Goal: Information Seeking & Learning: Learn about a topic

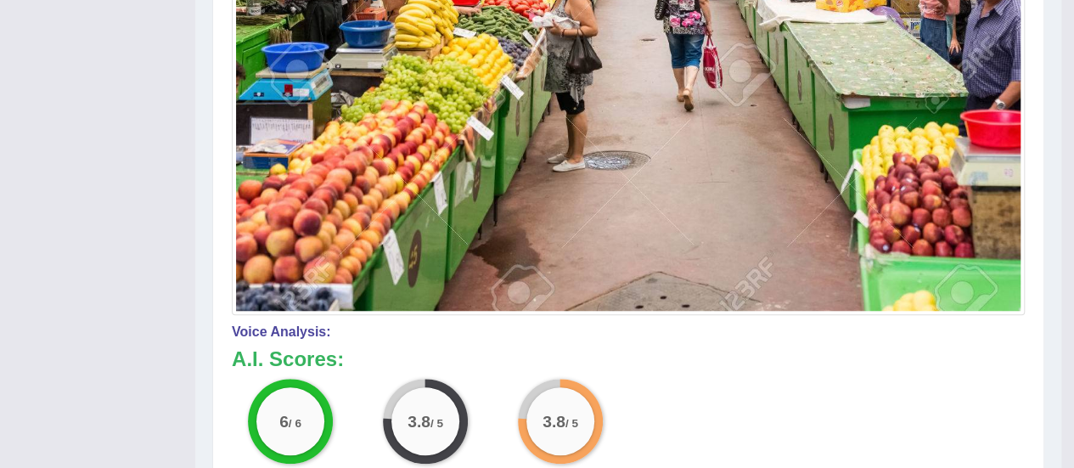
drag, startPoint x: 1073, startPoint y: 237, endPoint x: 1086, endPoint y: 113, distance: 124.7
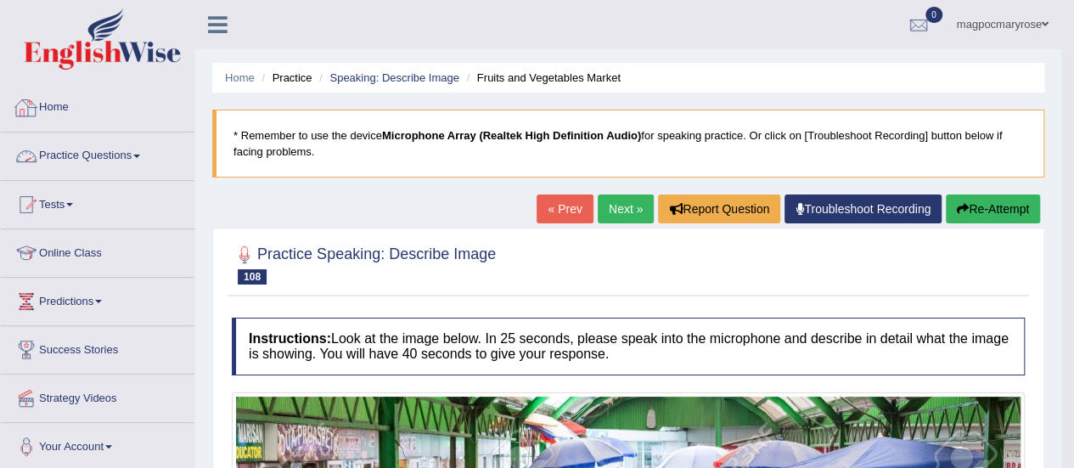
click at [93, 155] on link "Practice Questions" at bounding box center [98, 153] width 194 height 42
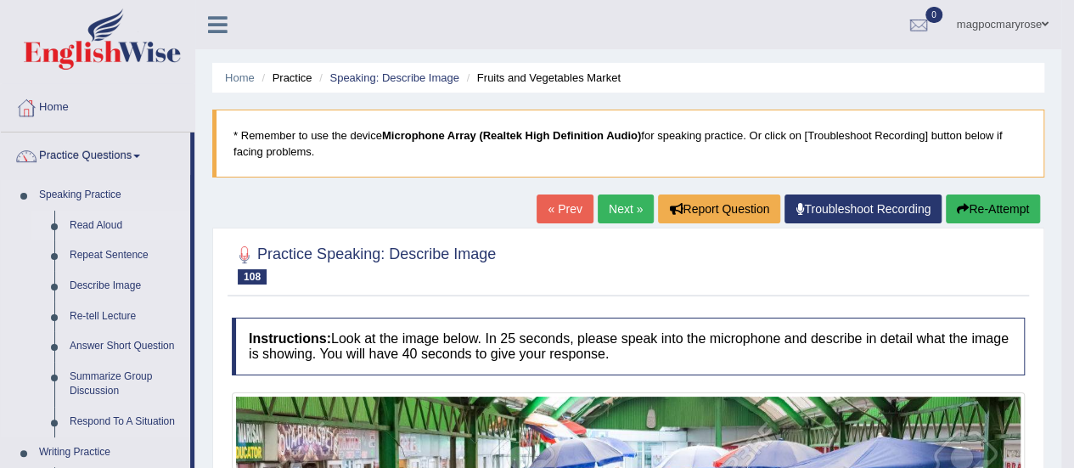
click at [93, 223] on link "Read Aloud" at bounding box center [126, 226] width 128 height 31
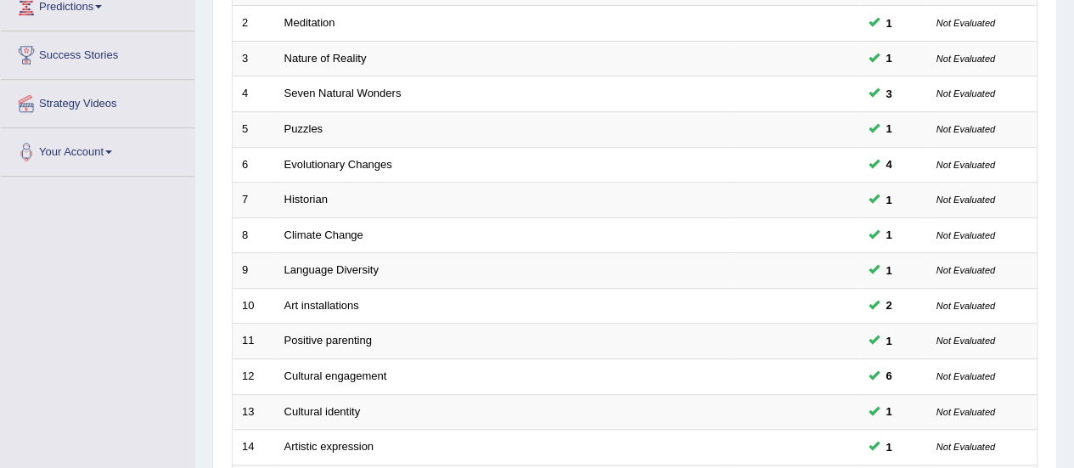
scroll to position [648, 0]
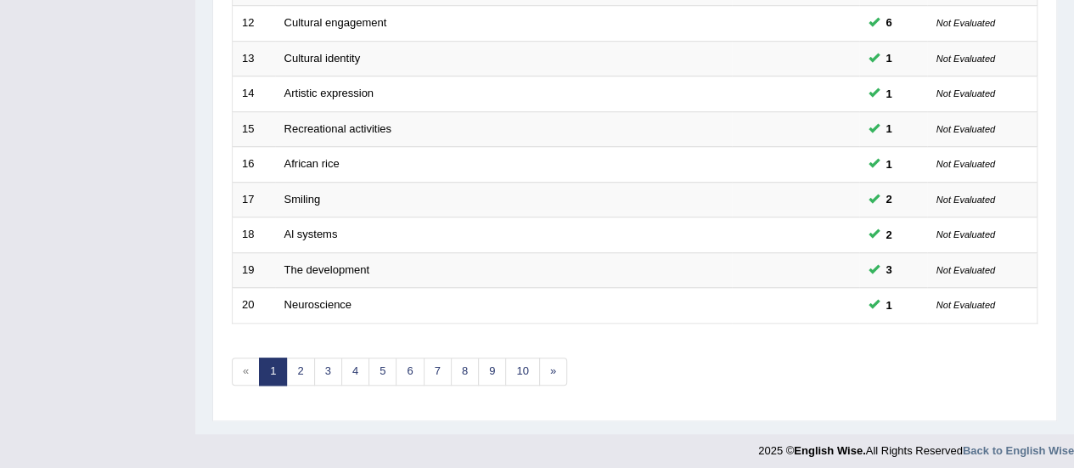
drag, startPoint x: 1082, startPoint y: 193, endPoint x: 989, endPoint y: 507, distance: 327.8
click at [380, 361] on link "5" at bounding box center [383, 372] width 28 height 28
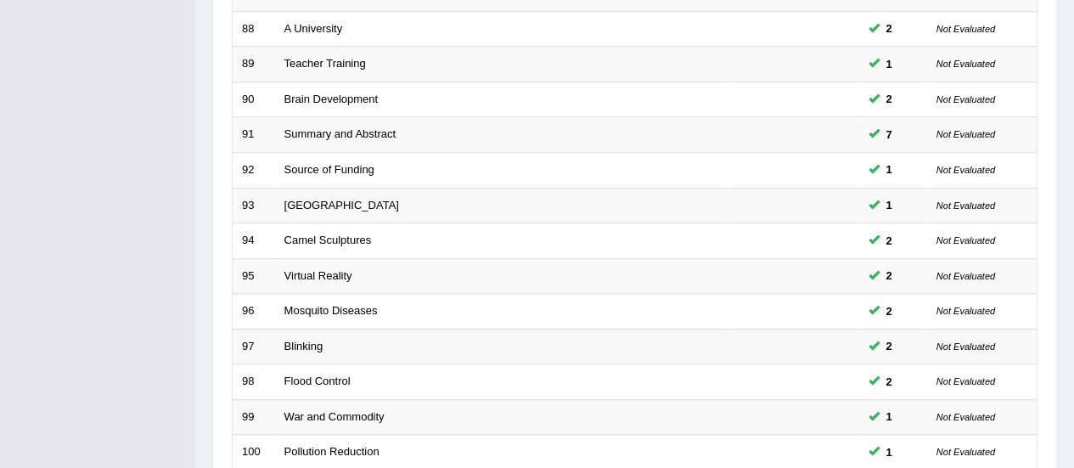
scroll to position [648, 0]
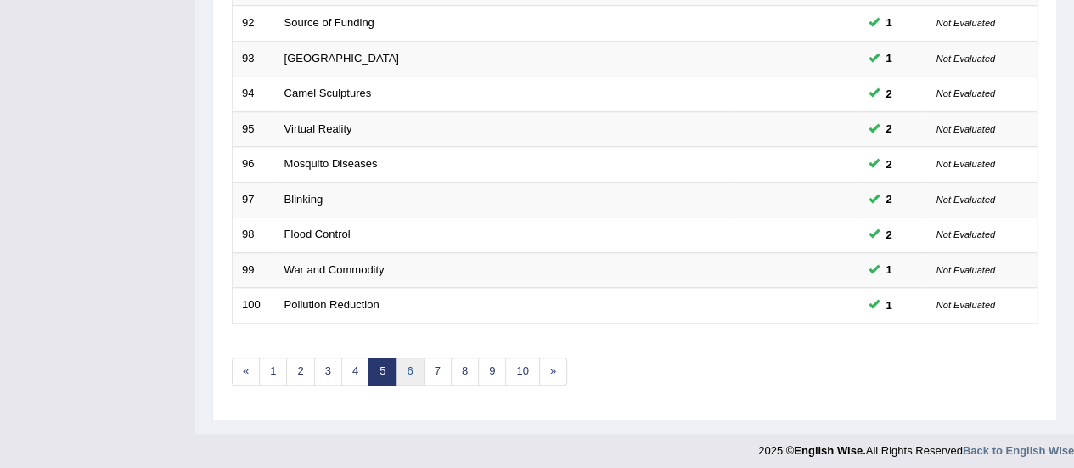
click at [405, 358] on link "6" at bounding box center [410, 372] width 28 height 28
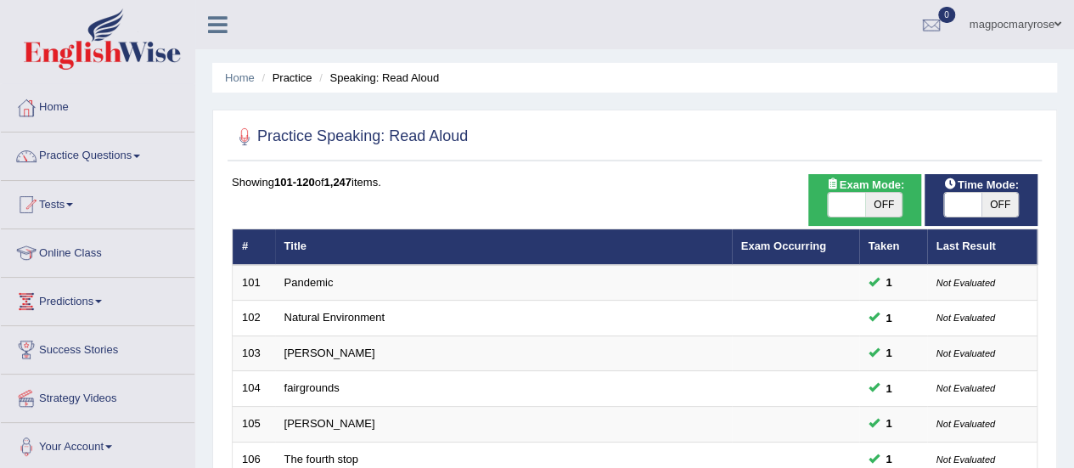
scroll to position [648, 0]
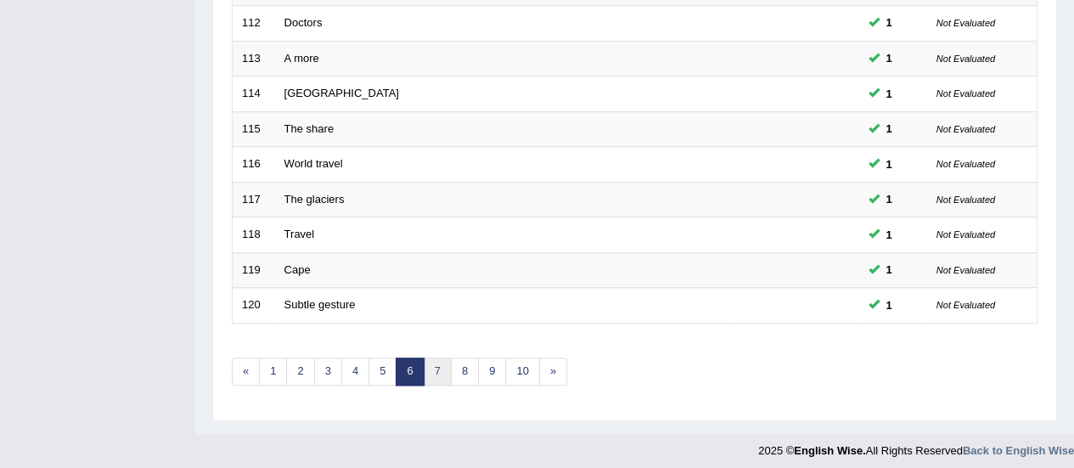
click at [435, 364] on link "7" at bounding box center [438, 372] width 28 height 28
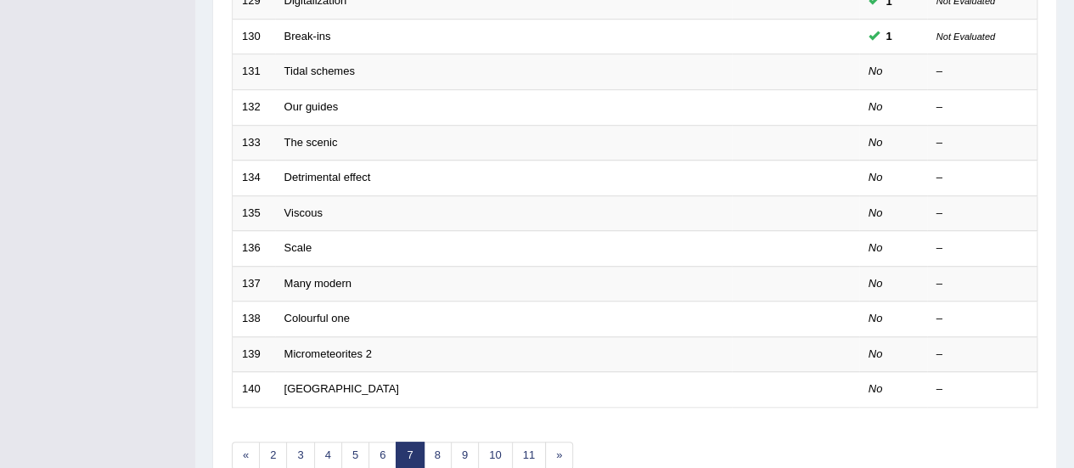
scroll to position [477, 0]
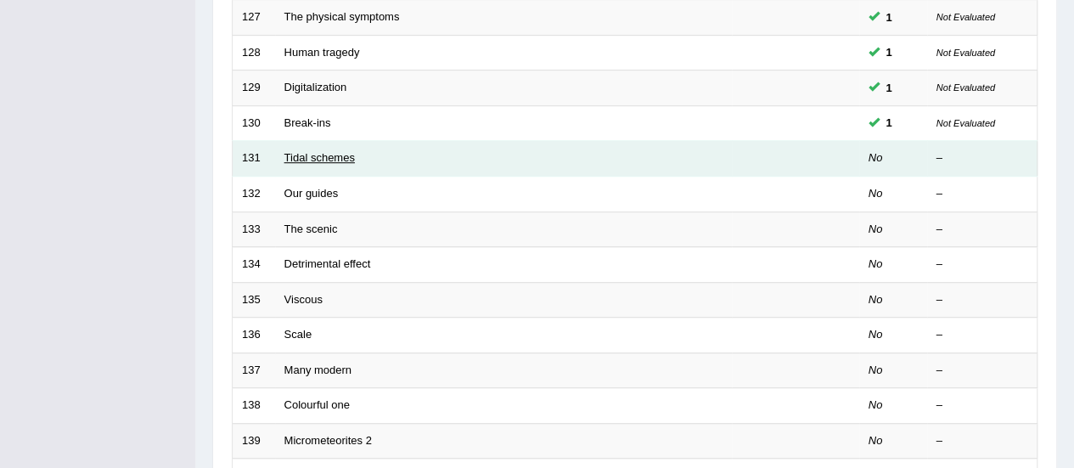
click at [334, 155] on link "Tidal schemes" at bounding box center [320, 157] width 70 height 13
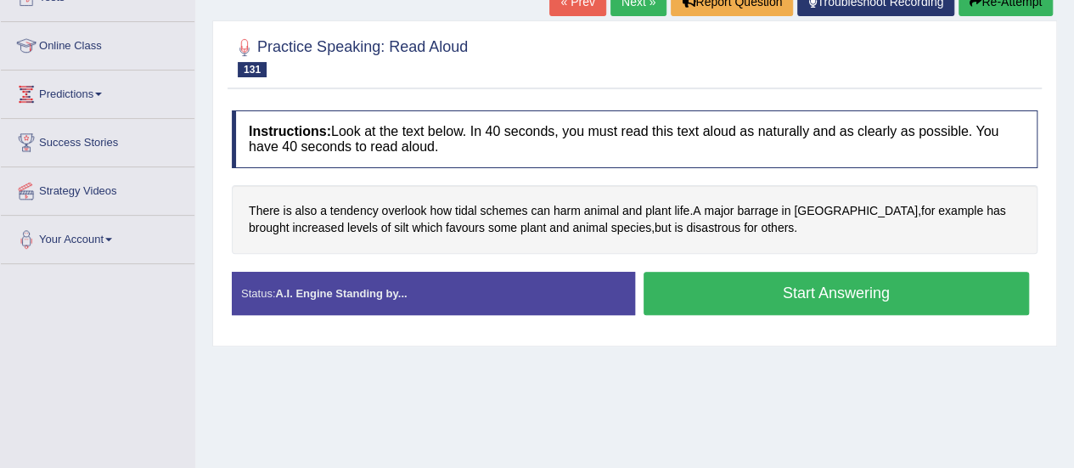
scroll to position [214, 0]
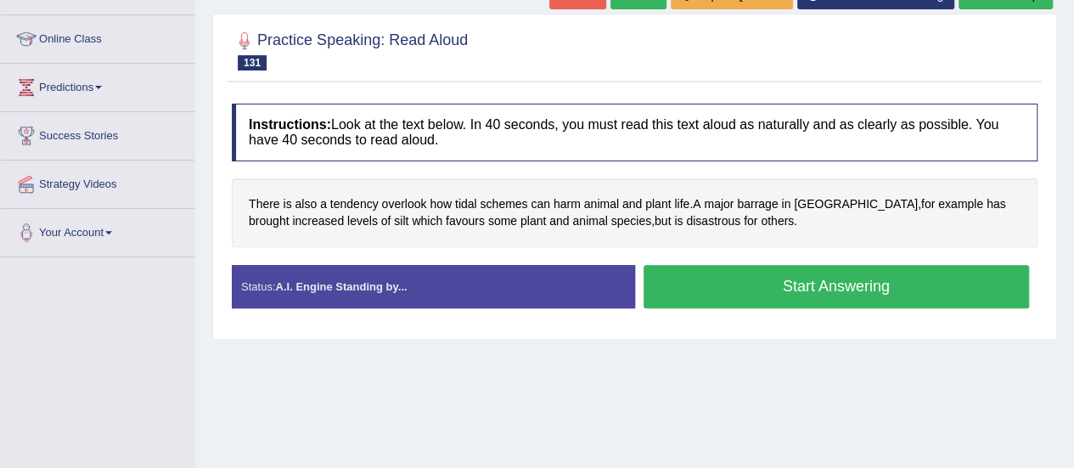
click at [750, 293] on button "Start Answering" at bounding box center [837, 286] width 386 height 43
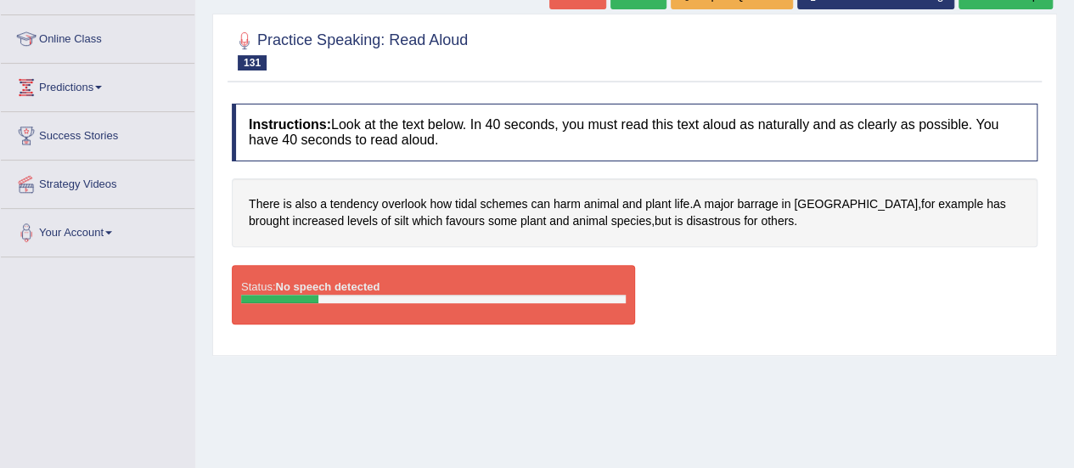
scroll to position [173, 0]
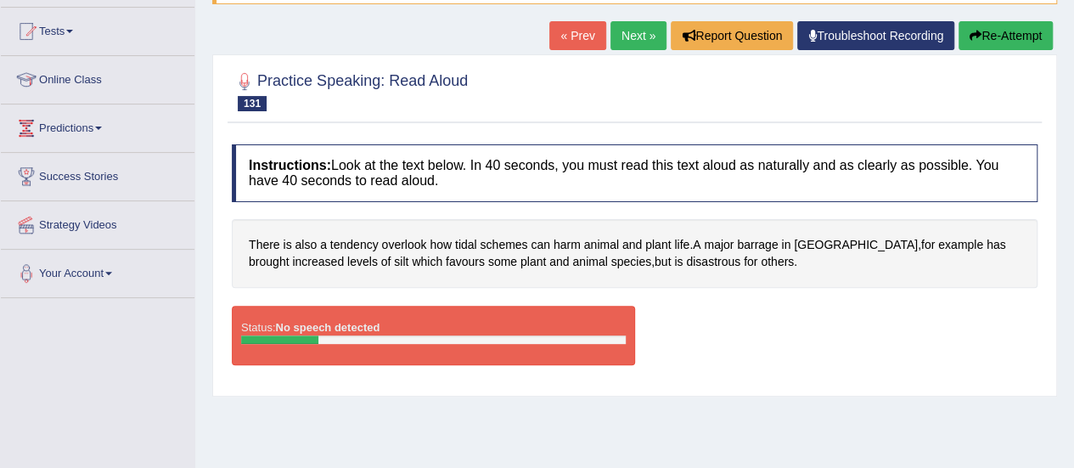
click at [902, 36] on link "Troubleshoot Recording" at bounding box center [875, 35] width 157 height 29
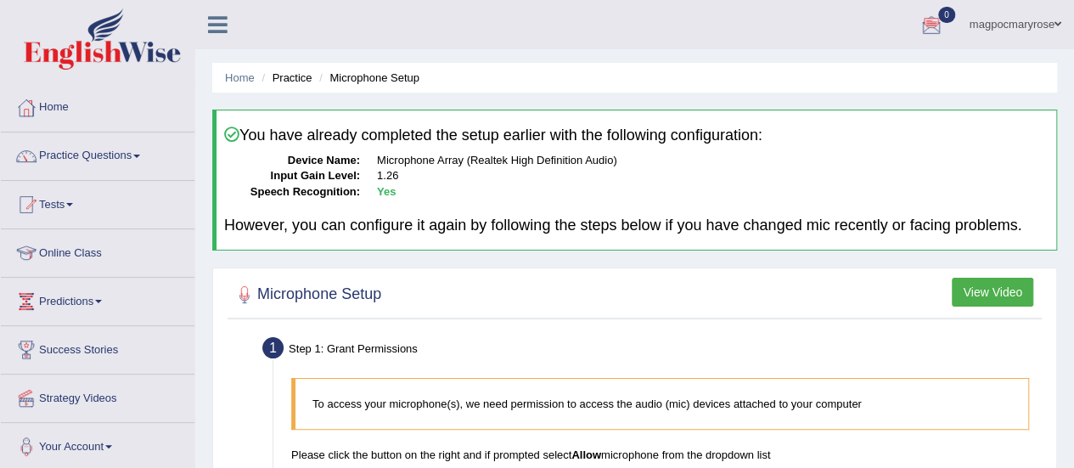
scroll to position [423, 0]
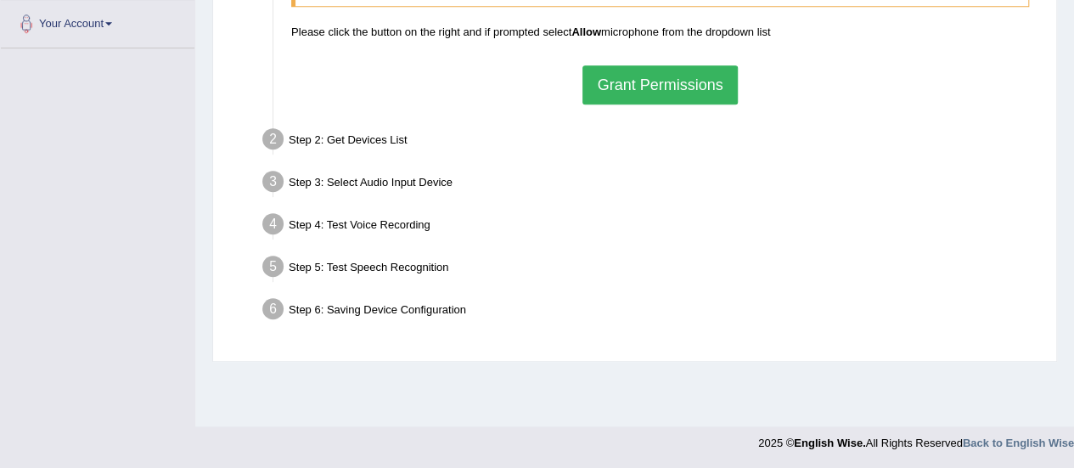
click at [639, 70] on button "Grant Permissions" at bounding box center [660, 84] width 155 height 39
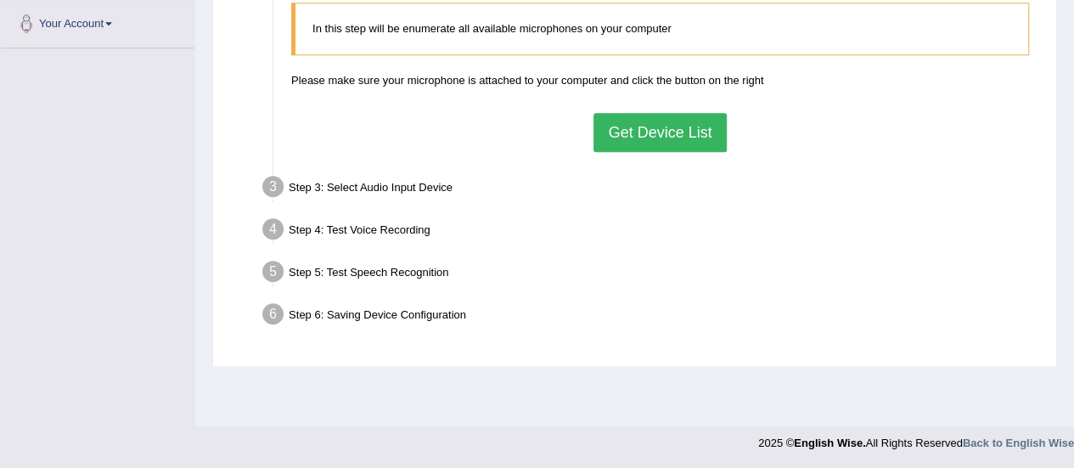
click at [654, 115] on button "Get Device List" at bounding box center [660, 132] width 132 height 39
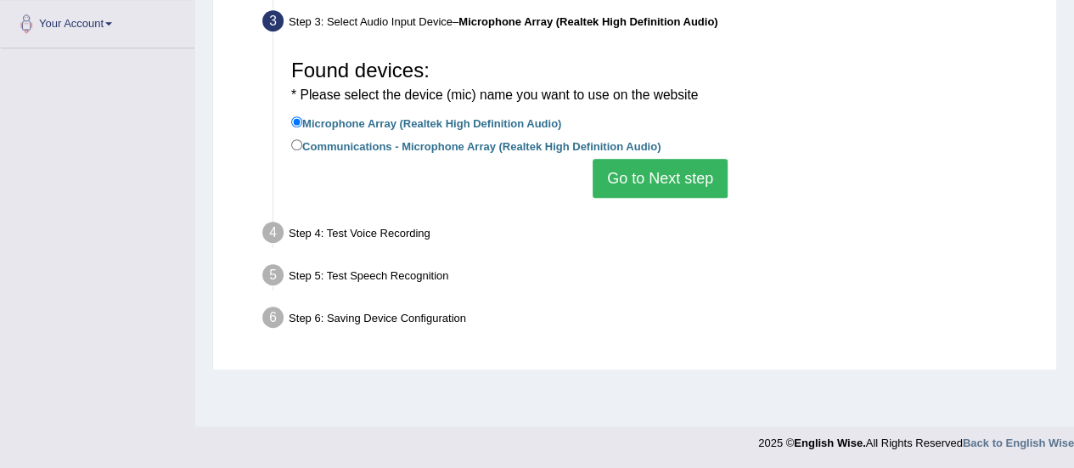
click at [662, 176] on button "Go to Next step" at bounding box center [660, 178] width 135 height 39
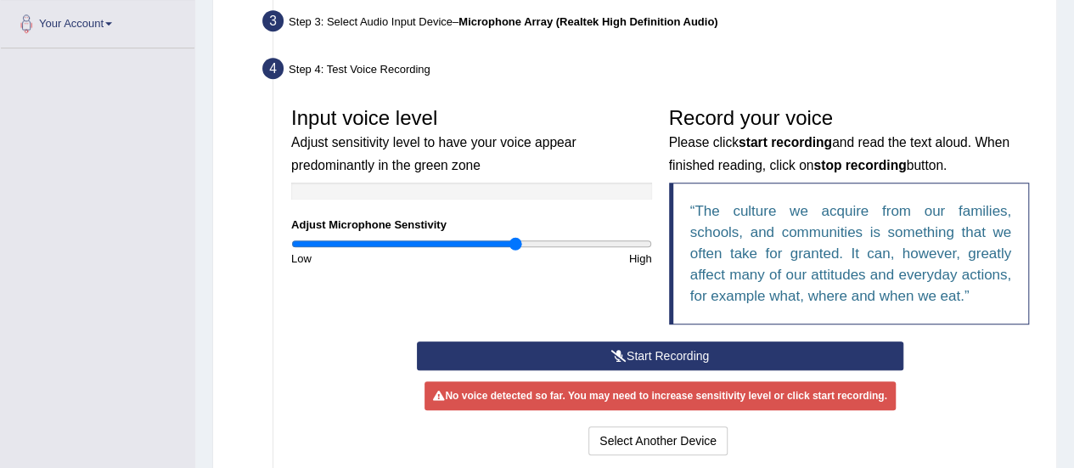
scroll to position [439, 0]
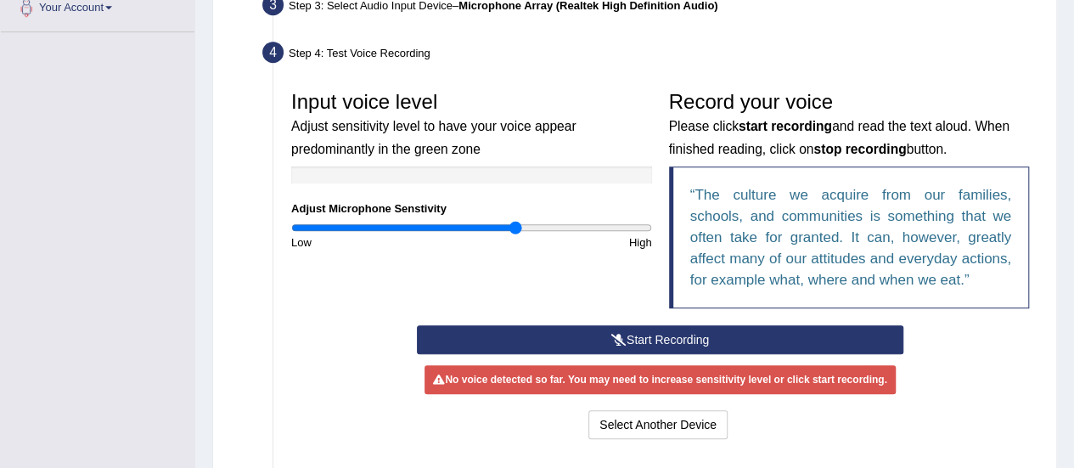
click at [717, 334] on button "Start Recording" at bounding box center [660, 339] width 487 height 29
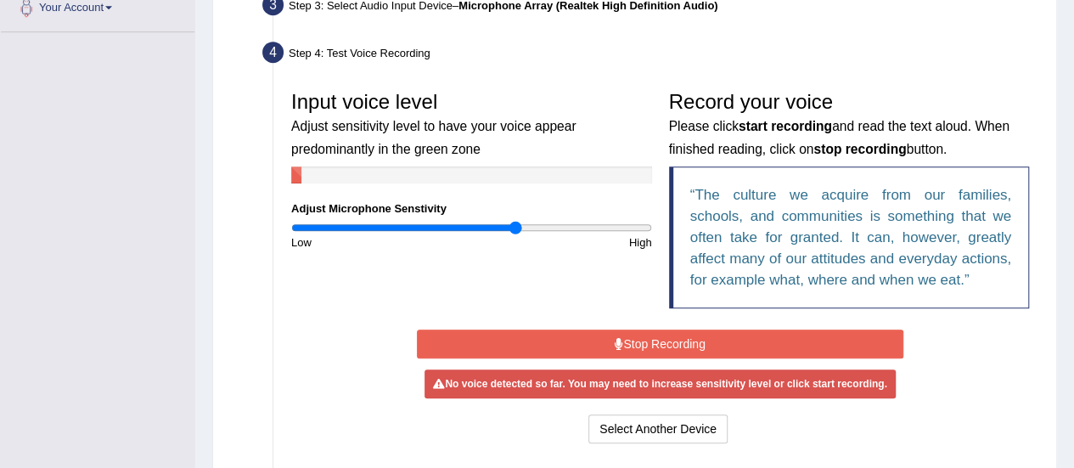
click at [717, 334] on button "Stop Recording" at bounding box center [660, 344] width 487 height 29
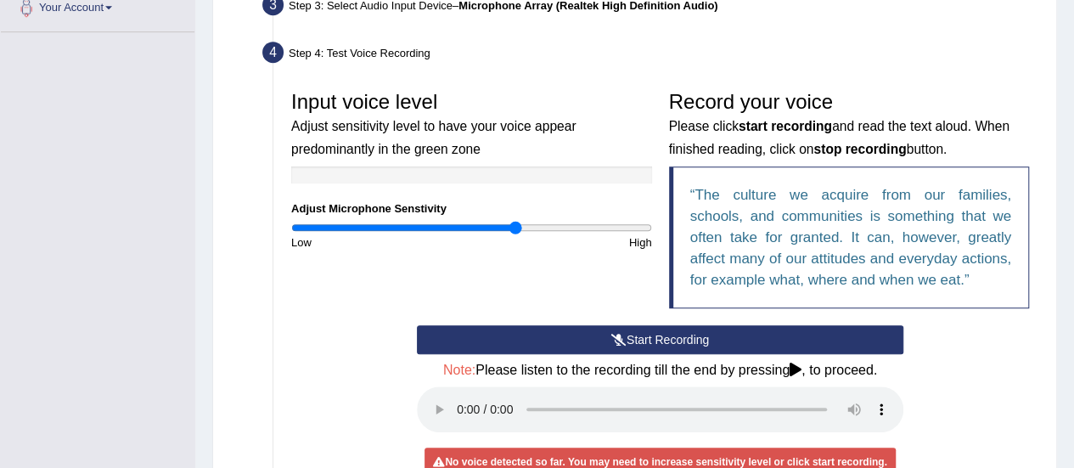
scroll to position [533, 0]
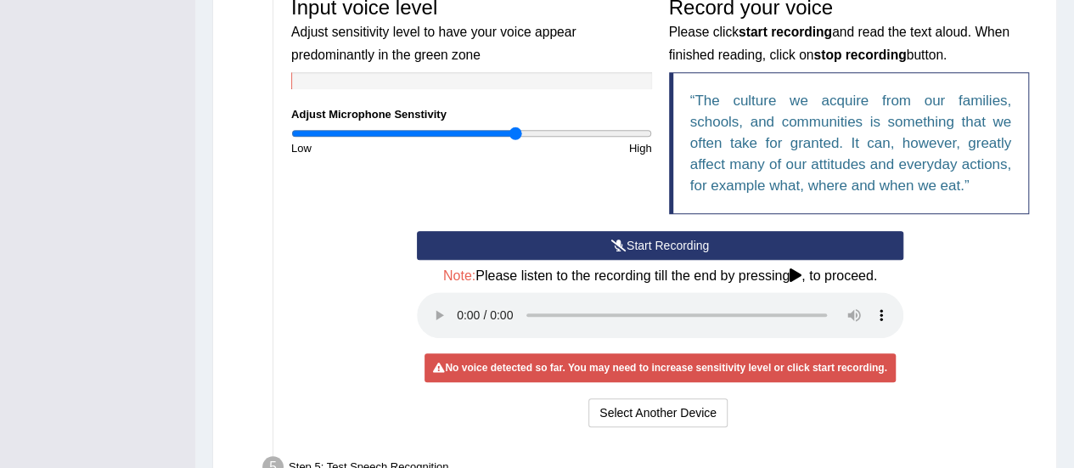
click at [706, 245] on button "Start Recording" at bounding box center [660, 245] width 487 height 29
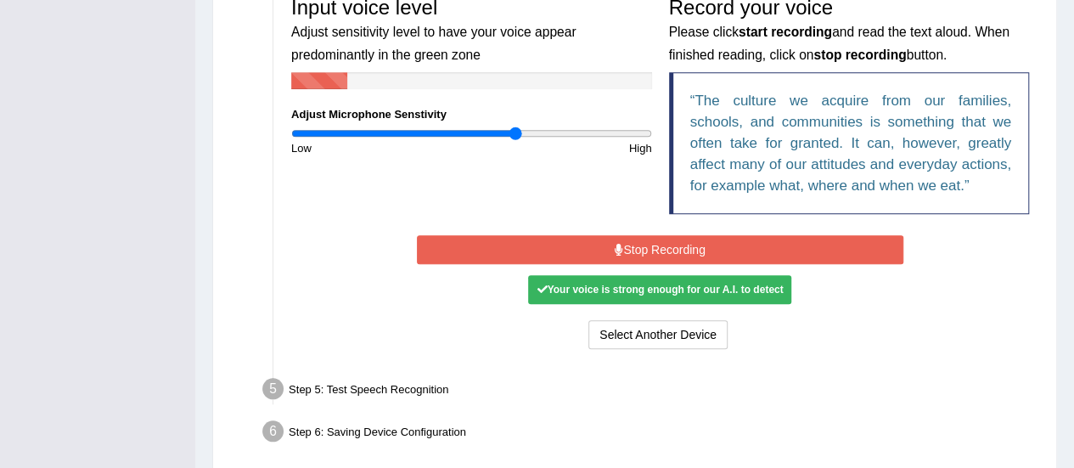
click at [706, 245] on button "Stop Recording" at bounding box center [660, 249] width 487 height 29
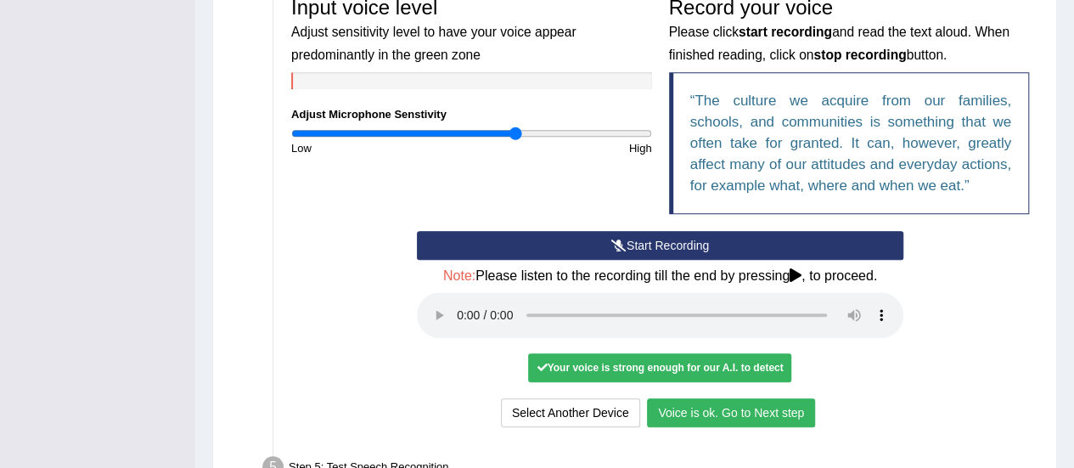
click at [662, 412] on button "Voice is ok. Go to Next step" at bounding box center [731, 412] width 168 height 29
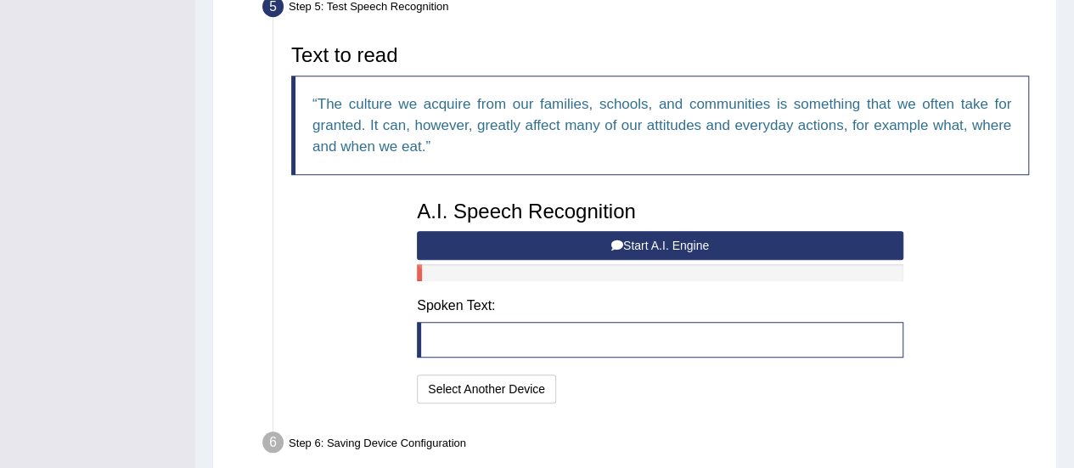
click at [641, 235] on button "Start A.I. Engine" at bounding box center [660, 245] width 487 height 29
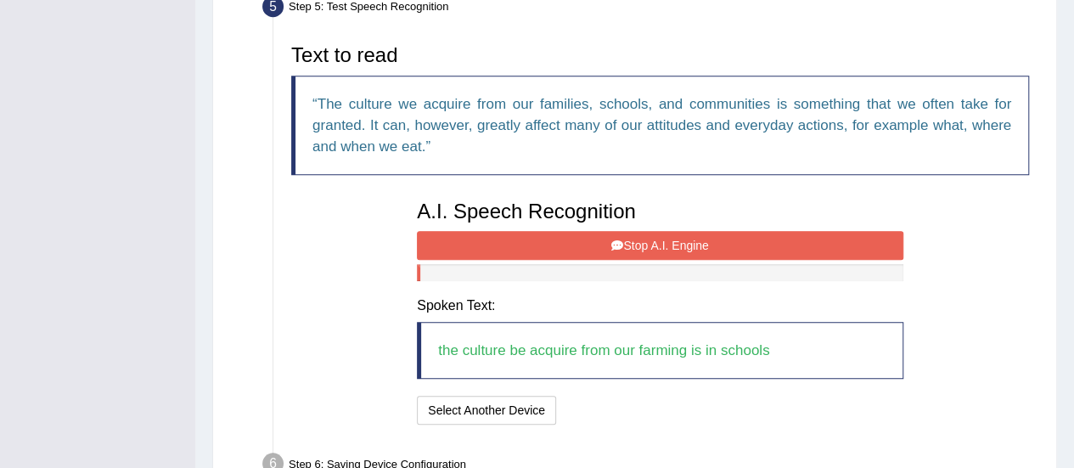
click at [641, 235] on button "Stop A.I. Engine" at bounding box center [660, 245] width 487 height 29
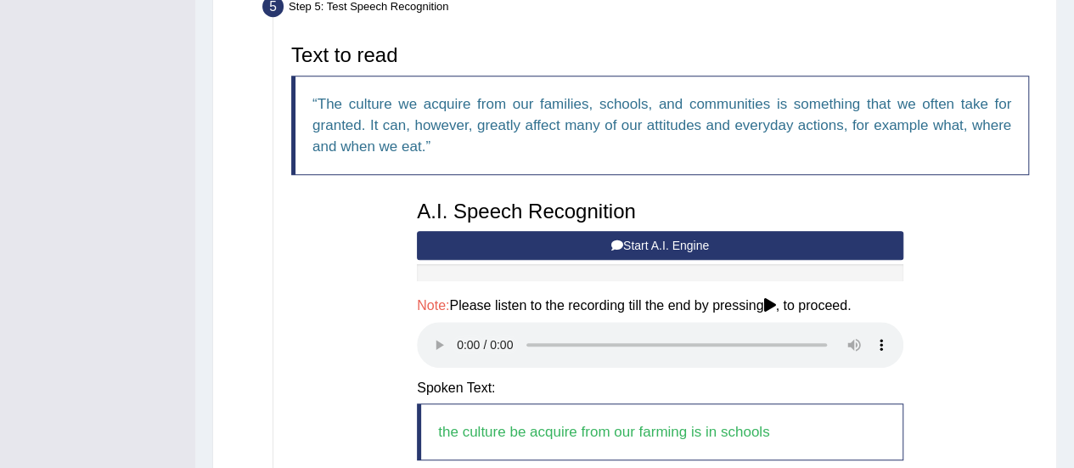
scroll to position [640, 0]
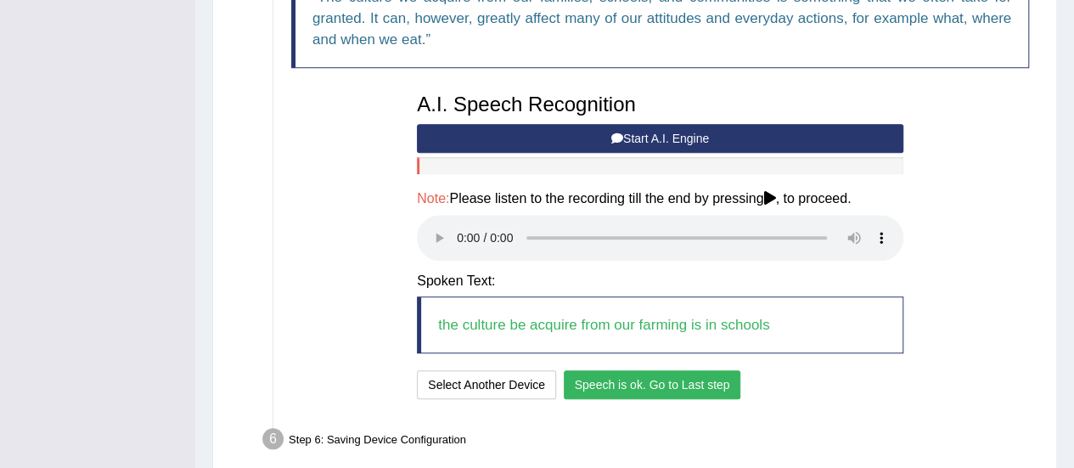
click at [654, 383] on button "Speech is ok. Go to Last step" at bounding box center [653, 384] width 178 height 29
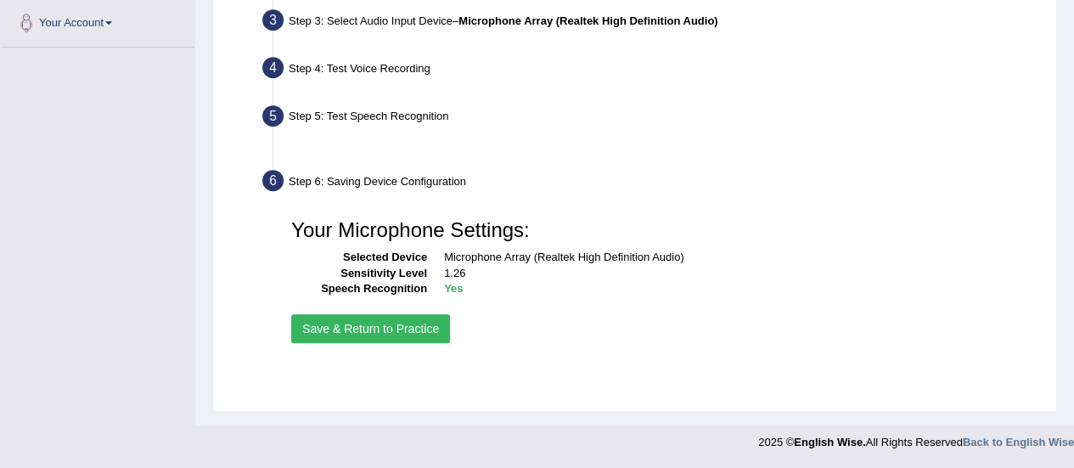
scroll to position [423, 0]
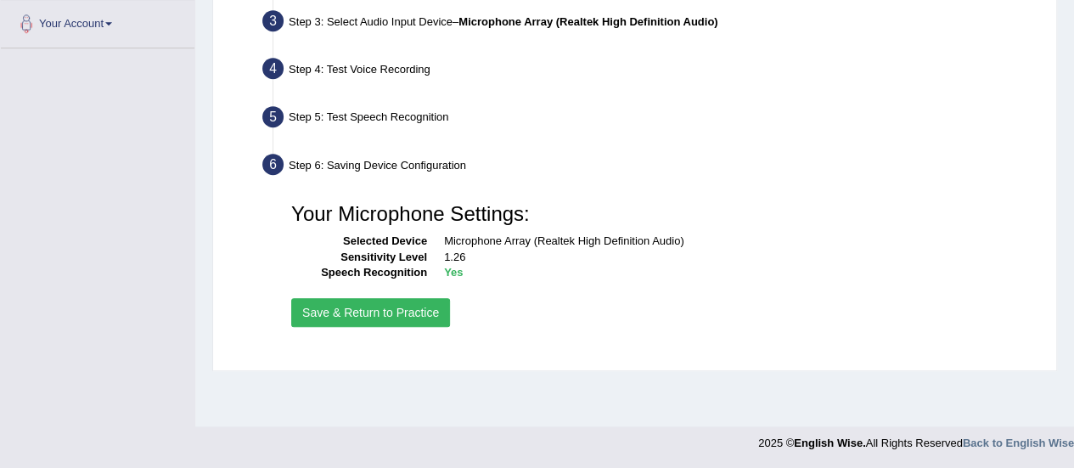
click at [396, 315] on button "Save & Return to Practice" at bounding box center [370, 312] width 159 height 29
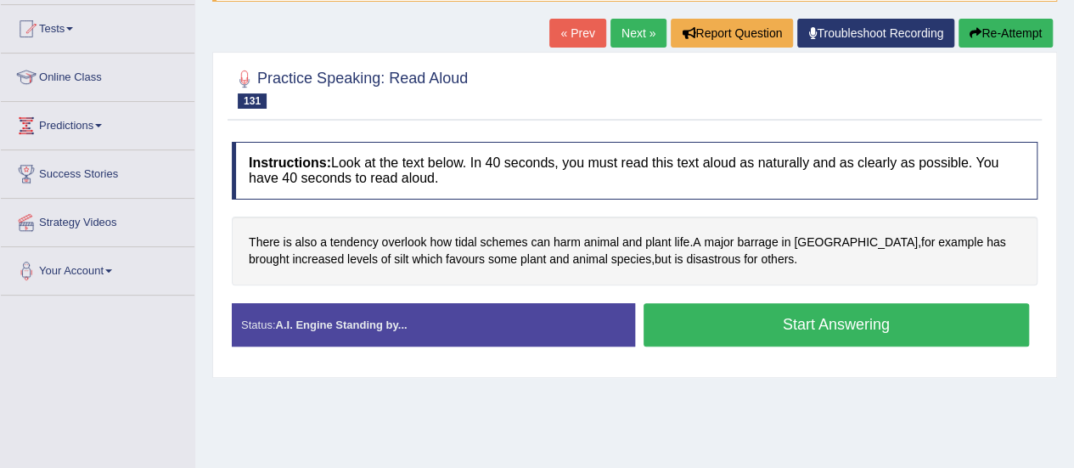
scroll to position [193, 0]
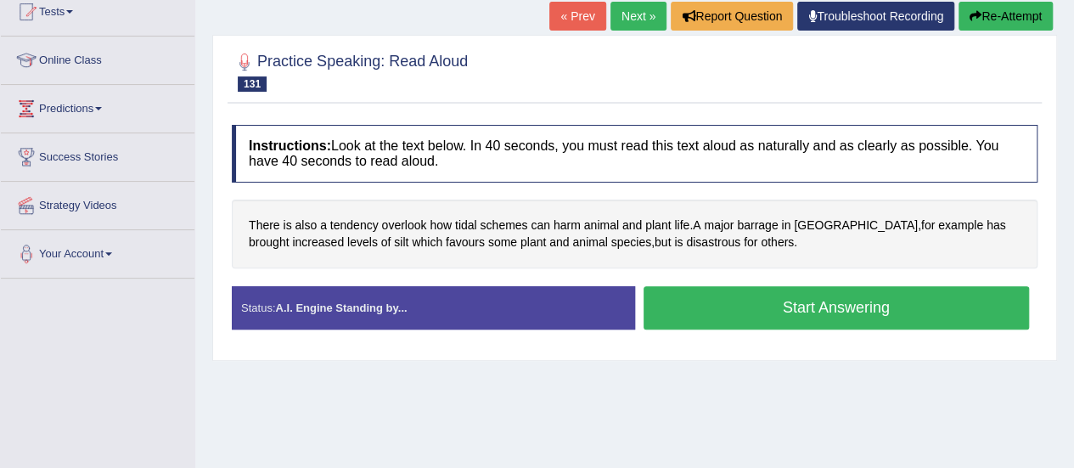
click at [767, 305] on button "Start Answering" at bounding box center [837, 307] width 386 height 43
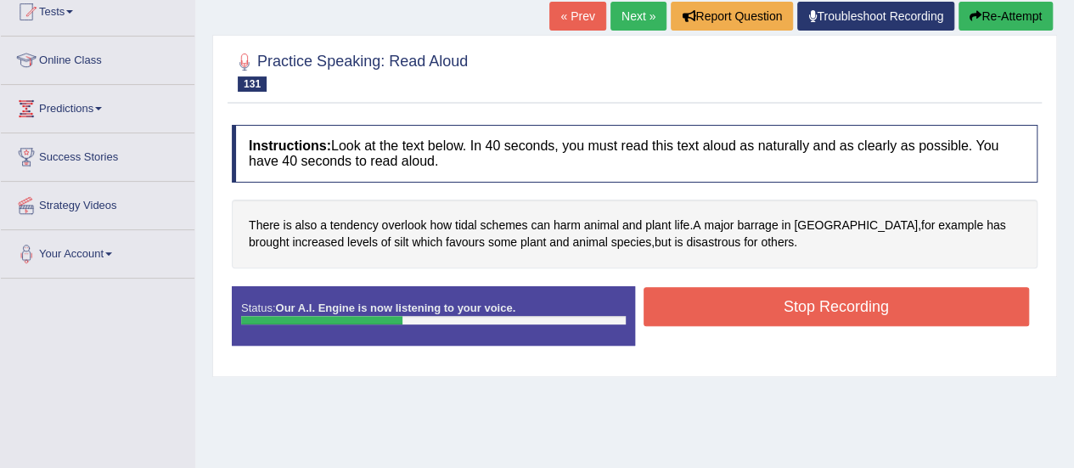
click at [767, 305] on button "Stop Recording" at bounding box center [837, 306] width 386 height 39
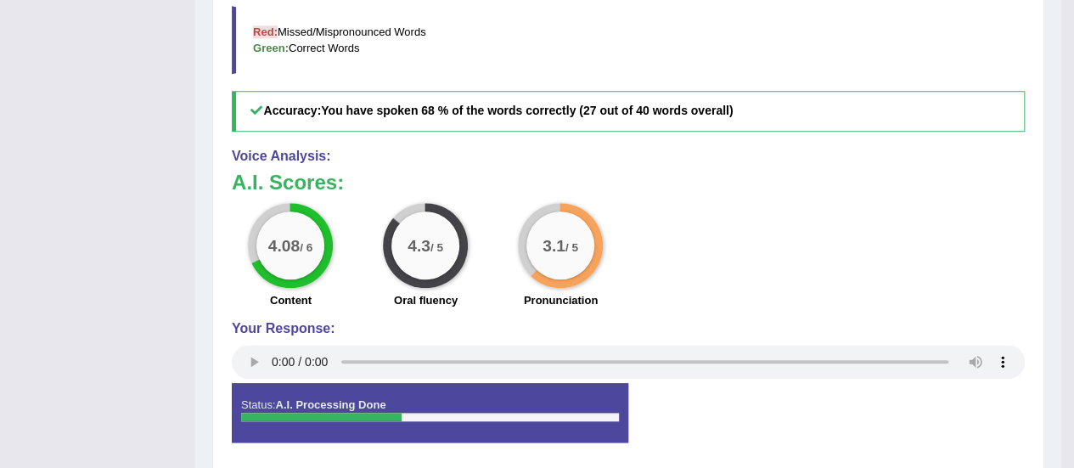
scroll to position [627, 0]
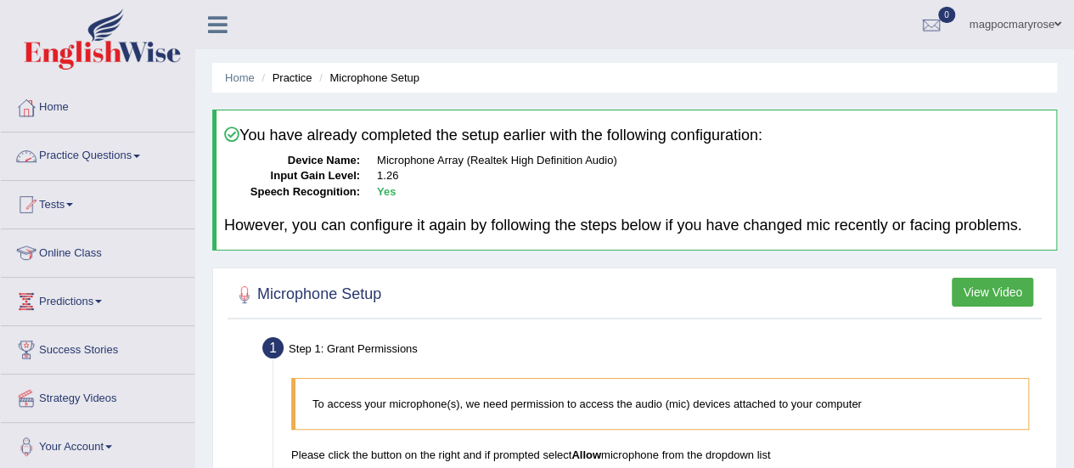
click at [119, 158] on link "Practice Questions" at bounding box center [98, 153] width 194 height 42
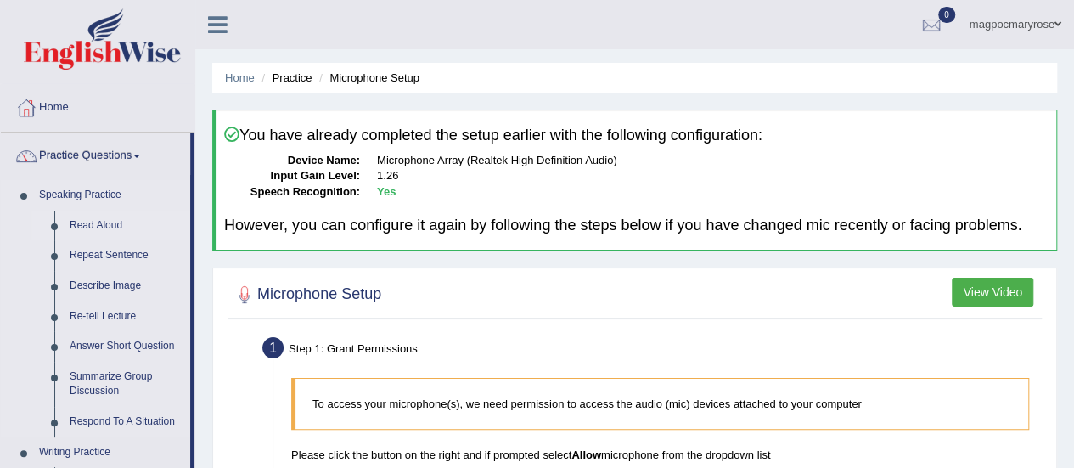
click at [93, 223] on link "Read Aloud" at bounding box center [126, 226] width 128 height 31
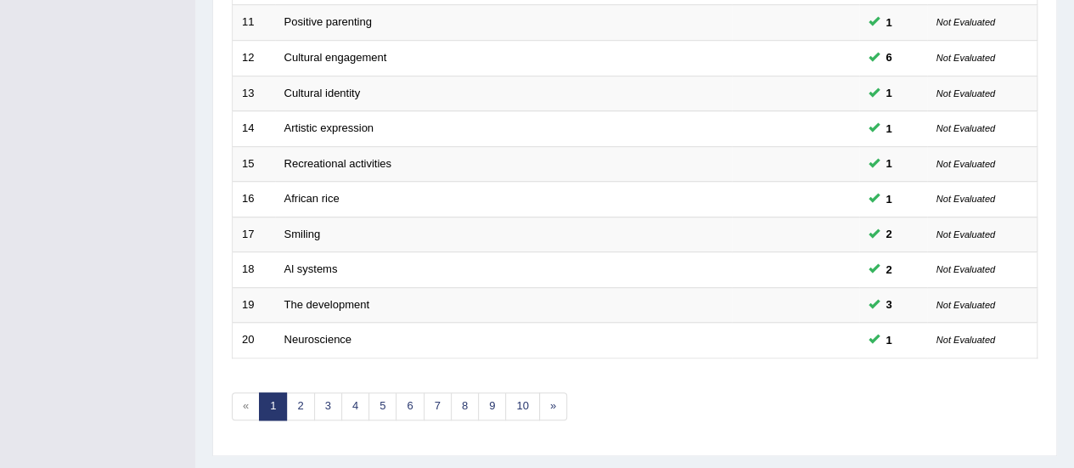
scroll to position [621, 0]
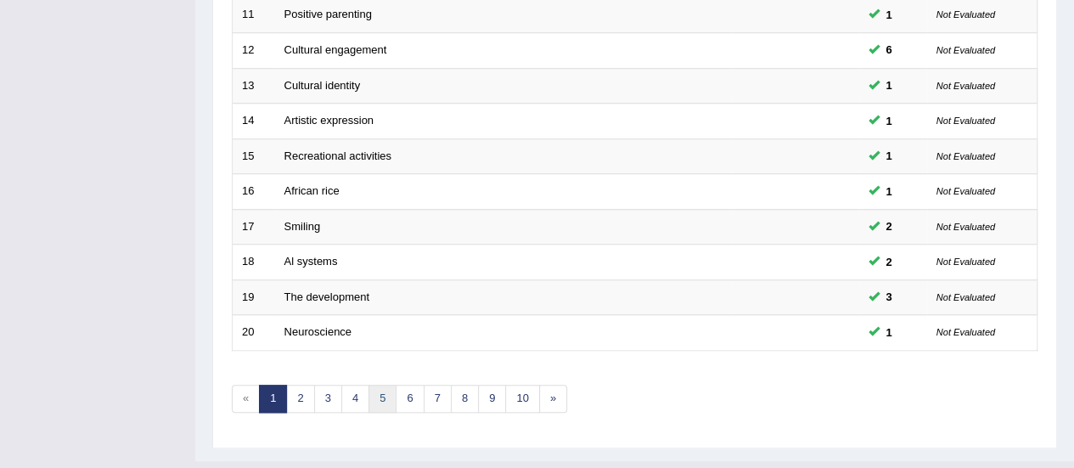
click at [378, 392] on link "5" at bounding box center [383, 399] width 28 height 28
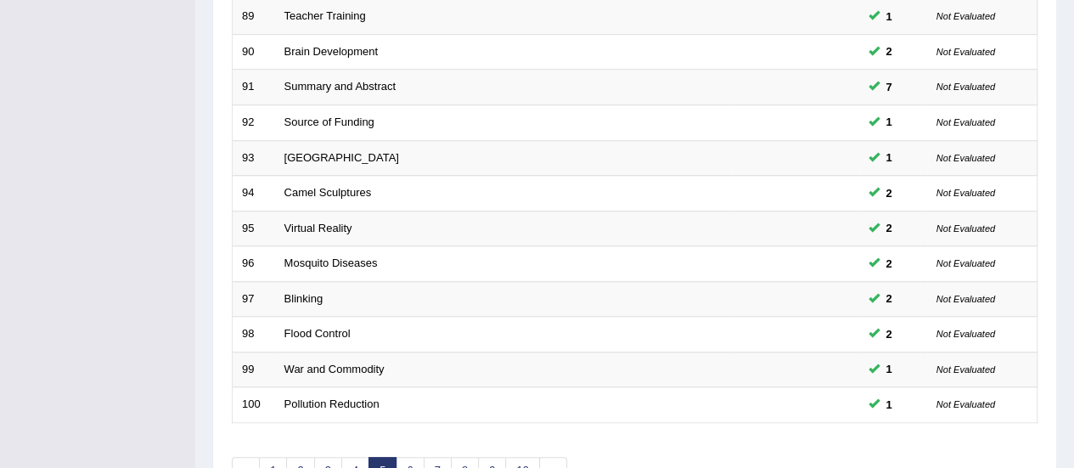
scroll to position [575, 0]
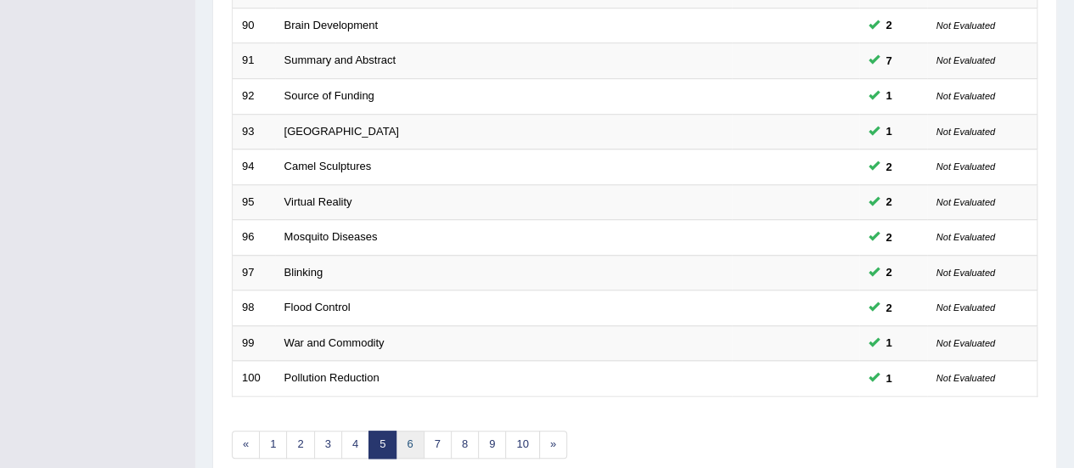
click at [406, 437] on link "6" at bounding box center [410, 445] width 28 height 28
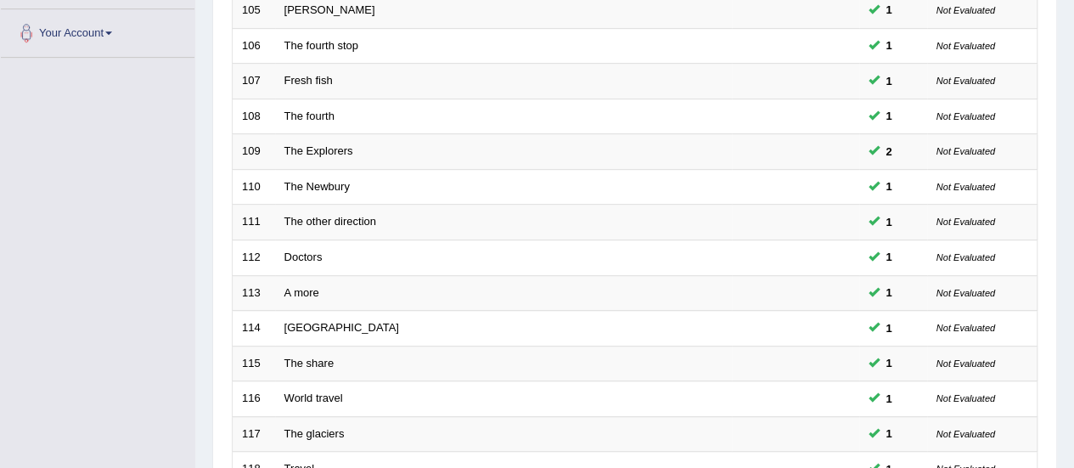
scroll to position [625, 0]
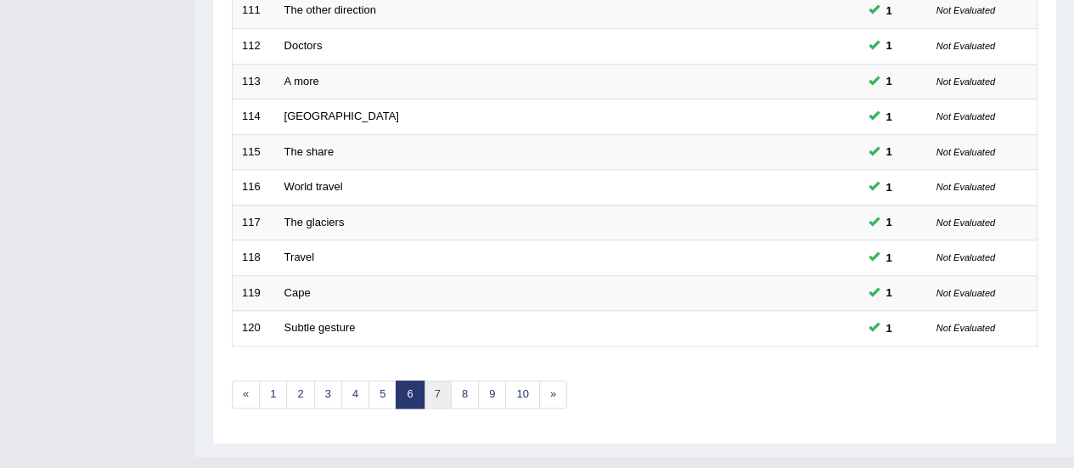
click at [435, 387] on link "7" at bounding box center [438, 394] width 28 height 28
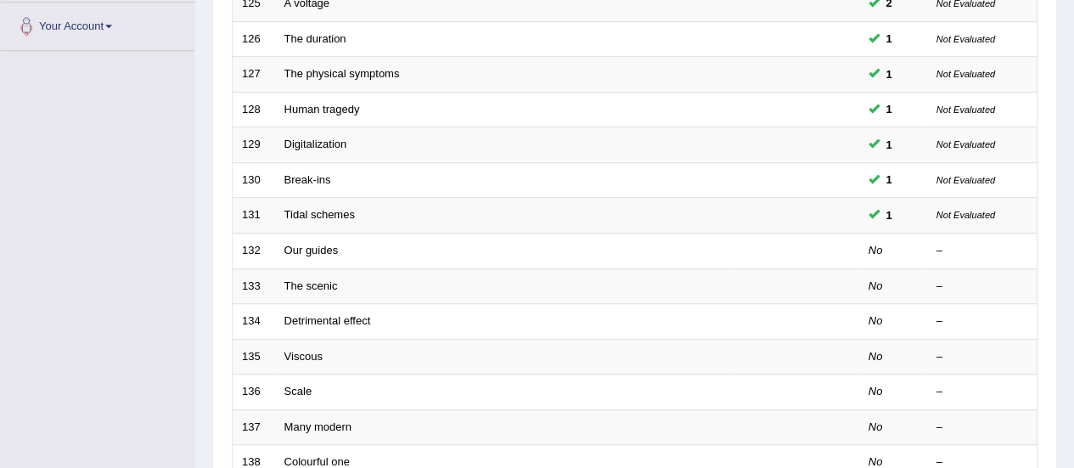
scroll to position [465, 0]
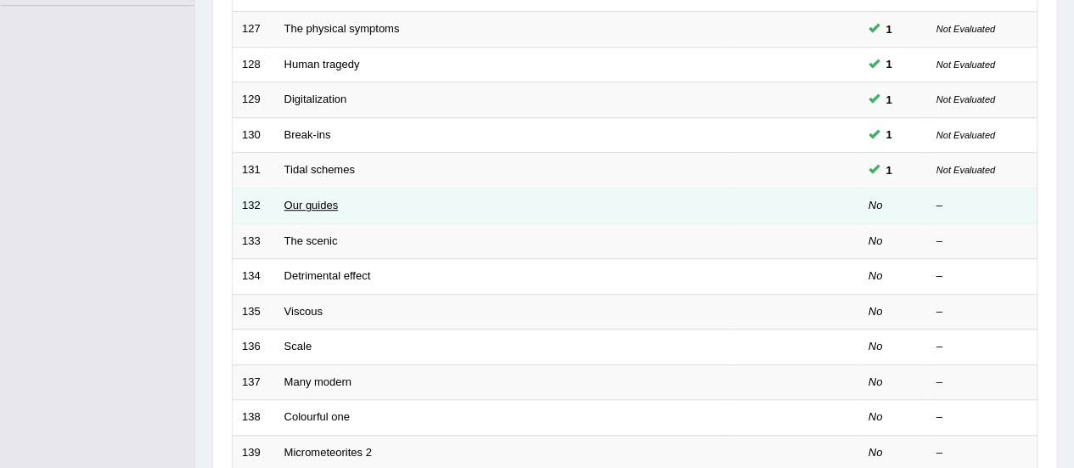
click at [296, 204] on link "Our guides" at bounding box center [312, 205] width 54 height 13
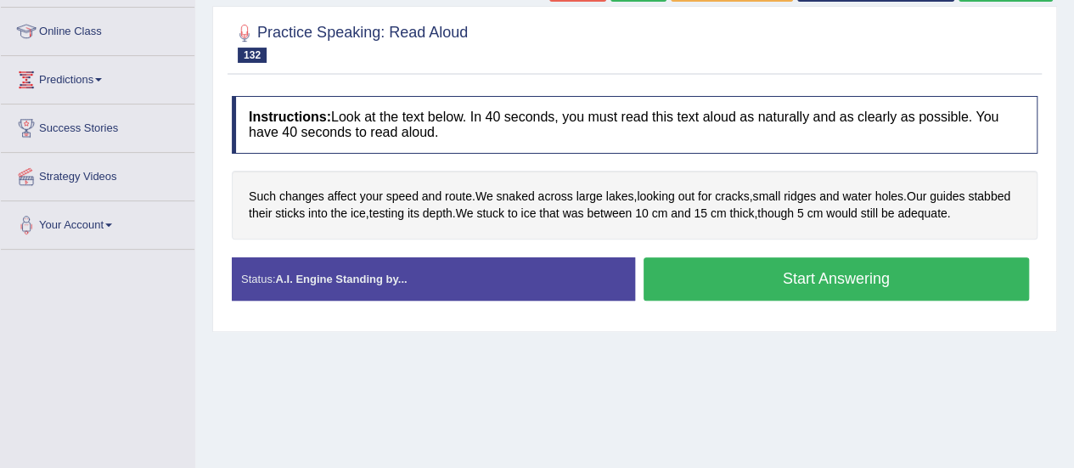
scroll to position [228, 0]
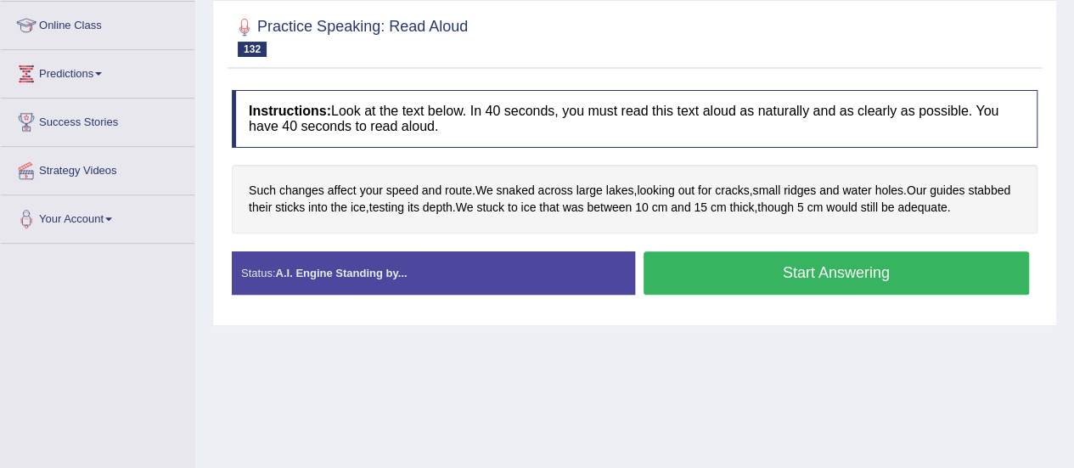
click at [820, 274] on button "Start Answering" at bounding box center [837, 272] width 386 height 43
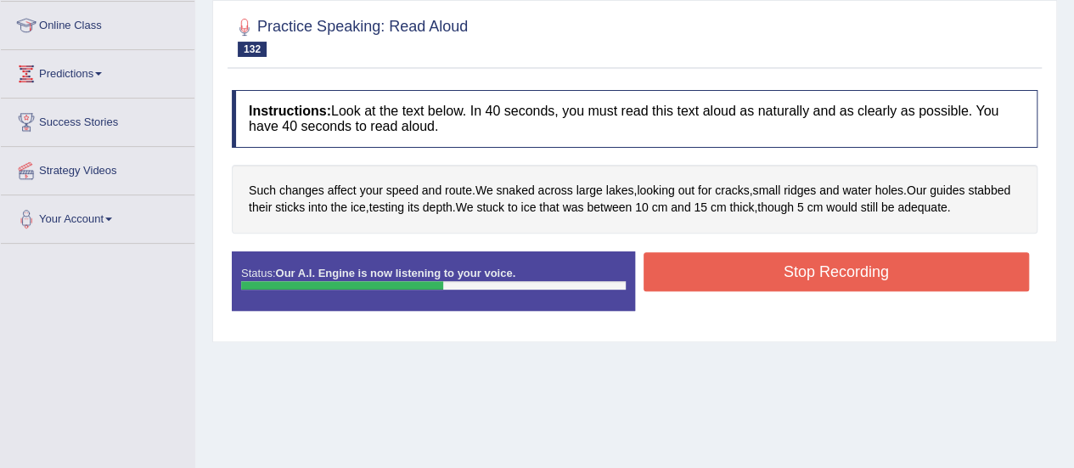
click at [820, 274] on button "Stop Recording" at bounding box center [837, 271] width 386 height 39
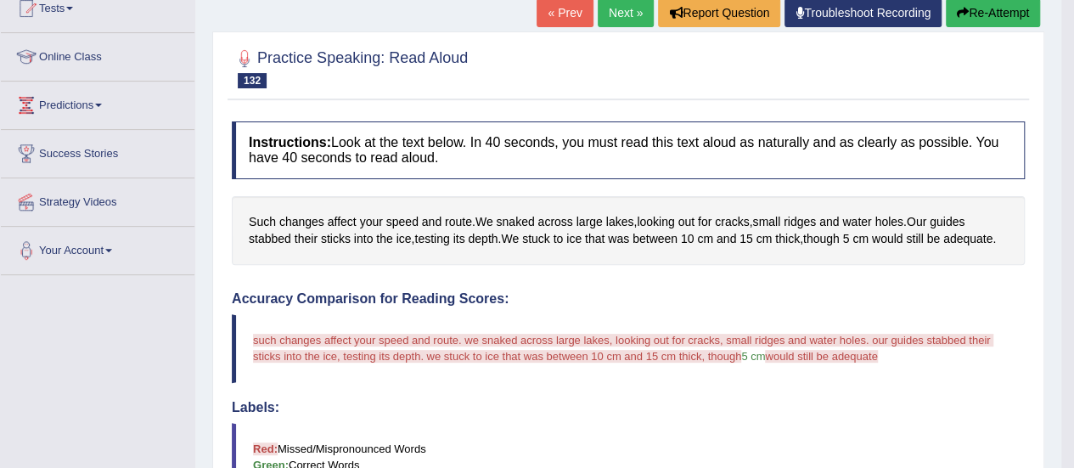
scroll to position [184, 0]
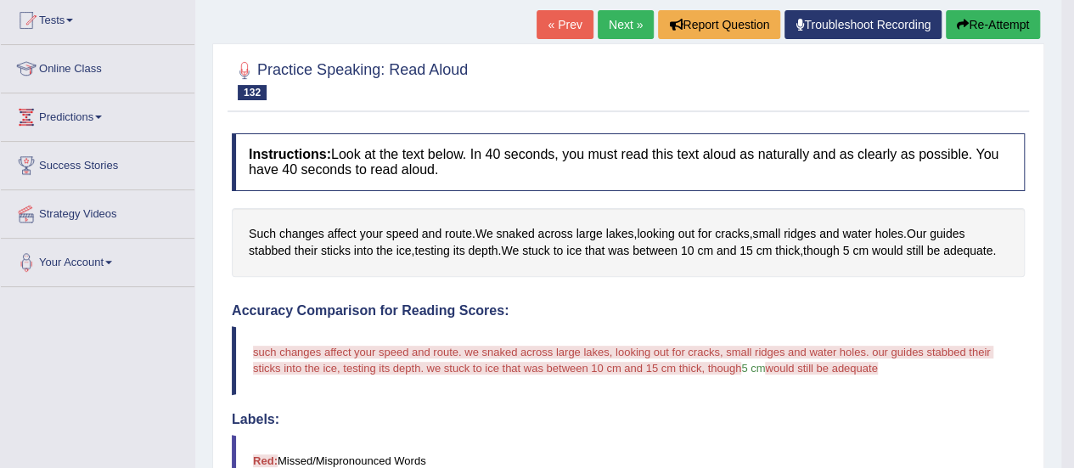
click at [979, 21] on button "Re-Attempt" at bounding box center [993, 24] width 94 height 29
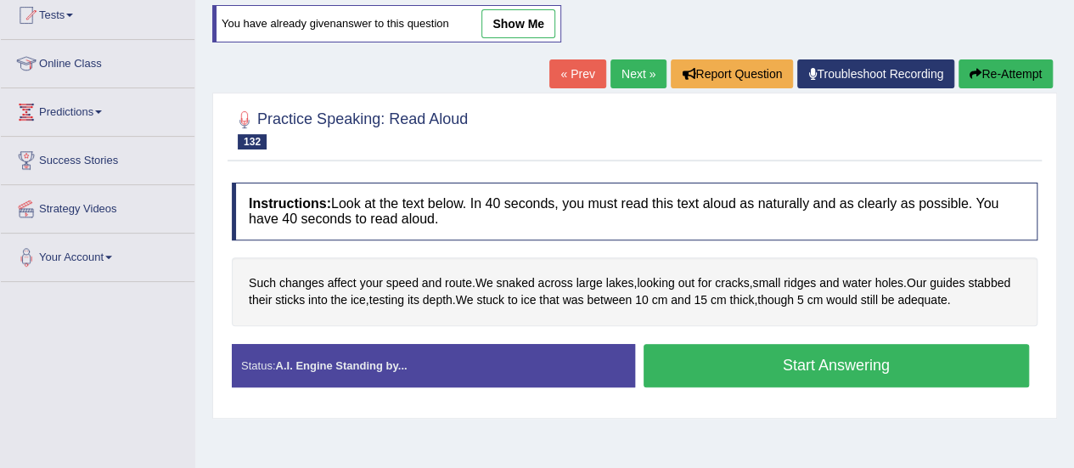
click at [807, 346] on button "Start Answering" at bounding box center [837, 365] width 386 height 43
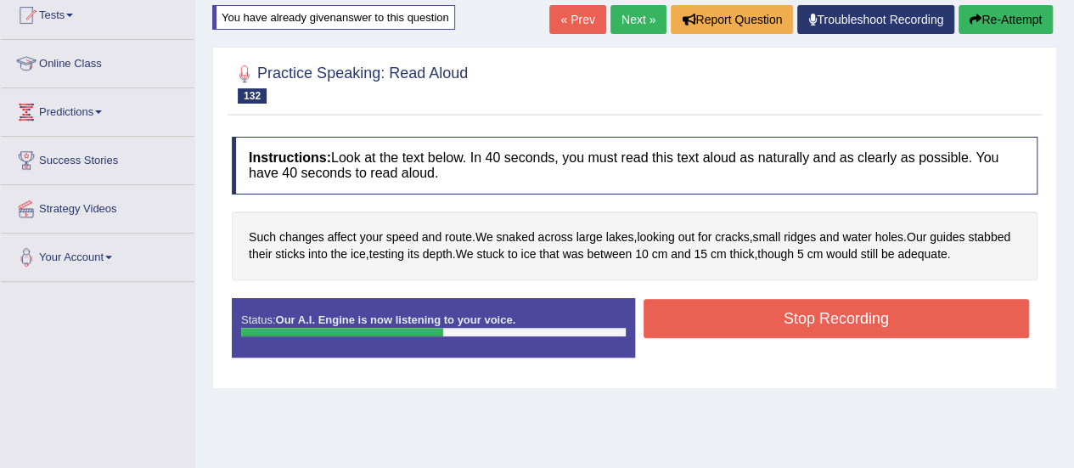
click at [818, 316] on button "Stop Recording" at bounding box center [837, 318] width 386 height 39
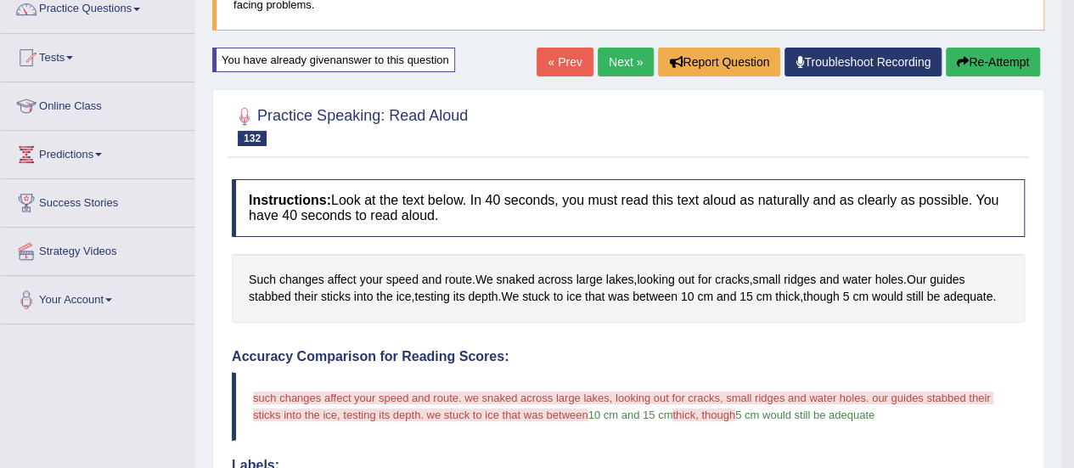
scroll to position [129, 0]
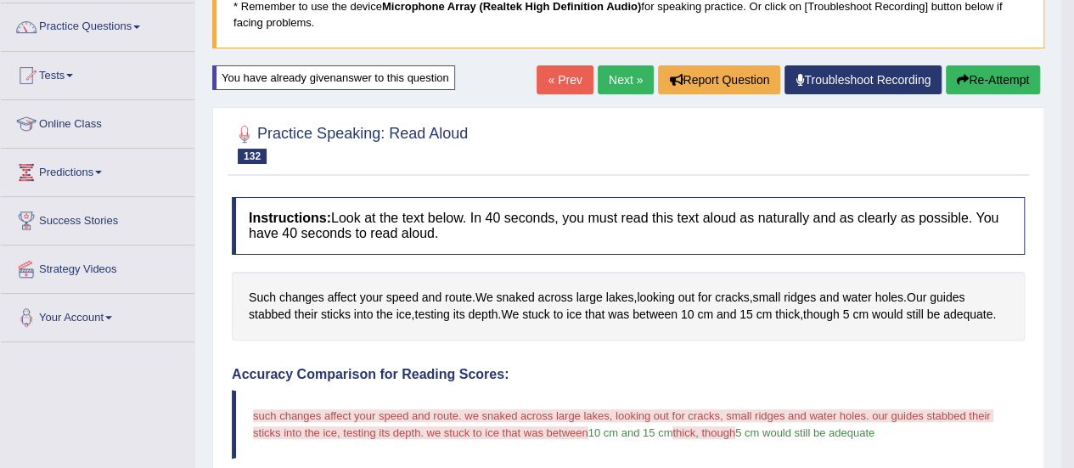
click at [858, 86] on link "Troubleshoot Recording" at bounding box center [863, 79] width 157 height 29
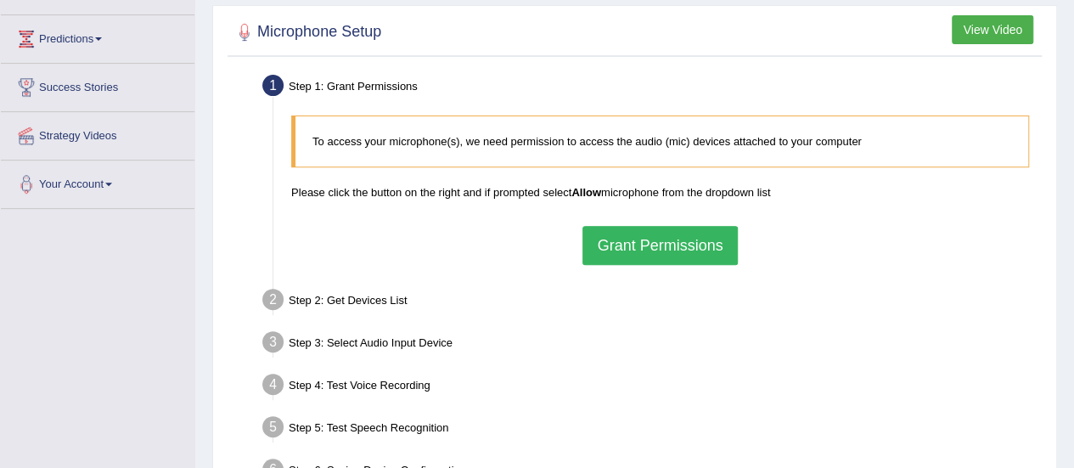
scroll to position [270, 0]
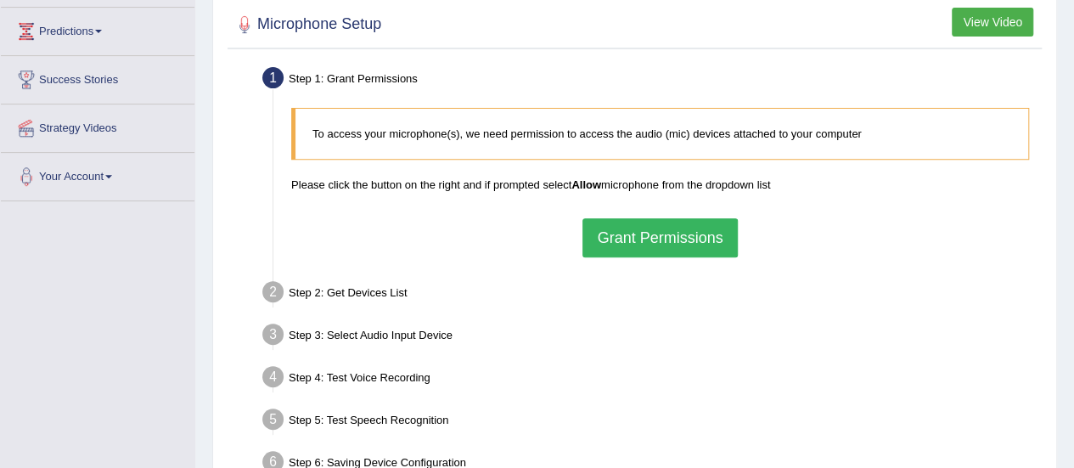
click at [644, 237] on button "Grant Permissions" at bounding box center [660, 237] width 155 height 39
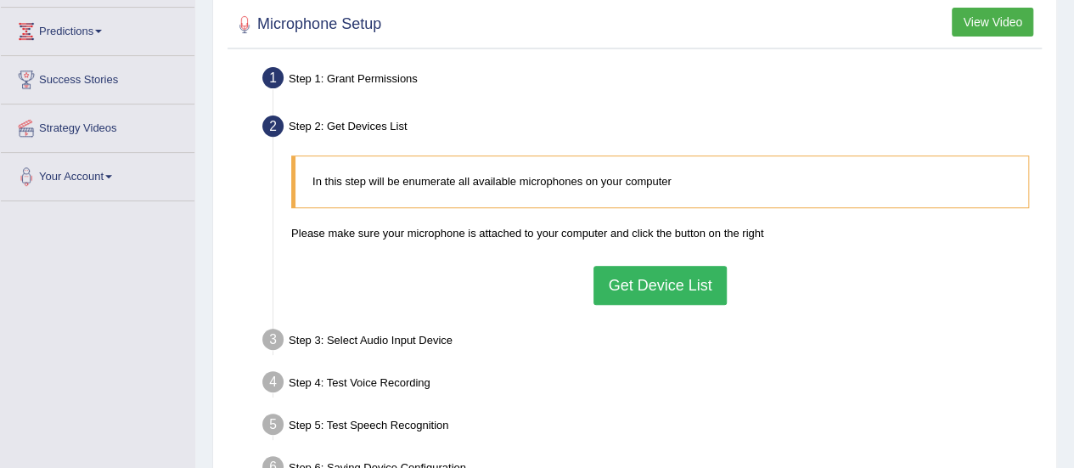
click at [682, 279] on button "Get Device List" at bounding box center [660, 285] width 132 height 39
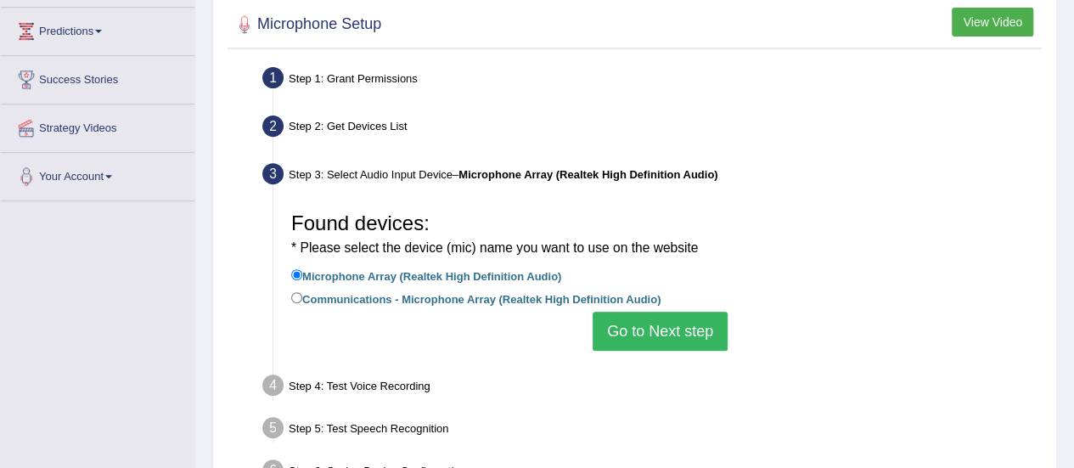
click at [637, 331] on button "Go to Next step" at bounding box center [660, 331] width 135 height 39
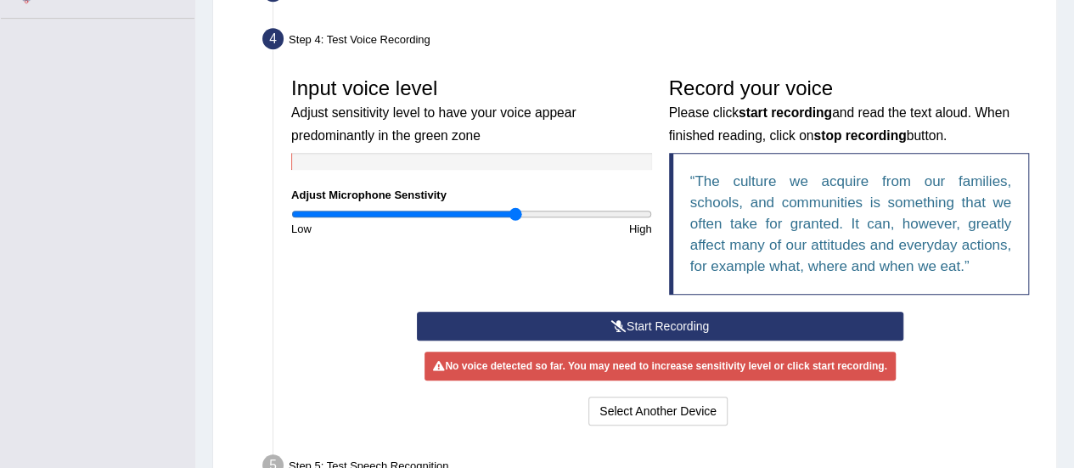
scroll to position [503, 0]
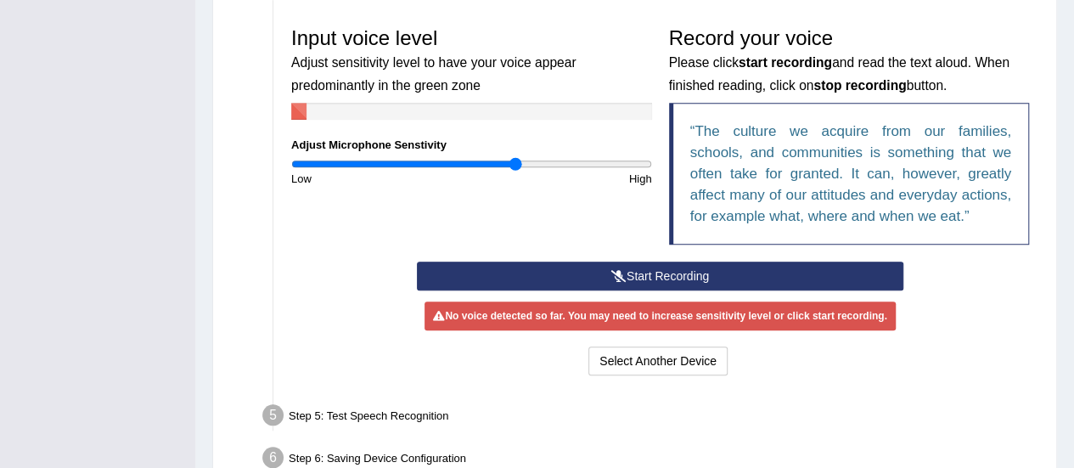
click at [715, 273] on button "Start Recording" at bounding box center [660, 276] width 487 height 29
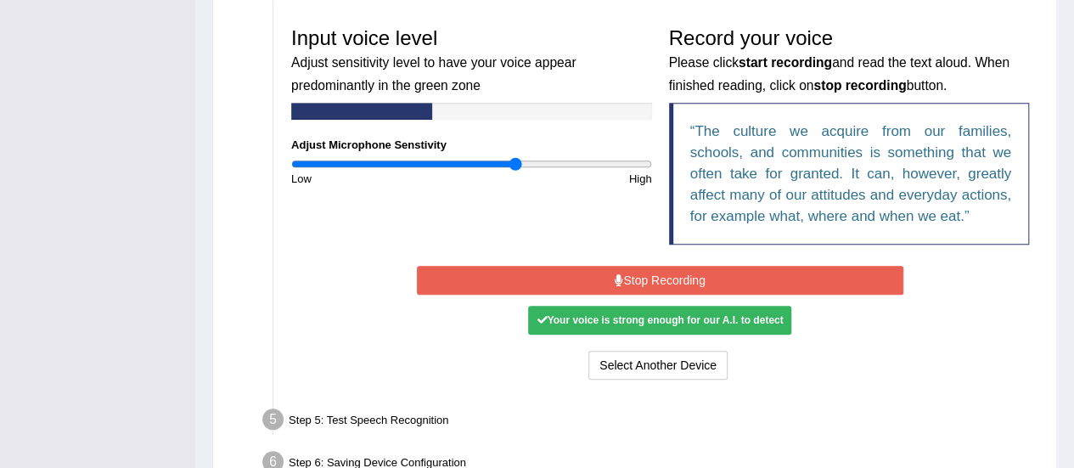
click at [715, 273] on button "Stop Recording" at bounding box center [660, 280] width 487 height 29
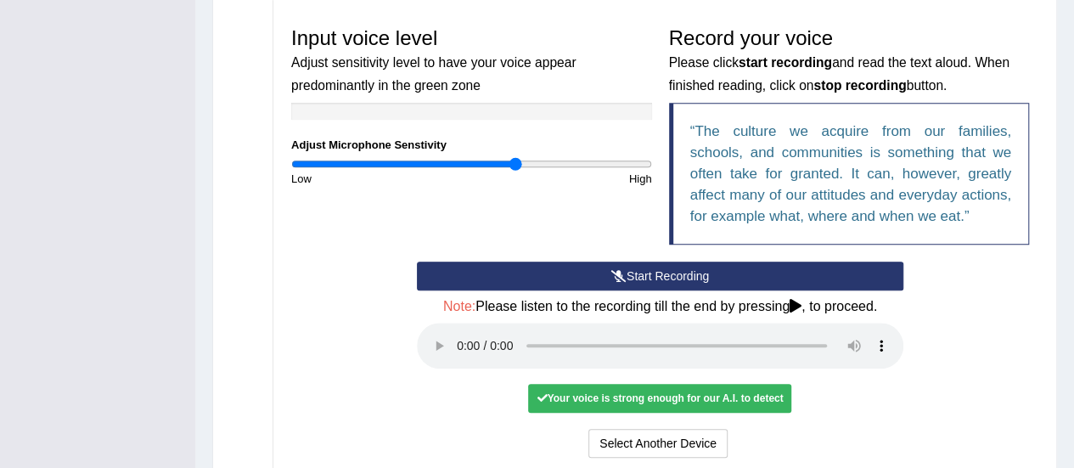
scroll to position [569, 0]
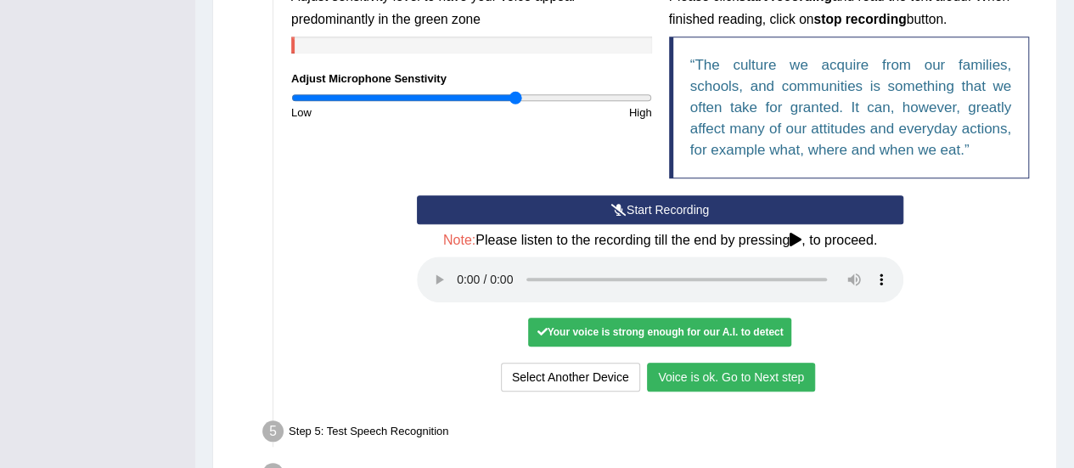
click at [708, 375] on button "Voice is ok. Go to Next step" at bounding box center [731, 377] width 168 height 29
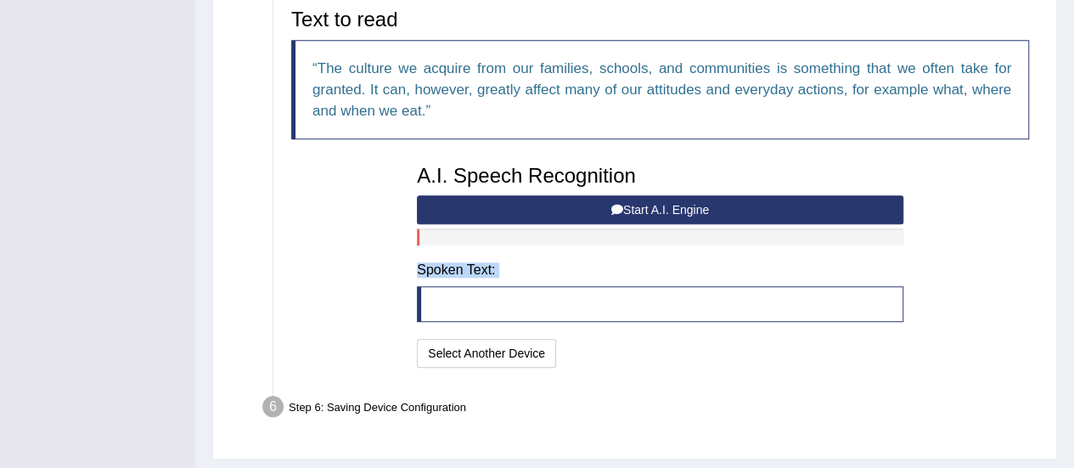
drag, startPoint x: 708, startPoint y: 375, endPoint x: 621, endPoint y: 205, distance: 191.1
click at [621, 205] on div "Text to read The culture we acquire from our families, schools, and communities…" at bounding box center [660, 186] width 755 height 388
click at [621, 205] on icon at bounding box center [617, 210] width 12 height 12
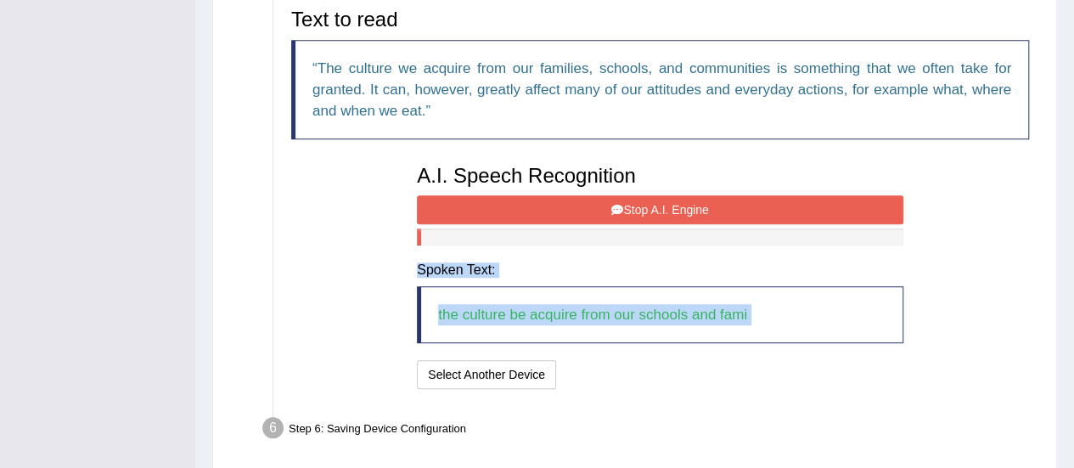
click at [621, 205] on icon at bounding box center [617, 210] width 12 height 12
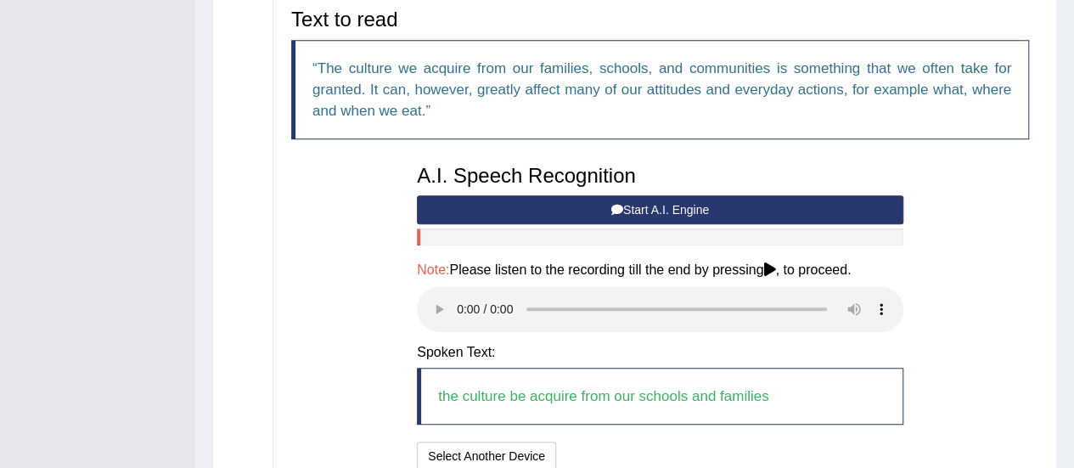
click at [1019, 234] on div "Text to read The culture we acquire from our families, schools, and communities…" at bounding box center [660, 237] width 755 height 475
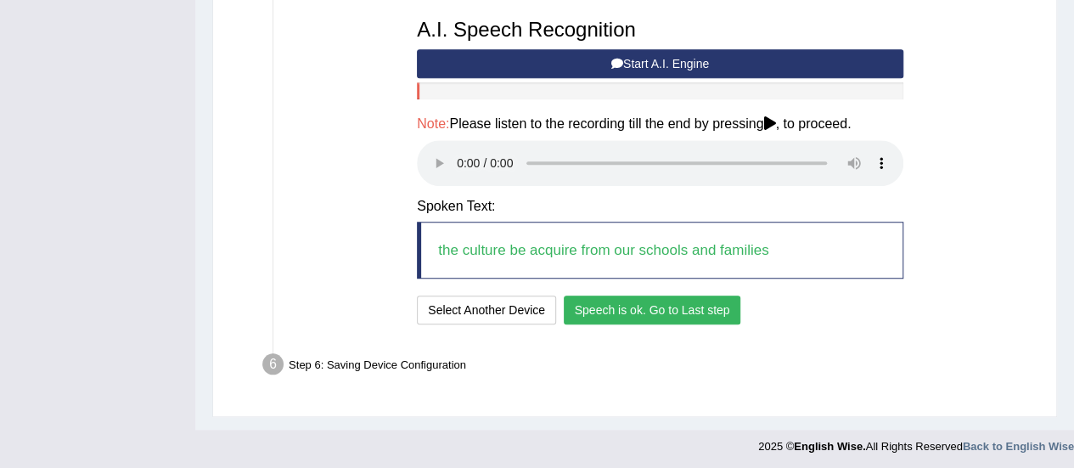
click at [721, 314] on button "Speech is ok. Go to Last step" at bounding box center [653, 310] width 178 height 29
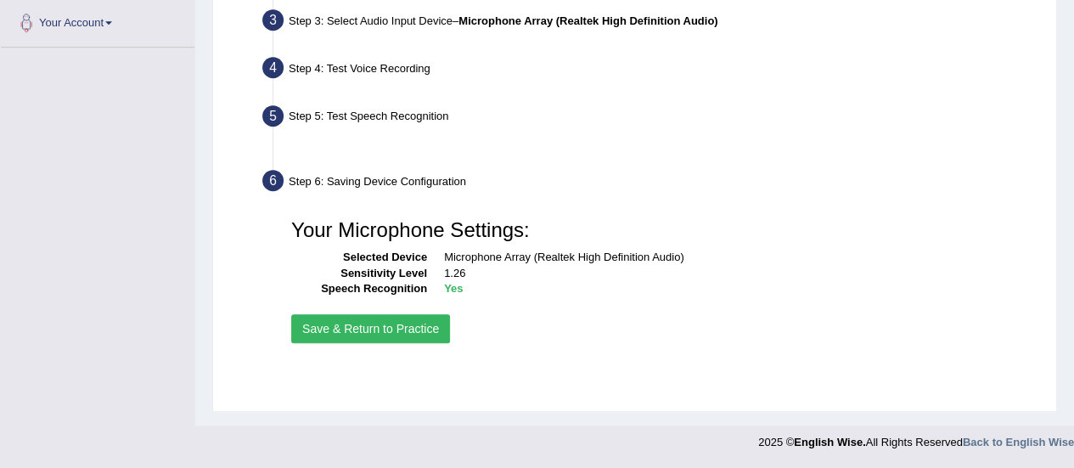
scroll to position [423, 0]
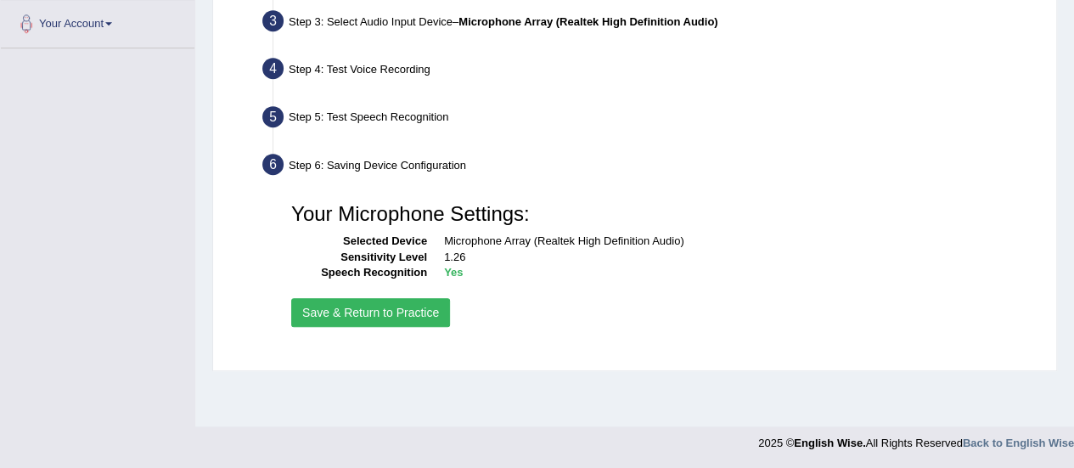
click at [403, 313] on button "Save & Return to Practice" at bounding box center [370, 312] width 159 height 29
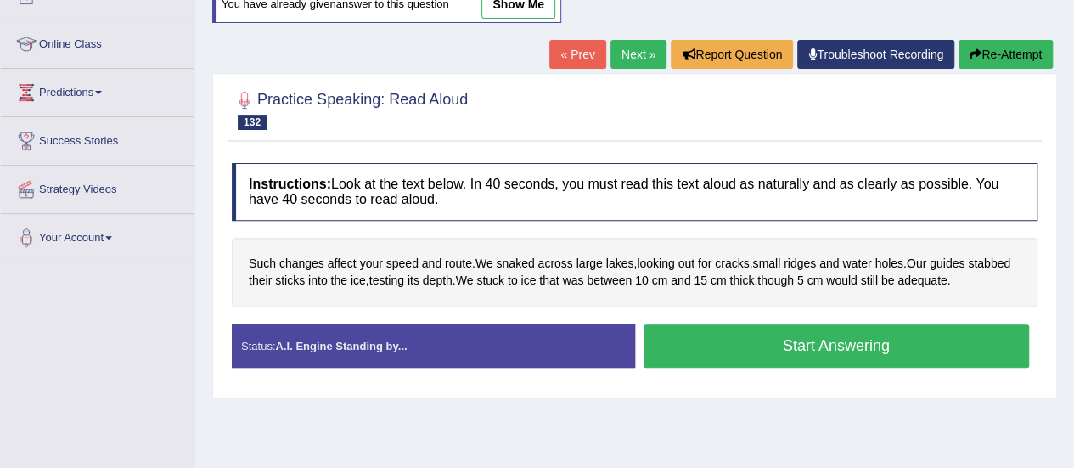
scroll to position [207, 0]
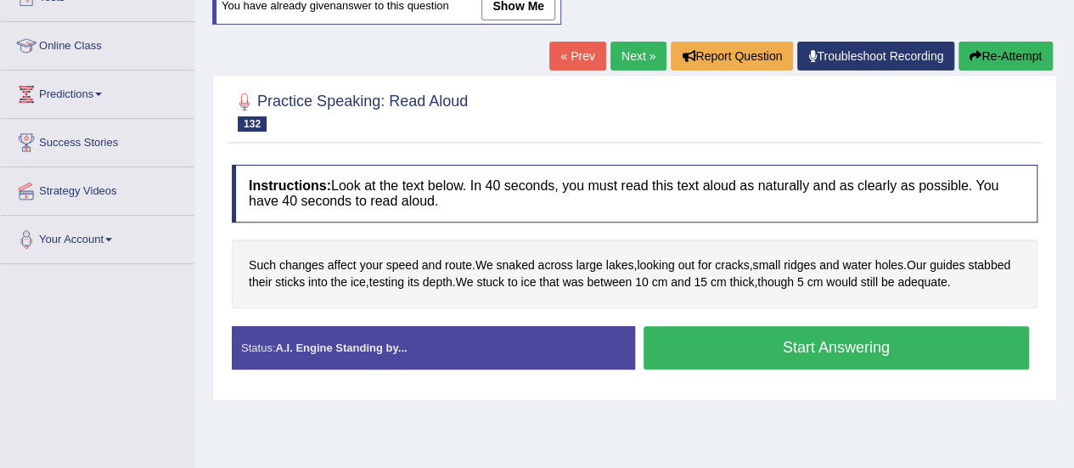
click at [791, 345] on button "Start Answering" at bounding box center [837, 347] width 386 height 43
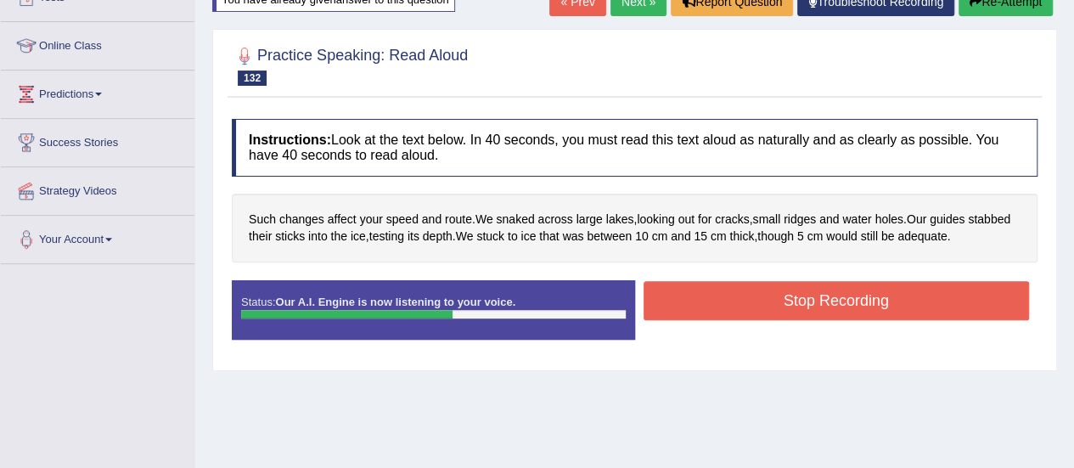
click at [797, 309] on button "Stop Recording" at bounding box center [837, 300] width 386 height 39
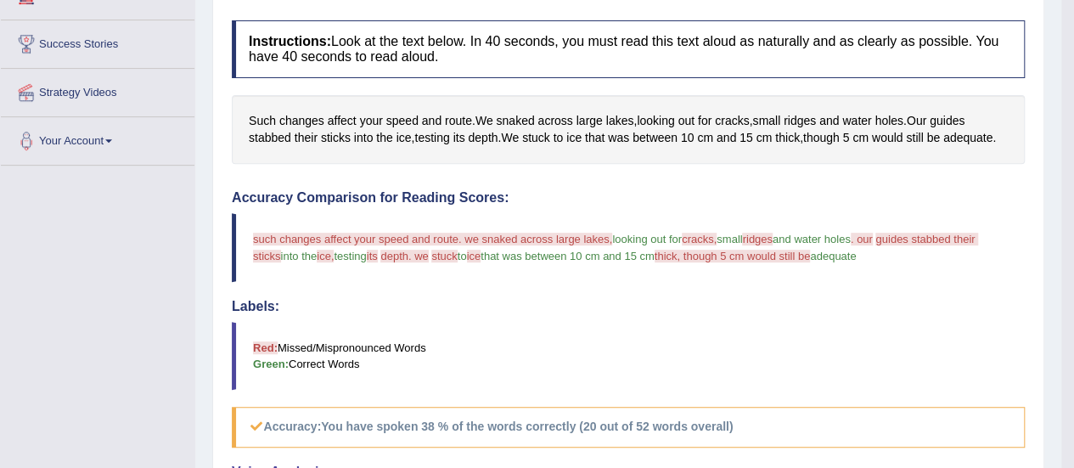
scroll to position [49, 0]
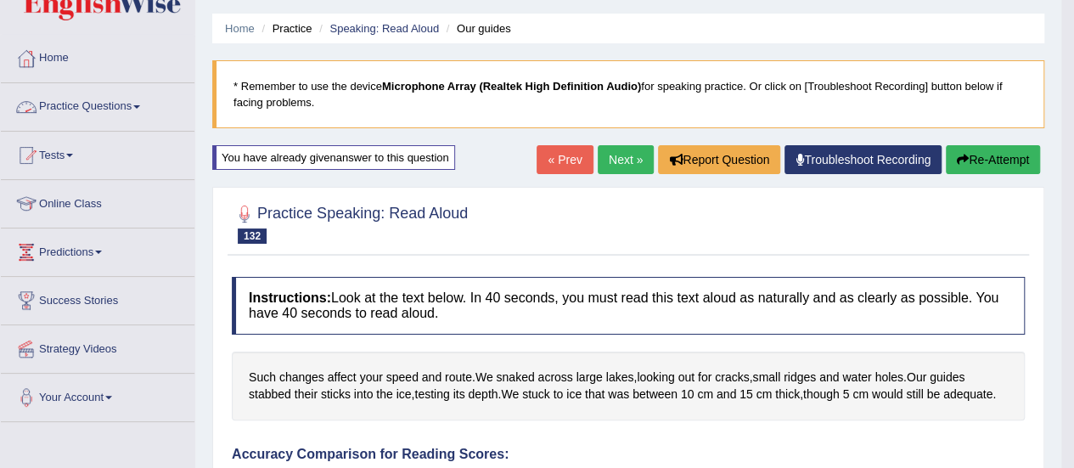
click at [119, 106] on link "Practice Questions" at bounding box center [98, 104] width 194 height 42
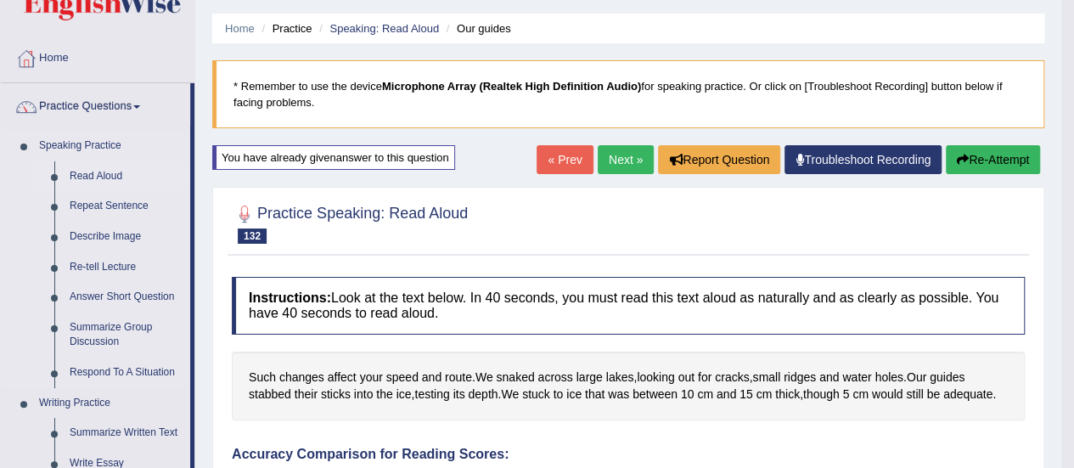
click at [99, 172] on link "Read Aloud" at bounding box center [126, 176] width 128 height 31
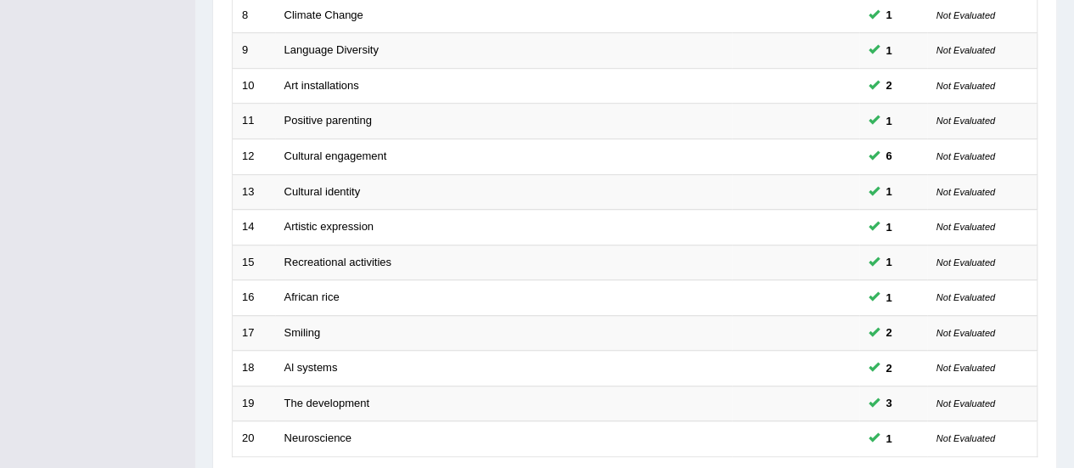
scroll to position [648, 0]
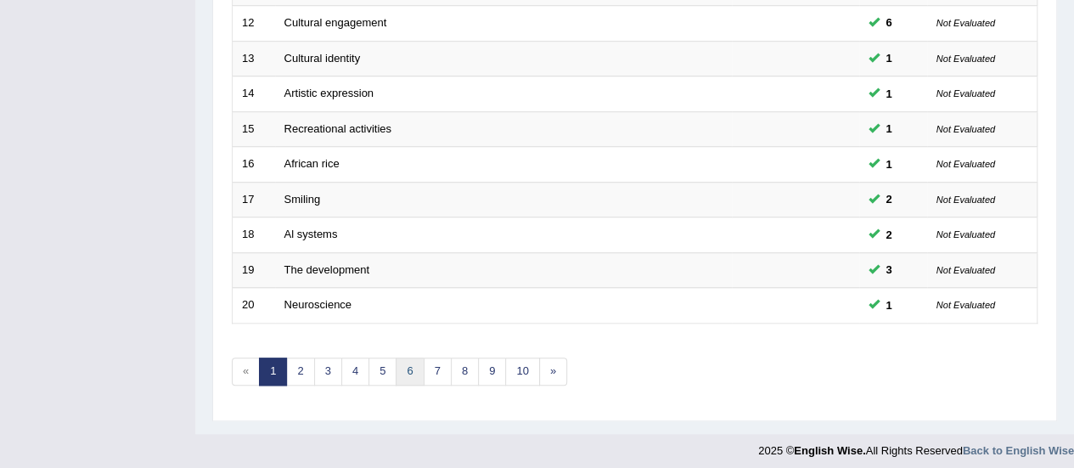
click at [403, 363] on link "6" at bounding box center [410, 372] width 28 height 28
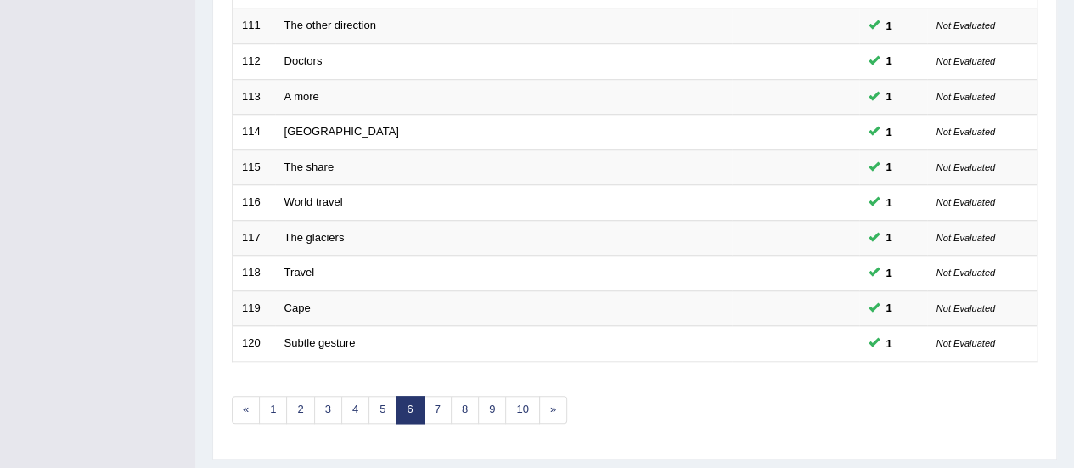
scroll to position [606, 0]
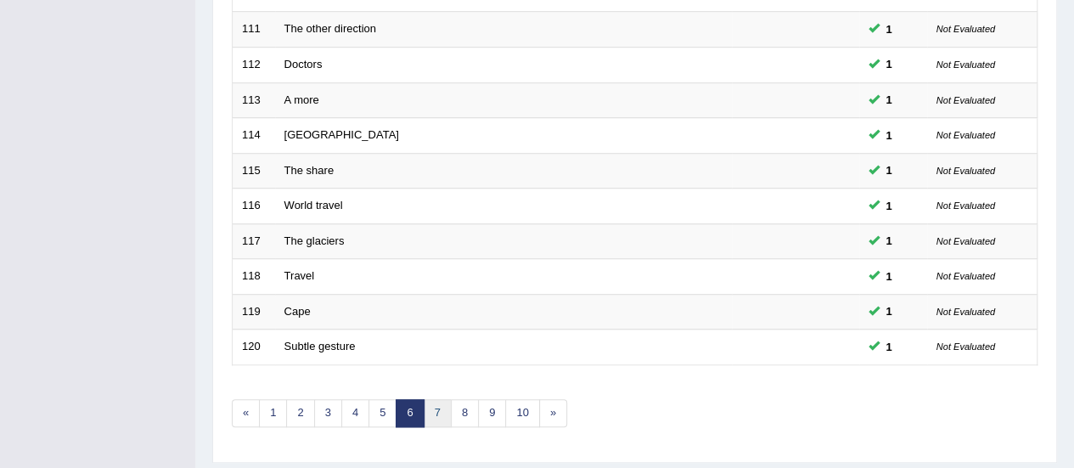
click at [431, 402] on link "7" at bounding box center [438, 413] width 28 height 28
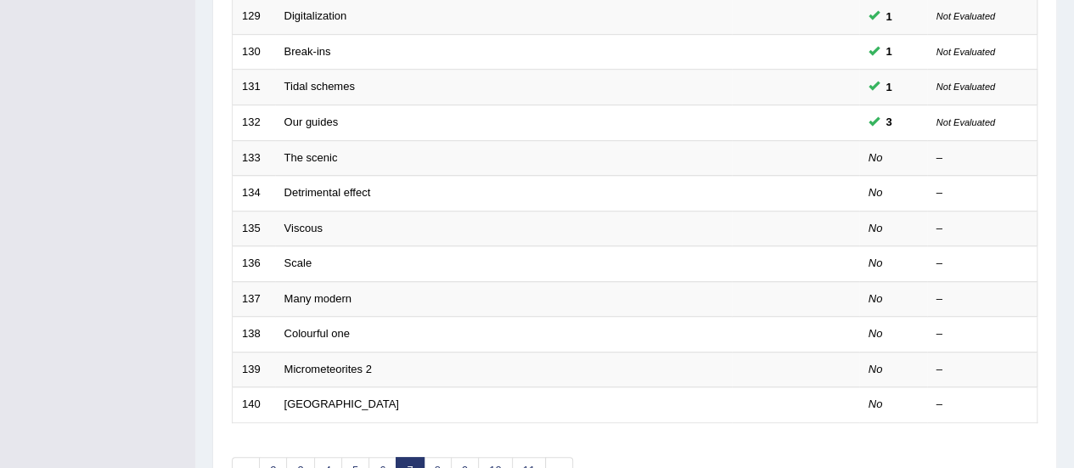
scroll to position [552, 0]
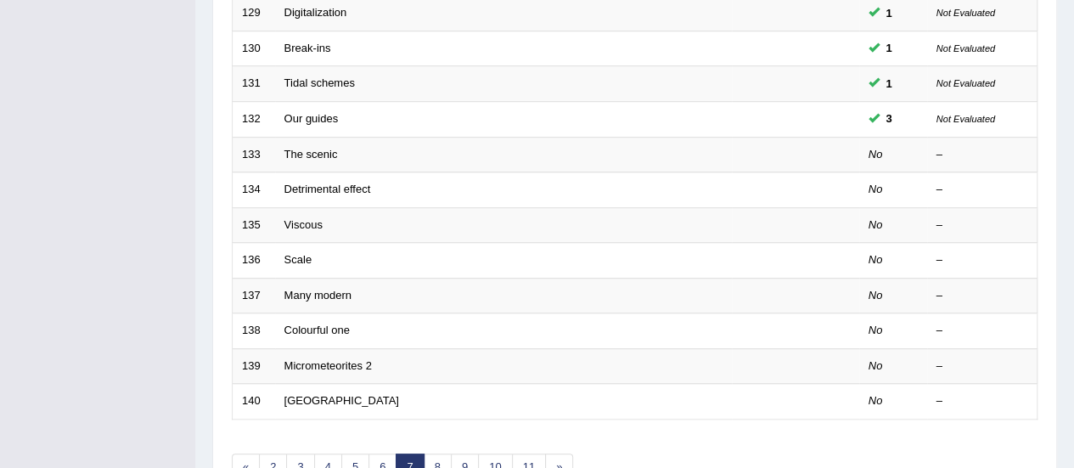
drag, startPoint x: 1086, startPoint y: 128, endPoint x: 1084, endPoint y: 346, distance: 217.4
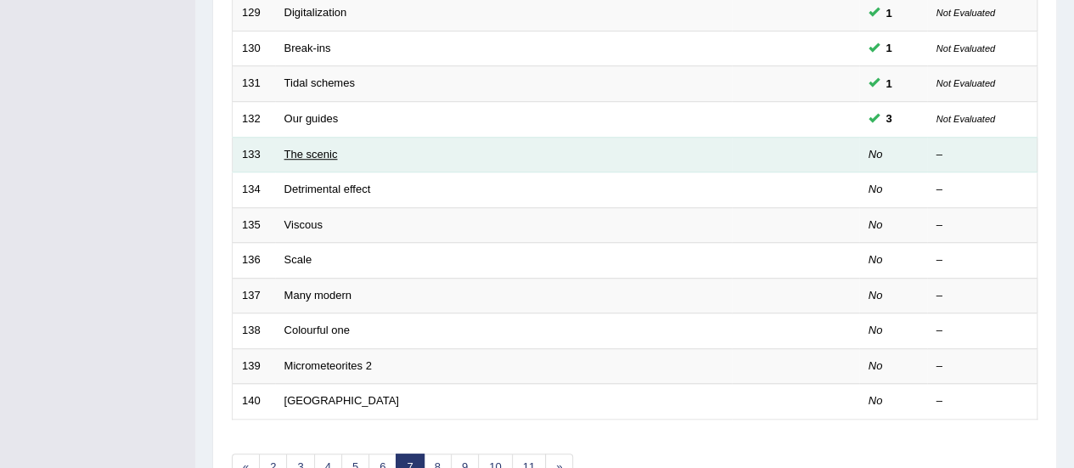
click at [296, 148] on link "The scenic" at bounding box center [312, 154] width 54 height 13
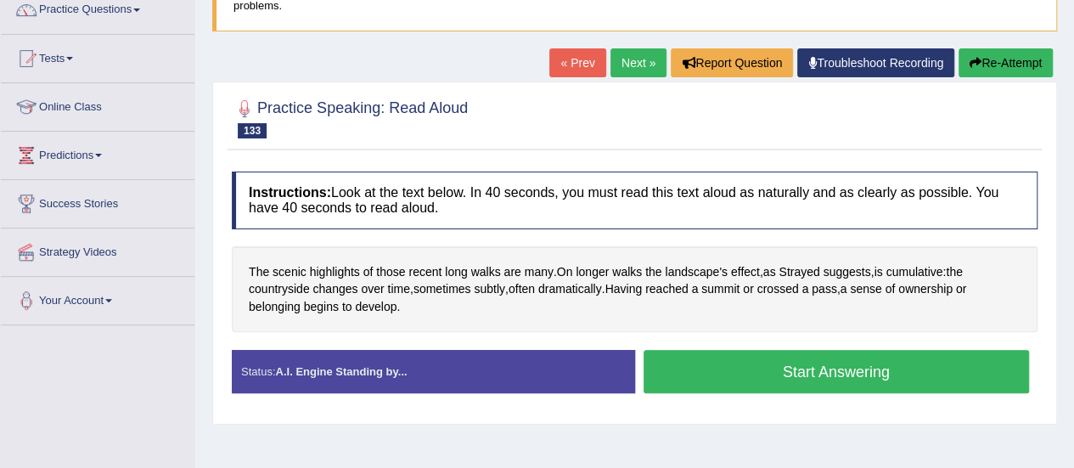
scroll to position [197, 0]
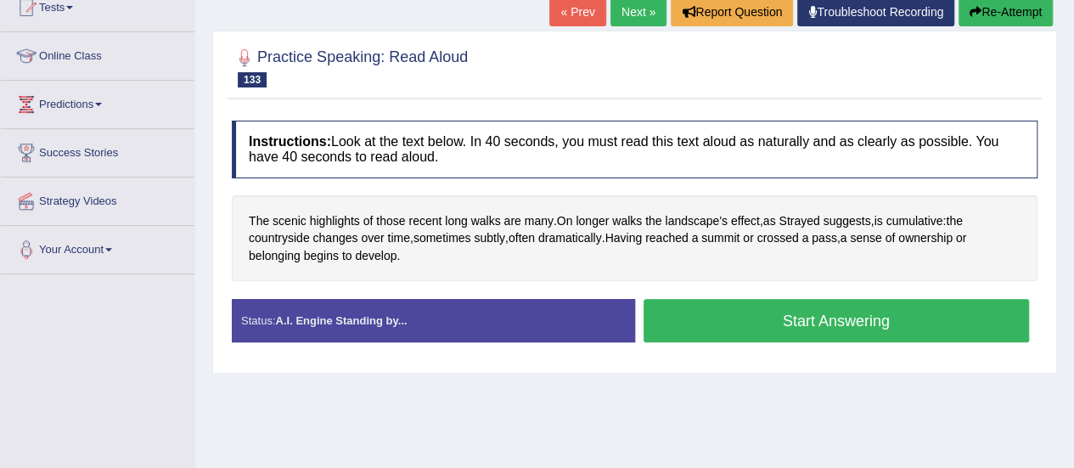
click at [823, 313] on button "Start Answering" at bounding box center [837, 320] width 386 height 43
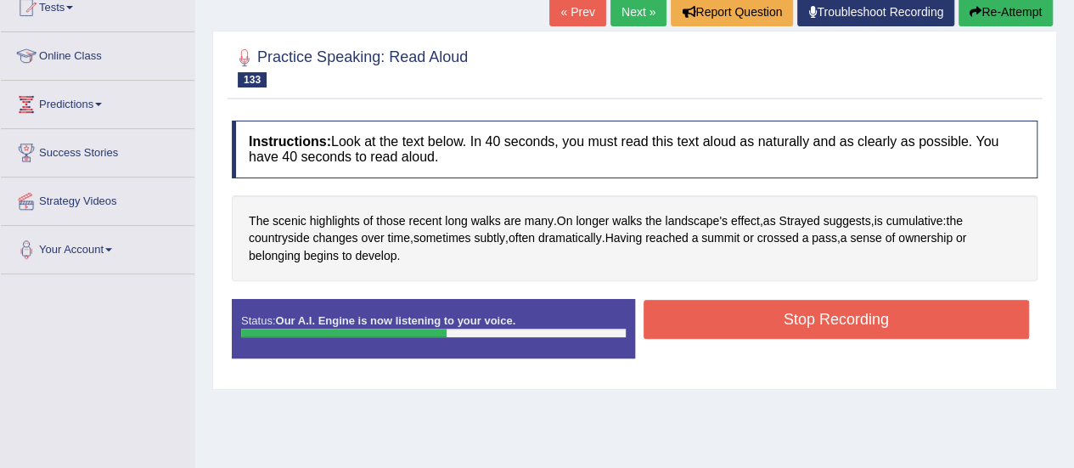
click at [823, 313] on button "Stop Recording" at bounding box center [837, 319] width 386 height 39
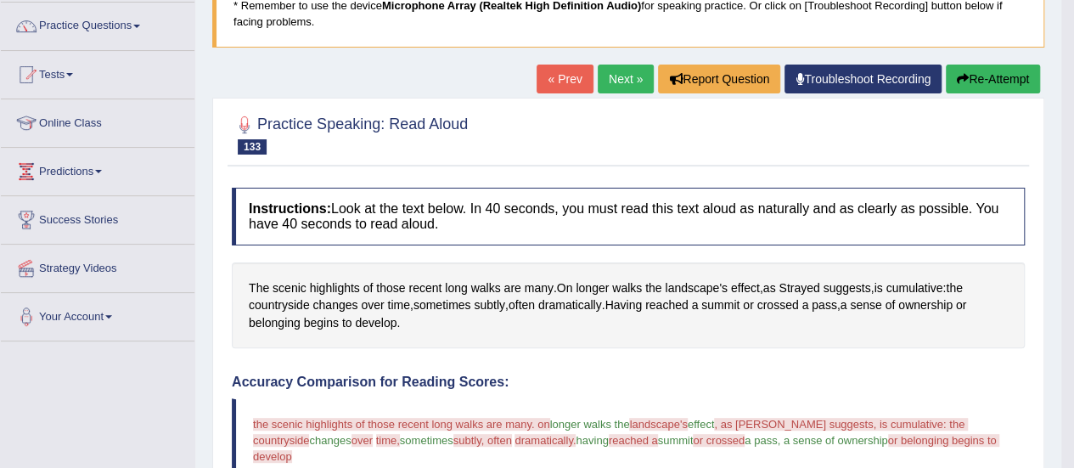
scroll to position [127, 0]
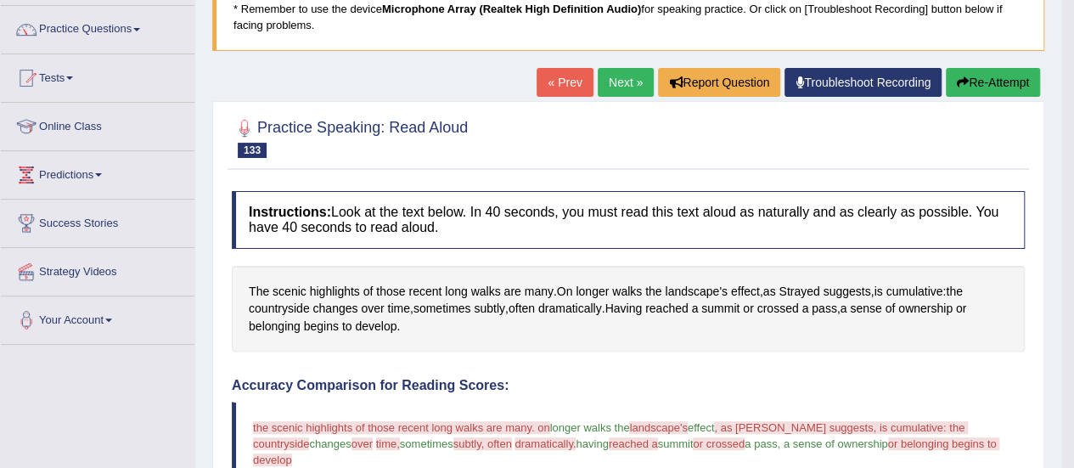
click at [1000, 79] on button "Re-Attempt" at bounding box center [993, 82] width 94 height 29
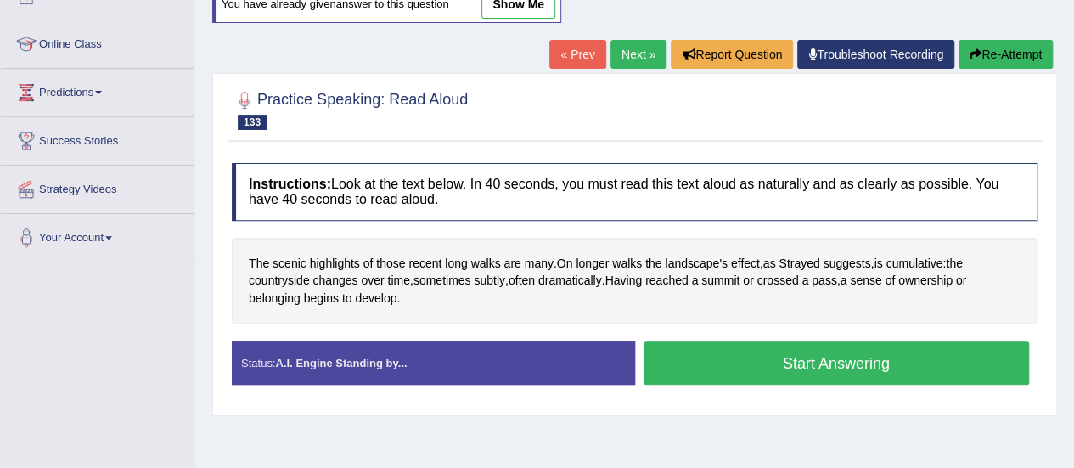
scroll to position [215, 0]
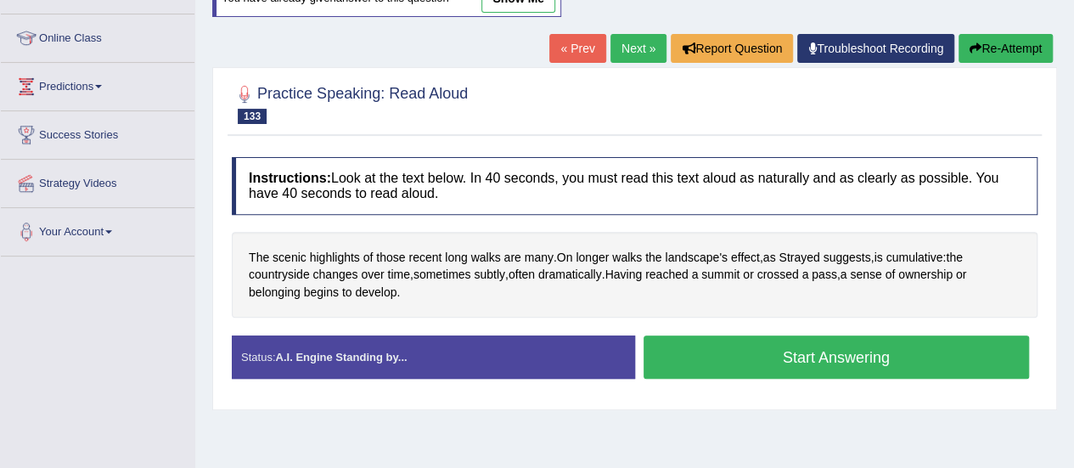
click at [827, 353] on button "Start Answering" at bounding box center [837, 356] width 386 height 43
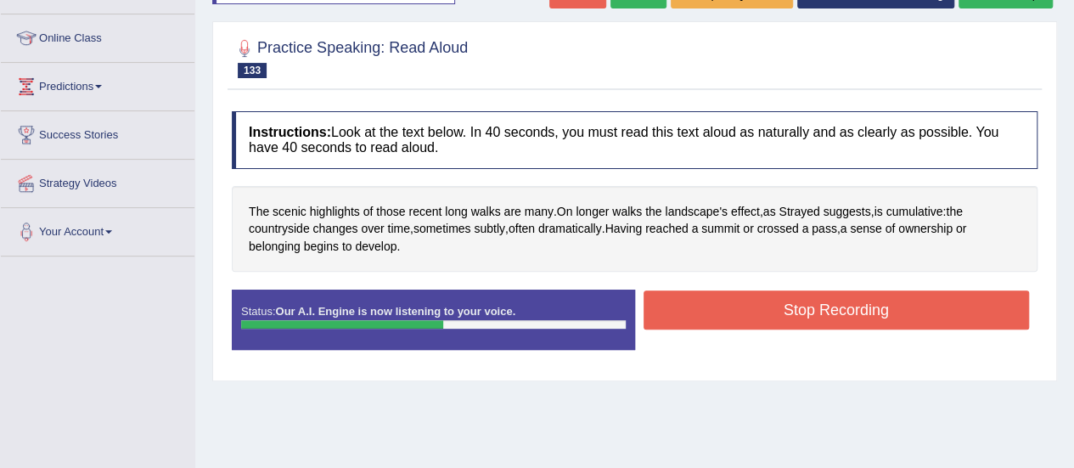
click at [826, 316] on button "Stop Recording" at bounding box center [837, 309] width 386 height 39
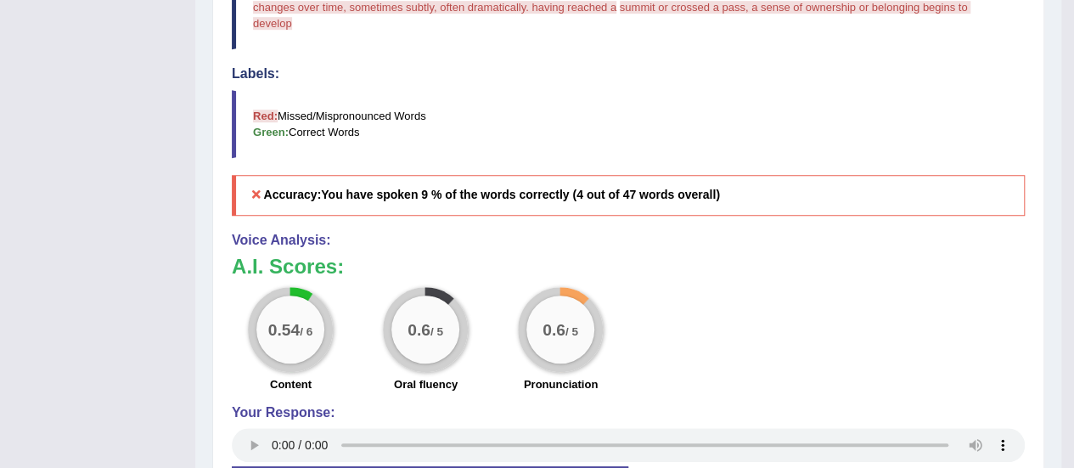
scroll to position [0, 0]
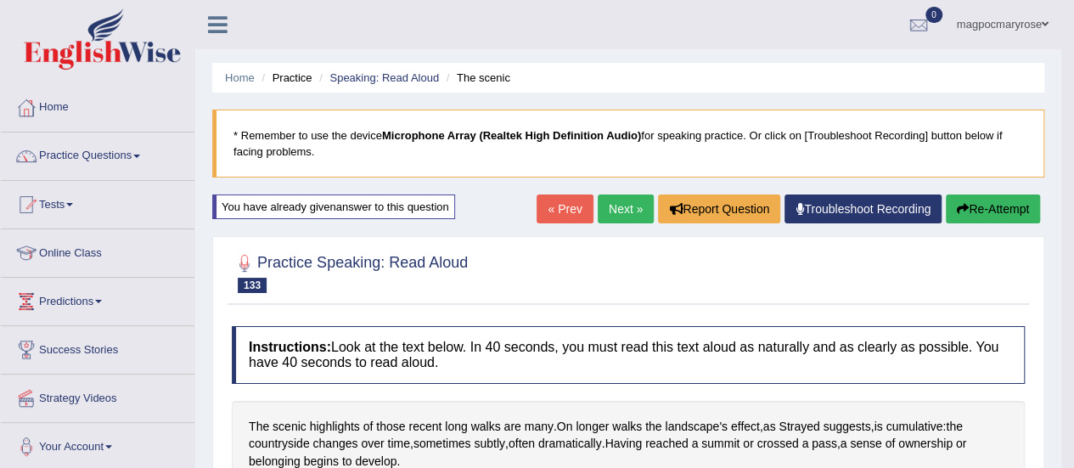
click at [959, 208] on icon "button" at bounding box center [963, 209] width 12 height 12
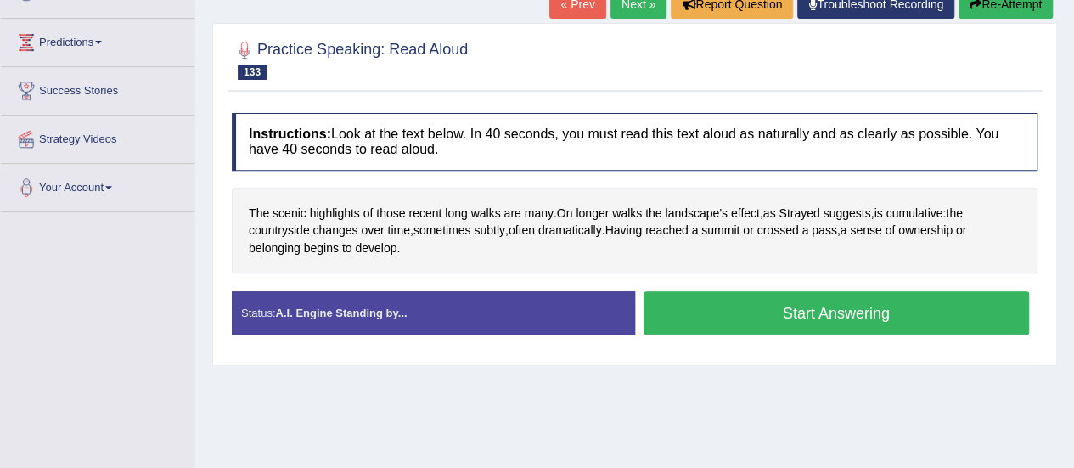
scroll to position [265, 0]
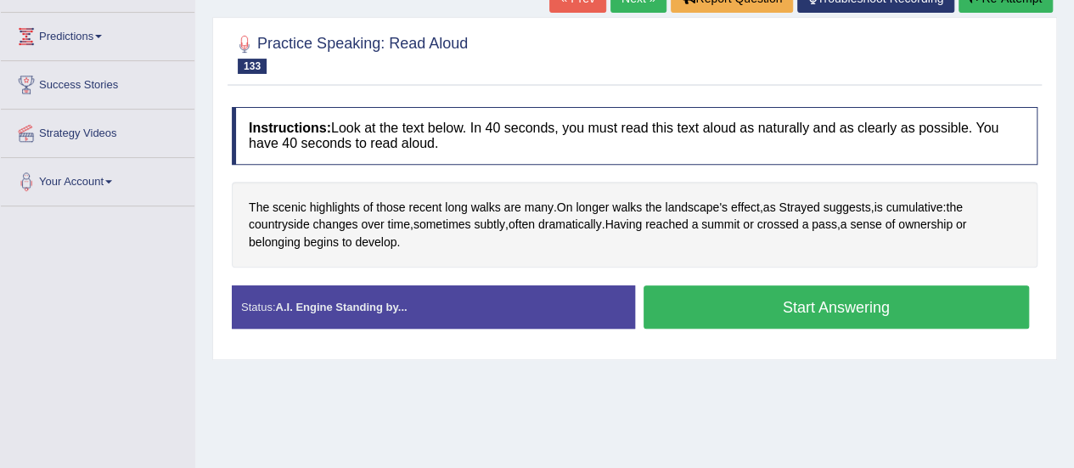
click at [861, 309] on button "Start Answering" at bounding box center [837, 306] width 386 height 43
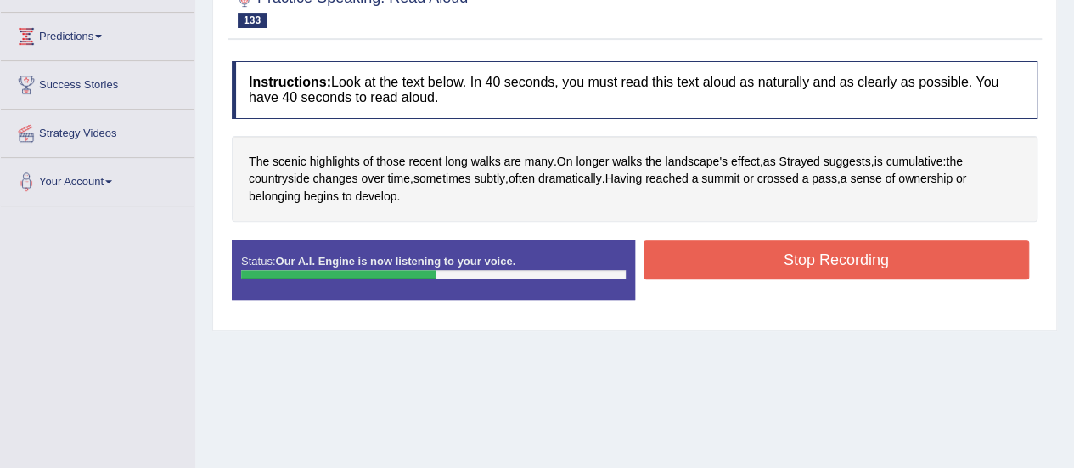
click at [842, 244] on button "Stop Recording" at bounding box center [837, 259] width 386 height 39
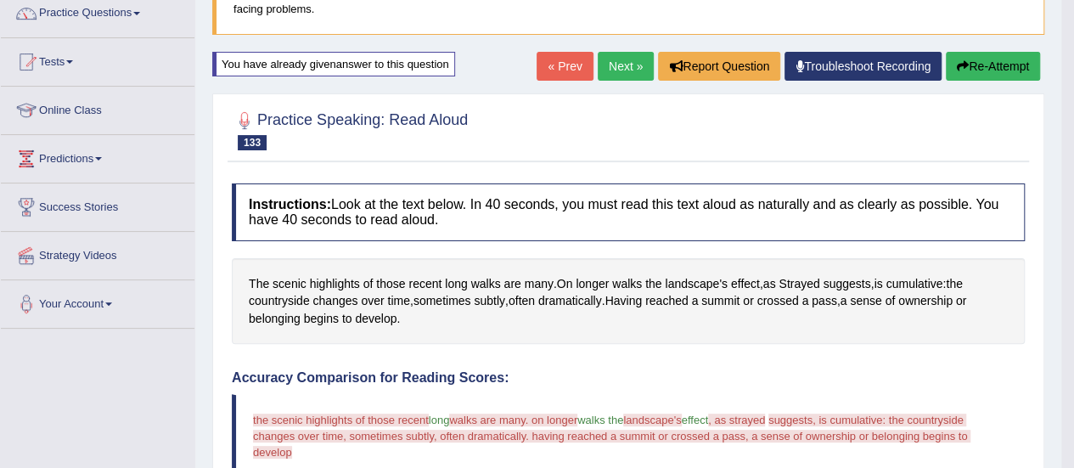
scroll to position [138, 0]
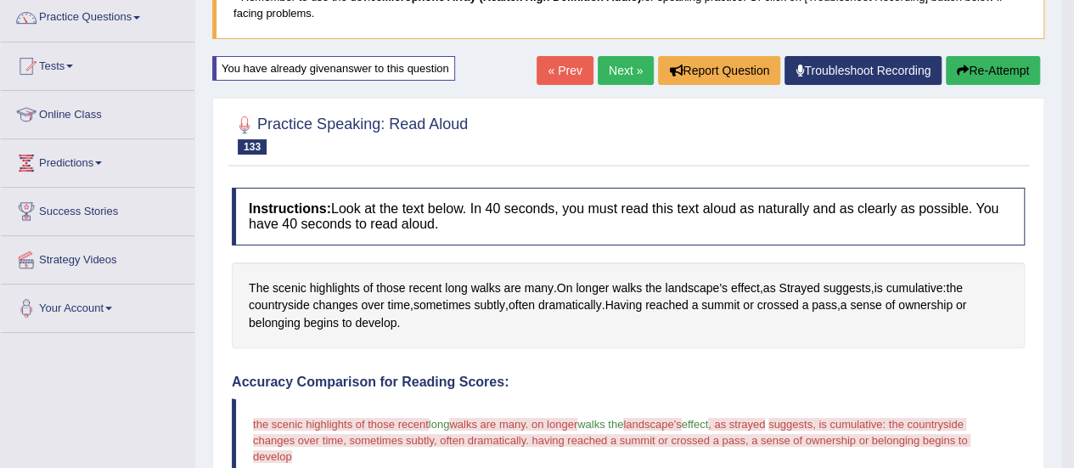
click at [957, 69] on icon "button" at bounding box center [963, 71] width 12 height 12
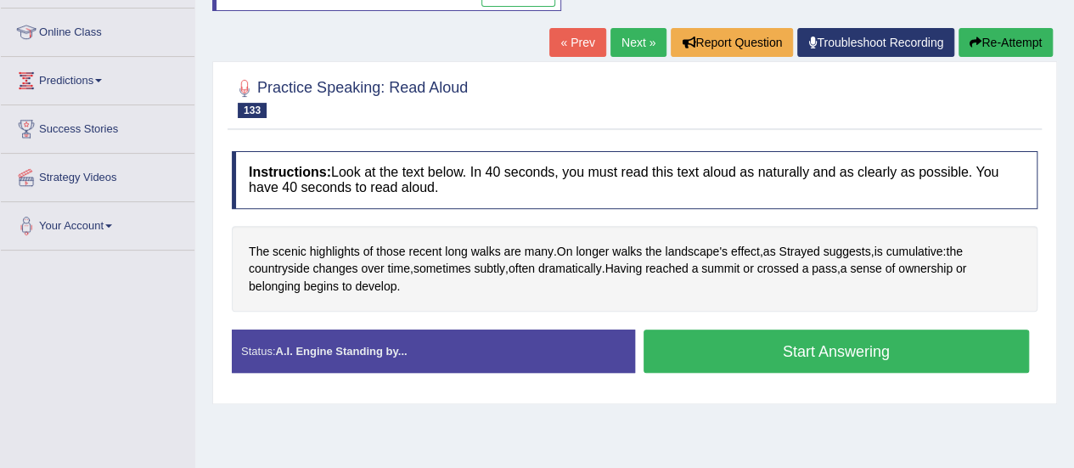
scroll to position [251, 0]
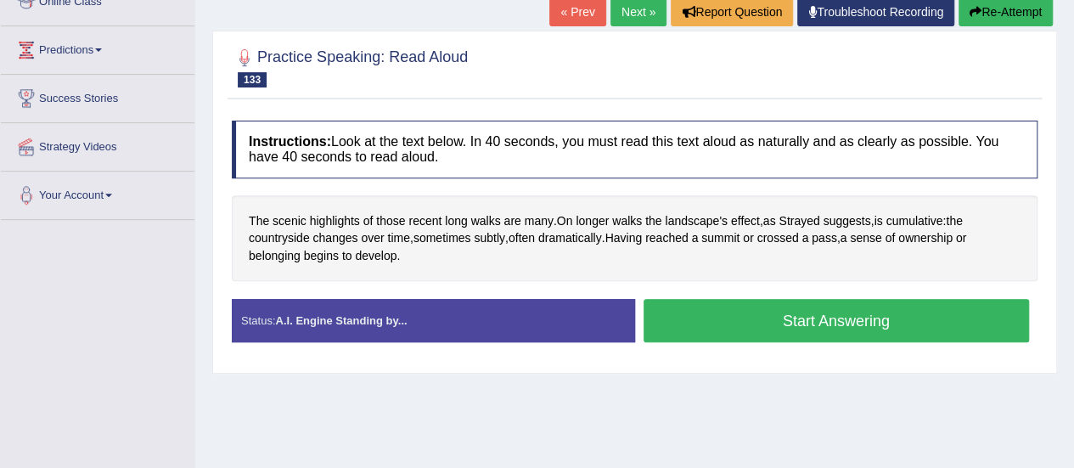
click at [878, 307] on button "Start Answering" at bounding box center [837, 320] width 386 height 43
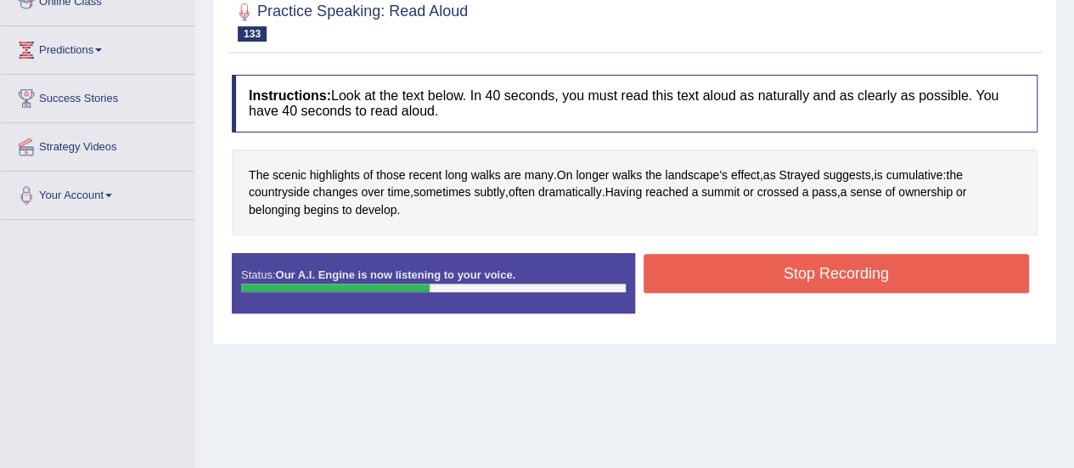
click at [854, 271] on button "Stop Recording" at bounding box center [837, 273] width 386 height 39
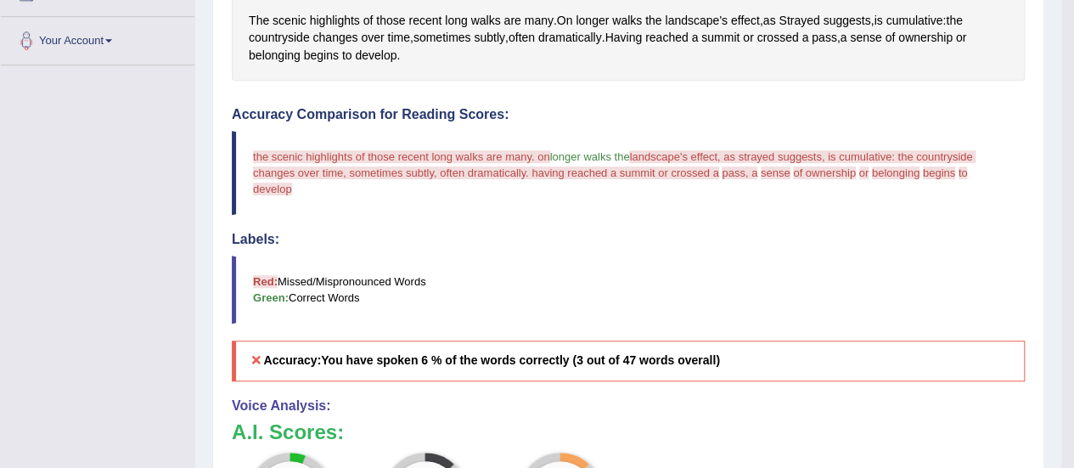
scroll to position [0, 0]
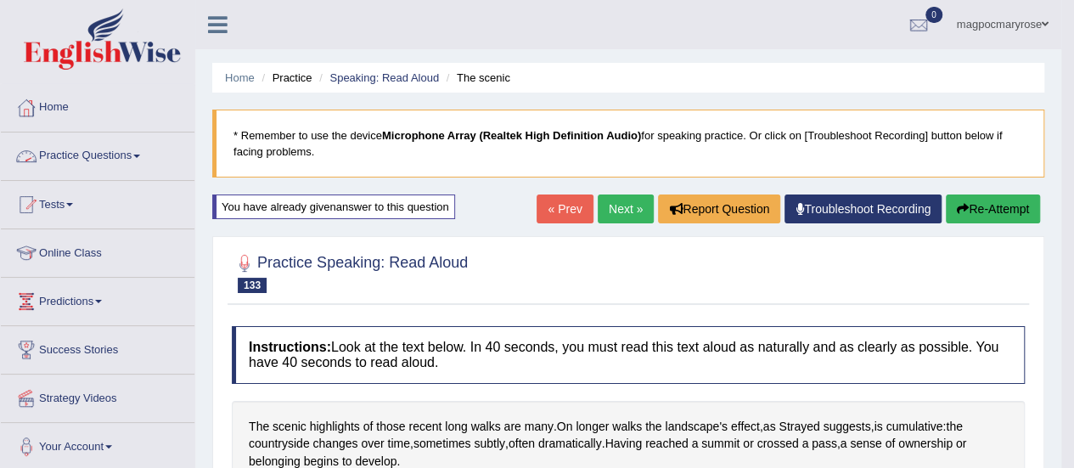
click at [115, 149] on link "Practice Questions" at bounding box center [98, 153] width 194 height 42
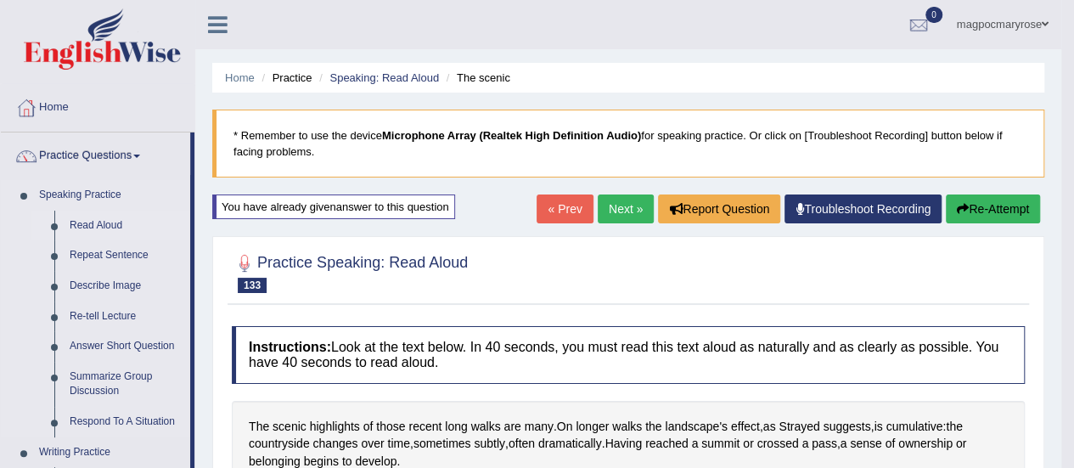
click at [119, 227] on link "Read Aloud" at bounding box center [126, 226] width 128 height 31
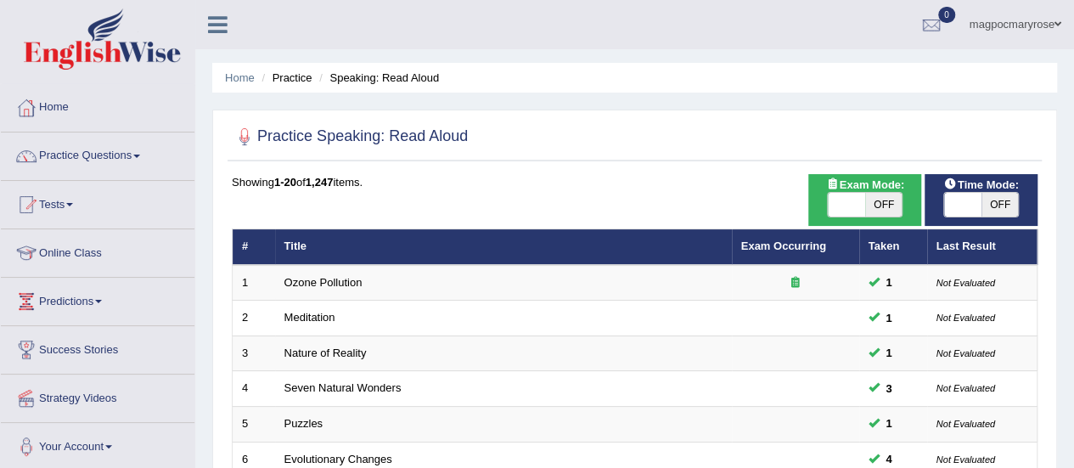
scroll to position [648, 0]
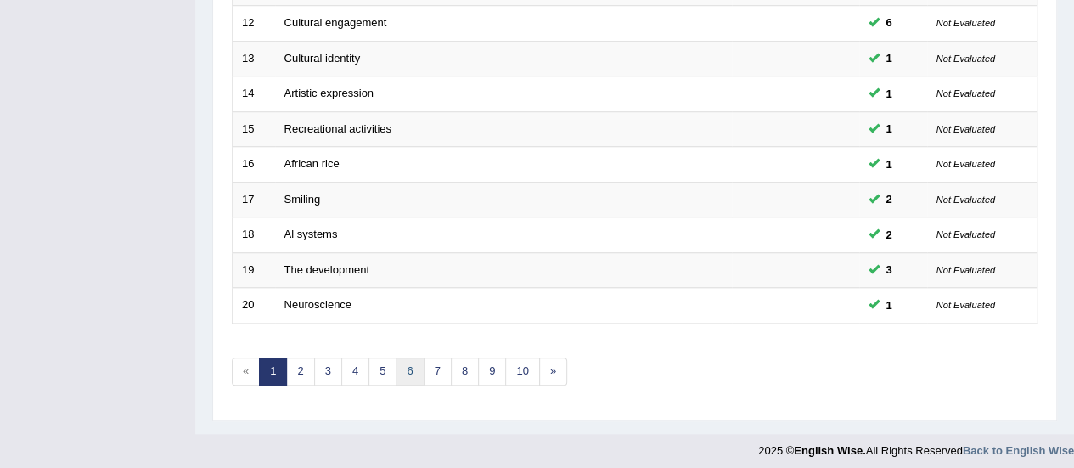
click at [409, 363] on link "6" at bounding box center [410, 372] width 28 height 28
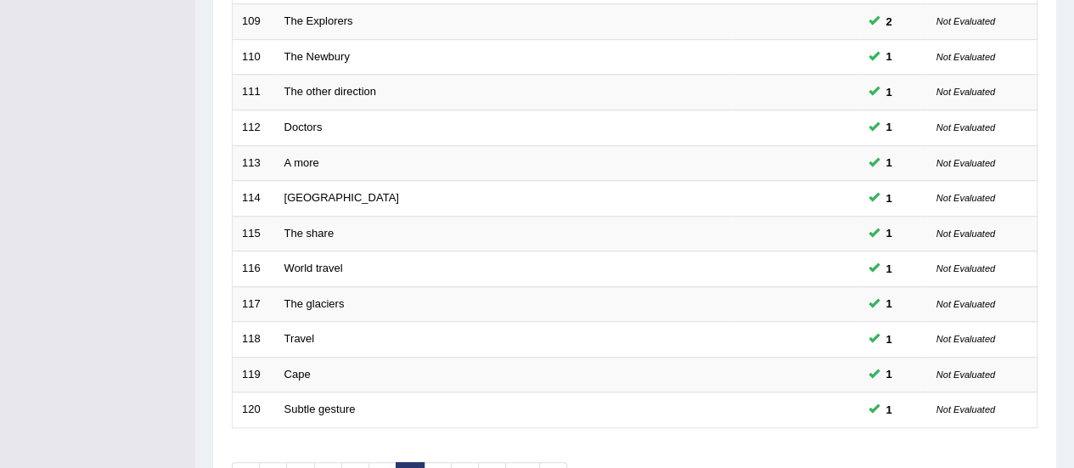
scroll to position [648, 0]
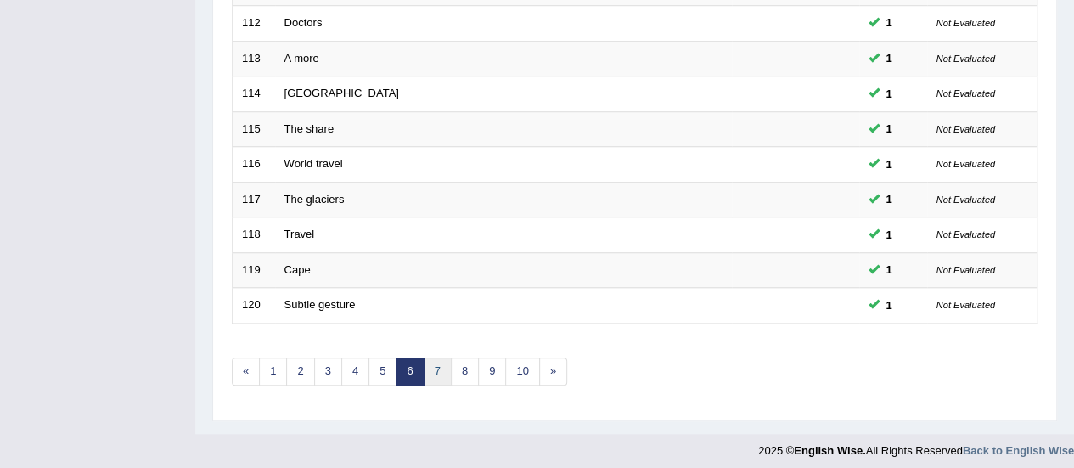
click at [428, 360] on link "7" at bounding box center [438, 372] width 28 height 28
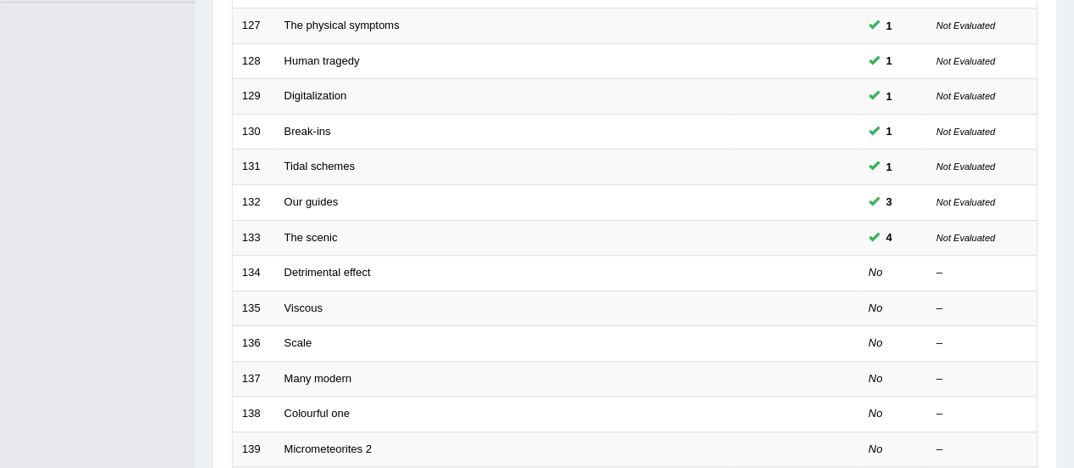
scroll to position [476, 0]
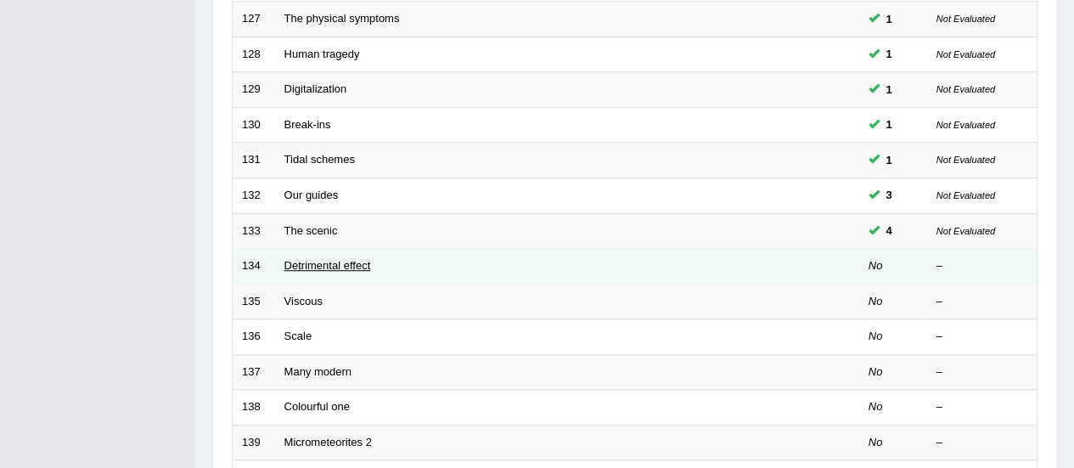
click at [327, 262] on link "Detrimental effect" at bounding box center [328, 265] width 87 height 13
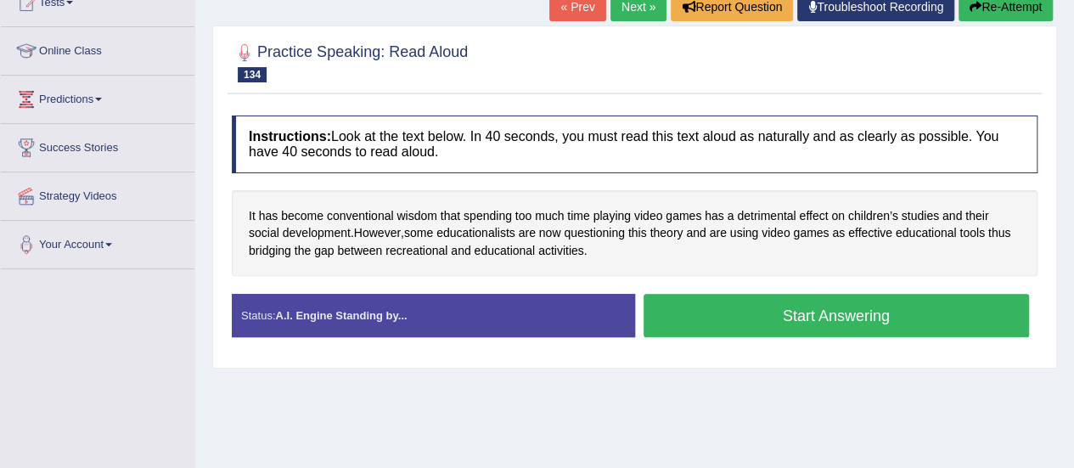
drag, startPoint x: 0, startPoint y: 0, endPoint x: 1053, endPoint y: 225, distance: 1076.9
click at [1053, 225] on html "Toggle navigation Home Practice Questions Speaking Practice Read Aloud Repeat S…" at bounding box center [537, 32] width 1074 height 468
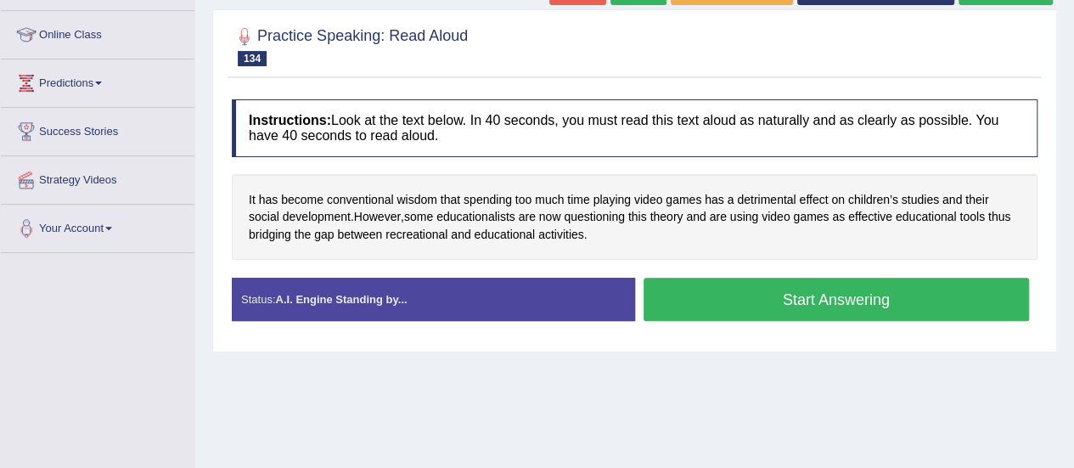
click at [766, 296] on button "Start Answering" at bounding box center [837, 299] width 386 height 43
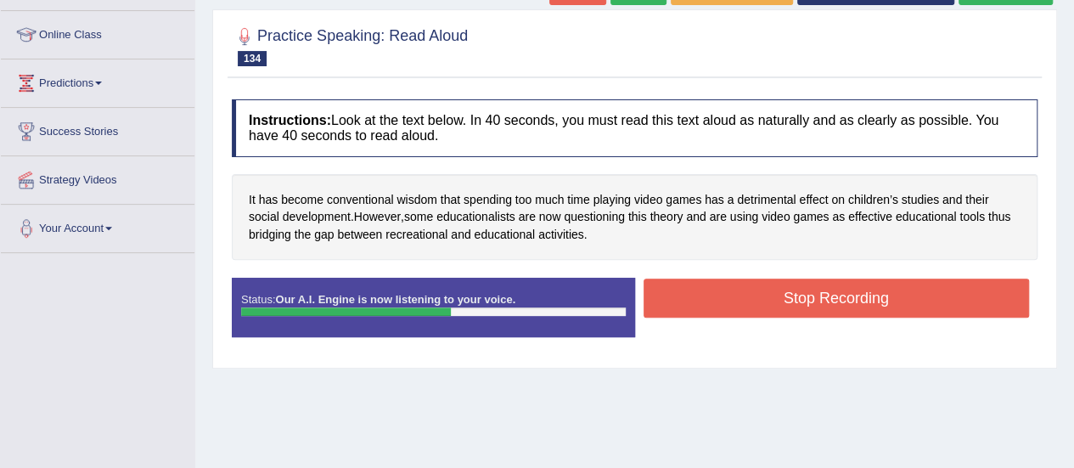
click at [766, 296] on button "Stop Recording" at bounding box center [837, 298] width 386 height 39
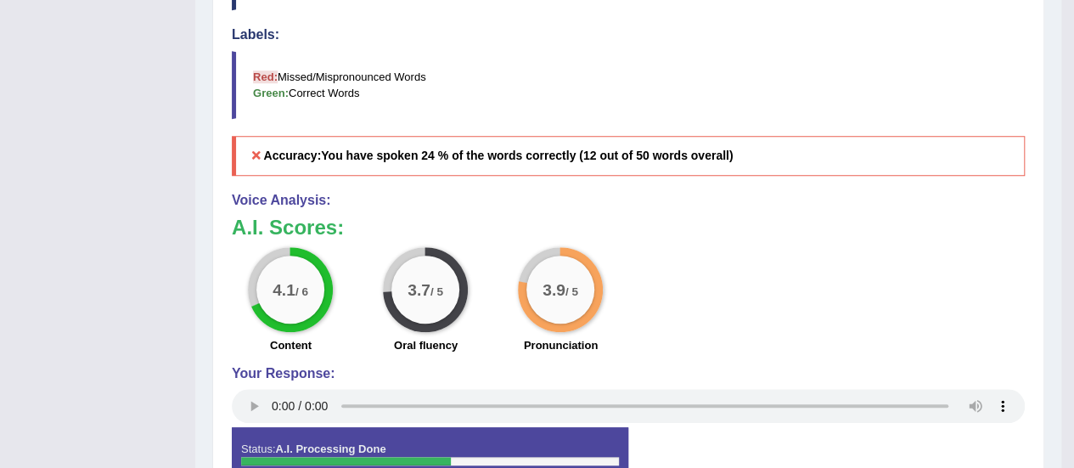
scroll to position [414, 0]
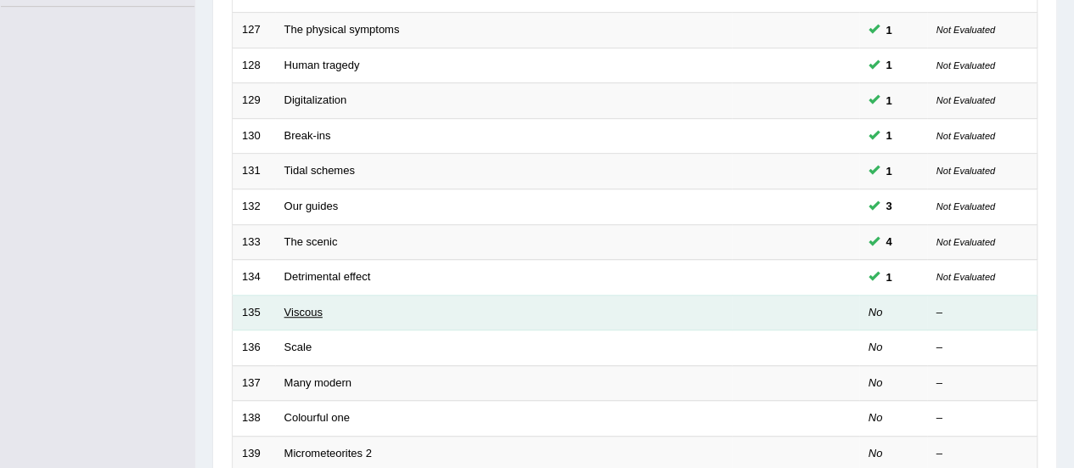
click at [308, 307] on link "Viscous" at bounding box center [304, 312] width 38 height 13
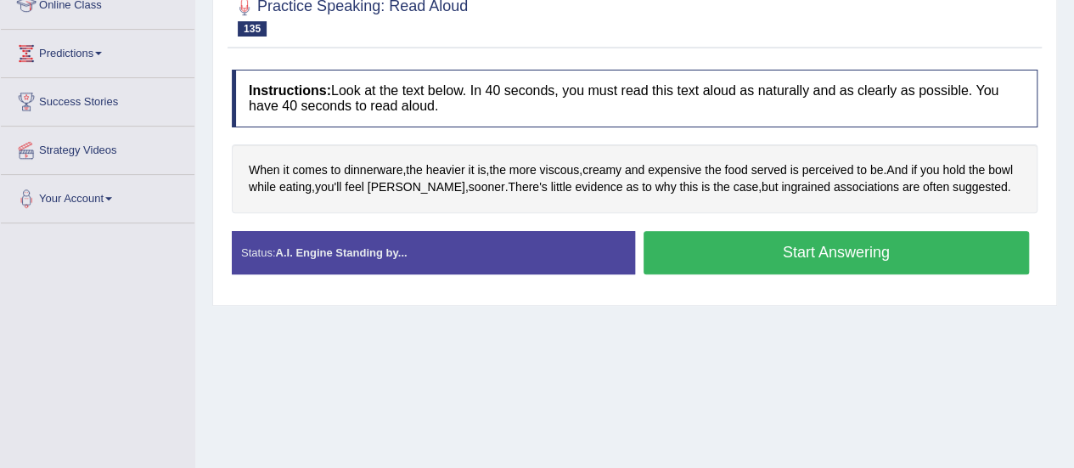
scroll to position [219, 0]
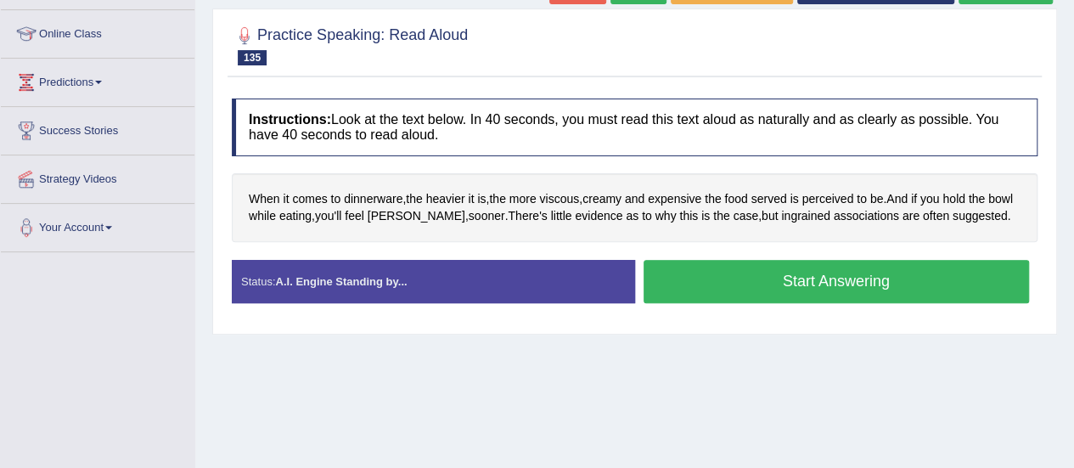
click at [788, 289] on button "Start Answering" at bounding box center [837, 281] width 386 height 43
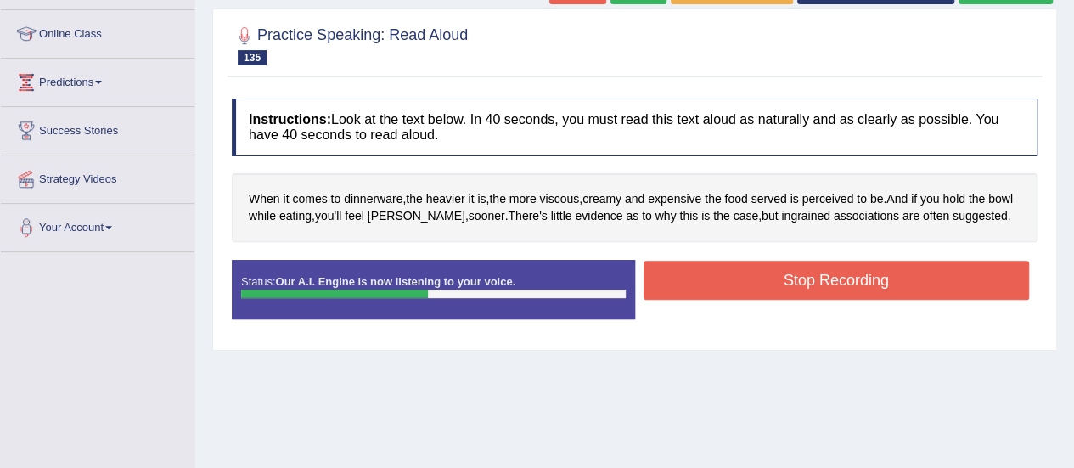
click at [788, 289] on button "Stop Recording" at bounding box center [837, 280] width 386 height 39
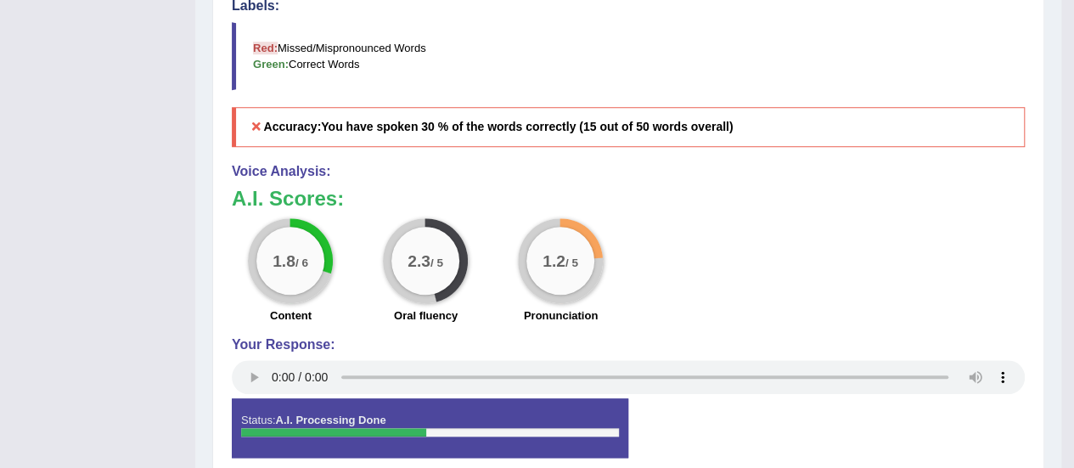
scroll to position [0, 0]
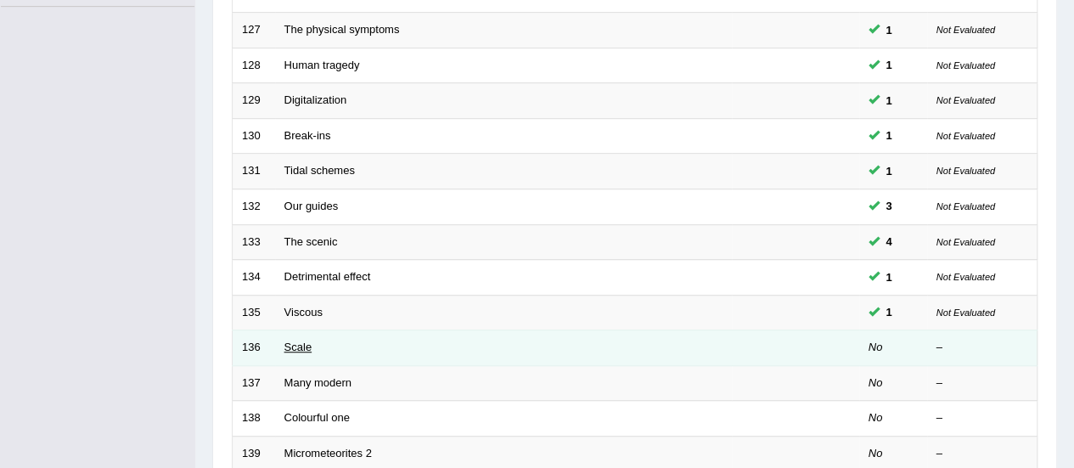
click at [285, 341] on link "Scale" at bounding box center [299, 347] width 28 height 13
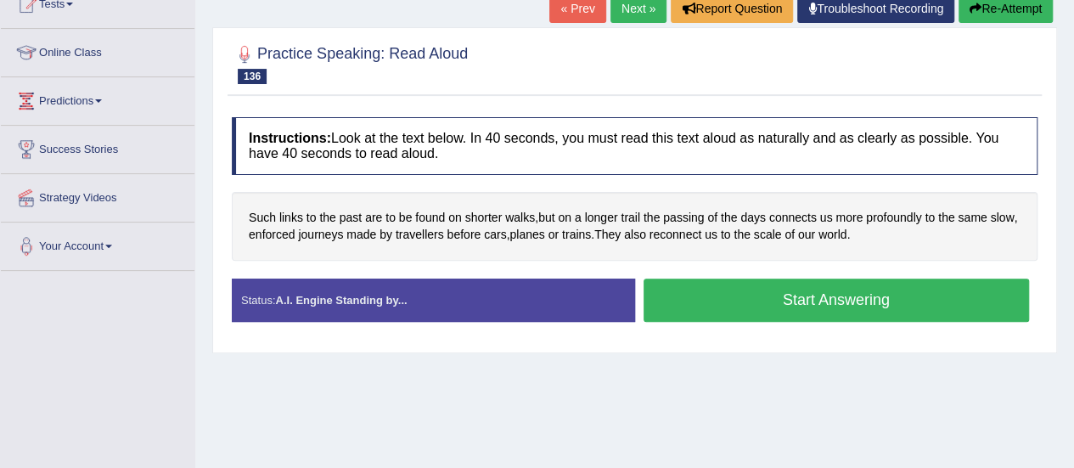
scroll to position [311, 0]
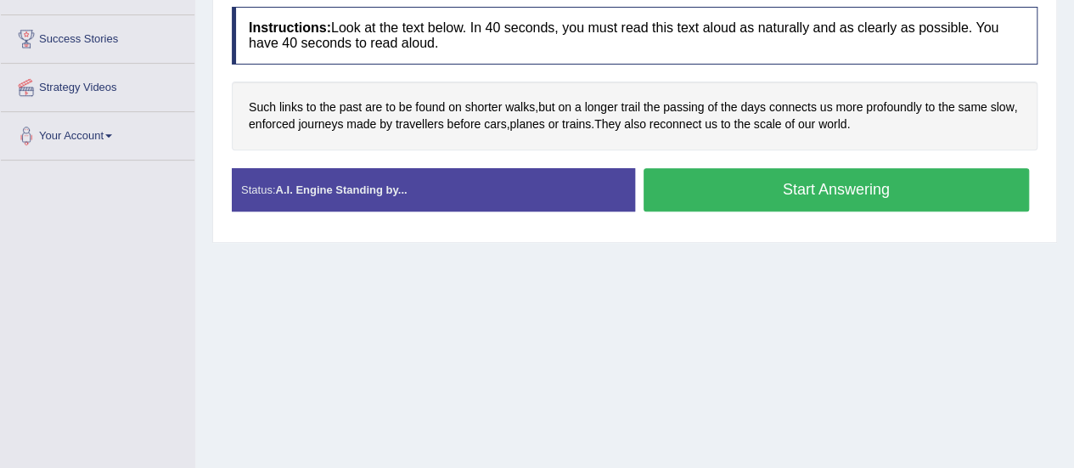
click at [837, 187] on button "Start Answering" at bounding box center [837, 189] width 386 height 43
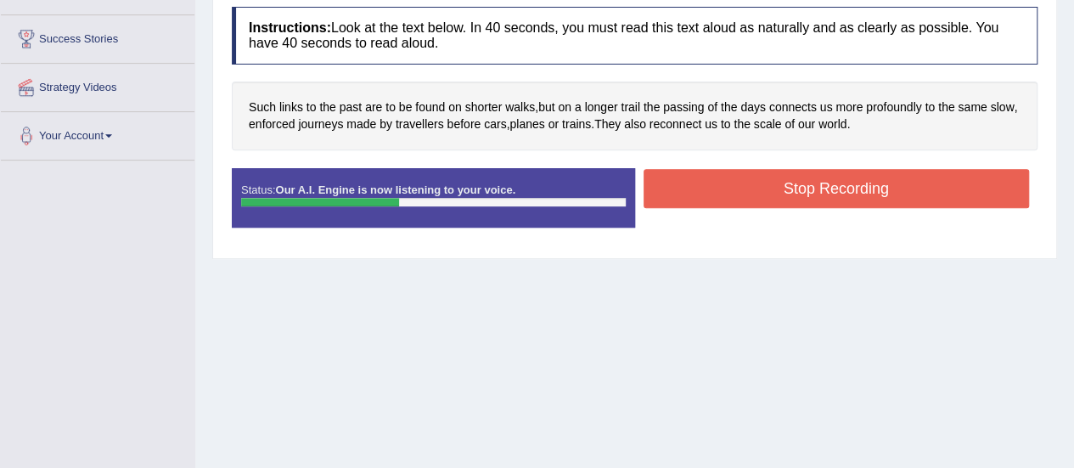
click at [837, 187] on button "Stop Recording" at bounding box center [837, 188] width 386 height 39
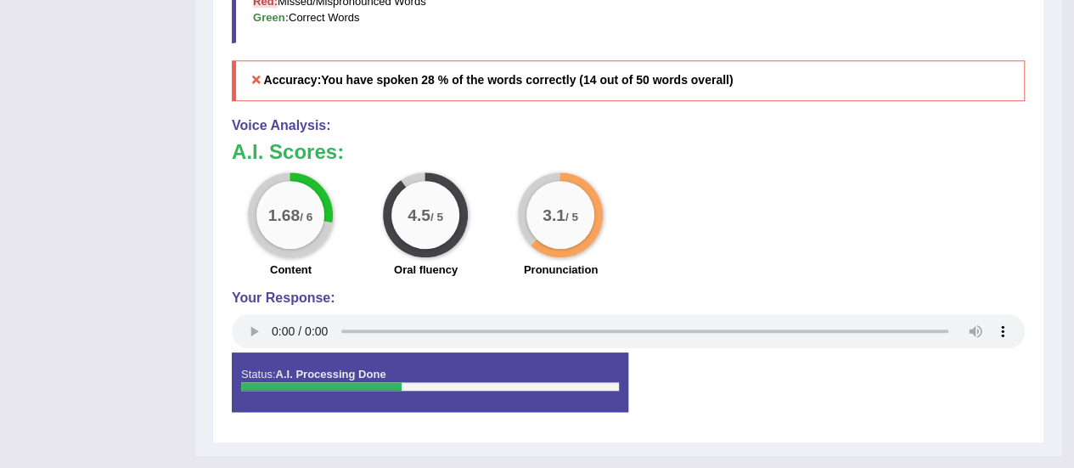
scroll to position [669, 0]
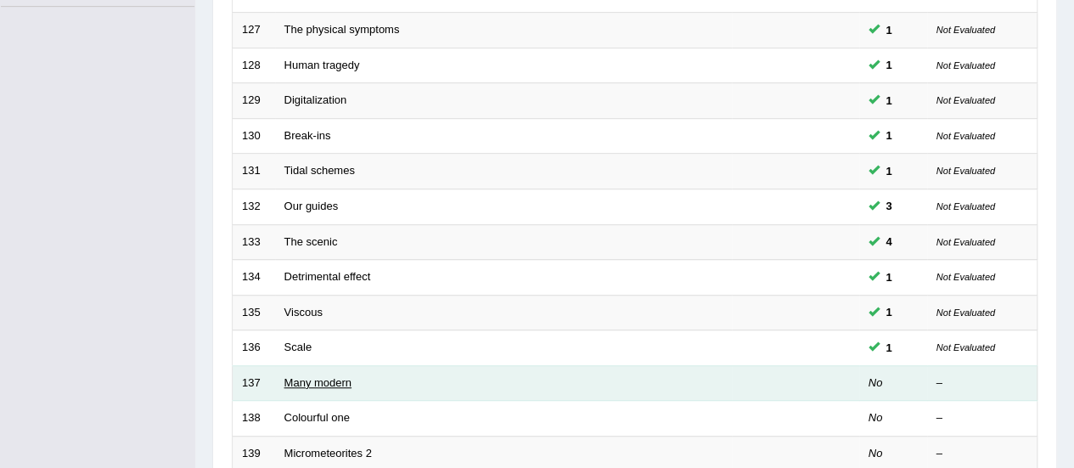
click at [321, 376] on link "Many modern" at bounding box center [318, 382] width 67 height 13
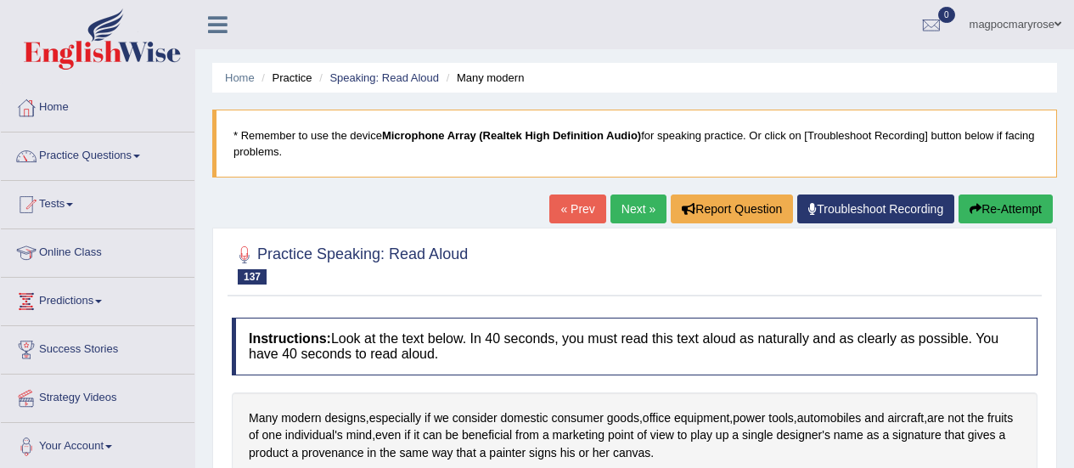
scroll to position [215, 0]
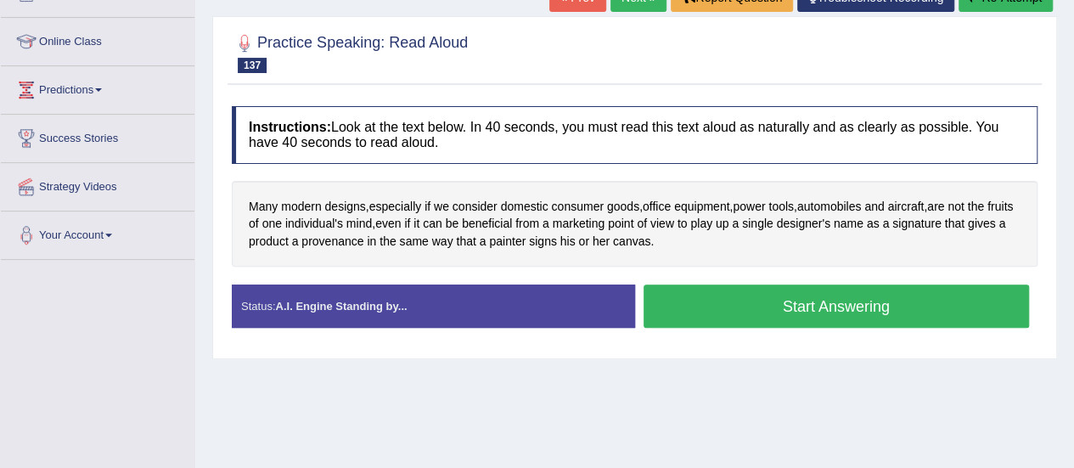
click at [1074, 256] on html "Toggle navigation Home Practice Questions Speaking Practice Read Aloud Repeat S…" at bounding box center [537, 23] width 1074 height 468
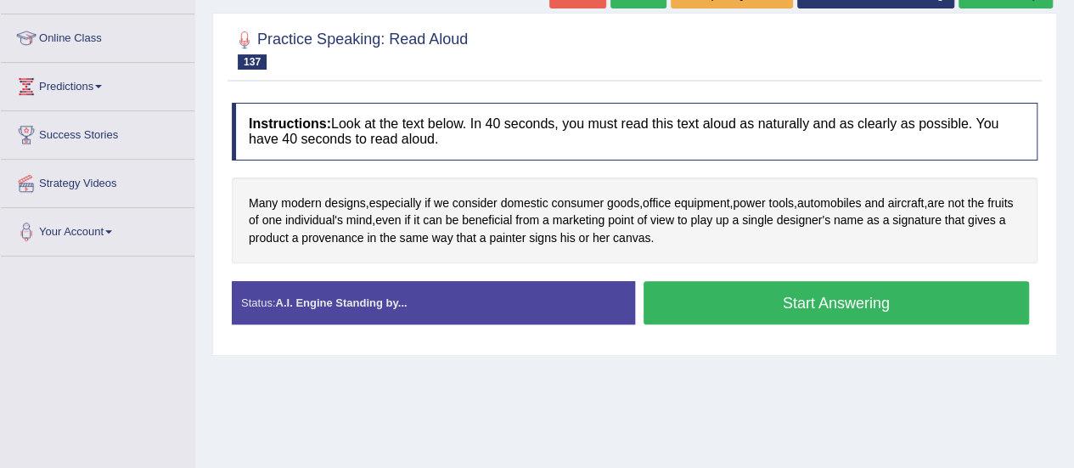
scroll to position [0, 0]
click at [839, 305] on button "Start Answering" at bounding box center [837, 302] width 386 height 43
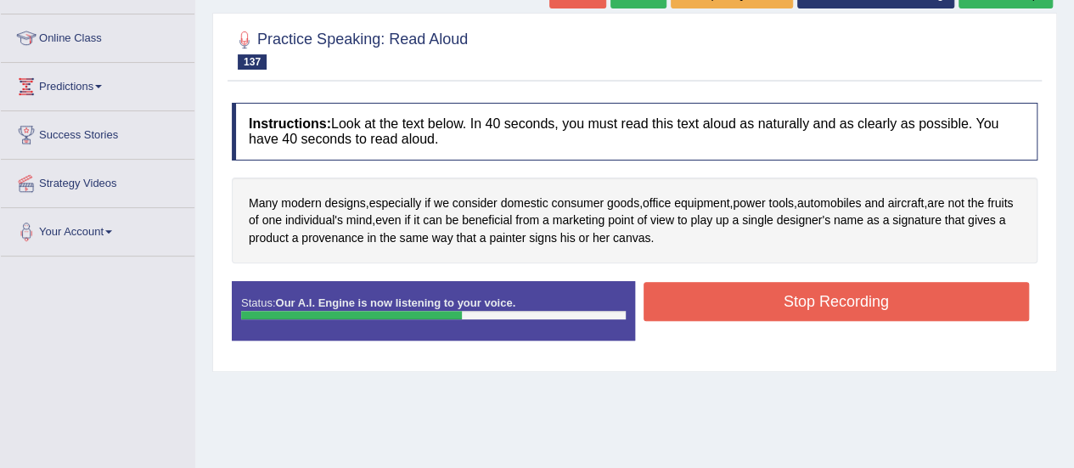
click at [839, 305] on button "Stop Recording" at bounding box center [837, 301] width 386 height 39
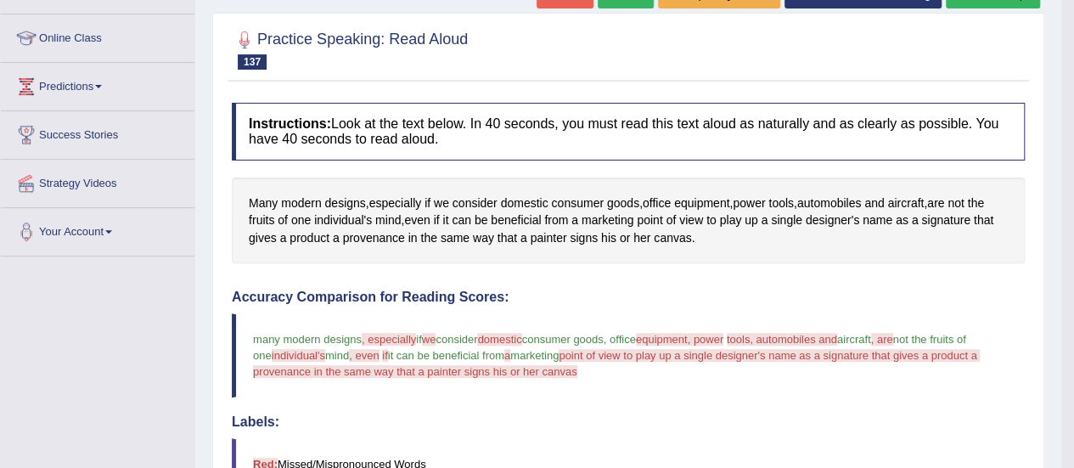
scroll to position [555, 0]
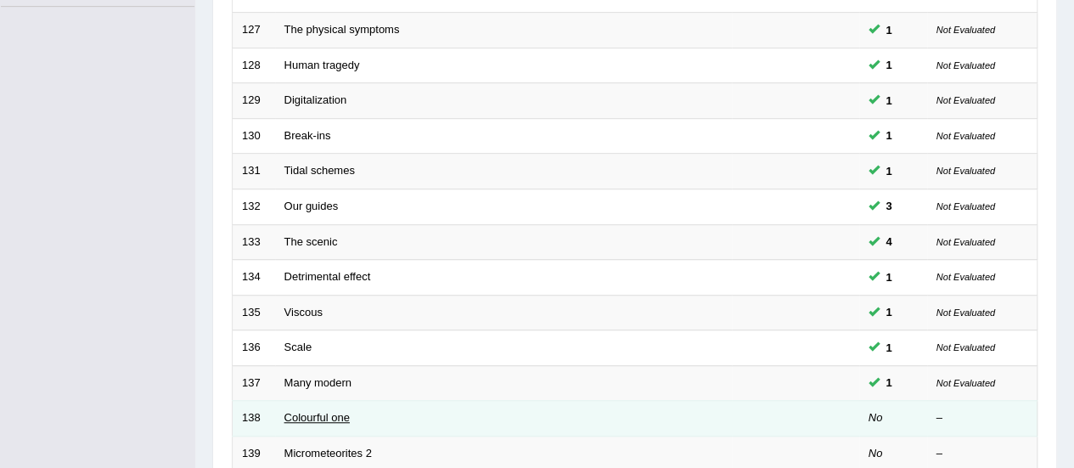
click at [333, 411] on link "Colourful one" at bounding box center [317, 417] width 65 height 13
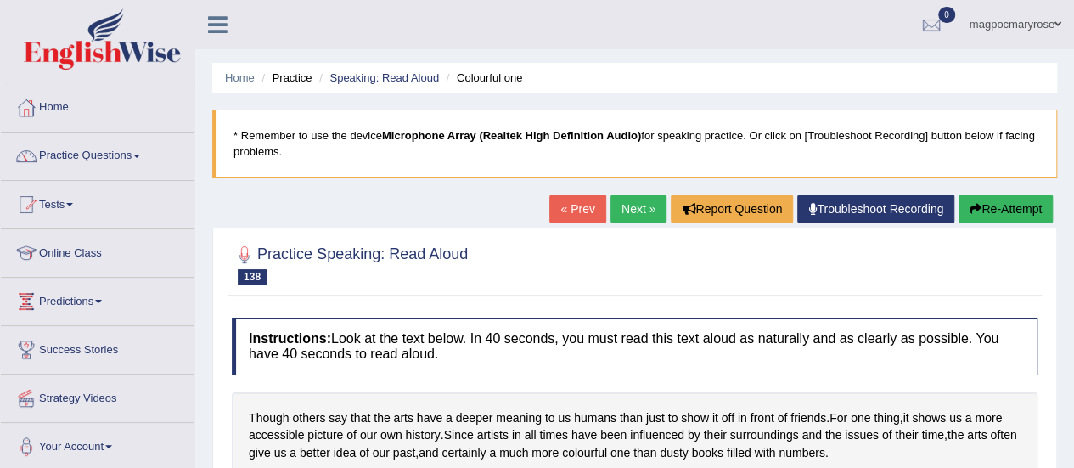
scroll to position [212, 0]
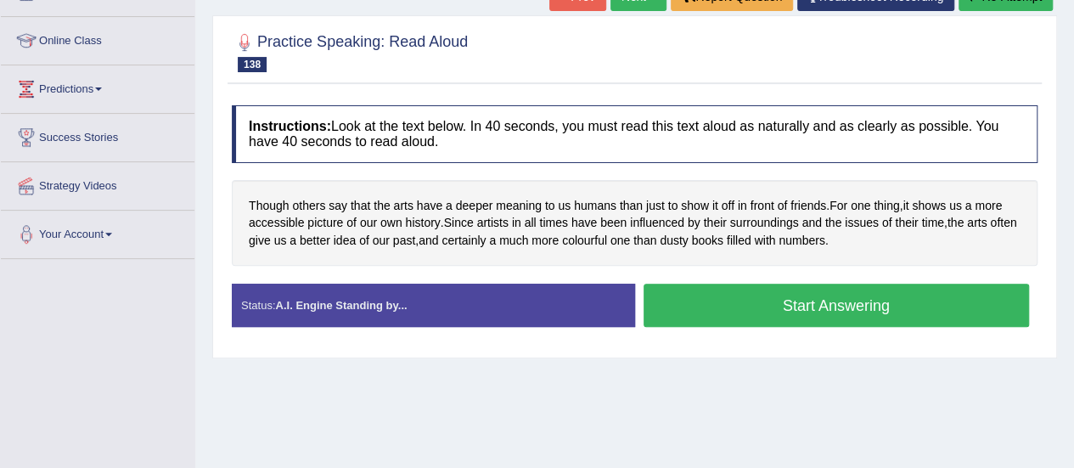
click at [759, 307] on button "Start Answering" at bounding box center [837, 305] width 386 height 43
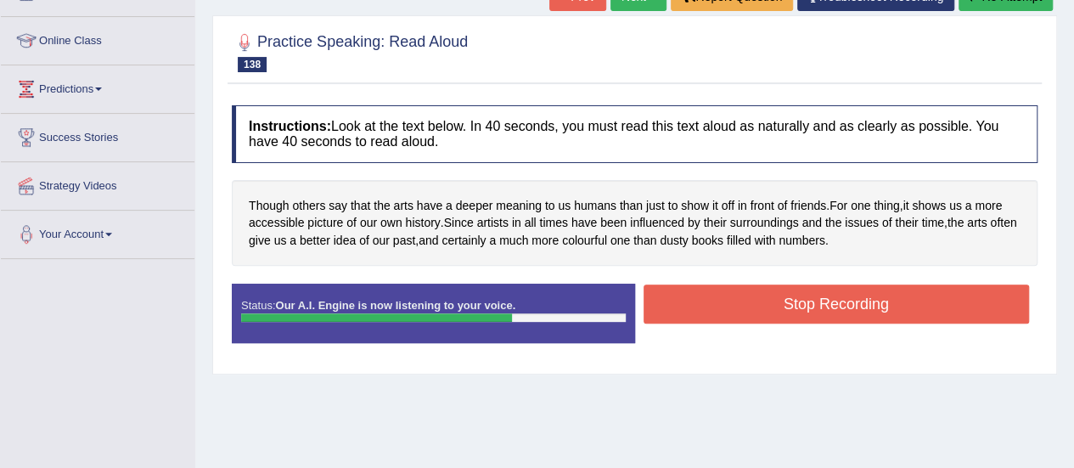
click at [759, 307] on button "Stop Recording" at bounding box center [837, 304] width 386 height 39
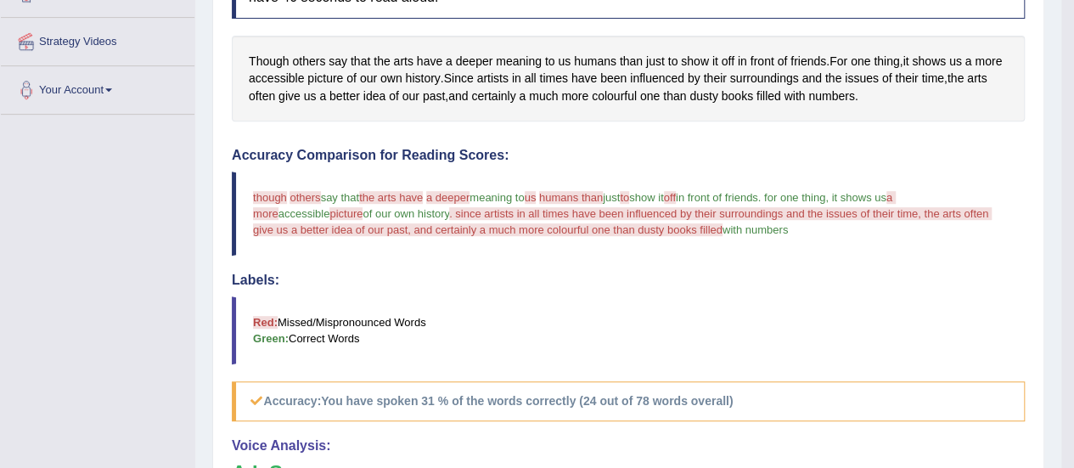
scroll to position [311, 0]
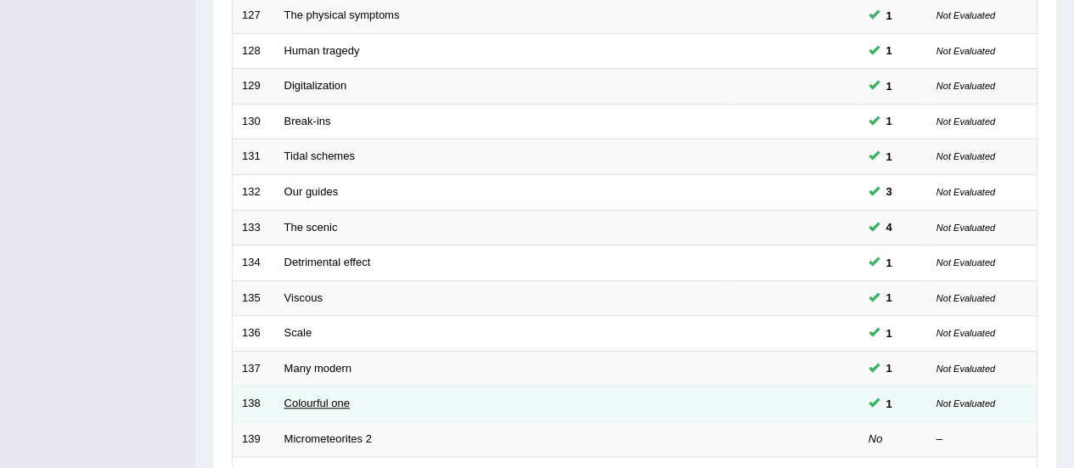
scroll to position [465, 0]
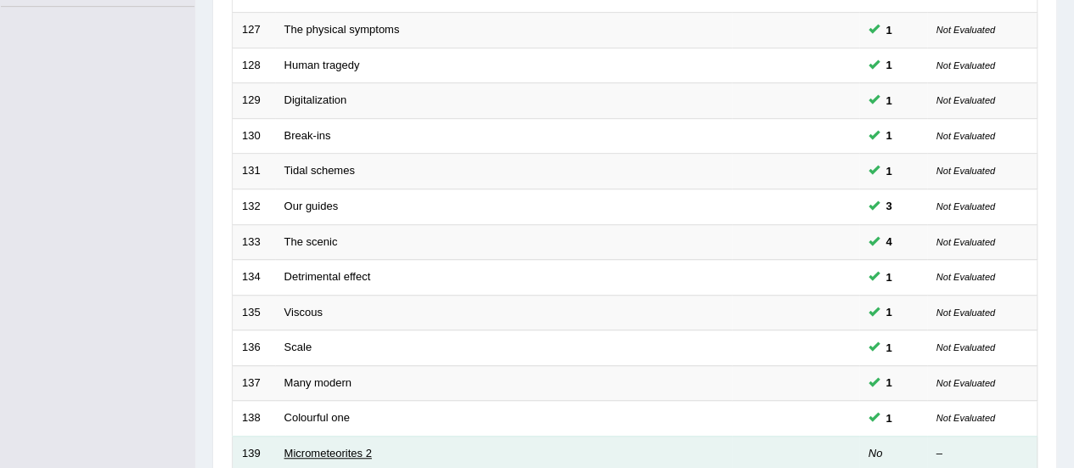
click at [327, 450] on link "Micrometeorites 2" at bounding box center [328, 453] width 87 height 13
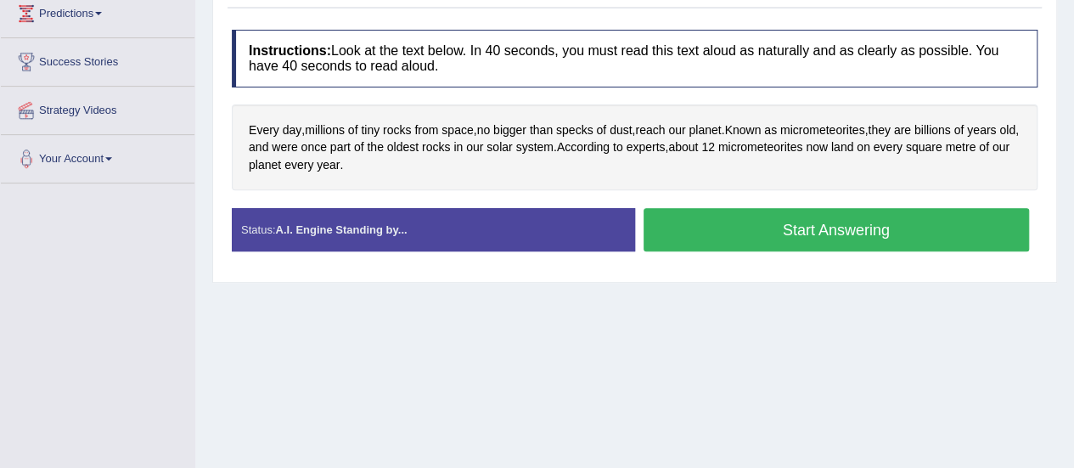
drag, startPoint x: 1085, startPoint y: 174, endPoint x: 1033, endPoint y: 340, distance: 173.8
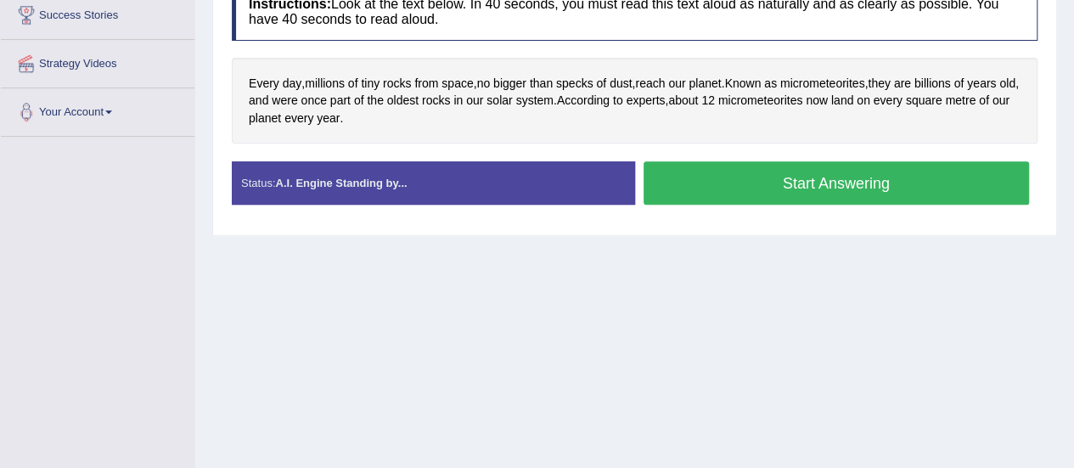
click at [831, 172] on button "Start Answering" at bounding box center [837, 182] width 386 height 43
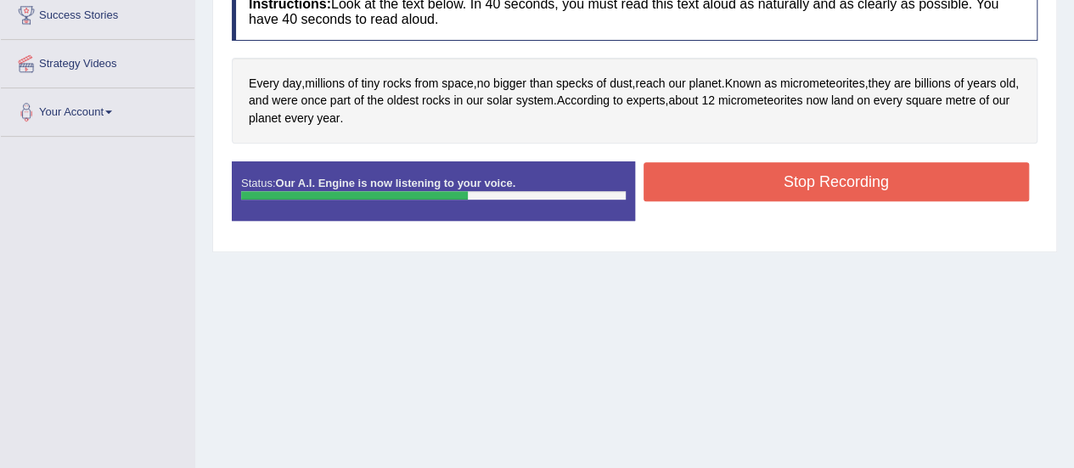
click at [831, 172] on button "Stop Recording" at bounding box center [837, 181] width 386 height 39
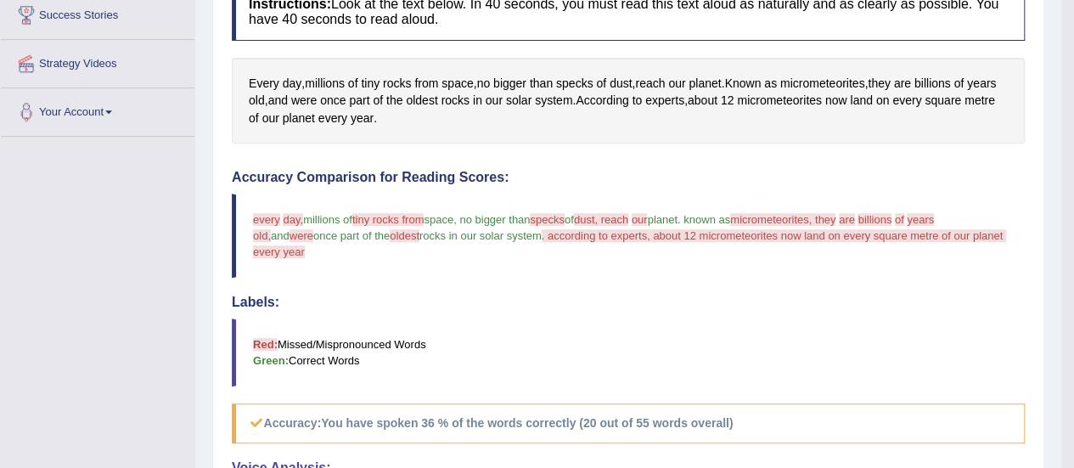
scroll to position [699, 0]
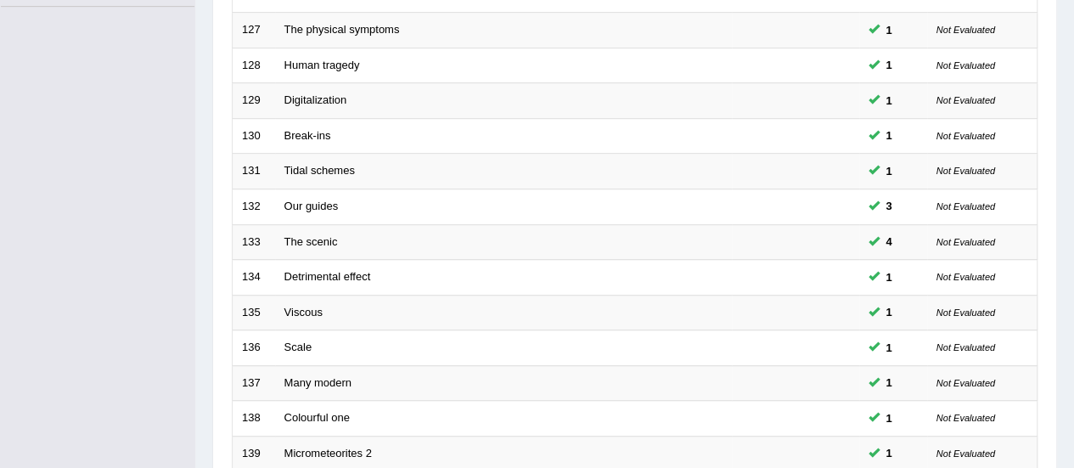
scroll to position [648, 0]
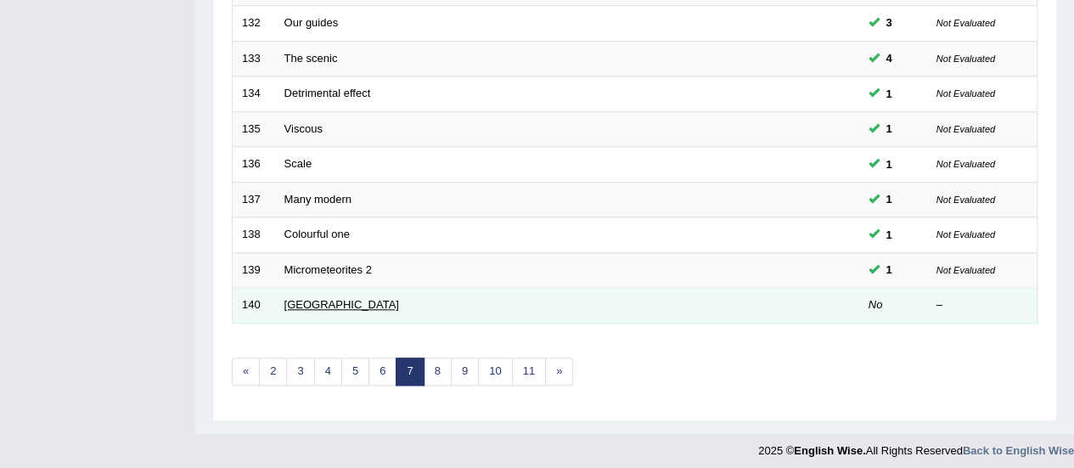
click at [318, 301] on link "Montreal" at bounding box center [342, 304] width 115 height 13
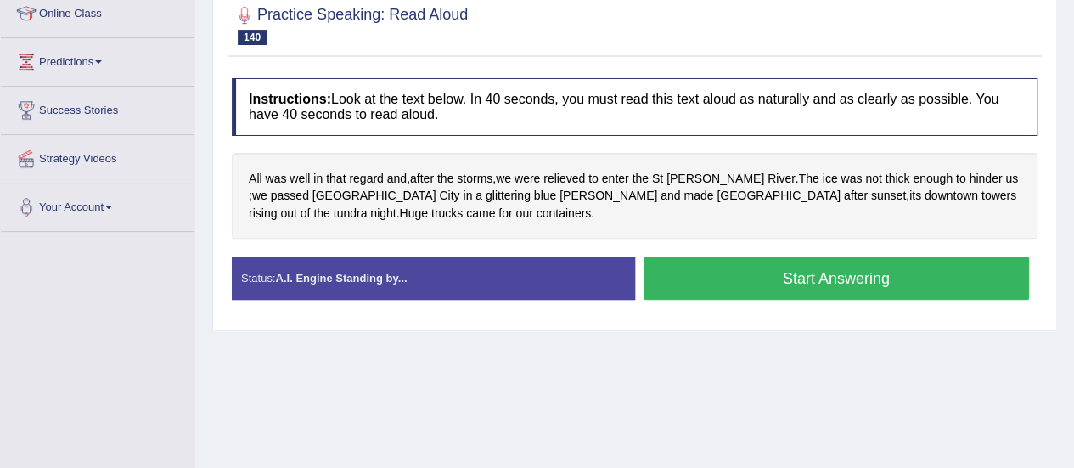
scroll to position [276, 0]
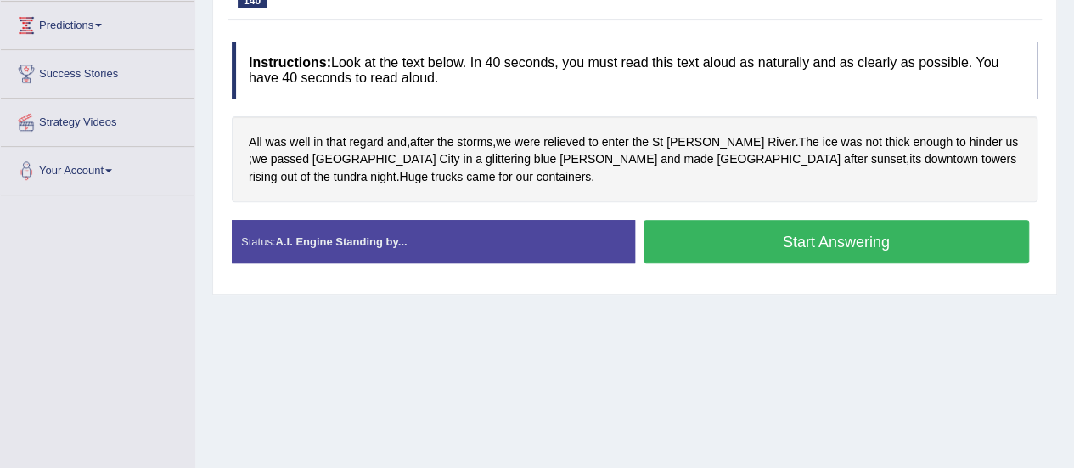
click at [829, 230] on button "Start Answering" at bounding box center [837, 241] width 386 height 43
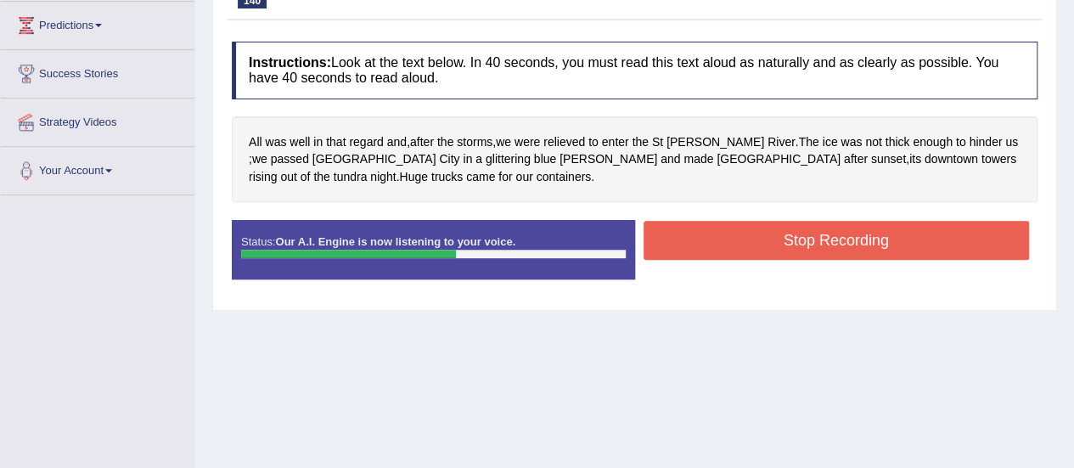
click at [829, 230] on button "Stop Recording" at bounding box center [837, 240] width 386 height 39
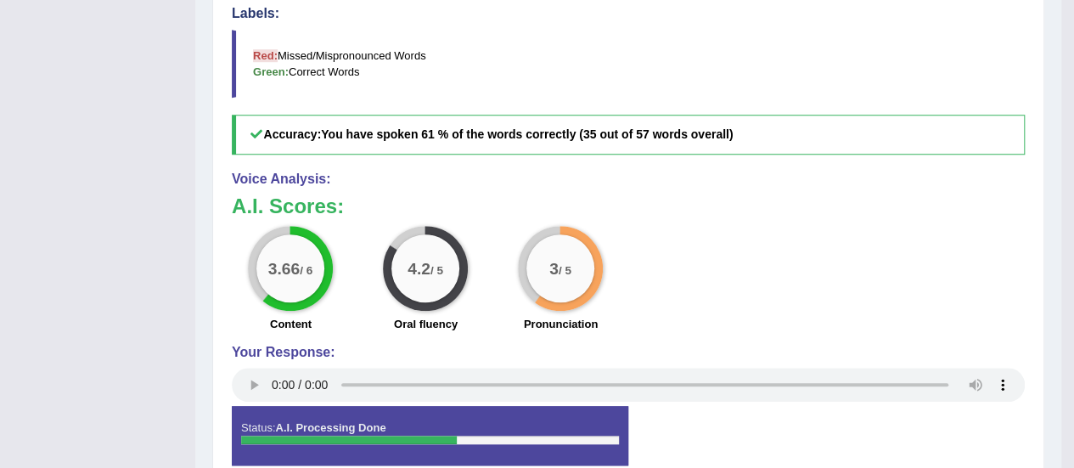
scroll to position [633, 0]
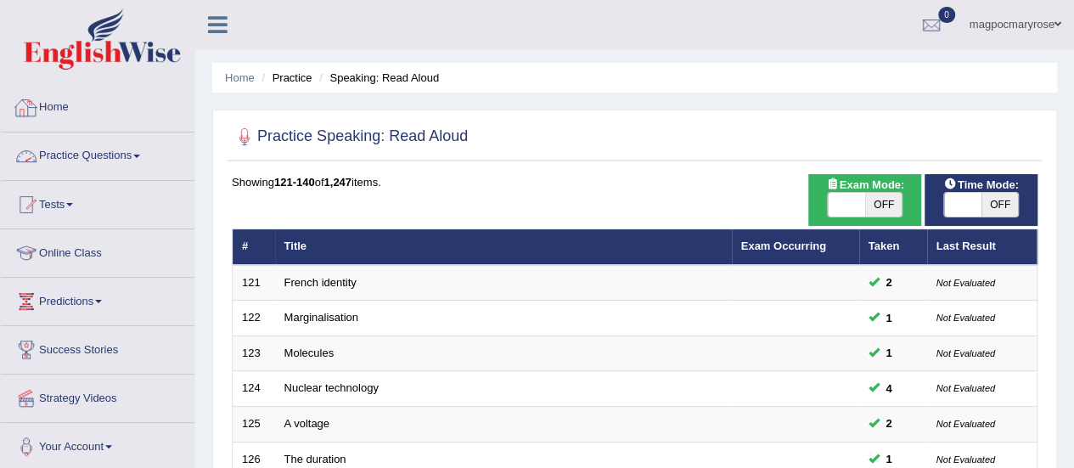
click at [123, 156] on link "Practice Questions" at bounding box center [98, 153] width 194 height 42
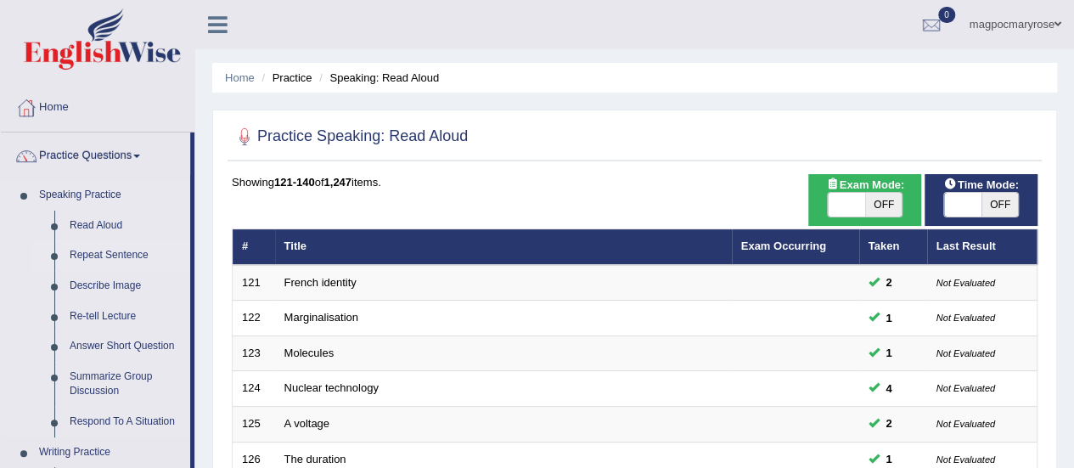
click at [110, 254] on link "Repeat Sentence" at bounding box center [126, 255] width 128 height 31
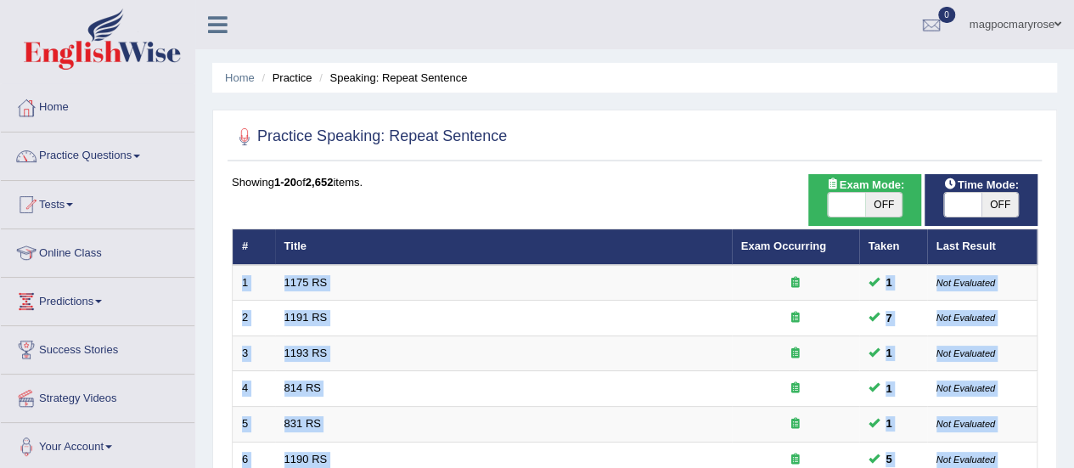
click at [1074, 152] on html "Toggle navigation Home Practice Questions Speaking Practice Read Aloud Repeat S…" at bounding box center [537, 234] width 1074 height 468
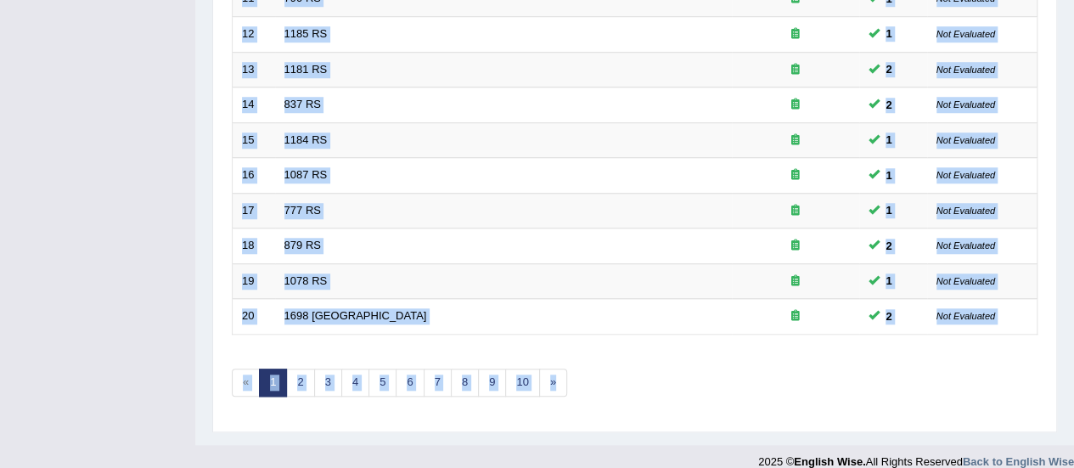
scroll to position [648, 0]
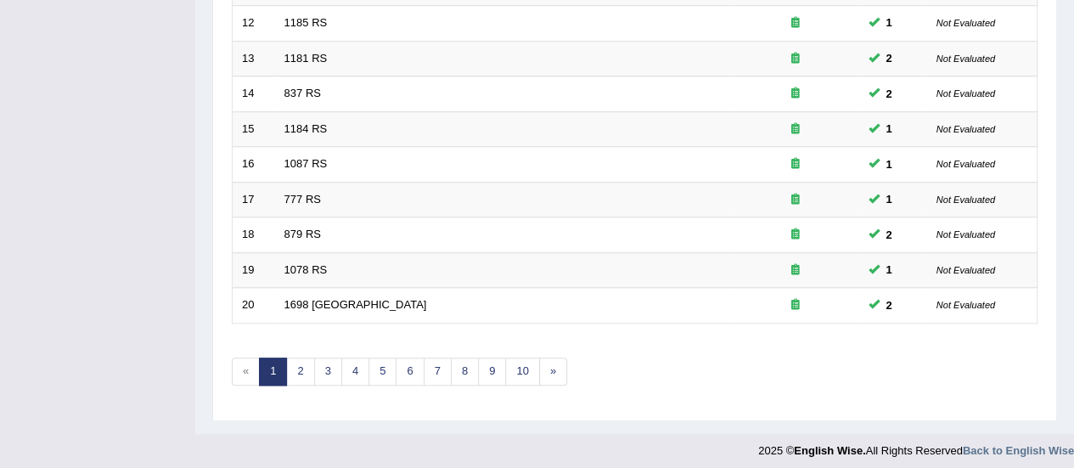
click at [408, 362] on link "6" at bounding box center [410, 372] width 28 height 28
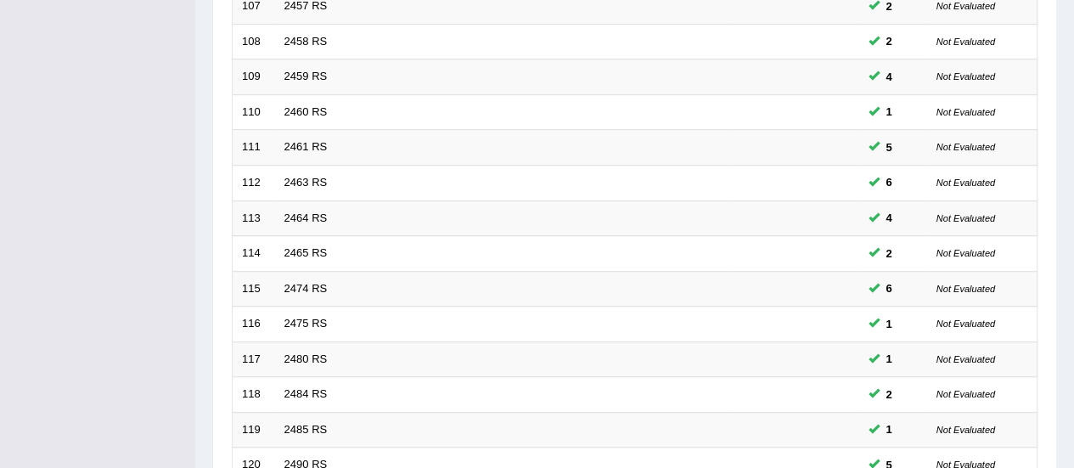
scroll to position [648, 0]
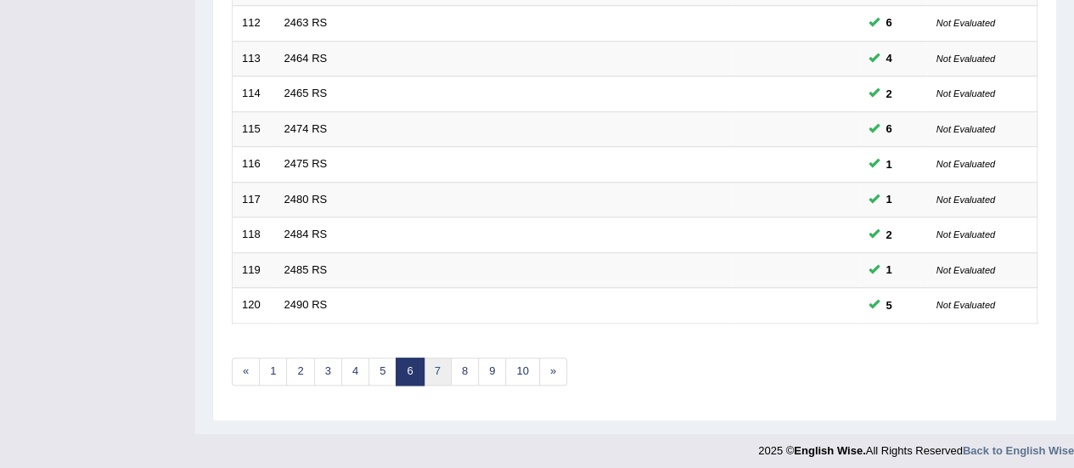
click at [431, 363] on link "7" at bounding box center [438, 372] width 28 height 28
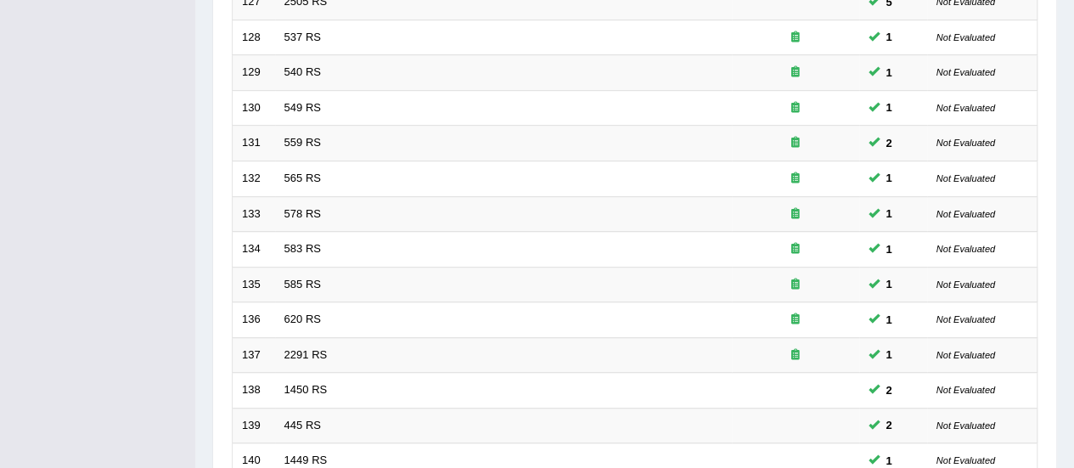
scroll to position [566, 0]
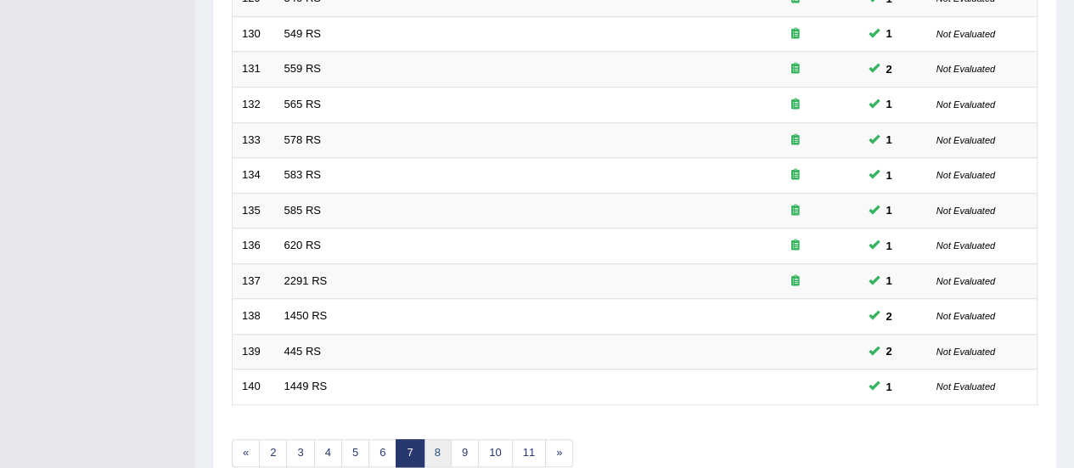
click at [433, 447] on link "8" at bounding box center [438, 453] width 28 height 28
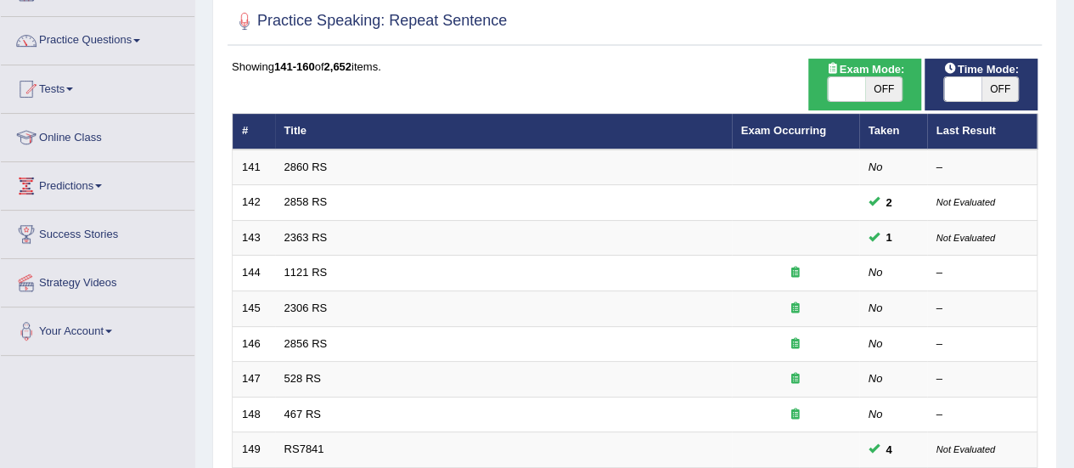
scroll to position [129, 0]
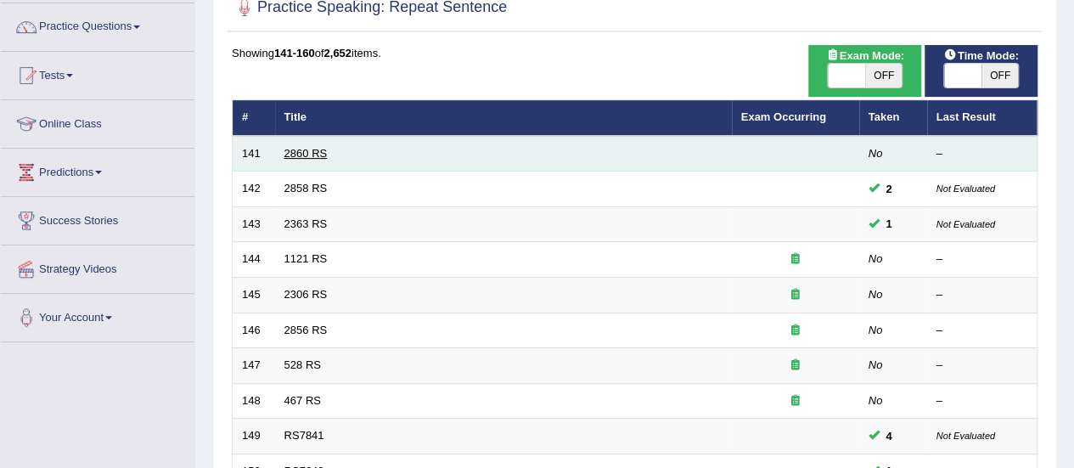
click at [314, 155] on link "2860 RS" at bounding box center [306, 153] width 43 height 13
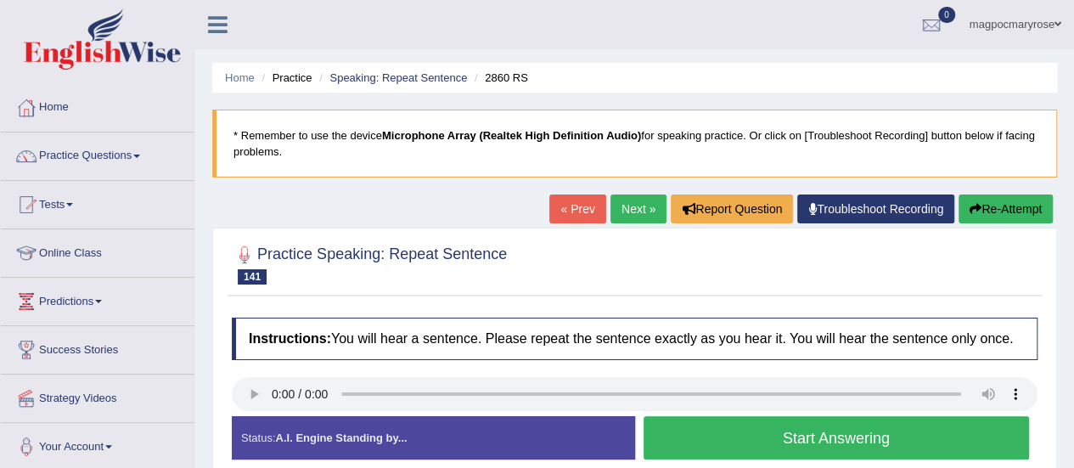
scroll to position [86, 0]
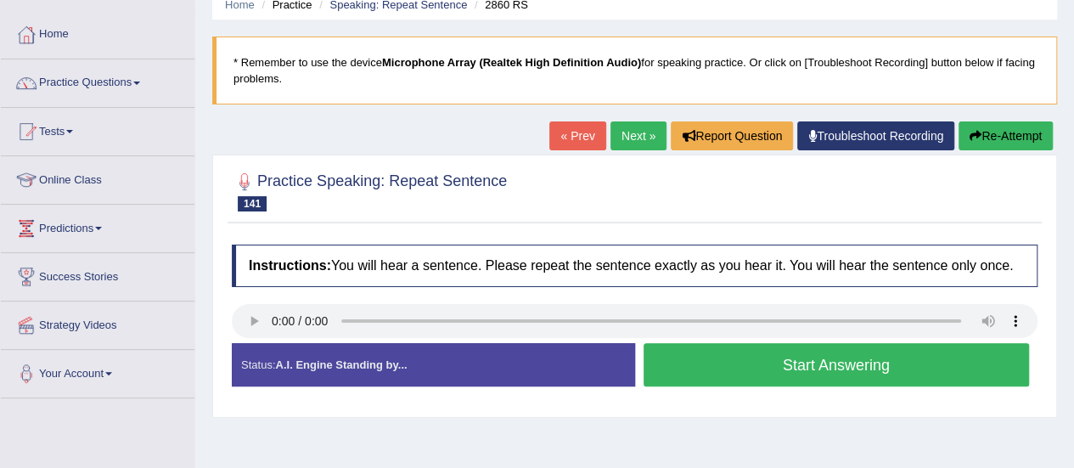
drag, startPoint x: 0, startPoint y: 0, endPoint x: 1081, endPoint y: 81, distance: 1084.2
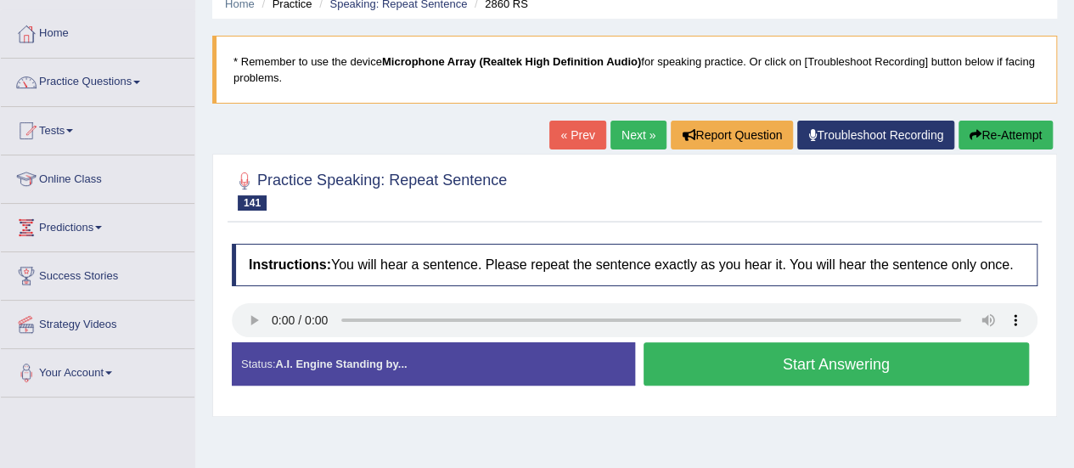
click at [1074, 81] on html "Toggle navigation Home Practice Questions Speaking Practice Read Aloud Repeat S…" at bounding box center [537, 160] width 1074 height 468
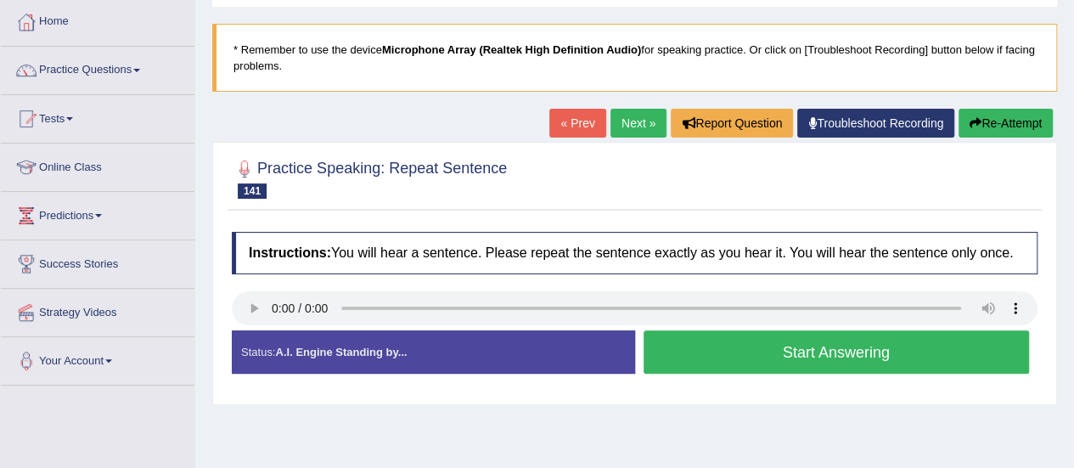
click at [716, 362] on button "Start Answering" at bounding box center [837, 351] width 386 height 43
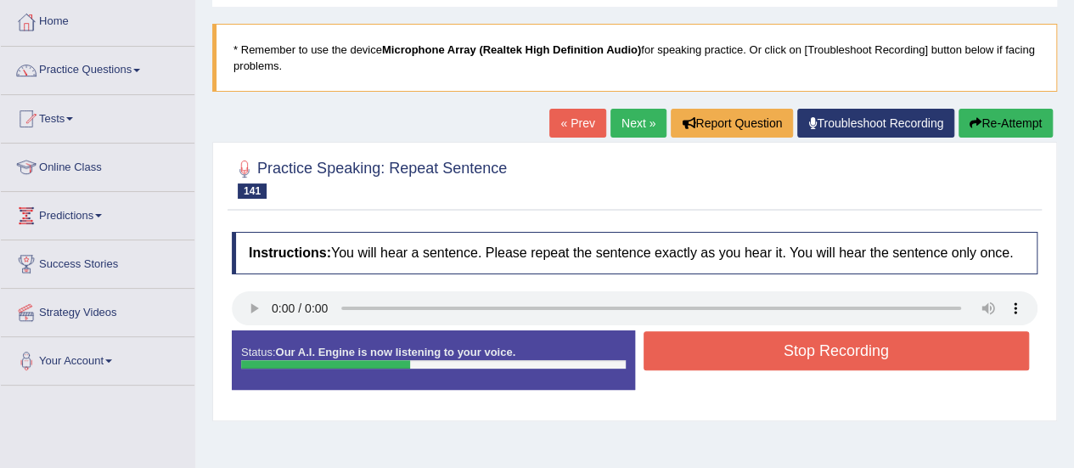
click at [716, 362] on button "Stop Recording" at bounding box center [837, 350] width 386 height 39
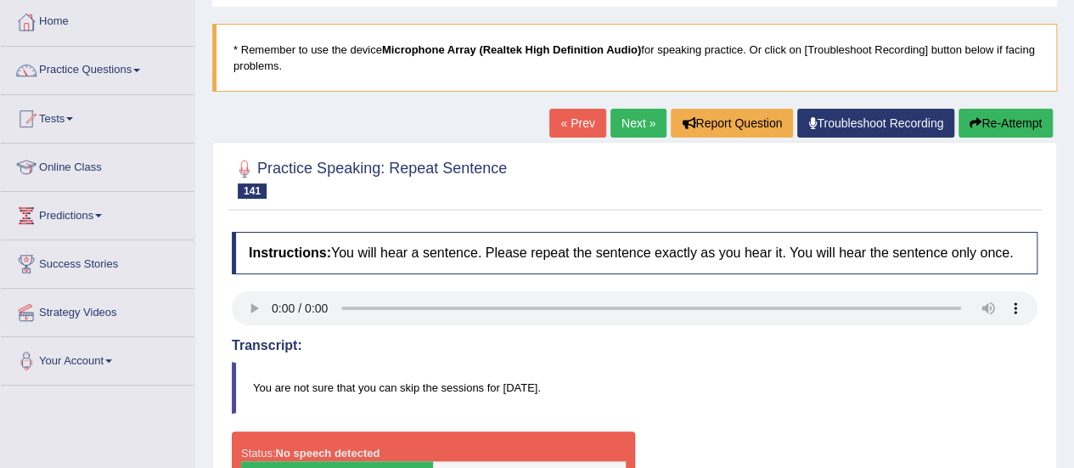
click at [856, 117] on link "Troubleshoot Recording" at bounding box center [875, 123] width 157 height 29
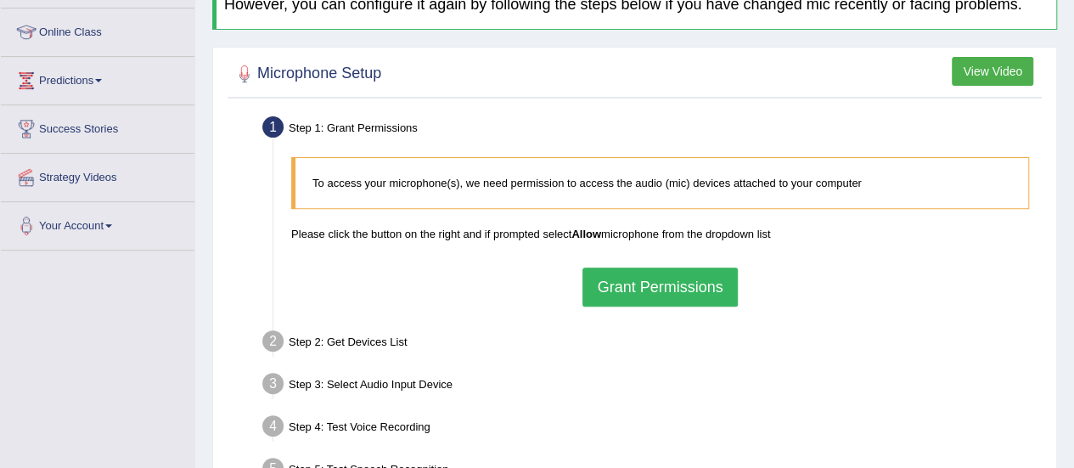
scroll to position [338, 0]
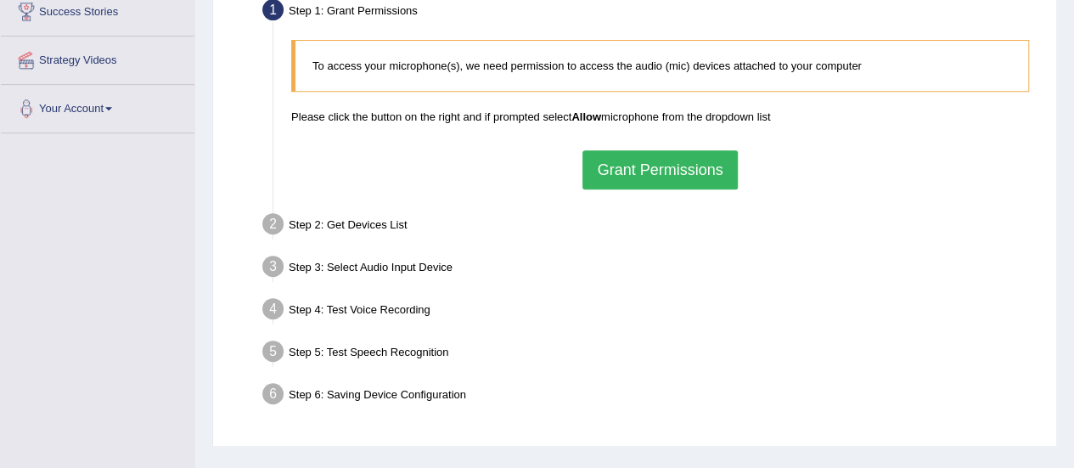
click at [656, 170] on button "Grant Permissions" at bounding box center [660, 169] width 155 height 39
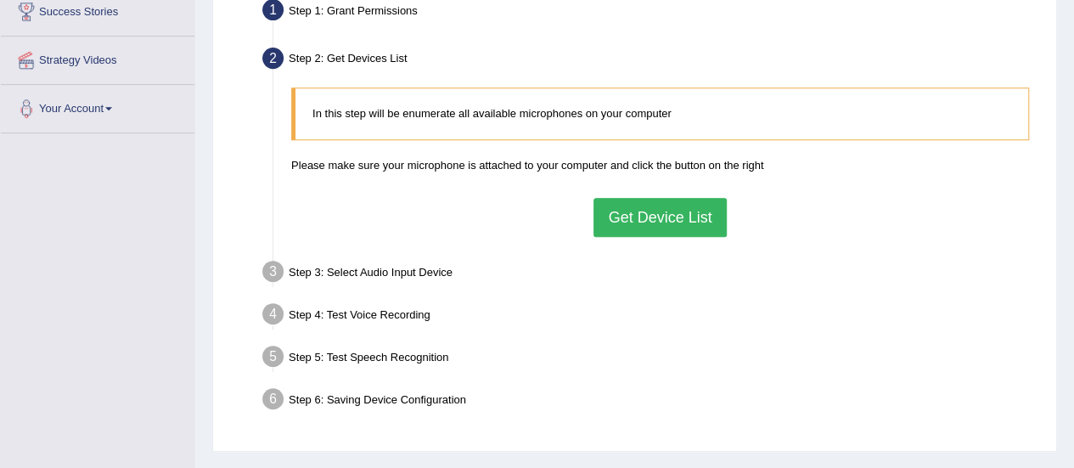
click at [673, 218] on button "Get Device List" at bounding box center [660, 217] width 132 height 39
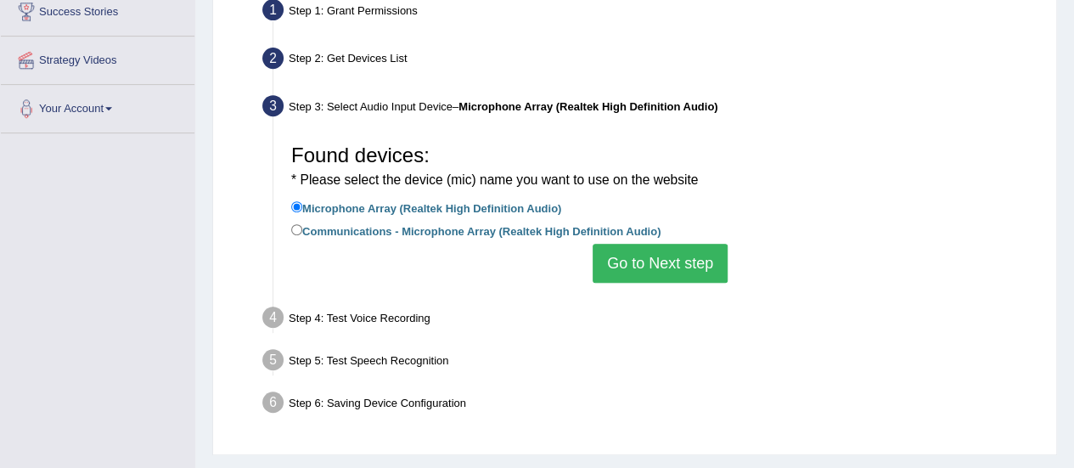
click at [705, 256] on button "Go to Next step" at bounding box center [660, 263] width 135 height 39
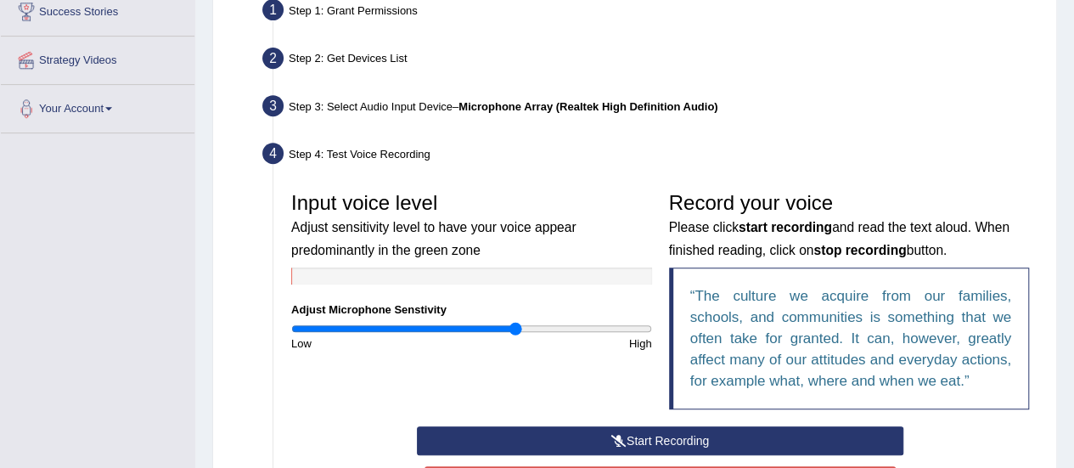
scroll to position [524, 0]
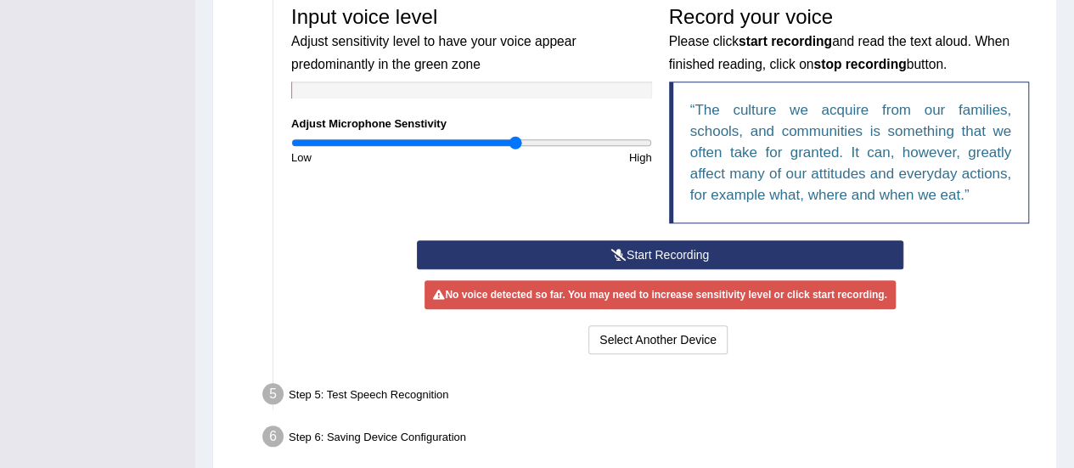
click at [725, 251] on button "Start Recording" at bounding box center [660, 254] width 487 height 29
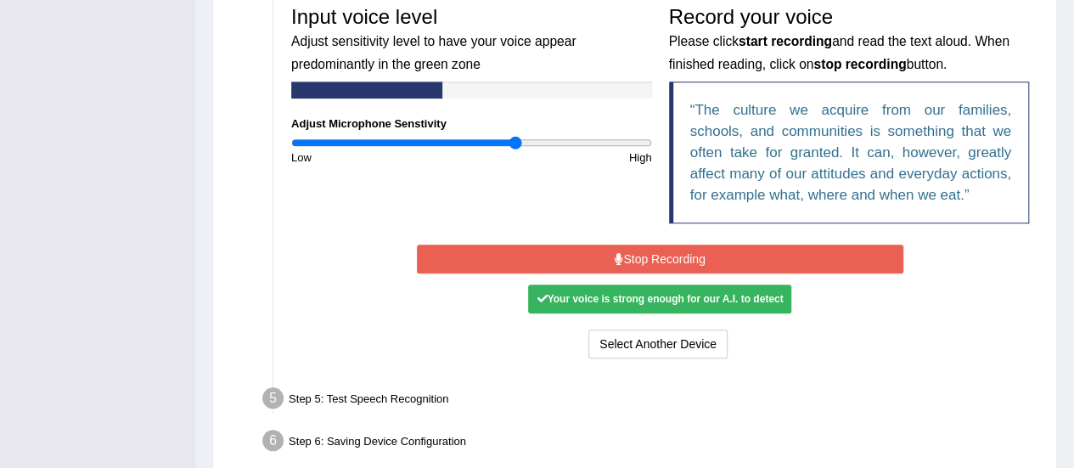
click at [725, 252] on button "Stop Recording" at bounding box center [660, 259] width 487 height 29
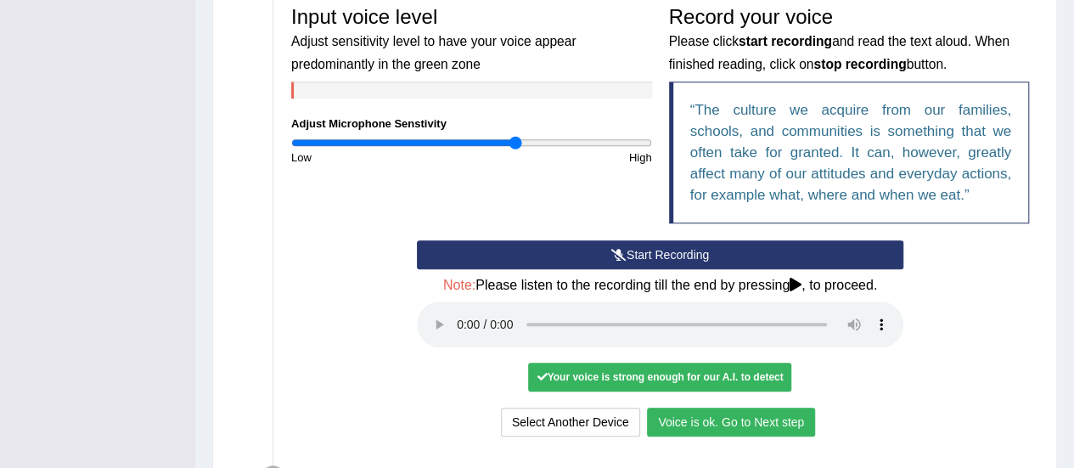
click at [702, 429] on button "Voice is ok. Go to Next step" at bounding box center [731, 422] width 168 height 29
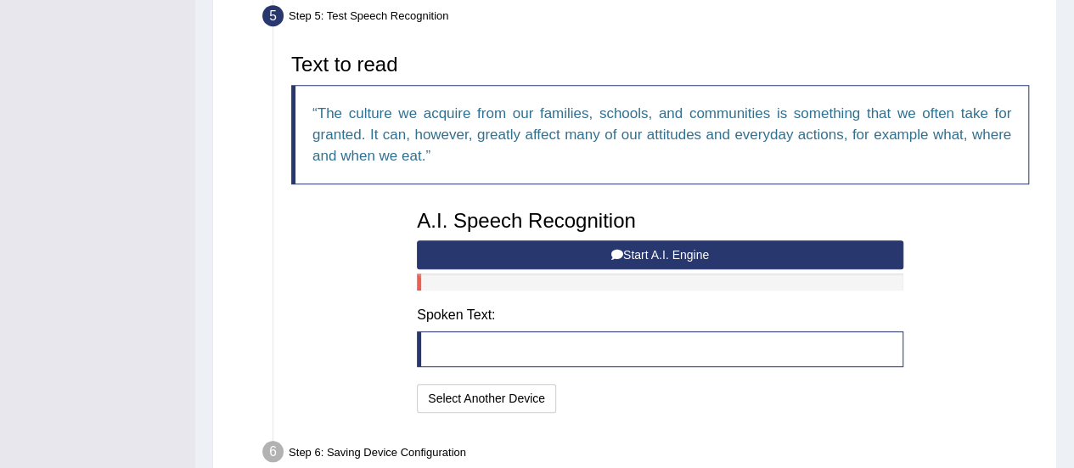
click at [640, 249] on button "Start A.I. Engine" at bounding box center [660, 254] width 487 height 29
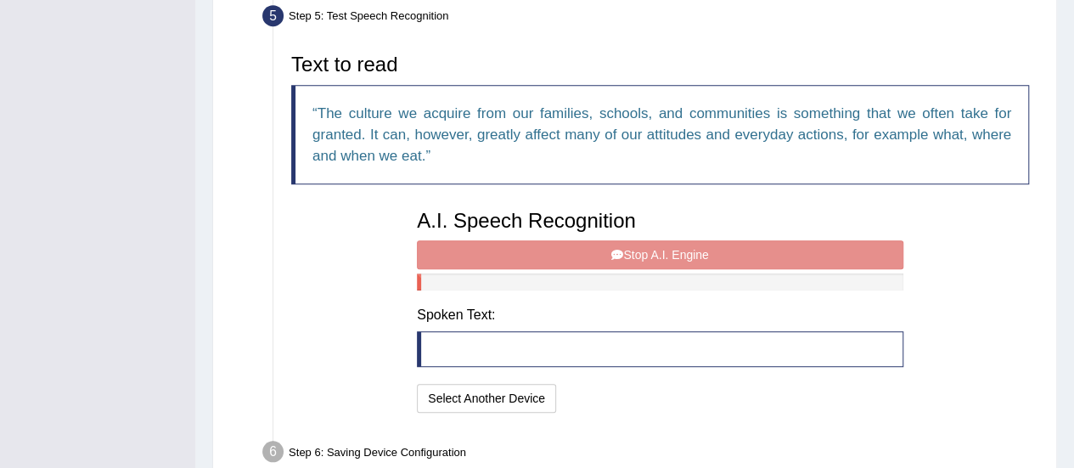
click at [640, 249] on div "A.I. Speech Recognition Start A.I. Engine Stop A.I. Engine Note: Please listen …" at bounding box center [661, 309] width 504 height 216
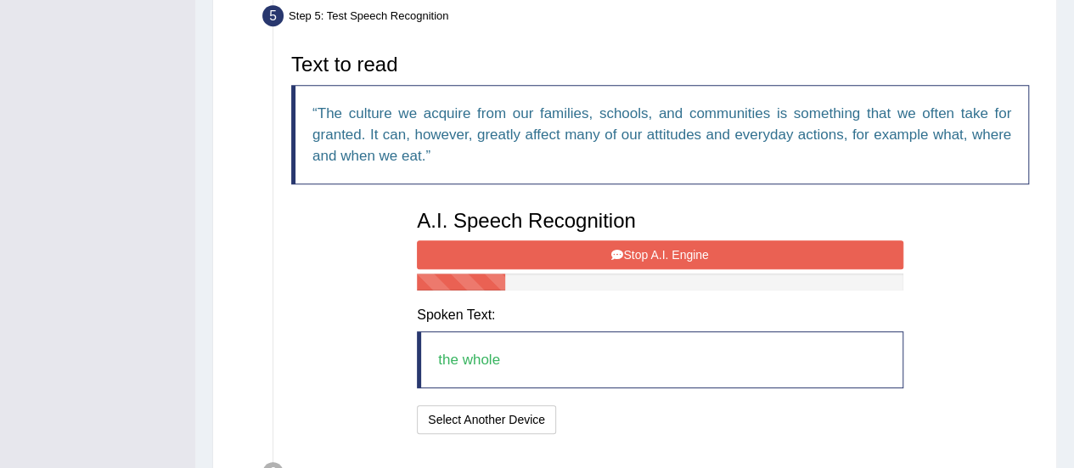
click at [640, 249] on button "Stop A.I. Engine" at bounding box center [660, 254] width 487 height 29
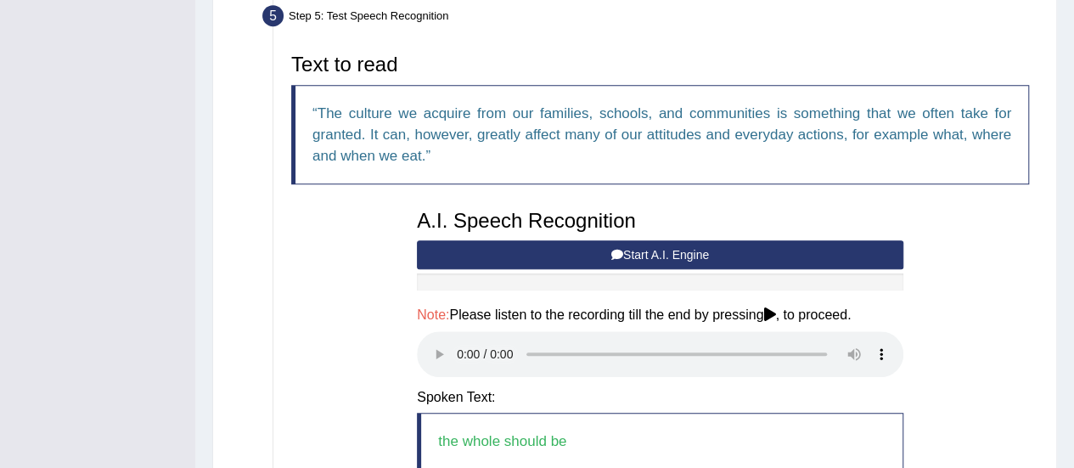
scroll to position [715, 0]
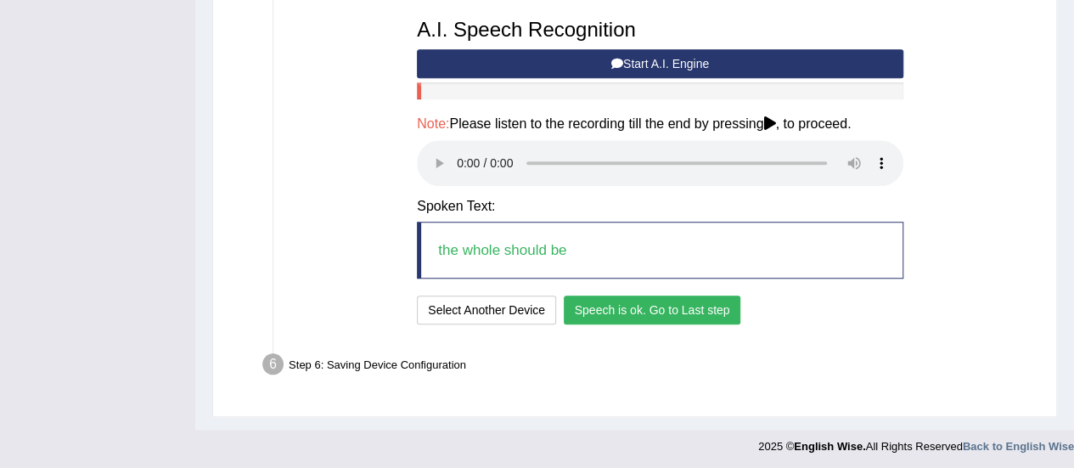
click at [661, 313] on button "Speech is ok. Go to Last step" at bounding box center [653, 310] width 178 height 29
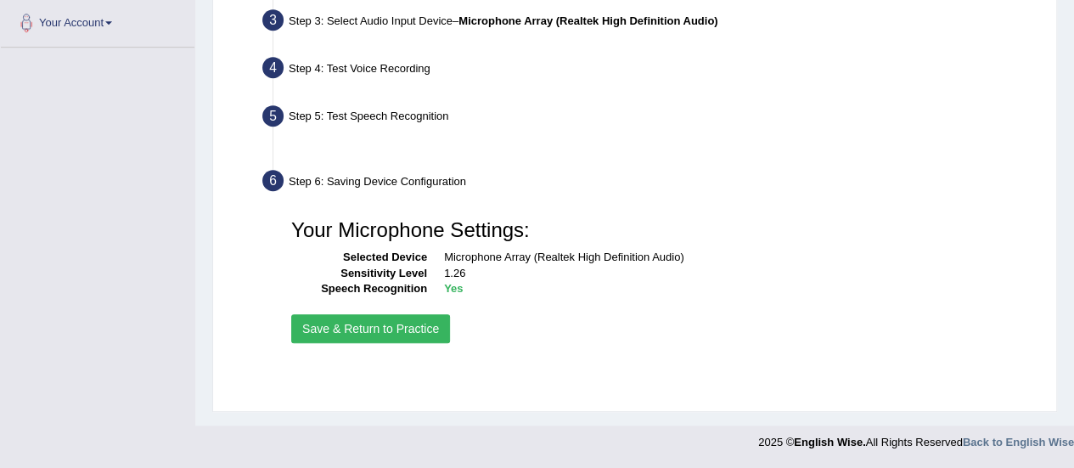
scroll to position [423, 0]
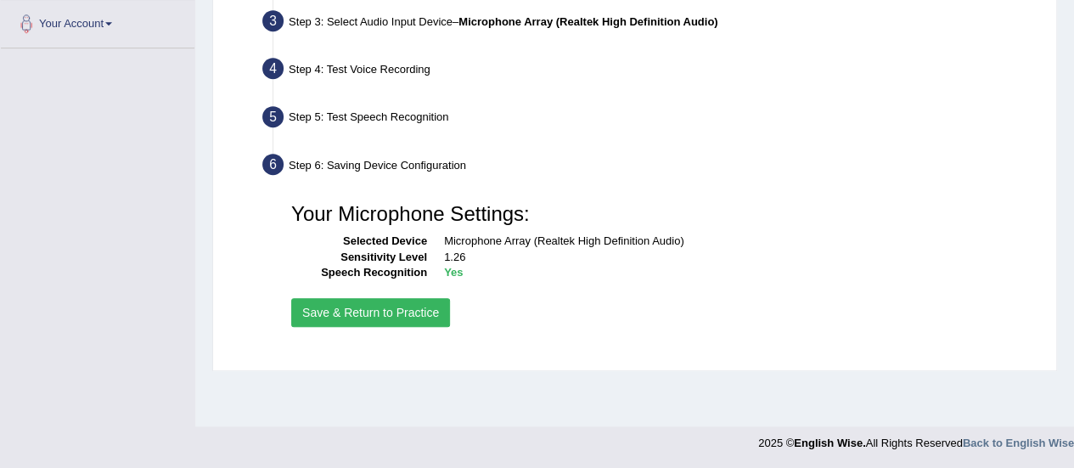
click at [409, 309] on button "Save & Return to Practice" at bounding box center [370, 312] width 159 height 29
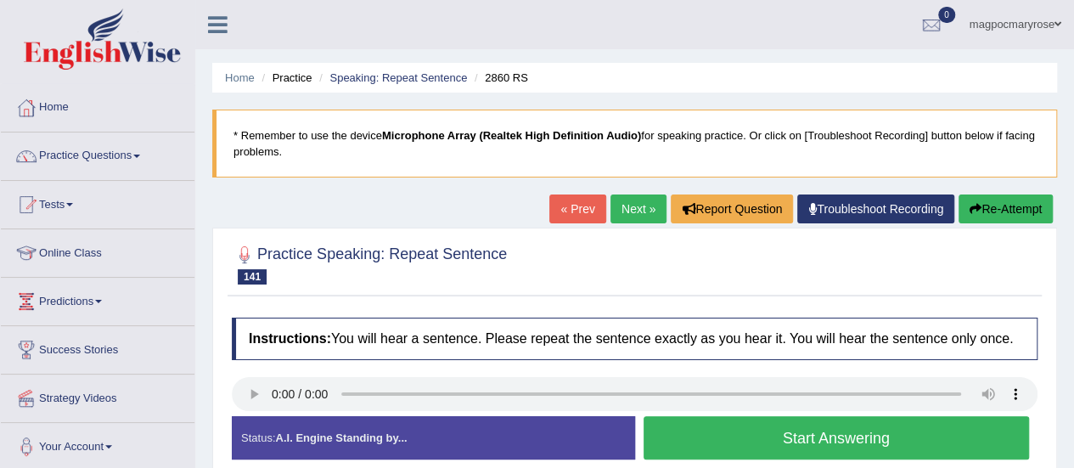
scroll to position [149, 0]
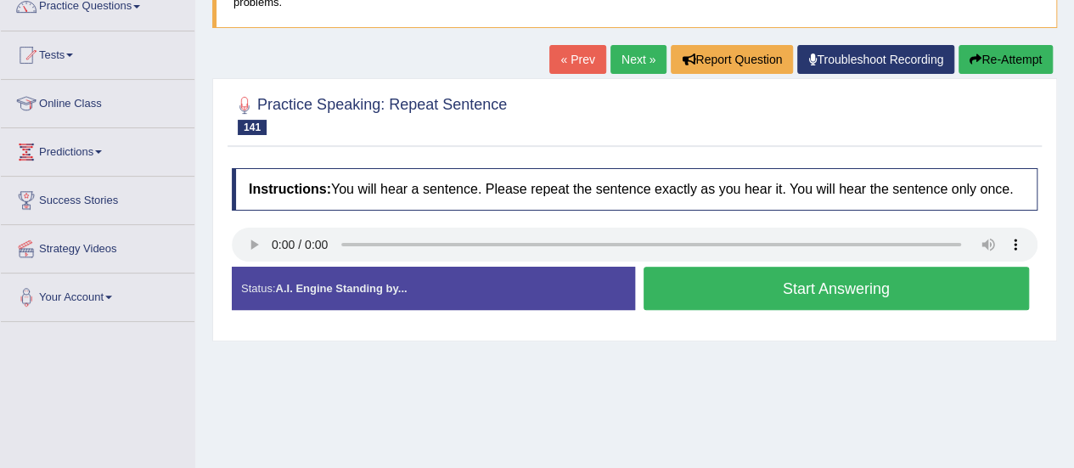
click at [786, 297] on button "Start Answering" at bounding box center [837, 288] width 386 height 43
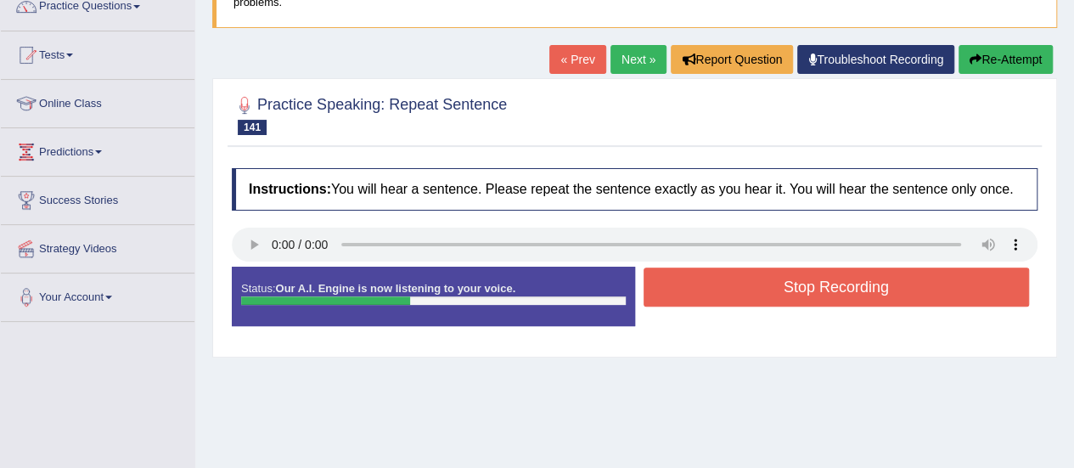
click at [786, 297] on button "Stop Recording" at bounding box center [837, 287] width 386 height 39
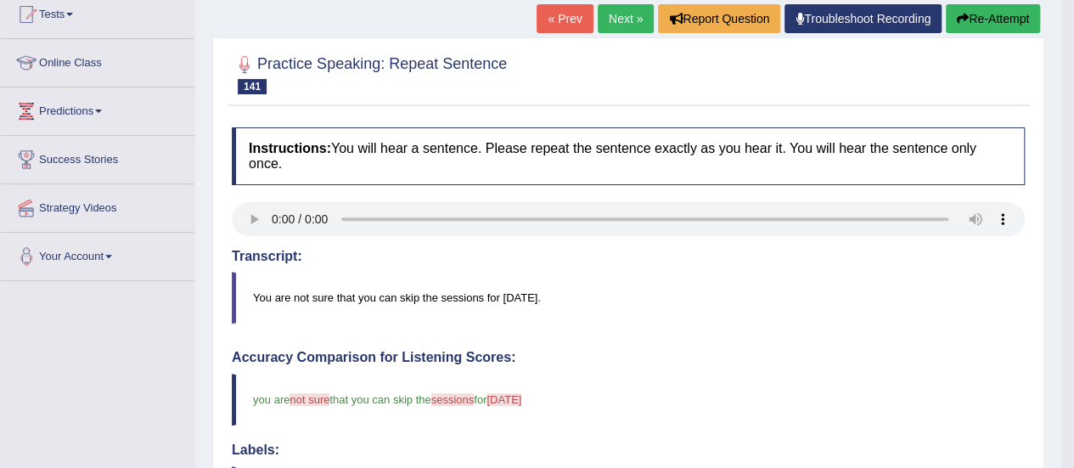
scroll to position [109, 0]
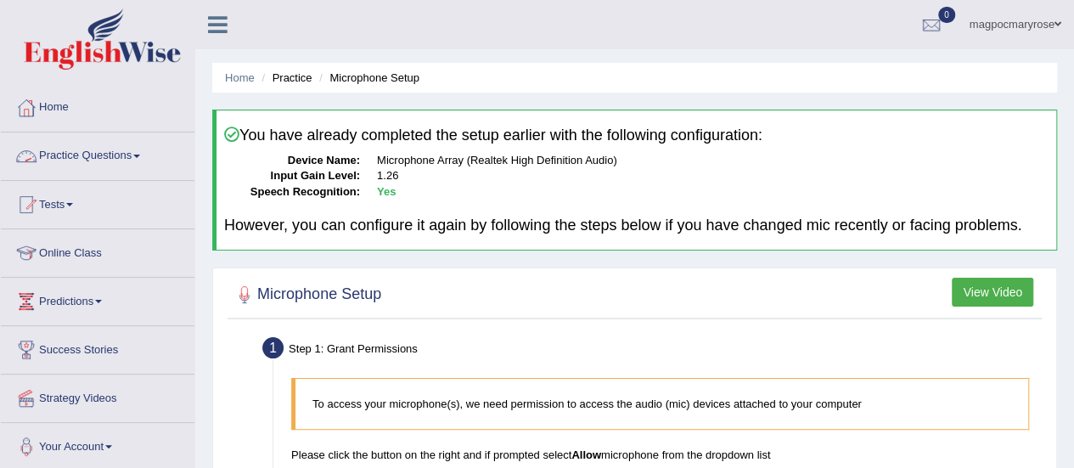
click at [132, 155] on link "Practice Questions" at bounding box center [98, 153] width 194 height 42
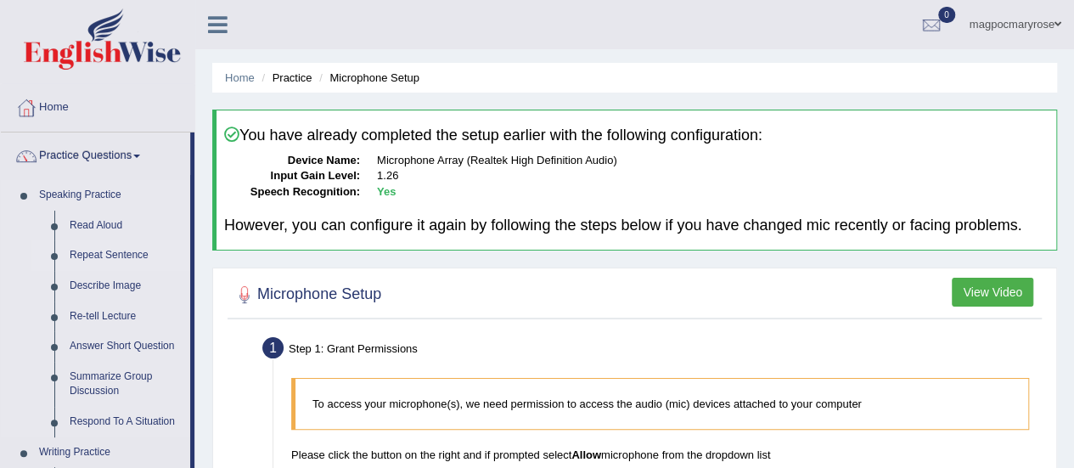
click at [90, 251] on link "Repeat Sentence" at bounding box center [126, 255] width 128 height 31
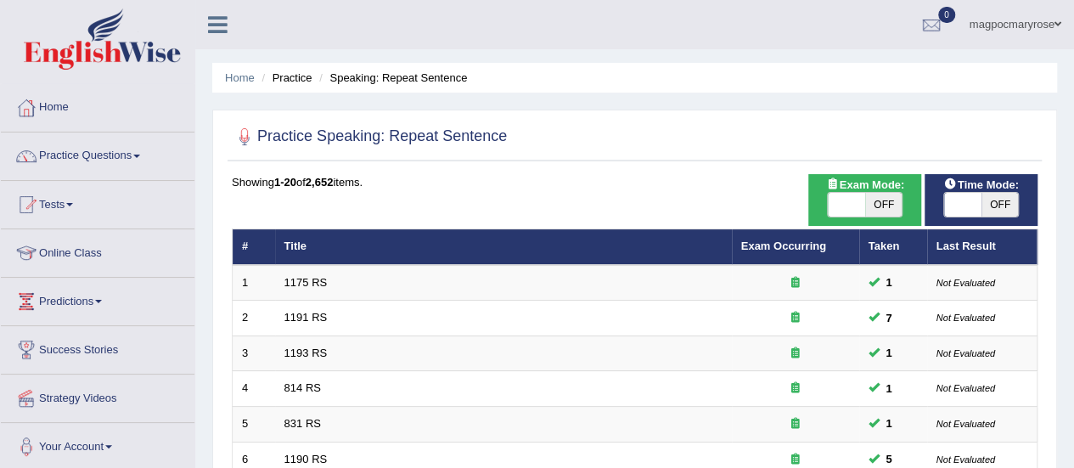
drag, startPoint x: 0, startPoint y: 0, endPoint x: 966, endPoint y: 473, distance: 1075.3
click at [966, 467] on html "Toggle navigation Home Practice Questions Speaking Practice Read Aloud Repeat S…" at bounding box center [537, 234] width 1074 height 468
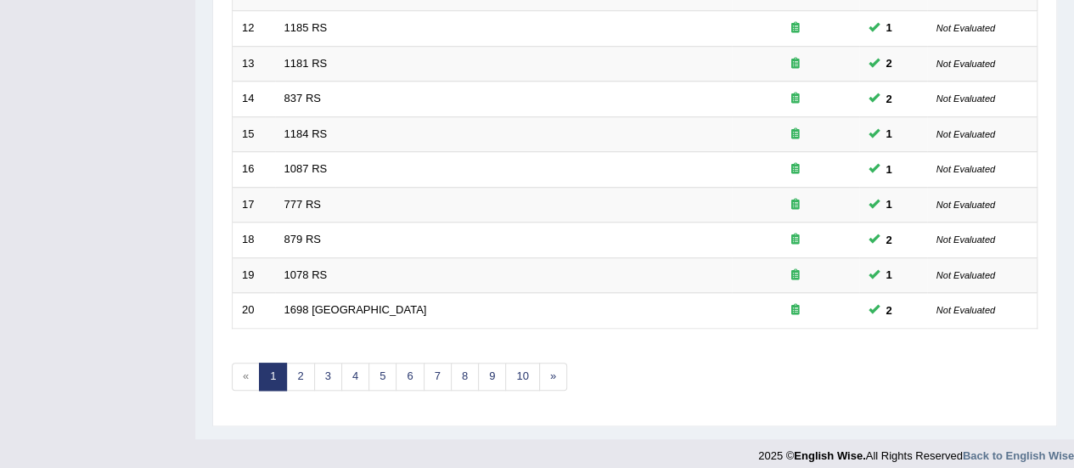
scroll to position [648, 0]
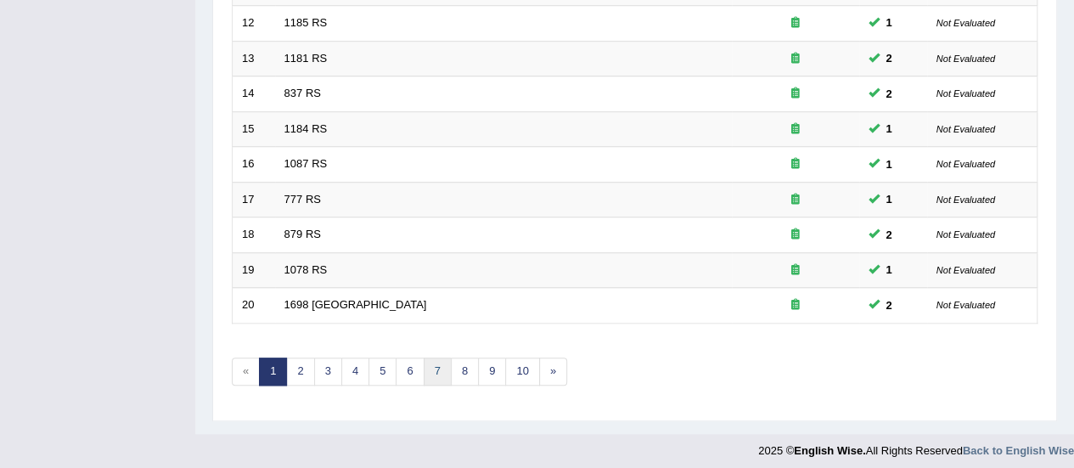
click at [431, 368] on link "7" at bounding box center [438, 372] width 28 height 28
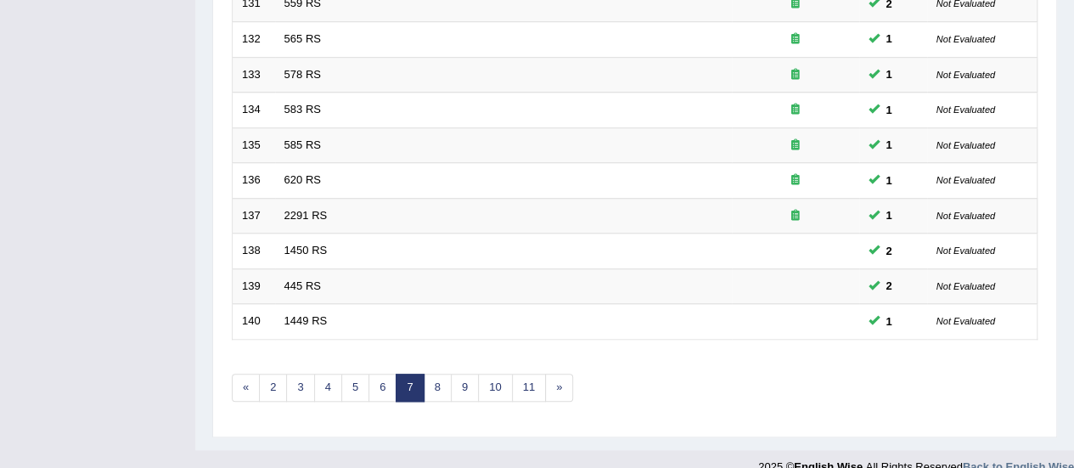
scroll to position [648, 0]
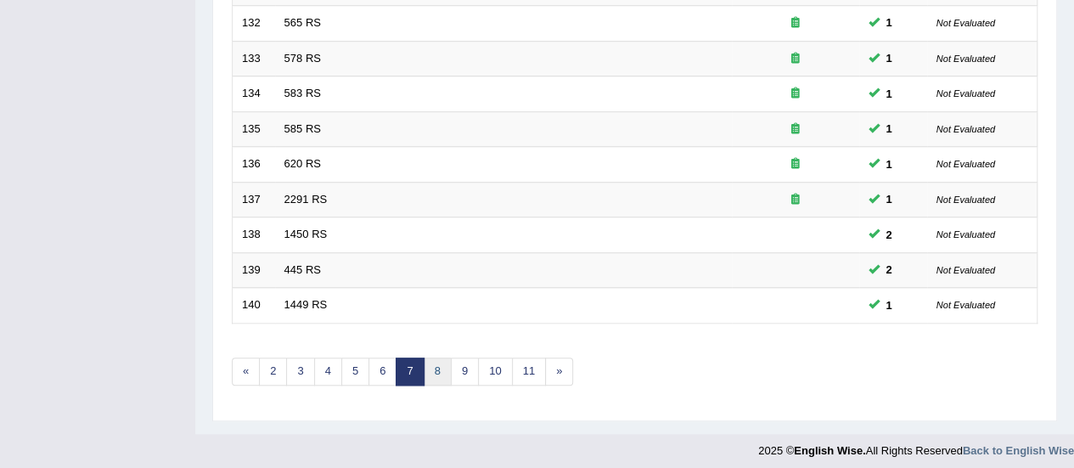
click at [437, 358] on link "8" at bounding box center [438, 372] width 28 height 28
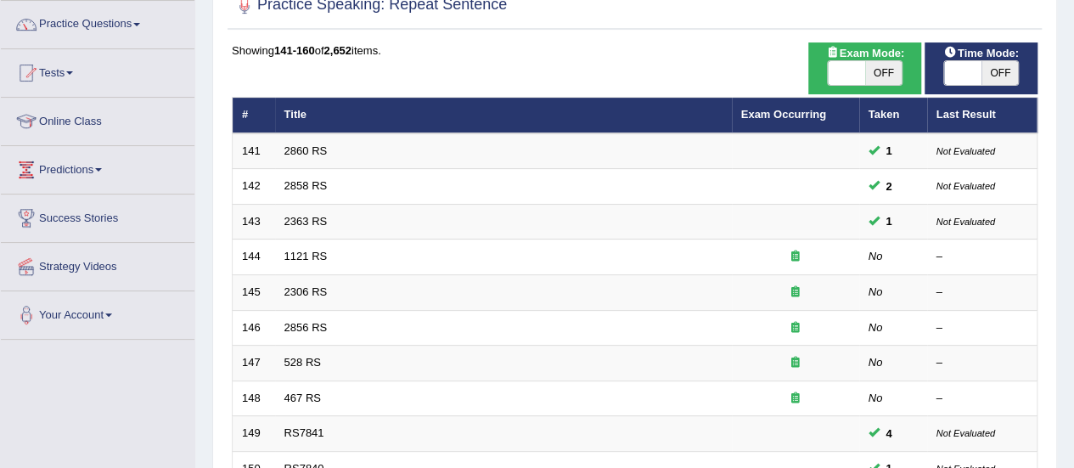
scroll to position [178, 0]
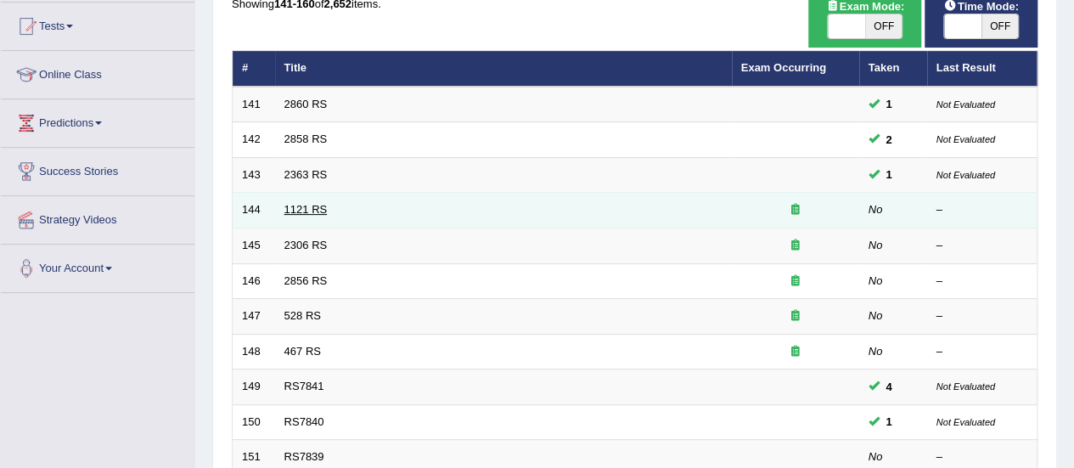
click at [301, 212] on link "1121 RS" at bounding box center [306, 209] width 43 height 13
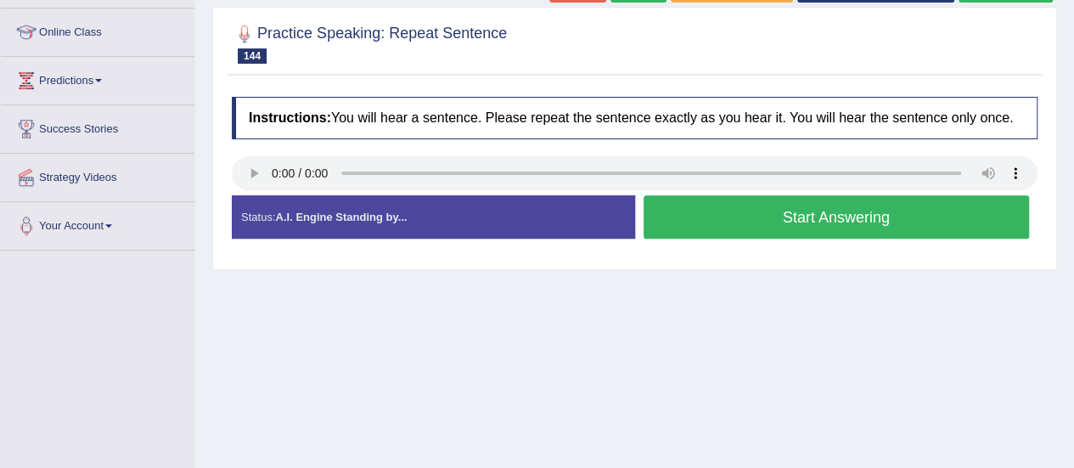
scroll to position [226, 0]
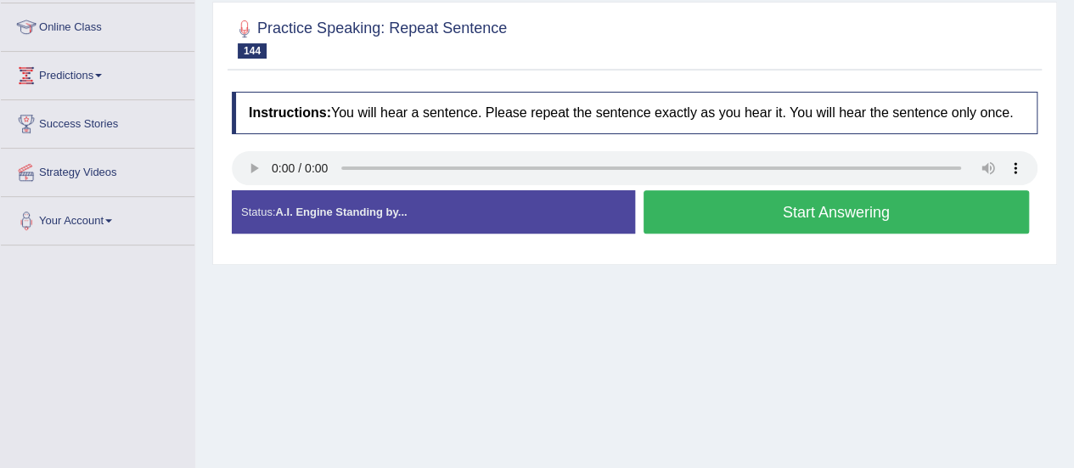
click at [753, 226] on button "Start Answering" at bounding box center [837, 211] width 386 height 43
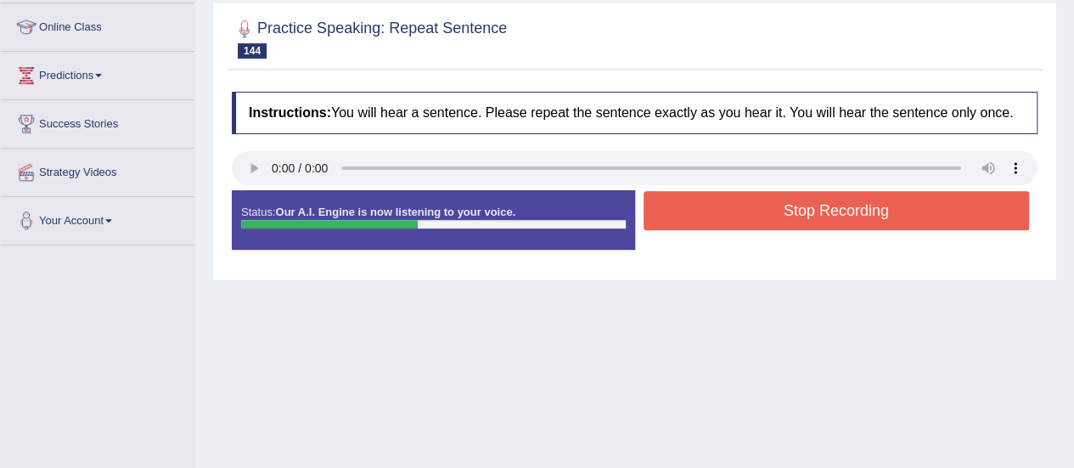
click at [776, 208] on button "Stop Recording" at bounding box center [837, 210] width 386 height 39
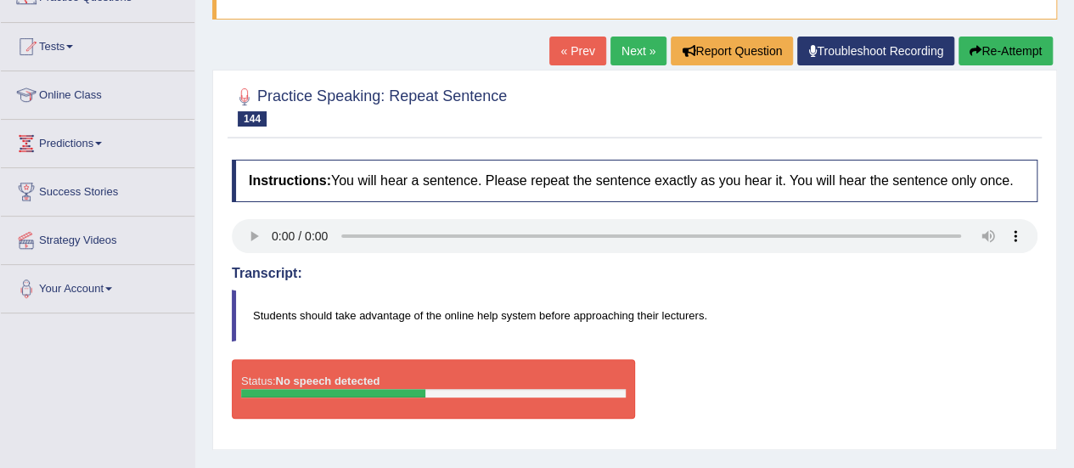
scroll to position [131, 0]
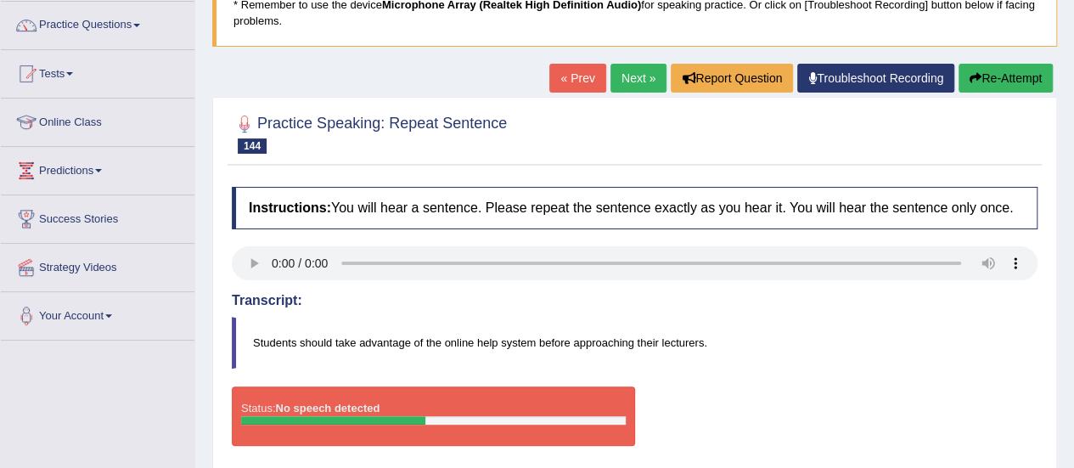
click at [986, 68] on button "Re-Attempt" at bounding box center [1006, 78] width 94 height 29
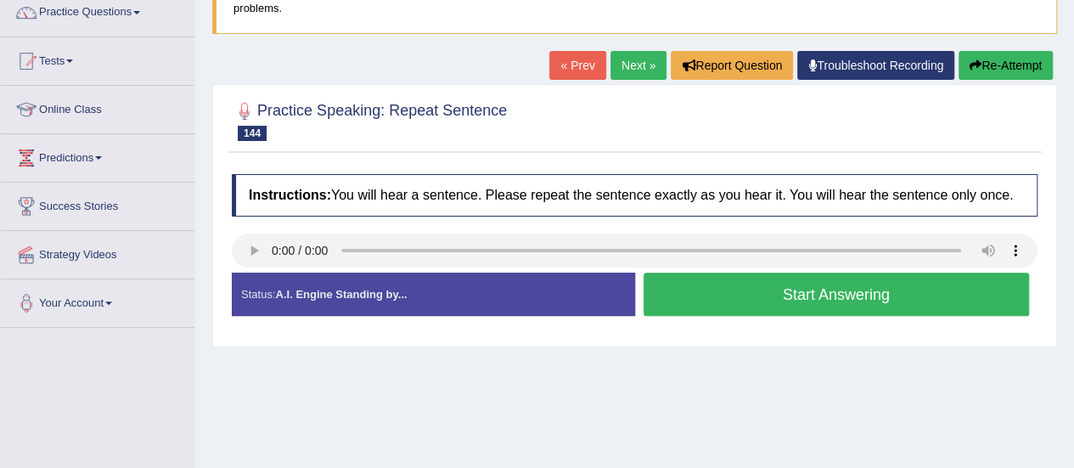
scroll to position [144, 0]
click at [752, 297] on button "Start Answering" at bounding box center [837, 294] width 386 height 43
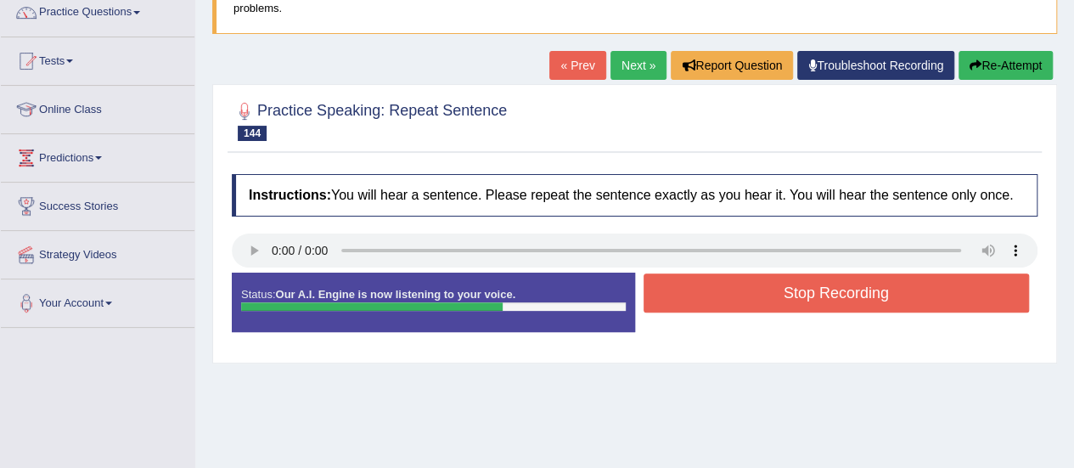
click at [752, 297] on button "Stop Recording" at bounding box center [837, 292] width 386 height 39
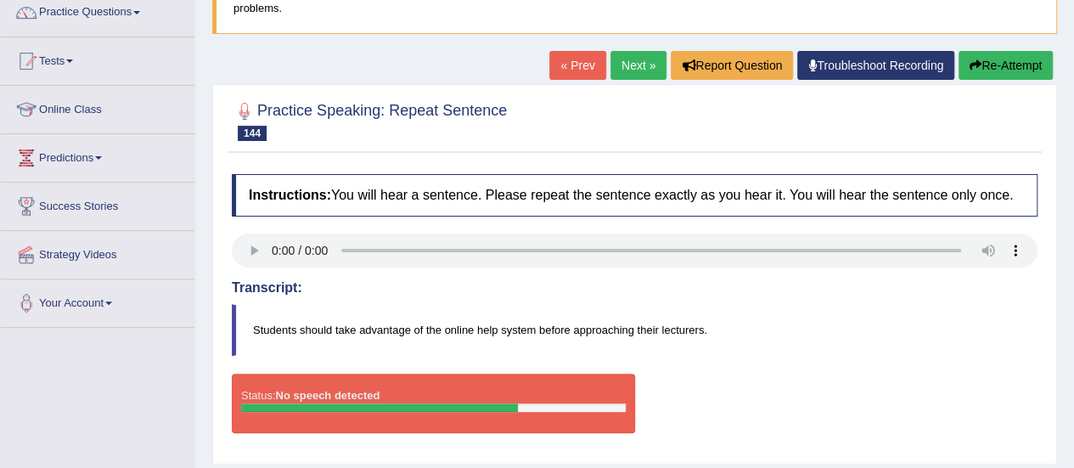
click at [899, 70] on link "Troubleshoot Recording" at bounding box center [875, 65] width 157 height 29
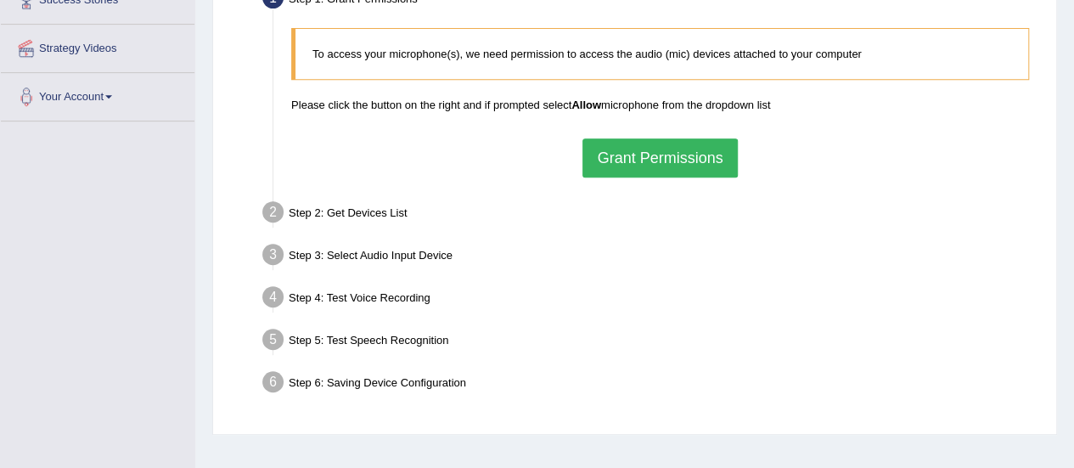
scroll to position [366, 0]
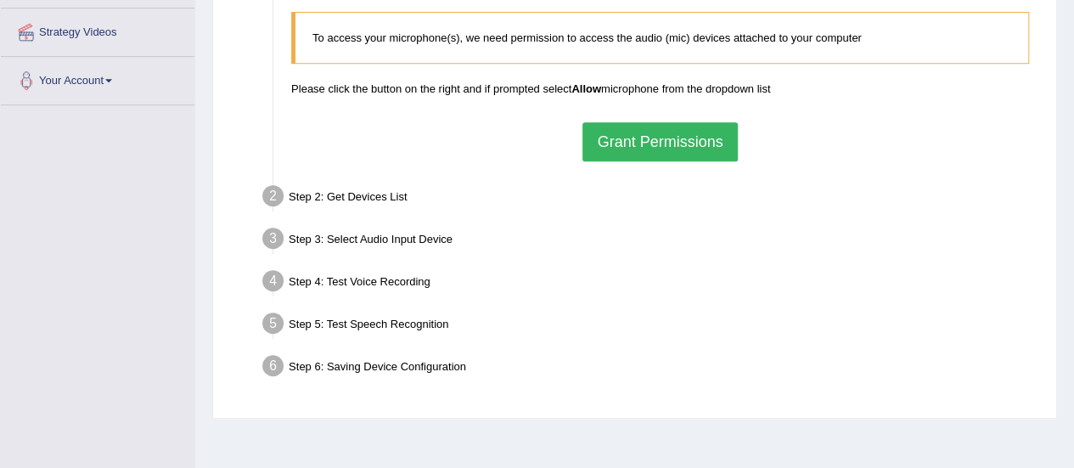
click at [638, 132] on button "Grant Permissions" at bounding box center [660, 141] width 155 height 39
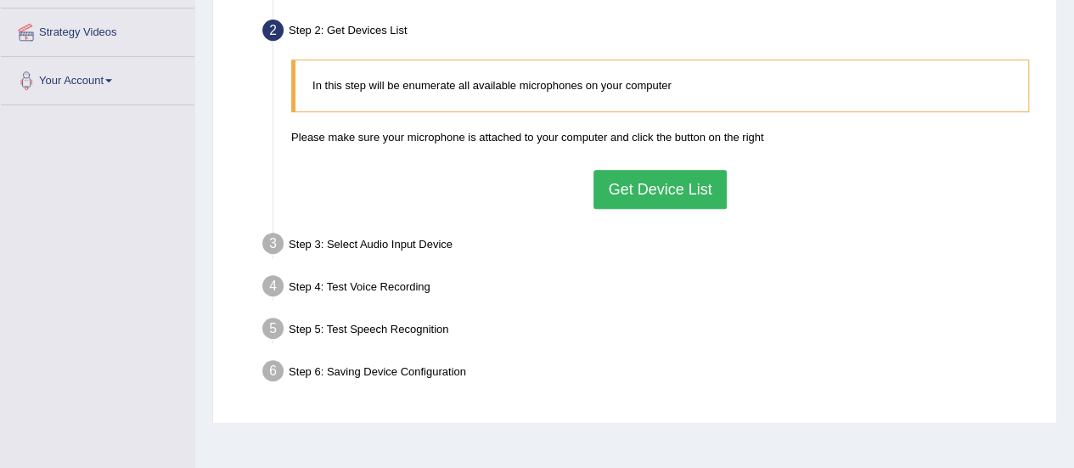
click at [676, 181] on button "Get Device List" at bounding box center [660, 189] width 132 height 39
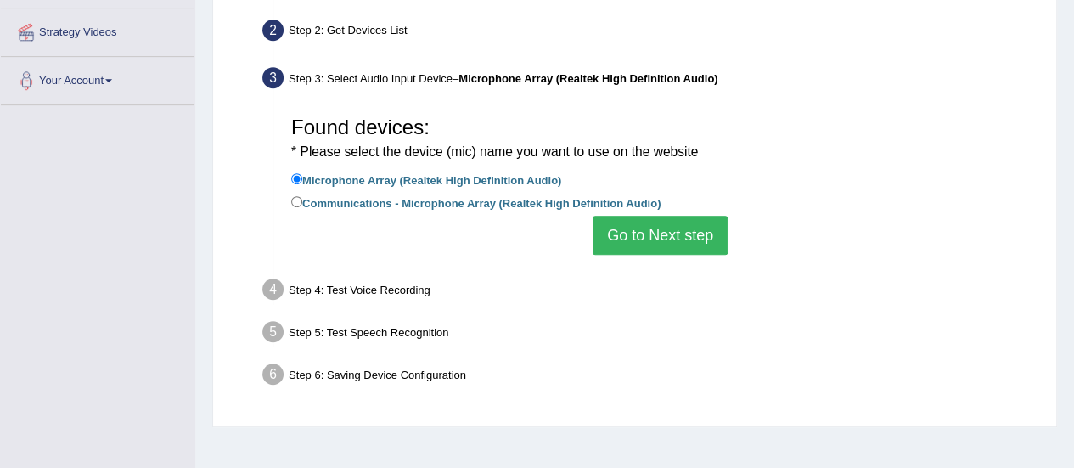
click at [662, 247] on button "Go to Next step" at bounding box center [660, 235] width 135 height 39
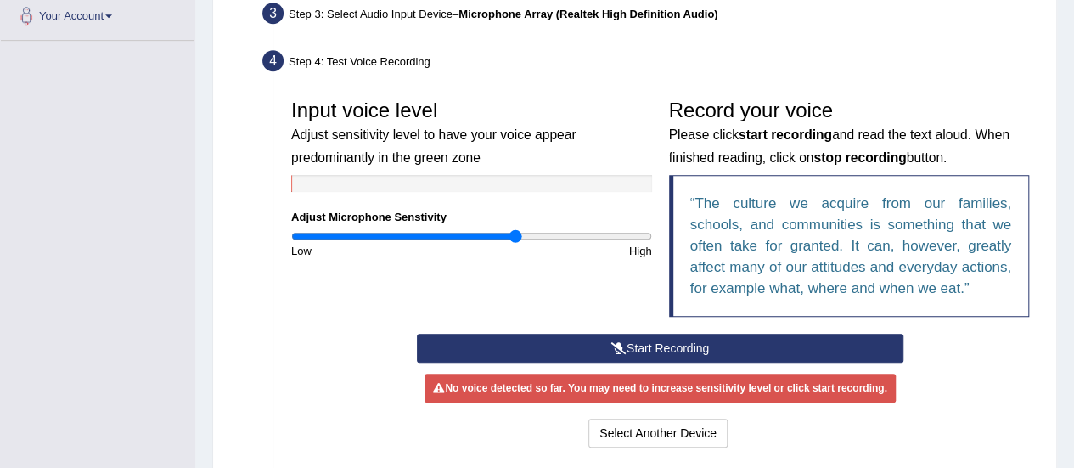
scroll to position [450, 0]
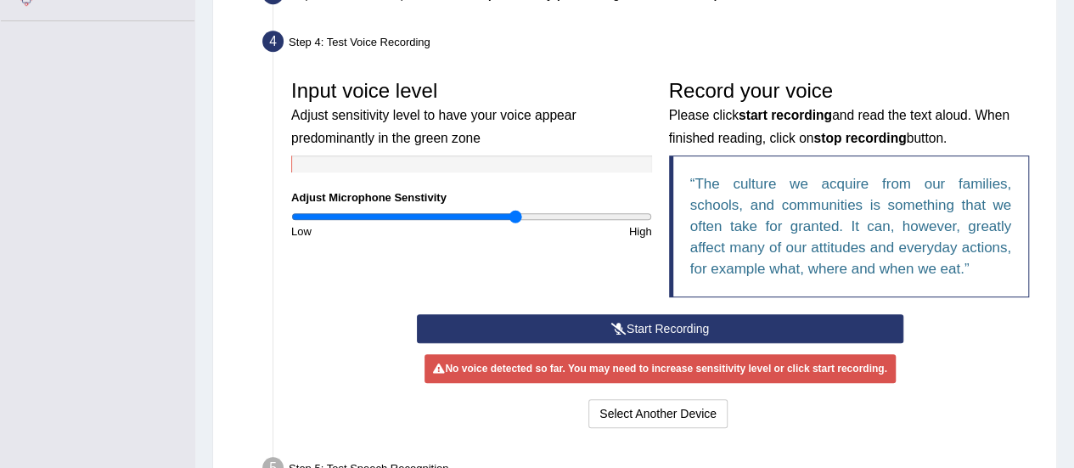
click at [686, 325] on button "Start Recording" at bounding box center [660, 328] width 487 height 29
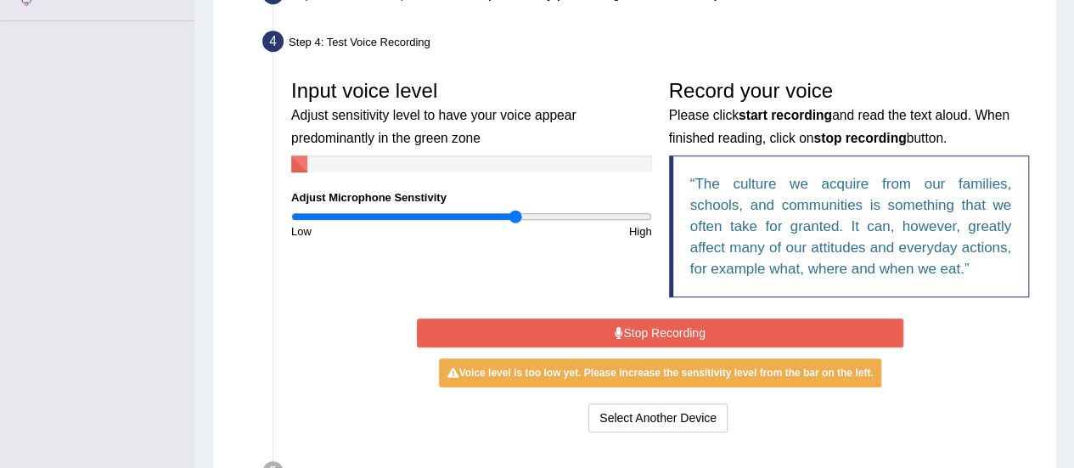
click at [686, 325] on button "Stop Recording" at bounding box center [660, 332] width 487 height 29
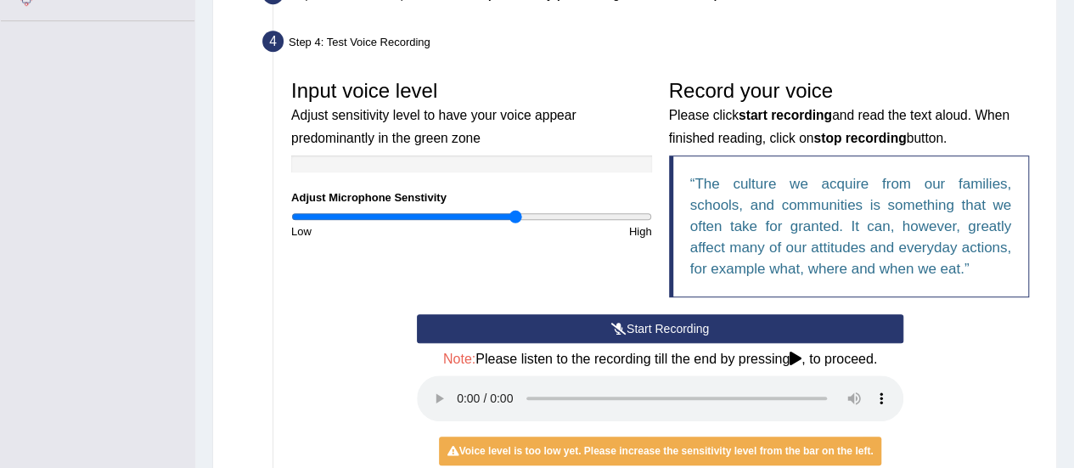
scroll to position [598, 0]
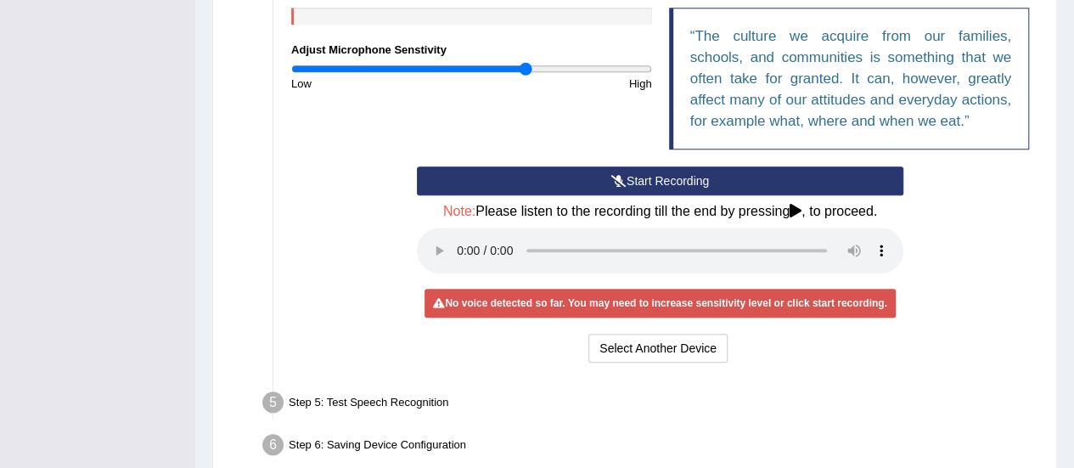
drag, startPoint x: 515, startPoint y: 69, endPoint x: 526, endPoint y: 69, distance: 11.0
click at [526, 69] on input "range" at bounding box center [471, 69] width 361 height 14
click at [515, 179] on button "Start Recording" at bounding box center [660, 180] width 487 height 29
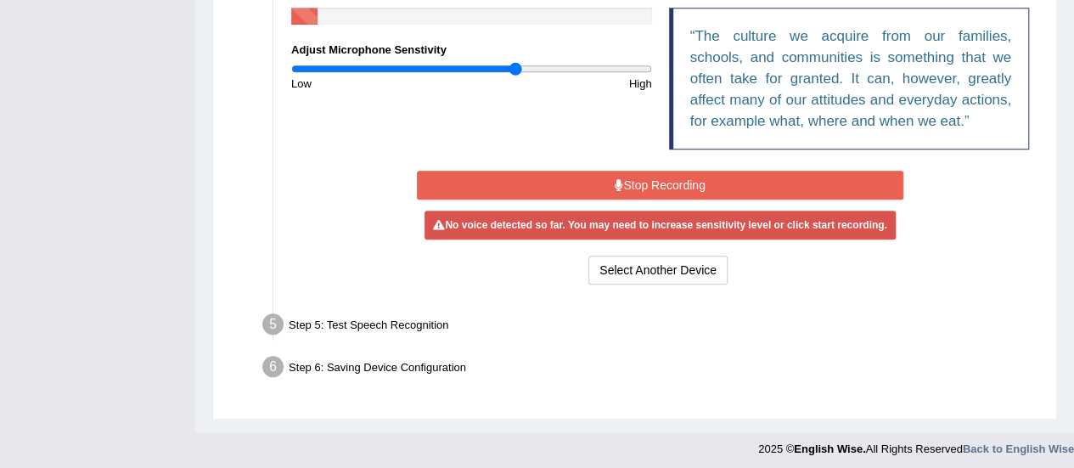
drag, startPoint x: 525, startPoint y: 70, endPoint x: 516, endPoint y: 73, distance: 8.9
click at [516, 73] on input "range" at bounding box center [471, 69] width 361 height 14
type input "1.22"
click at [508, 73] on input "range" at bounding box center [471, 69] width 361 height 14
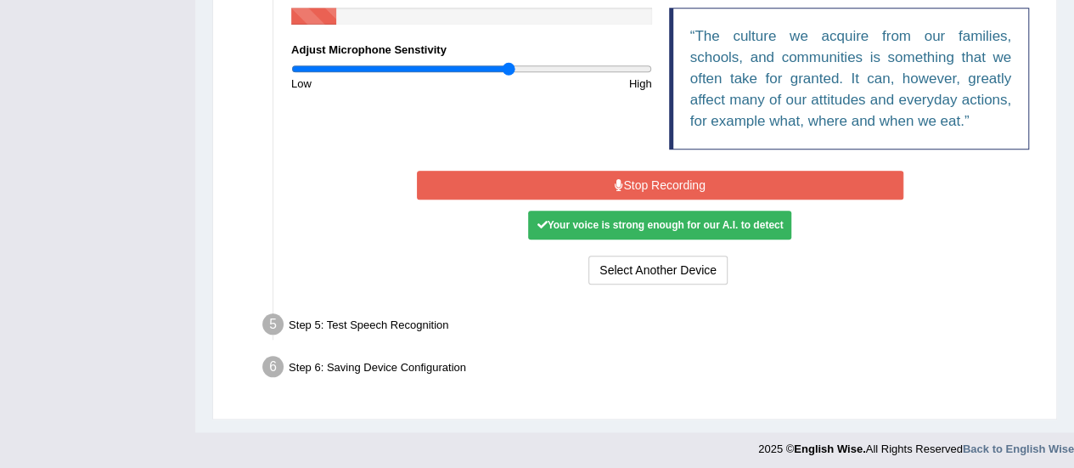
click at [550, 181] on button "Stop Recording" at bounding box center [660, 185] width 487 height 29
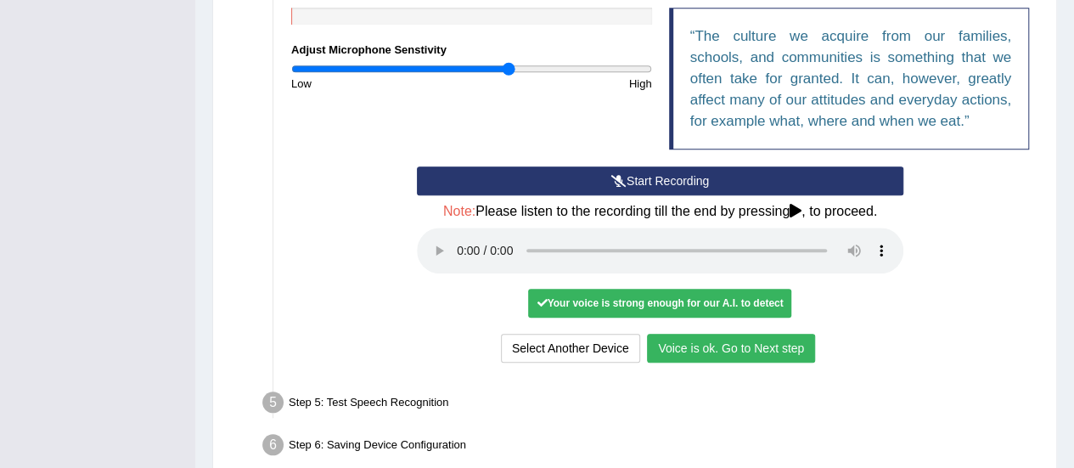
click at [737, 345] on button "Voice is ok. Go to Next step" at bounding box center [731, 348] width 168 height 29
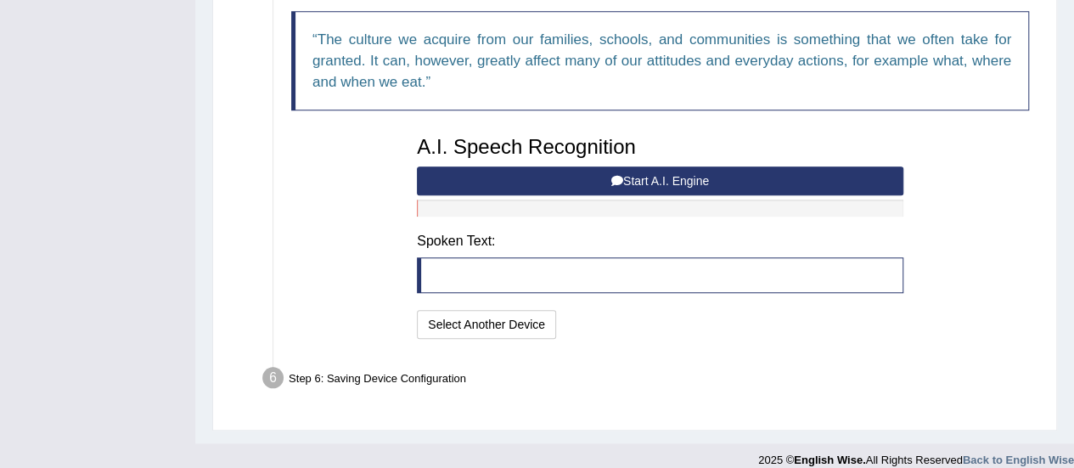
click at [709, 187] on button "Start A.I. Engine" at bounding box center [660, 180] width 487 height 29
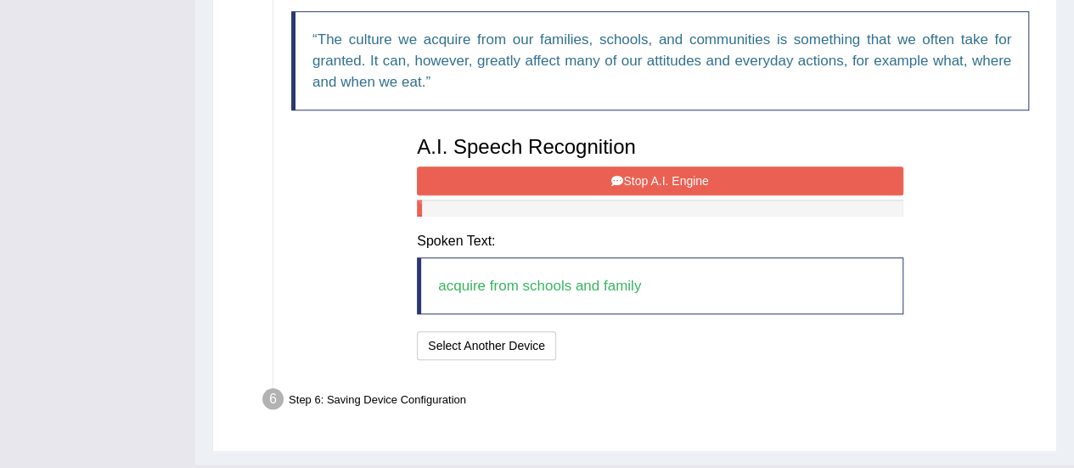
click at [650, 171] on button "Stop A.I. Engine" at bounding box center [660, 180] width 487 height 29
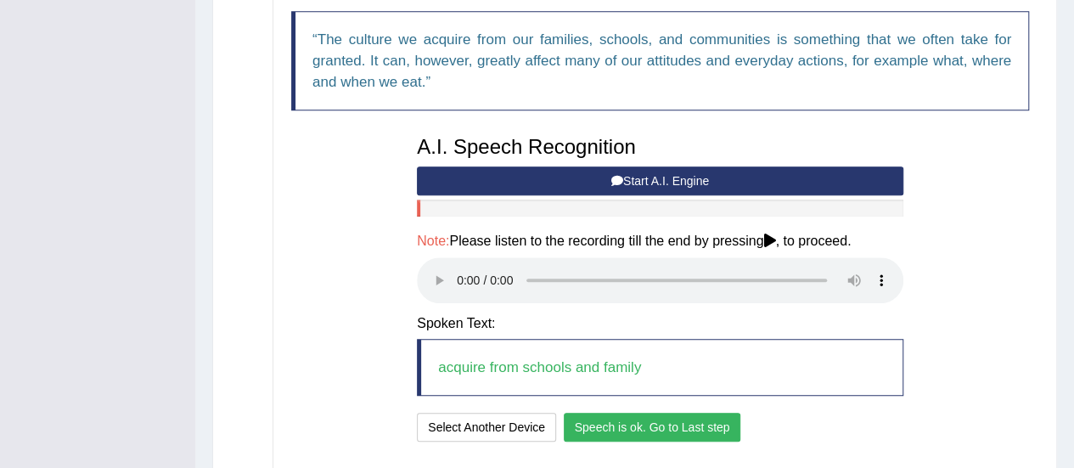
click at [682, 426] on button "Speech is ok. Go to Last step" at bounding box center [653, 427] width 178 height 29
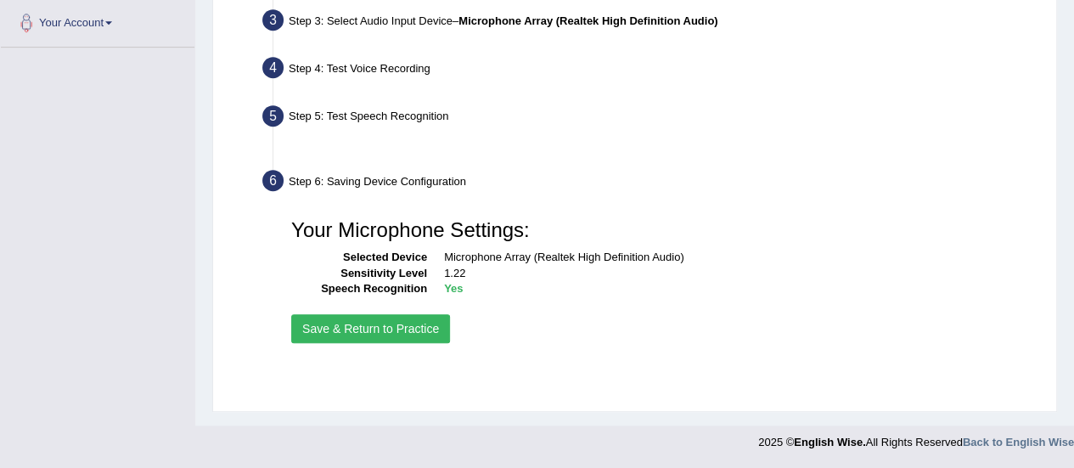
scroll to position [423, 0]
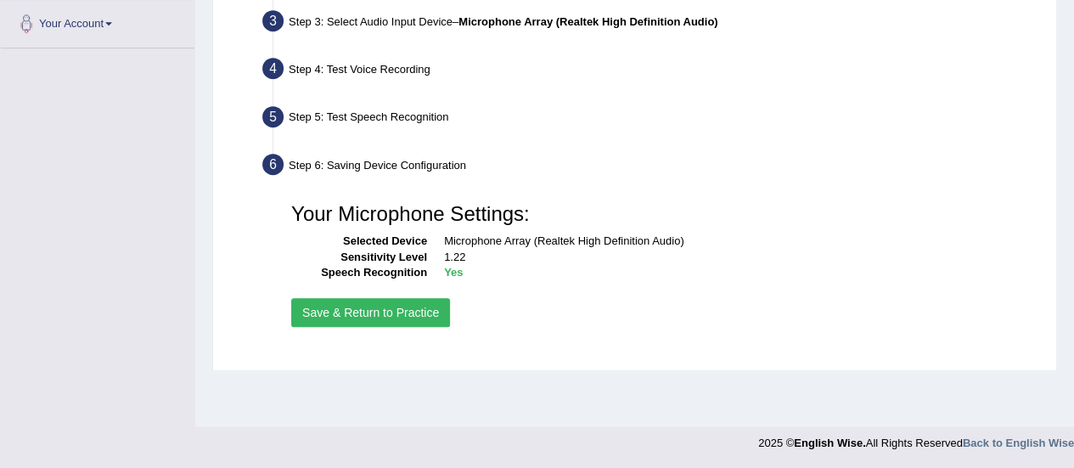
click at [421, 310] on button "Save & Return to Practice" at bounding box center [370, 312] width 159 height 29
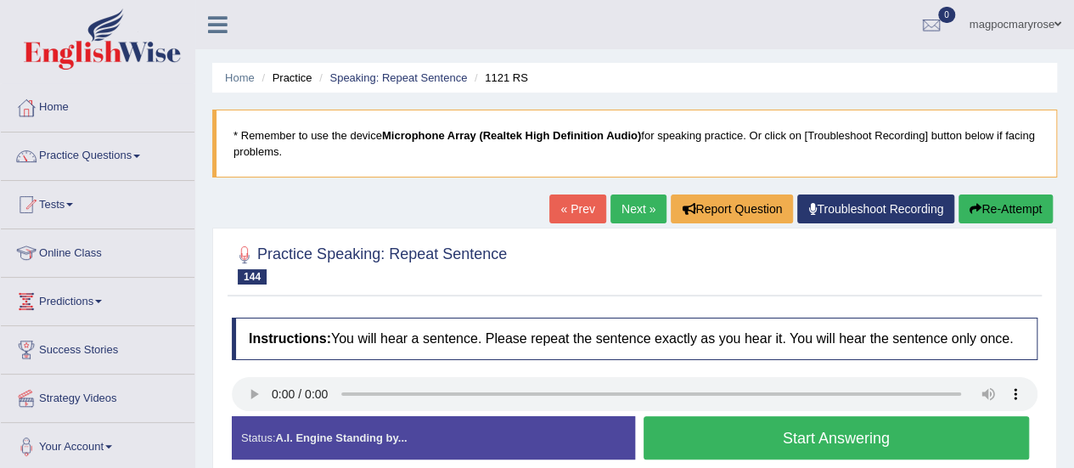
scroll to position [105, 0]
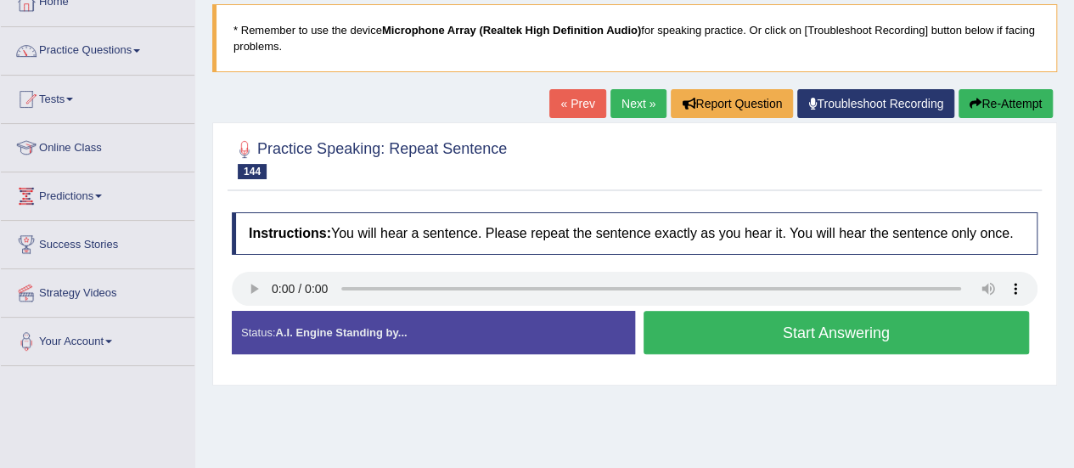
click at [807, 327] on button "Start Answering" at bounding box center [837, 332] width 386 height 43
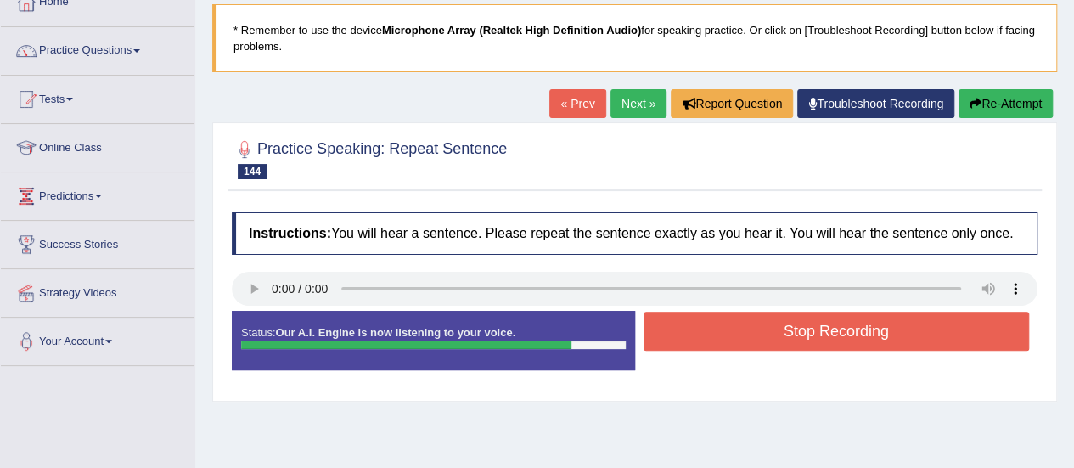
click at [807, 327] on button "Stop Recording" at bounding box center [837, 331] width 386 height 39
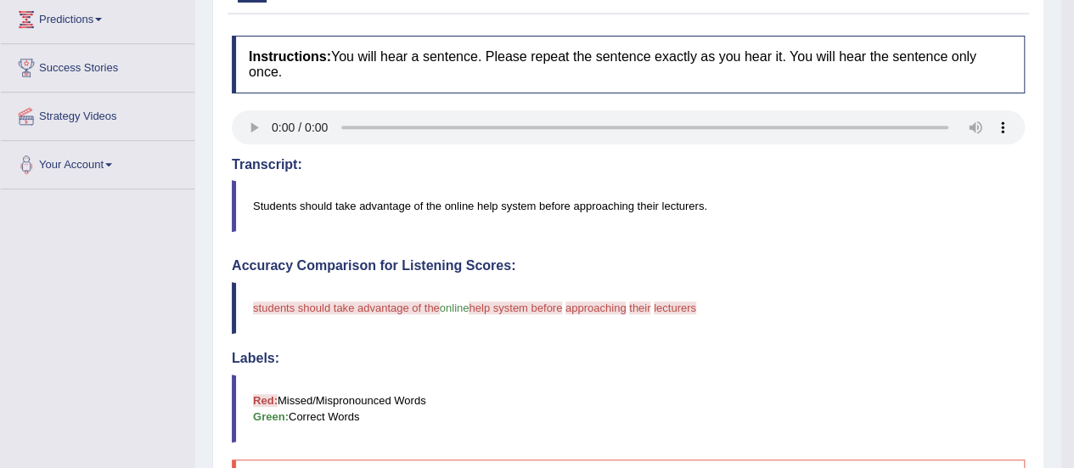
scroll to position [284, 0]
drag, startPoint x: 1069, startPoint y: 279, endPoint x: 1071, endPoint y: 215, distance: 63.7
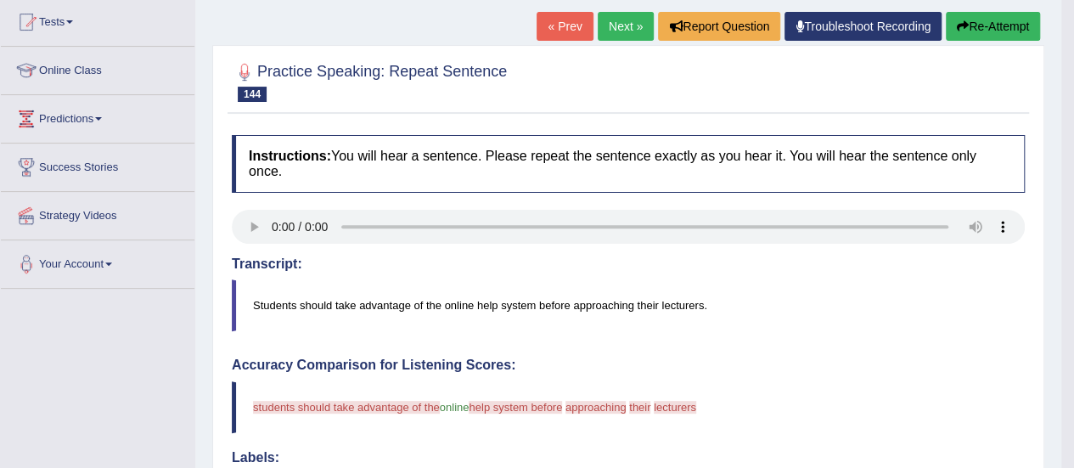
scroll to position [169, 0]
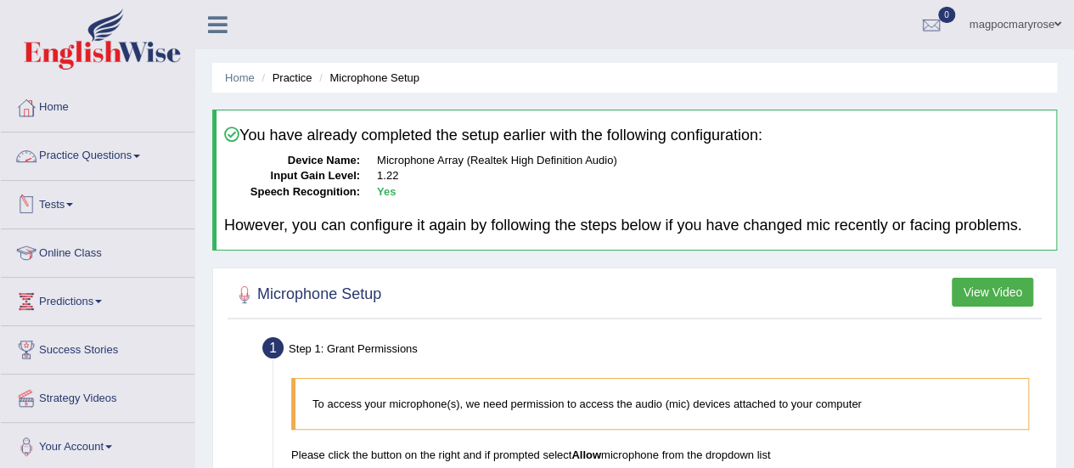
click at [116, 147] on link "Practice Questions" at bounding box center [98, 153] width 194 height 42
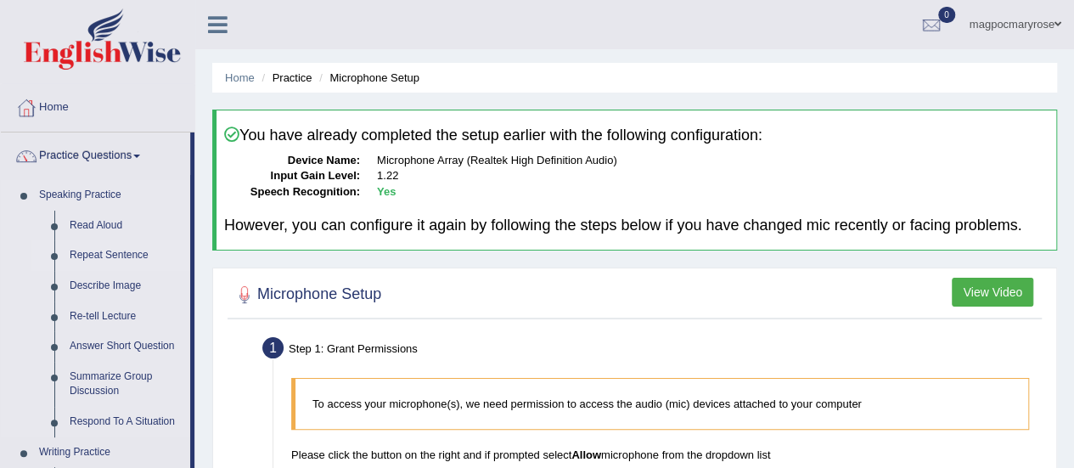
click at [88, 249] on link "Repeat Sentence" at bounding box center [126, 255] width 128 height 31
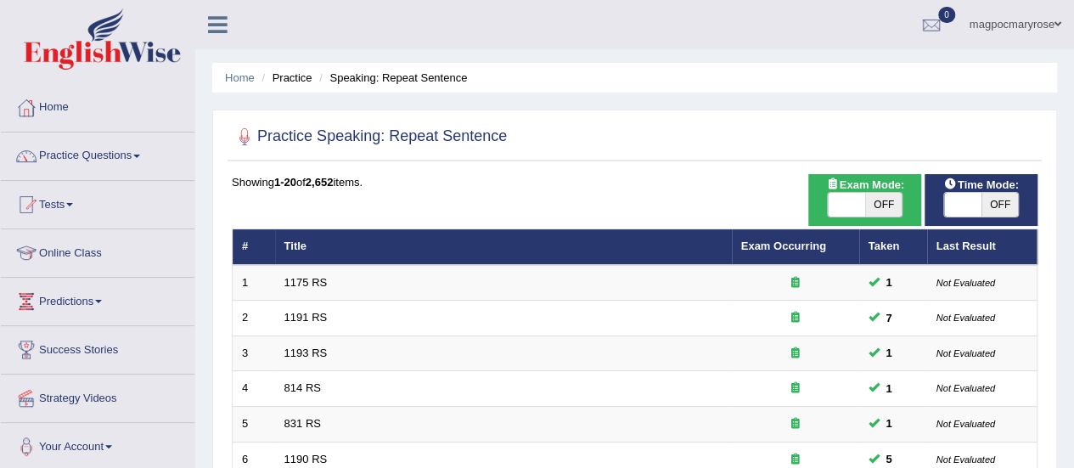
scroll to position [648, 0]
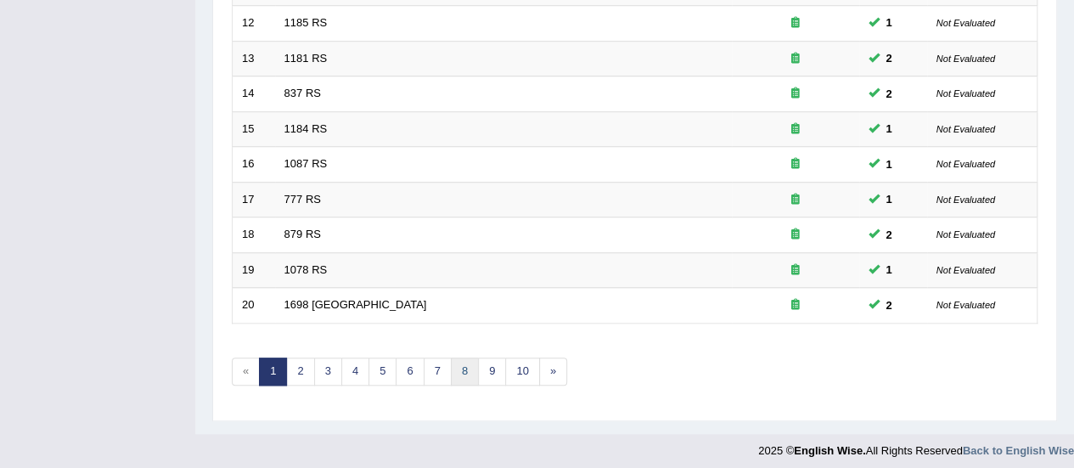
click at [463, 363] on link "8" at bounding box center [465, 372] width 28 height 28
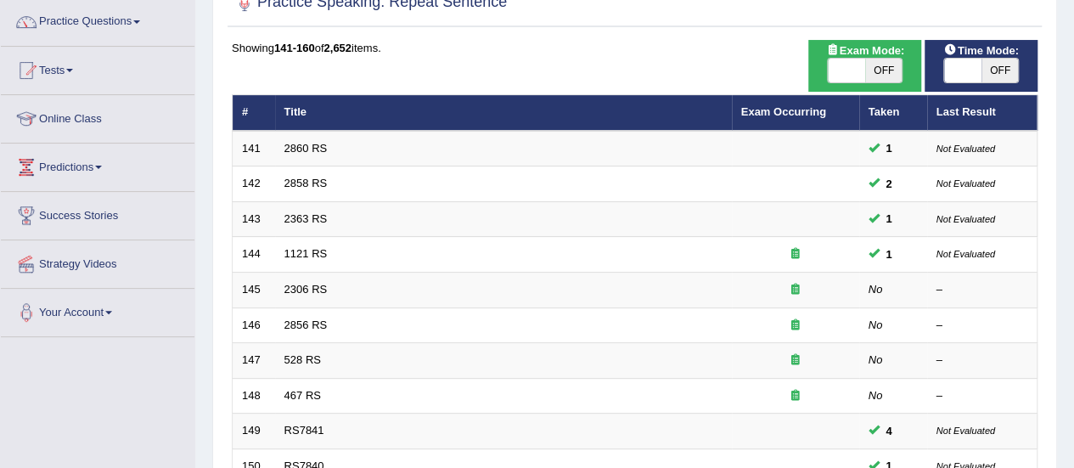
scroll to position [197, 0]
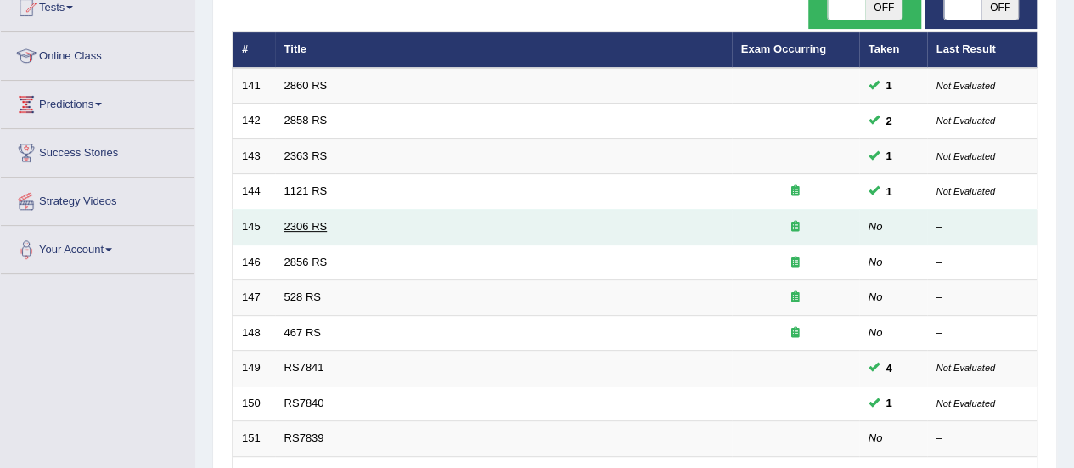
click at [304, 220] on link "2306 RS" at bounding box center [306, 226] width 43 height 13
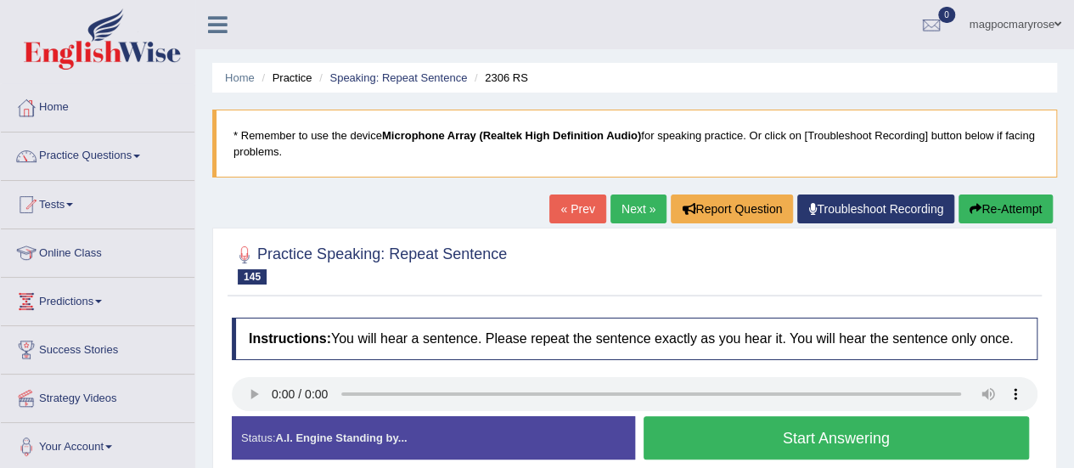
scroll to position [204, 0]
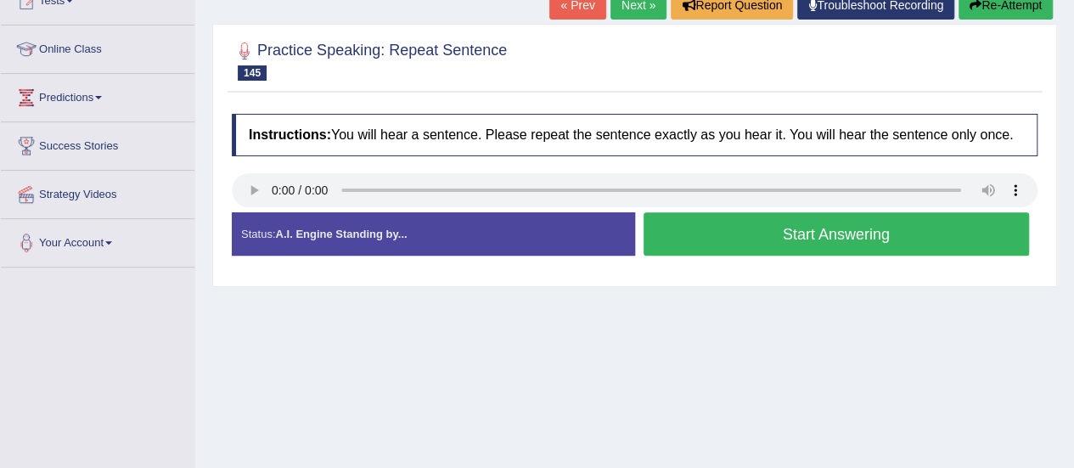
click at [865, 240] on button "Start Answering" at bounding box center [837, 233] width 386 height 43
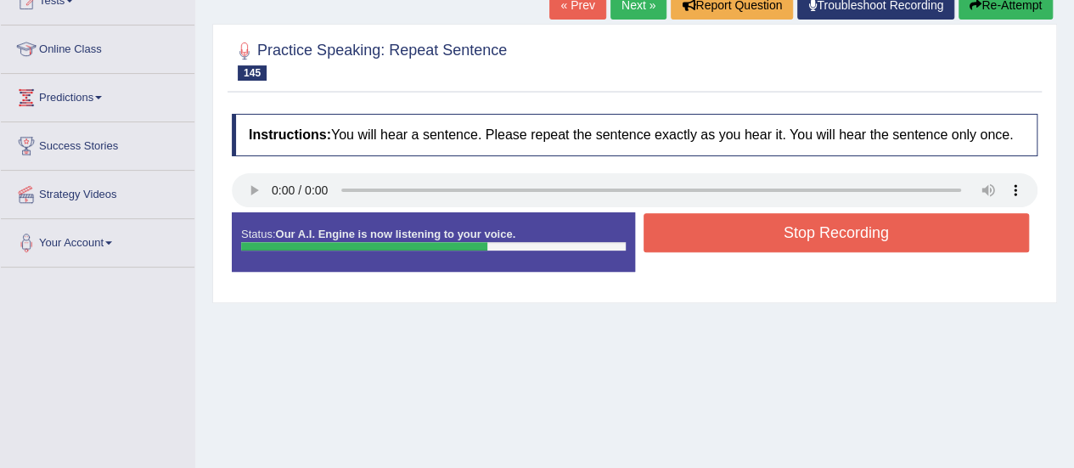
click at [865, 240] on button "Stop Recording" at bounding box center [837, 232] width 386 height 39
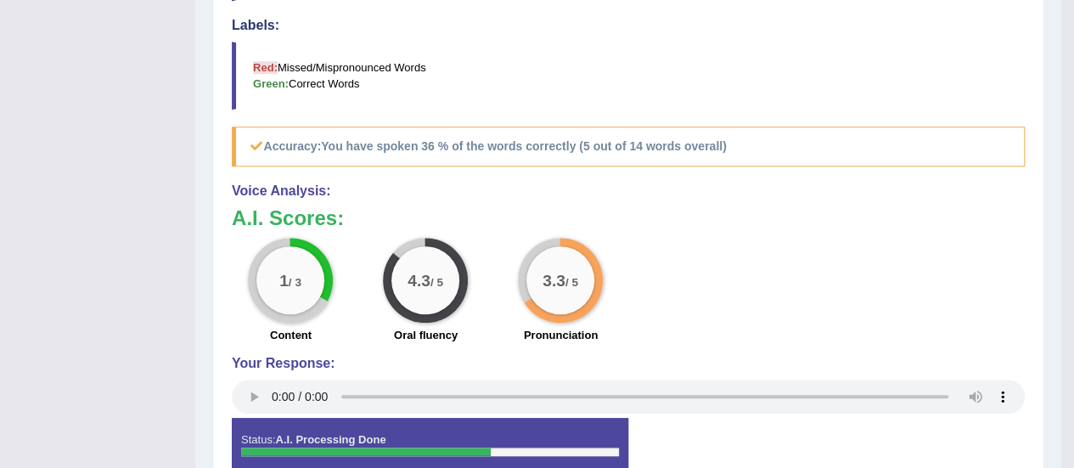
scroll to position [618, 0]
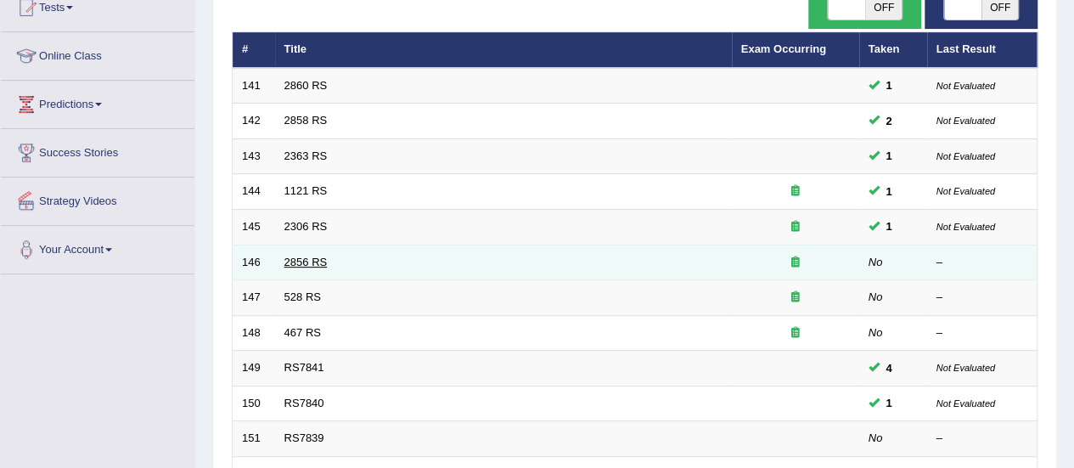
click at [306, 262] on link "2856 RS" at bounding box center [306, 262] width 43 height 13
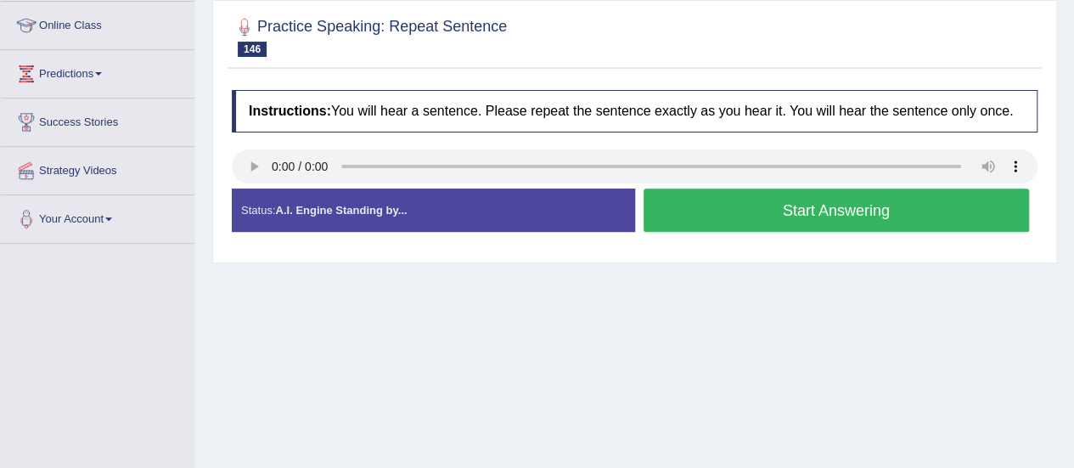
click at [710, 217] on button "Start Answering" at bounding box center [837, 210] width 386 height 43
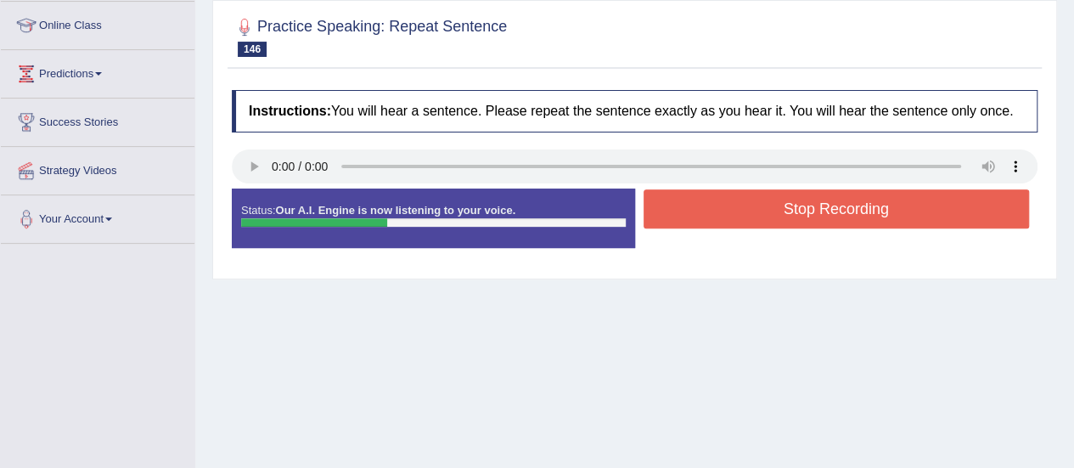
click at [710, 217] on button "Stop Recording" at bounding box center [837, 208] width 386 height 39
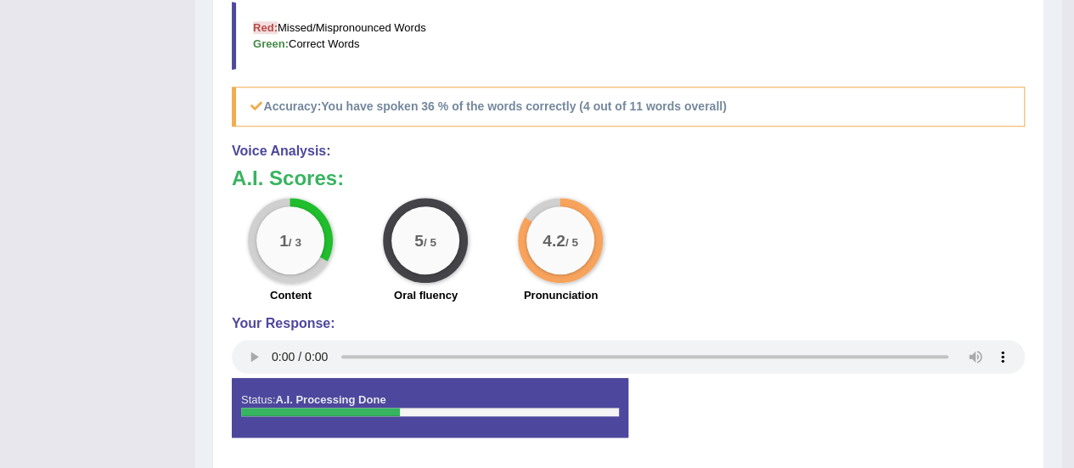
scroll to position [683, 0]
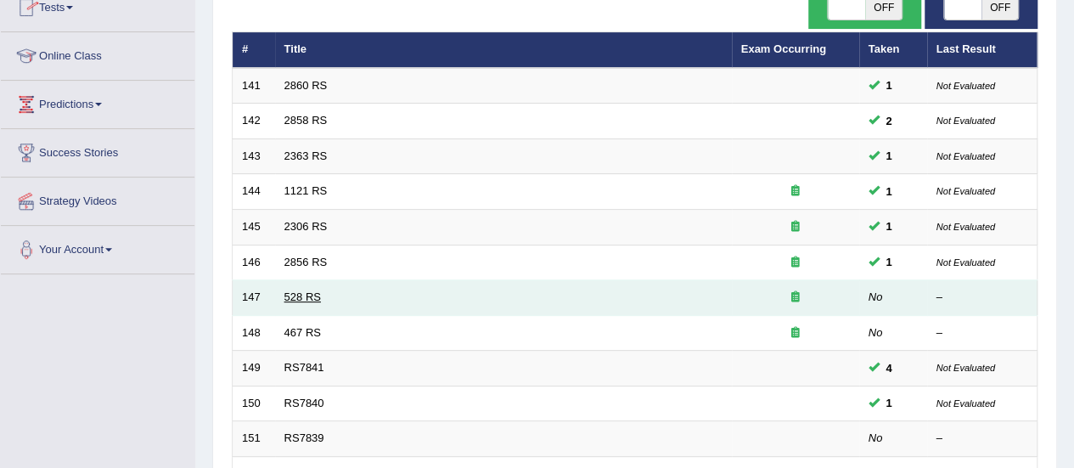
click at [300, 294] on link "528 RS" at bounding box center [303, 296] width 37 height 13
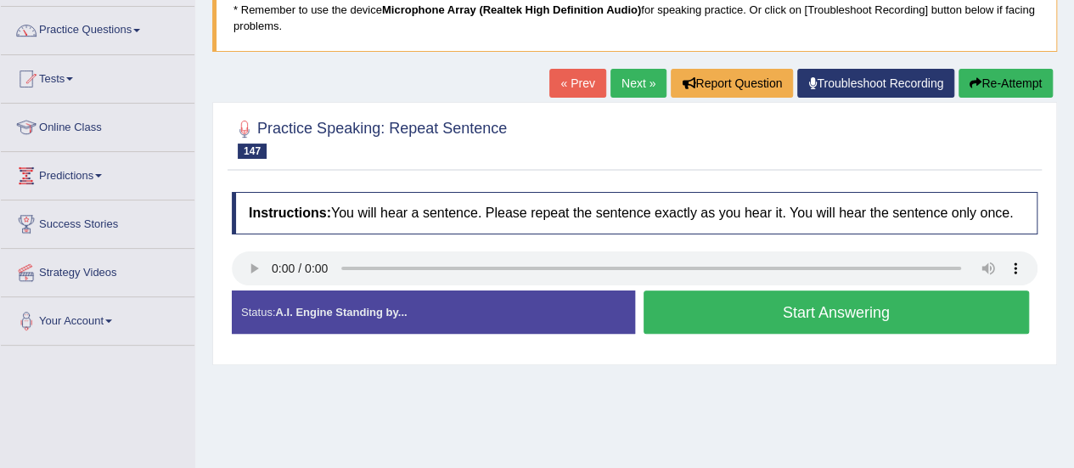
scroll to position [204, 0]
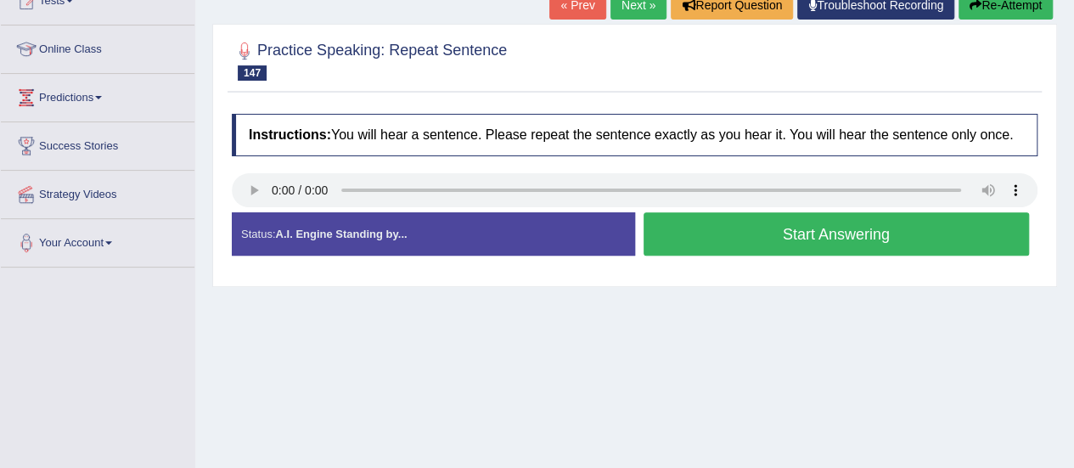
drag, startPoint x: 0, startPoint y: 0, endPoint x: 1050, endPoint y: 247, distance: 1078.4
click at [1050, 247] on html "Toggle navigation Home Practice Questions Speaking Practice Read Aloud Repeat S…" at bounding box center [537, 30] width 1074 height 468
click at [733, 226] on button "Start Answering" at bounding box center [837, 233] width 386 height 43
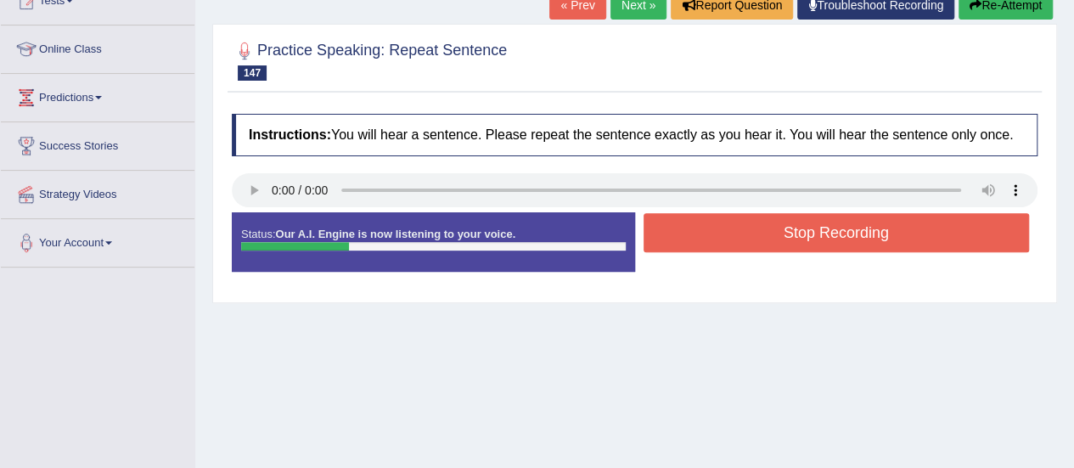
click at [733, 226] on button "Stop Recording" at bounding box center [837, 232] width 386 height 39
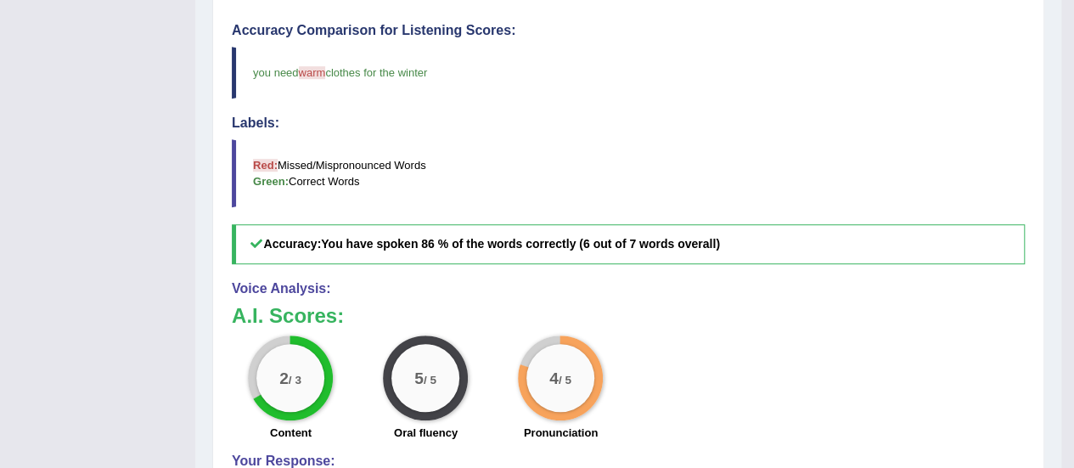
scroll to position [627, 0]
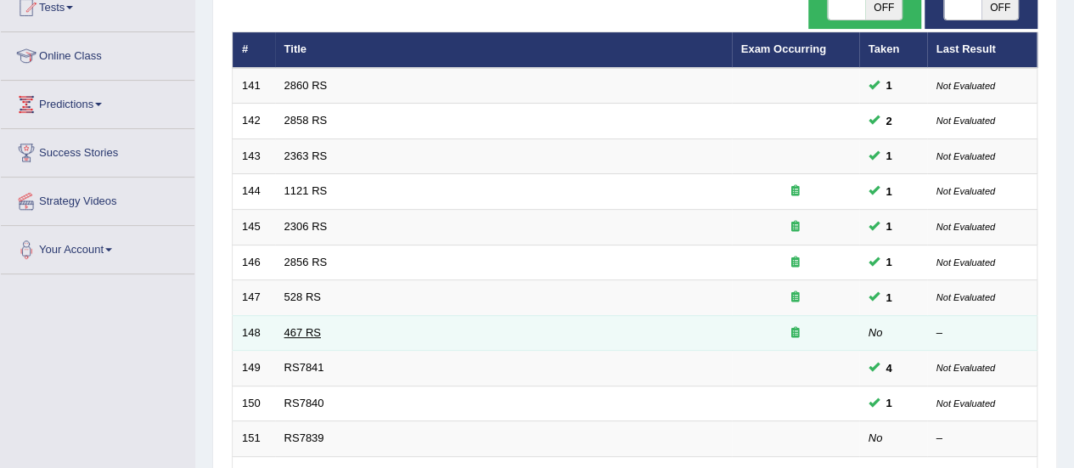
click at [306, 326] on link "467 RS" at bounding box center [303, 332] width 37 height 13
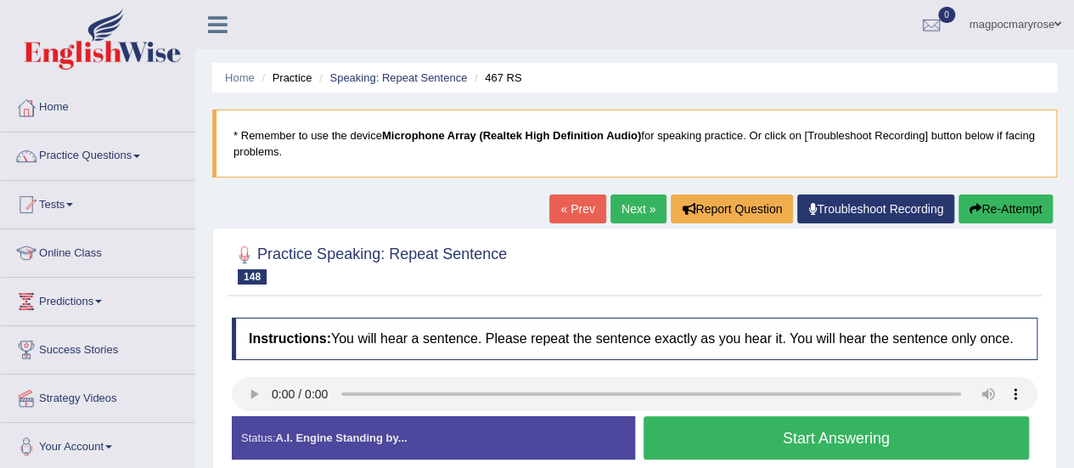
drag, startPoint x: 1068, startPoint y: 87, endPoint x: 1068, endPoint y: 151, distance: 63.7
click at [1068, 151] on div "Home Practice Speaking: Repeat Sentence 467 RS * Remember to use the device Mic…" at bounding box center [634, 424] width 879 height 849
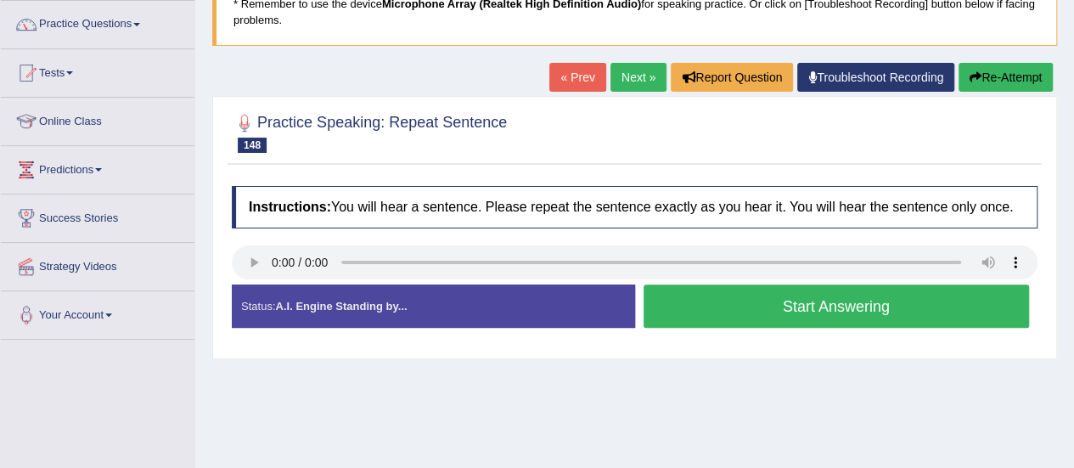
click at [764, 312] on button "Start Answering" at bounding box center [837, 306] width 386 height 43
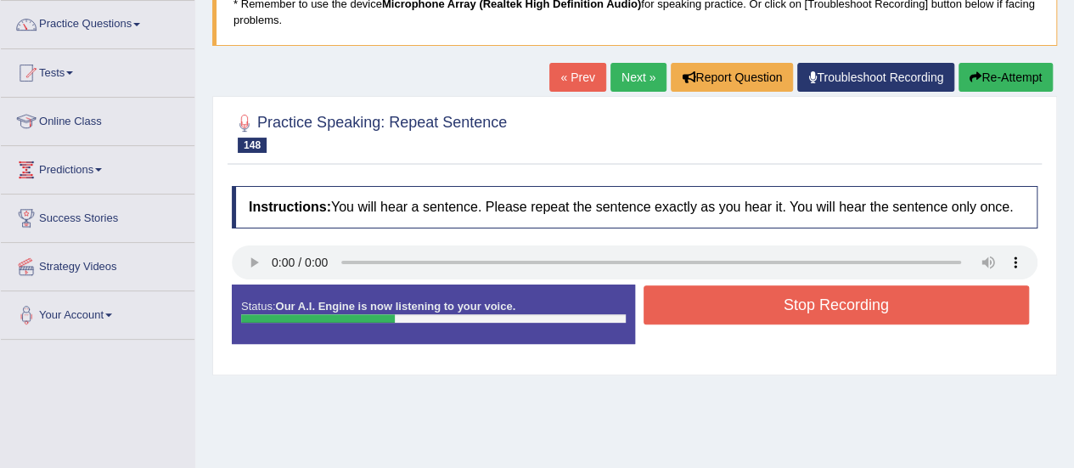
click at [764, 312] on button "Stop Recording" at bounding box center [837, 304] width 386 height 39
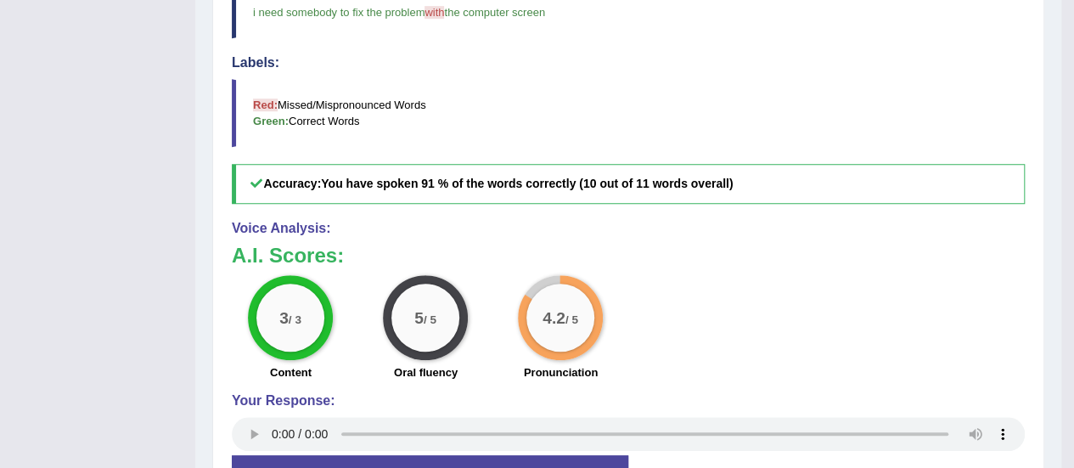
scroll to position [446, 0]
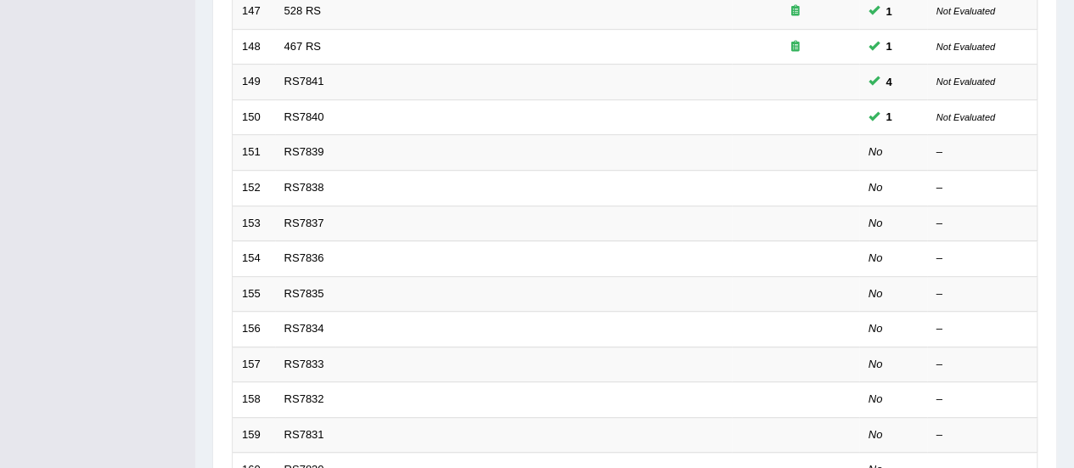
scroll to position [489, 0]
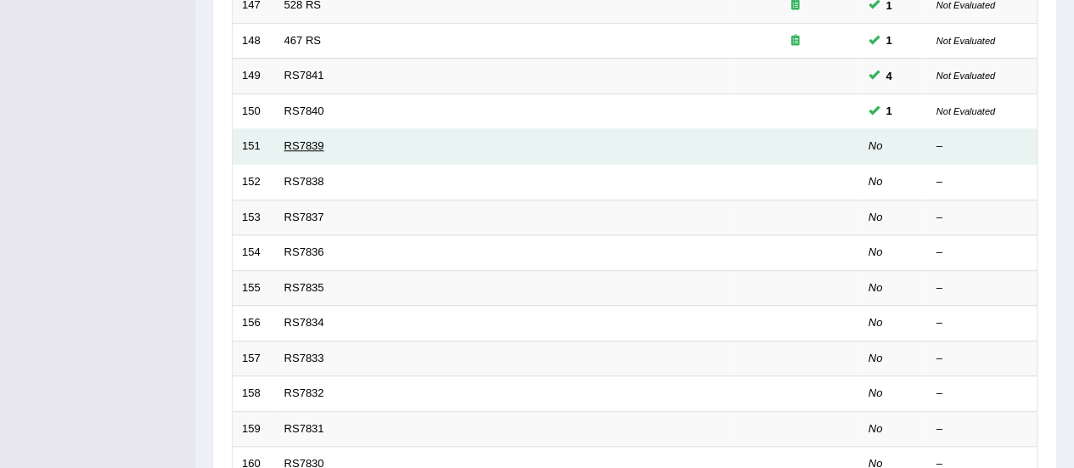
click at [301, 140] on link "RS7839" at bounding box center [305, 145] width 40 height 13
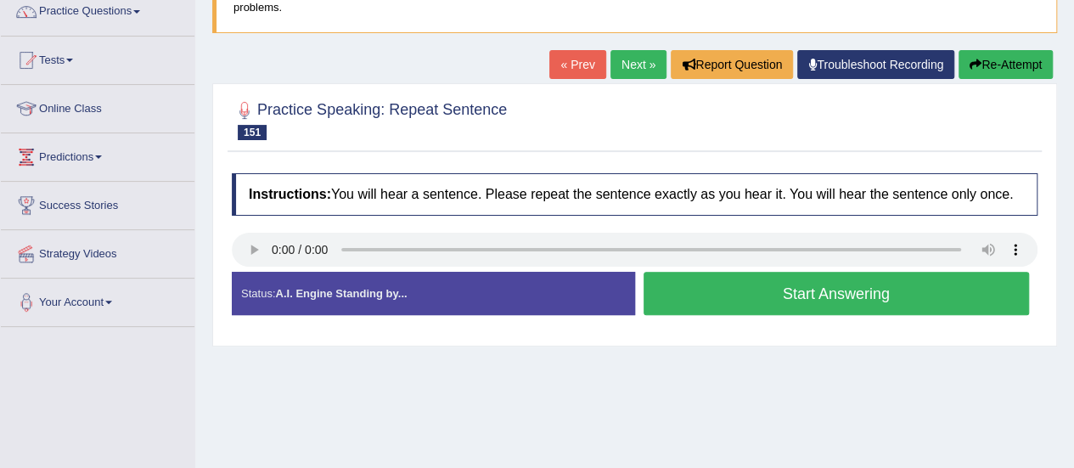
scroll to position [175, 0]
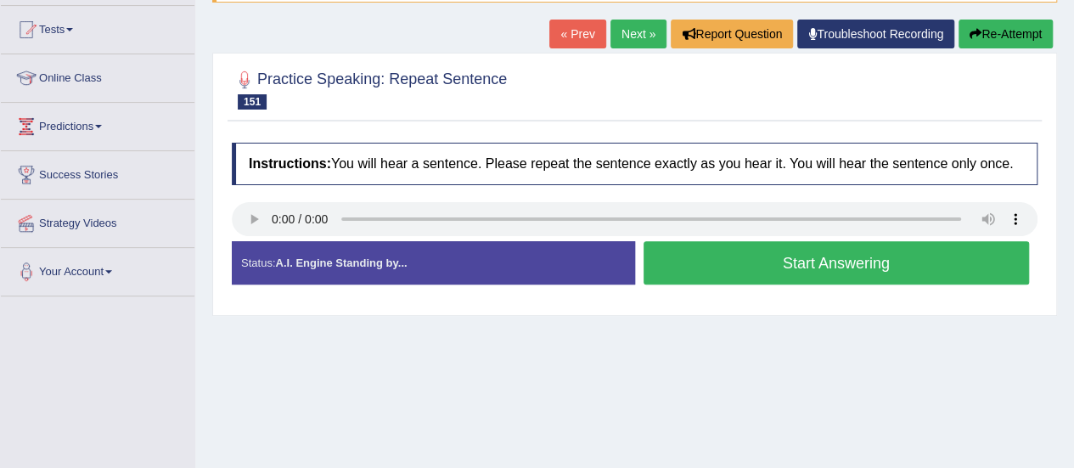
click at [1068, 206] on html "Toggle navigation Home Practice Questions Speaking Practice Read Aloud Repeat S…" at bounding box center [537, 59] width 1074 height 468
click at [764, 261] on button "Start Answering" at bounding box center [837, 262] width 386 height 43
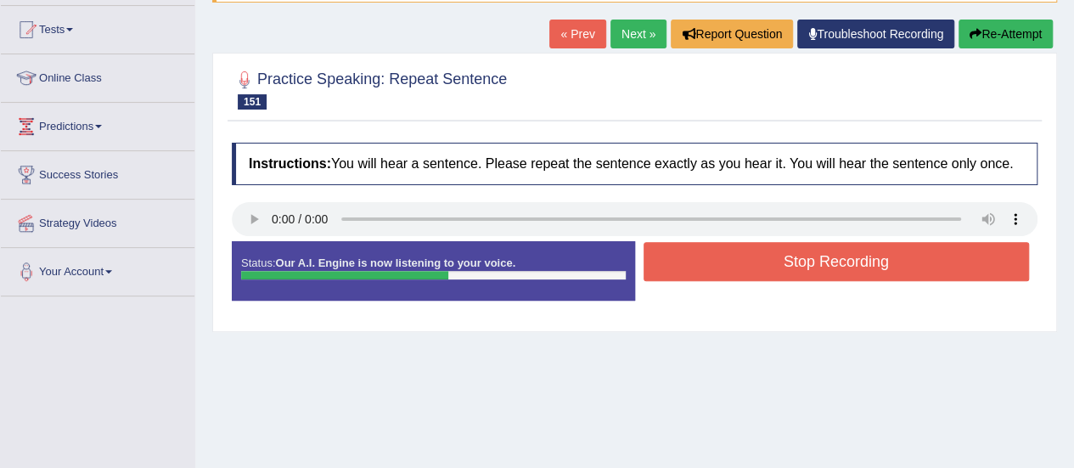
click at [764, 261] on button "Stop Recording" at bounding box center [837, 261] width 386 height 39
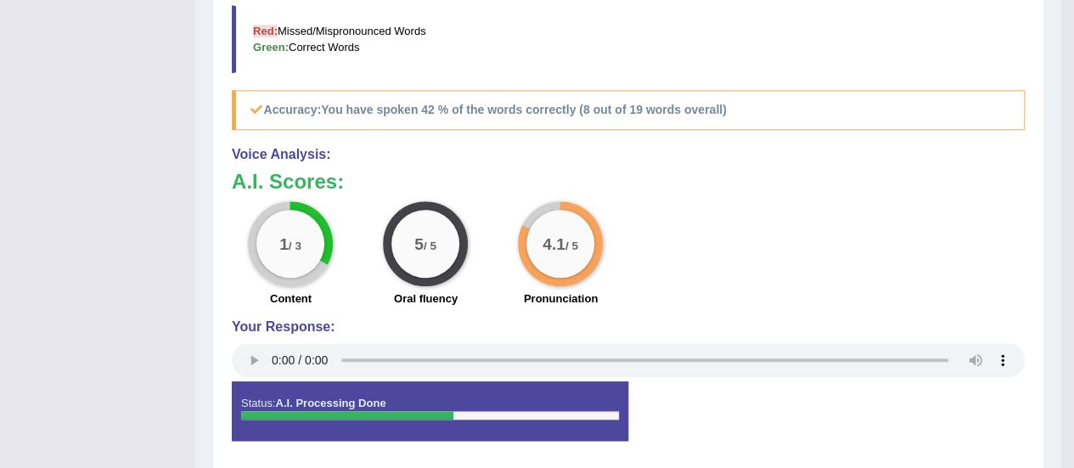
scroll to position [663, 0]
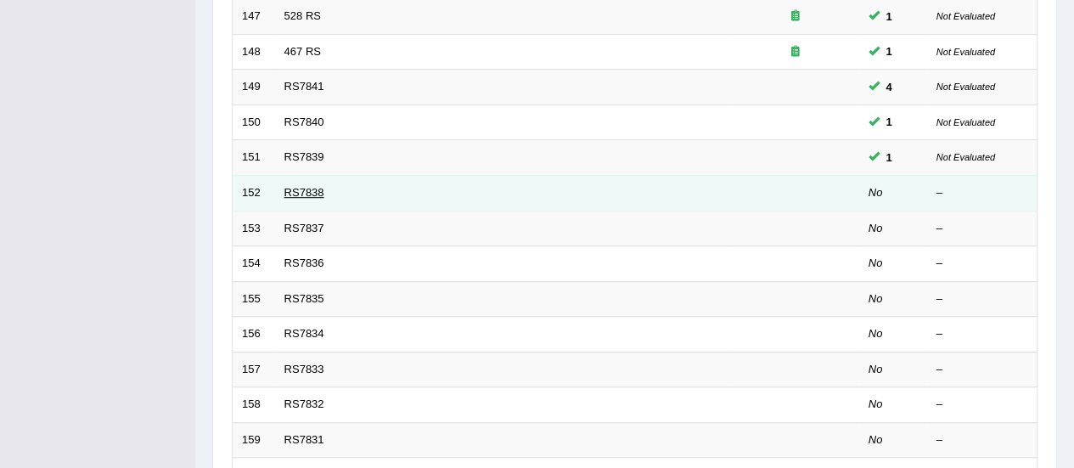
click at [302, 186] on link "RS7838" at bounding box center [305, 192] width 40 height 13
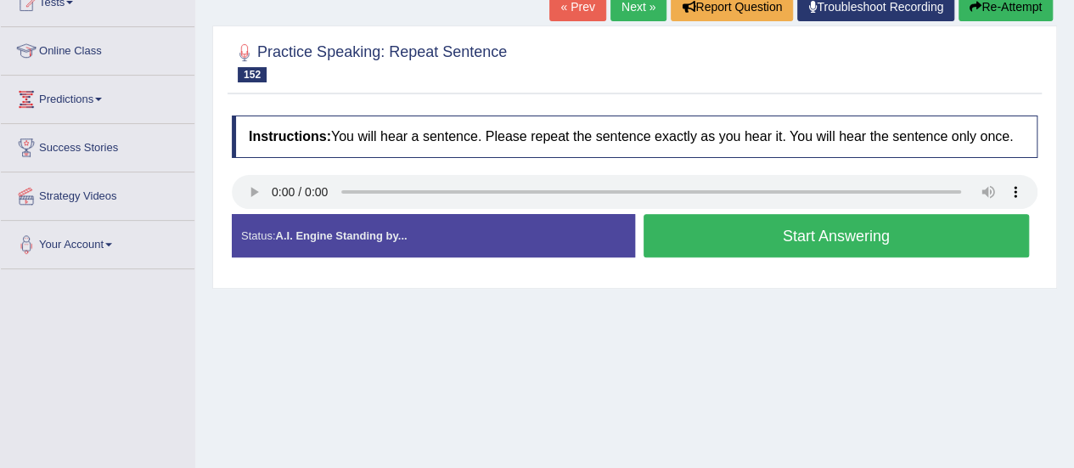
scroll to position [204, 0]
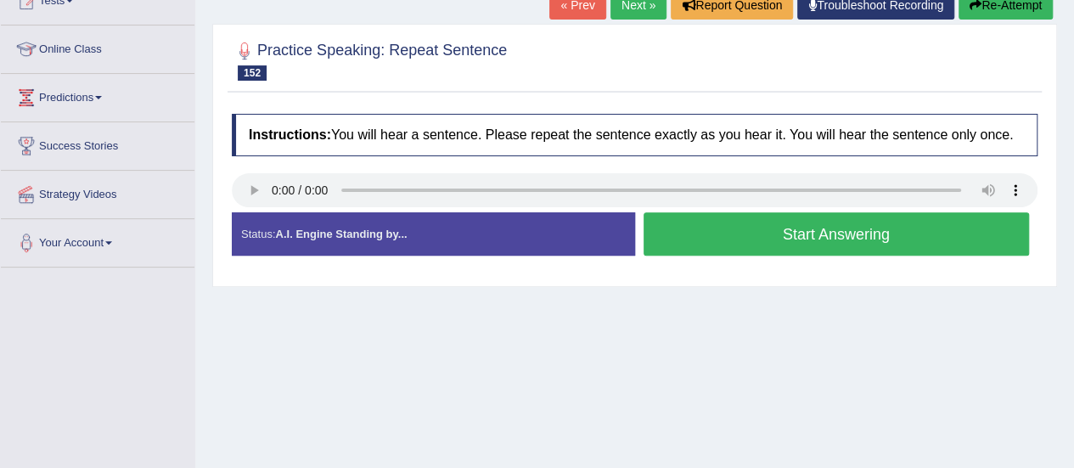
click at [783, 244] on button "Start Answering" at bounding box center [837, 233] width 386 height 43
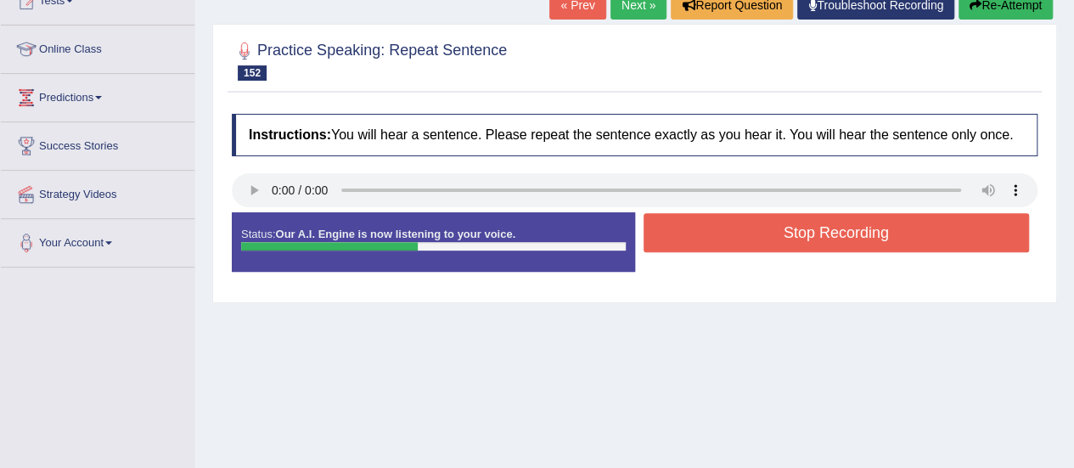
click at [783, 244] on button "Stop Recording" at bounding box center [837, 232] width 386 height 39
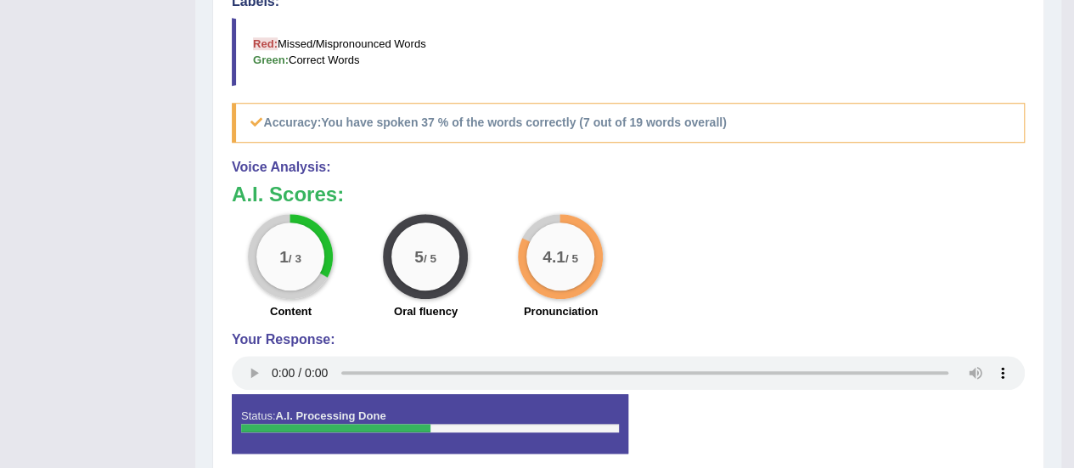
scroll to position [545, 0]
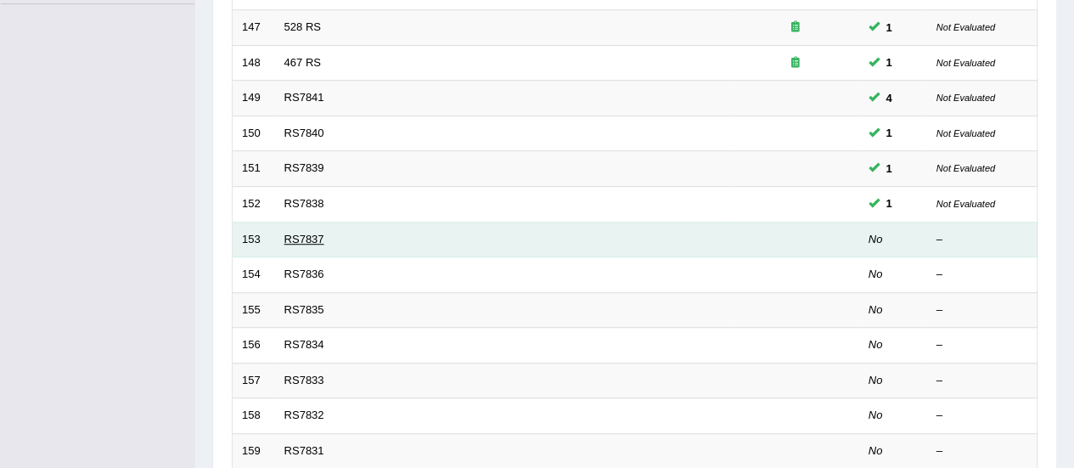
click at [294, 239] on link "RS7837" at bounding box center [305, 239] width 40 height 13
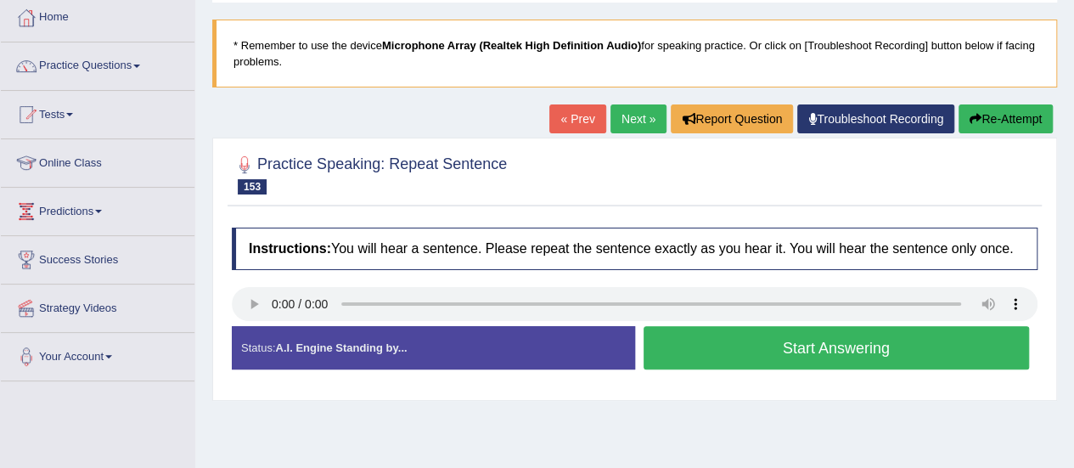
click at [1068, 244] on html "Toggle navigation Home Practice Questions Speaking Practice Read Aloud Repeat S…" at bounding box center [537, 144] width 1074 height 468
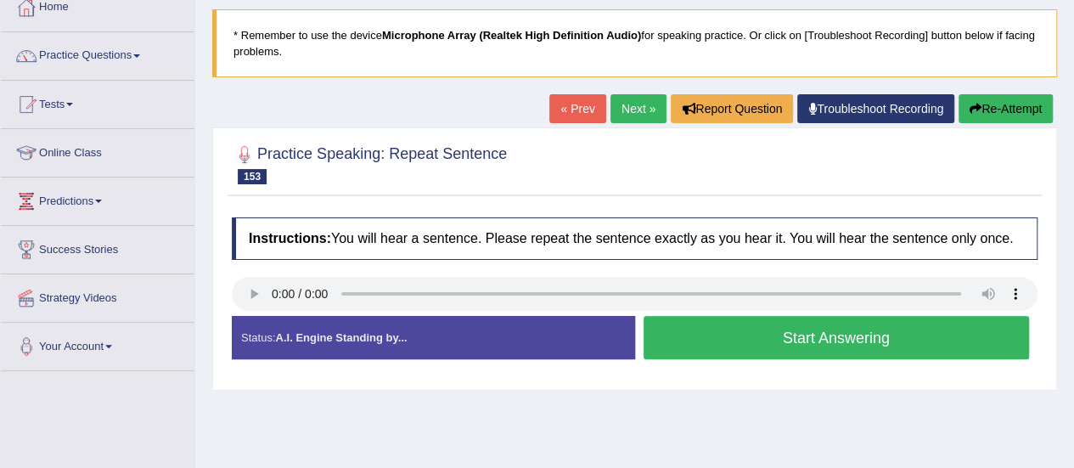
click at [788, 346] on button "Start Answering" at bounding box center [837, 337] width 386 height 43
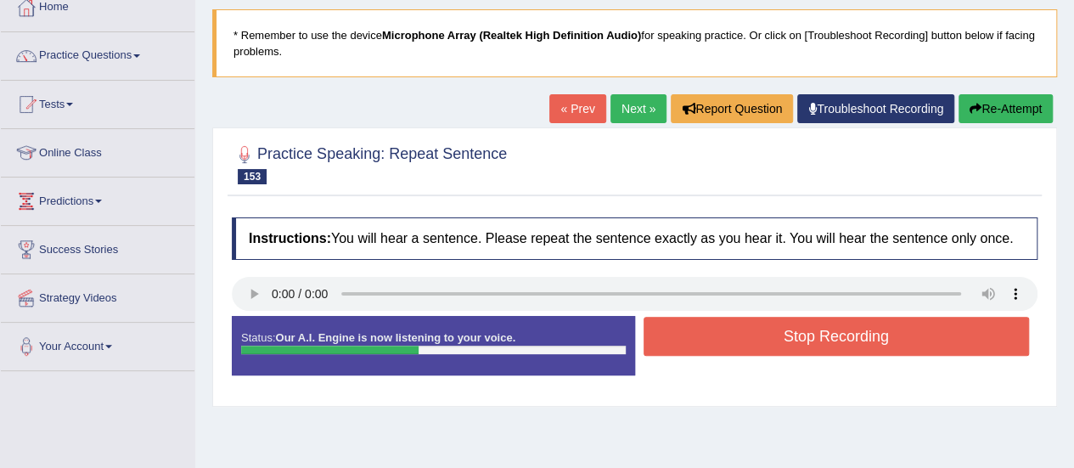
click at [788, 346] on button "Stop Recording" at bounding box center [837, 336] width 386 height 39
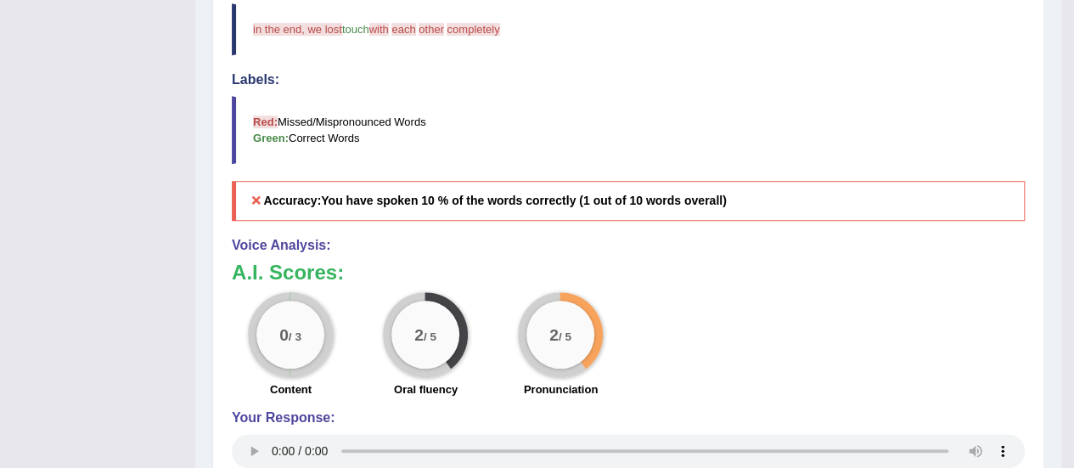
scroll to position [561, 0]
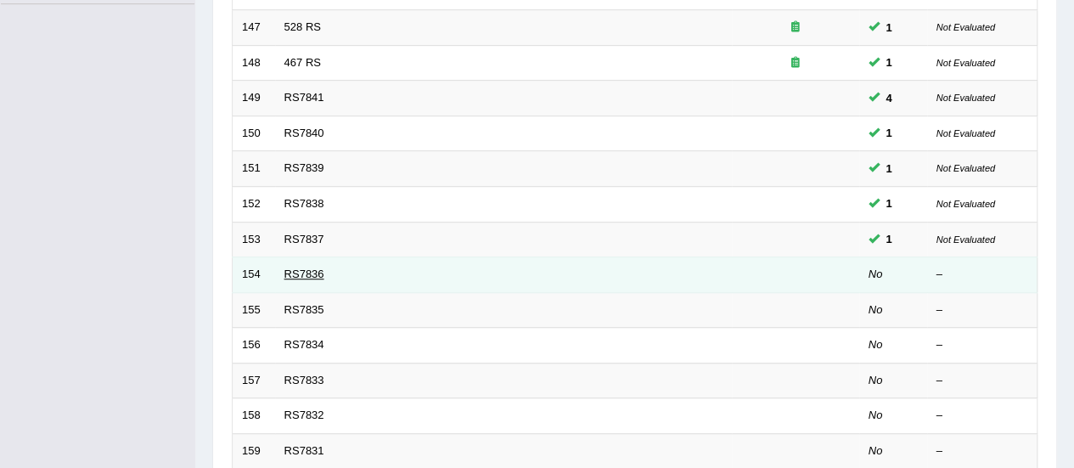
click at [307, 268] on link "RS7836" at bounding box center [305, 274] width 40 height 13
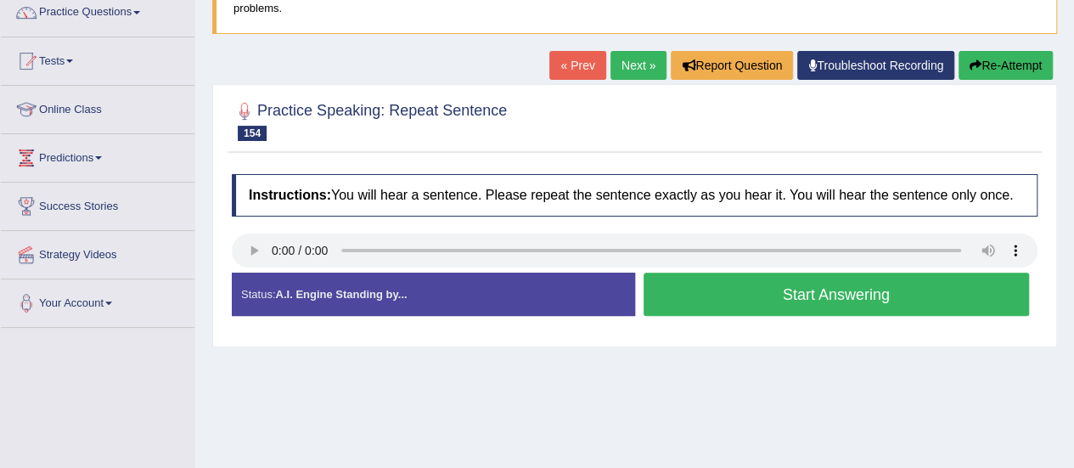
scroll to position [144, 0]
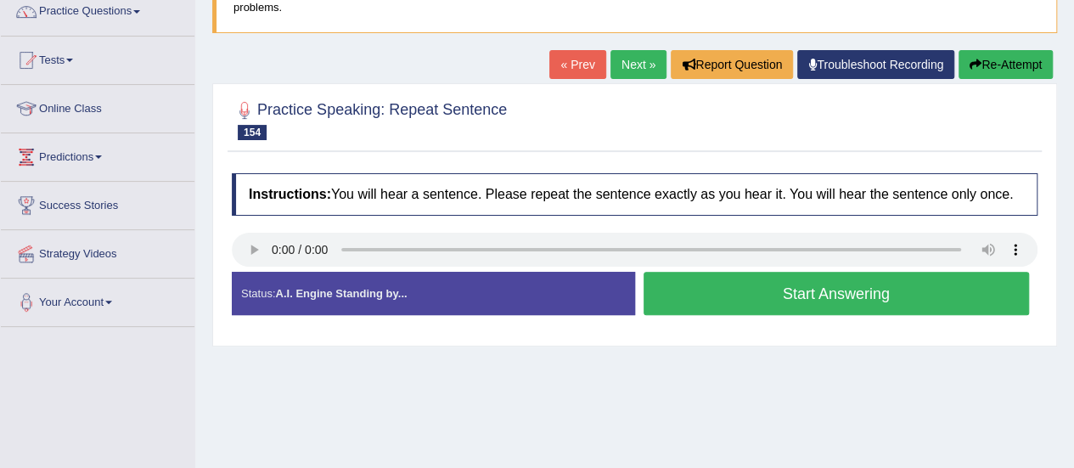
click at [724, 302] on button "Start Answering" at bounding box center [837, 293] width 386 height 43
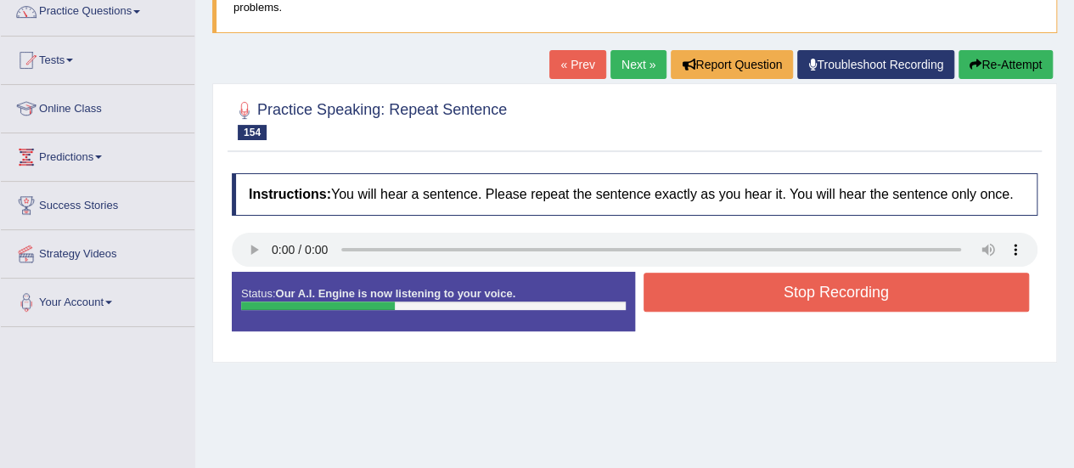
click at [724, 302] on button "Stop Recording" at bounding box center [837, 292] width 386 height 39
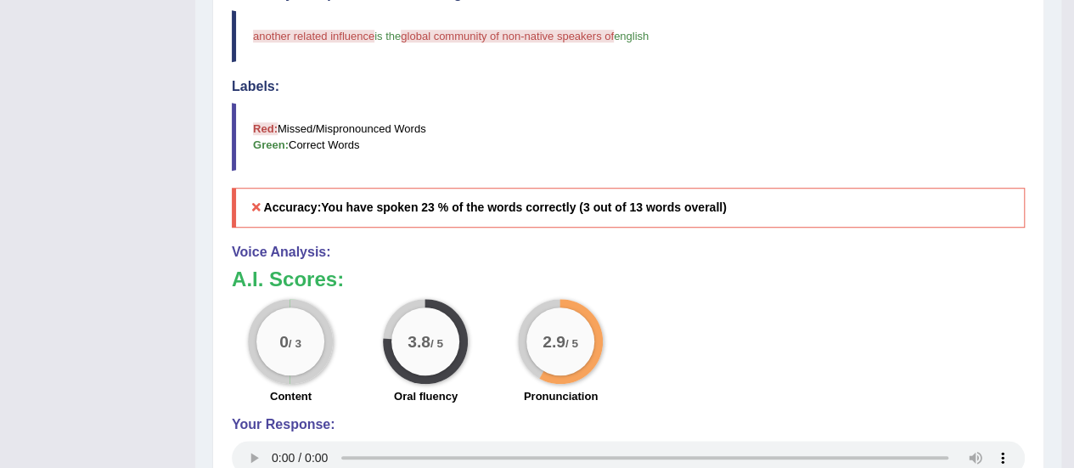
scroll to position [696, 0]
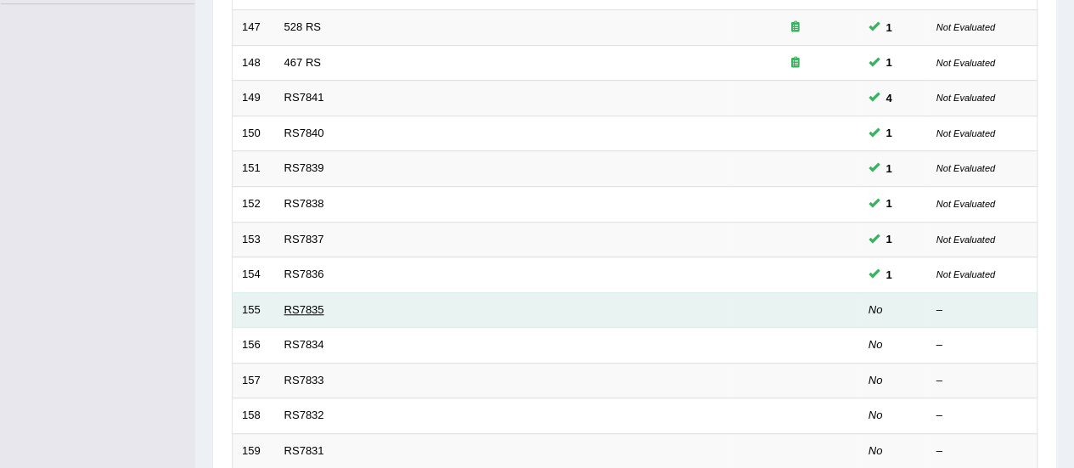
click at [299, 305] on link "RS7835" at bounding box center [305, 309] width 40 height 13
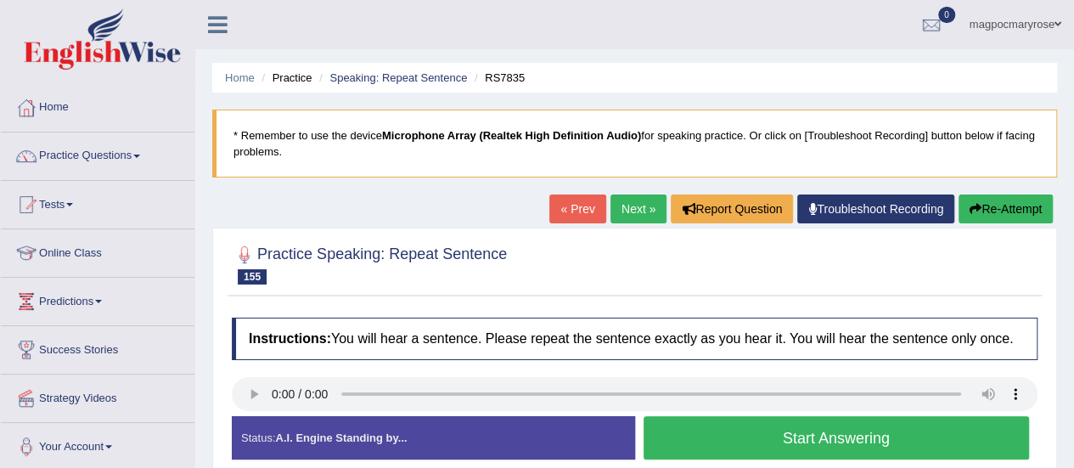
scroll to position [141, 0]
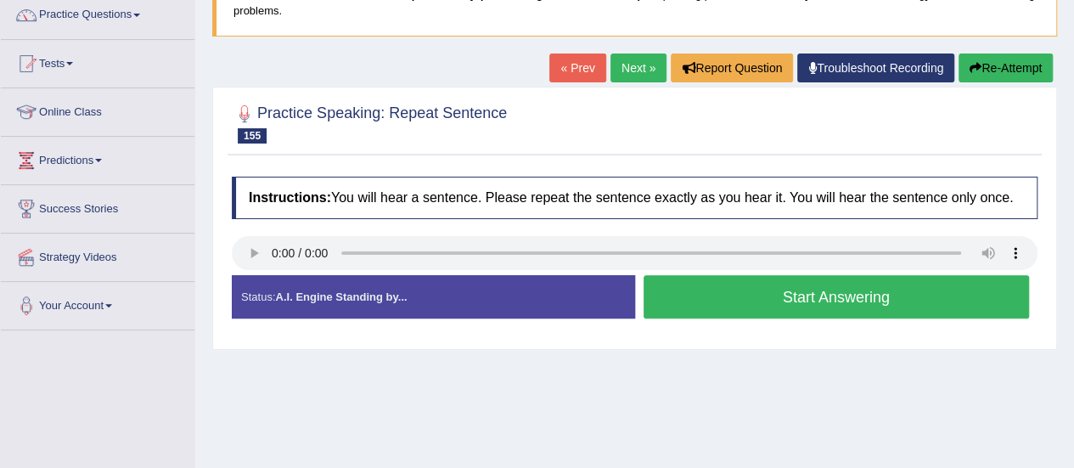
click at [726, 295] on button "Start Answering" at bounding box center [837, 296] width 386 height 43
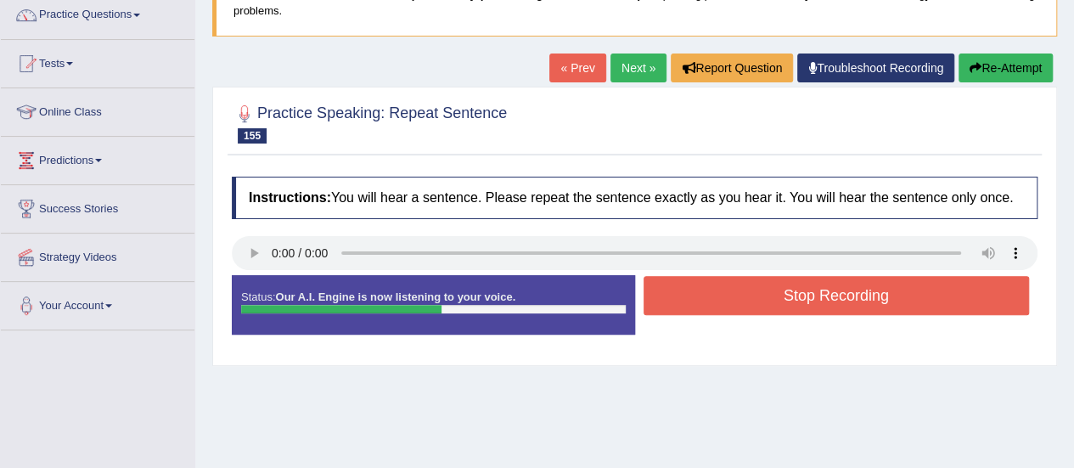
click at [726, 295] on button "Stop Recording" at bounding box center [837, 295] width 386 height 39
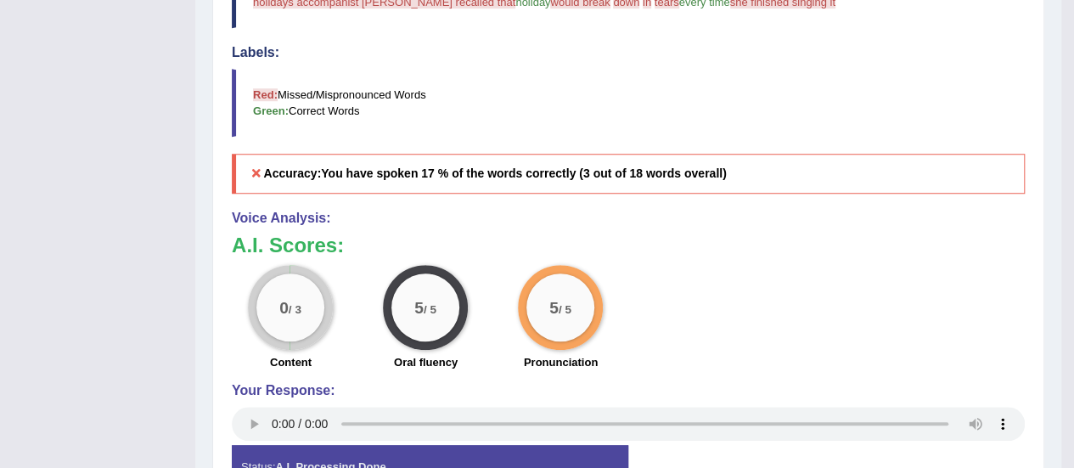
scroll to position [308, 0]
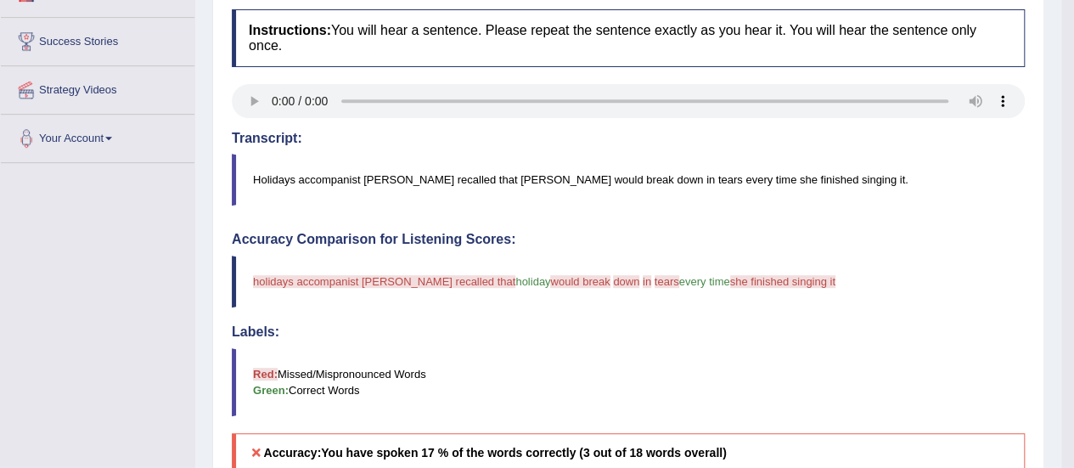
drag, startPoint x: 1060, startPoint y: 234, endPoint x: 1086, endPoint y: 393, distance: 161.8
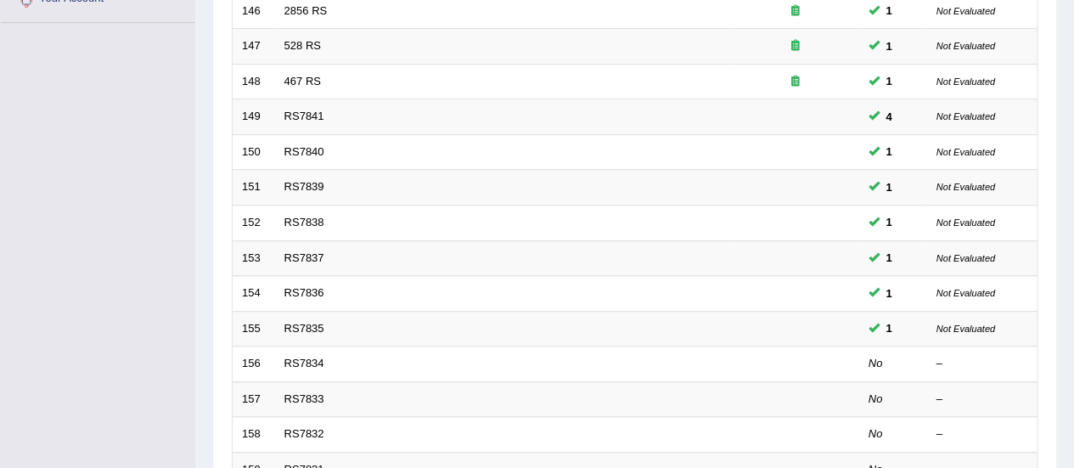
scroll to position [111, 0]
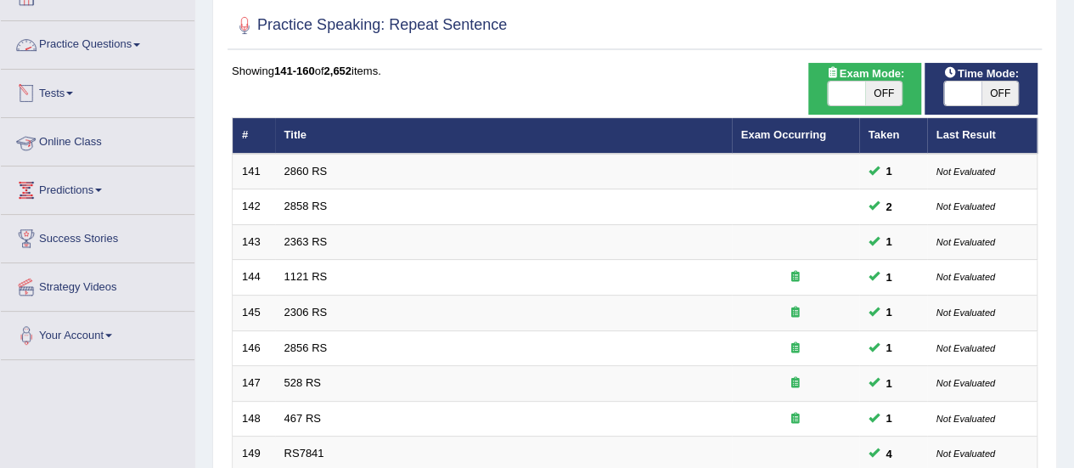
click at [71, 44] on link "Practice Questions" at bounding box center [98, 42] width 194 height 42
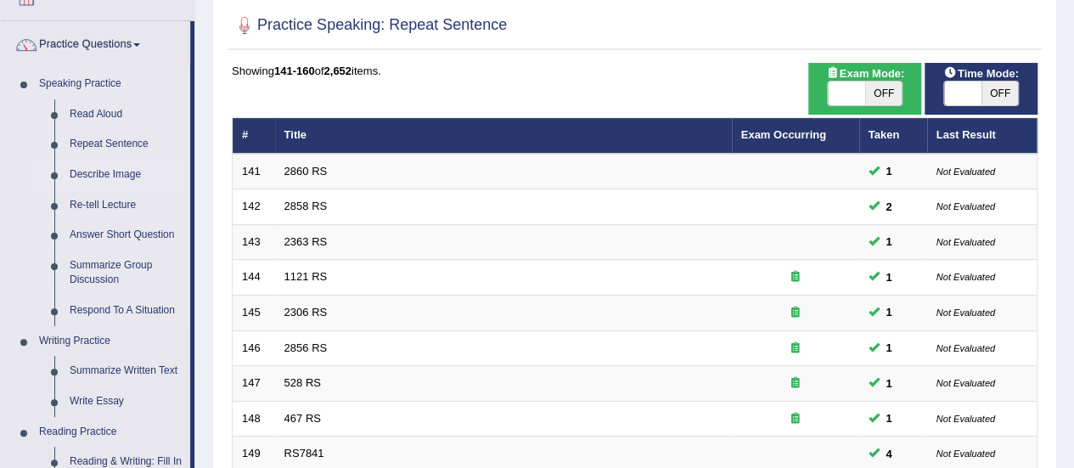
click at [98, 177] on link "Describe Image" at bounding box center [126, 175] width 128 height 31
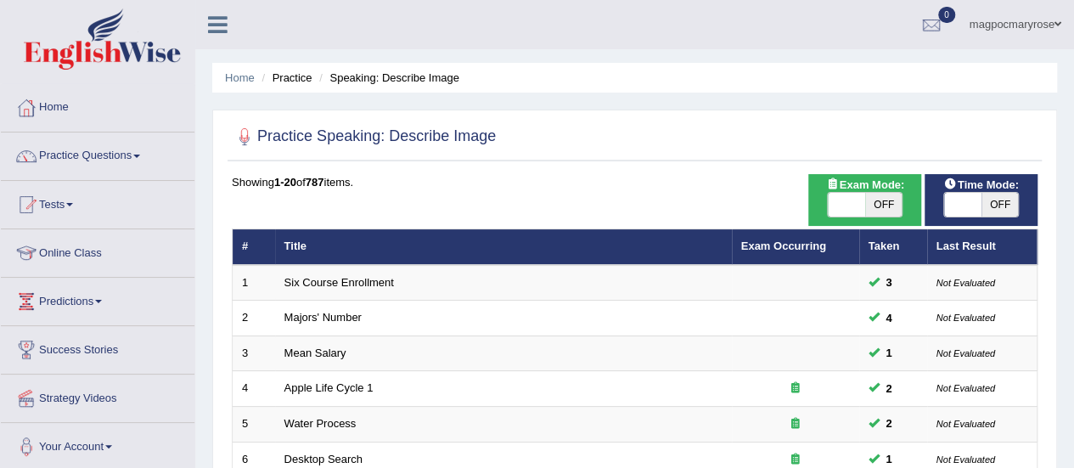
scroll to position [648, 0]
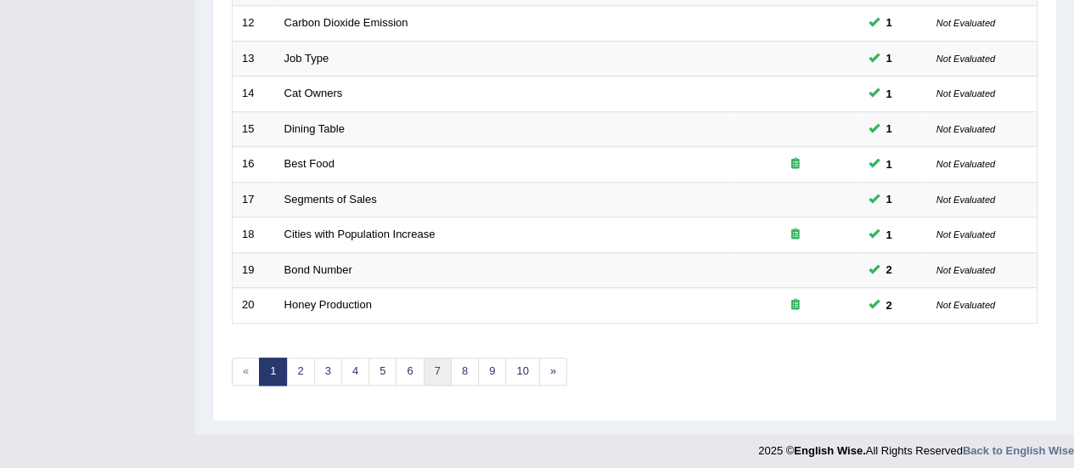
click at [435, 360] on link "7" at bounding box center [438, 372] width 28 height 28
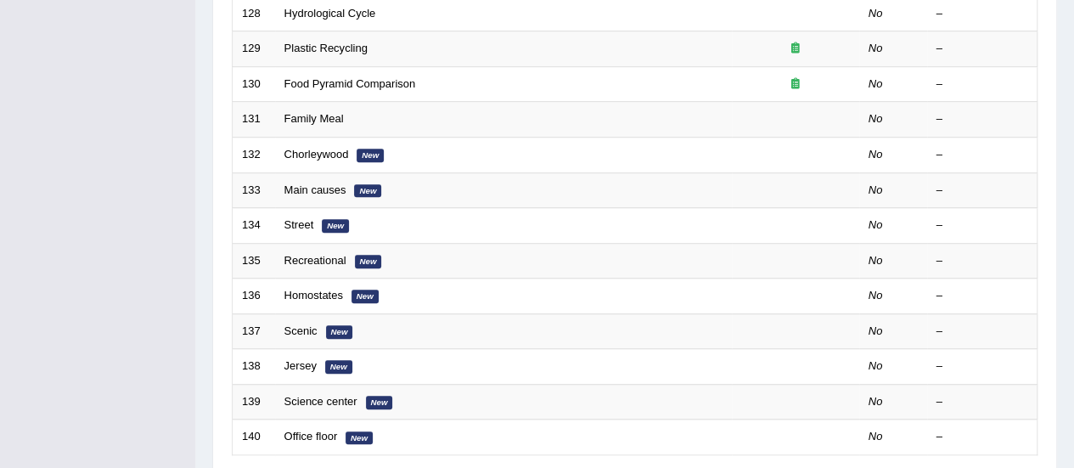
scroll to position [550, 0]
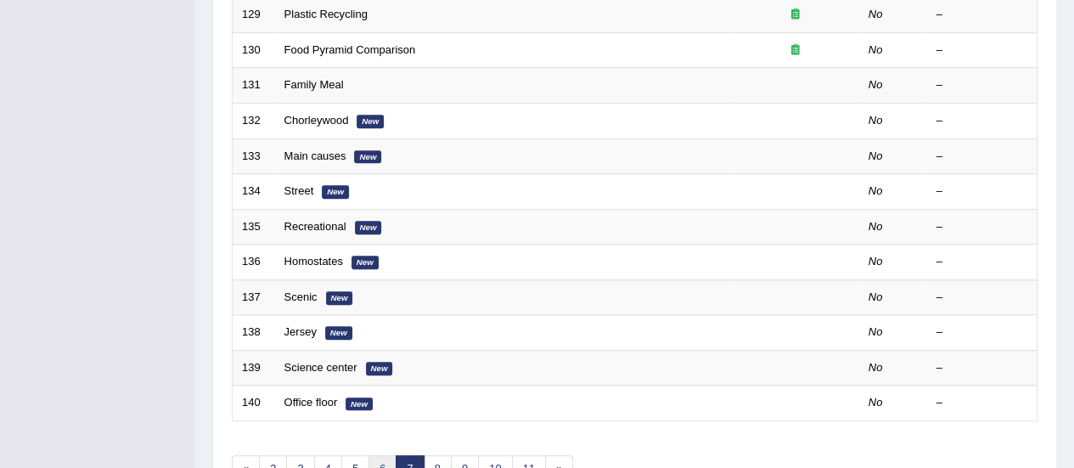
click at [380, 460] on link "6" at bounding box center [383, 469] width 28 height 28
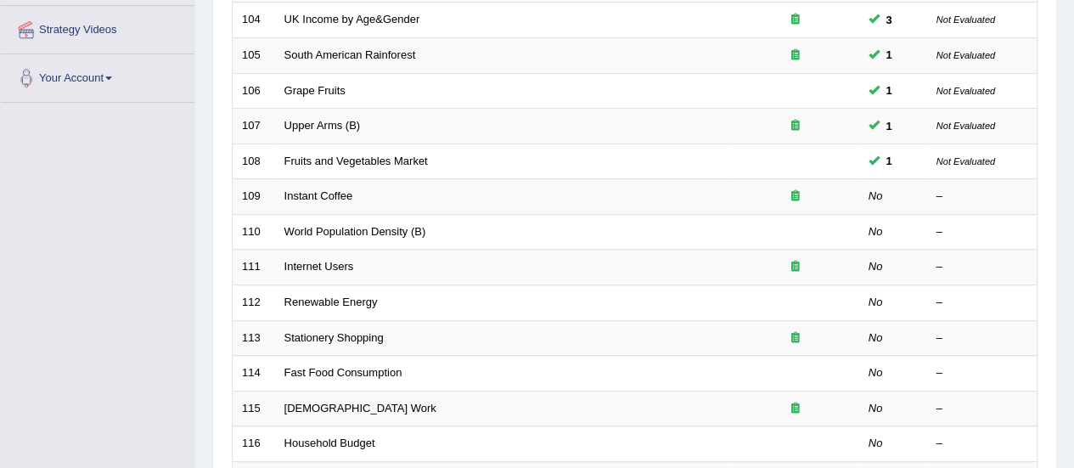
scroll to position [331, 0]
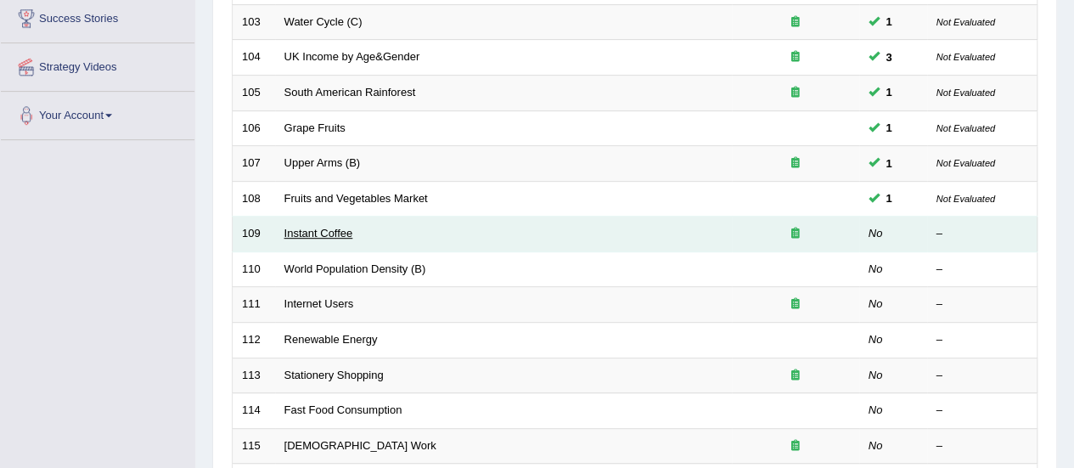
click at [315, 230] on link "Instant Coffee" at bounding box center [319, 233] width 69 height 13
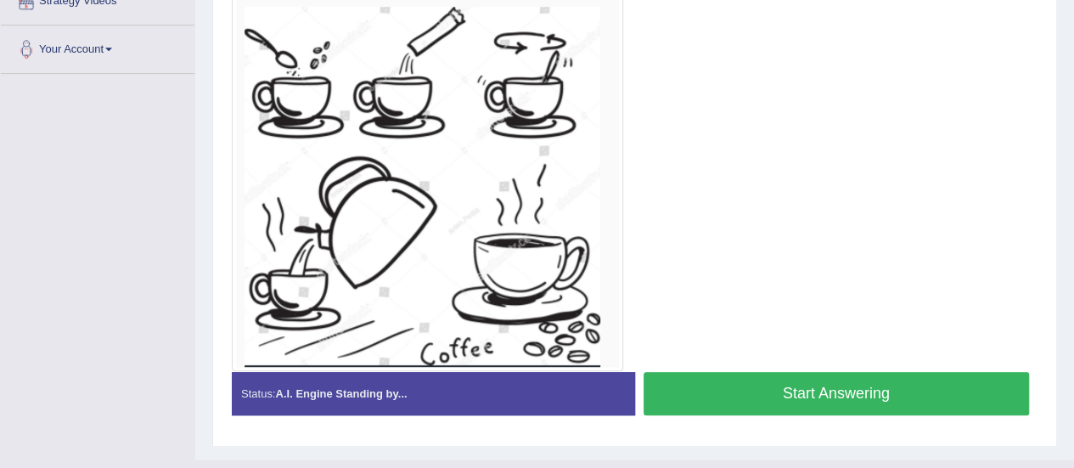
drag, startPoint x: 1086, startPoint y: 198, endPoint x: 1062, endPoint y: 393, distance: 196.8
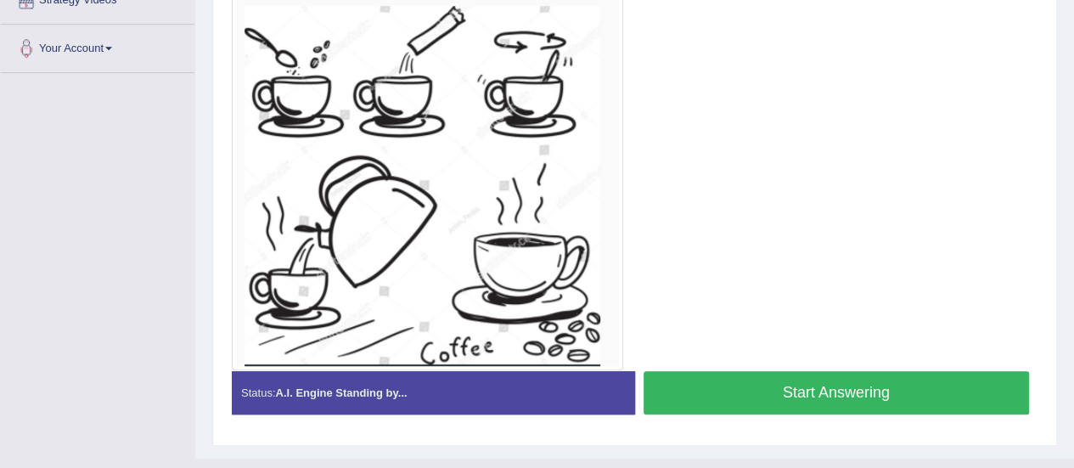
click at [836, 392] on button "Start Answering" at bounding box center [837, 392] width 386 height 43
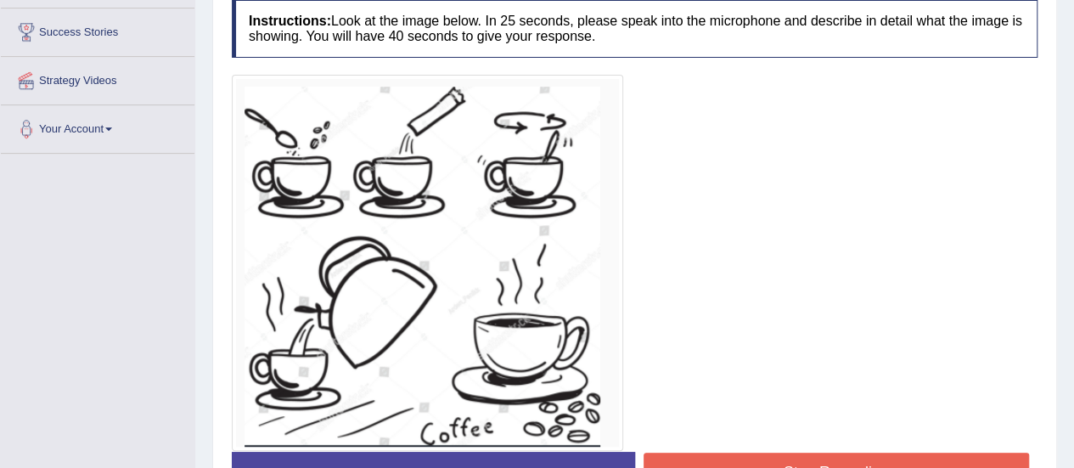
scroll to position [443, 0]
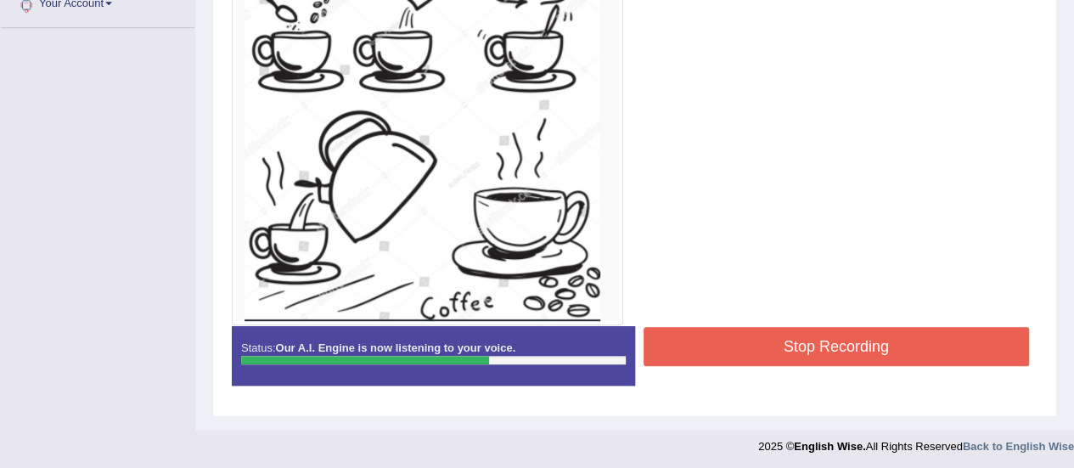
click at [854, 341] on button "Stop Recording" at bounding box center [837, 346] width 386 height 39
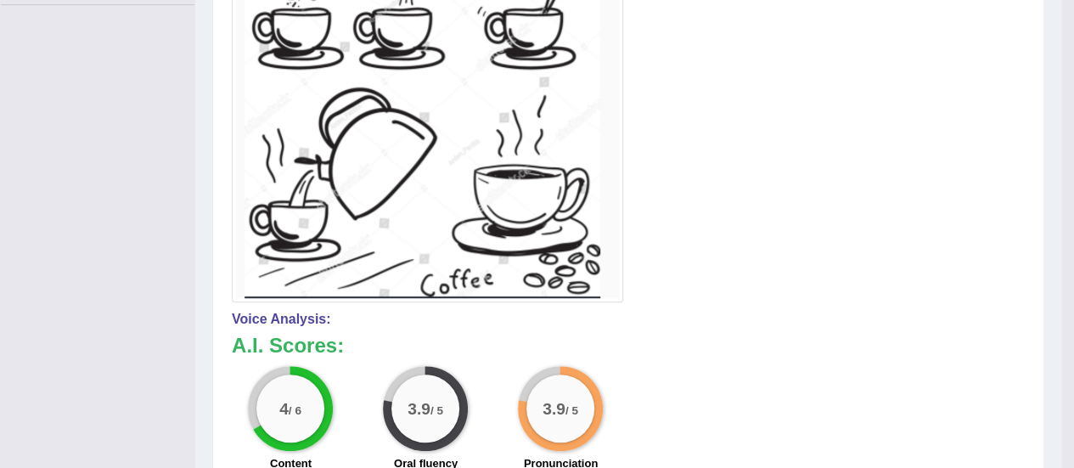
scroll to position [462, 0]
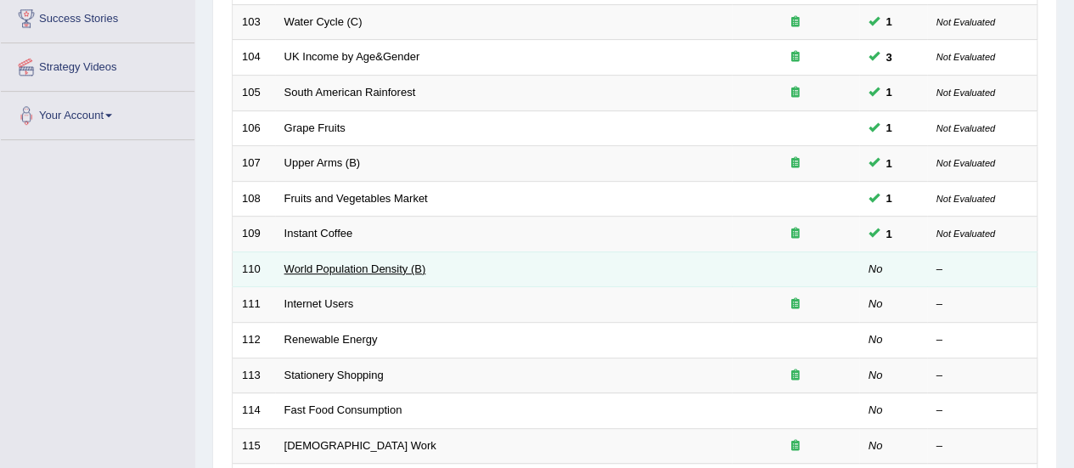
click at [321, 265] on link "World Population Density (B)" at bounding box center [356, 268] width 142 height 13
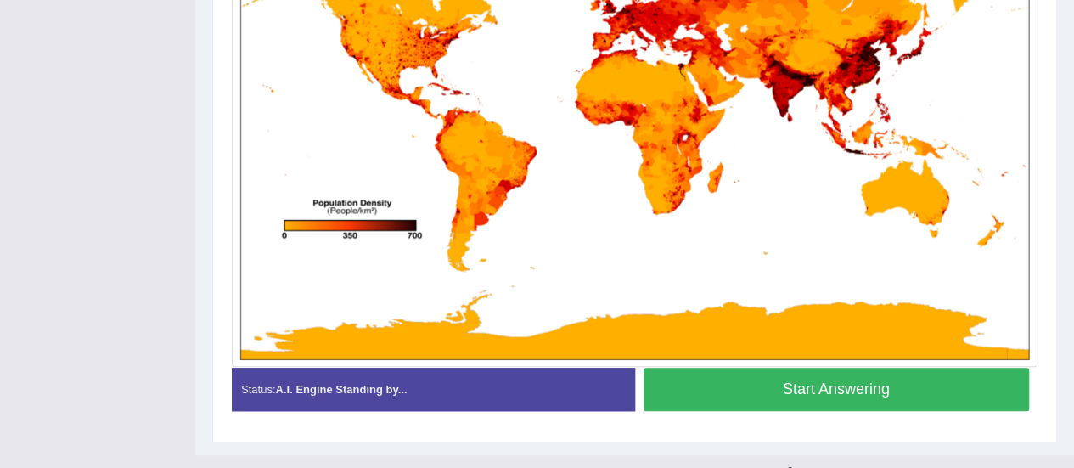
scroll to position [498, 0]
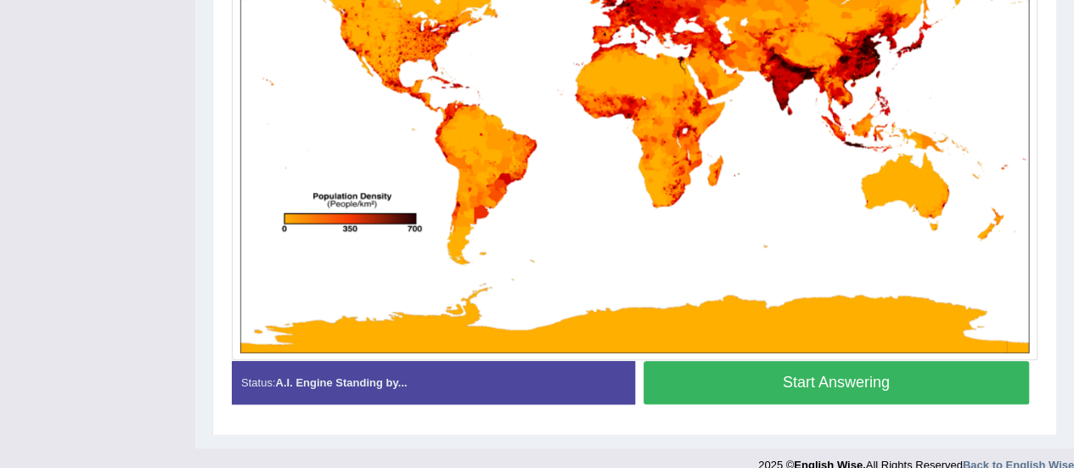
click at [844, 383] on button "Start Answering" at bounding box center [837, 382] width 386 height 43
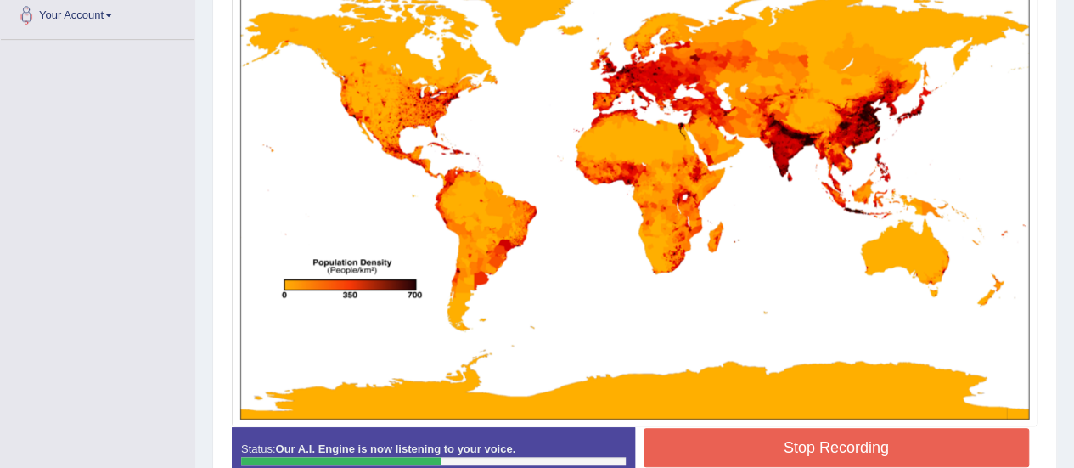
scroll to position [492, 0]
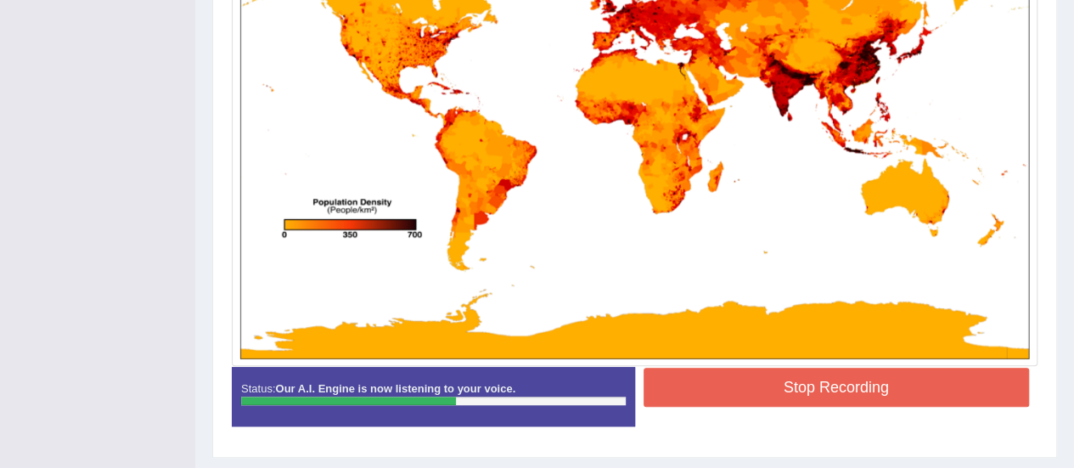
click at [828, 383] on button "Stop Recording" at bounding box center [837, 387] width 386 height 39
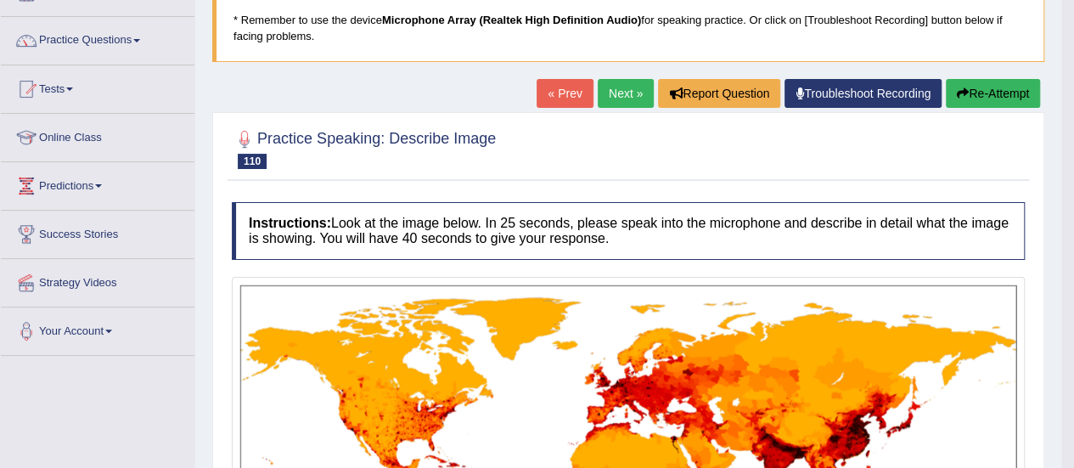
scroll to position [60, 0]
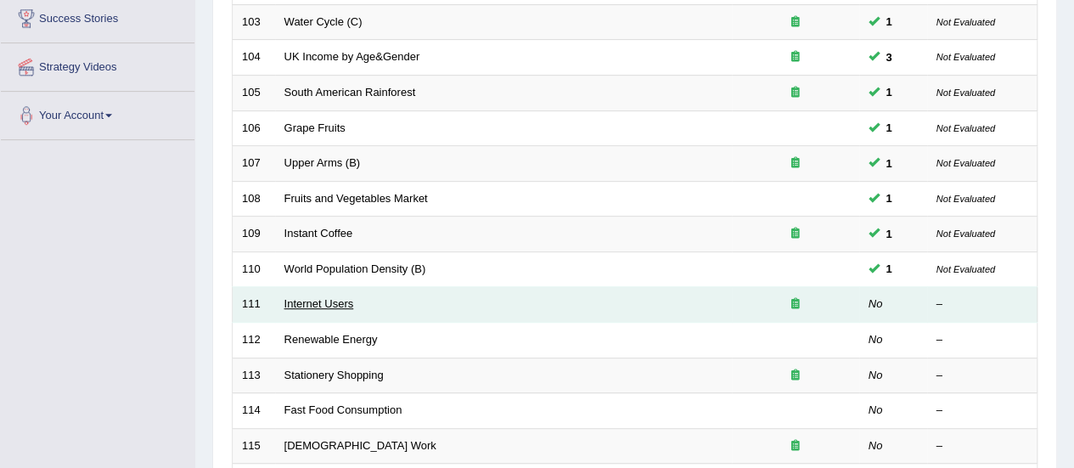
click at [324, 303] on link "Internet Users" at bounding box center [320, 303] width 70 height 13
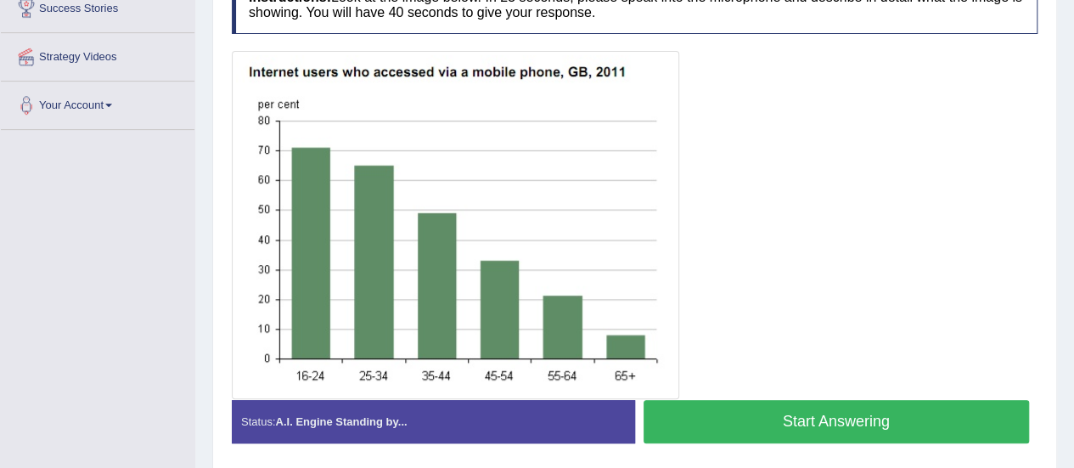
scroll to position [345, 0]
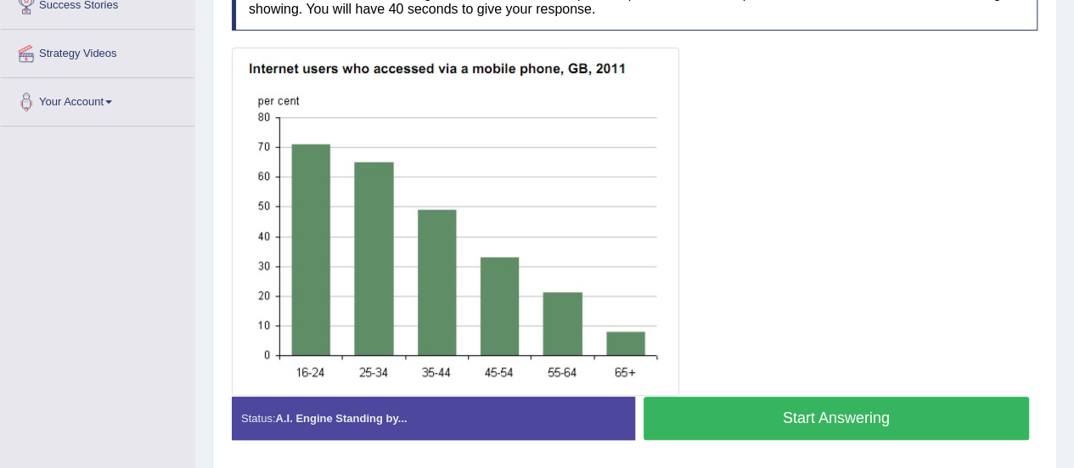
drag, startPoint x: 0, startPoint y: 0, endPoint x: 1077, endPoint y: 290, distance: 1115.4
click at [864, 415] on button "Start Answering" at bounding box center [837, 418] width 386 height 43
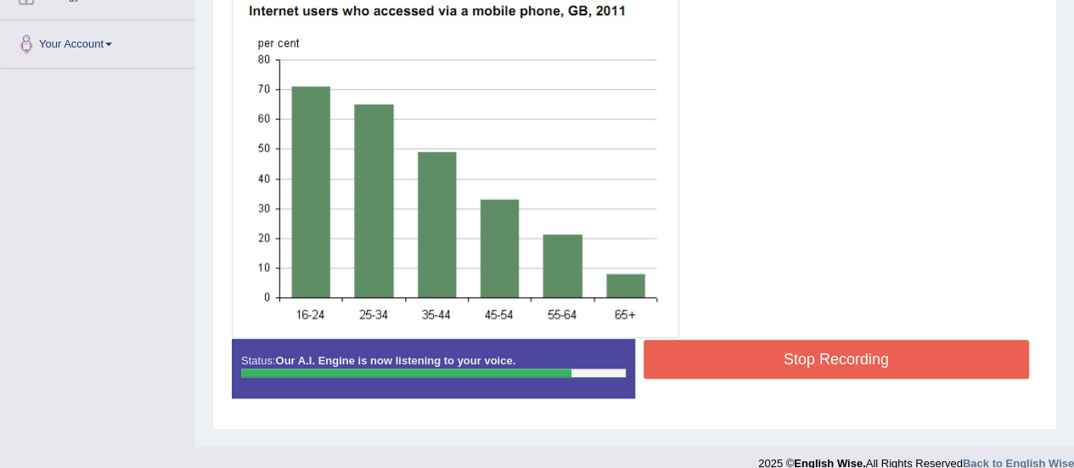
scroll to position [404, 0]
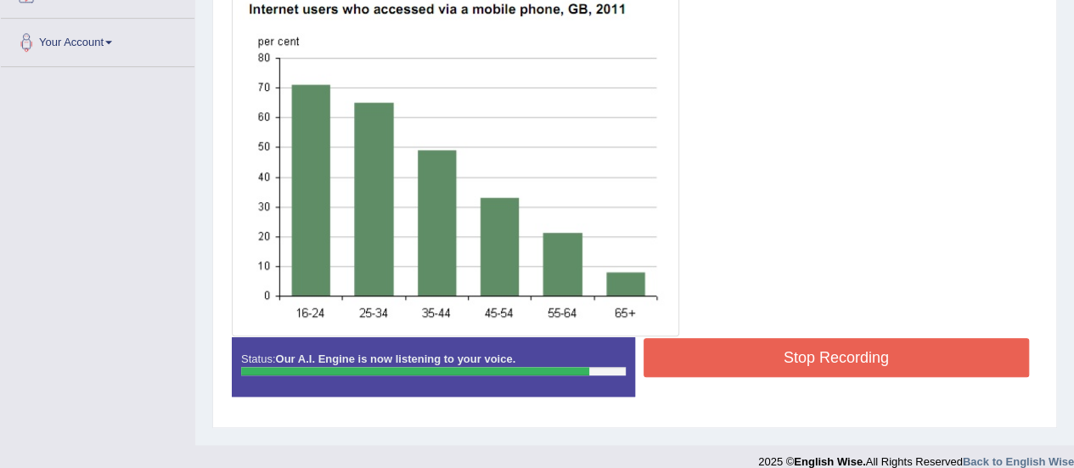
click at [831, 363] on button "Stop Recording" at bounding box center [837, 357] width 386 height 39
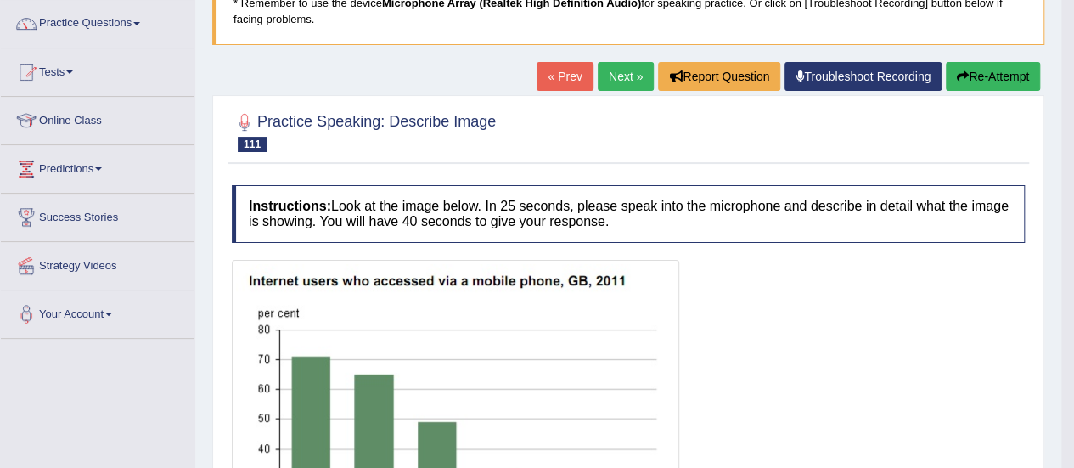
scroll to position [45, 0]
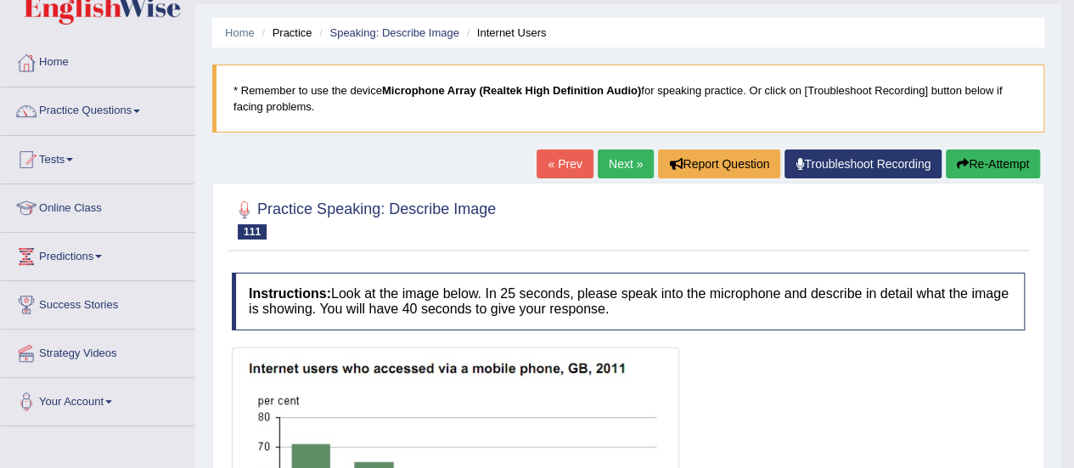
click at [989, 156] on button "Re-Attempt" at bounding box center [993, 163] width 94 height 29
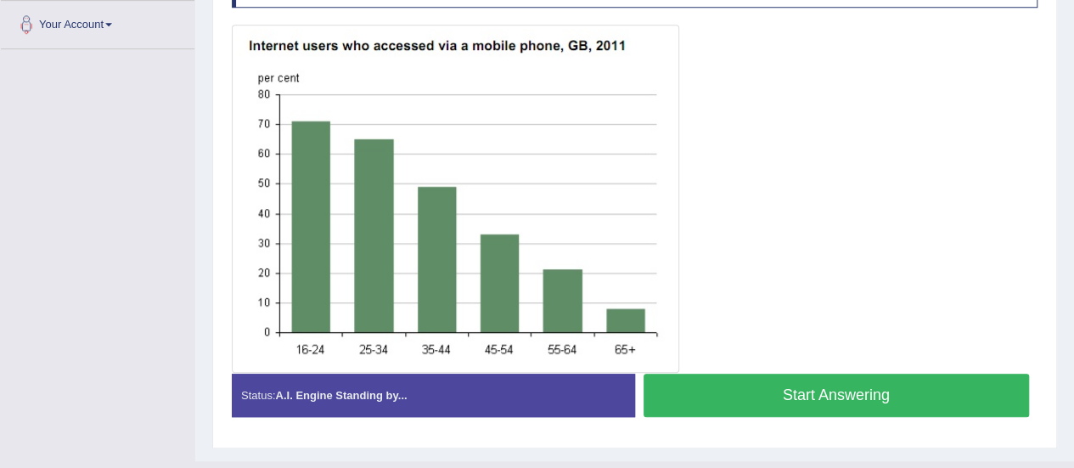
scroll to position [423, 0]
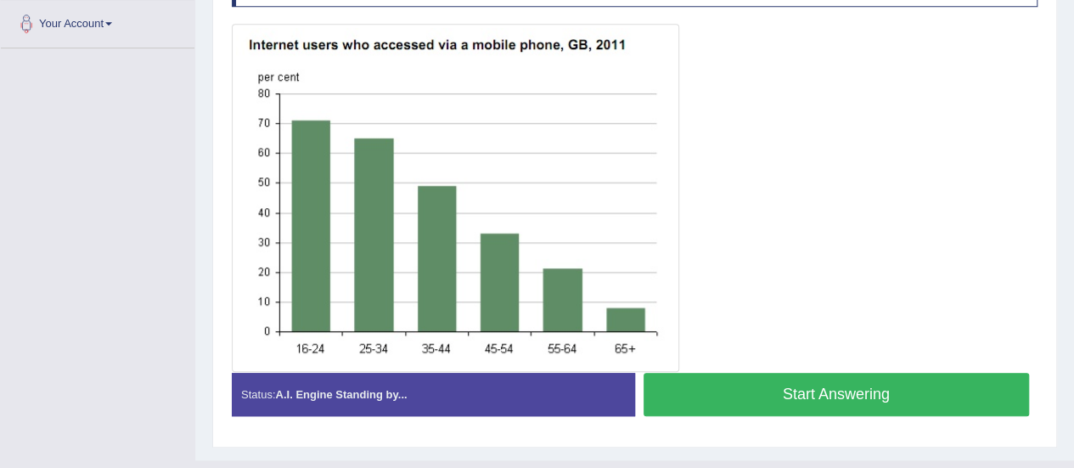
click at [895, 380] on button "Start Answering" at bounding box center [837, 394] width 386 height 43
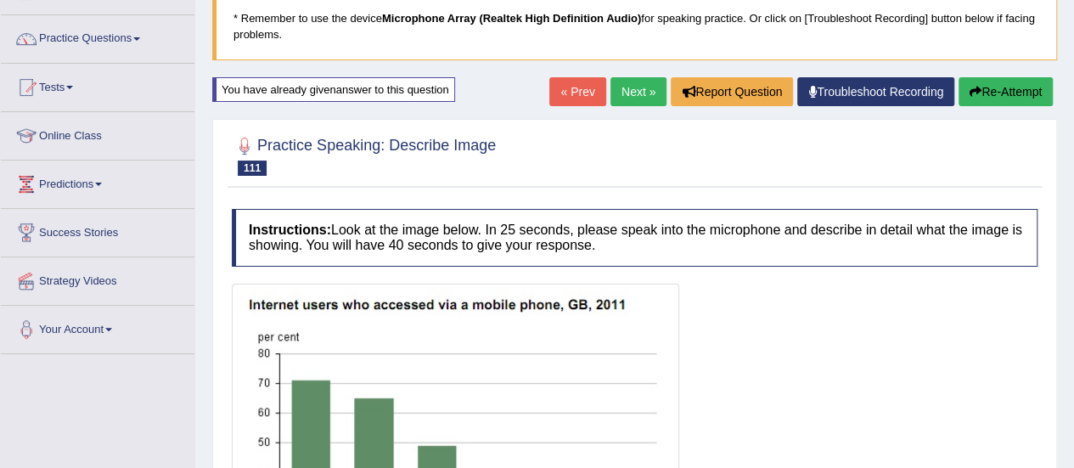
scroll to position [114, 0]
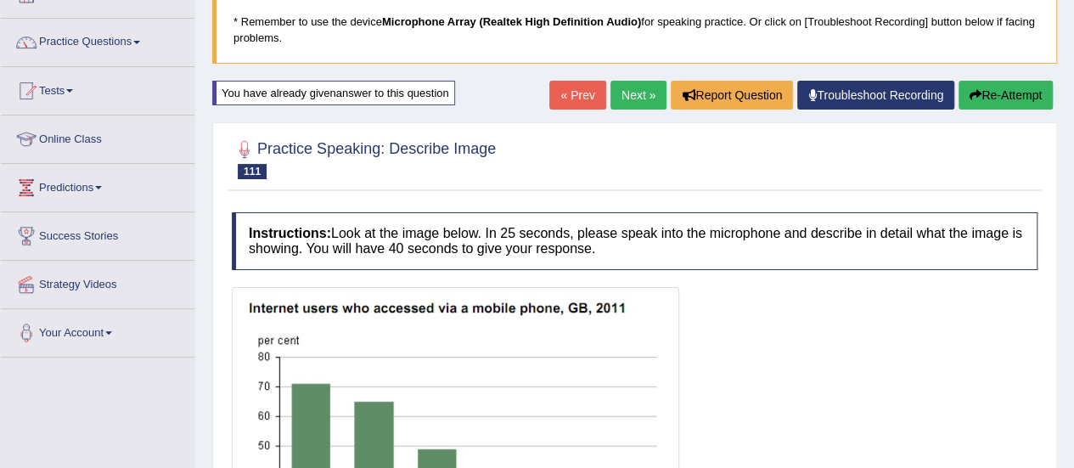
click at [995, 95] on button "Re-Attempt" at bounding box center [1006, 95] width 94 height 29
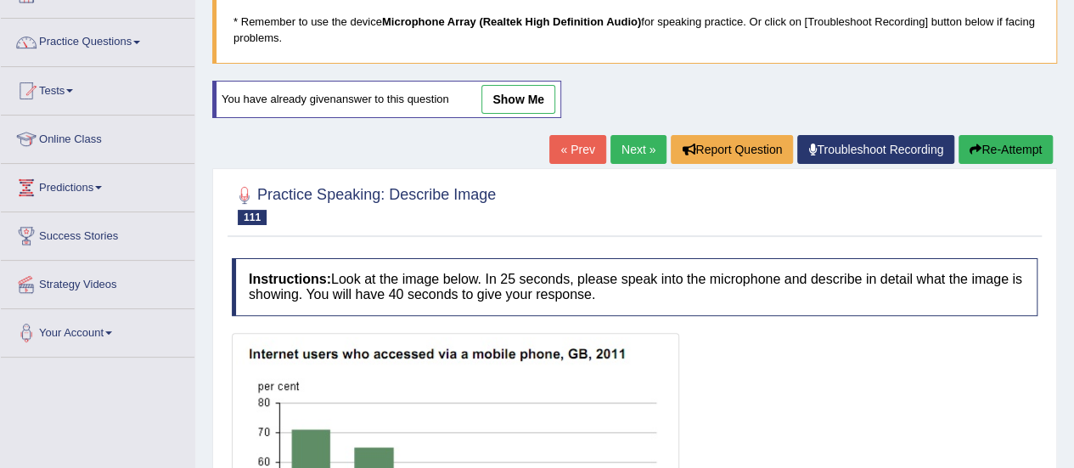
scroll to position [453, 0]
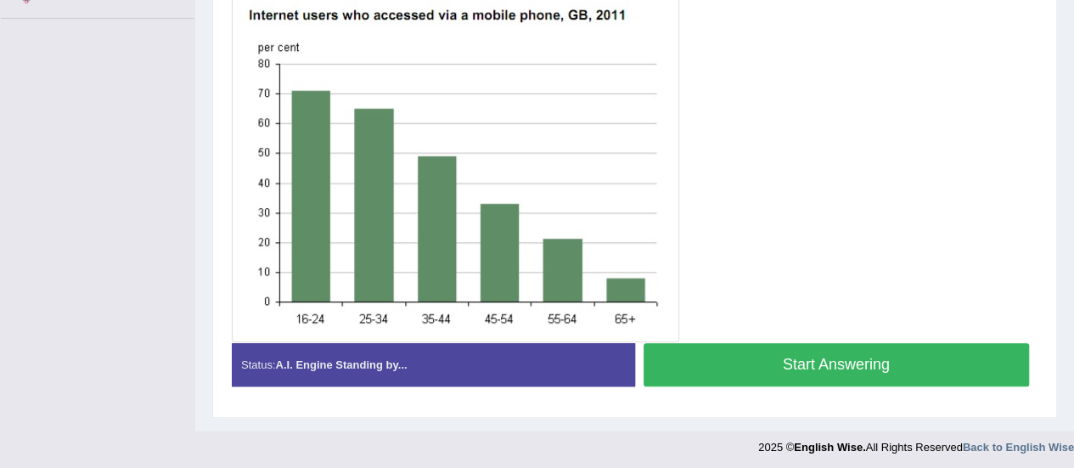
click at [846, 370] on button "Start Answering" at bounding box center [837, 364] width 386 height 43
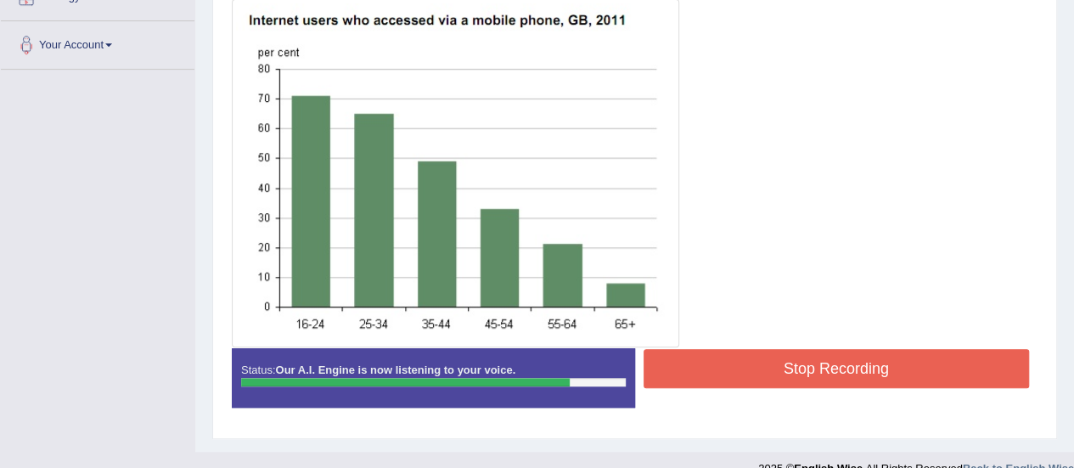
scroll to position [414, 0]
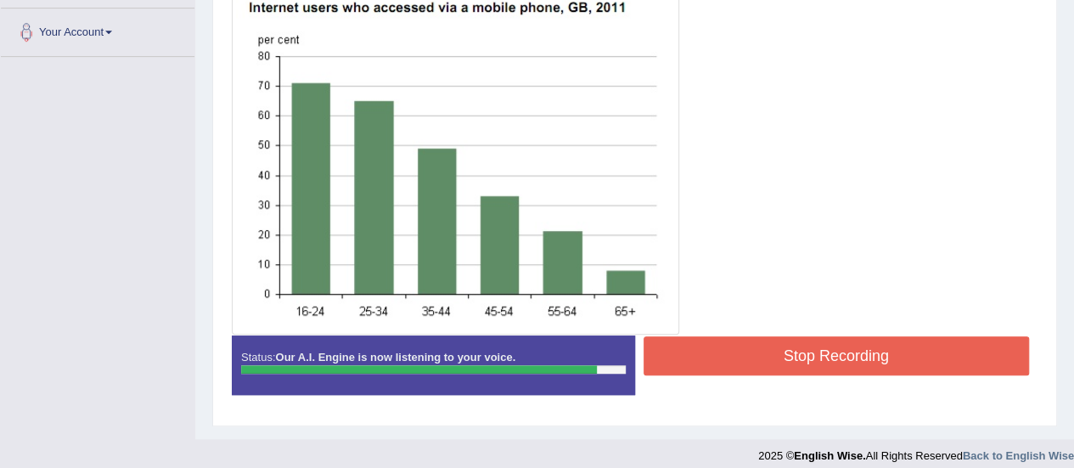
click at [932, 352] on button "Stop Recording" at bounding box center [837, 355] width 386 height 39
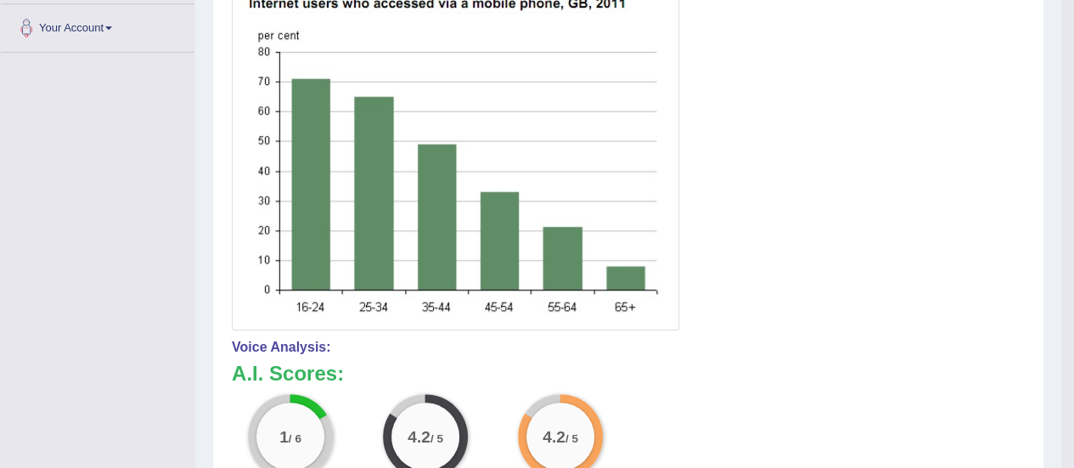
scroll to position [0, 0]
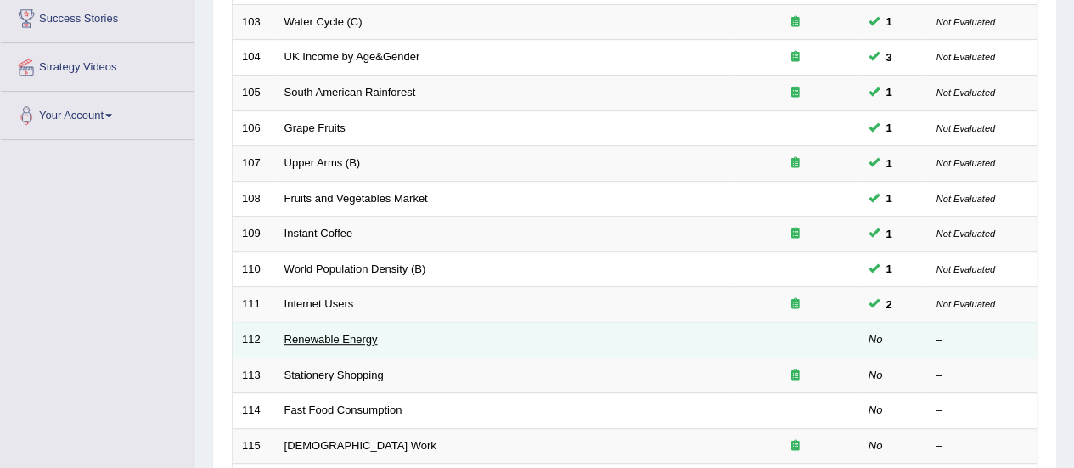
click at [326, 338] on link "Renewable Energy" at bounding box center [331, 339] width 93 height 13
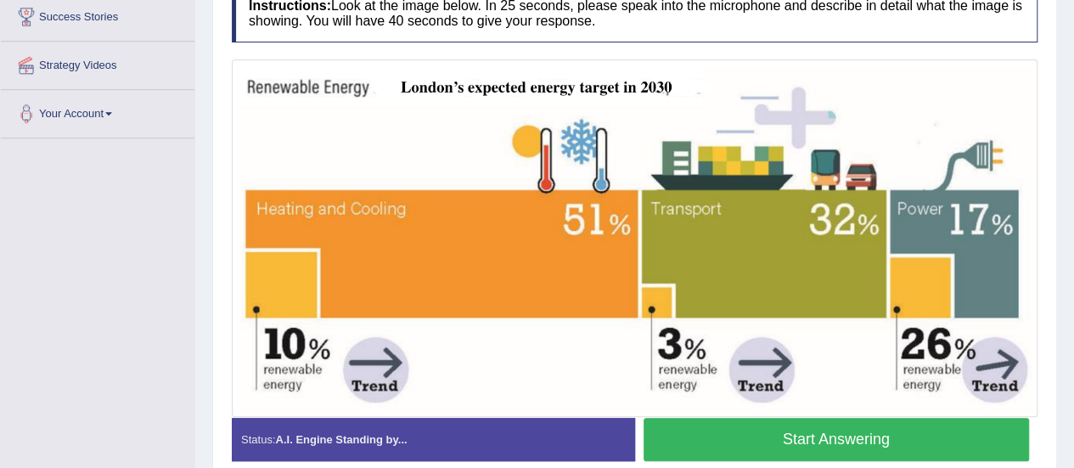
scroll to position [365, 0]
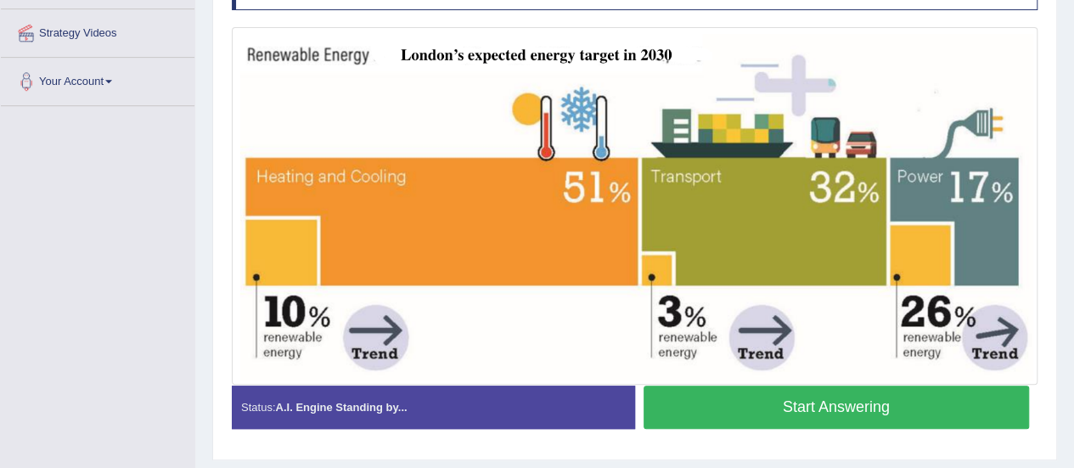
drag, startPoint x: 1086, startPoint y: 138, endPoint x: 1086, endPoint y: 319, distance: 180.9
click at [882, 416] on button "Start Answering" at bounding box center [837, 407] width 386 height 43
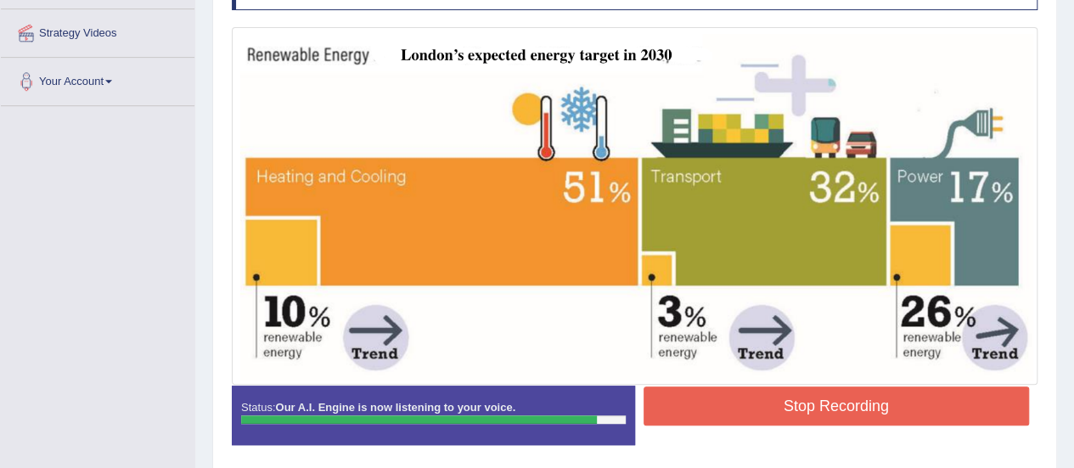
click at [935, 399] on button "Stop Recording" at bounding box center [837, 405] width 386 height 39
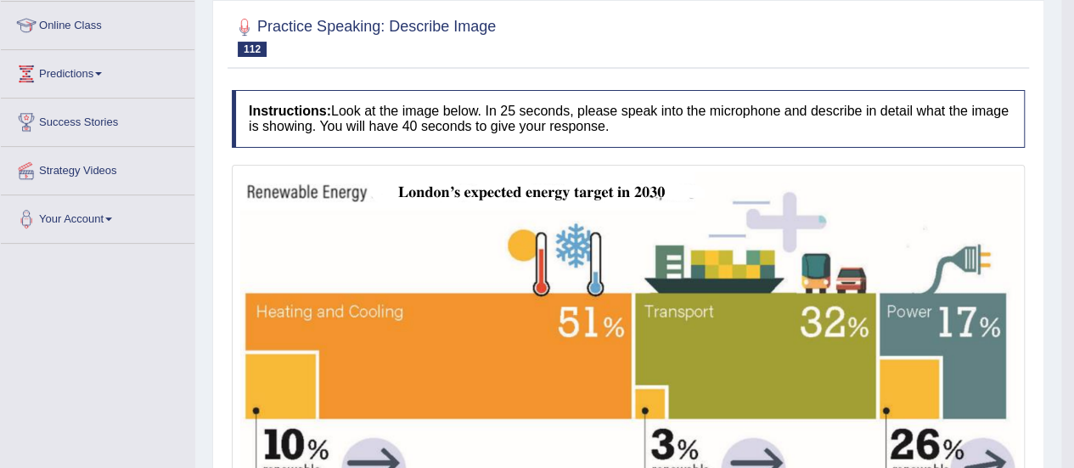
scroll to position [61, 0]
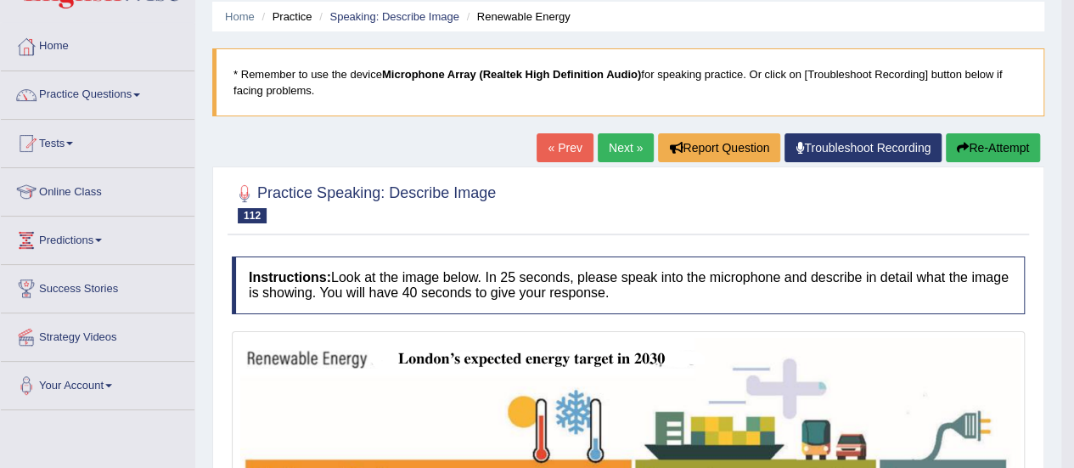
click at [1020, 145] on button "Re-Attempt" at bounding box center [993, 147] width 94 height 29
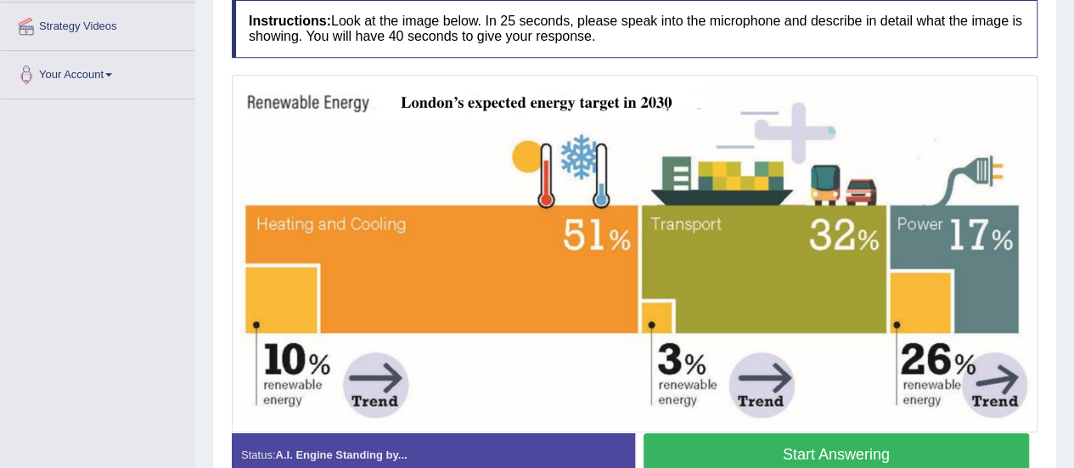
scroll to position [463, 0]
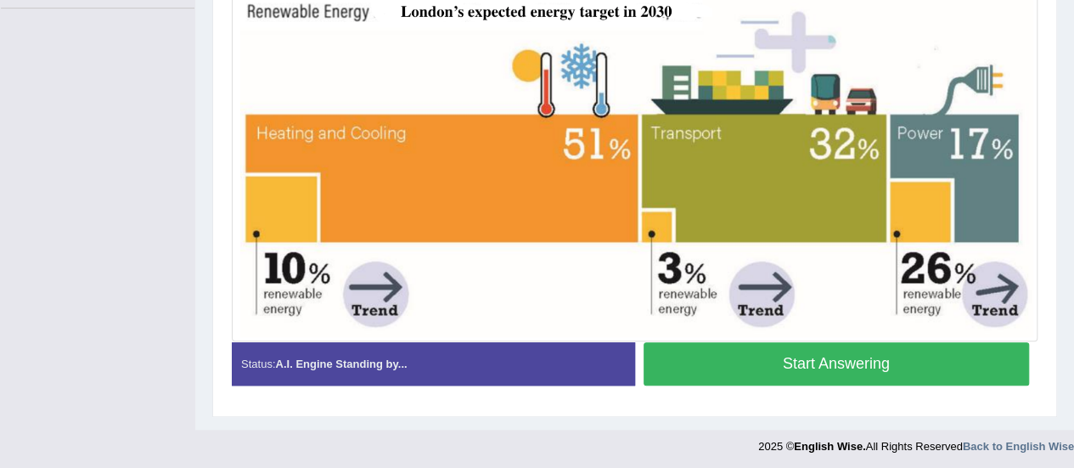
click at [919, 366] on button "Start Answering" at bounding box center [837, 363] width 386 height 43
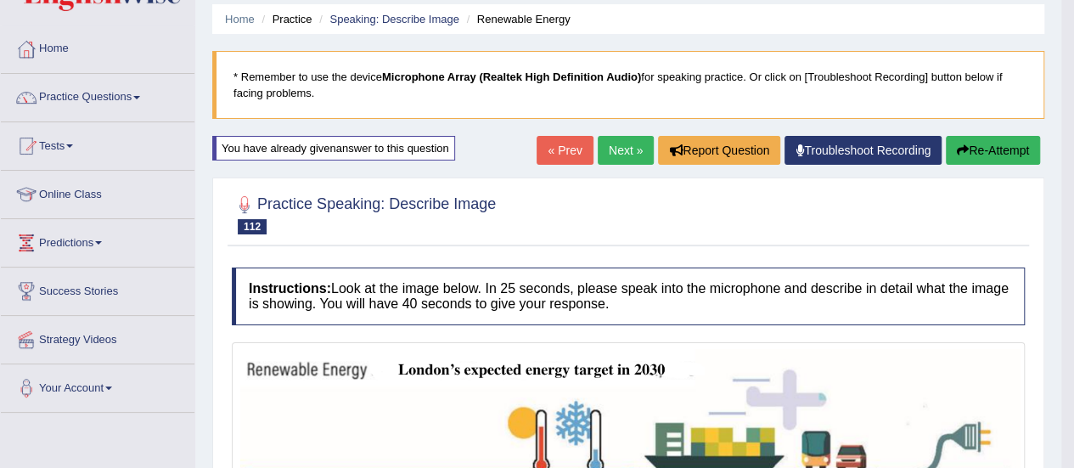
scroll to position [57, 0]
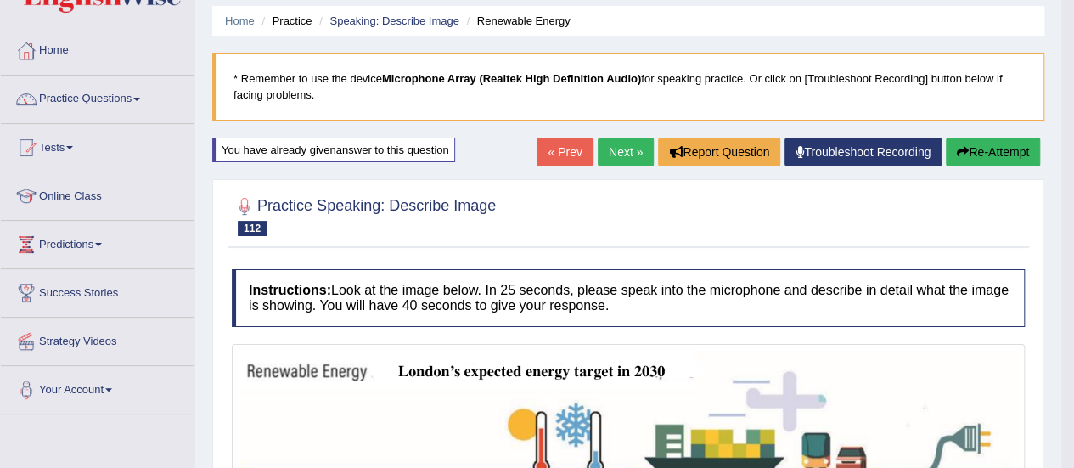
click at [972, 151] on button "Re-Attempt" at bounding box center [993, 152] width 94 height 29
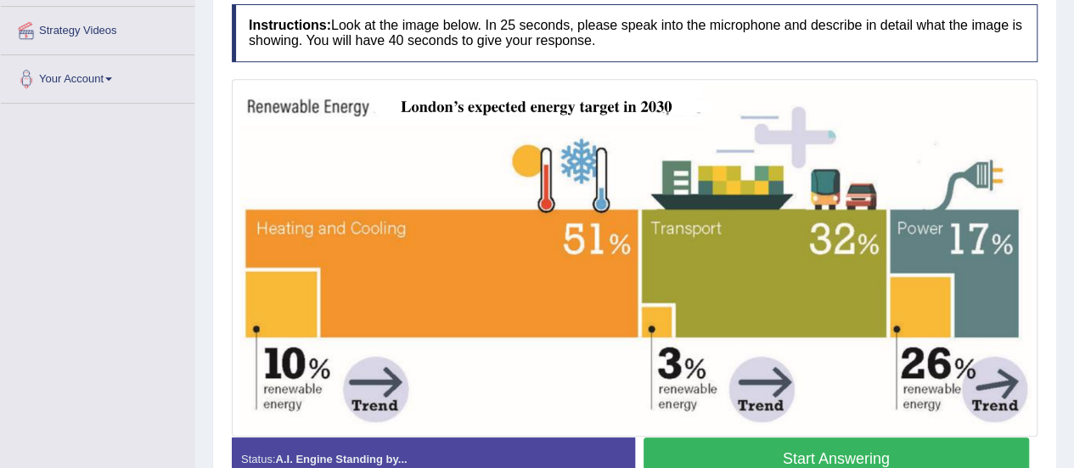
scroll to position [375, 0]
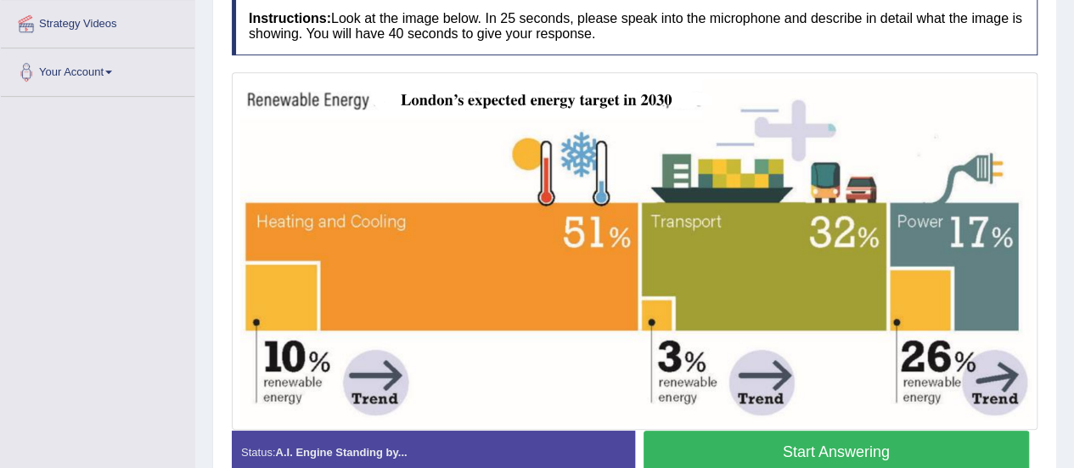
click at [876, 450] on button "Start Answering" at bounding box center [837, 452] width 386 height 43
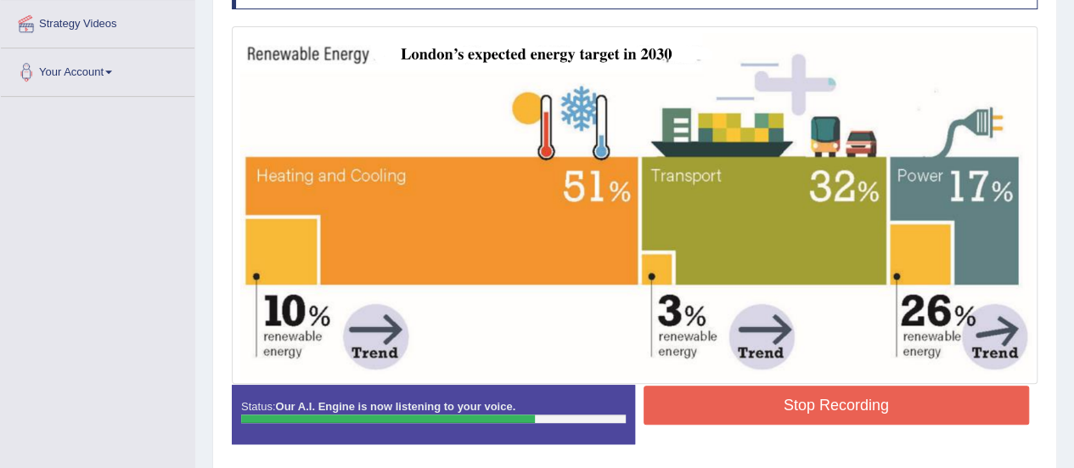
click at [862, 412] on button "Stop Recording" at bounding box center [837, 405] width 386 height 39
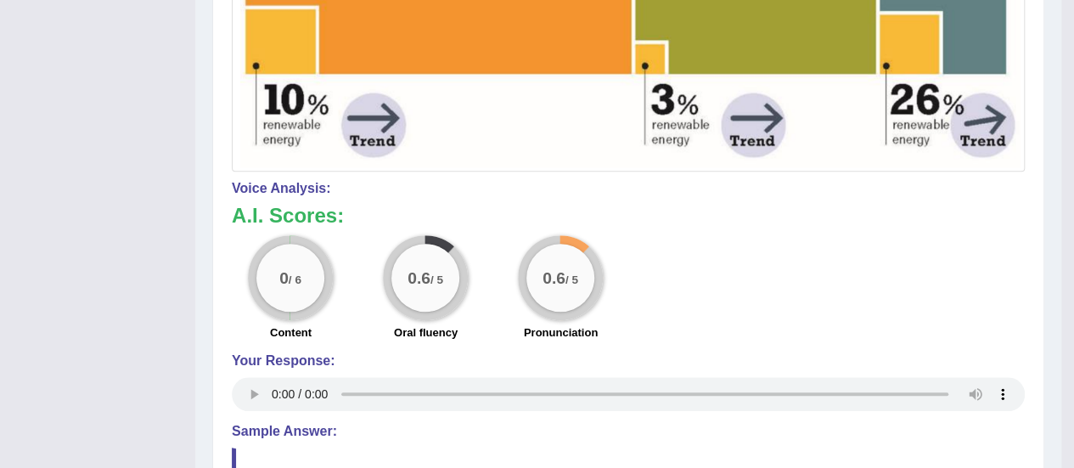
scroll to position [22, 0]
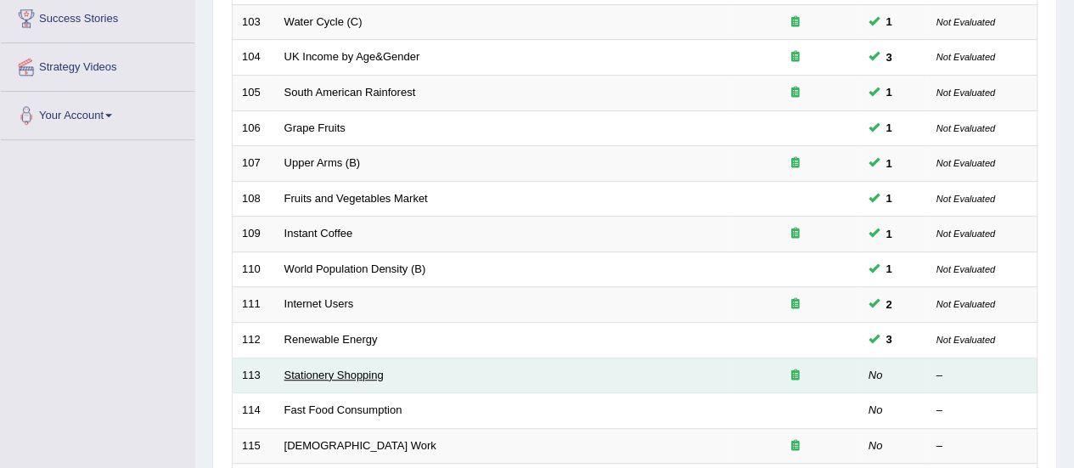
click at [338, 369] on link "Stationery Shopping" at bounding box center [334, 375] width 99 height 13
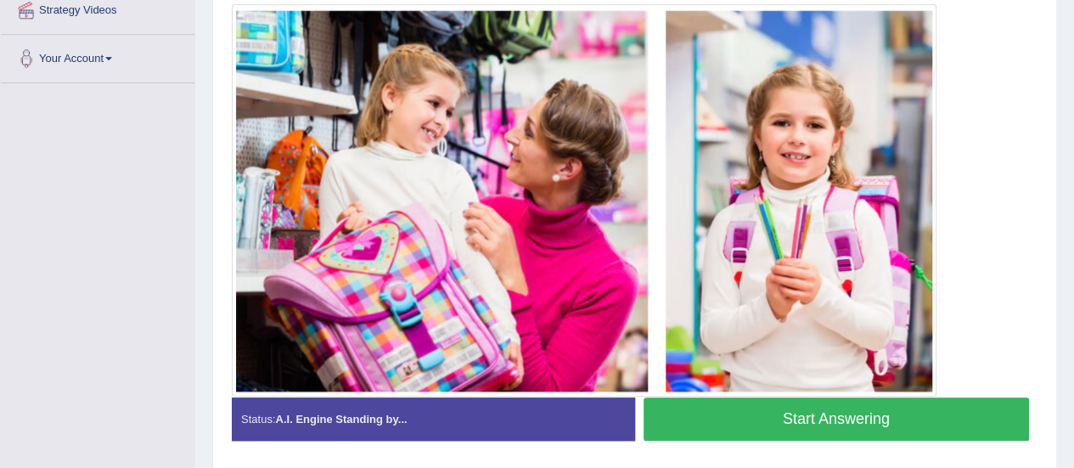
scroll to position [396, 0]
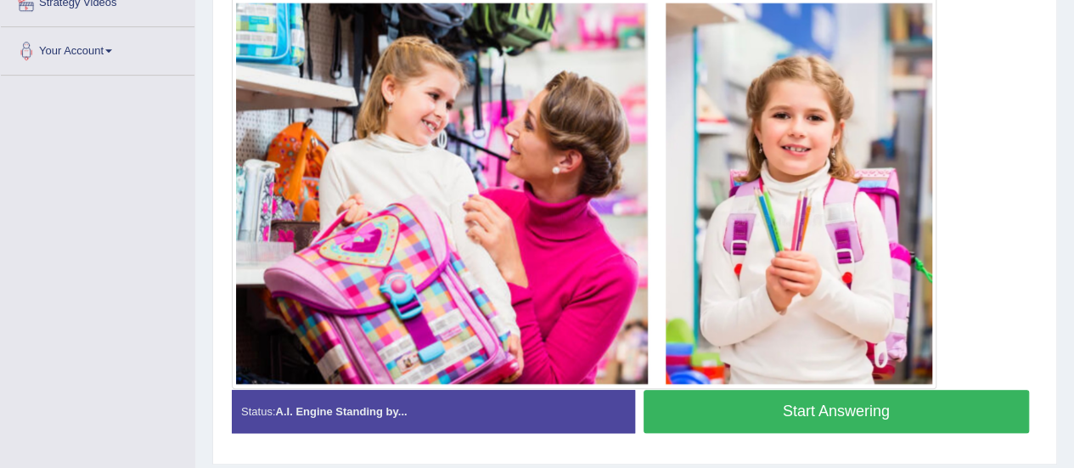
drag, startPoint x: 1086, startPoint y: 88, endPoint x: 1070, endPoint y: 262, distance: 174.9
click at [885, 405] on button "Start Answering" at bounding box center [837, 411] width 386 height 43
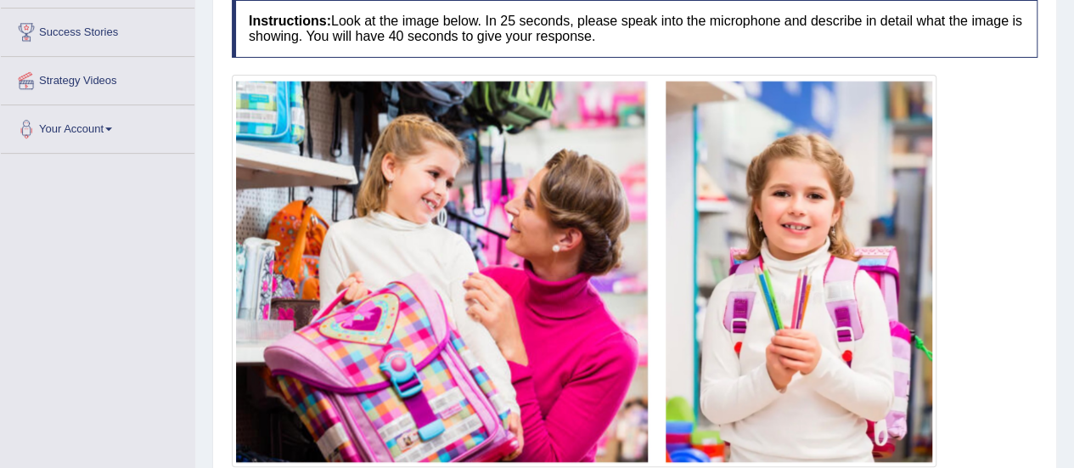
scroll to position [439, 0]
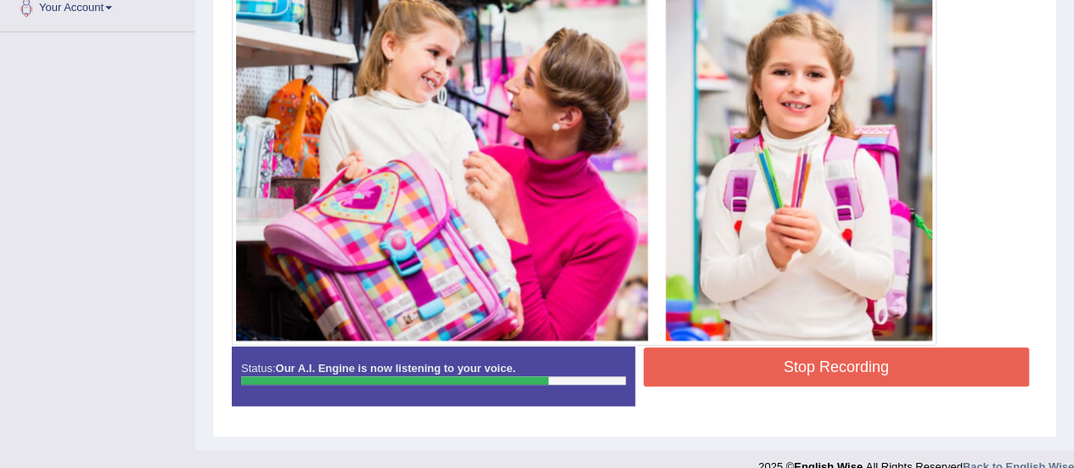
click at [817, 365] on button "Stop Recording" at bounding box center [837, 366] width 386 height 39
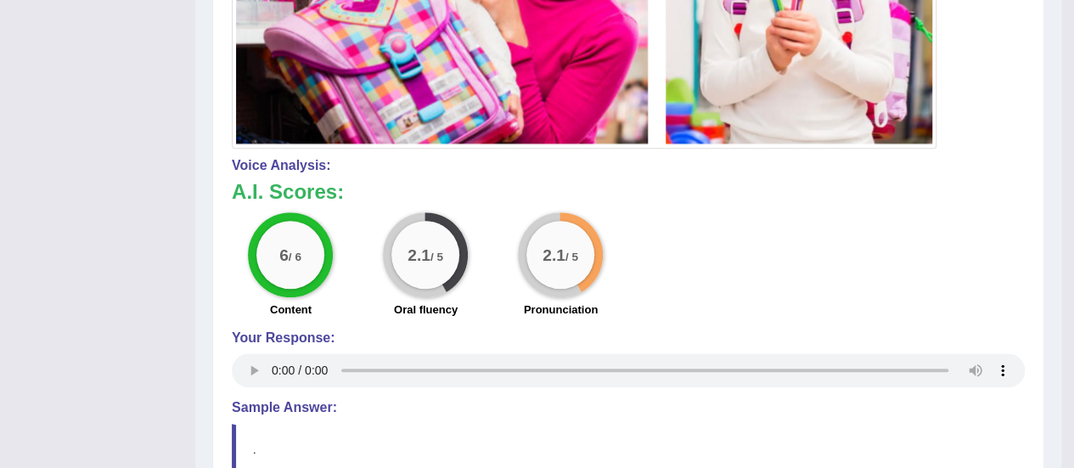
scroll to position [110, 0]
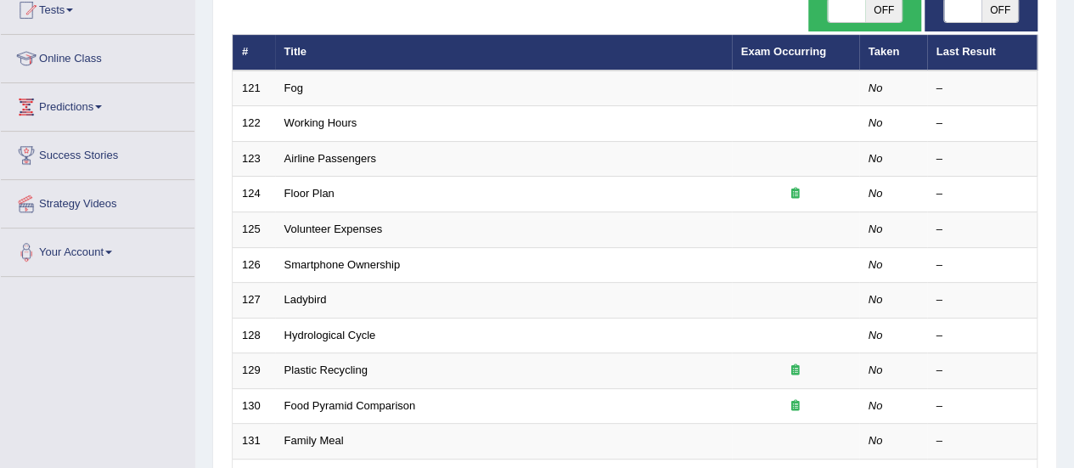
scroll to position [648, 0]
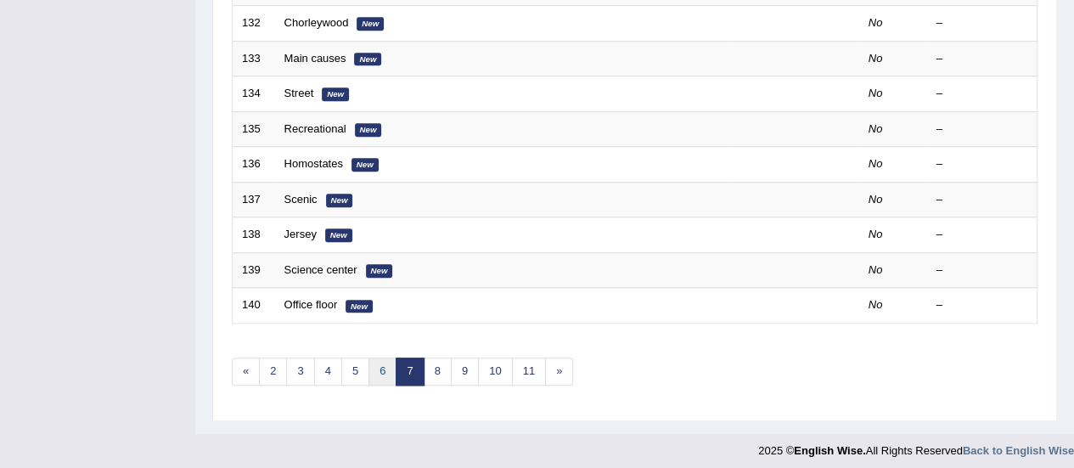
click at [377, 363] on link "6" at bounding box center [383, 372] width 28 height 28
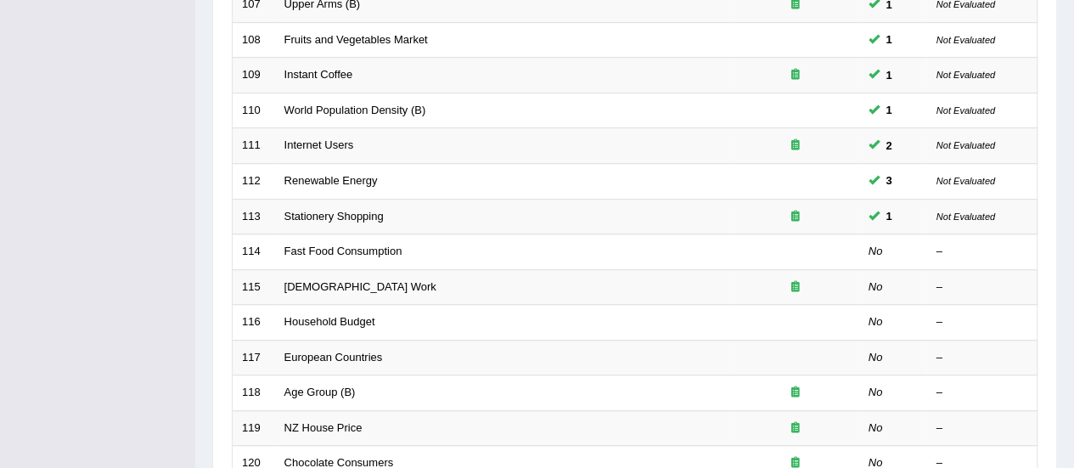
scroll to position [517, 0]
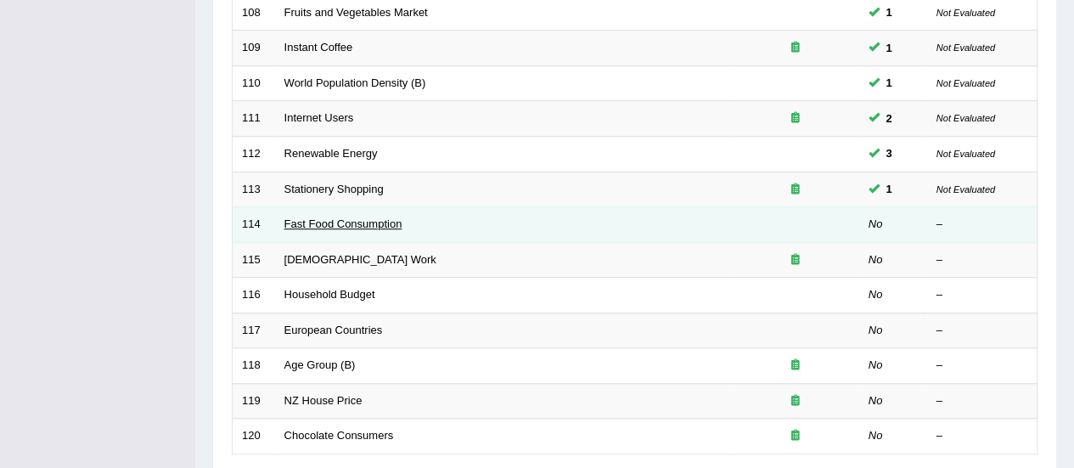
click at [376, 219] on link "Fast Food Consumption" at bounding box center [344, 223] width 118 height 13
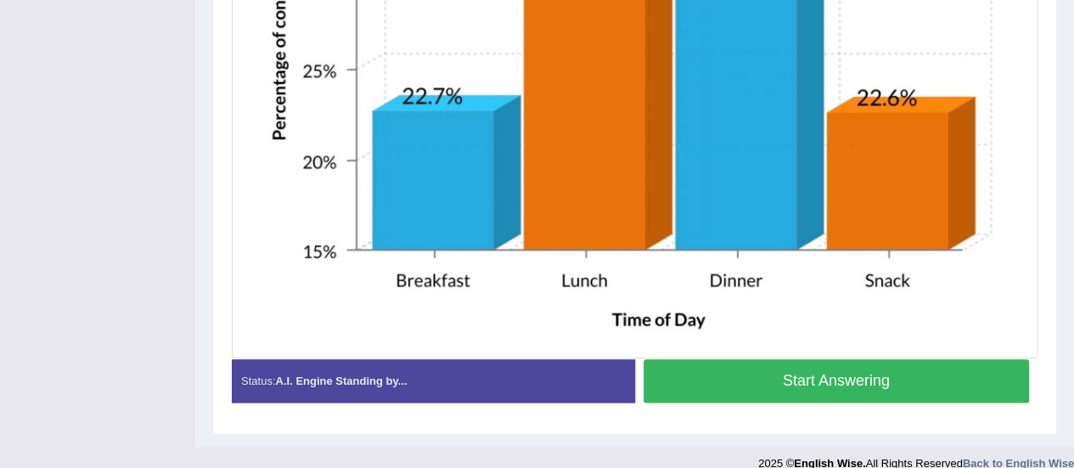
scroll to position [858, 0]
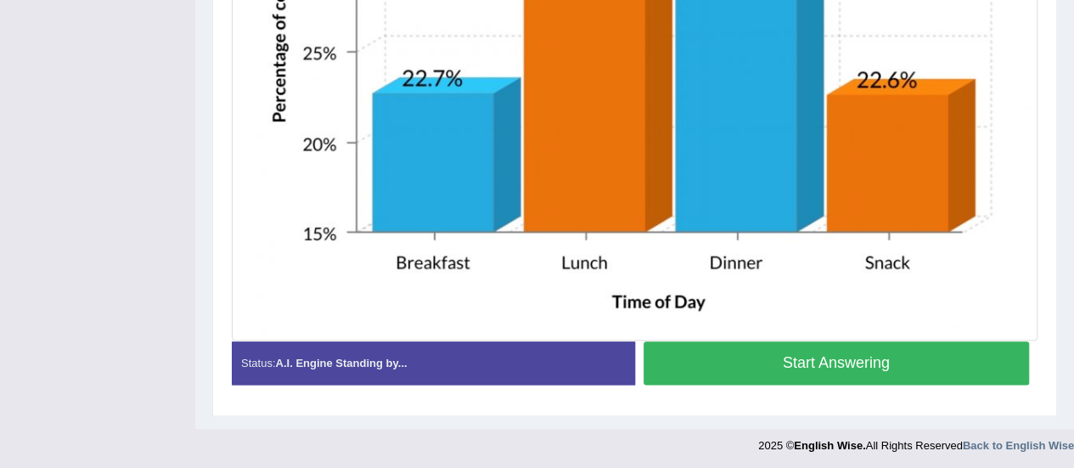
click at [865, 368] on button "Start Answering" at bounding box center [837, 362] width 386 height 43
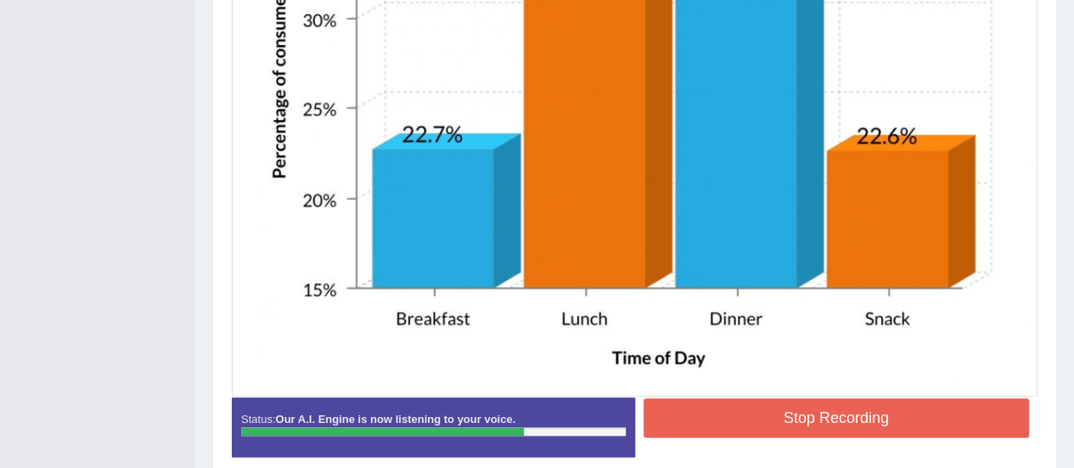
scroll to position [875, 0]
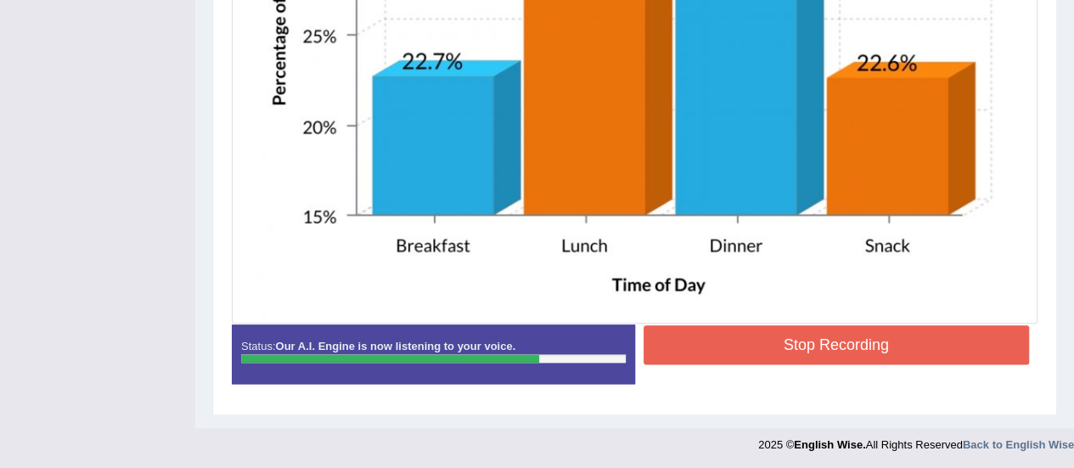
click at [835, 332] on button "Stop Recording" at bounding box center [837, 344] width 386 height 39
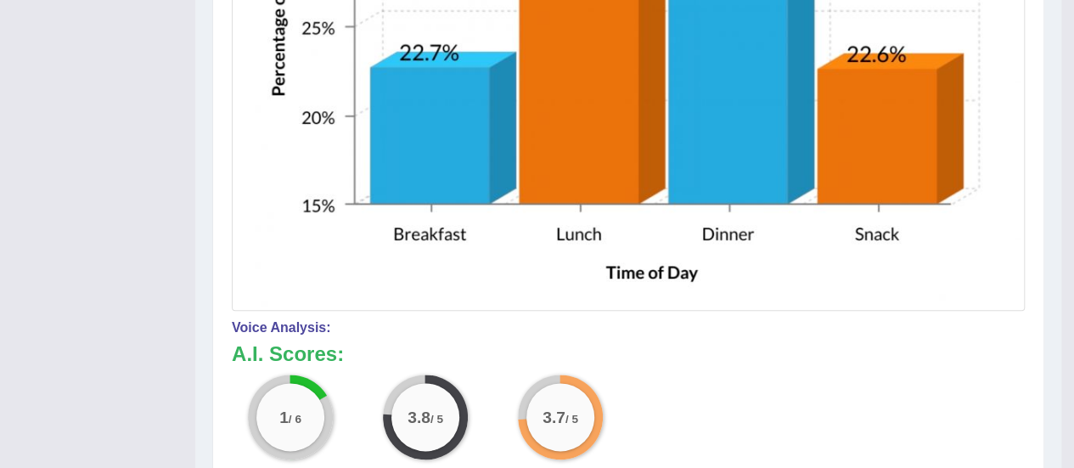
scroll to position [1124, 0]
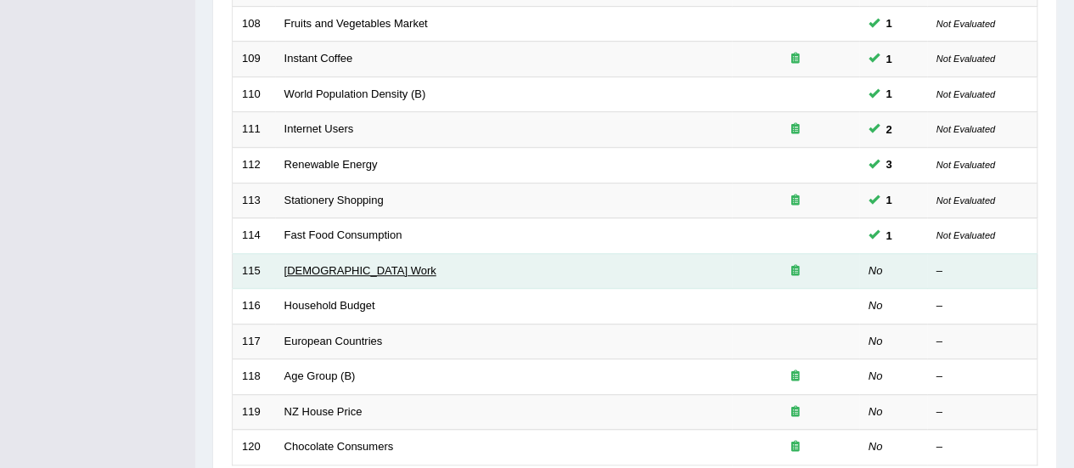
click at [316, 264] on link "[DEMOGRAPHIC_DATA] Work" at bounding box center [361, 270] width 152 height 13
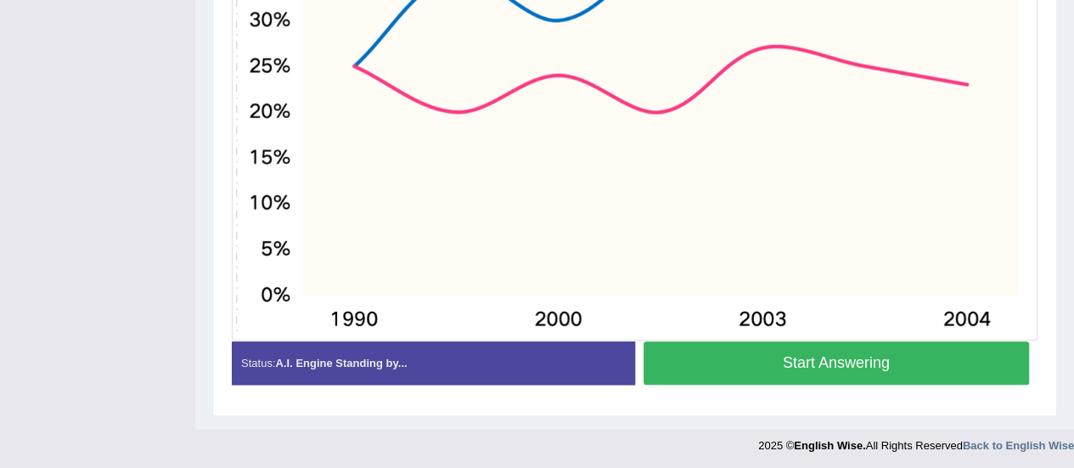
drag, startPoint x: 0, startPoint y: 0, endPoint x: 1084, endPoint y: 311, distance: 1127.4
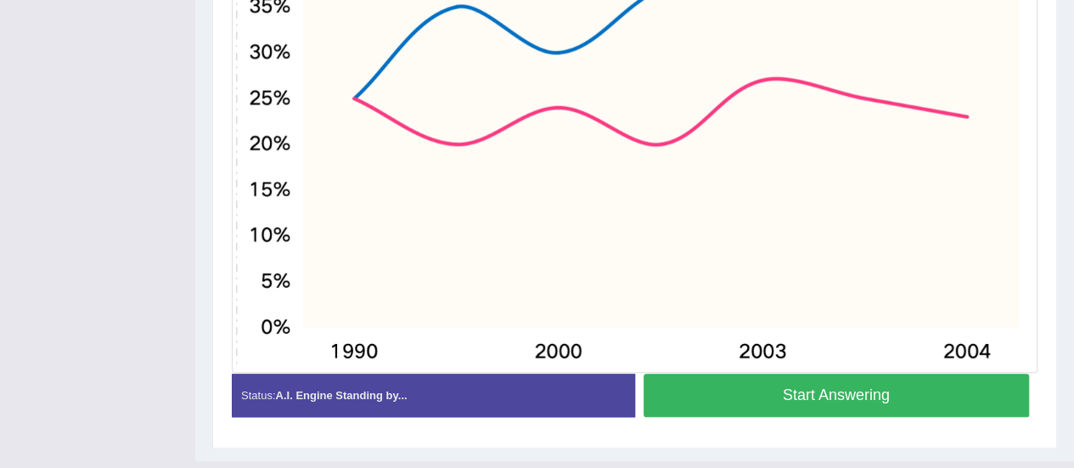
click at [866, 390] on button "Start Answering" at bounding box center [837, 395] width 386 height 43
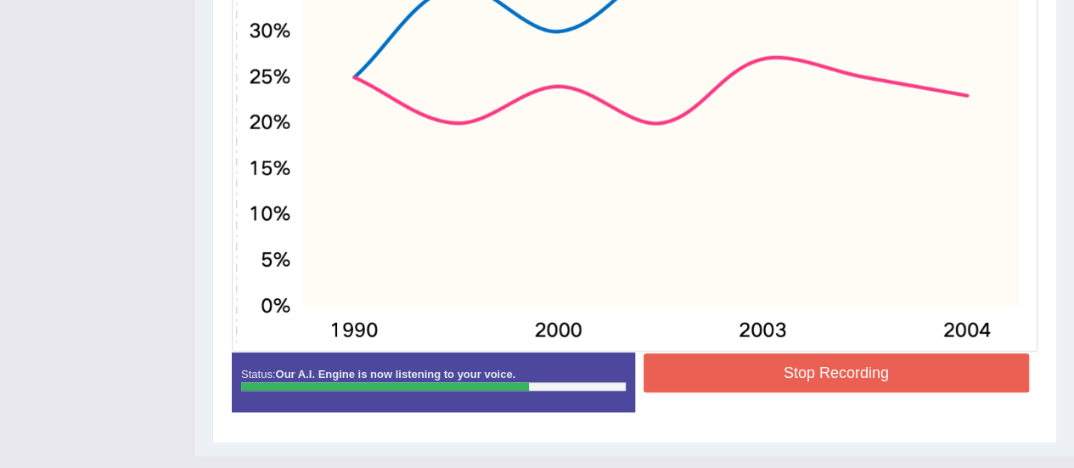
scroll to position [654, 0]
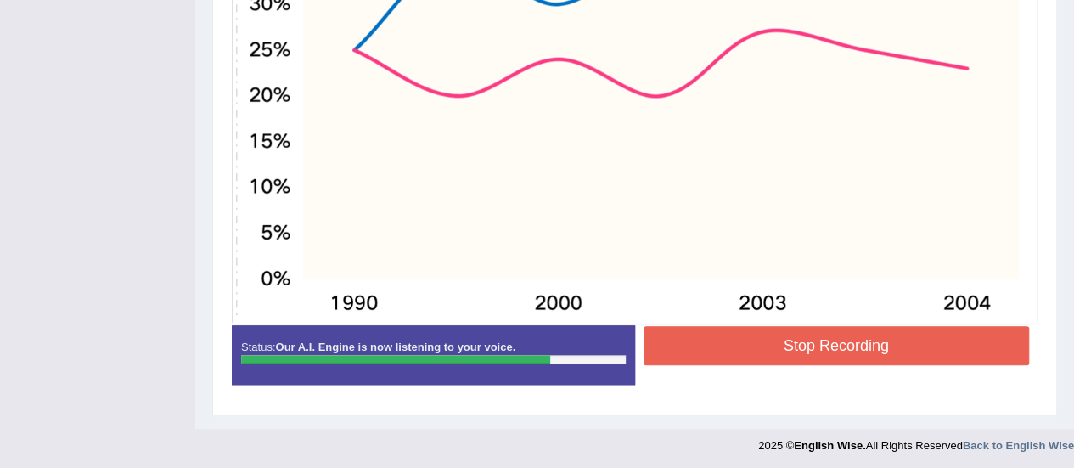
click at [939, 348] on button "Stop Recording" at bounding box center [837, 345] width 386 height 39
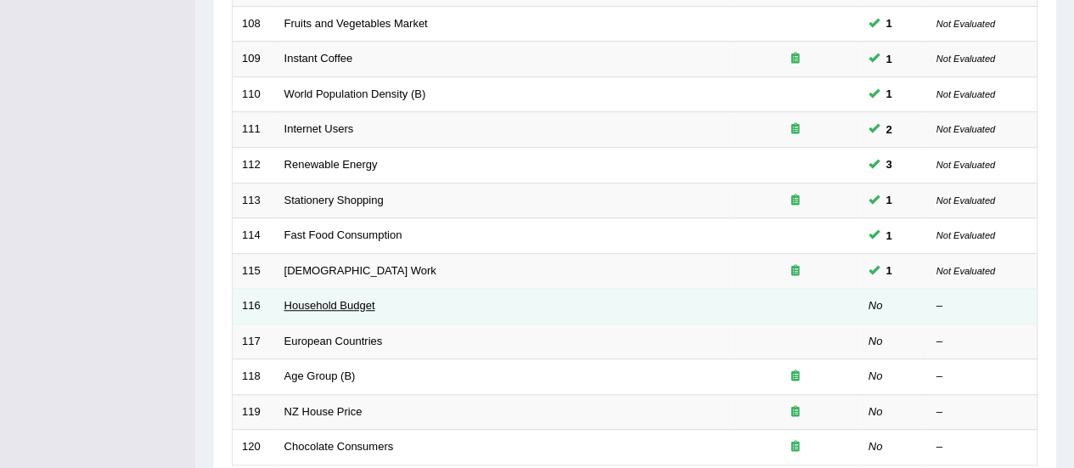
click at [337, 304] on link "Household Budget" at bounding box center [330, 305] width 91 height 13
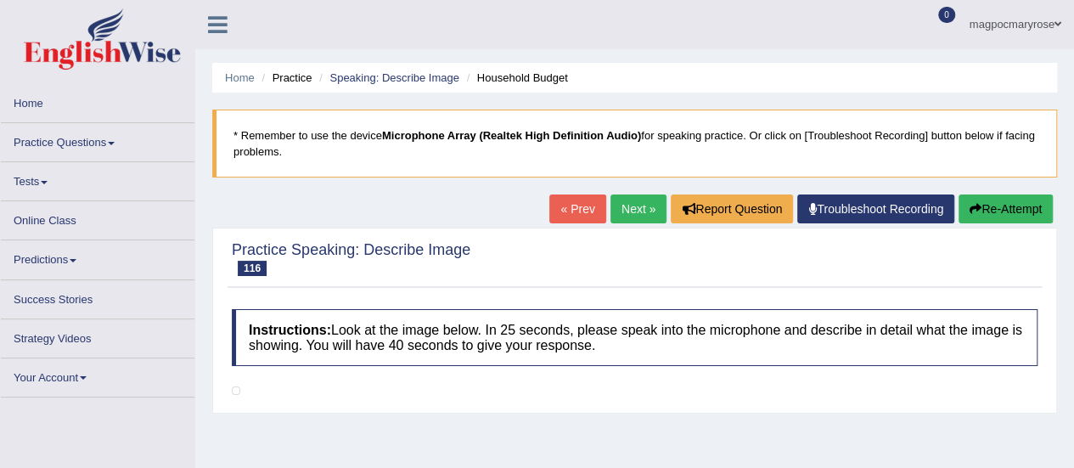
scroll to position [9, 0]
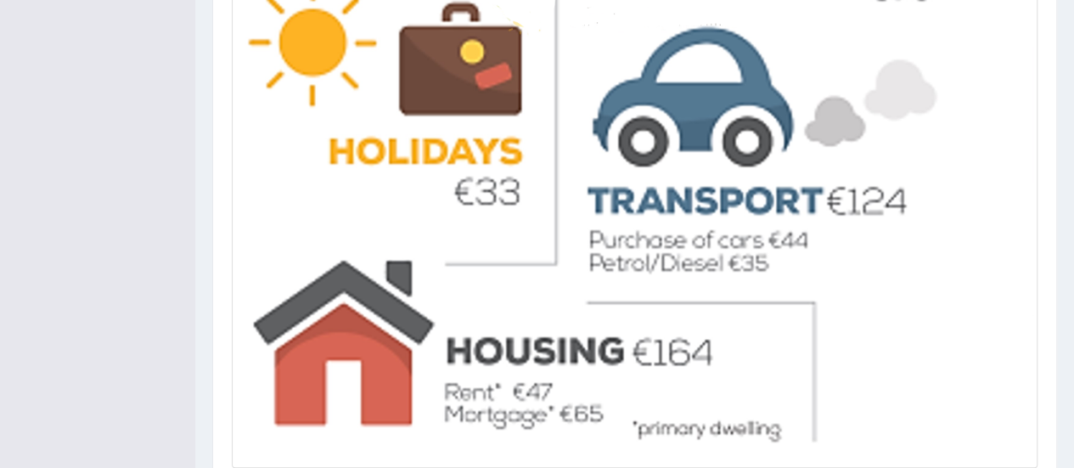
drag, startPoint x: 1086, startPoint y: 129, endPoint x: 1075, endPoint y: 371, distance: 242.3
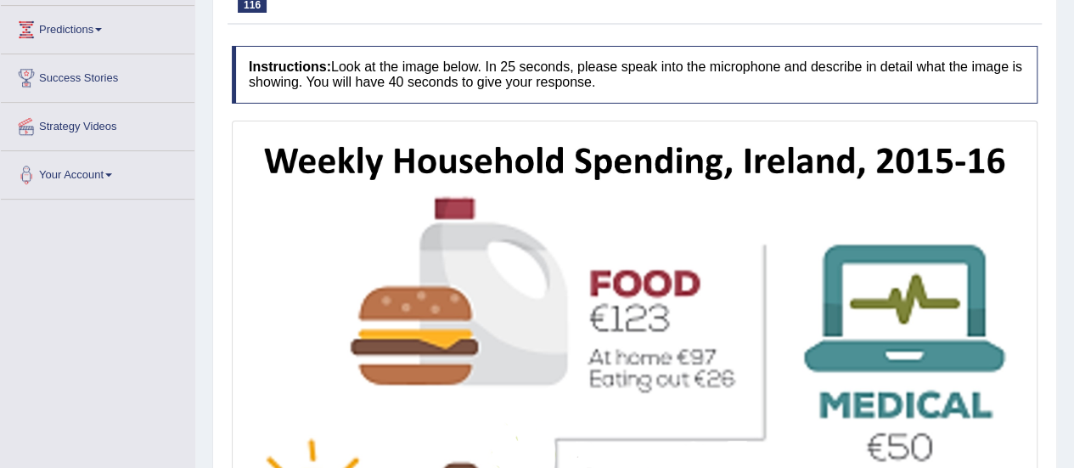
scroll to position [860, 0]
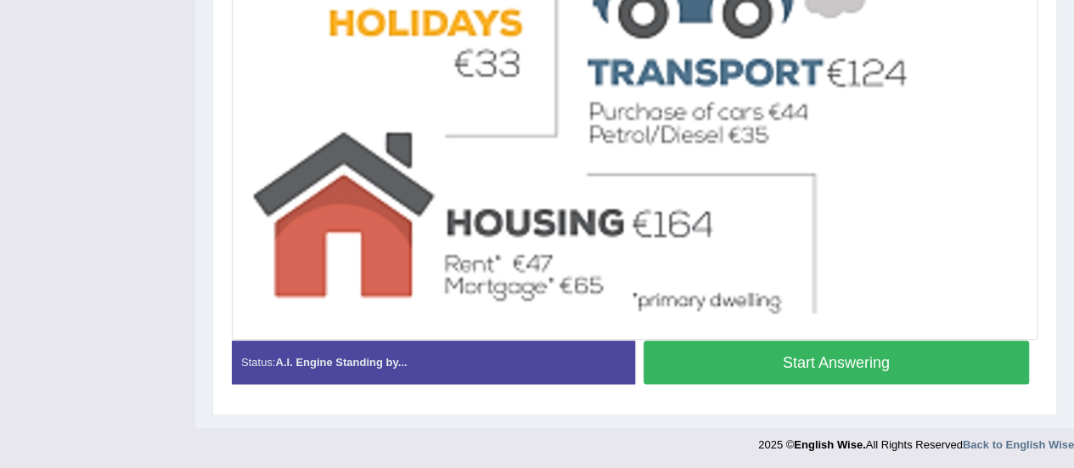
click at [819, 351] on button "Start Answering" at bounding box center [837, 362] width 386 height 43
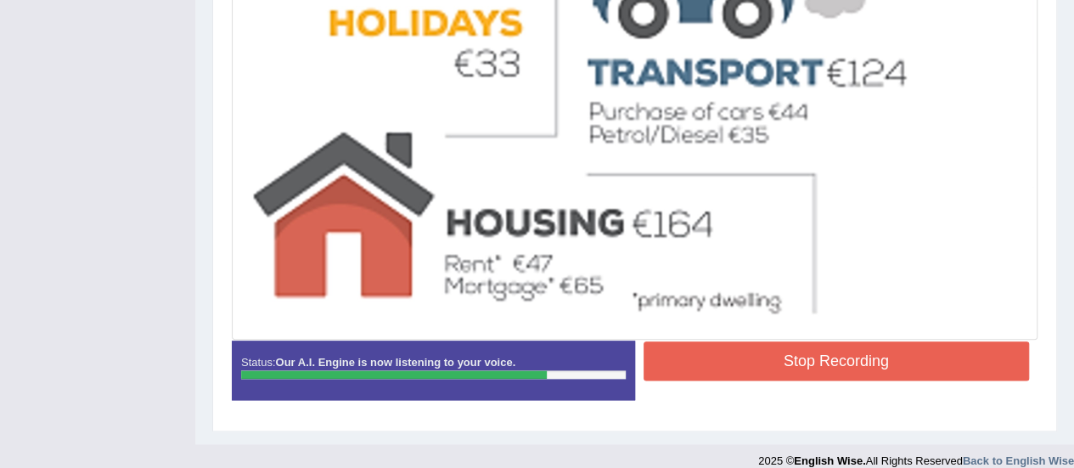
click at [832, 354] on button "Stop Recording" at bounding box center [837, 360] width 386 height 39
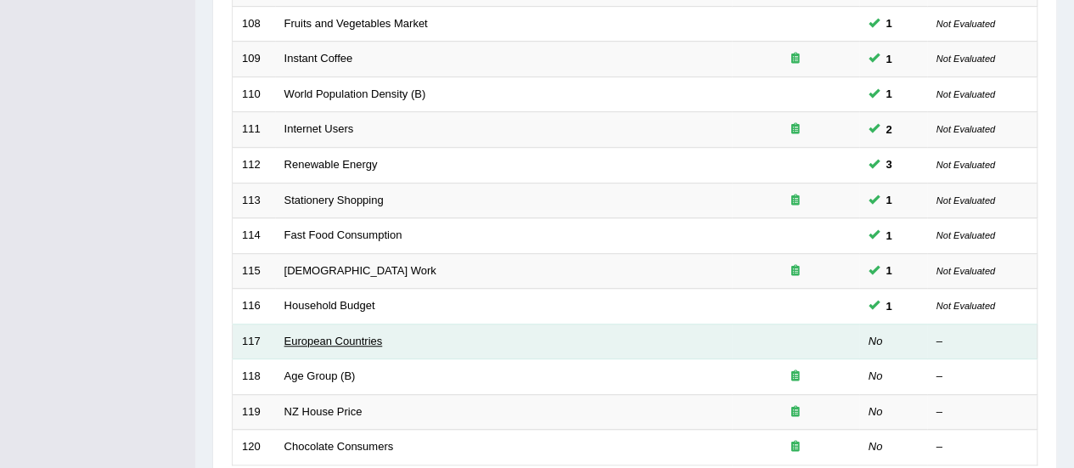
click at [347, 339] on link "European Countries" at bounding box center [334, 341] width 99 height 13
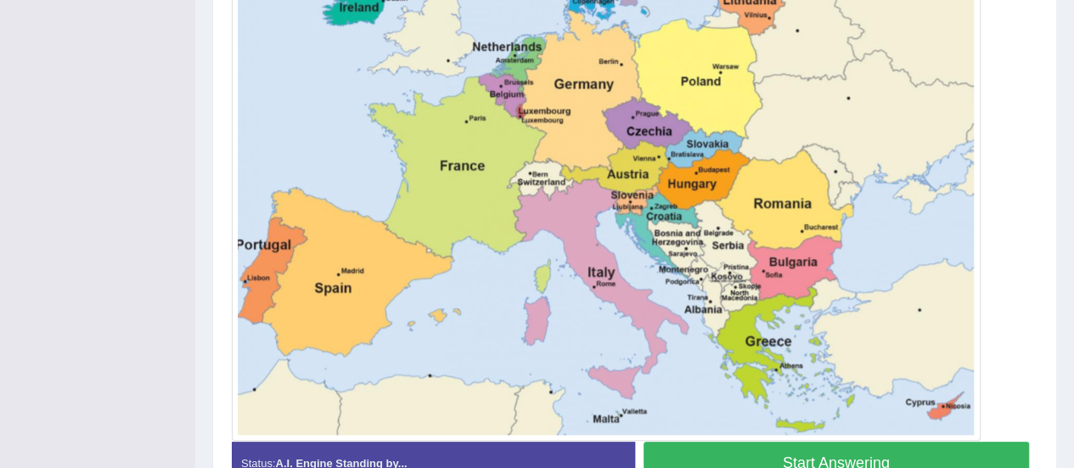
scroll to position [805, 0]
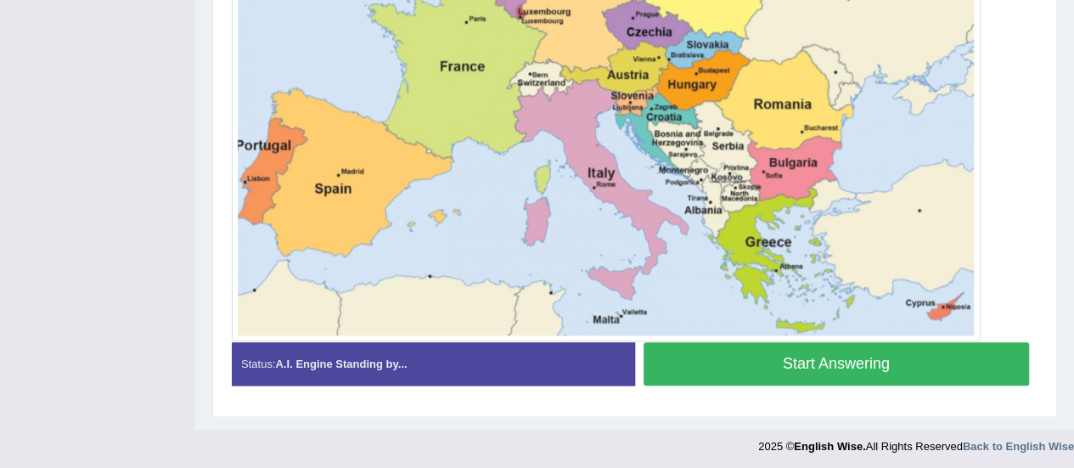
click at [839, 366] on button "Start Answering" at bounding box center [837, 363] width 386 height 43
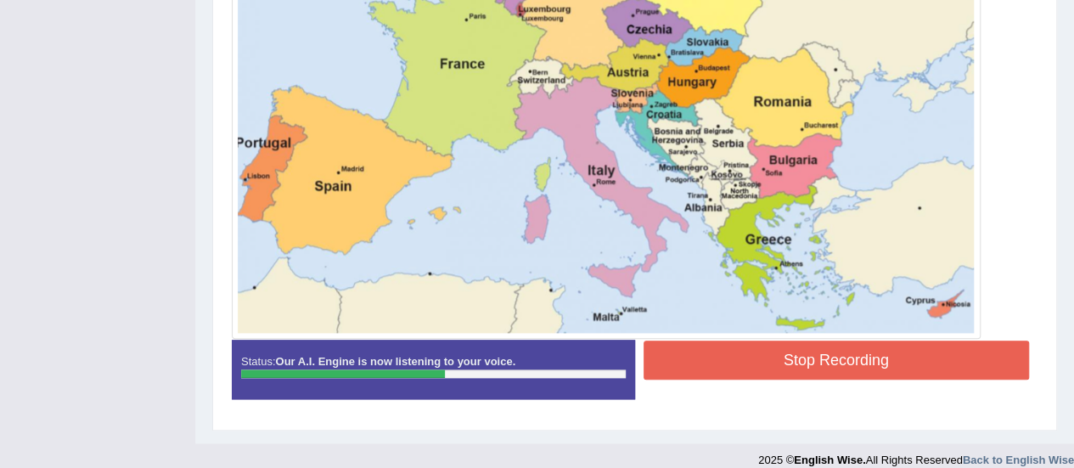
scroll to position [822, 0]
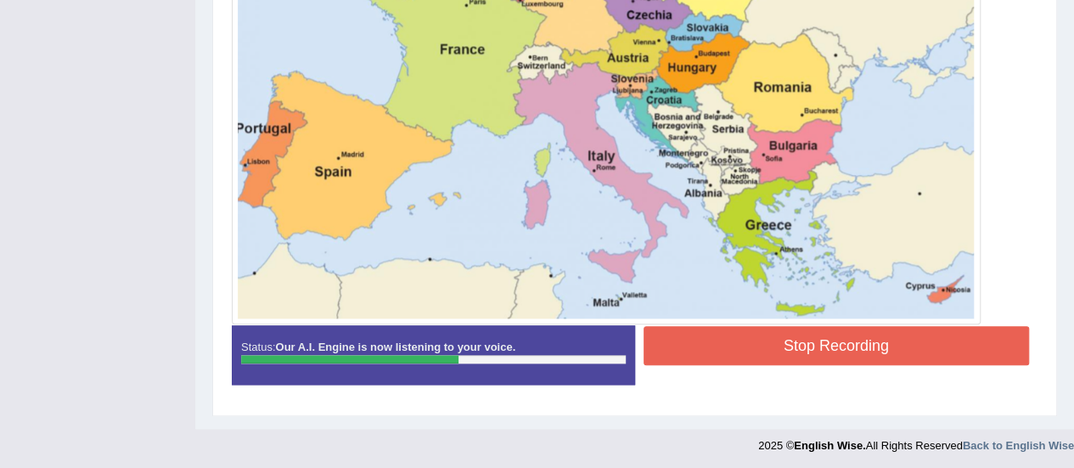
click at [931, 339] on button "Stop Recording" at bounding box center [837, 345] width 386 height 39
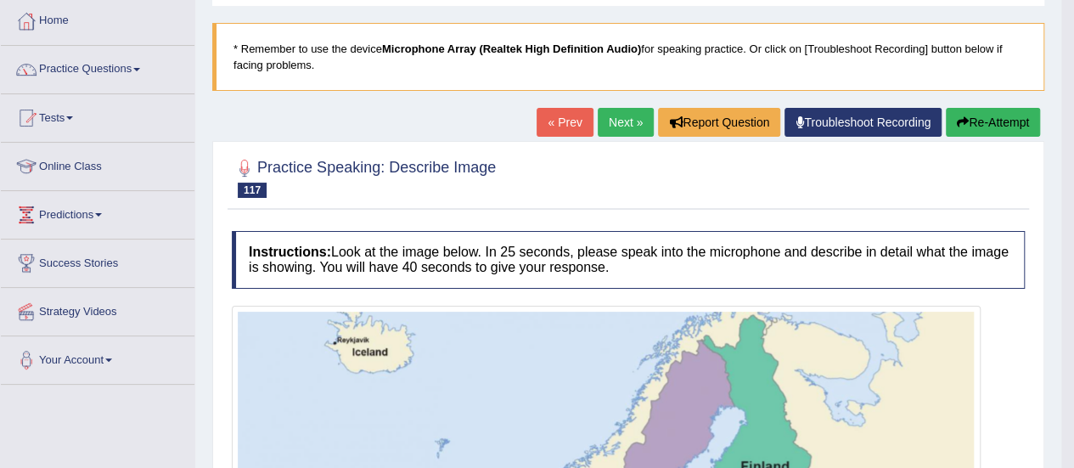
scroll to position [81, 0]
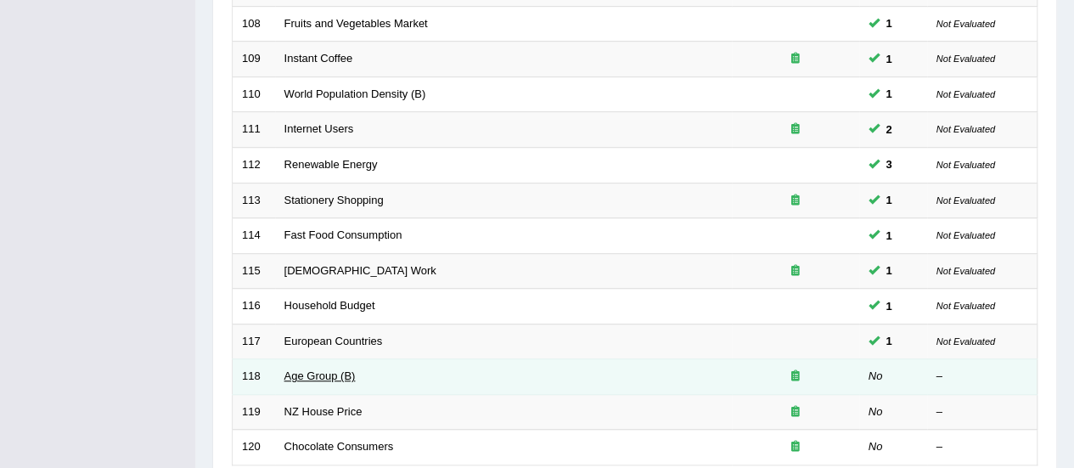
click at [341, 369] on link "Age Group (B)" at bounding box center [320, 375] width 71 height 13
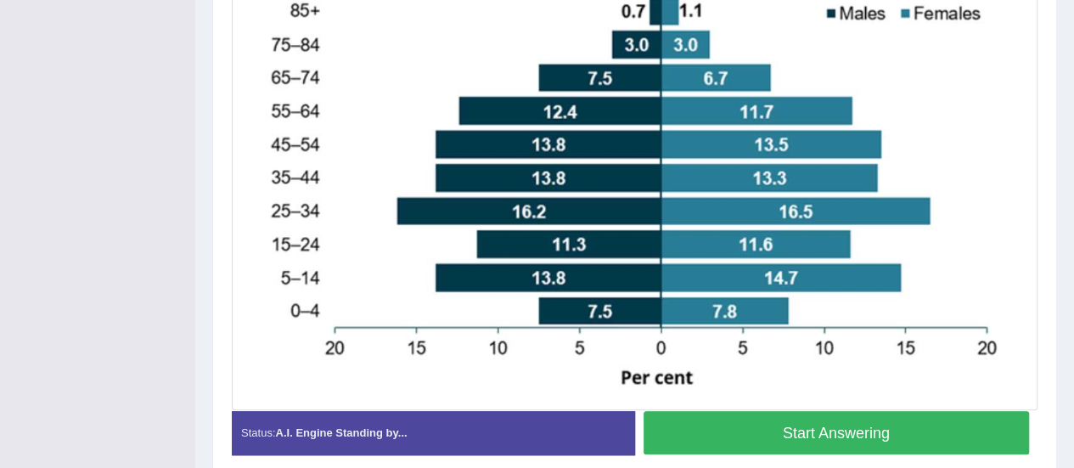
scroll to position [569, 0]
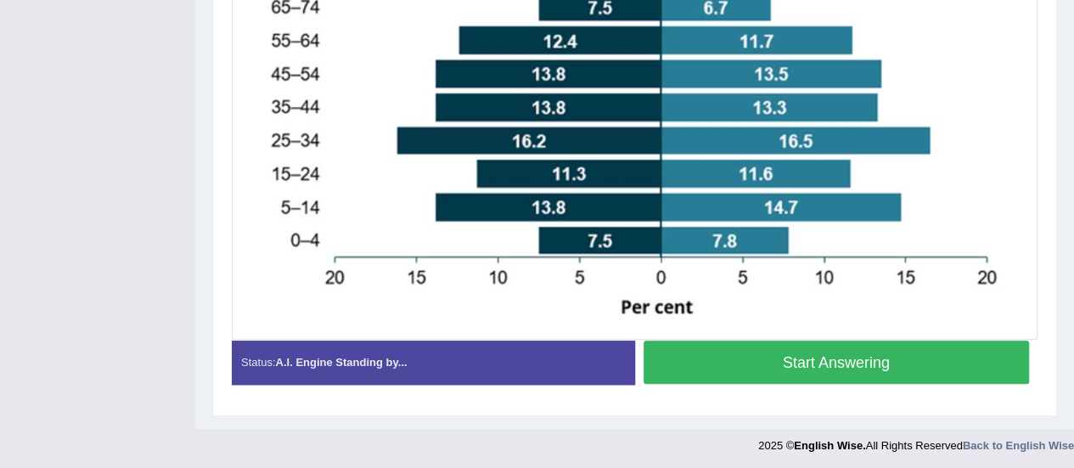
click at [861, 361] on button "Start Answering" at bounding box center [837, 362] width 386 height 43
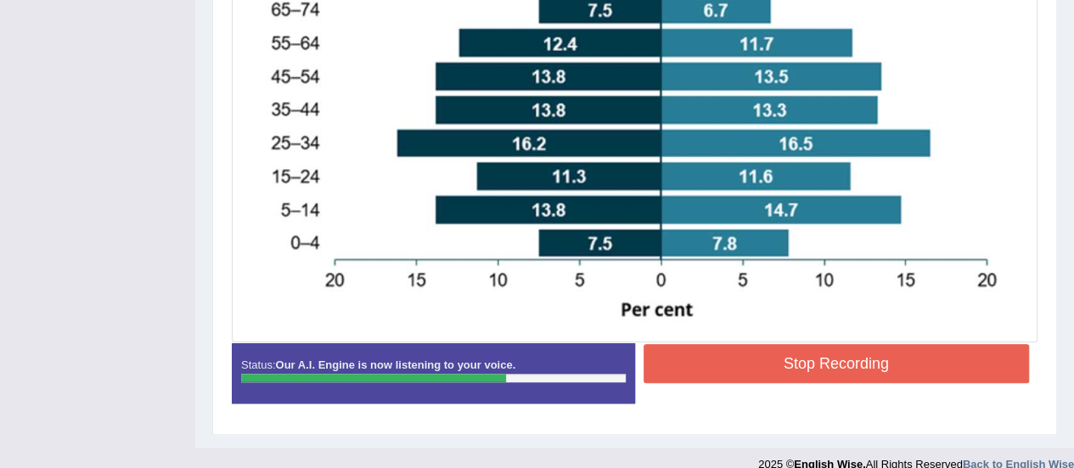
scroll to position [583, 0]
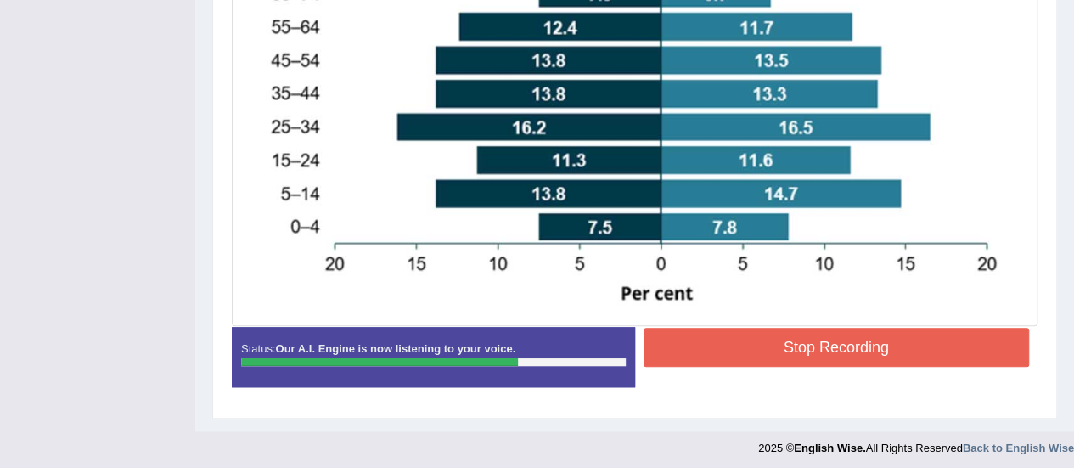
click at [802, 356] on button "Stop Recording" at bounding box center [837, 347] width 386 height 39
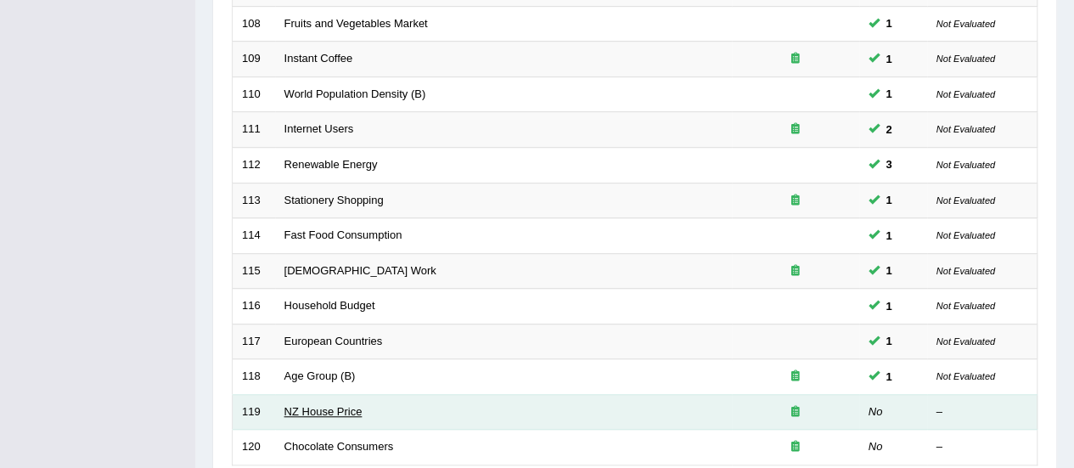
click at [306, 405] on link "NZ House Price" at bounding box center [324, 411] width 78 height 13
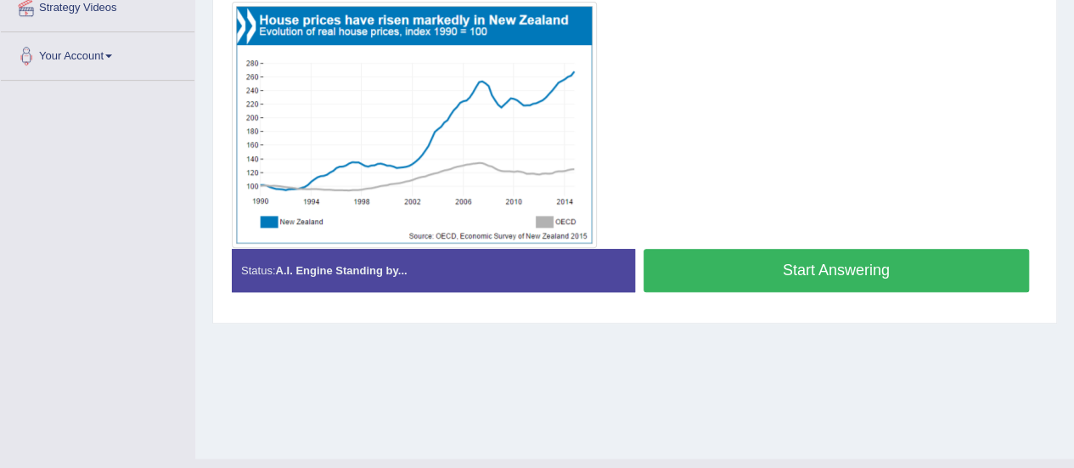
scroll to position [403, 0]
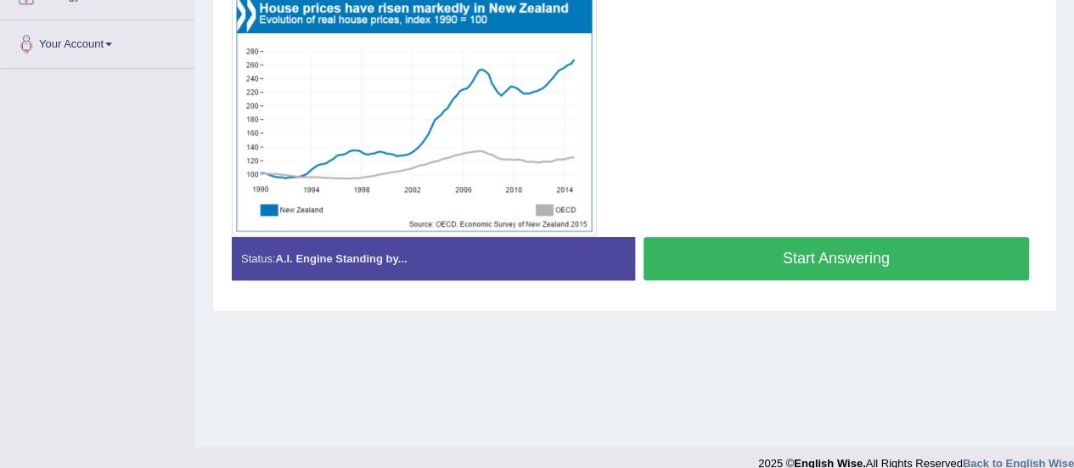
click at [836, 253] on button "Start Answering" at bounding box center [837, 258] width 386 height 43
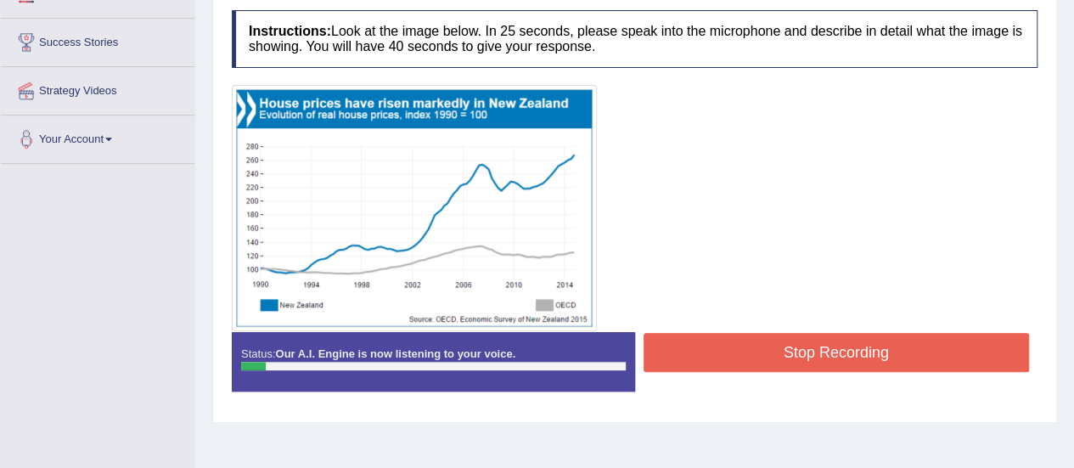
scroll to position [307, 0]
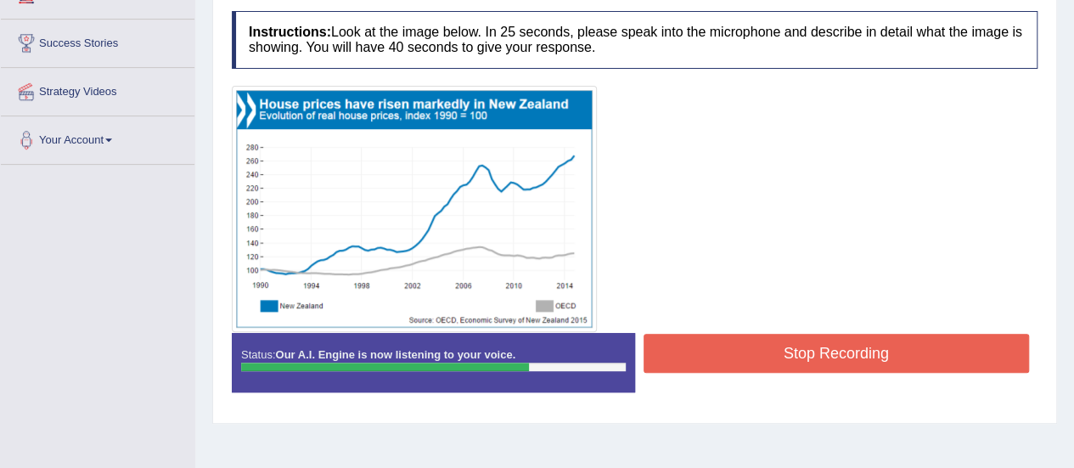
click at [951, 354] on button "Stop Recording" at bounding box center [837, 353] width 386 height 39
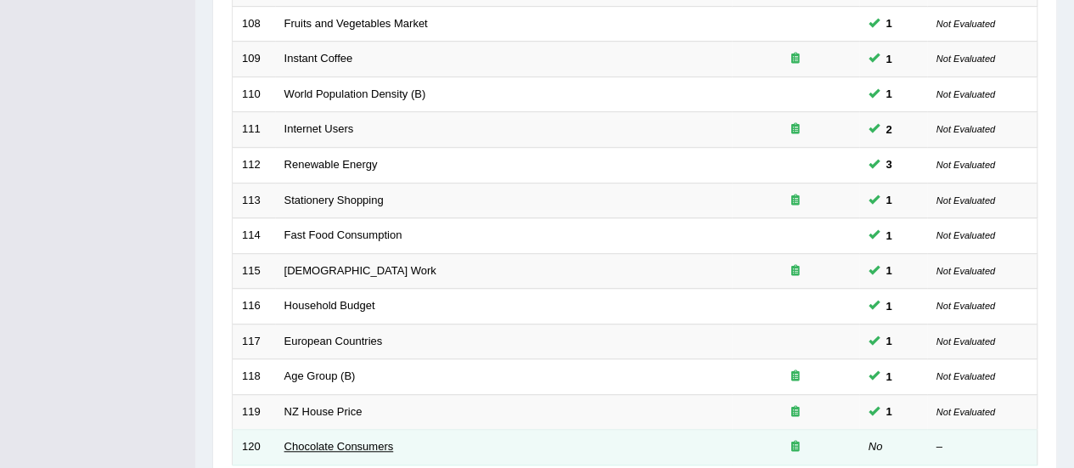
click at [338, 440] on link "Chocolate Consumers" at bounding box center [340, 446] width 110 height 13
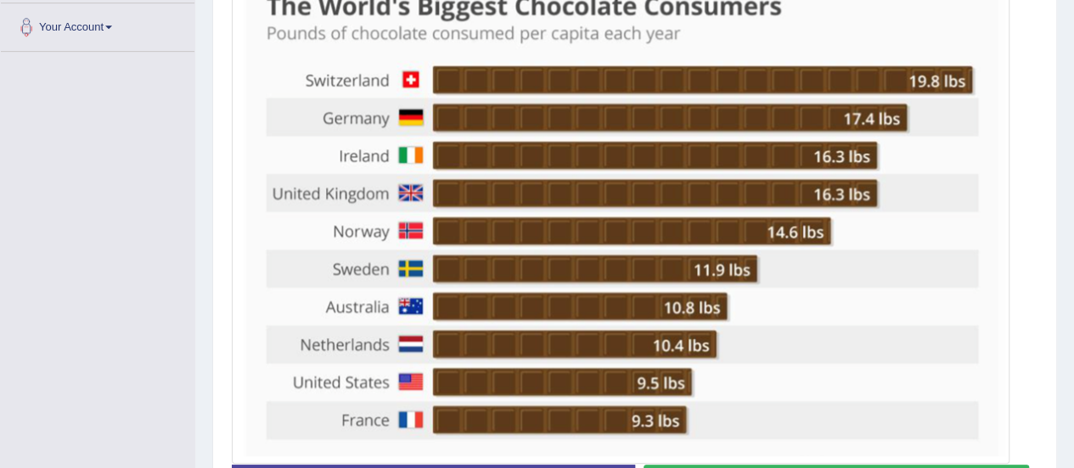
scroll to position [542, 0]
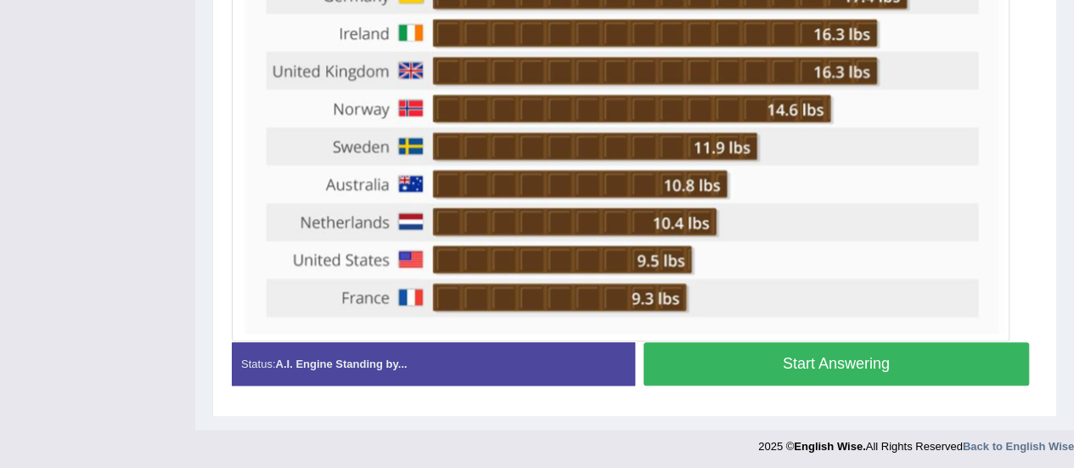
click at [817, 372] on button "Start Answering" at bounding box center [837, 363] width 386 height 43
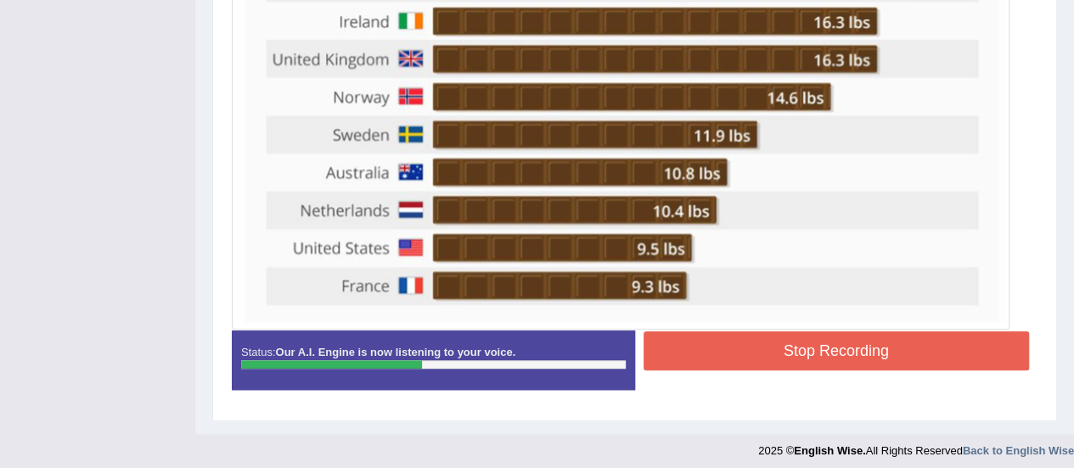
scroll to position [559, 0]
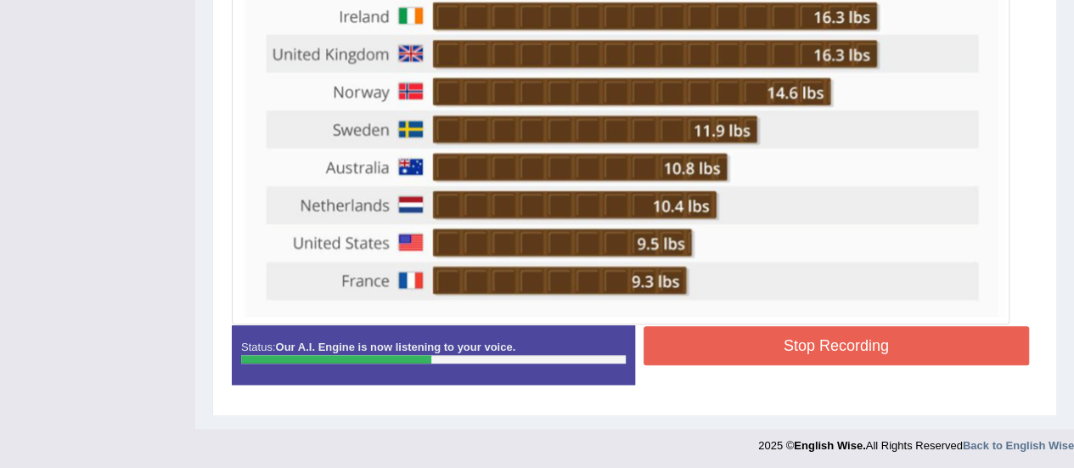
click at [890, 334] on button "Stop Recording" at bounding box center [837, 345] width 386 height 39
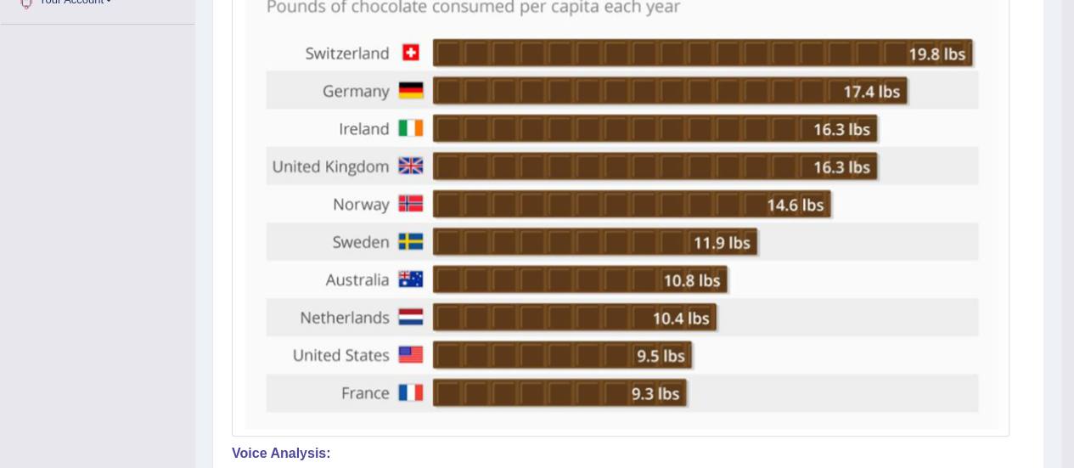
scroll to position [165, 0]
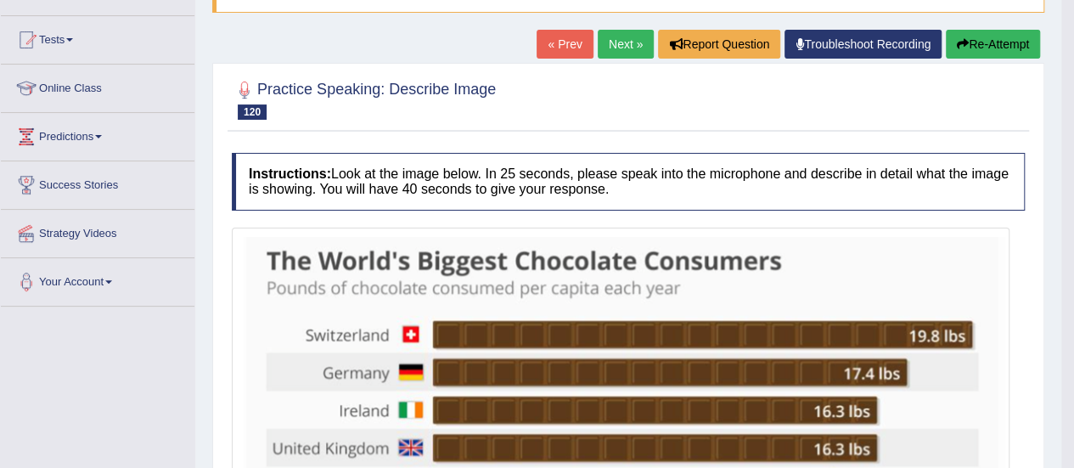
click at [983, 50] on button "Re-Attempt" at bounding box center [993, 44] width 94 height 29
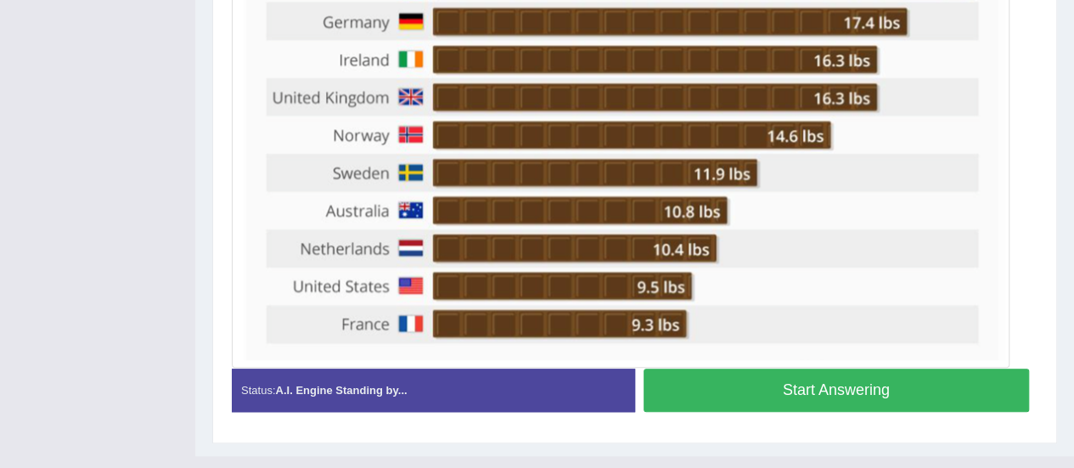
click at [880, 376] on button "Start Answering" at bounding box center [837, 390] width 386 height 43
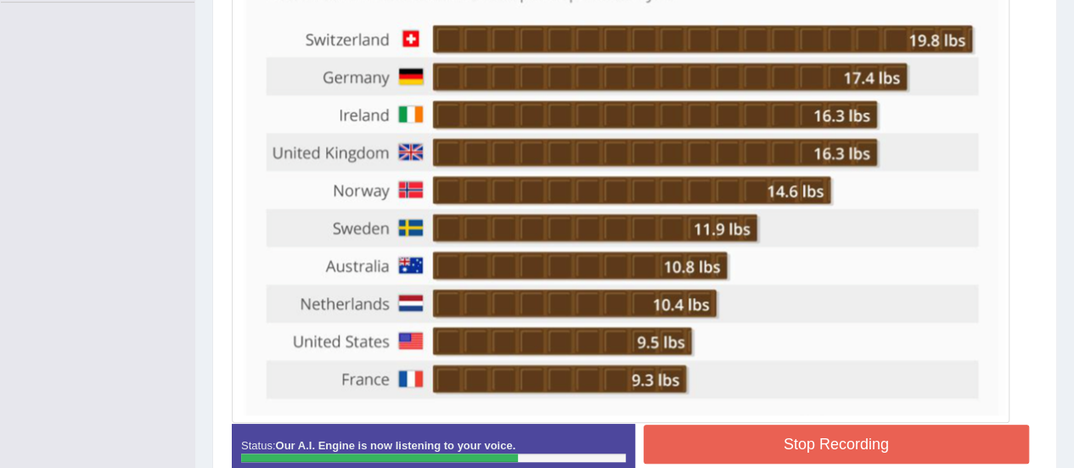
scroll to position [567, 0]
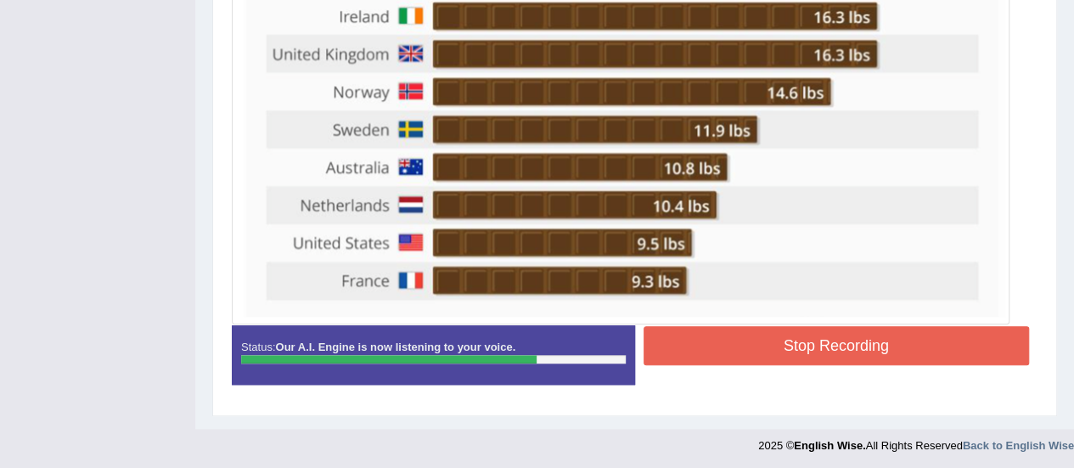
click at [919, 352] on button "Stop Recording" at bounding box center [837, 345] width 386 height 39
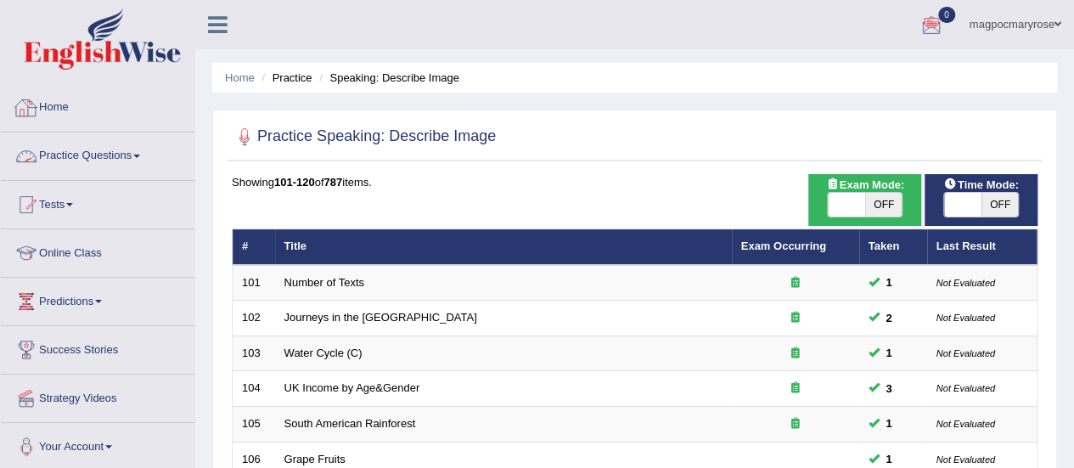
click at [102, 157] on link "Practice Questions" at bounding box center [98, 153] width 194 height 42
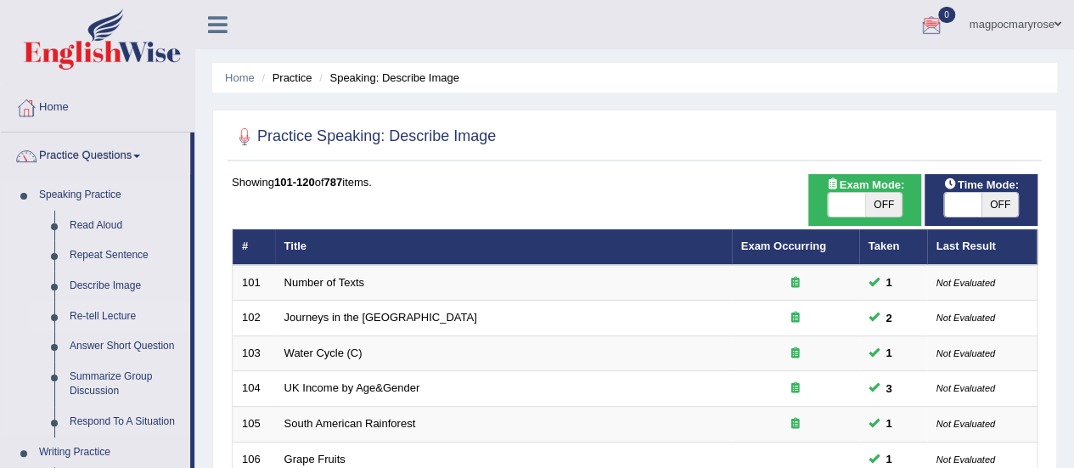
click at [110, 324] on link "Re-tell Lecture" at bounding box center [126, 316] width 128 height 31
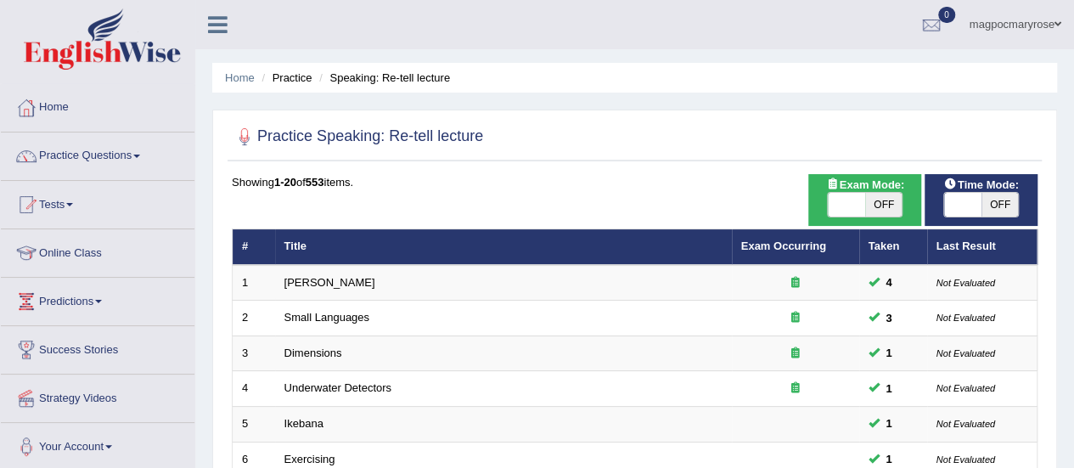
scroll to position [648, 0]
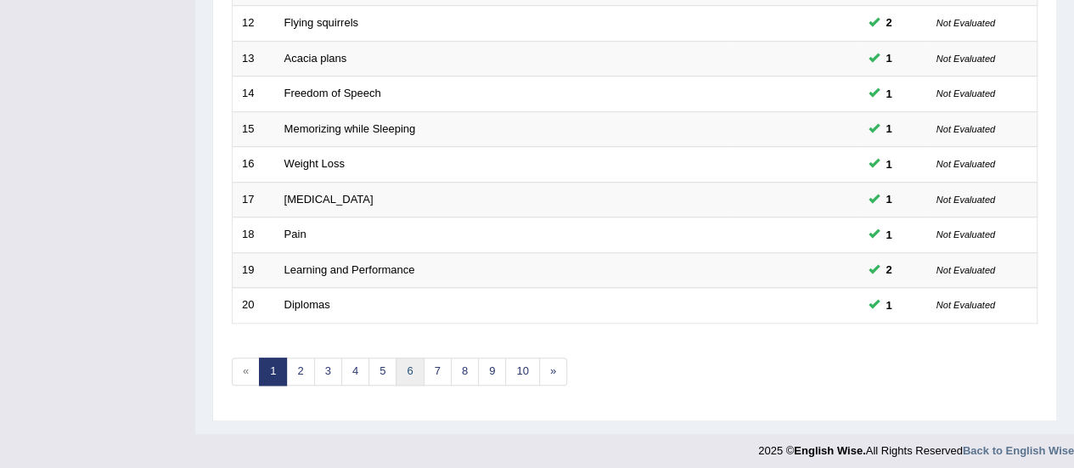
click at [405, 364] on link "6" at bounding box center [410, 372] width 28 height 28
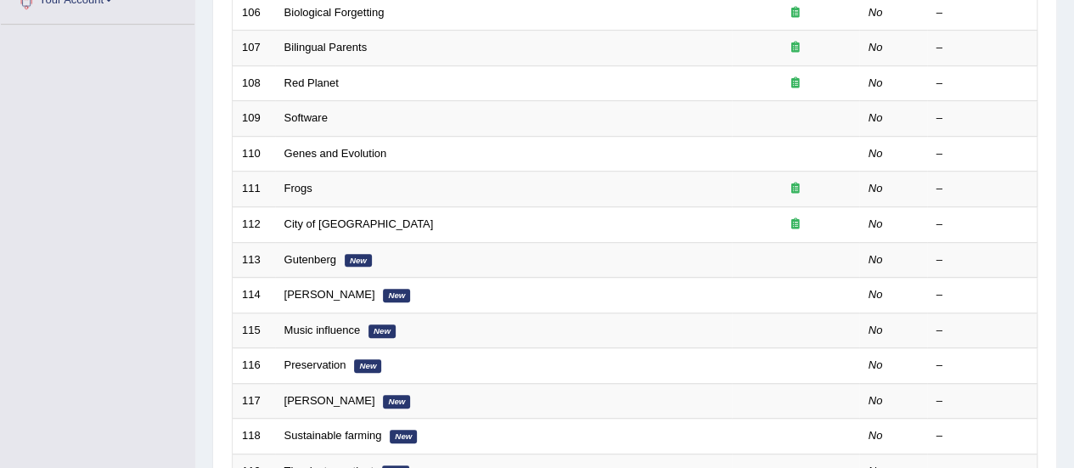
scroll to position [648, 0]
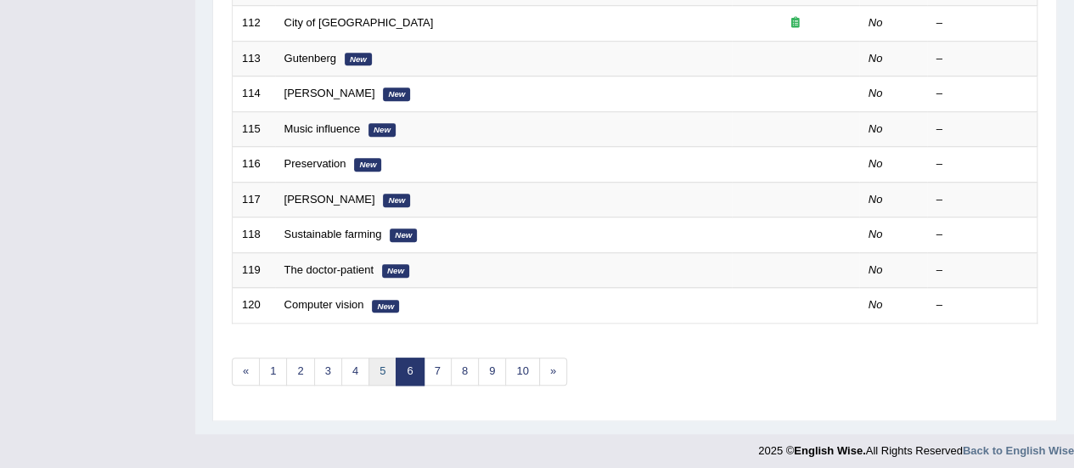
click at [378, 363] on link "5" at bounding box center [383, 372] width 28 height 28
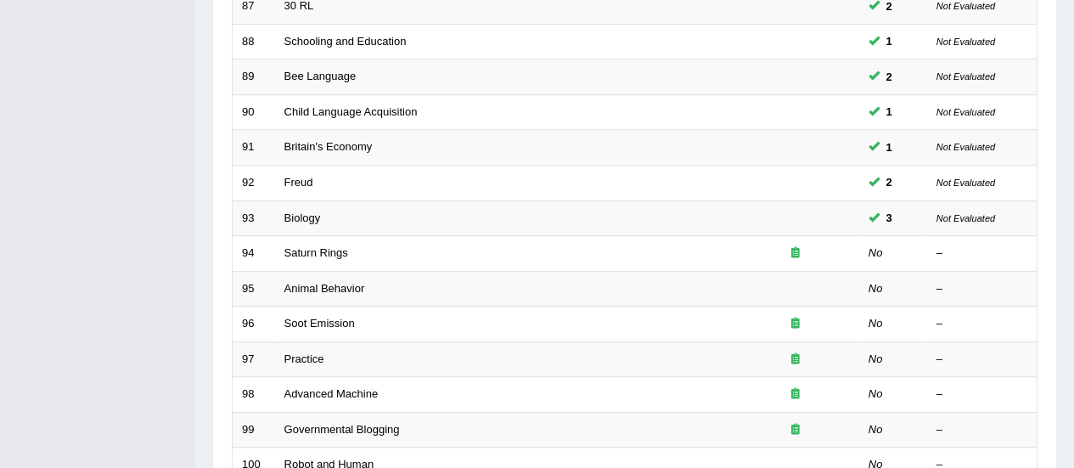
scroll to position [648, 0]
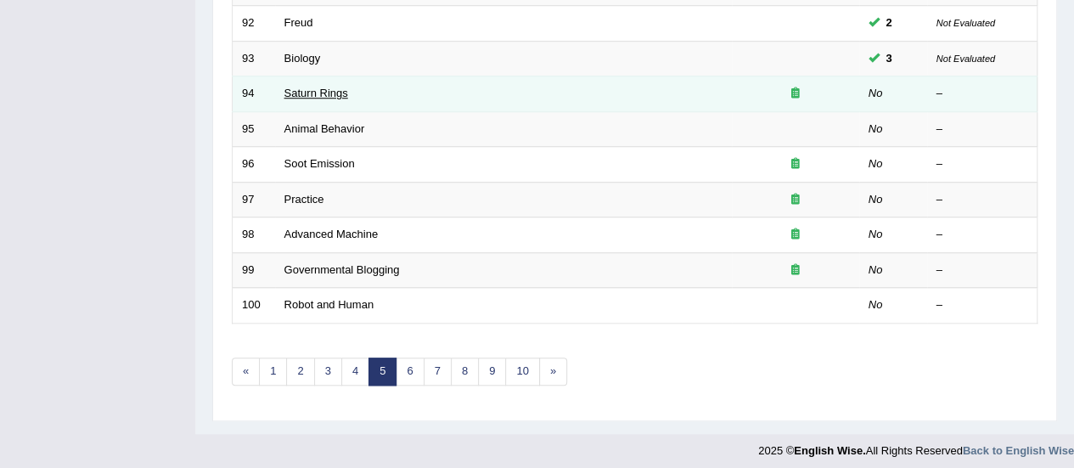
click at [338, 89] on link "Saturn Rings" at bounding box center [317, 93] width 64 height 13
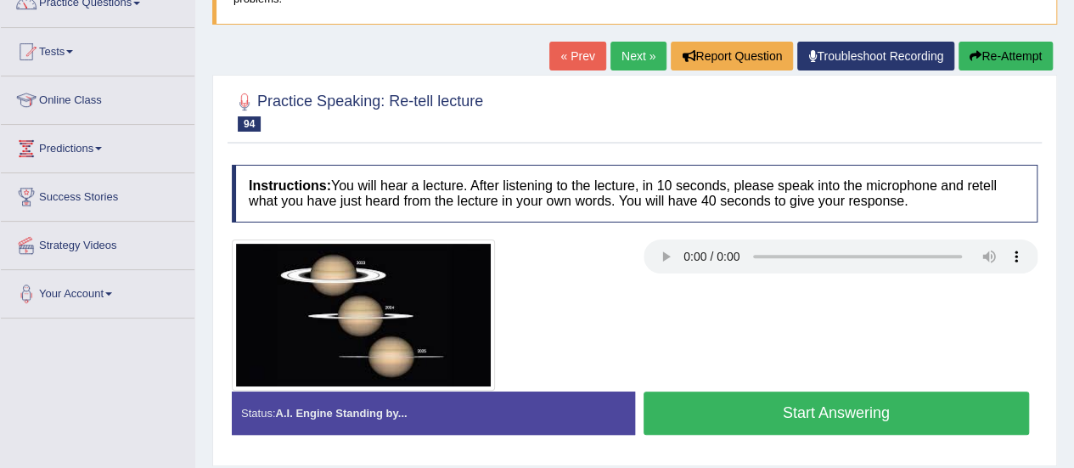
scroll to position [166, 0]
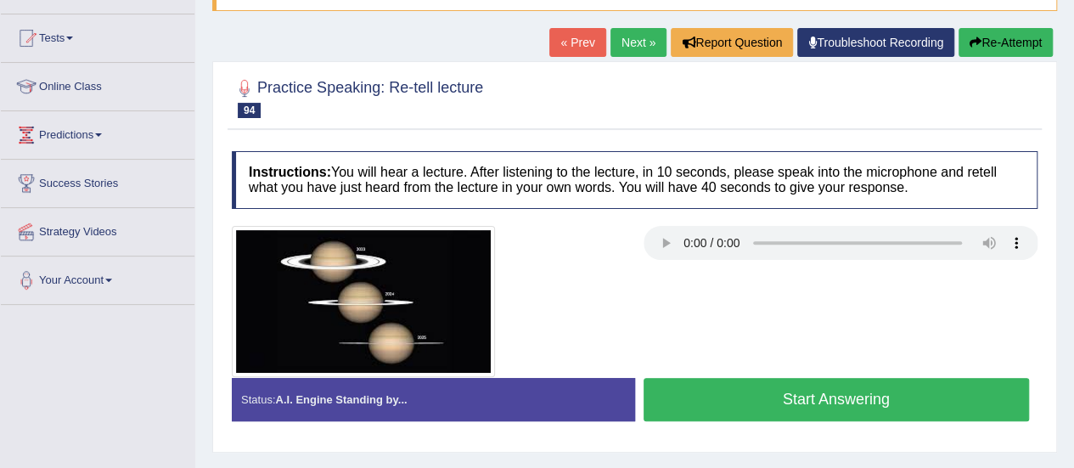
click at [768, 395] on button "Start Answering" at bounding box center [837, 399] width 386 height 43
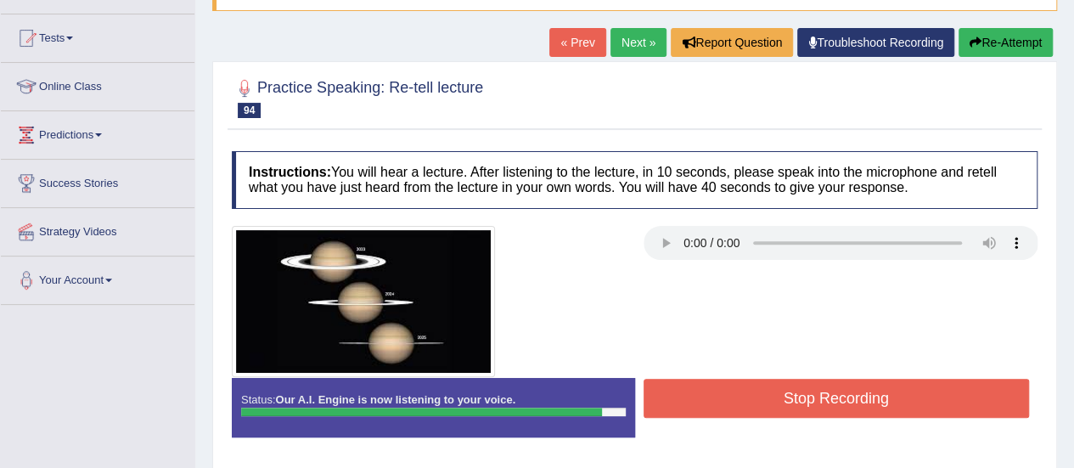
click at [768, 395] on button "Stop Recording" at bounding box center [837, 398] width 386 height 39
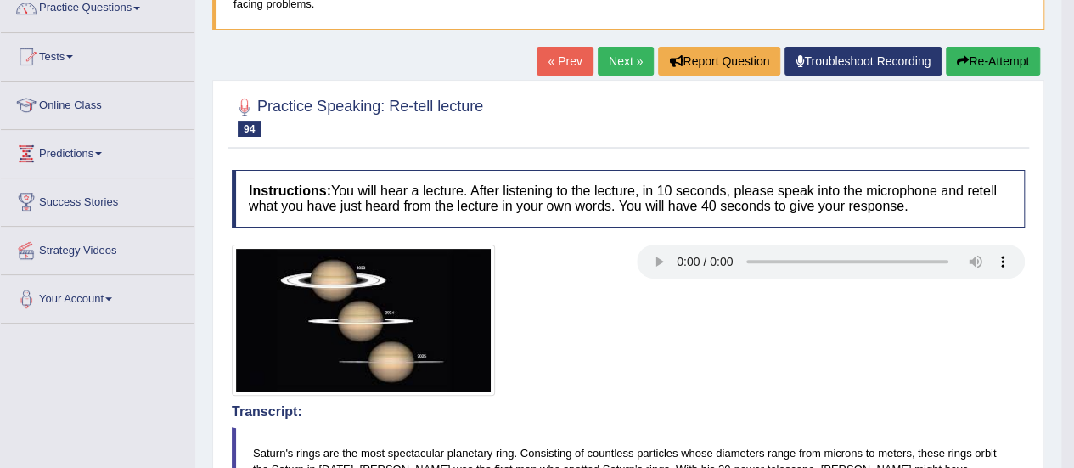
scroll to position [23, 0]
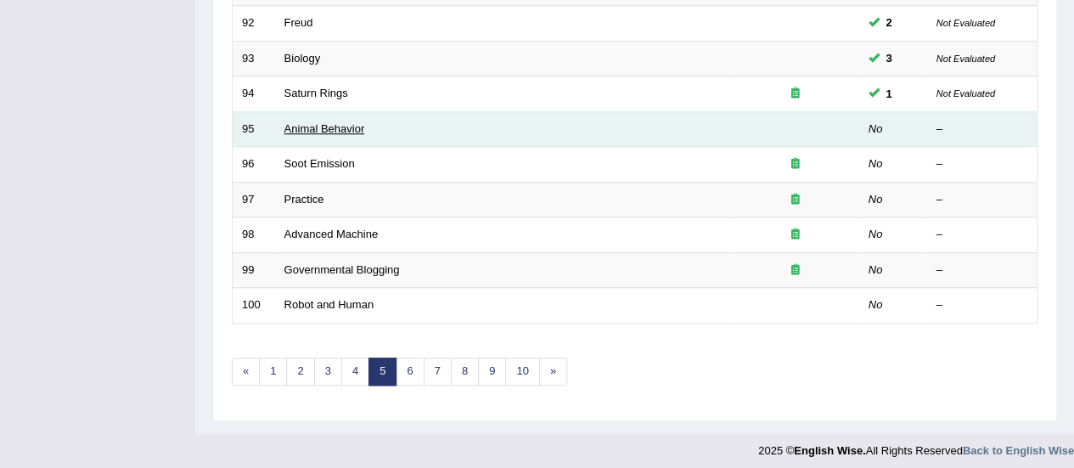
click at [333, 124] on link "Animal Behavior" at bounding box center [325, 128] width 81 height 13
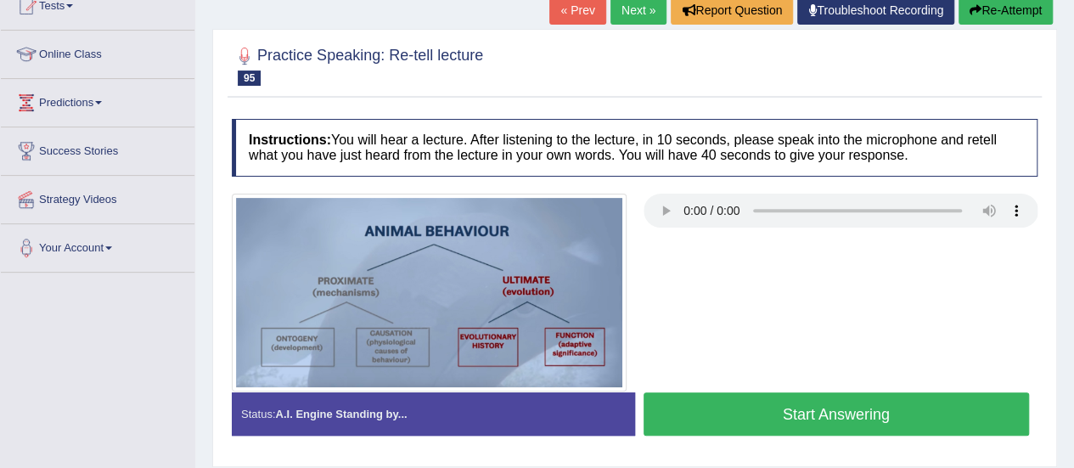
scroll to position [198, 0]
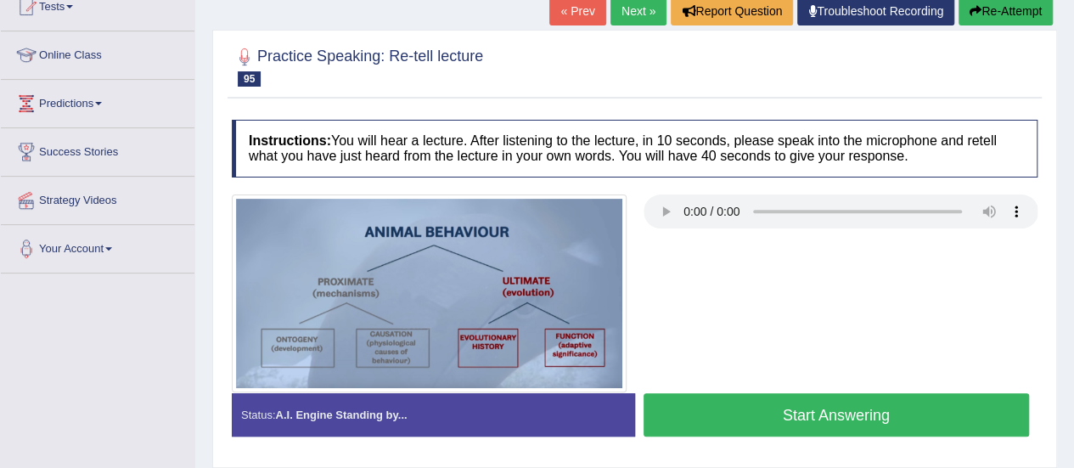
click at [856, 423] on button "Start Answering" at bounding box center [837, 414] width 386 height 43
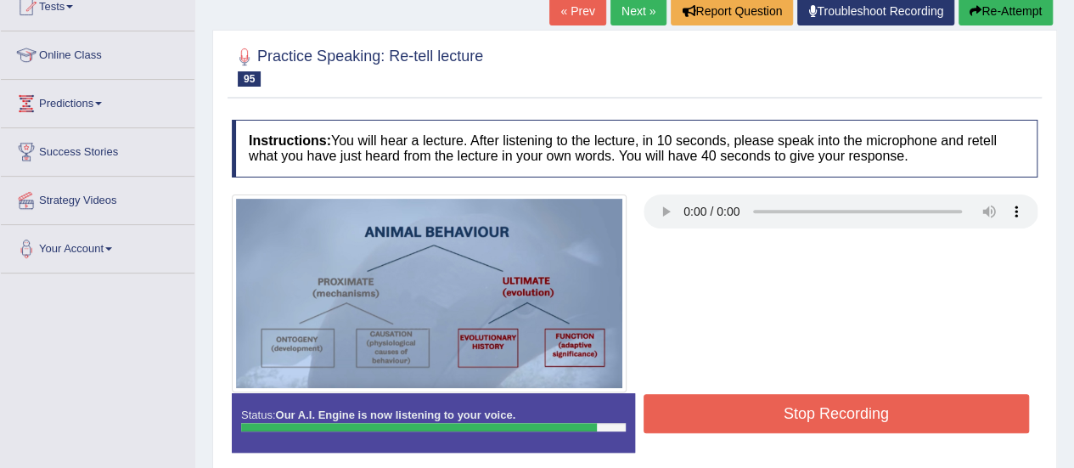
click at [858, 408] on button "Stop Recording" at bounding box center [837, 413] width 386 height 39
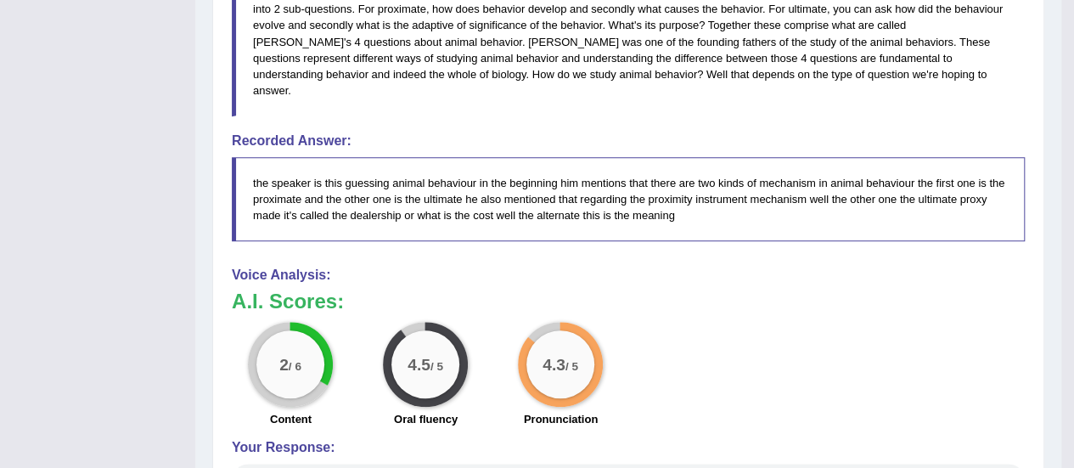
scroll to position [719, 0]
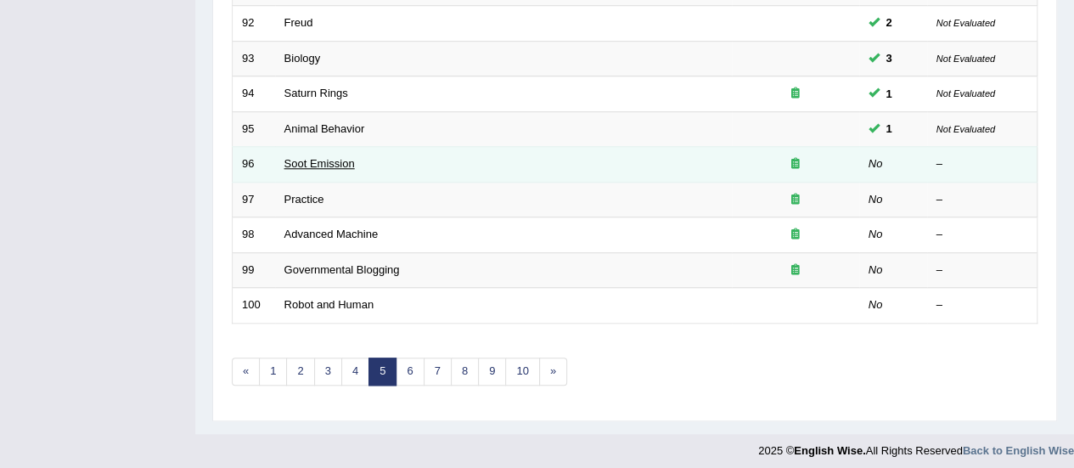
click at [335, 161] on link "Soot Emission" at bounding box center [320, 163] width 70 height 13
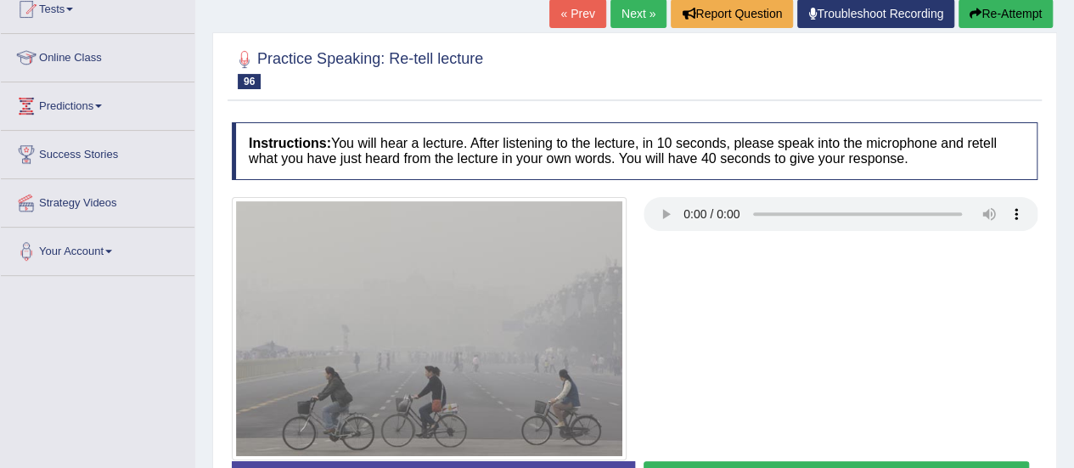
scroll to position [423, 0]
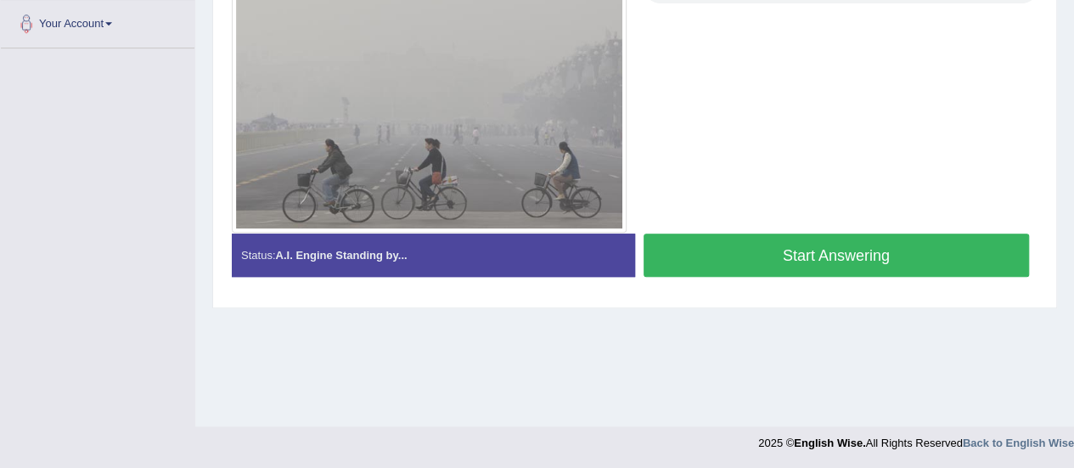
click at [936, 234] on button "Start Answering" at bounding box center [837, 255] width 386 height 43
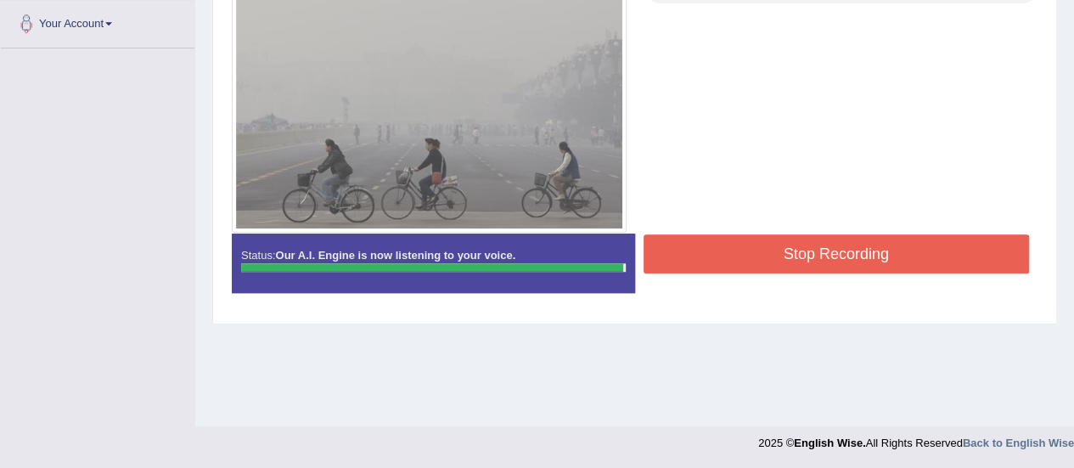
click at [936, 244] on button "Stop Recording" at bounding box center [837, 253] width 386 height 39
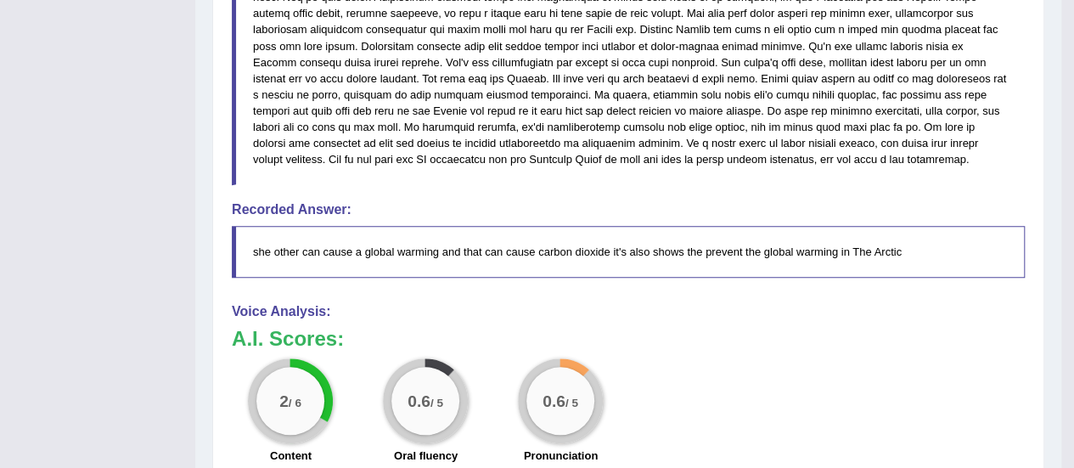
scroll to position [761, 0]
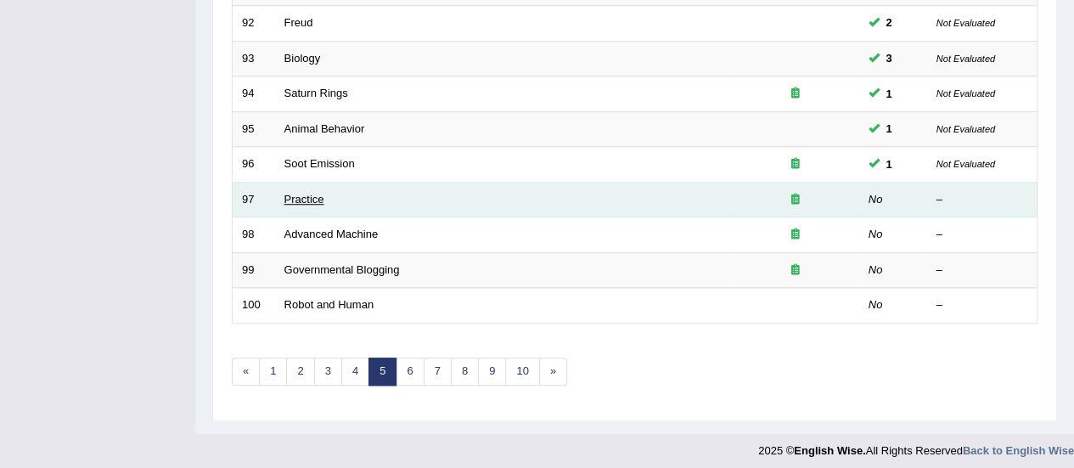
click at [306, 194] on link "Practice" at bounding box center [305, 199] width 40 height 13
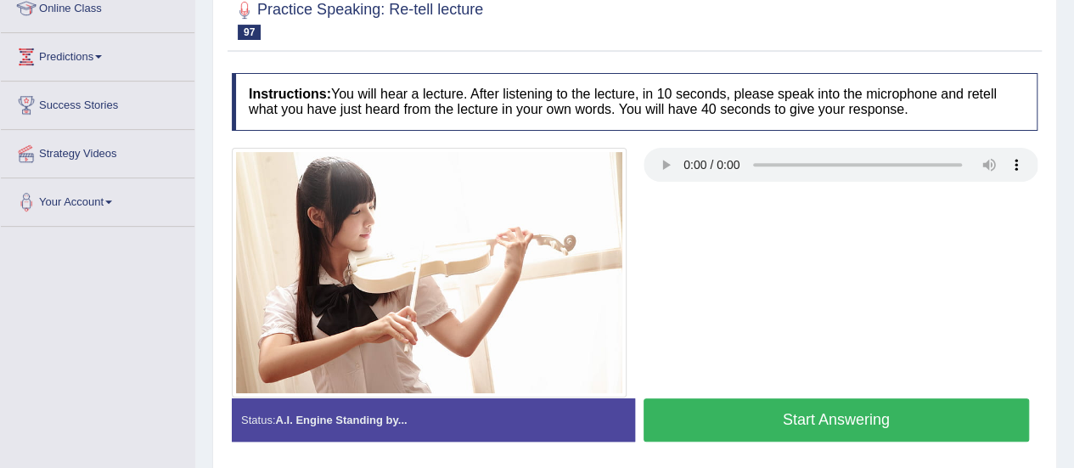
scroll to position [296, 0]
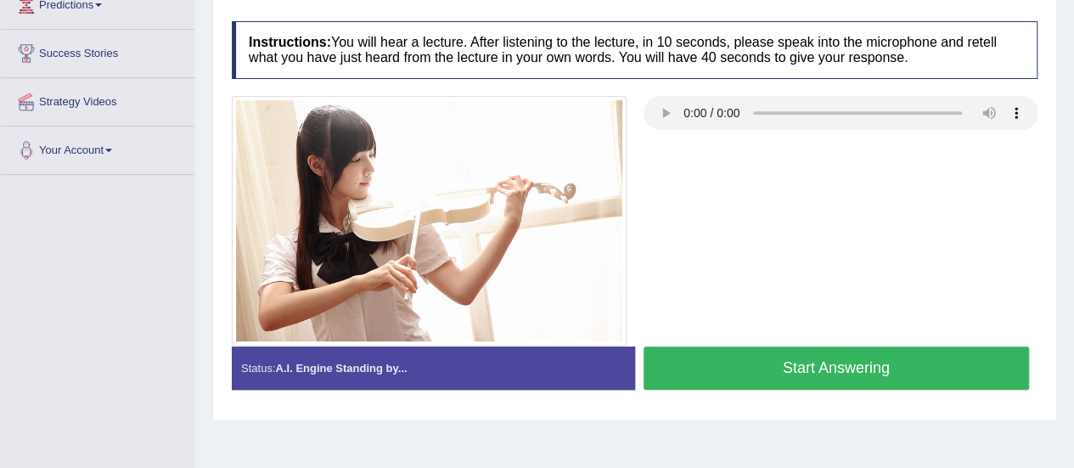
click at [994, 366] on button "Start Answering" at bounding box center [837, 368] width 386 height 43
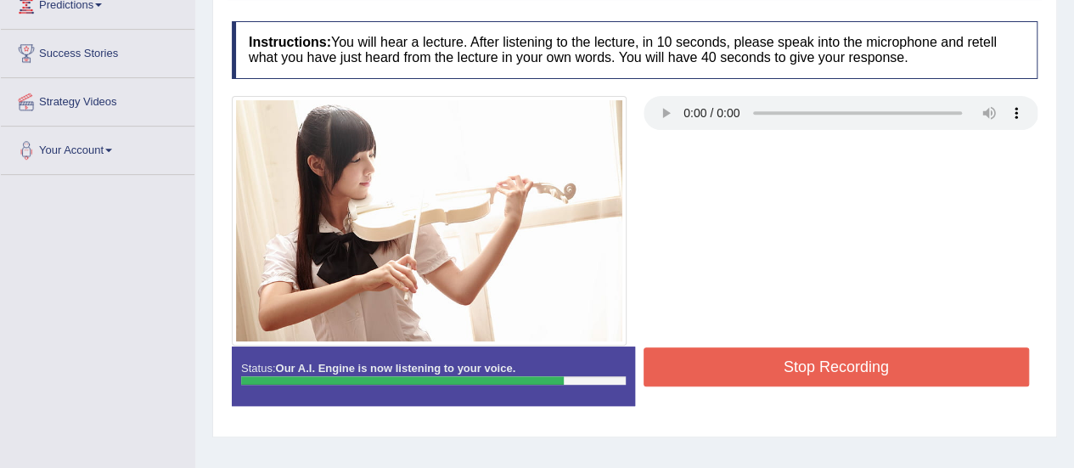
click at [994, 366] on button "Stop Recording" at bounding box center [837, 366] width 386 height 39
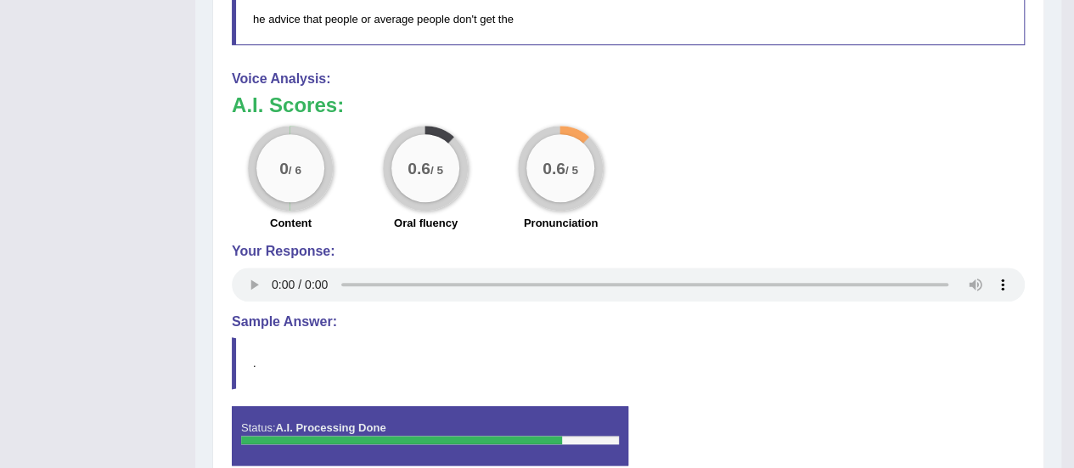
scroll to position [742, 0]
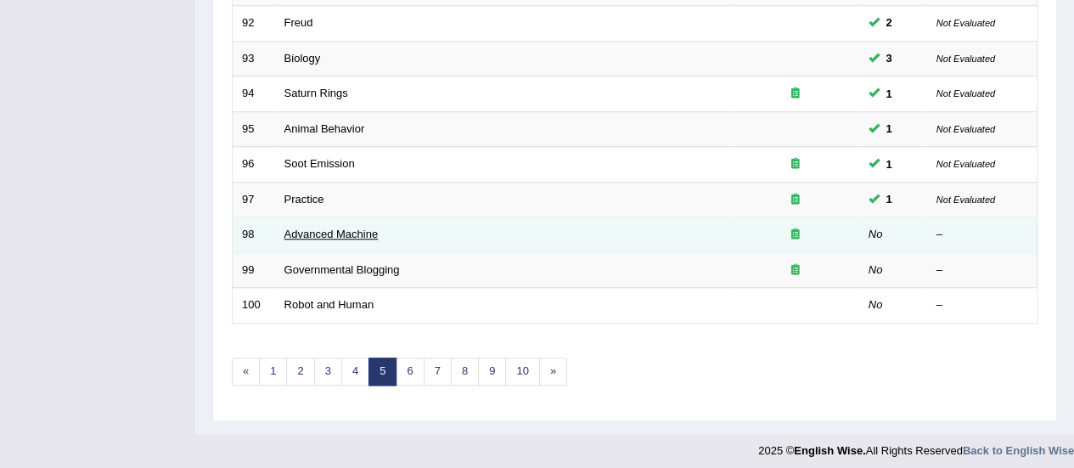
click at [323, 232] on link "Advanced Machine" at bounding box center [332, 234] width 94 height 13
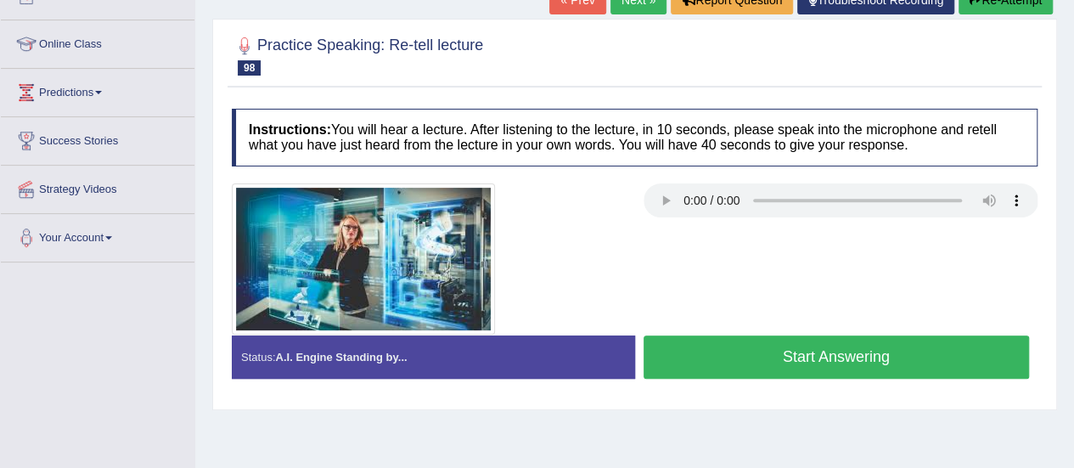
scroll to position [253, 0]
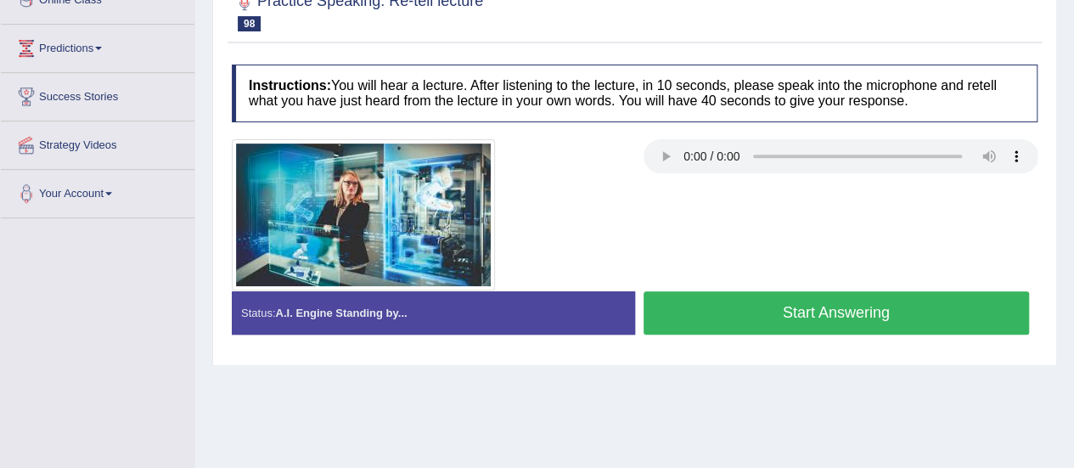
click at [734, 316] on button "Start Answering" at bounding box center [837, 312] width 386 height 43
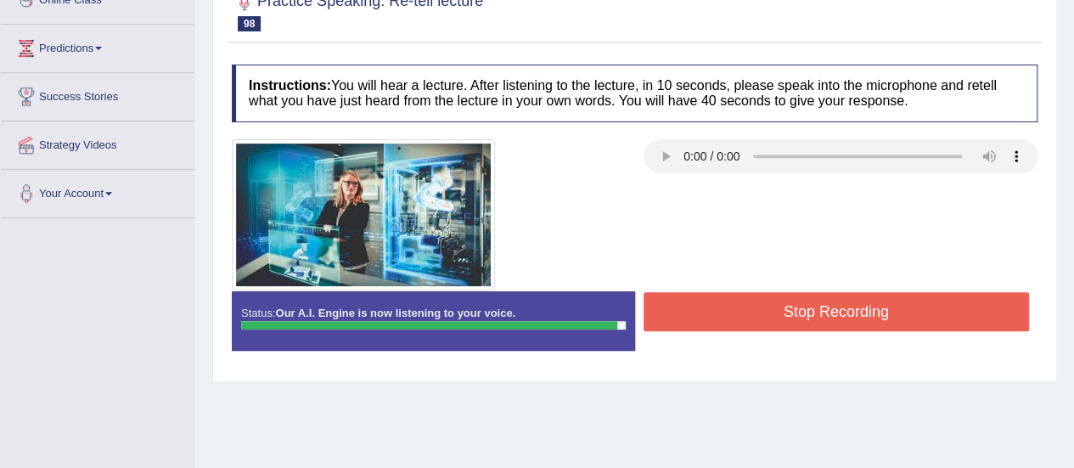
click at [734, 316] on button "Stop Recording" at bounding box center [837, 311] width 386 height 39
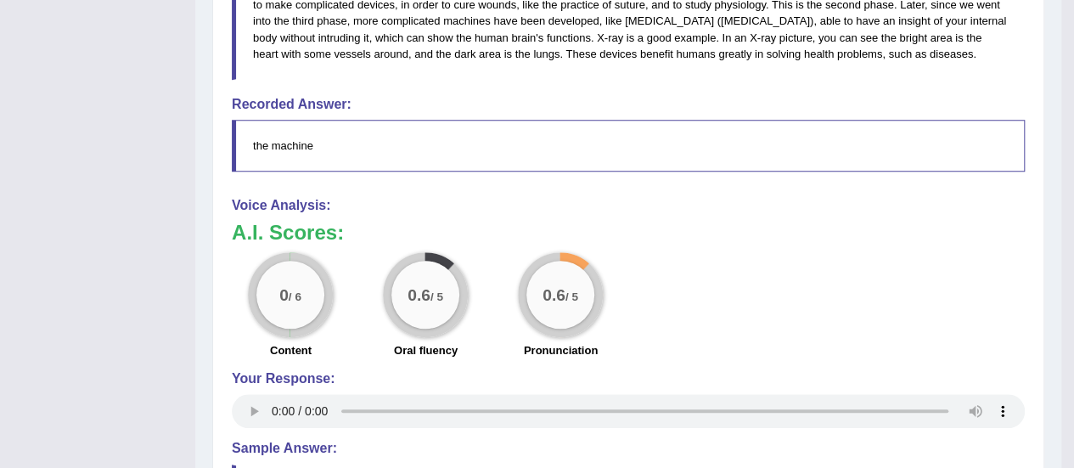
scroll to position [630, 0]
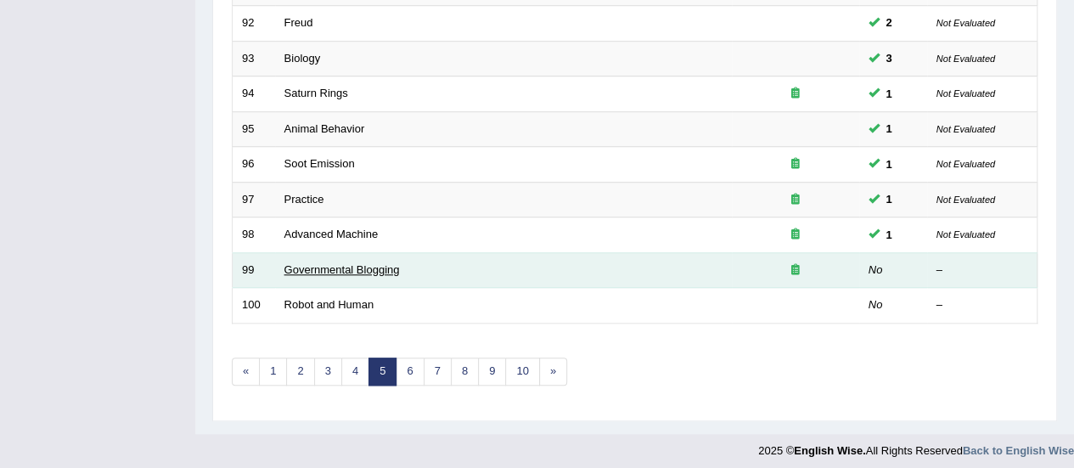
click at [347, 264] on link "Governmental Blogging" at bounding box center [343, 269] width 116 height 13
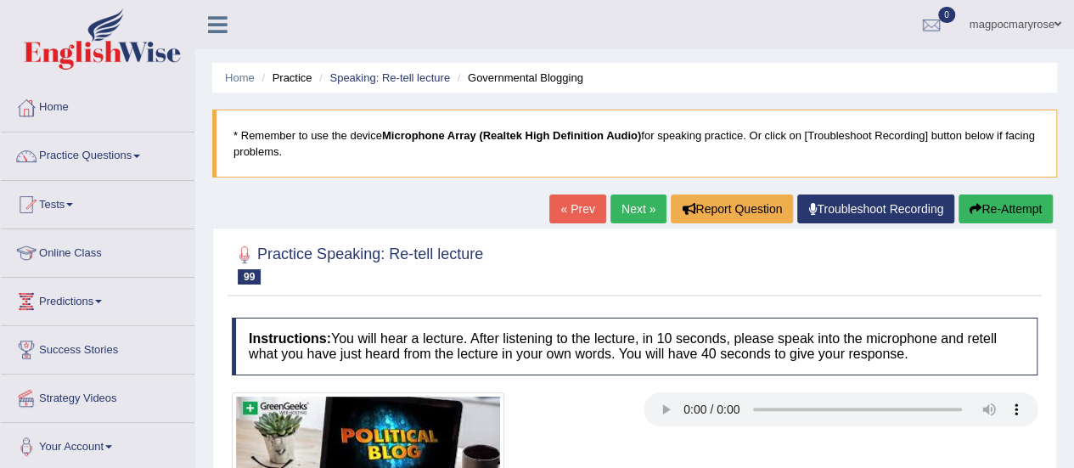
scroll to position [104, 0]
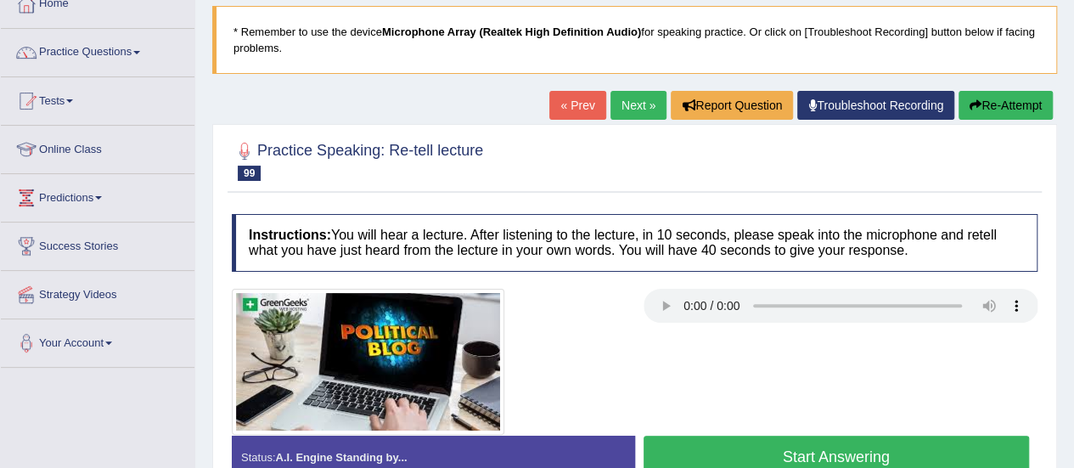
click at [856, 444] on button "Start Answering" at bounding box center [837, 457] width 386 height 43
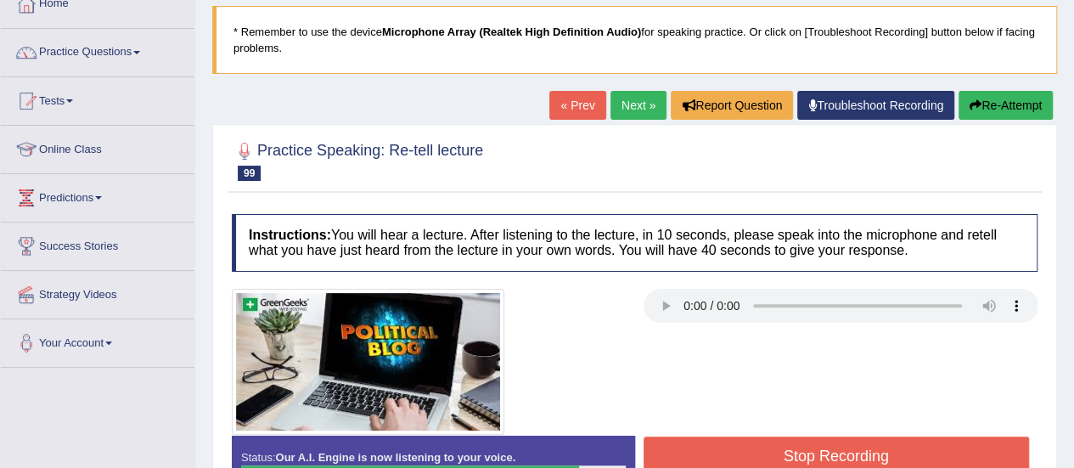
scroll to position [213, 0]
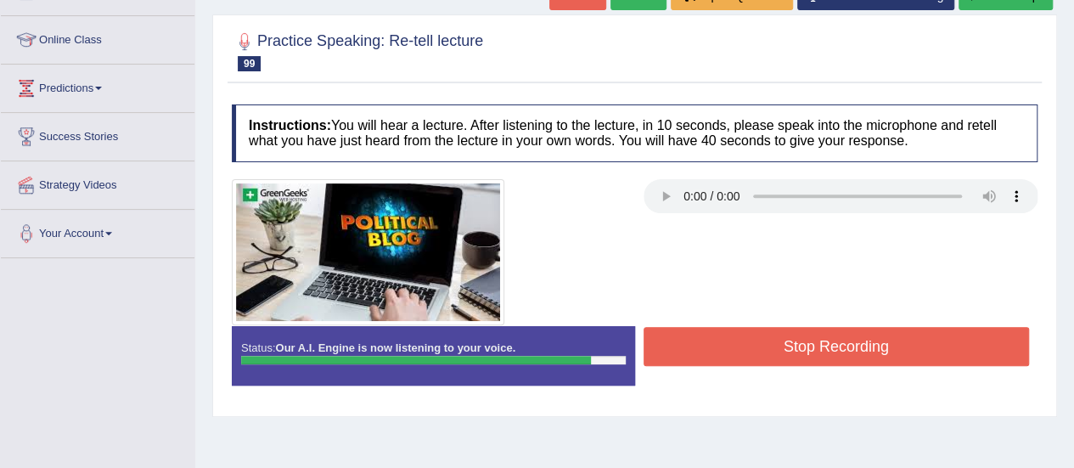
click at [938, 351] on button "Stop Recording" at bounding box center [837, 346] width 386 height 39
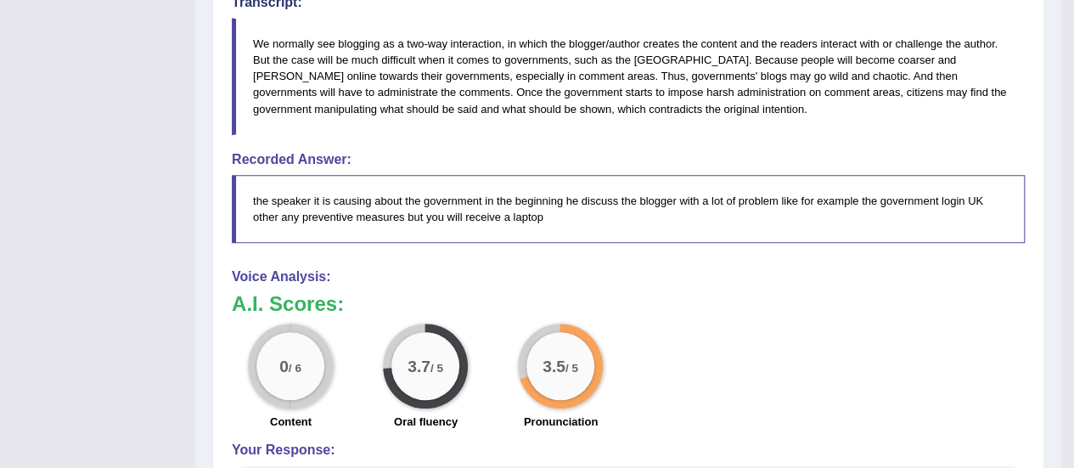
scroll to position [555, 0]
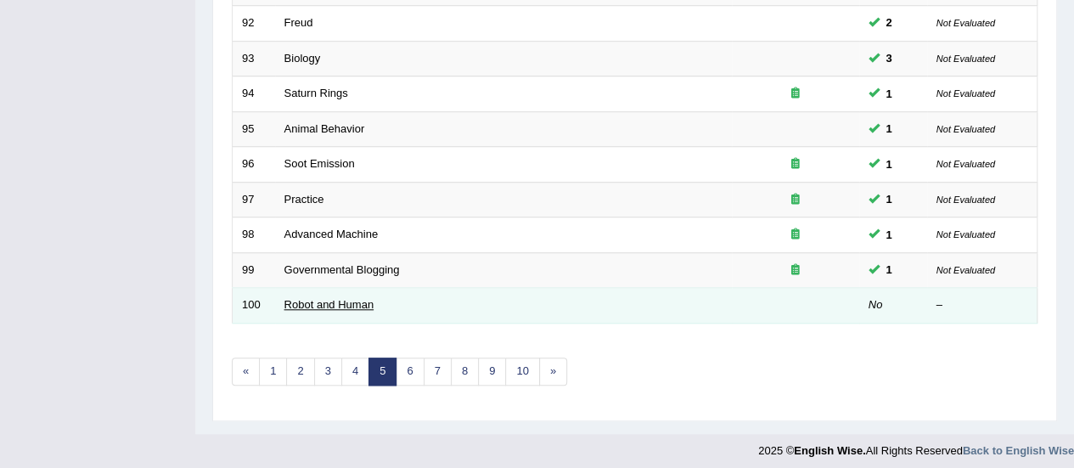
click at [290, 301] on link "Robot and Human" at bounding box center [330, 304] width 90 height 13
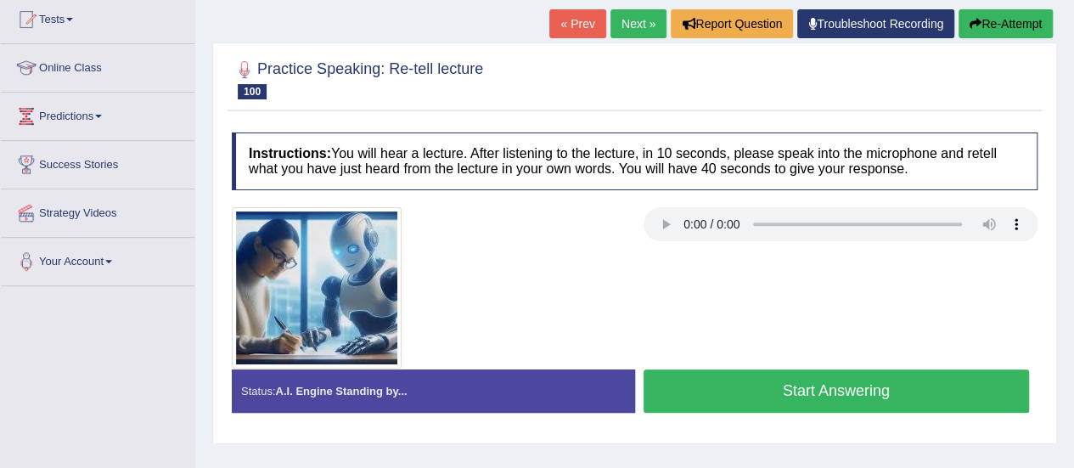
scroll to position [224, 0]
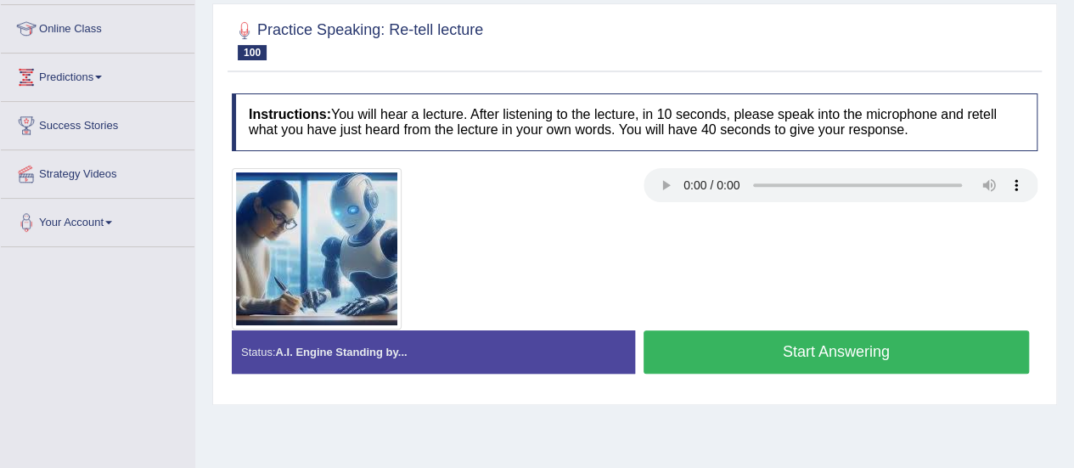
click at [814, 346] on button "Start Answering" at bounding box center [837, 351] width 386 height 43
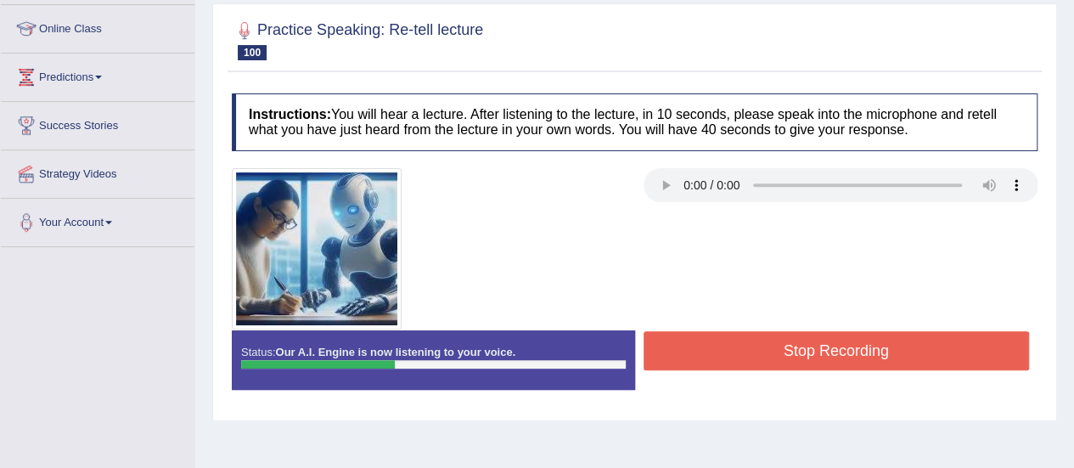
click at [814, 346] on button "Stop Recording" at bounding box center [837, 350] width 386 height 39
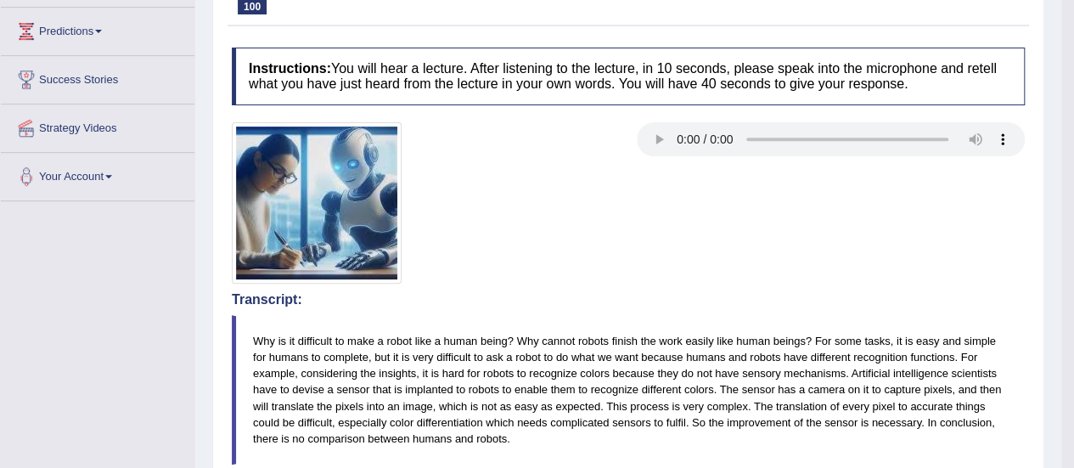
scroll to position [253, 0]
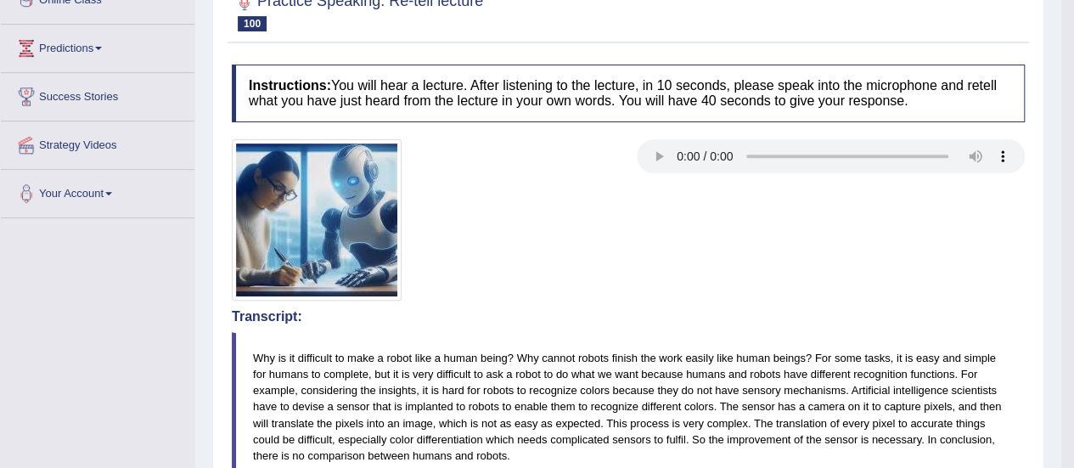
drag, startPoint x: 1085, startPoint y: 191, endPoint x: 1039, endPoint y: 228, distance: 59.3
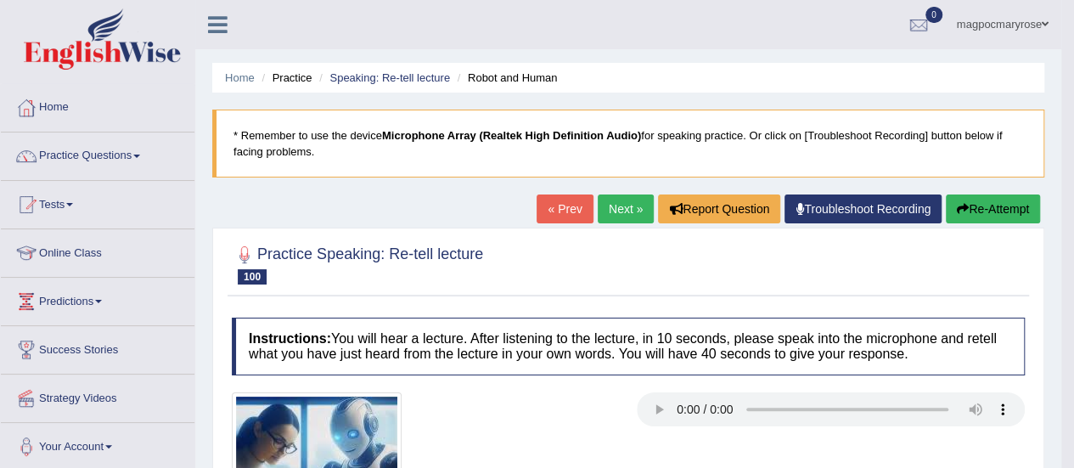
click at [968, 208] on button "Re-Attempt" at bounding box center [993, 208] width 94 height 29
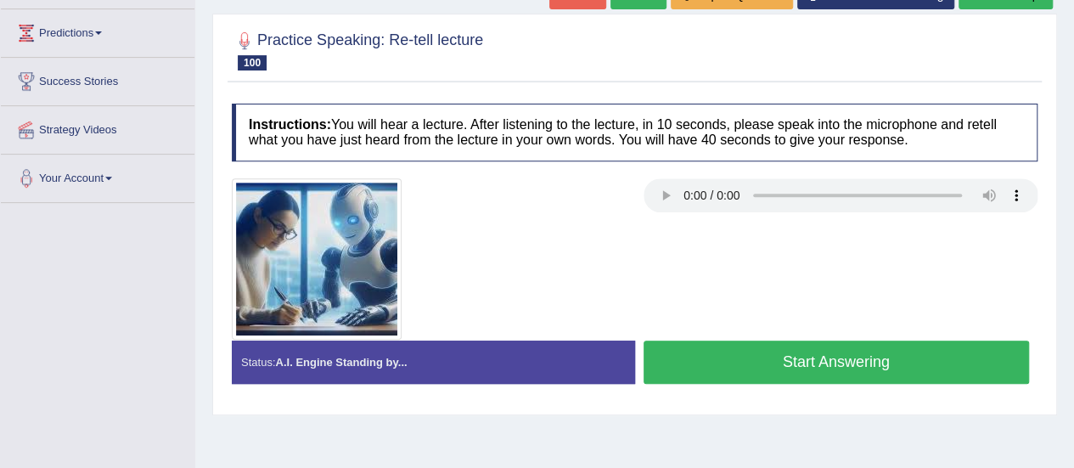
scroll to position [290, 0]
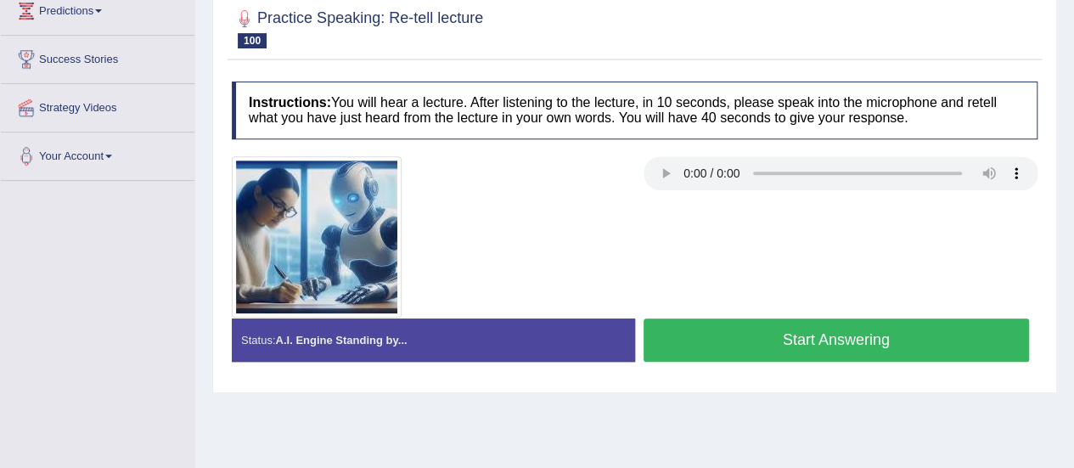
click at [719, 341] on button "Start Answering" at bounding box center [837, 339] width 386 height 43
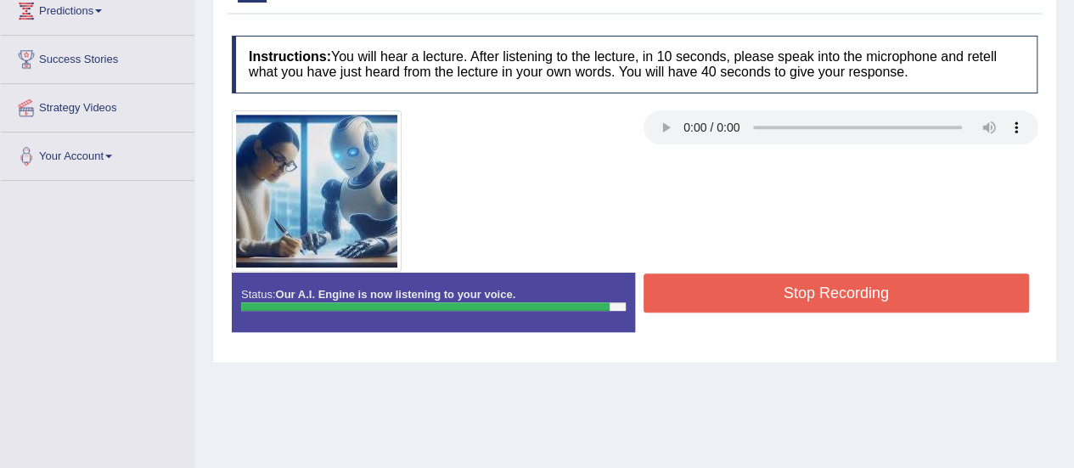
click at [740, 286] on button "Stop Recording" at bounding box center [837, 292] width 386 height 39
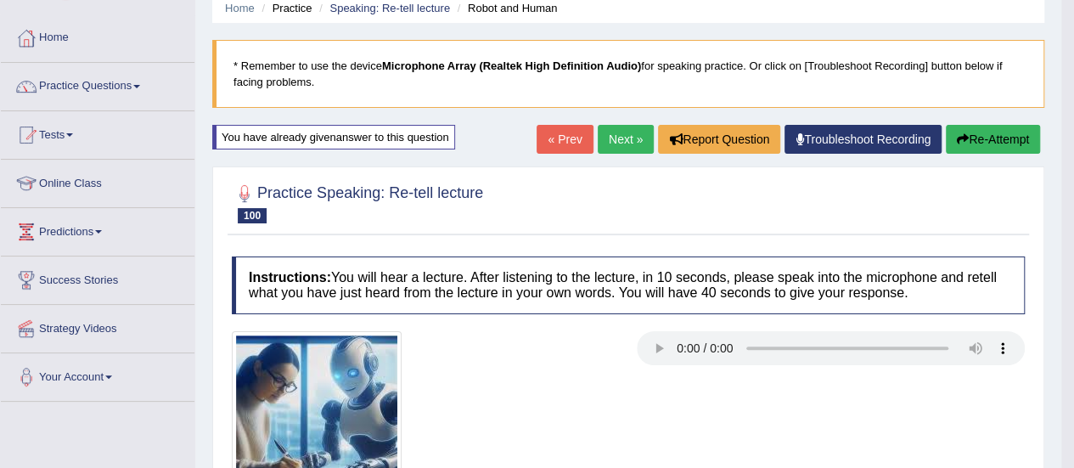
scroll to position [66, 0]
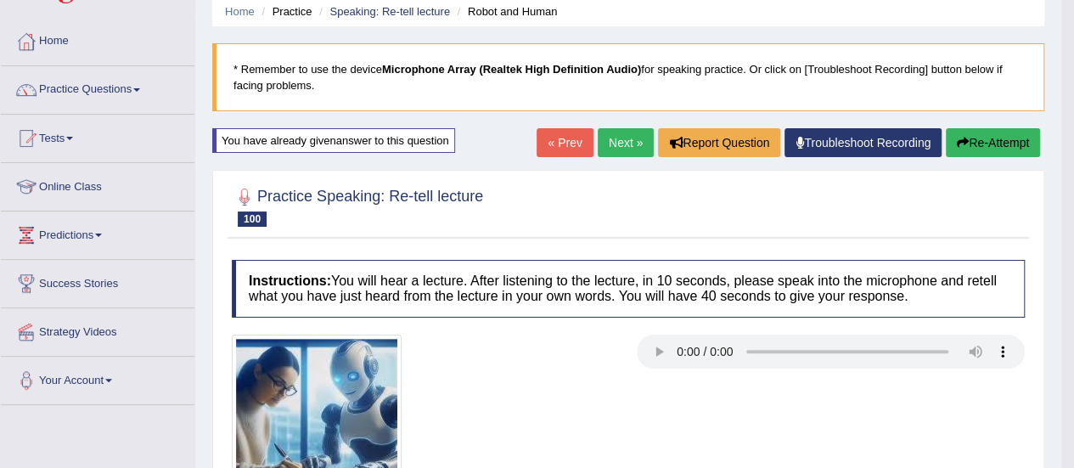
click at [992, 148] on button "Re-Attempt" at bounding box center [993, 142] width 94 height 29
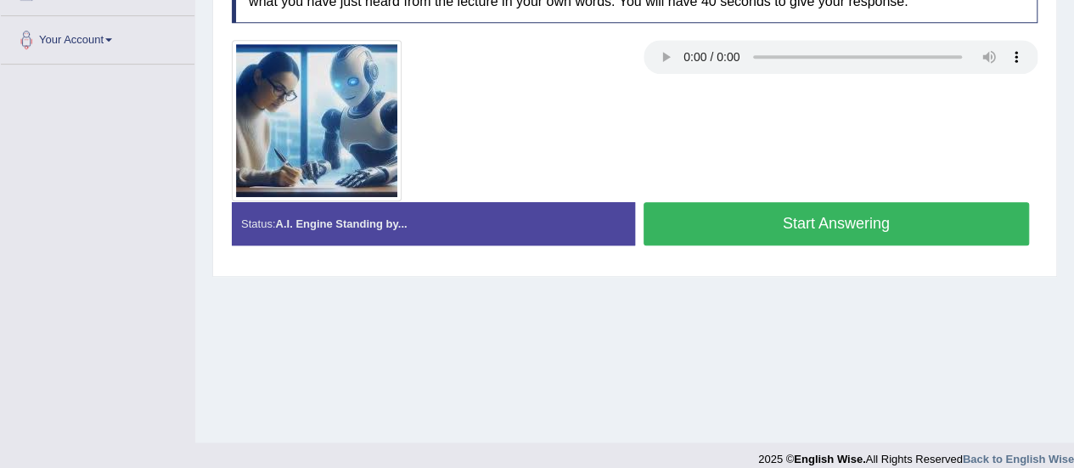
scroll to position [410, 0]
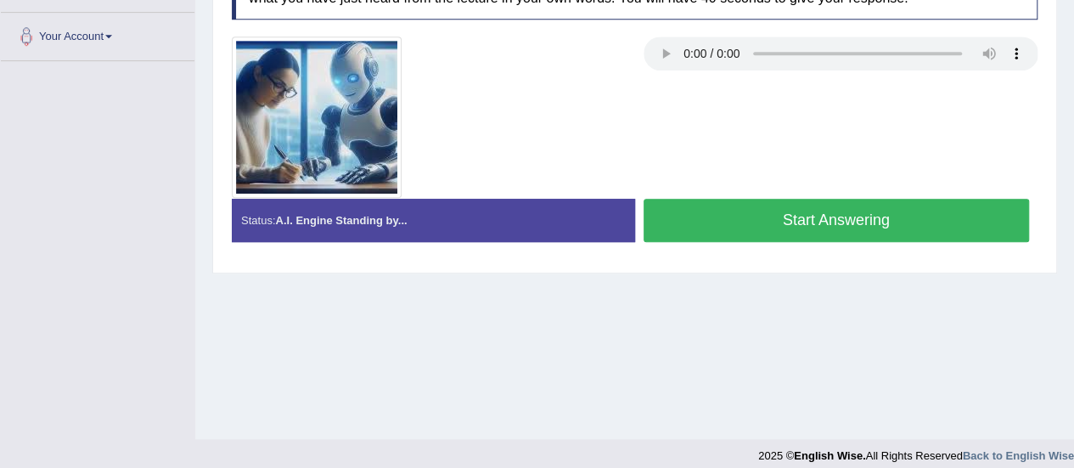
drag, startPoint x: 1068, startPoint y: 314, endPoint x: 887, endPoint y: 225, distance: 202.4
click at [887, 225] on div "Home Practice Speaking: Re-tell lecture Robot and Human * Remember to use the d…" at bounding box center [634, 14] width 879 height 849
click at [887, 225] on button "Start Answering" at bounding box center [837, 220] width 386 height 43
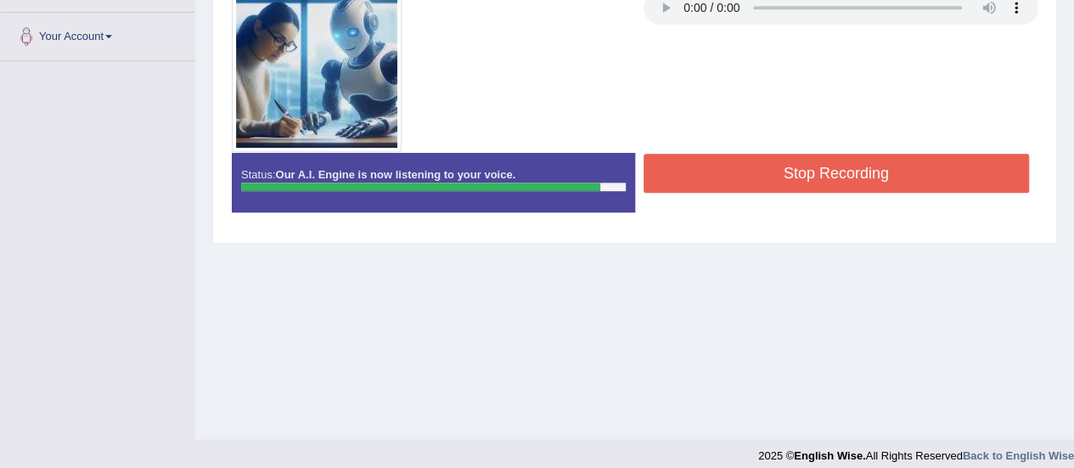
click at [875, 167] on button "Stop Recording" at bounding box center [837, 173] width 386 height 39
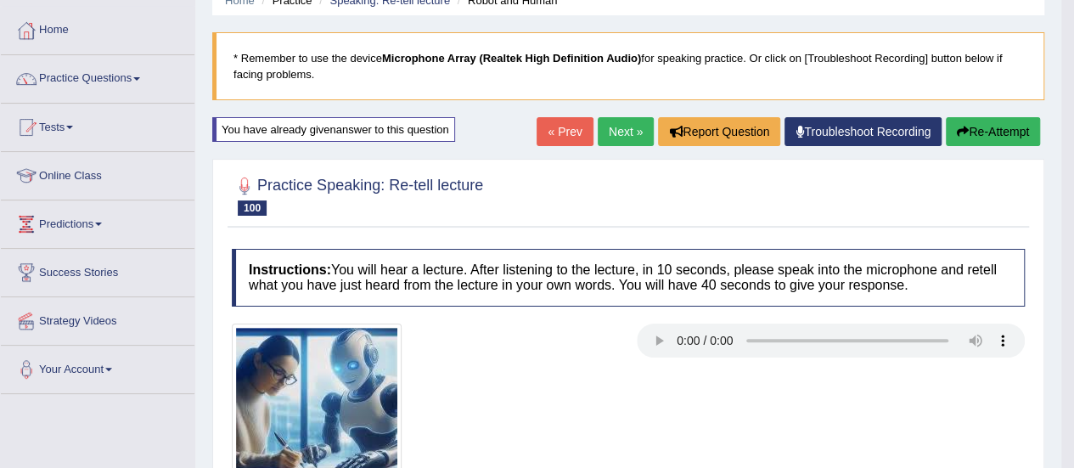
scroll to position [76, 0]
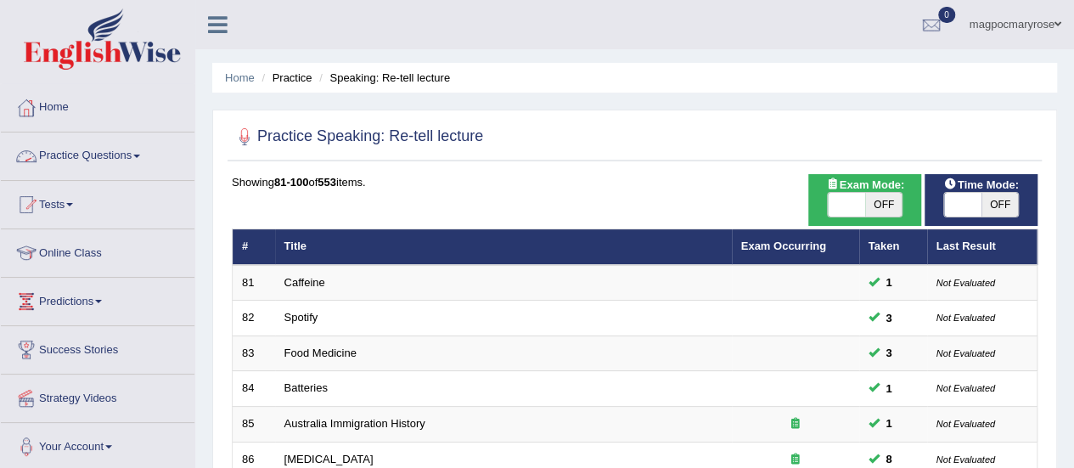
click at [119, 154] on link "Practice Questions" at bounding box center [98, 153] width 194 height 42
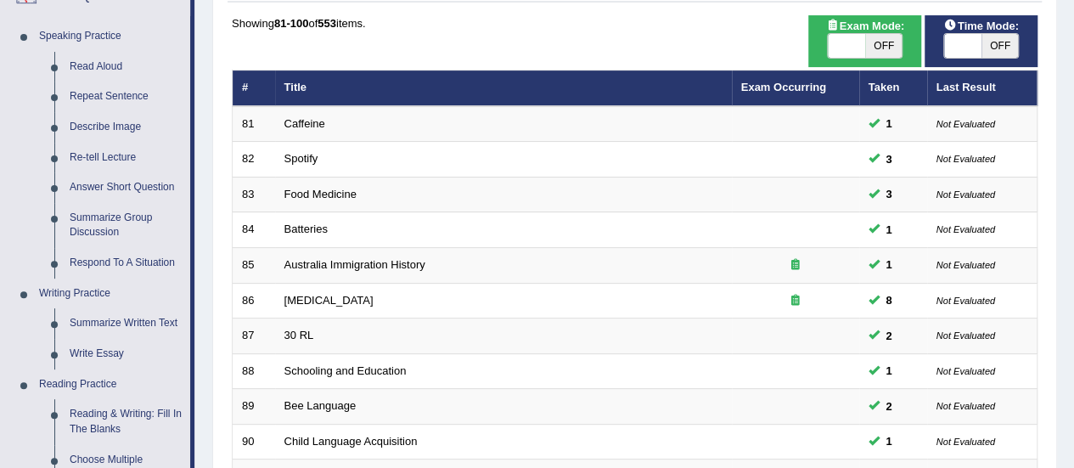
scroll to position [161, 0]
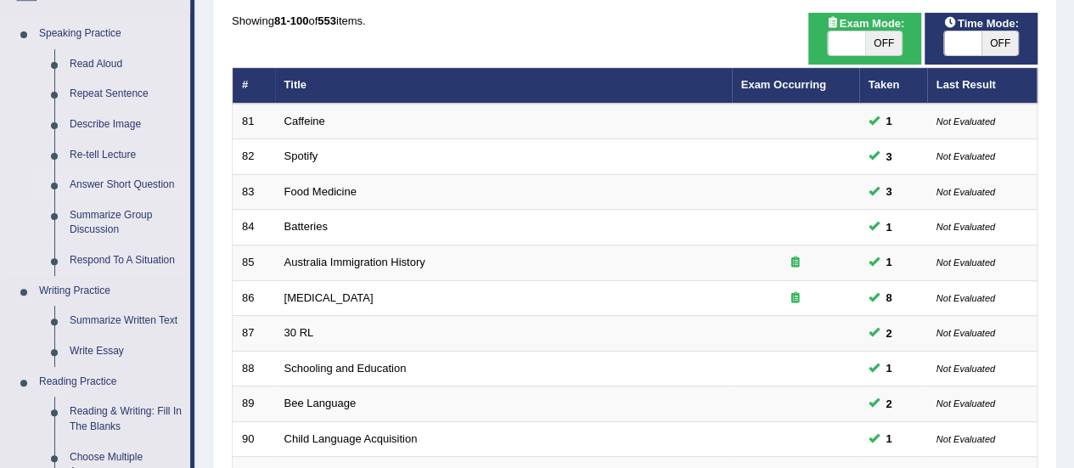
click at [132, 184] on link "Answer Short Question" at bounding box center [126, 185] width 128 height 31
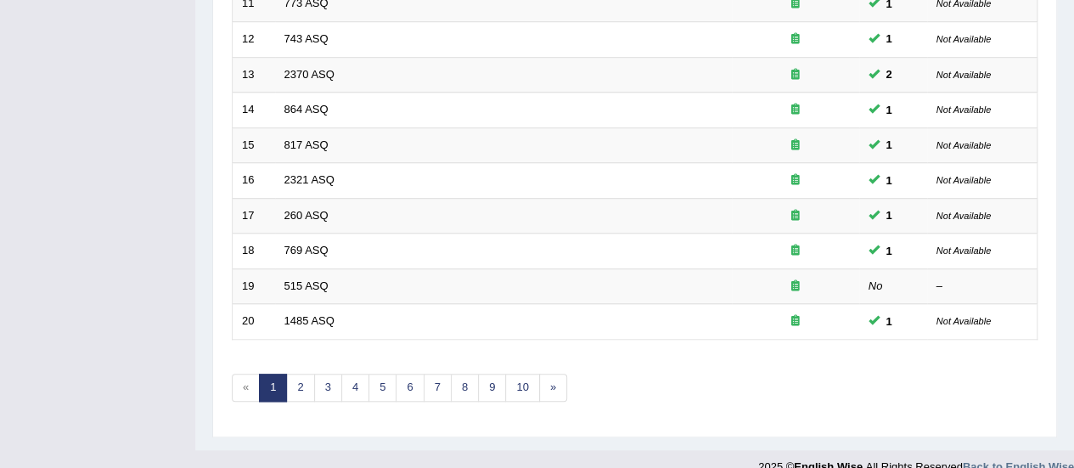
scroll to position [645, 0]
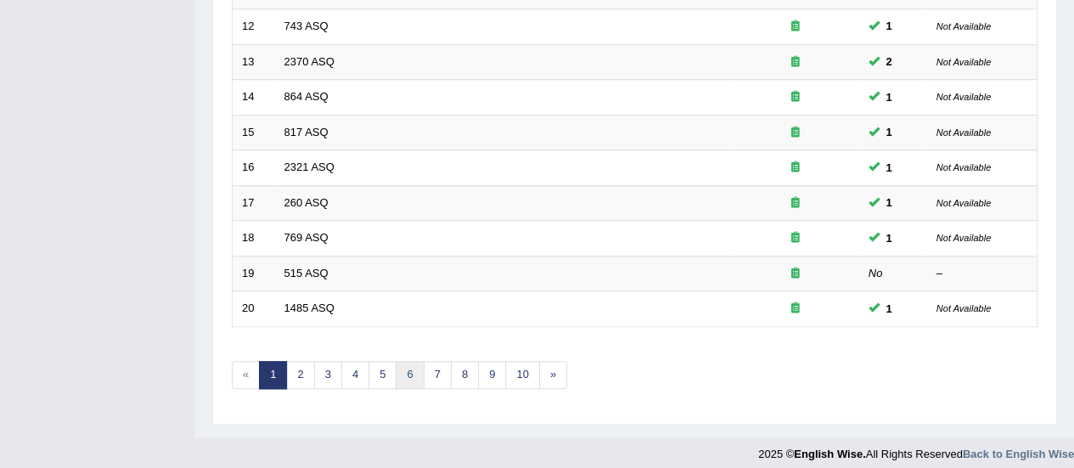
click at [404, 369] on link "6" at bounding box center [410, 375] width 28 height 28
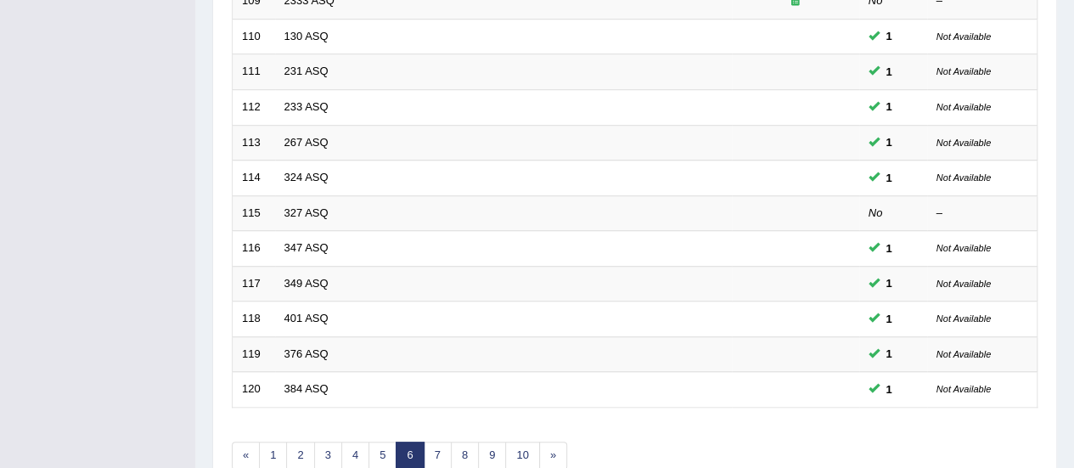
scroll to position [648, 0]
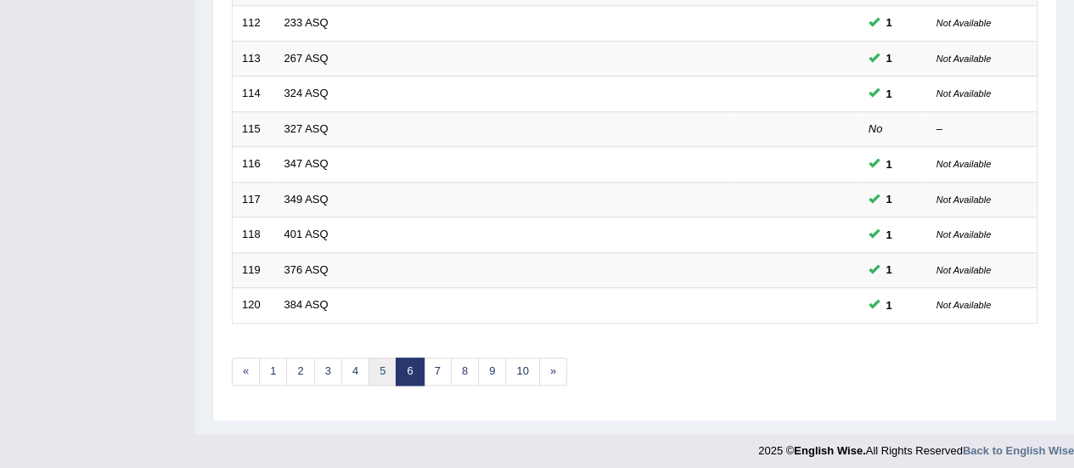
click at [375, 360] on link "5" at bounding box center [383, 372] width 28 height 28
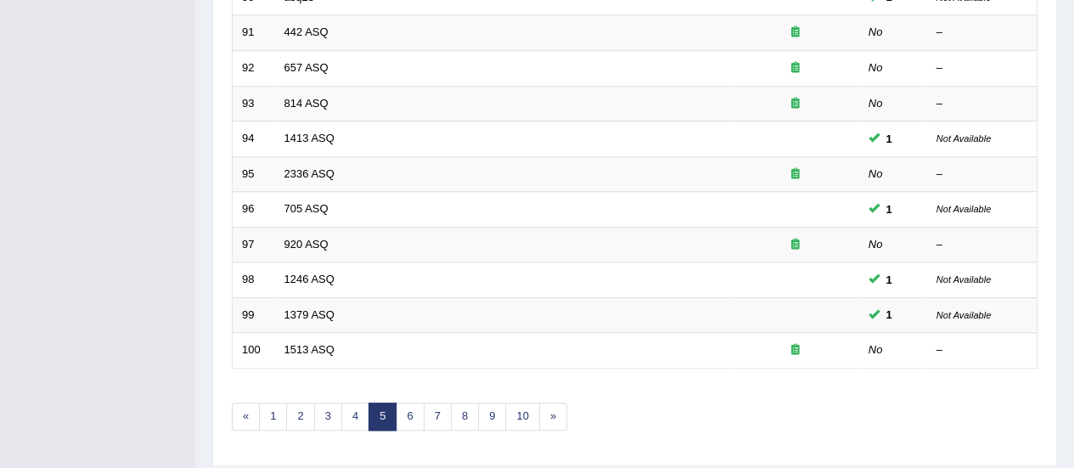
scroll to position [648, 0]
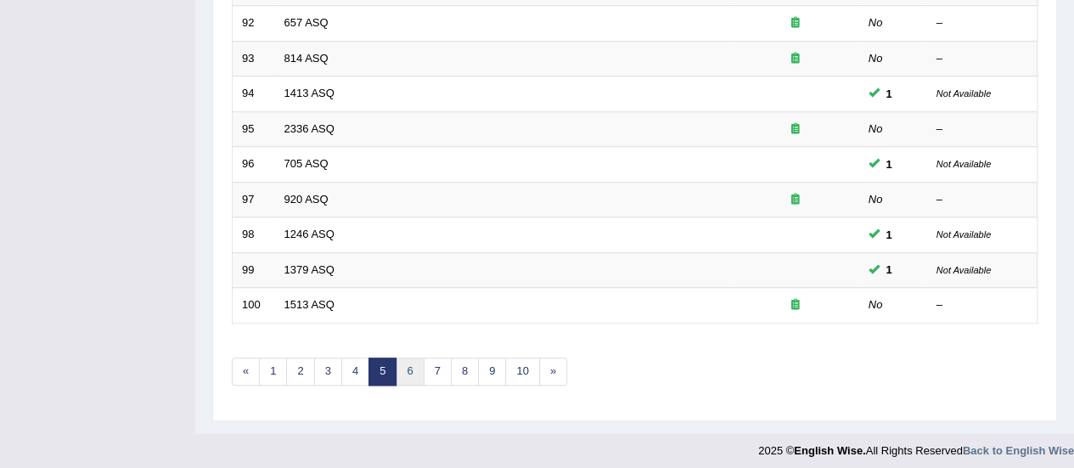
click at [411, 364] on link "6" at bounding box center [410, 372] width 28 height 28
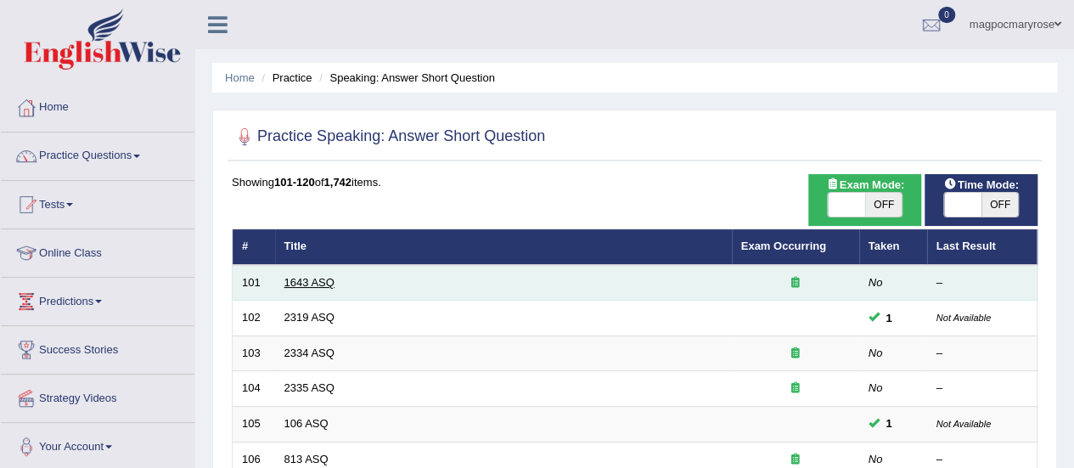
click at [323, 279] on link "1643 ASQ" at bounding box center [310, 282] width 50 height 13
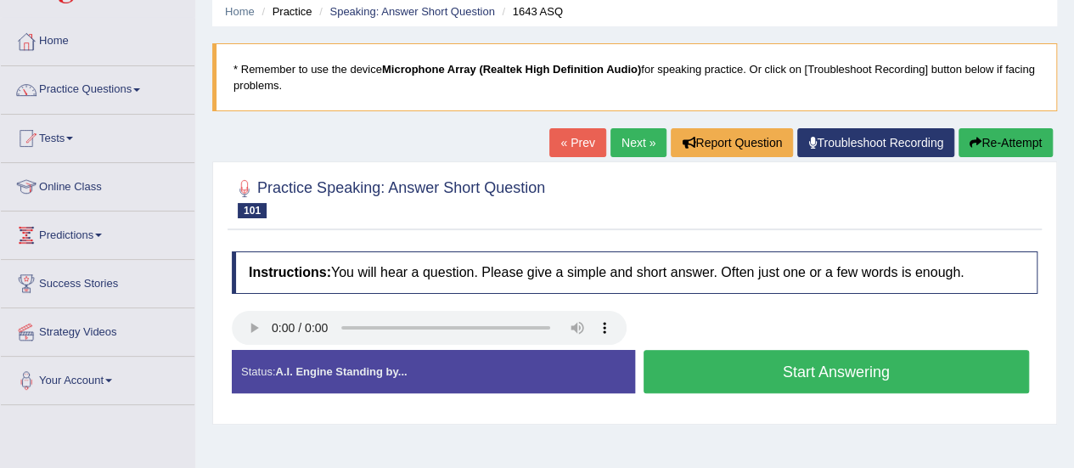
scroll to position [108, 0]
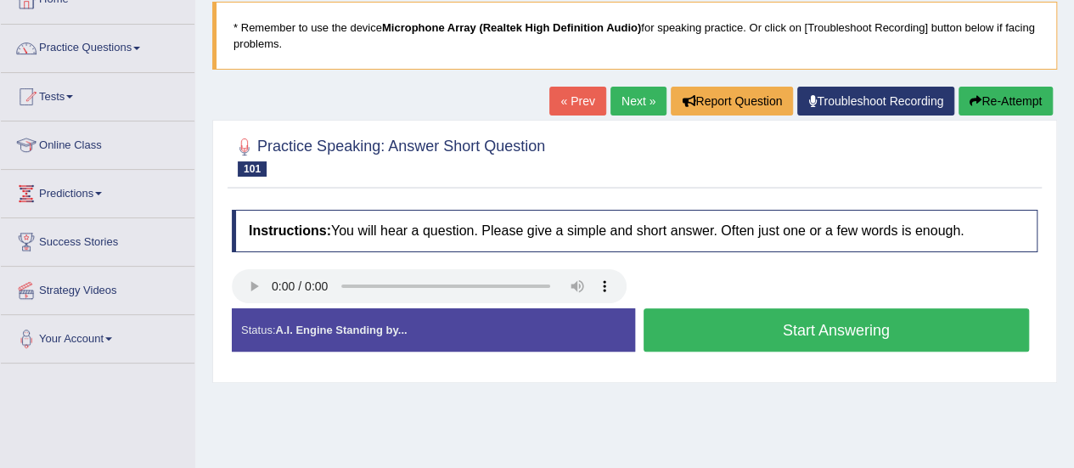
click at [759, 341] on button "Start Answering" at bounding box center [837, 329] width 386 height 43
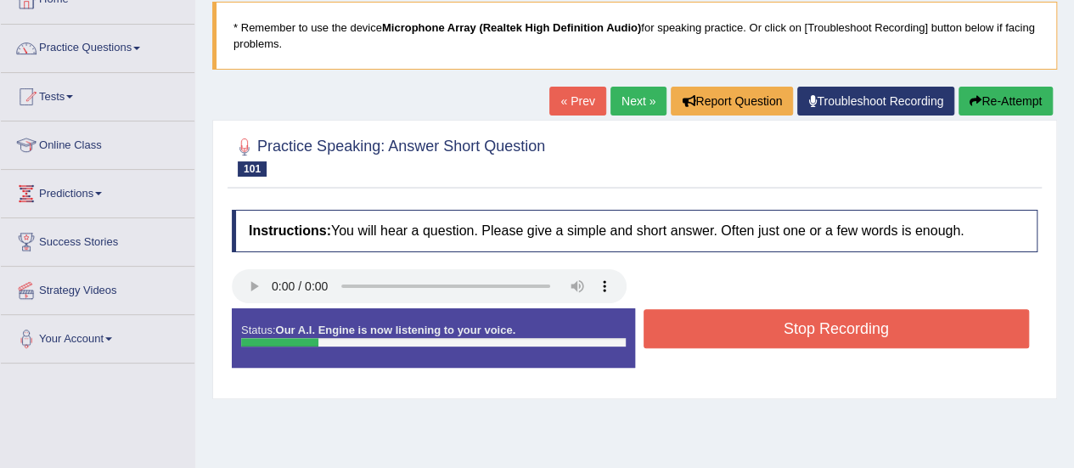
click at [759, 341] on button "Stop Recording" at bounding box center [837, 328] width 386 height 39
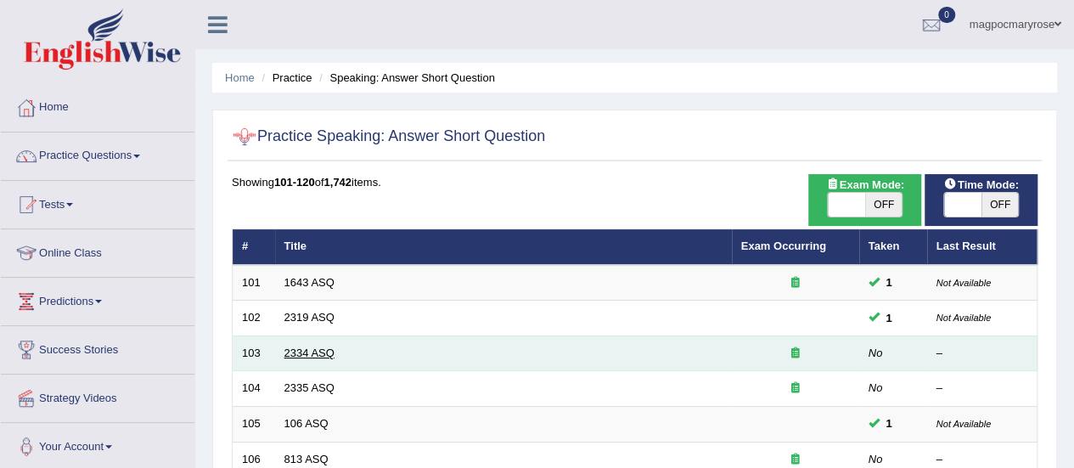
click at [301, 347] on link "2334 ASQ" at bounding box center [310, 353] width 50 height 13
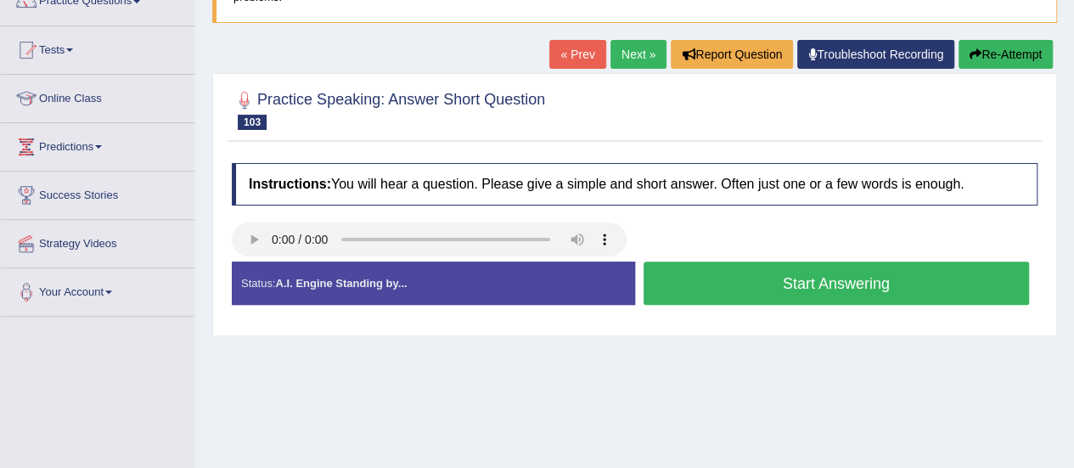
scroll to position [161, 0]
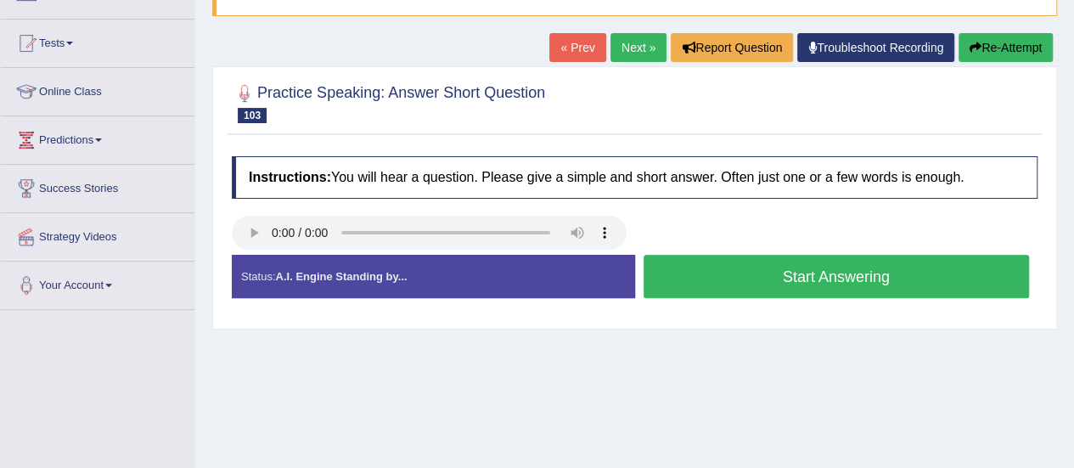
click at [746, 283] on button "Start Answering" at bounding box center [837, 276] width 386 height 43
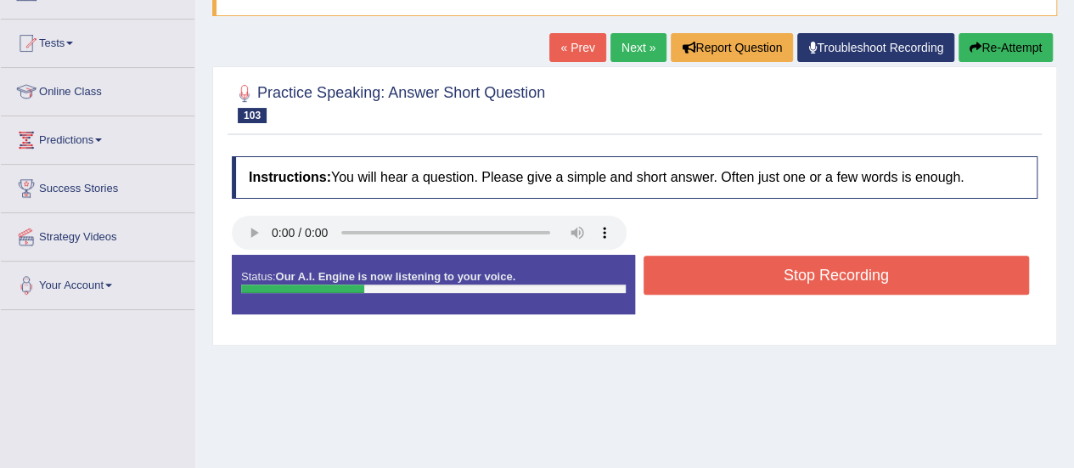
click at [746, 283] on button "Stop Recording" at bounding box center [837, 275] width 386 height 39
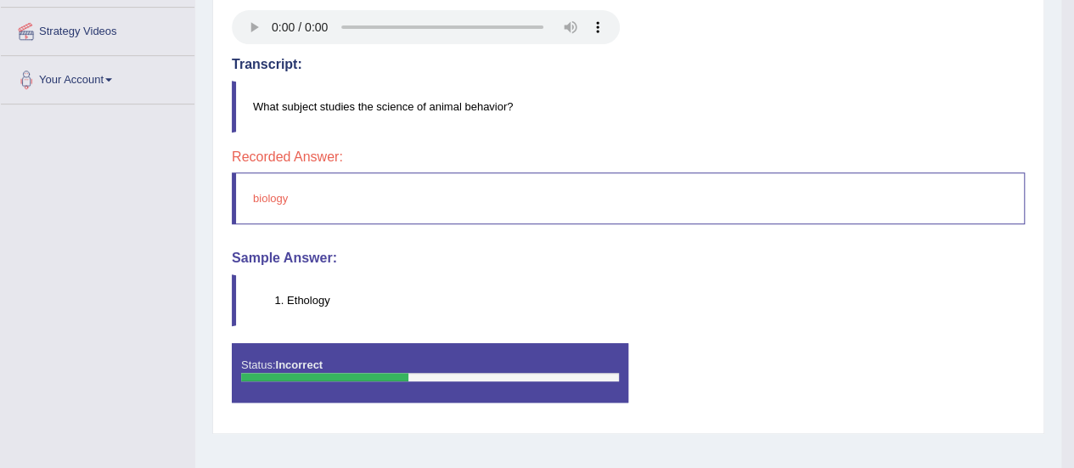
scroll to position [374, 0]
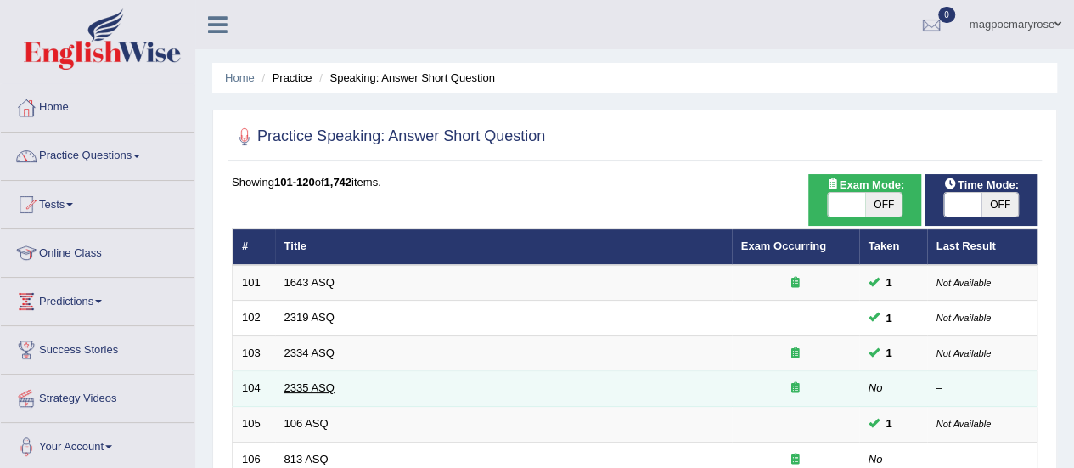
click at [318, 385] on link "2335 ASQ" at bounding box center [310, 387] width 50 height 13
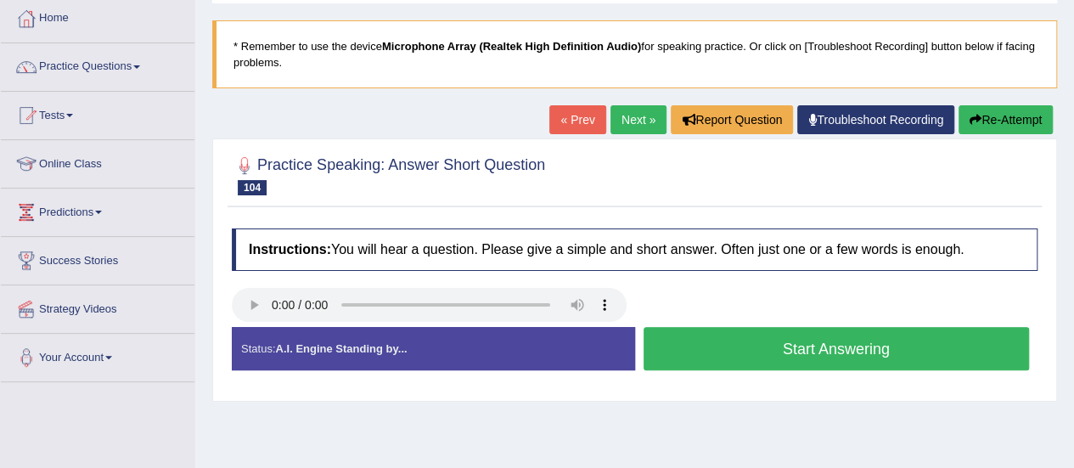
scroll to position [112, 0]
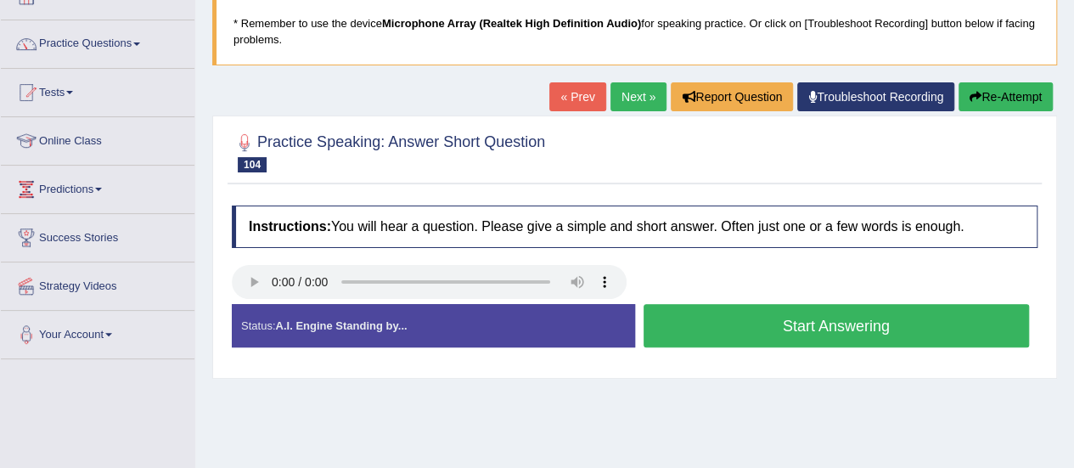
click at [796, 329] on button "Start Answering" at bounding box center [837, 325] width 386 height 43
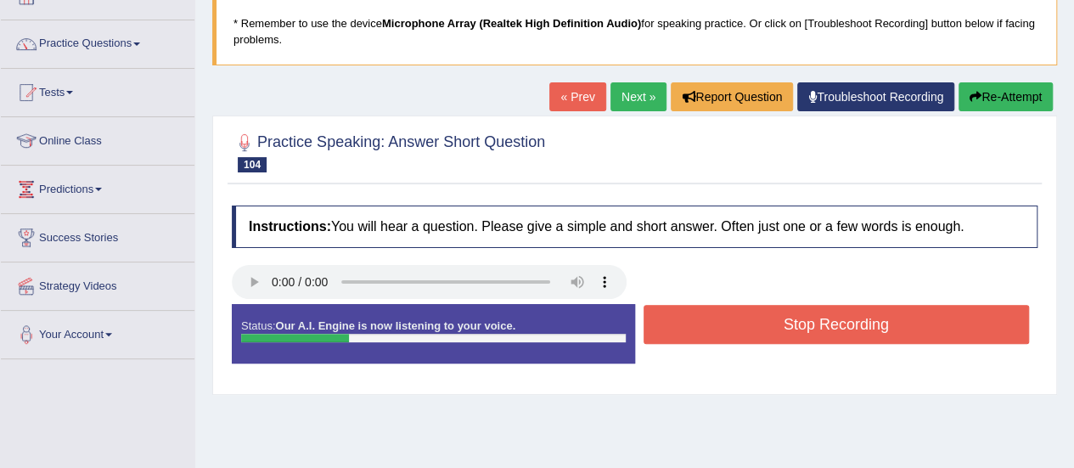
click at [796, 329] on button "Stop Recording" at bounding box center [837, 324] width 386 height 39
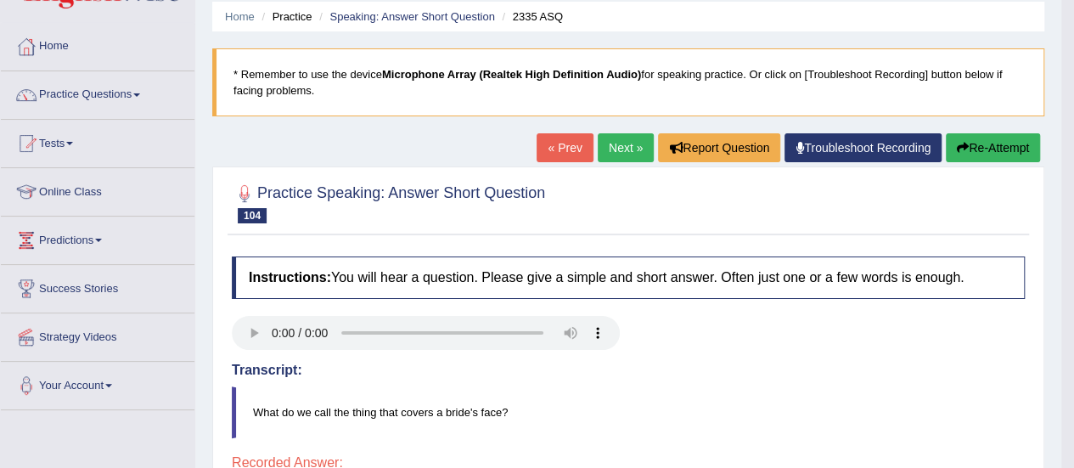
scroll to position [0, 0]
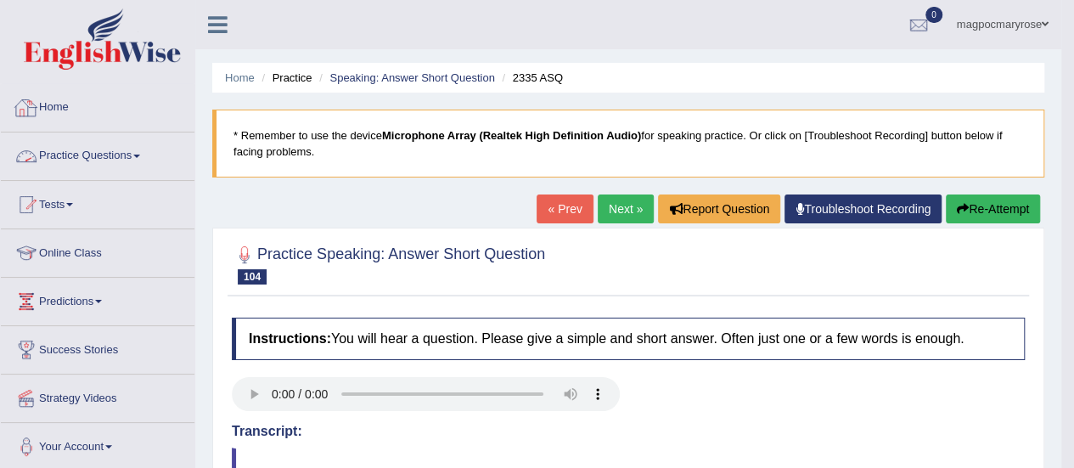
click at [121, 149] on link "Practice Questions" at bounding box center [98, 153] width 194 height 42
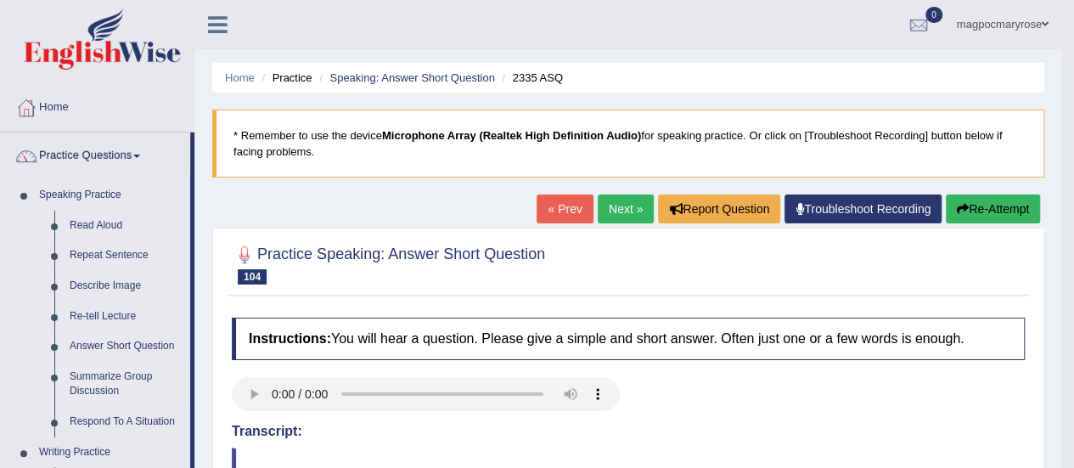
click at [92, 378] on link "Summarize Group Discussion" at bounding box center [126, 384] width 128 height 45
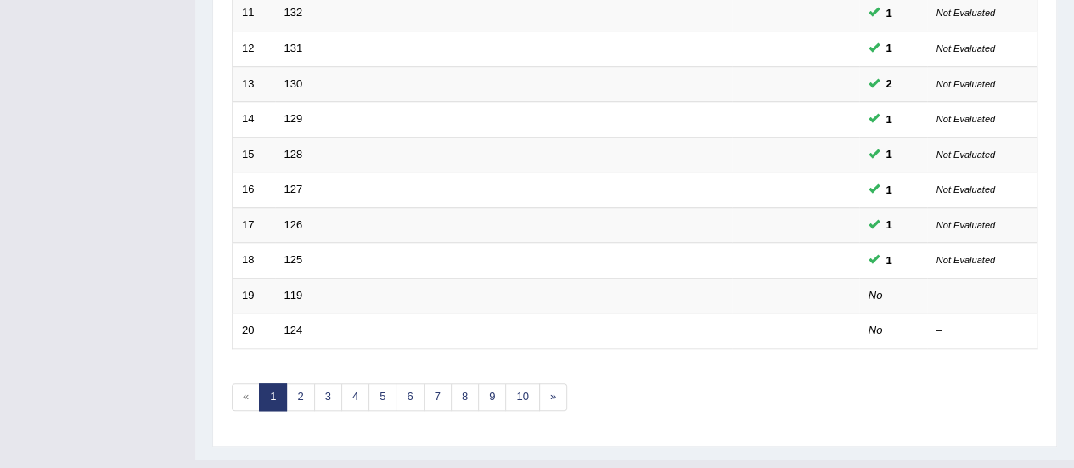
scroll to position [616, 0]
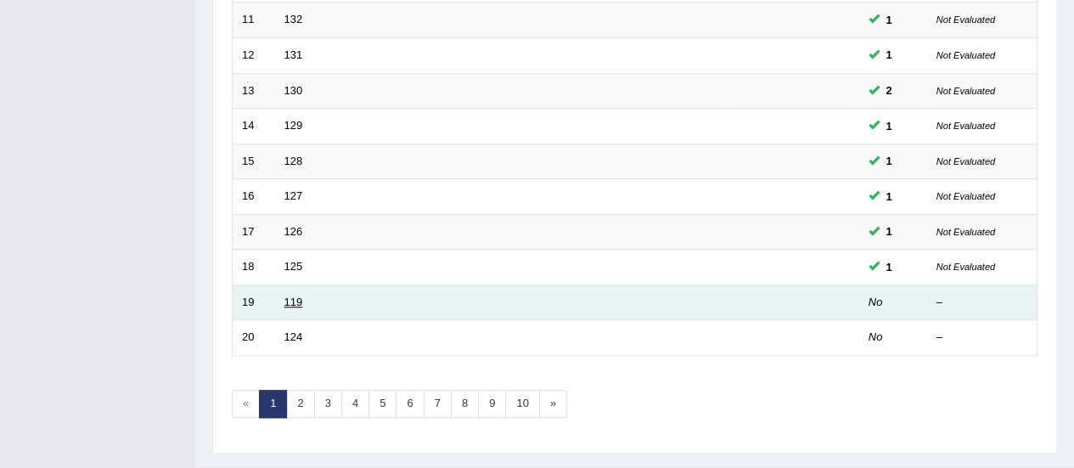
click at [292, 296] on link "119" at bounding box center [294, 302] width 19 height 13
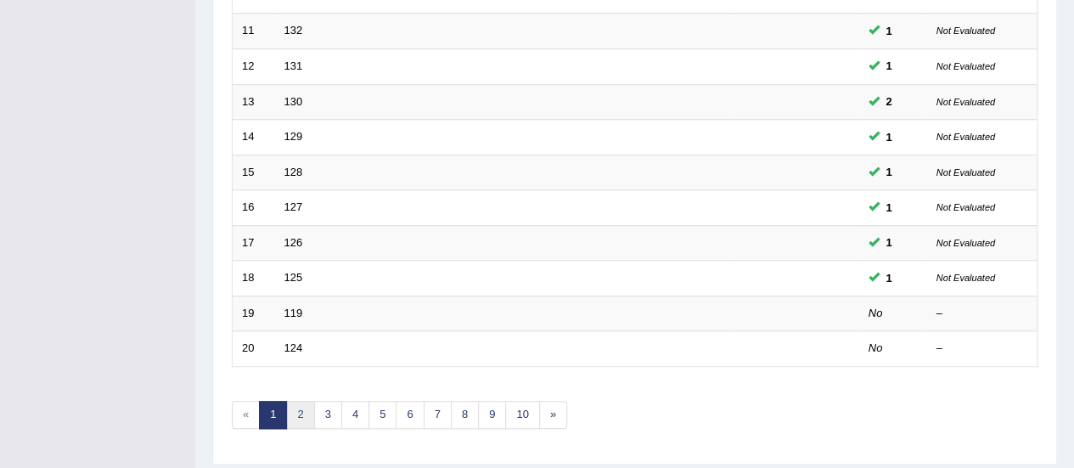
click at [304, 405] on link "2" at bounding box center [300, 415] width 28 height 28
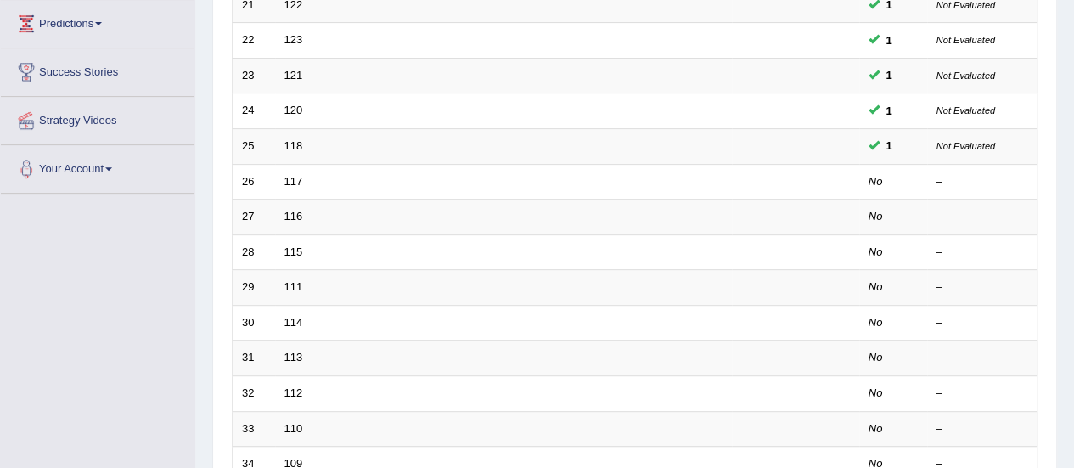
scroll to position [294, 0]
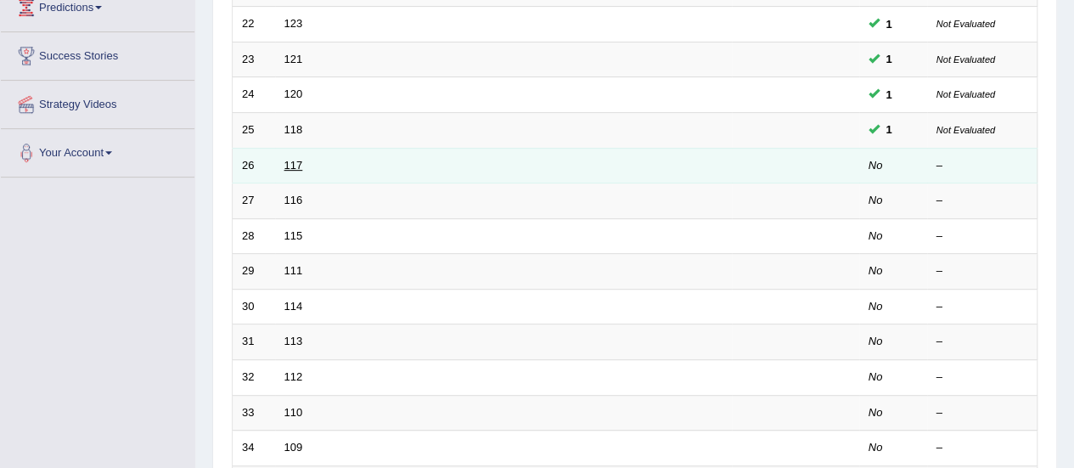
click at [296, 162] on link "117" at bounding box center [294, 165] width 19 height 13
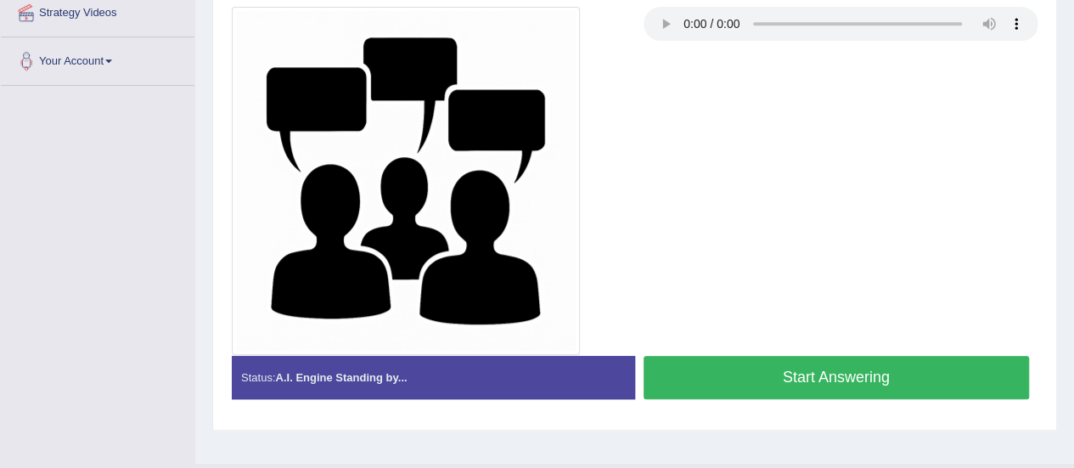
scroll to position [401, 0]
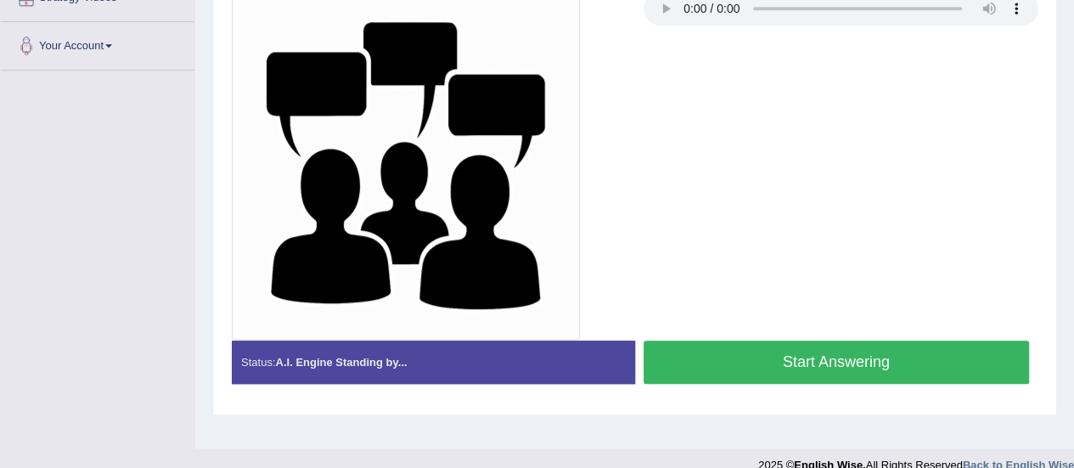
click at [914, 363] on button "Start Answering" at bounding box center [837, 362] width 386 height 43
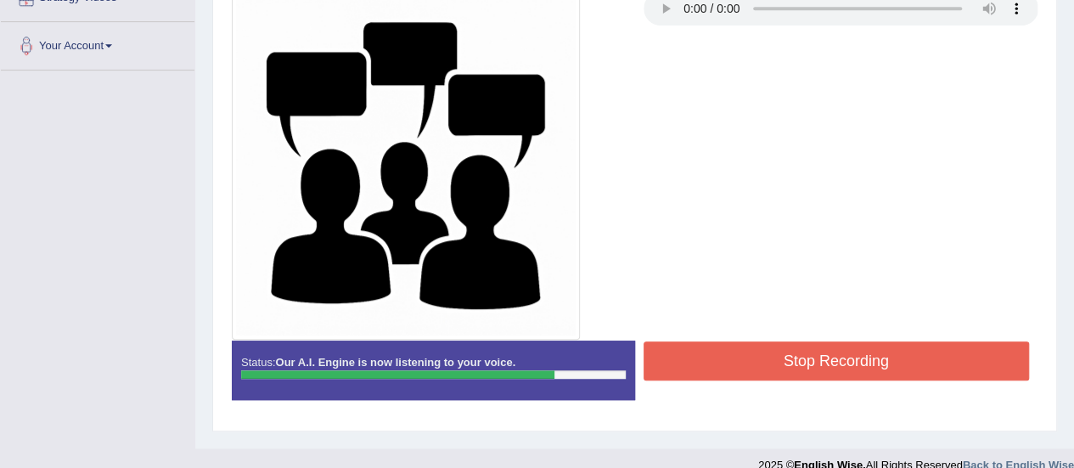
click at [914, 363] on button "Stop Recording" at bounding box center [837, 360] width 386 height 39
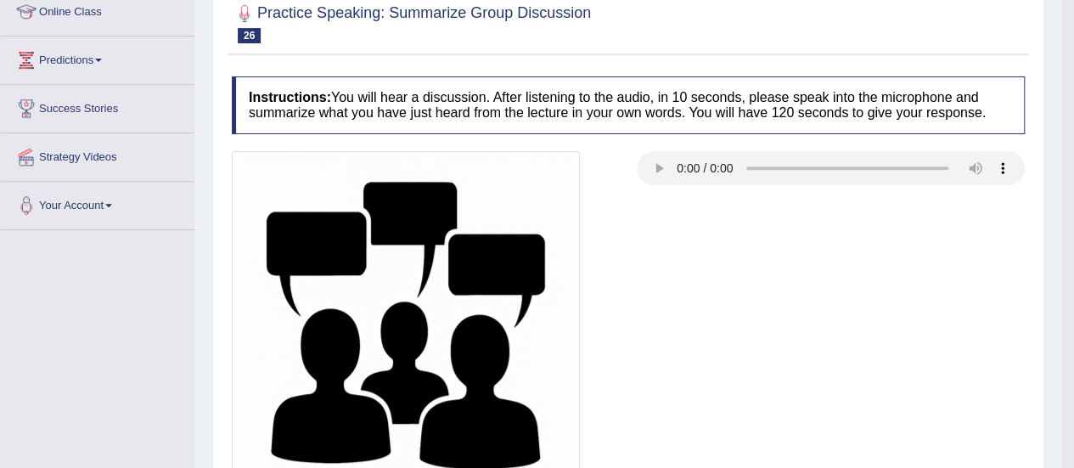
scroll to position [95, 0]
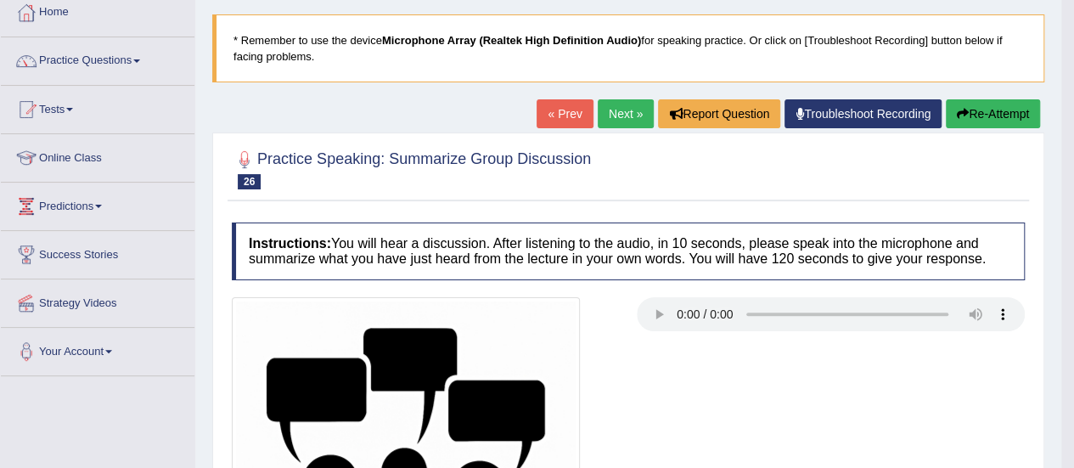
click at [1005, 121] on button "Re-Attempt" at bounding box center [993, 113] width 94 height 29
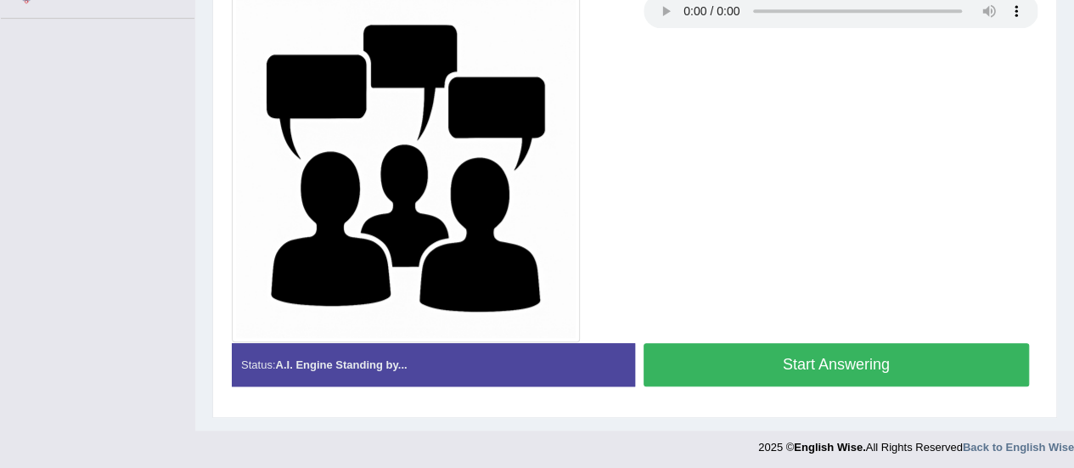
click at [871, 354] on button "Start Answering" at bounding box center [837, 364] width 386 height 43
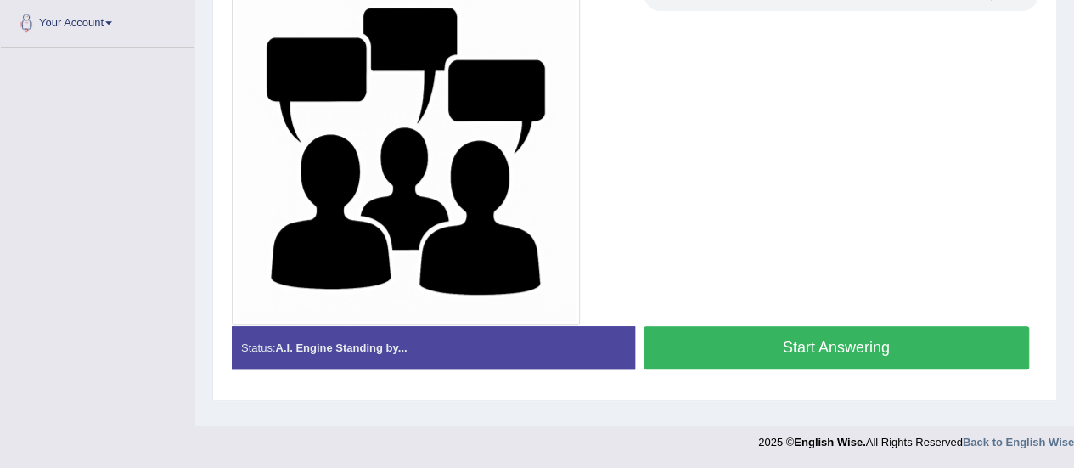
scroll to position [423, 0]
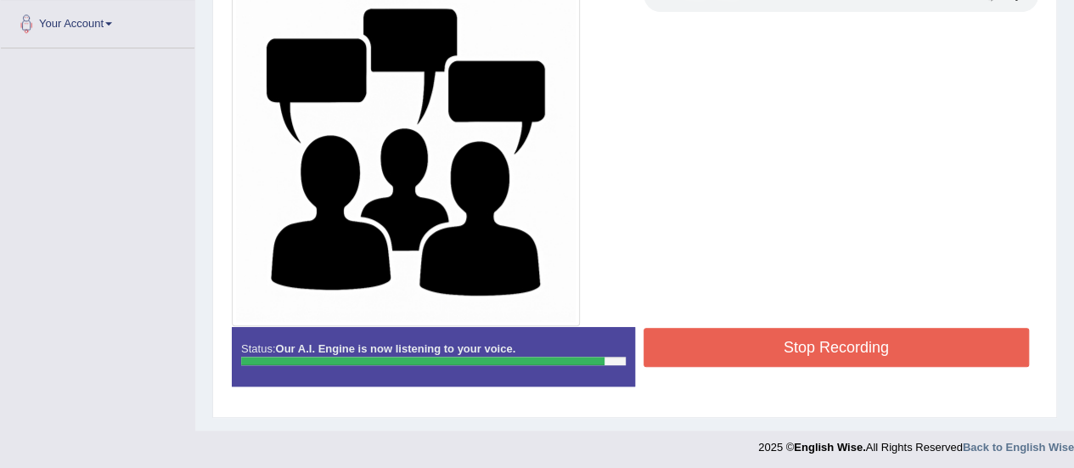
click at [871, 354] on button "Stop Recording" at bounding box center [837, 347] width 386 height 39
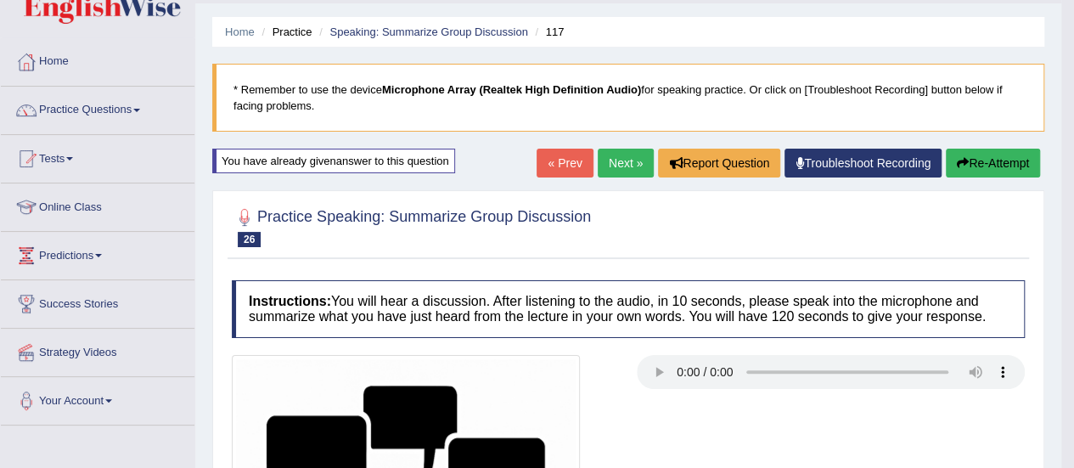
scroll to position [32, 0]
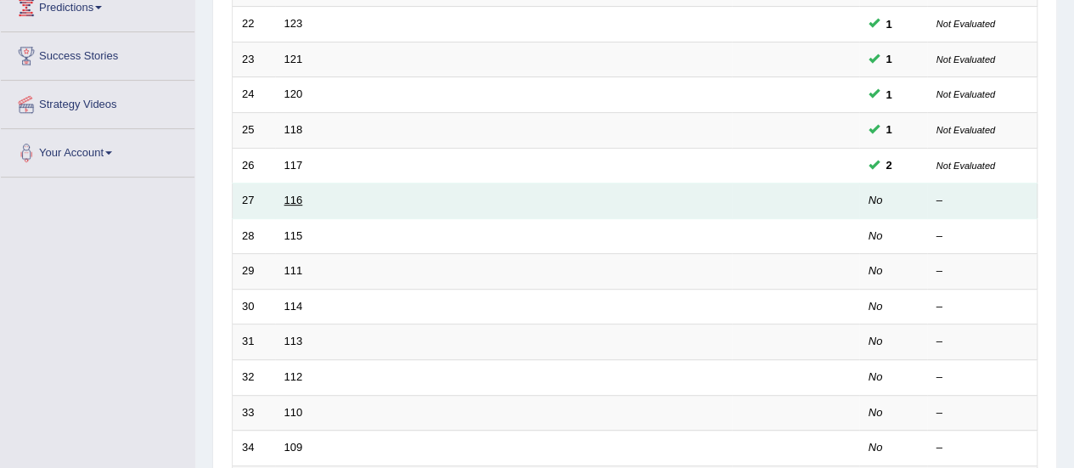
click at [290, 197] on link "116" at bounding box center [294, 200] width 19 height 13
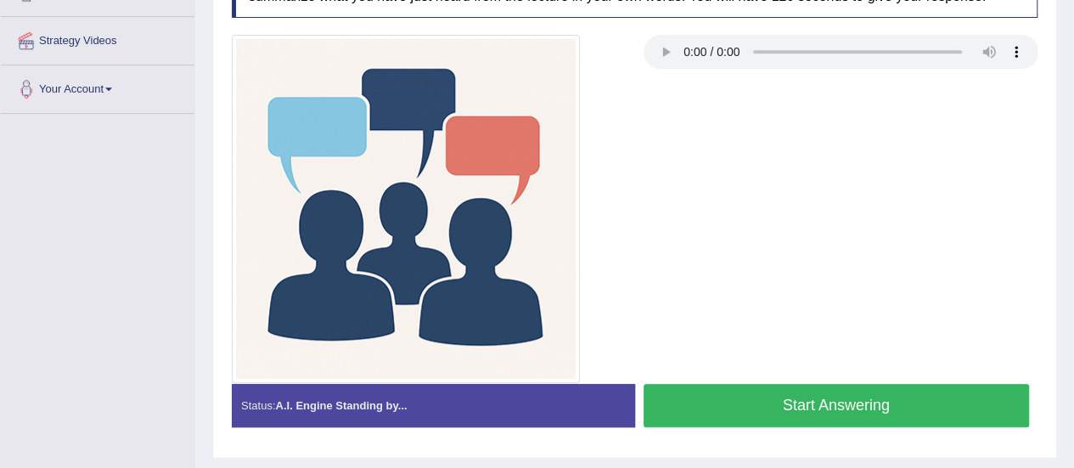
scroll to position [360, 0]
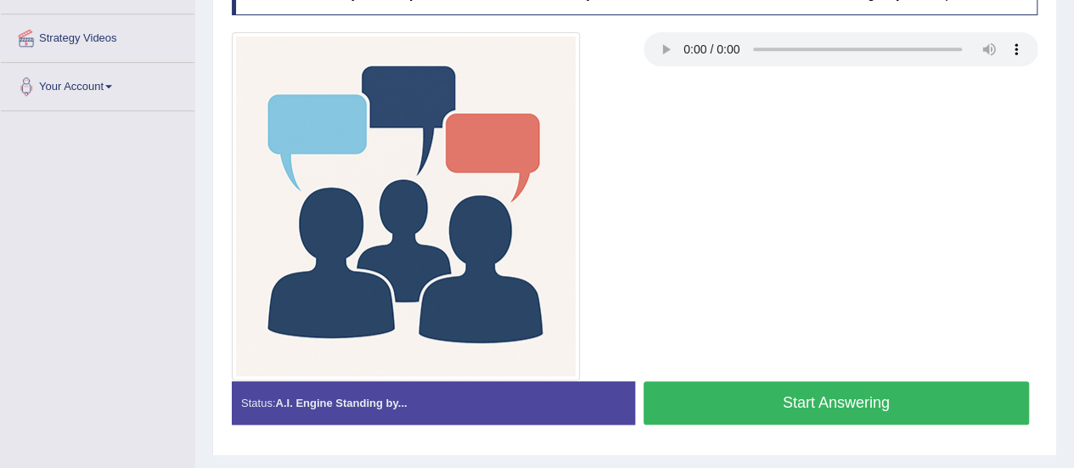
click at [829, 401] on button "Start Answering" at bounding box center [837, 402] width 386 height 43
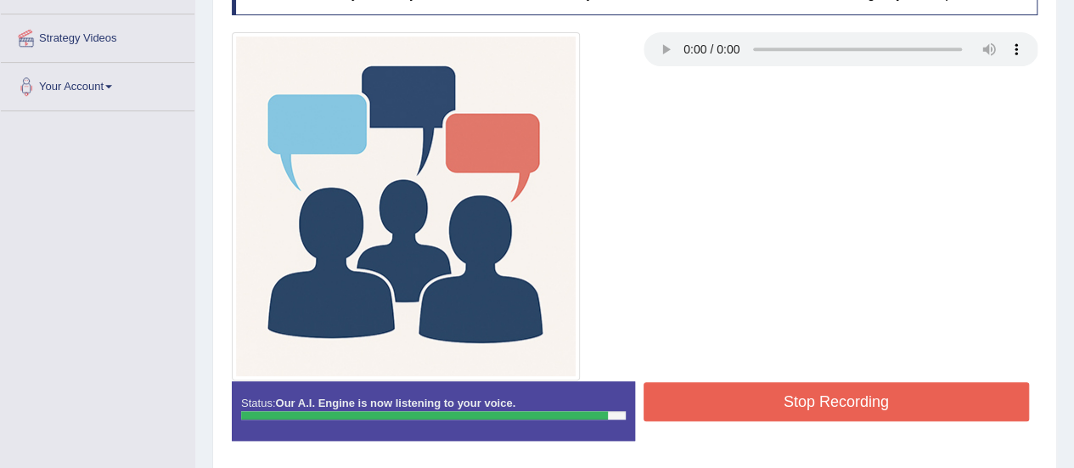
click at [829, 401] on button "Stop Recording" at bounding box center [837, 401] width 386 height 39
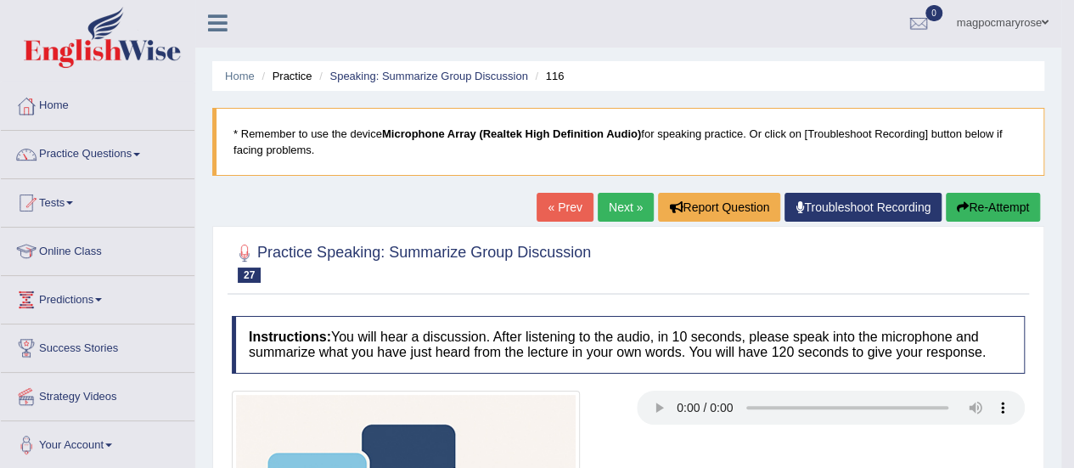
scroll to position [0, 0]
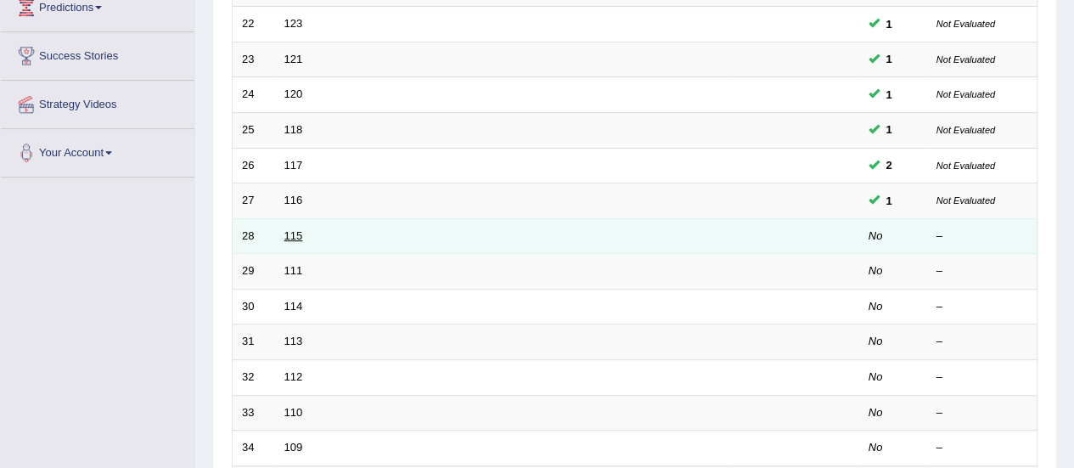
click at [290, 230] on link "115" at bounding box center [294, 235] width 19 height 13
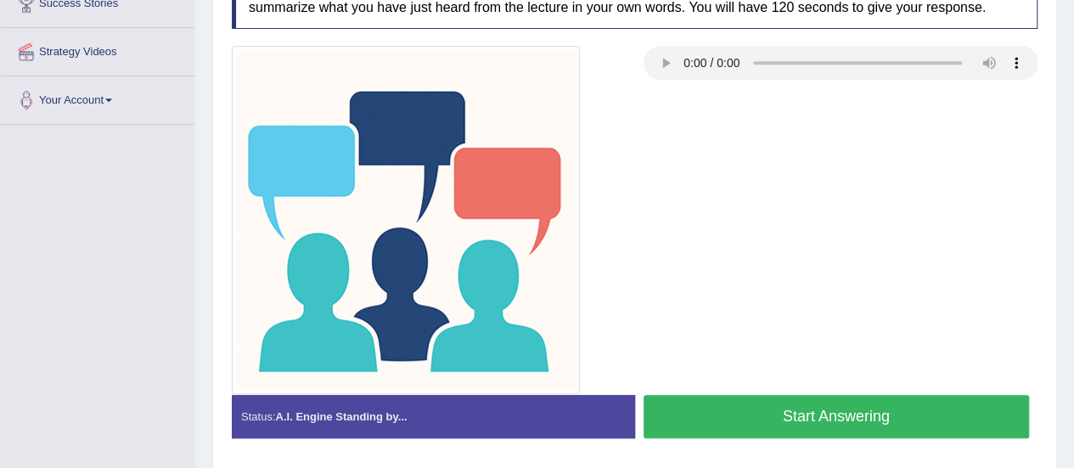
scroll to position [423, 0]
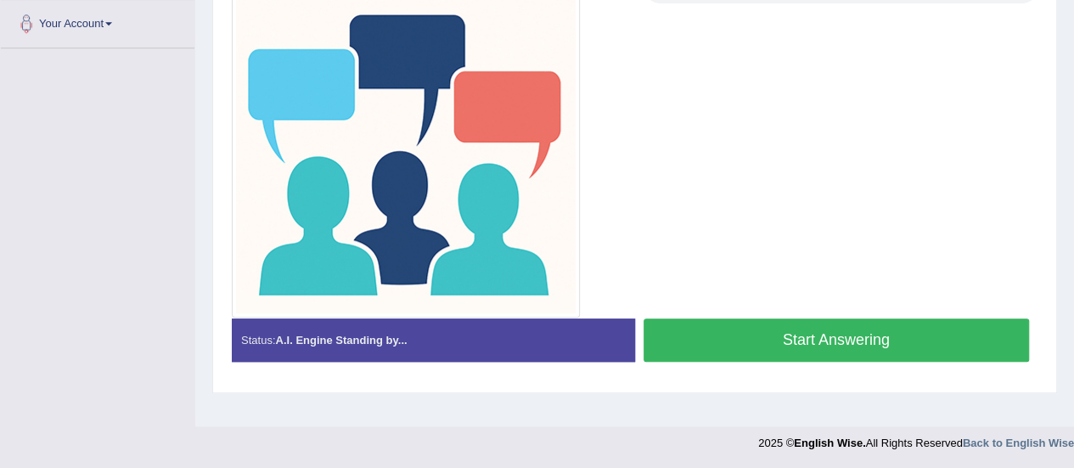
click at [866, 349] on button "Start Answering" at bounding box center [837, 339] width 386 height 43
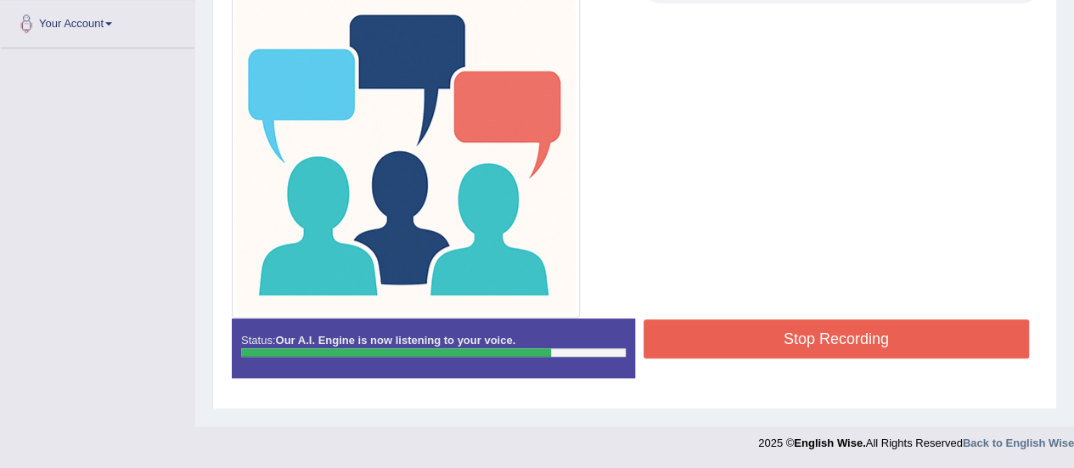
click at [866, 349] on button "Stop Recording" at bounding box center [837, 338] width 386 height 39
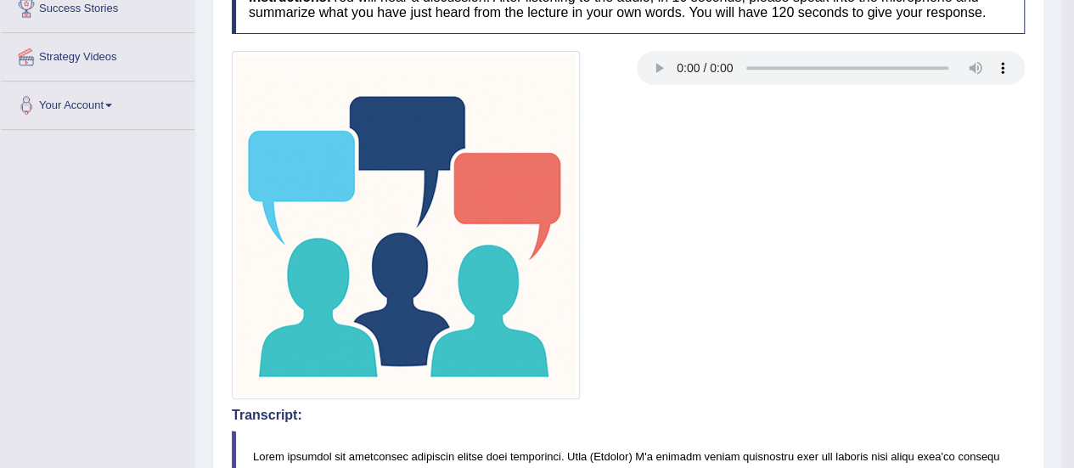
scroll to position [0, 0]
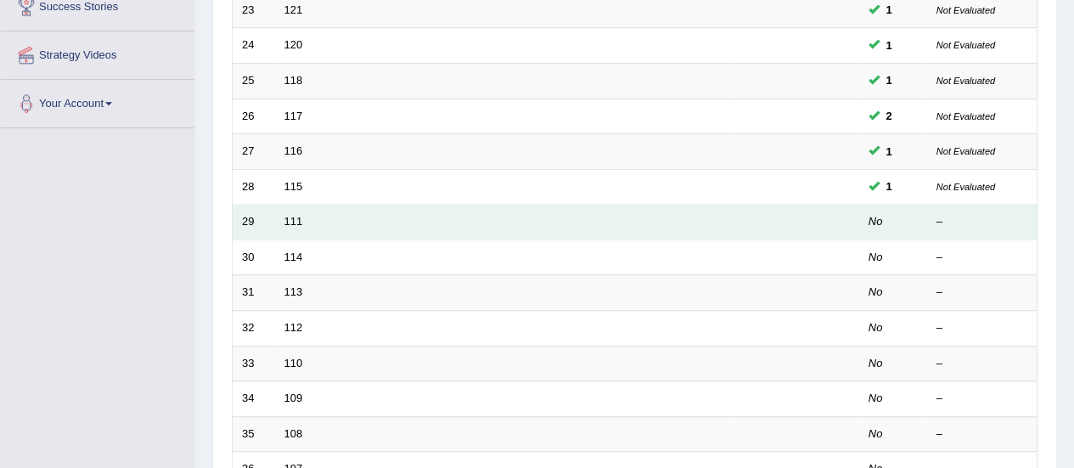
scroll to position [294, 0]
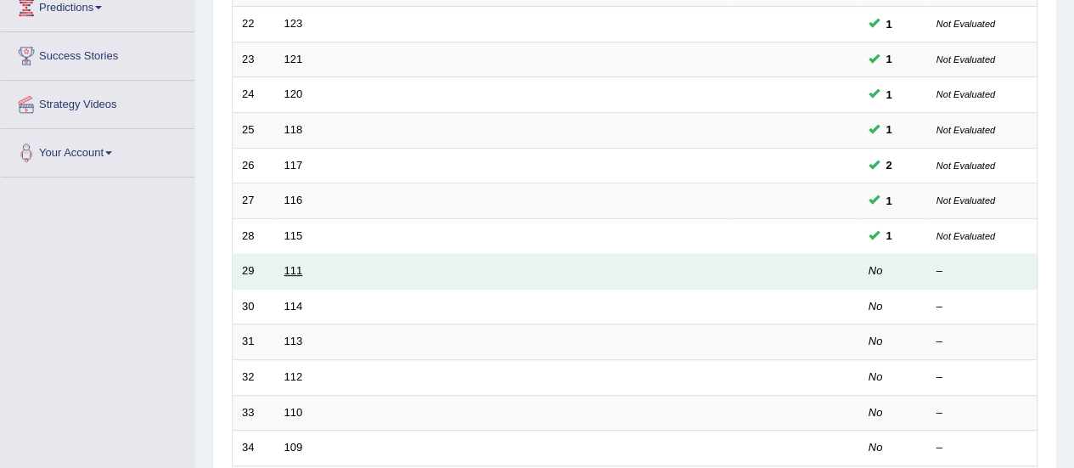
click at [293, 268] on link "111" at bounding box center [294, 270] width 19 height 13
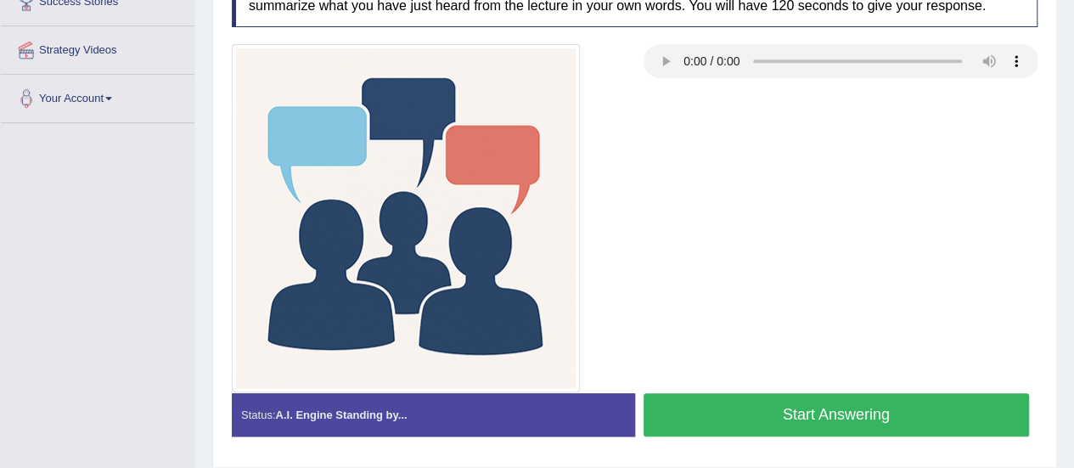
scroll to position [423, 0]
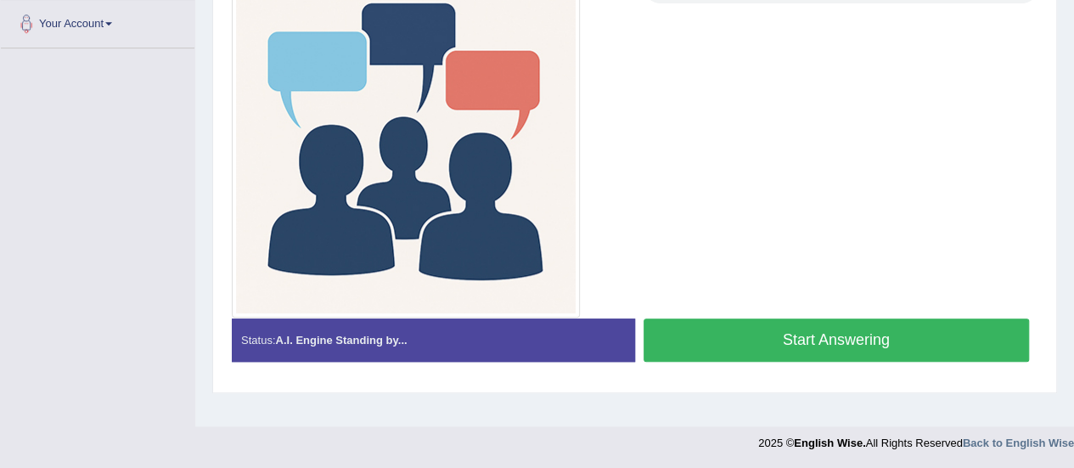
click at [893, 344] on button "Start Answering" at bounding box center [837, 339] width 386 height 43
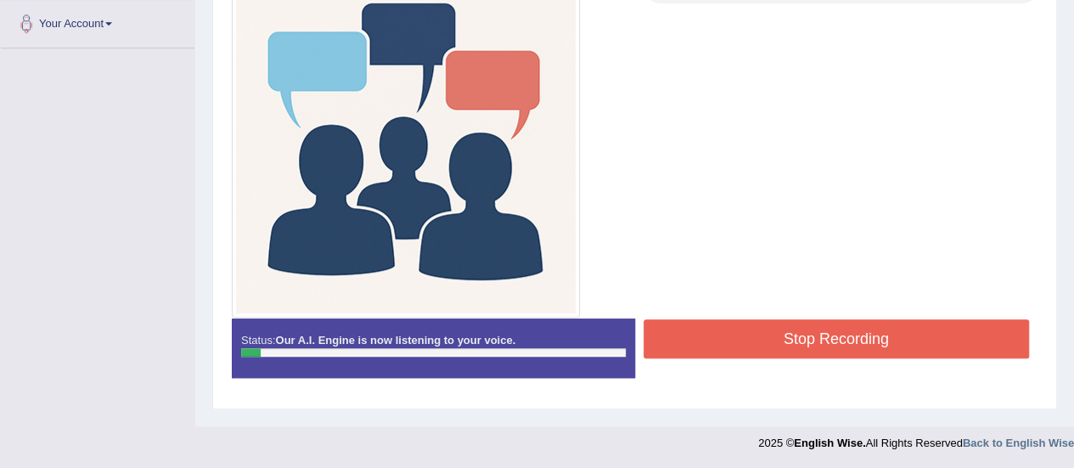
scroll to position [0, 0]
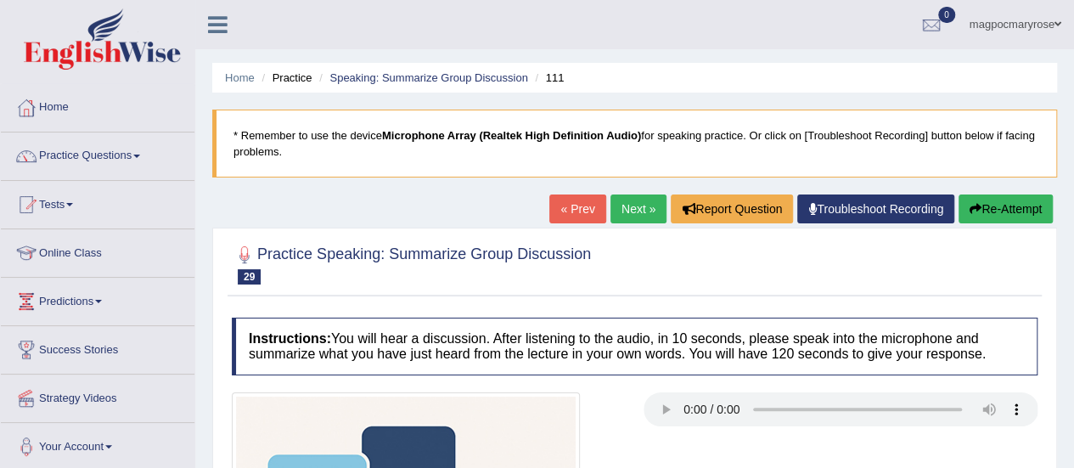
click at [982, 204] on button "Re-Attempt" at bounding box center [1006, 208] width 94 height 29
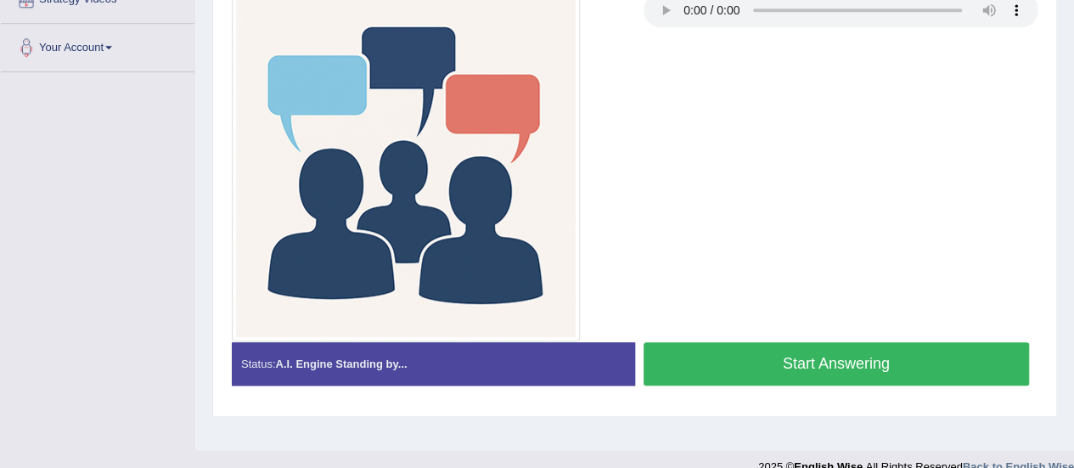
scroll to position [411, 0]
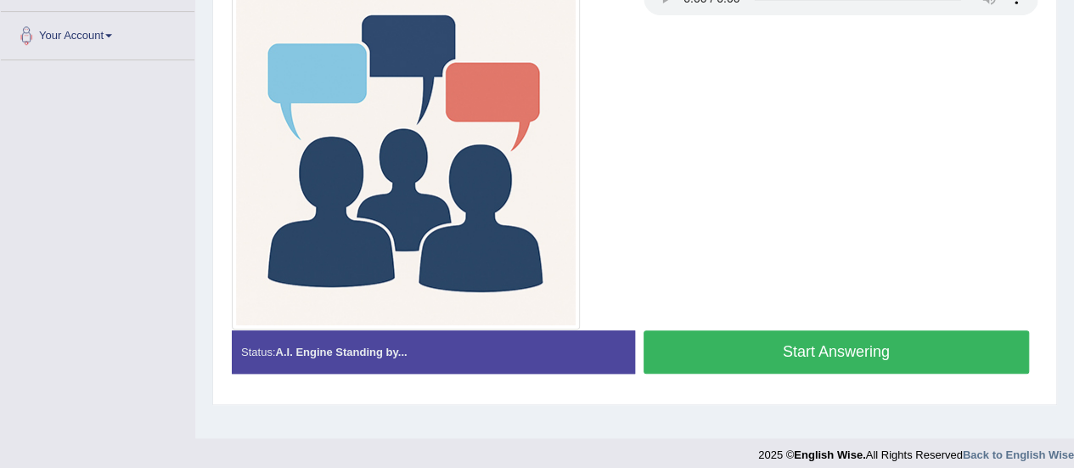
click at [917, 339] on button "Start Answering" at bounding box center [837, 351] width 386 height 43
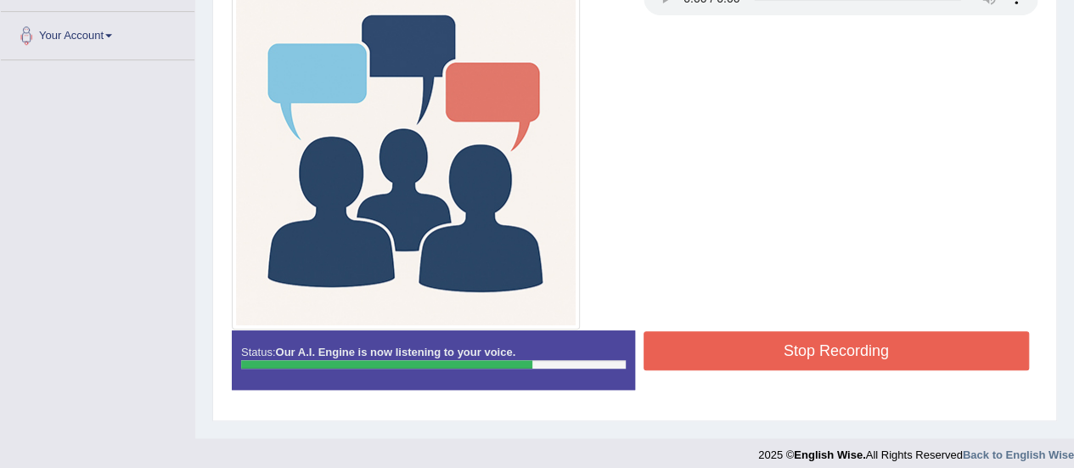
click at [917, 339] on button "Stop Recording" at bounding box center [837, 350] width 386 height 39
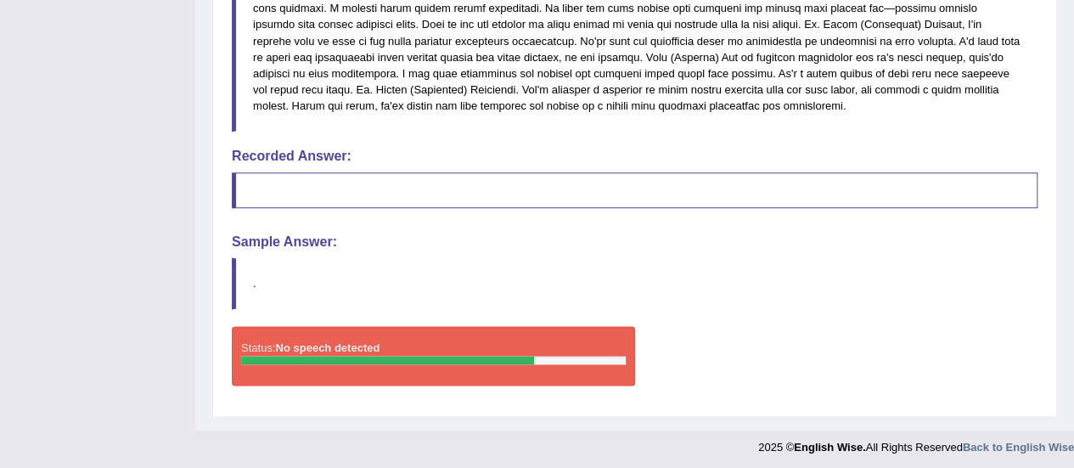
scroll to position [0, 0]
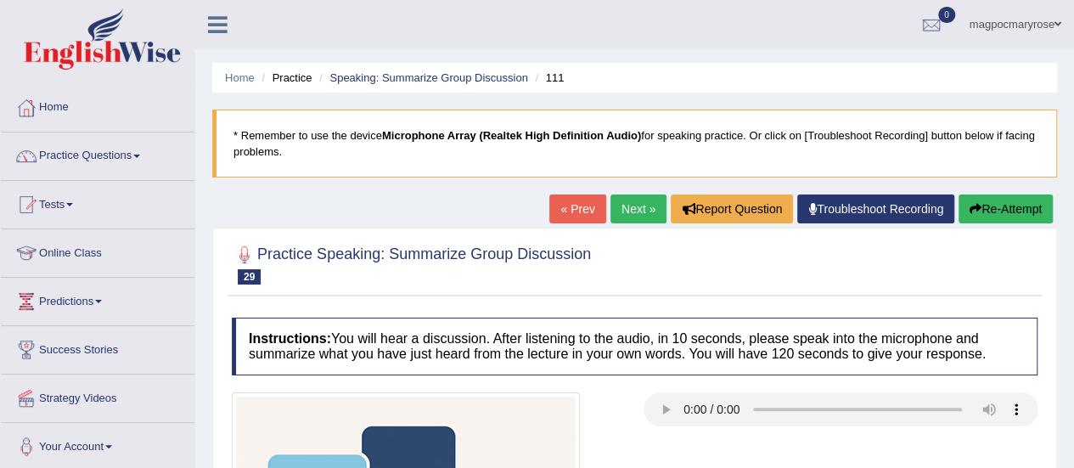
drag, startPoint x: 340, startPoint y: 191, endPoint x: 0, endPoint y: 8, distance: 386.1
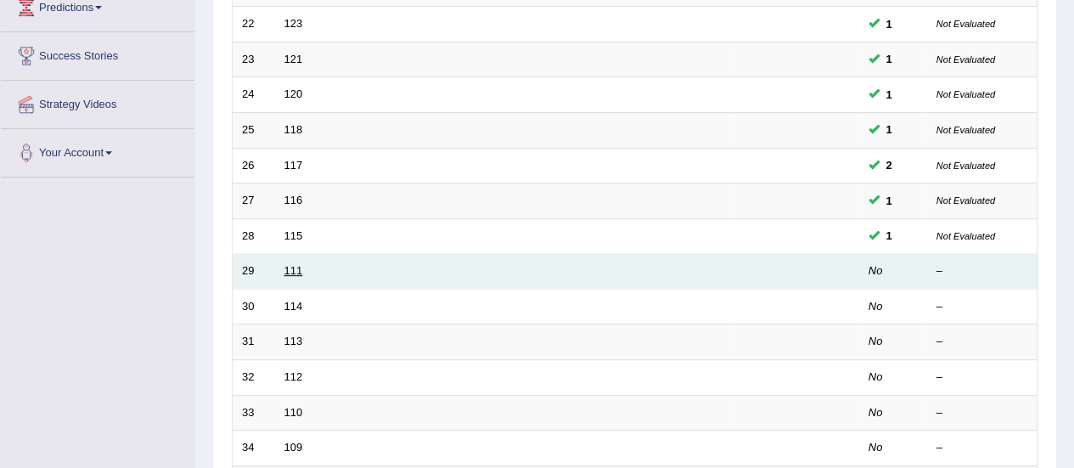
click at [292, 264] on link "111" at bounding box center [294, 270] width 19 height 13
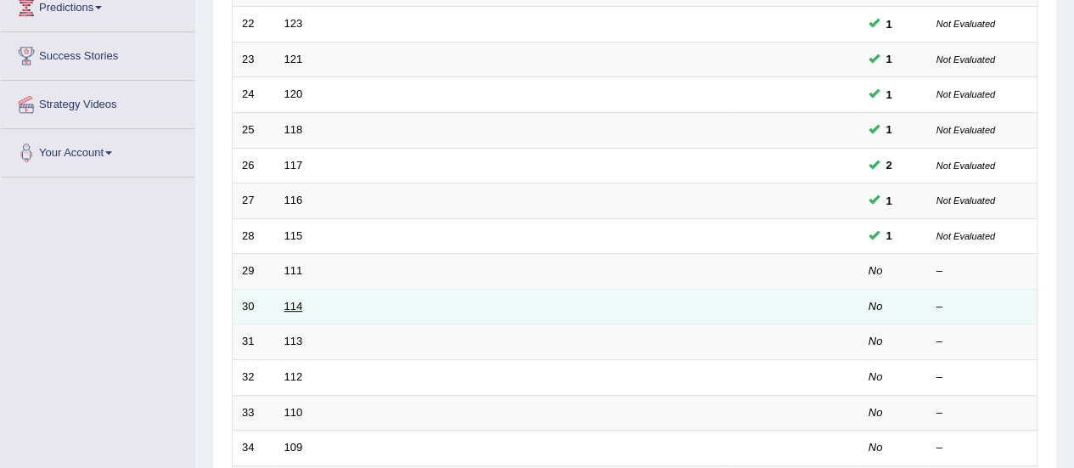
click at [292, 301] on link "114" at bounding box center [294, 306] width 19 height 13
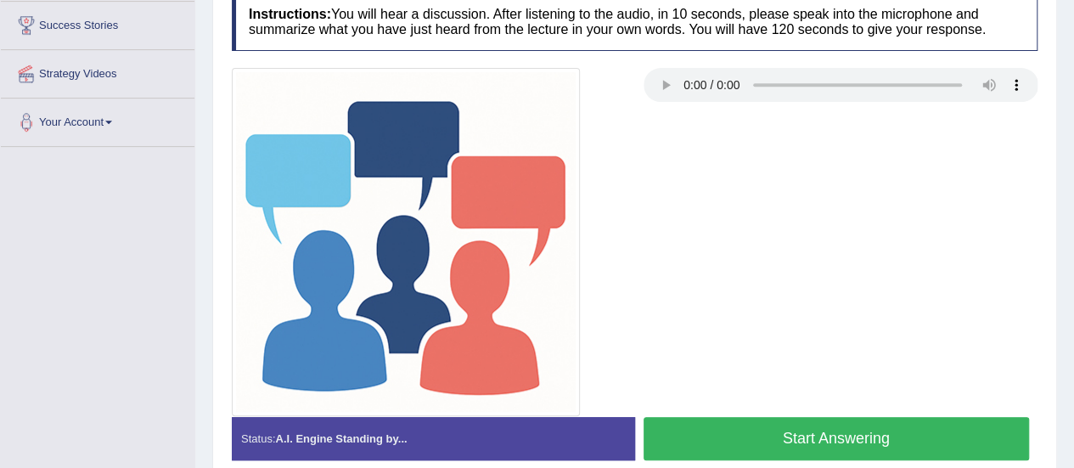
scroll to position [358, 0]
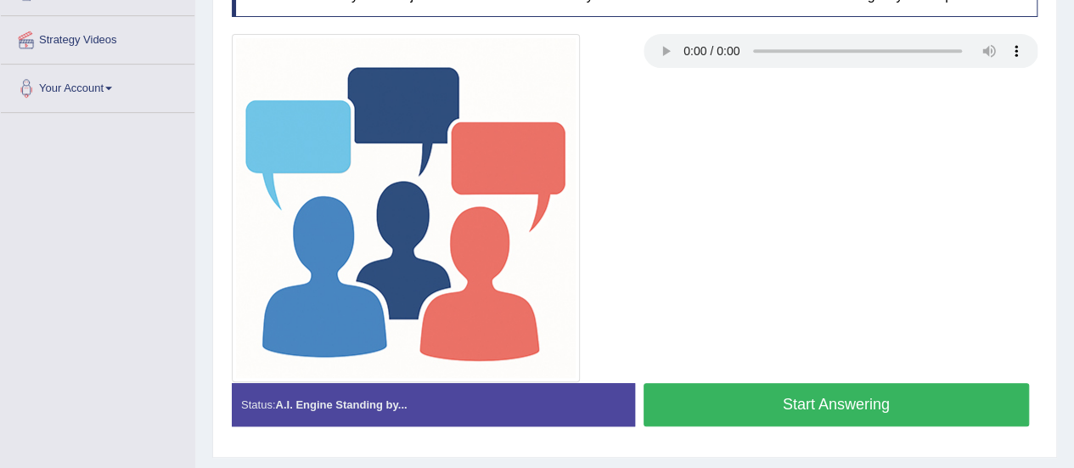
click at [899, 412] on button "Start Answering" at bounding box center [837, 404] width 386 height 43
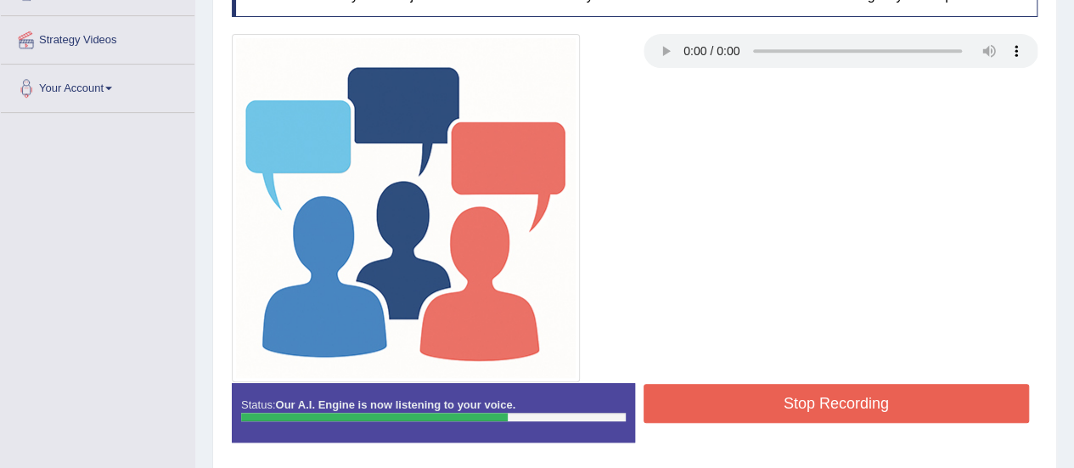
click at [899, 412] on button "Stop Recording" at bounding box center [837, 403] width 386 height 39
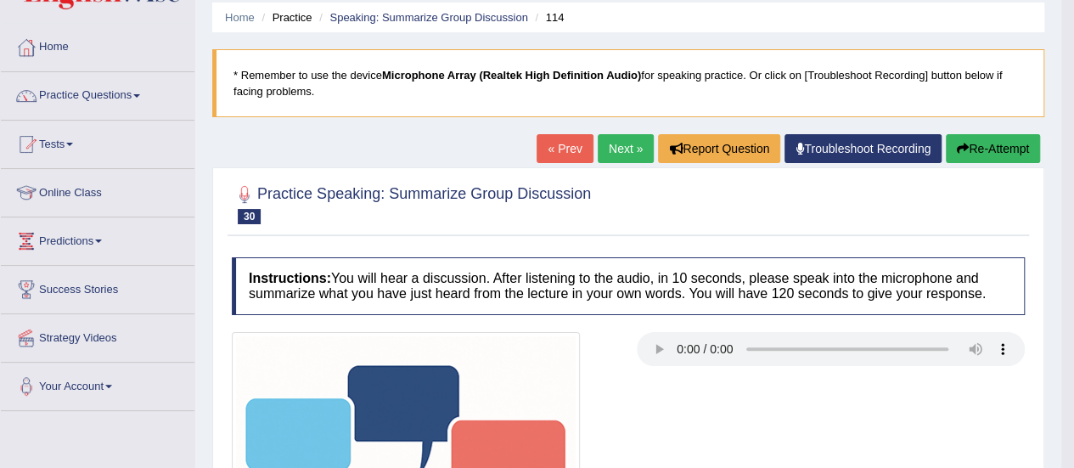
scroll to position [0, 0]
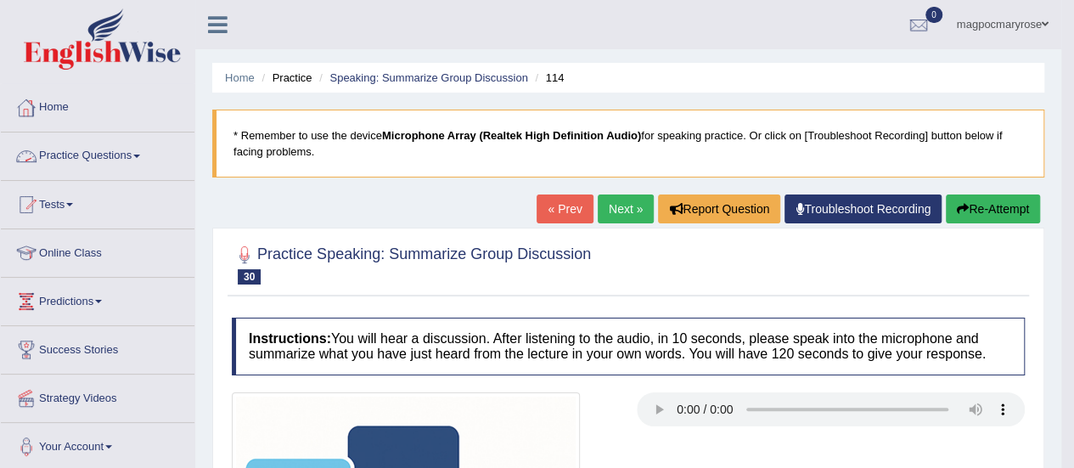
click at [98, 154] on link "Practice Questions" at bounding box center [98, 153] width 194 height 42
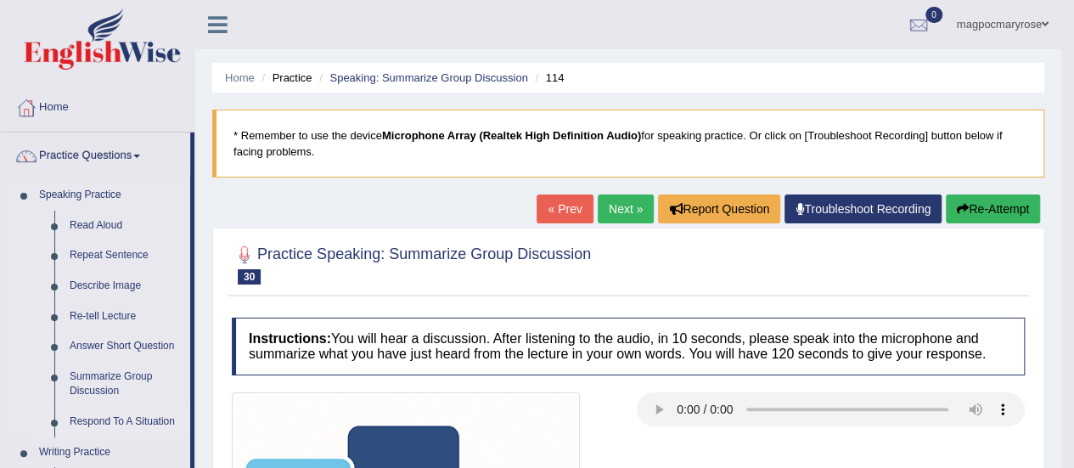
click at [152, 417] on link "Respond To A Situation" at bounding box center [126, 422] width 128 height 31
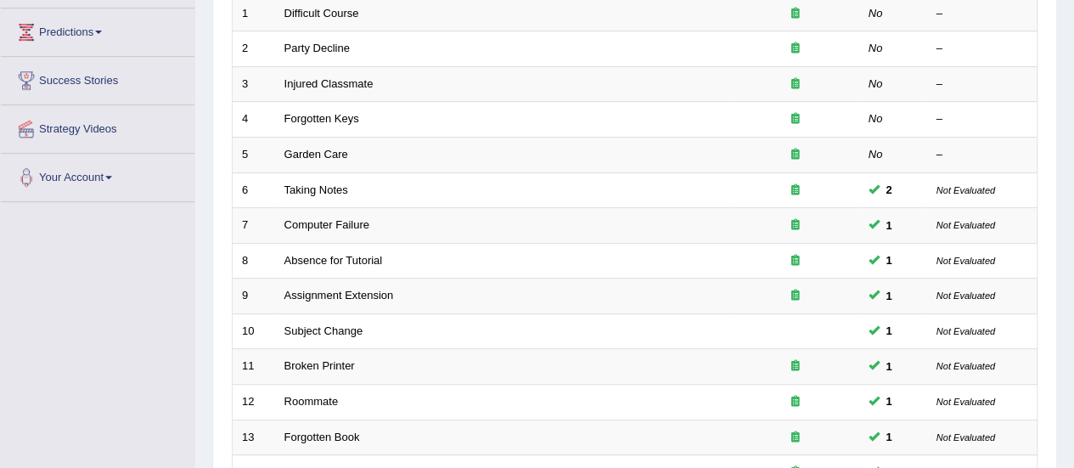
scroll to position [272, 0]
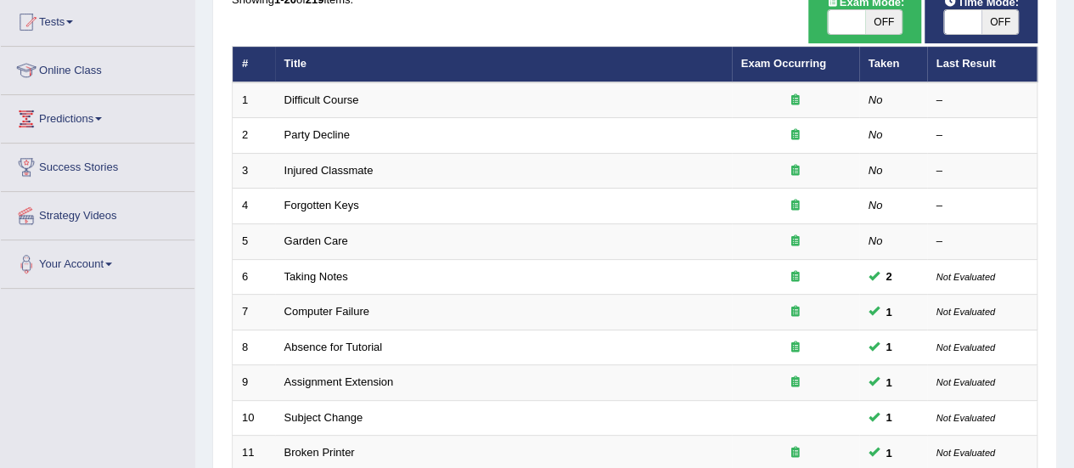
click at [1074, 200] on html "Toggle navigation Home Practice Questions Speaking Practice Read Aloud Repeat S…" at bounding box center [537, 51] width 1074 height 468
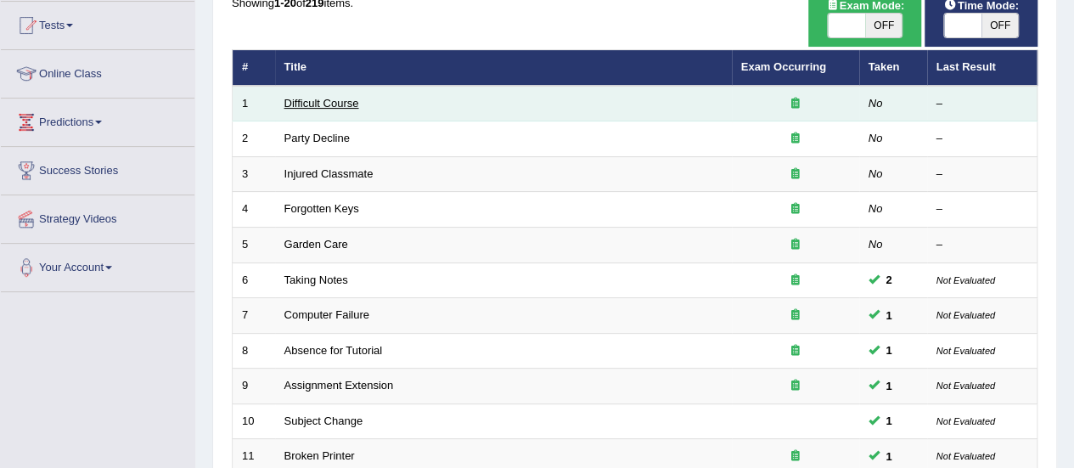
click at [347, 99] on link "Difficult Course" at bounding box center [322, 103] width 75 height 13
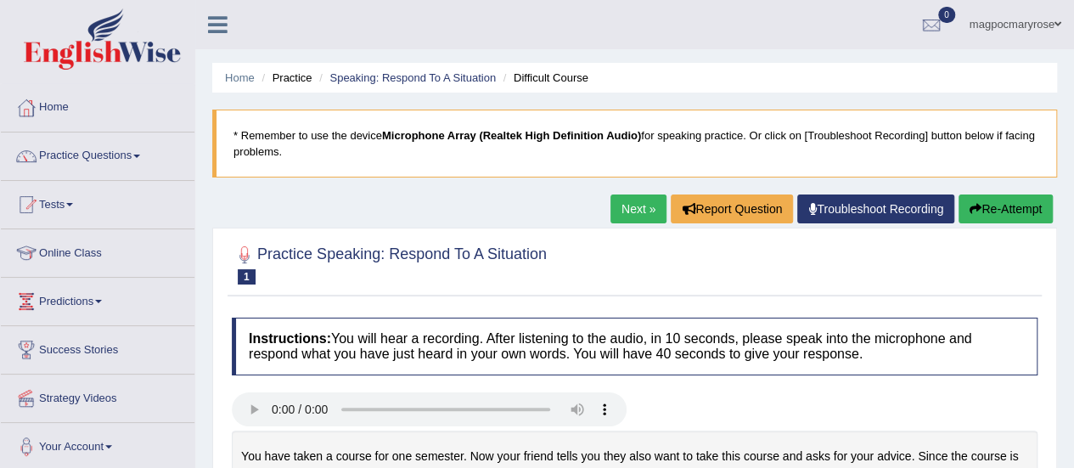
scroll to position [121, 0]
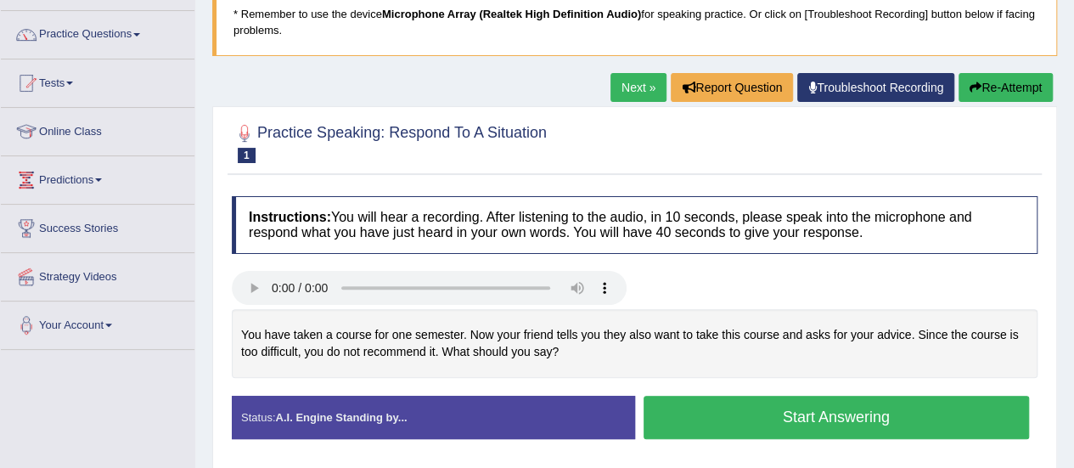
drag, startPoint x: 1051, startPoint y: 178, endPoint x: 357, endPoint y: 252, distance: 698.7
click at [357, 252] on div "Practice Speaking: Respond To A Situation 1 Difficult Course Instructions: You …" at bounding box center [634, 288] width 845 height 364
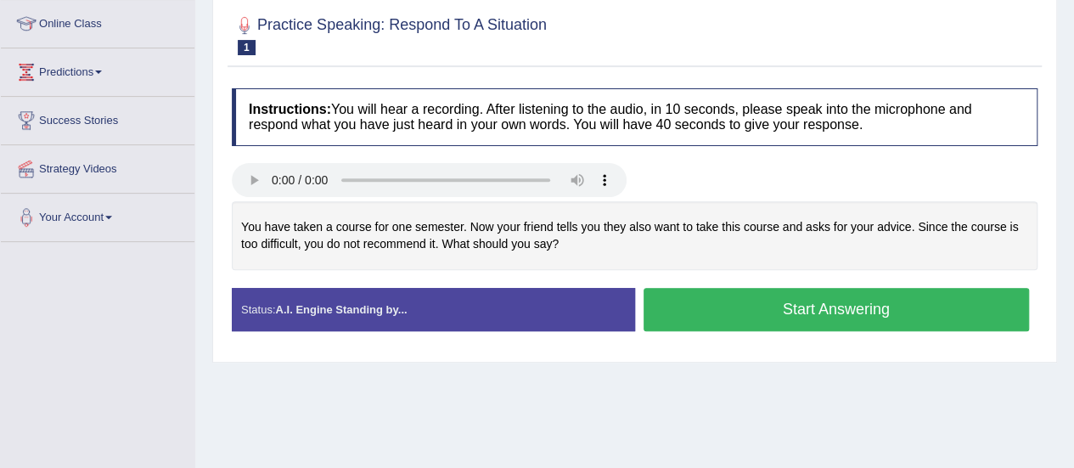
scroll to position [238, 0]
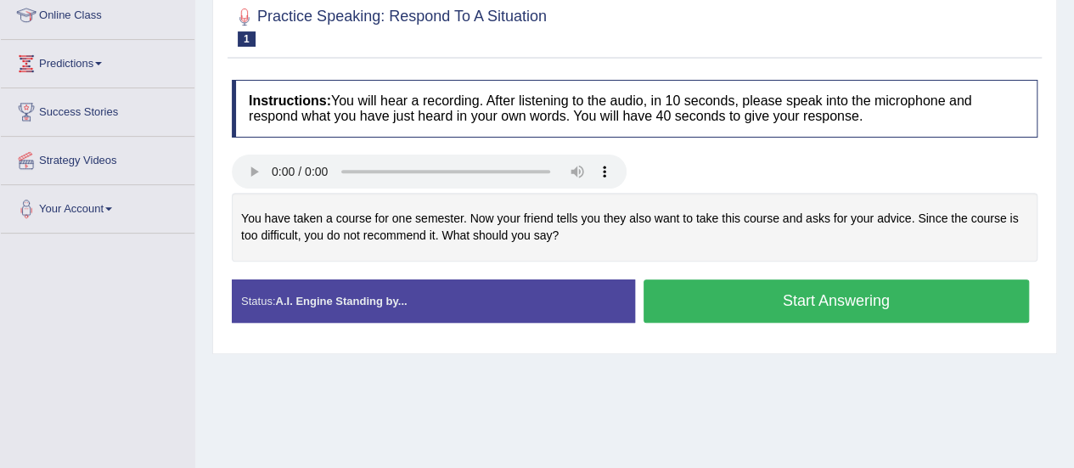
click at [758, 293] on button "Start Answering" at bounding box center [837, 300] width 386 height 43
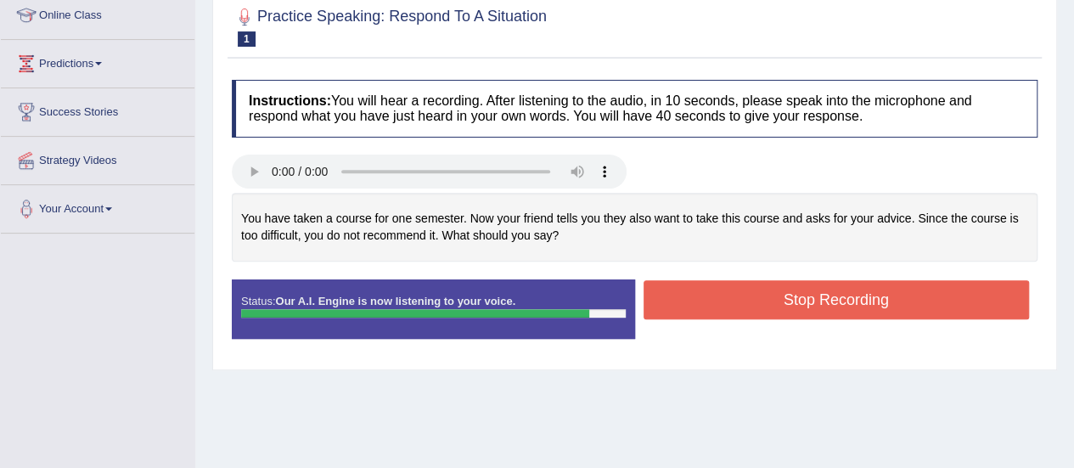
click at [758, 293] on button "Stop Recording" at bounding box center [837, 299] width 386 height 39
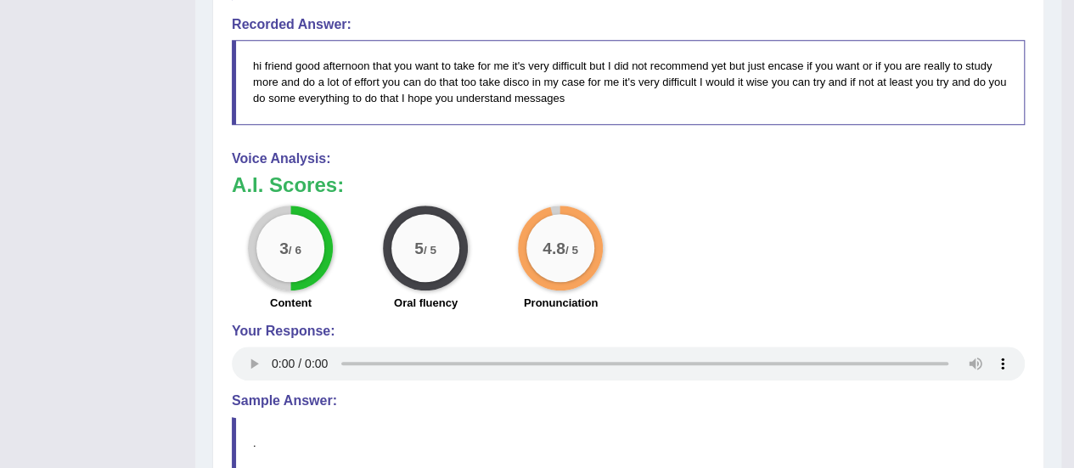
scroll to position [610, 0]
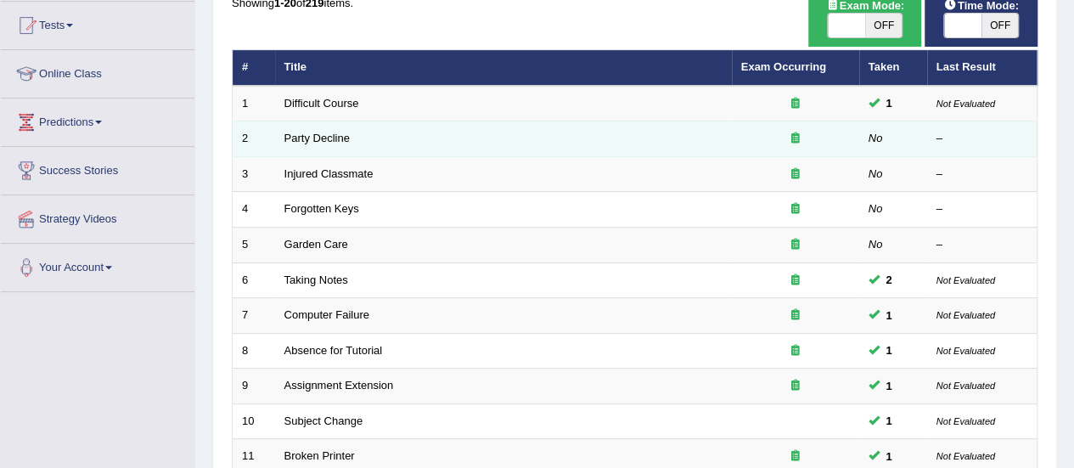
scroll to position [179, 0]
click at [341, 135] on link "Party Decline" at bounding box center [317, 138] width 65 height 13
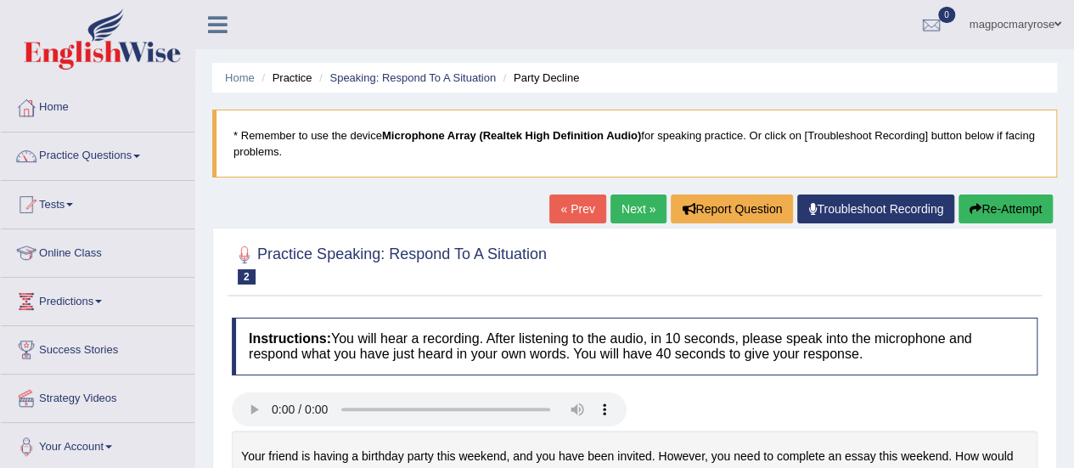
scroll to position [248, 0]
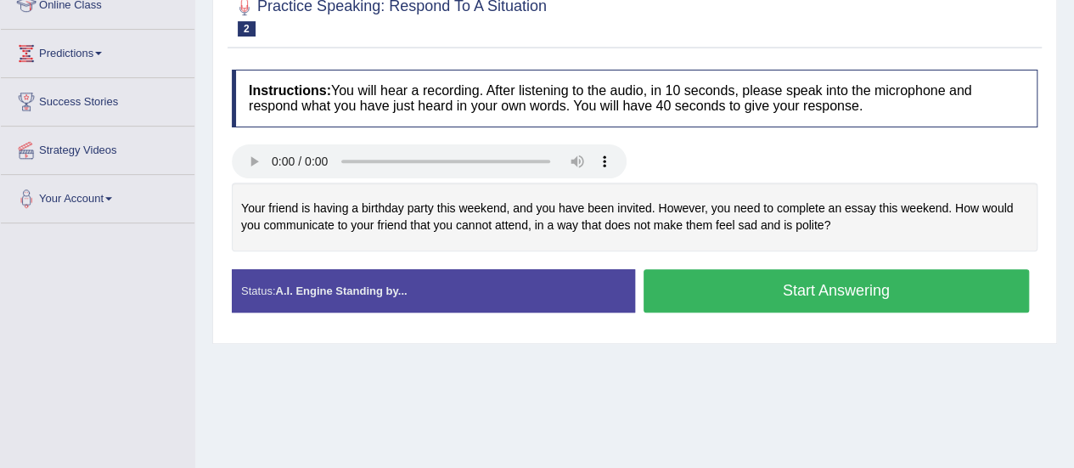
drag, startPoint x: 0, startPoint y: 0, endPoint x: 1051, endPoint y: 262, distance: 1082.9
click at [708, 302] on button "Start Answering" at bounding box center [837, 290] width 386 height 43
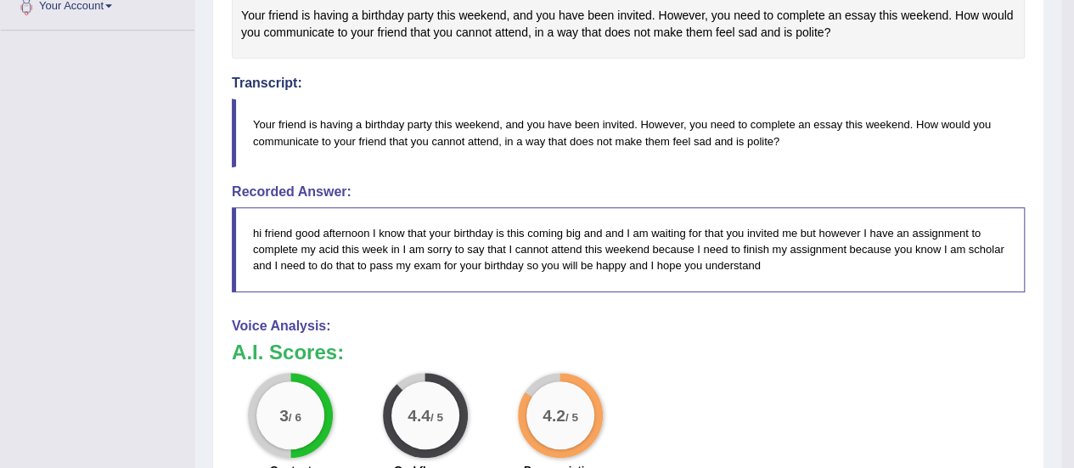
scroll to position [440, 0]
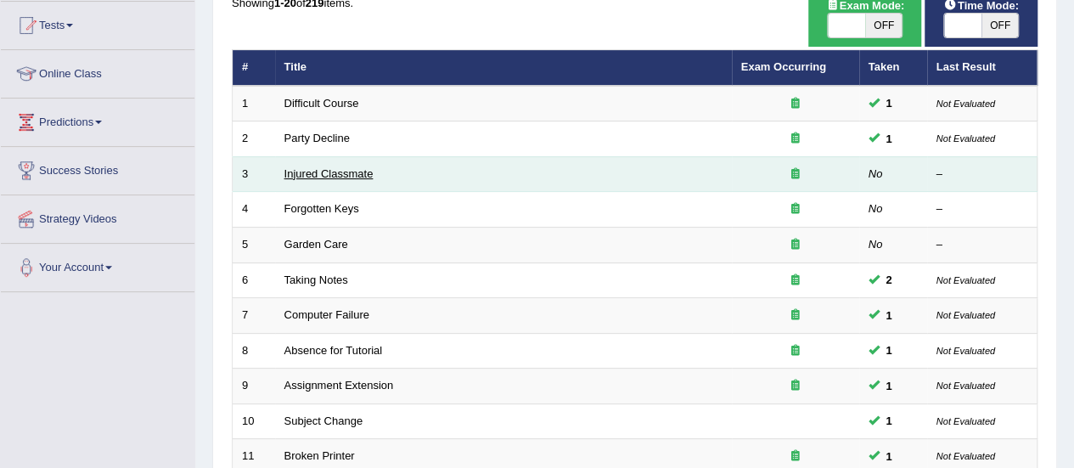
click at [335, 167] on link "Injured Classmate" at bounding box center [329, 173] width 89 height 13
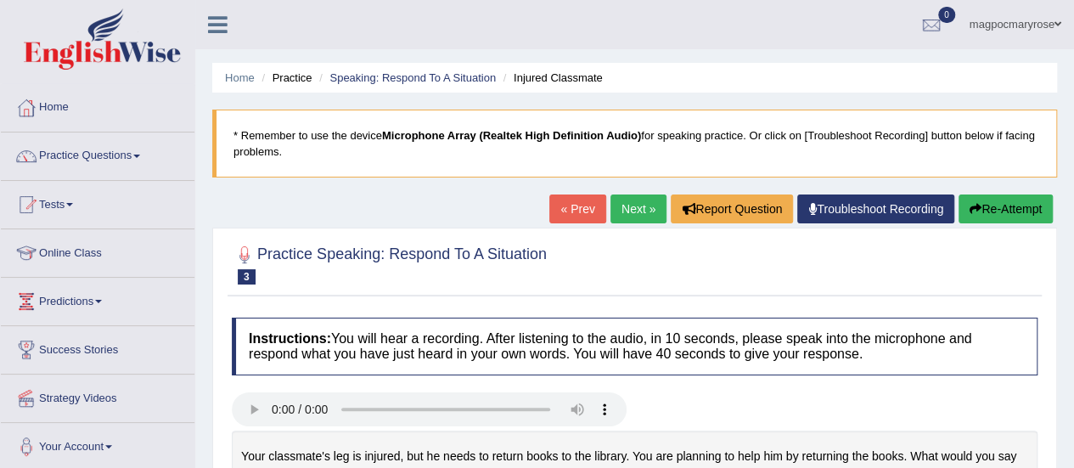
scroll to position [244, 0]
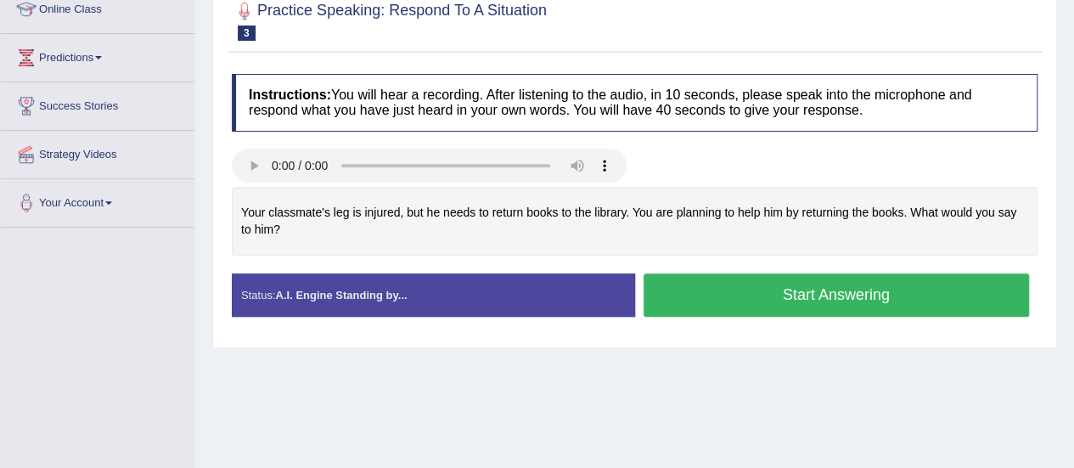
click at [674, 296] on button "Start Answering" at bounding box center [837, 294] width 386 height 43
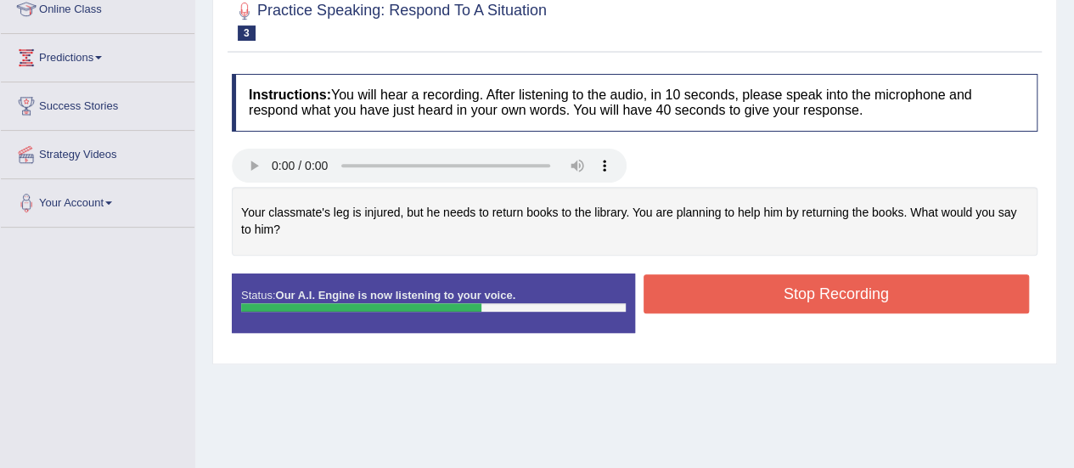
click at [674, 296] on button "Stop Recording" at bounding box center [837, 293] width 386 height 39
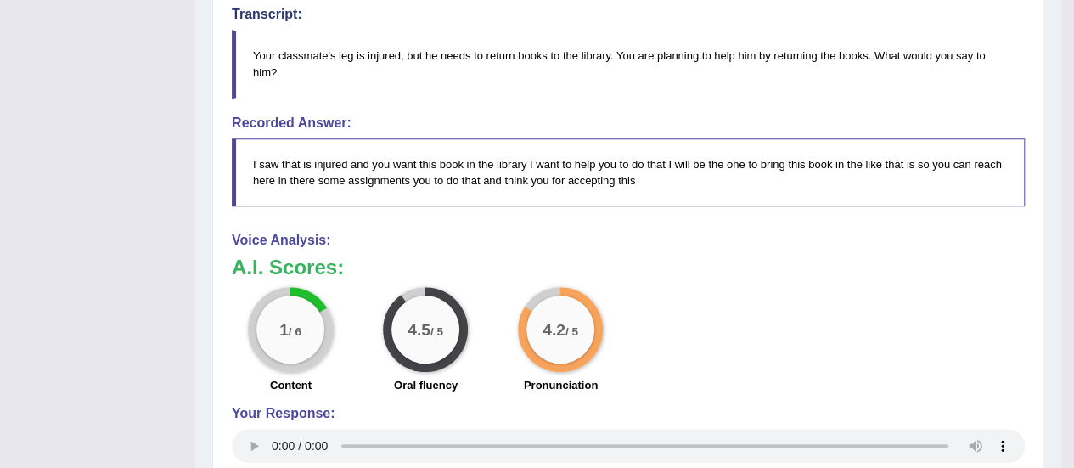
scroll to position [530, 0]
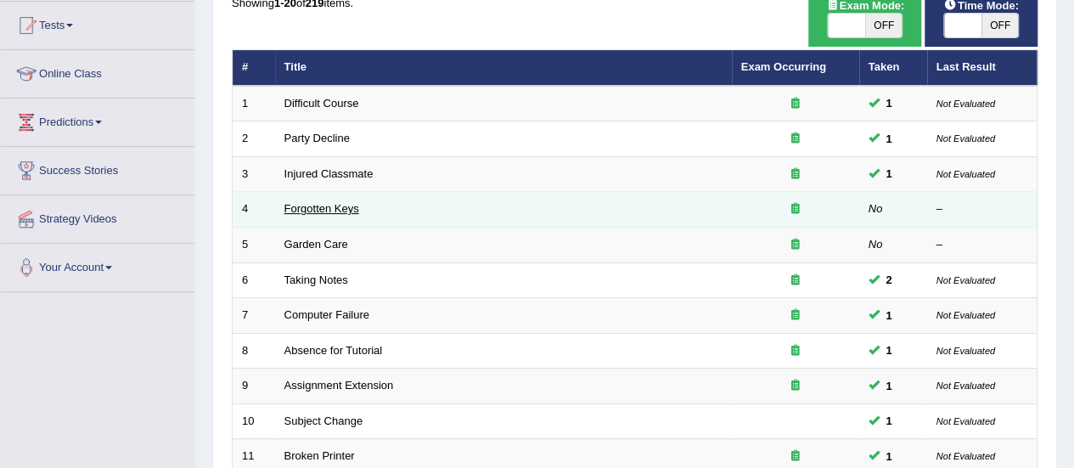
click at [347, 210] on link "Forgotten Keys" at bounding box center [322, 208] width 75 height 13
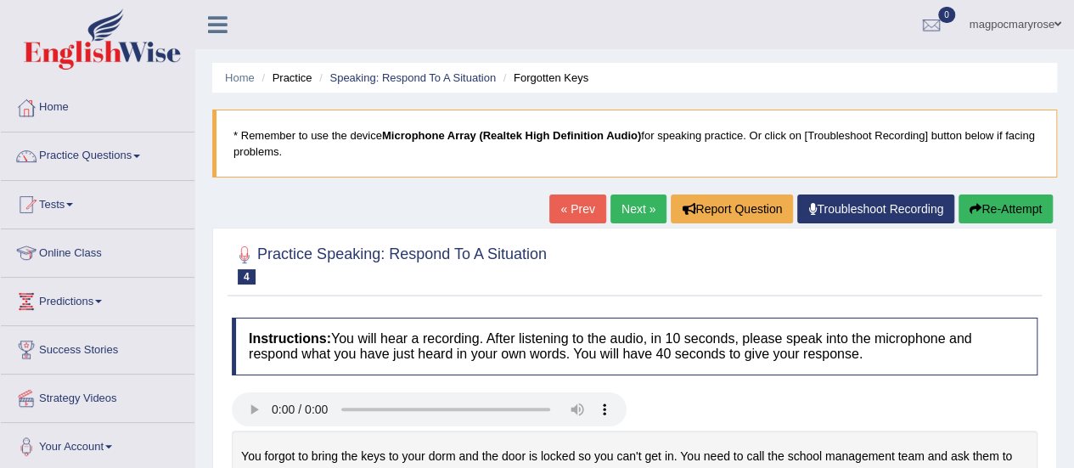
scroll to position [157, 0]
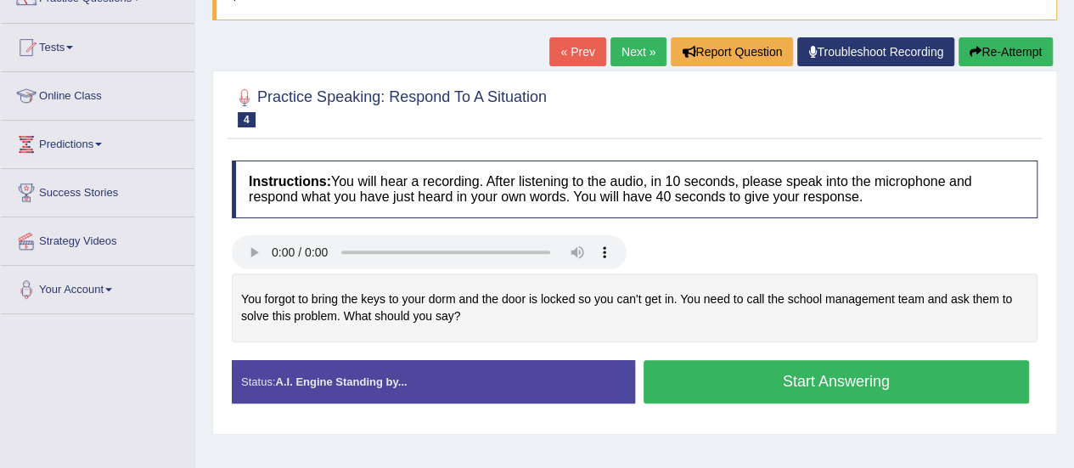
click at [698, 398] on button "Start Answering" at bounding box center [837, 381] width 386 height 43
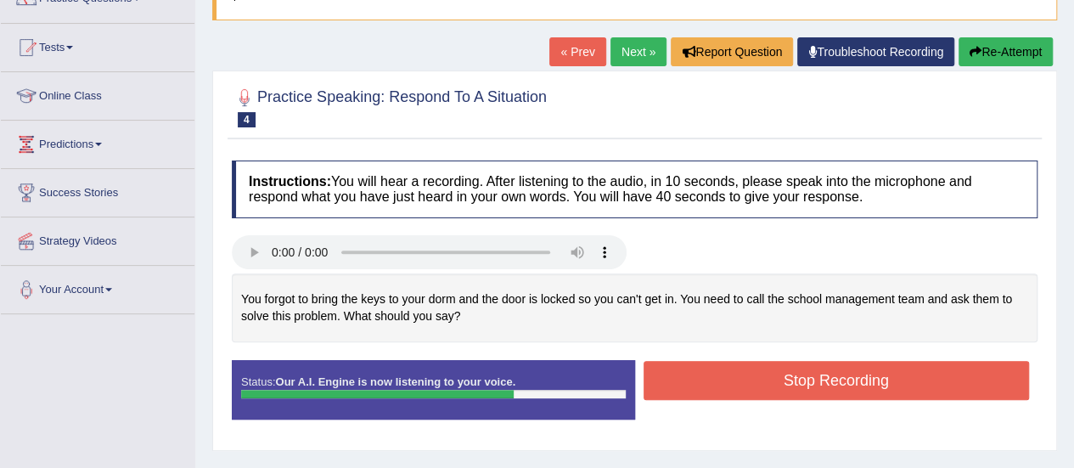
click at [725, 392] on button "Stop Recording" at bounding box center [837, 380] width 386 height 39
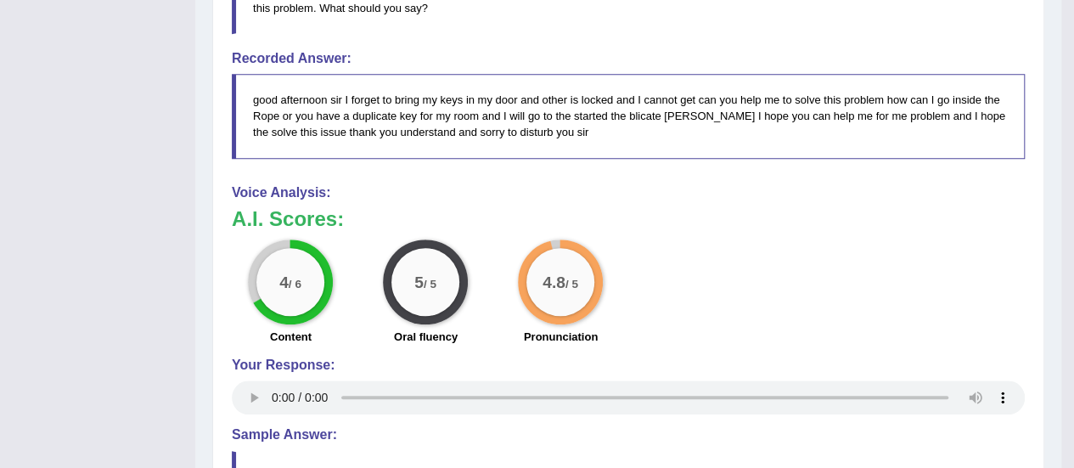
scroll to position [571, 0]
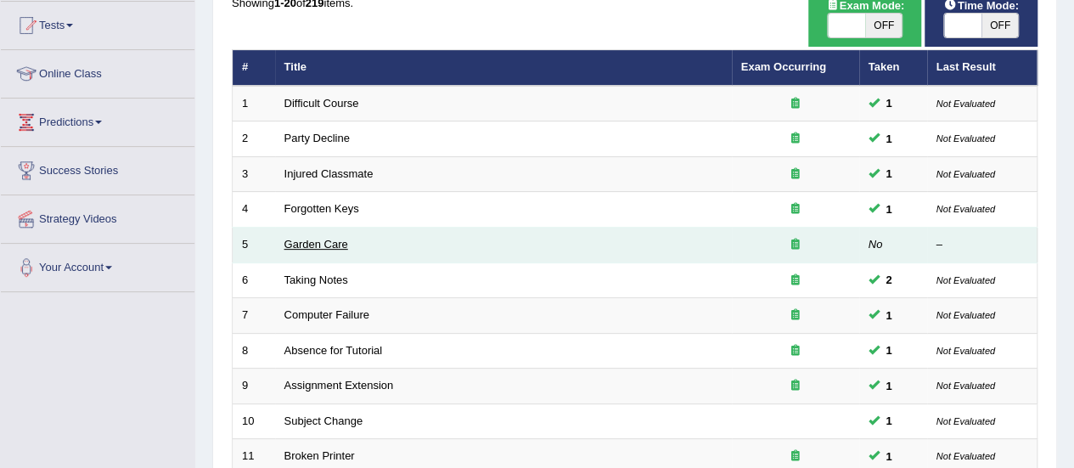
click at [328, 242] on link "Garden Care" at bounding box center [317, 244] width 64 height 13
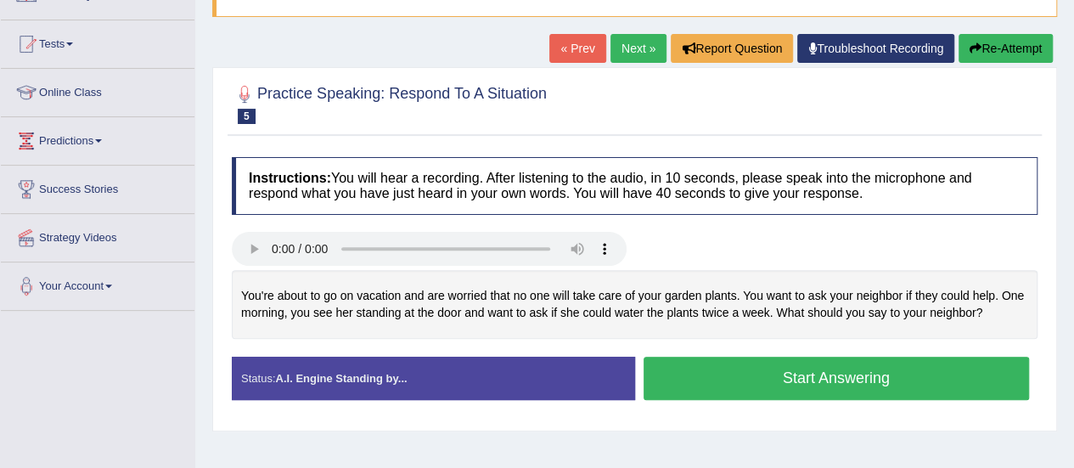
scroll to position [209, 0]
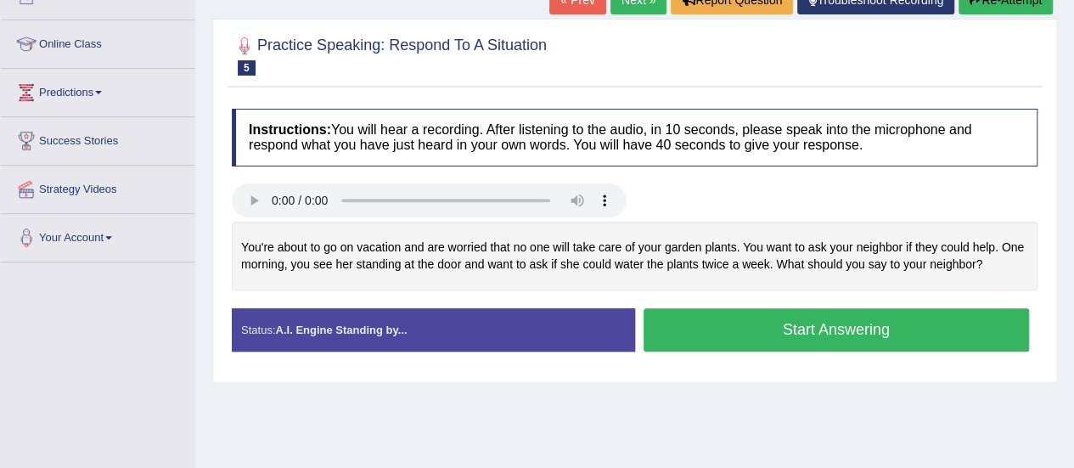
click at [703, 320] on button "Start Answering" at bounding box center [837, 329] width 386 height 43
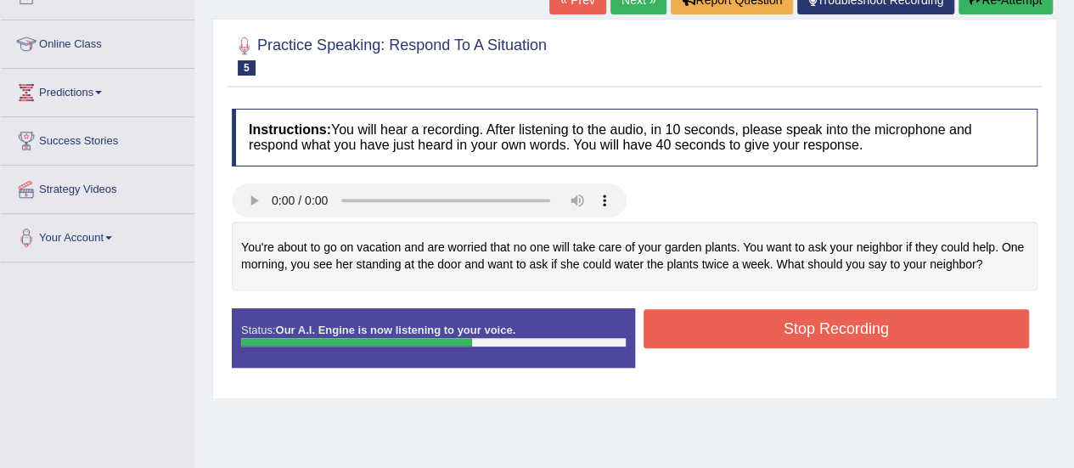
click at [703, 320] on button "Stop Recording" at bounding box center [837, 328] width 386 height 39
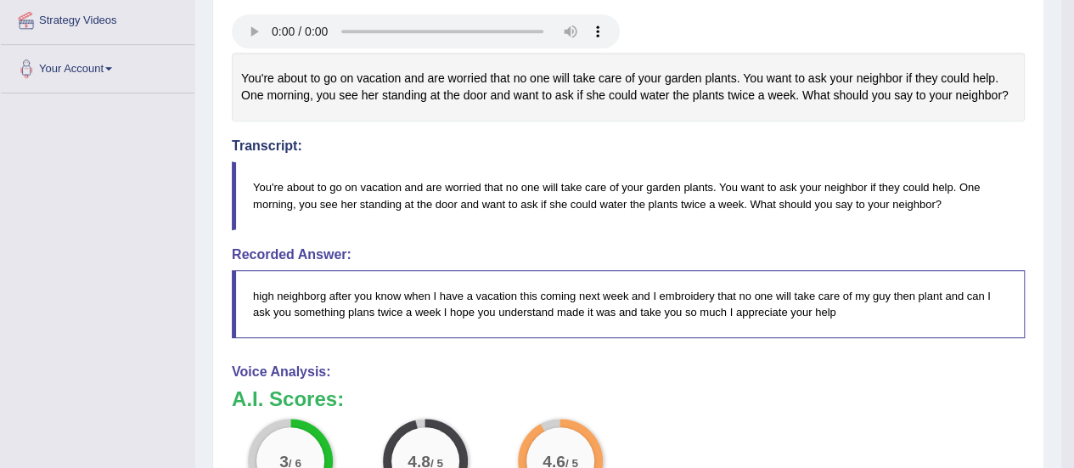
scroll to position [0, 0]
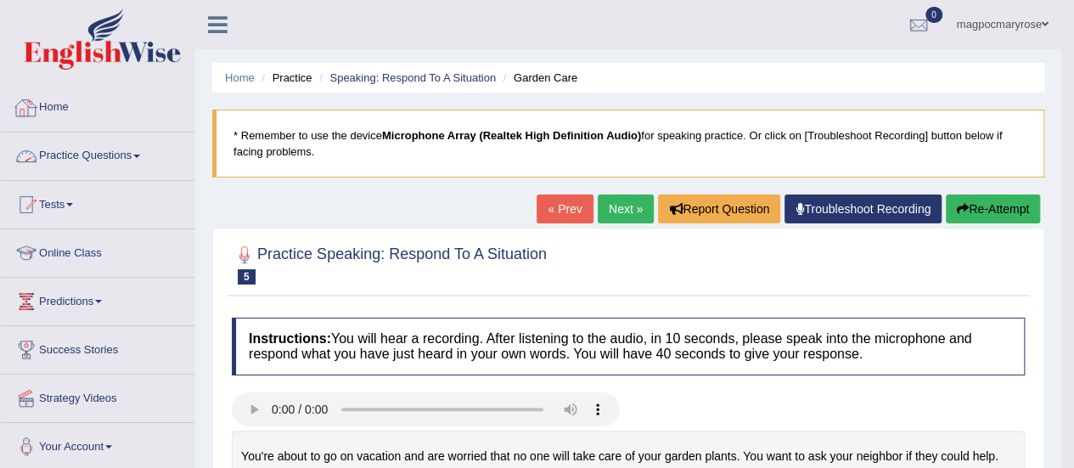
click at [116, 149] on link "Practice Questions" at bounding box center [98, 153] width 194 height 42
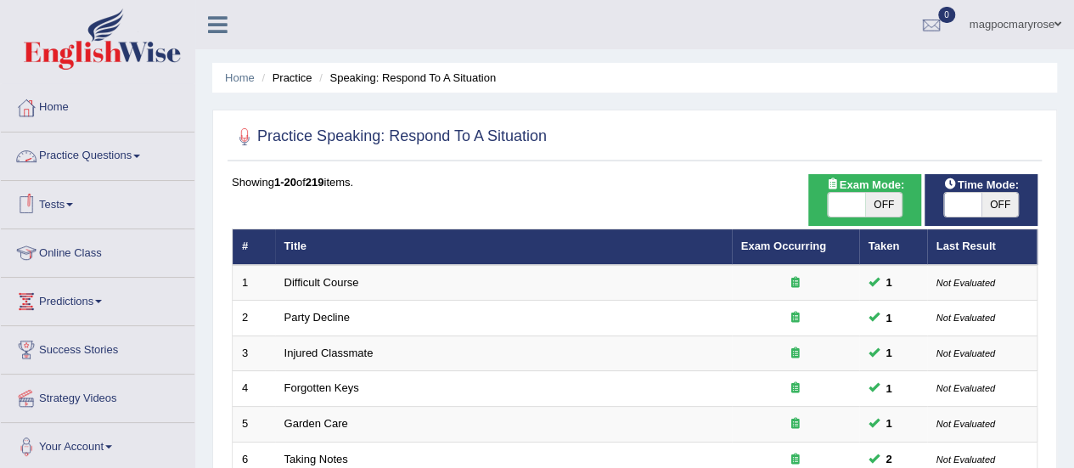
click at [121, 157] on link "Practice Questions" at bounding box center [98, 153] width 194 height 42
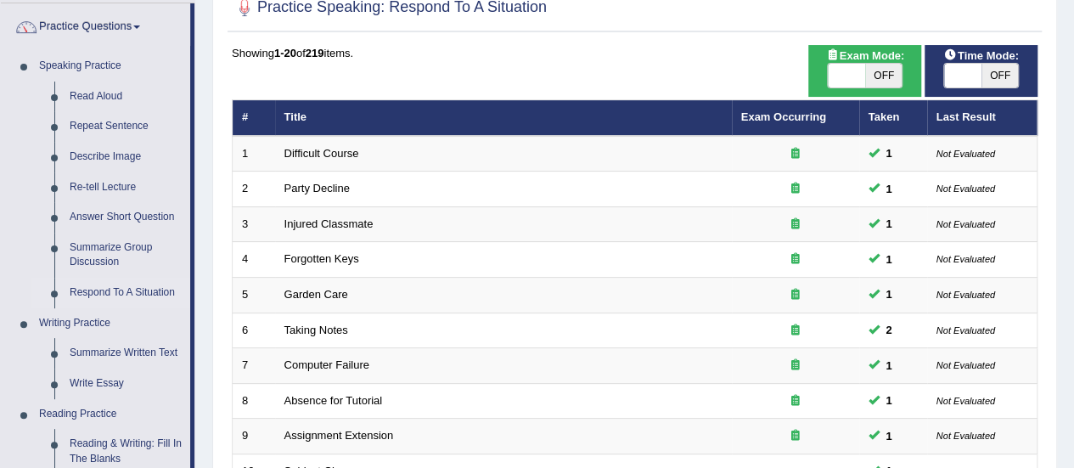
scroll to position [134, 0]
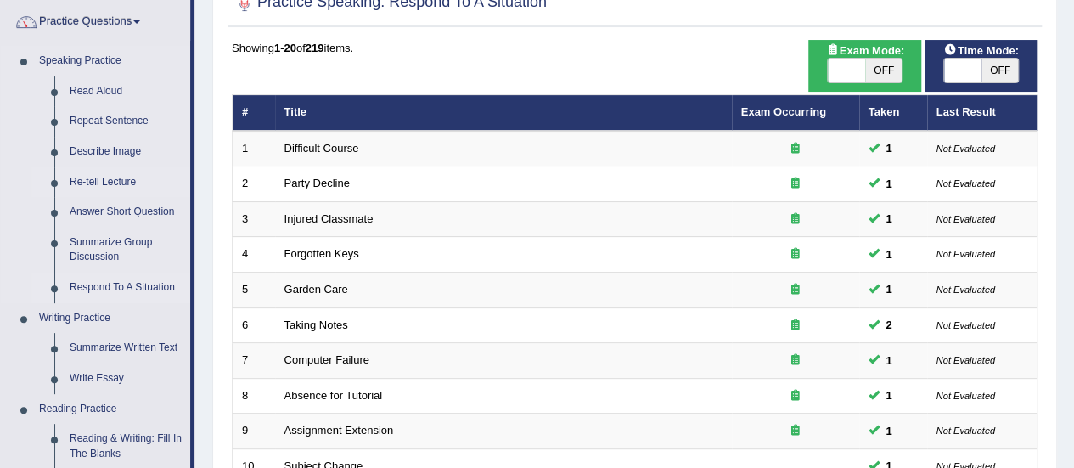
click at [107, 182] on link "Re-tell Lecture" at bounding box center [126, 182] width 128 height 31
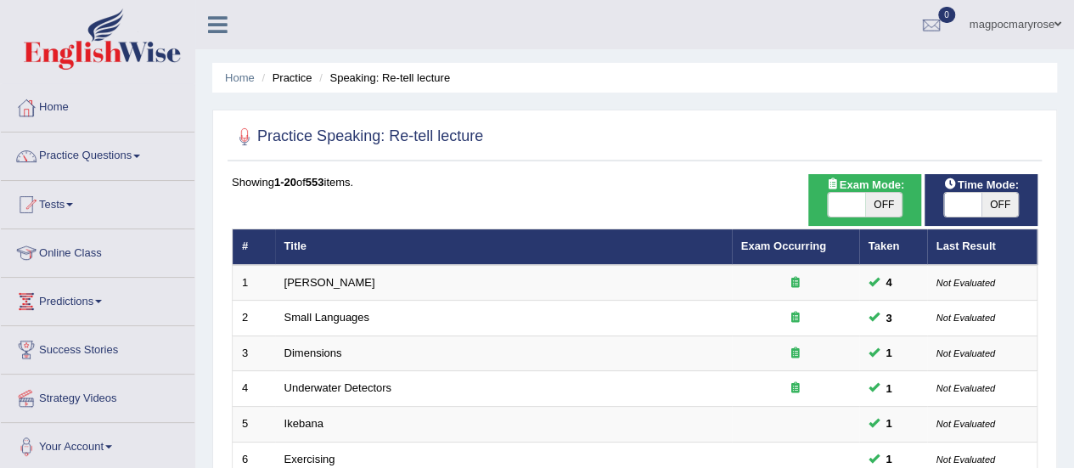
scroll to position [648, 0]
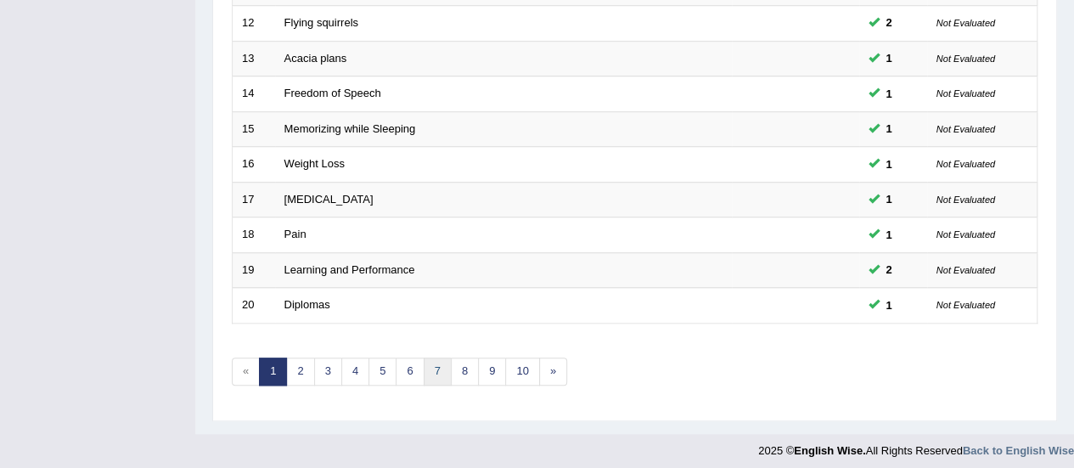
click at [430, 361] on link "7" at bounding box center [438, 372] width 28 height 28
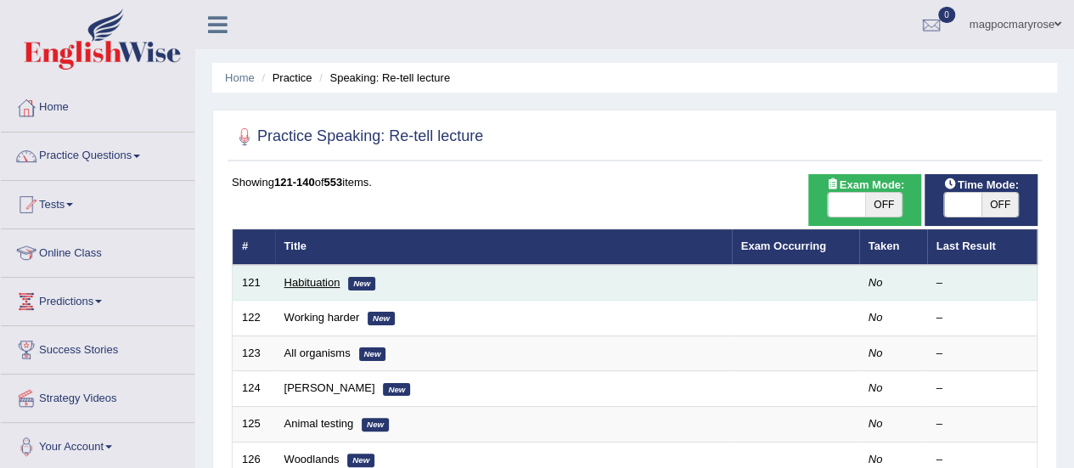
click at [323, 277] on link "Habituation" at bounding box center [313, 282] width 56 height 13
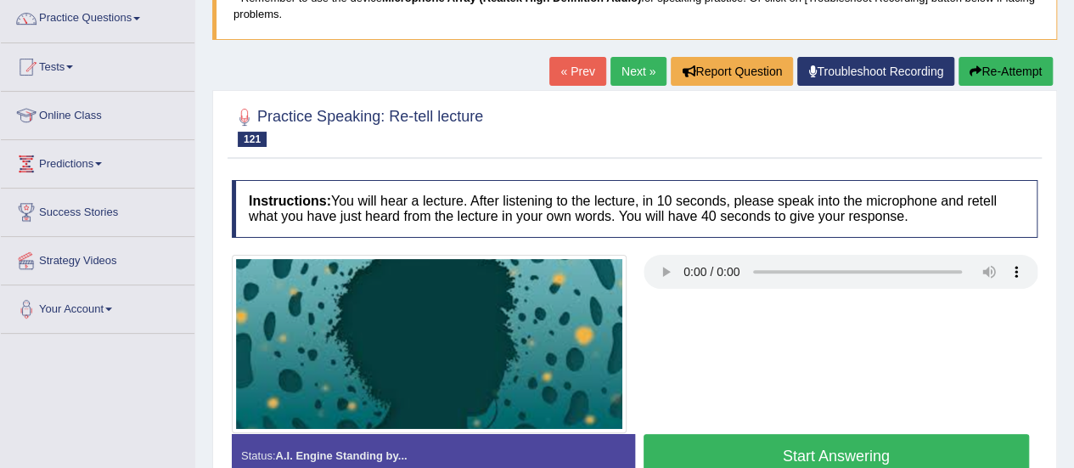
scroll to position [423, 0]
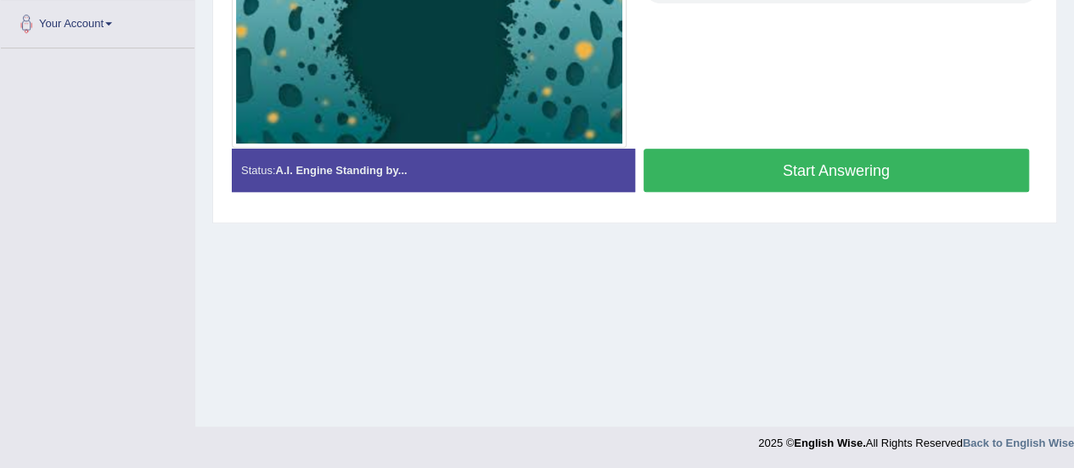
click at [848, 164] on button "Start Answering" at bounding box center [837, 170] width 386 height 43
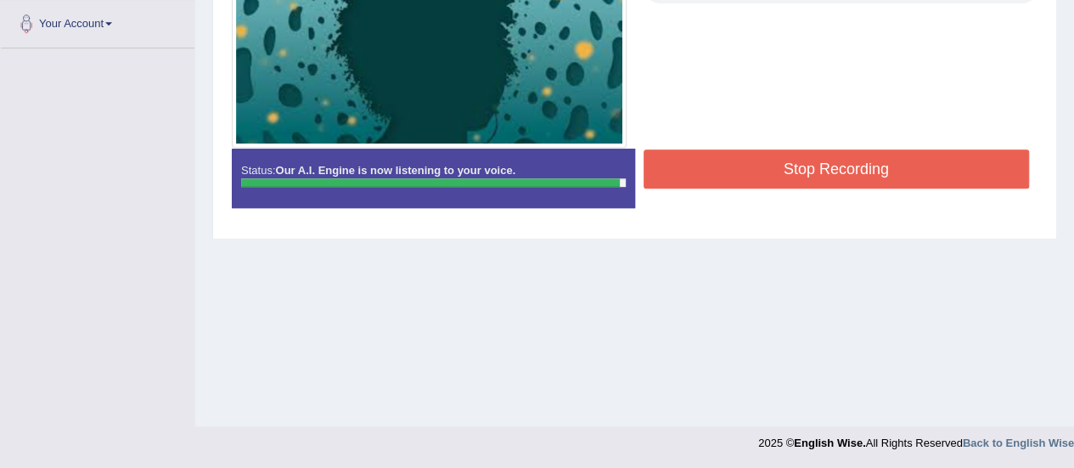
click at [848, 164] on button "Stop Recording" at bounding box center [837, 168] width 386 height 39
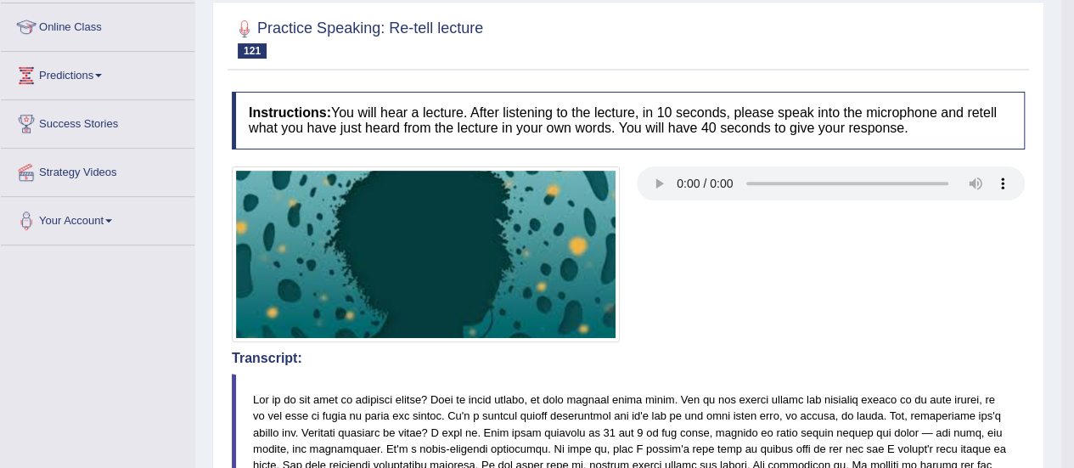
scroll to position [175, 0]
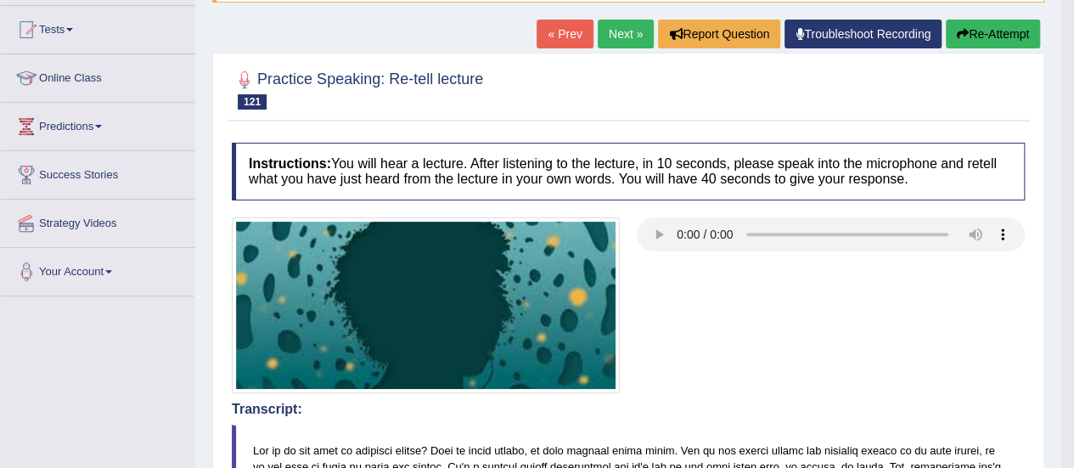
click at [973, 33] on button "Re-Attempt" at bounding box center [993, 34] width 94 height 29
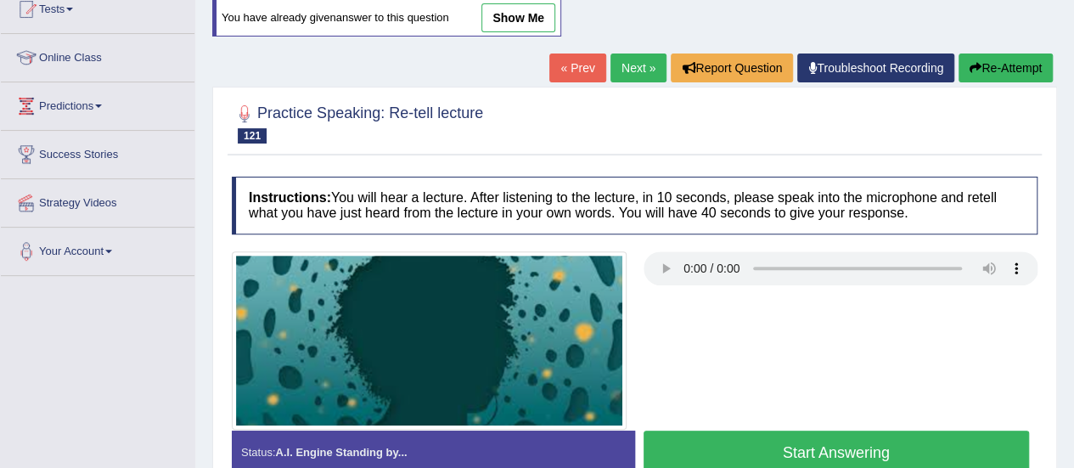
scroll to position [366, 0]
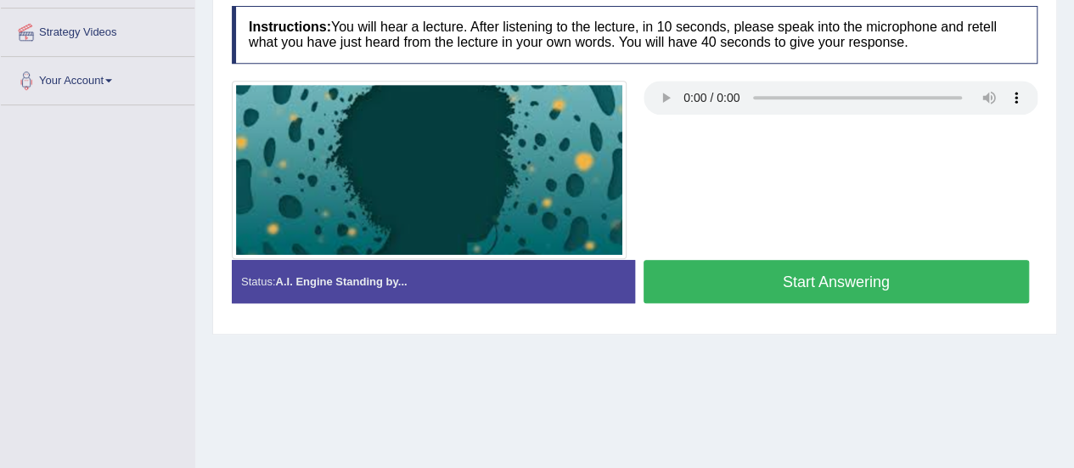
click at [831, 276] on button "Start Answering" at bounding box center [837, 281] width 386 height 43
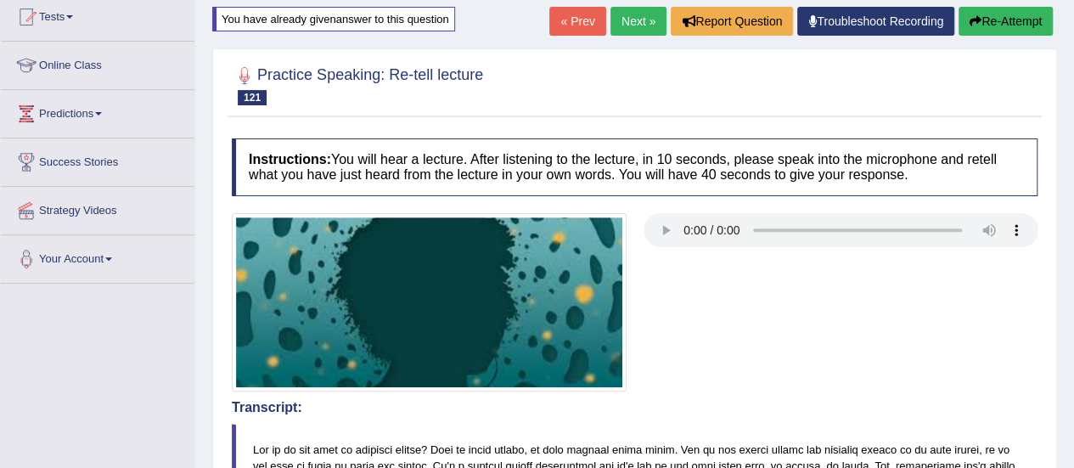
scroll to position [186, 0]
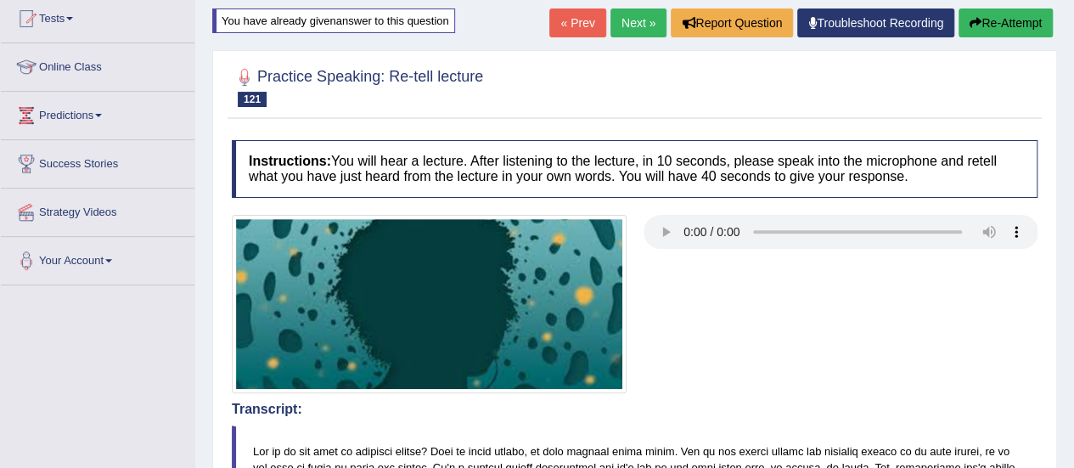
click at [885, 18] on link "Troubleshoot Recording" at bounding box center [875, 22] width 157 height 29
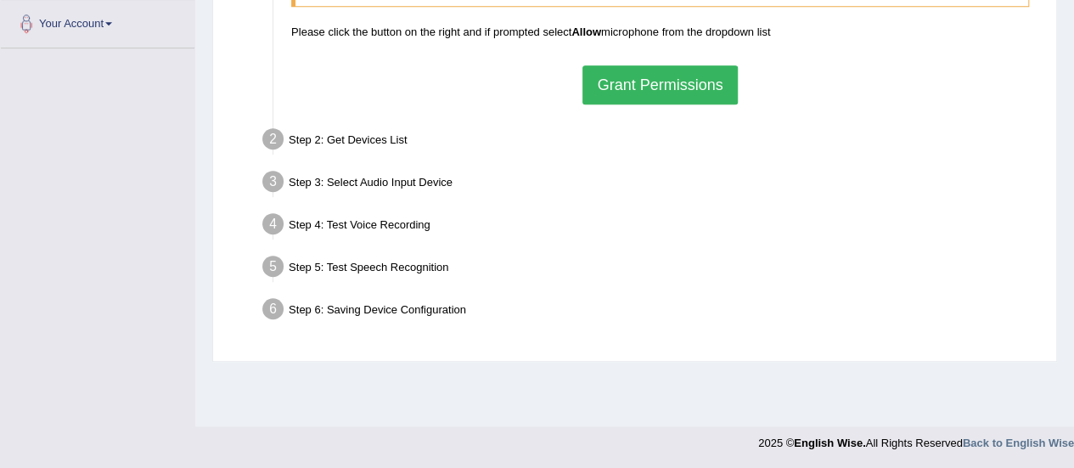
scroll to position [411, 0]
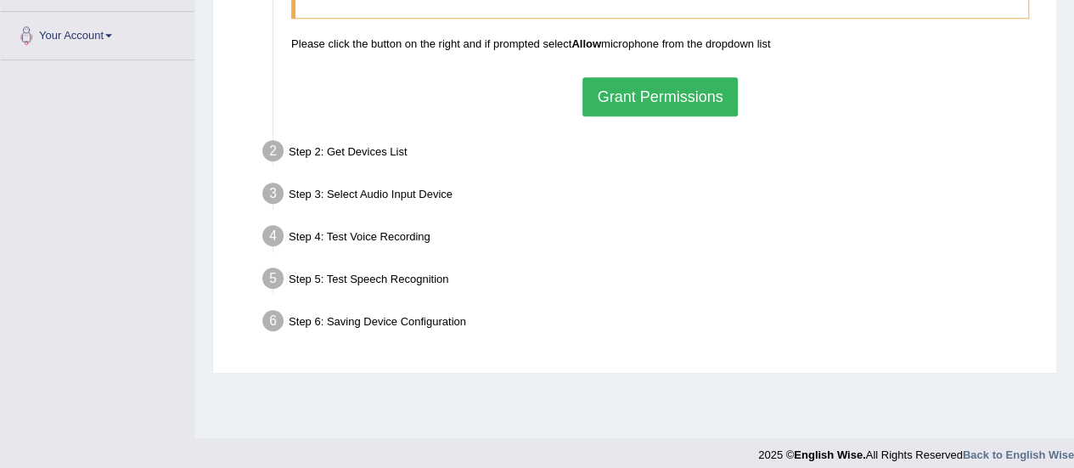
click at [713, 101] on button "Grant Permissions" at bounding box center [660, 96] width 155 height 39
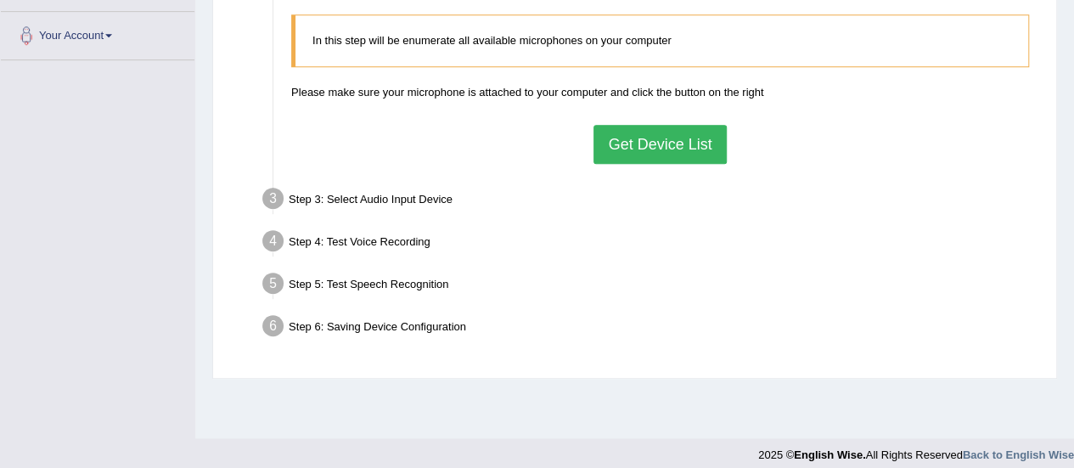
click at [683, 144] on button "Get Device List" at bounding box center [660, 144] width 132 height 39
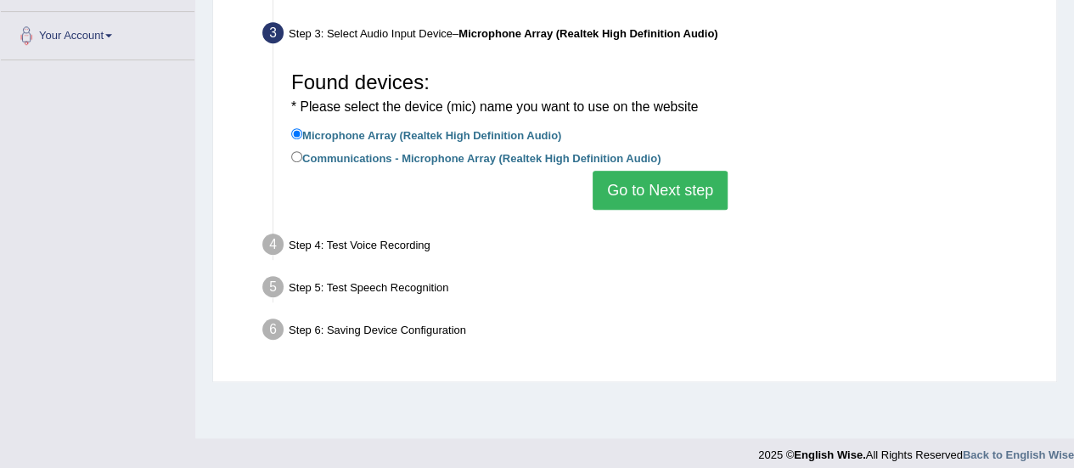
click at [685, 180] on button "Go to Next step" at bounding box center [660, 190] width 135 height 39
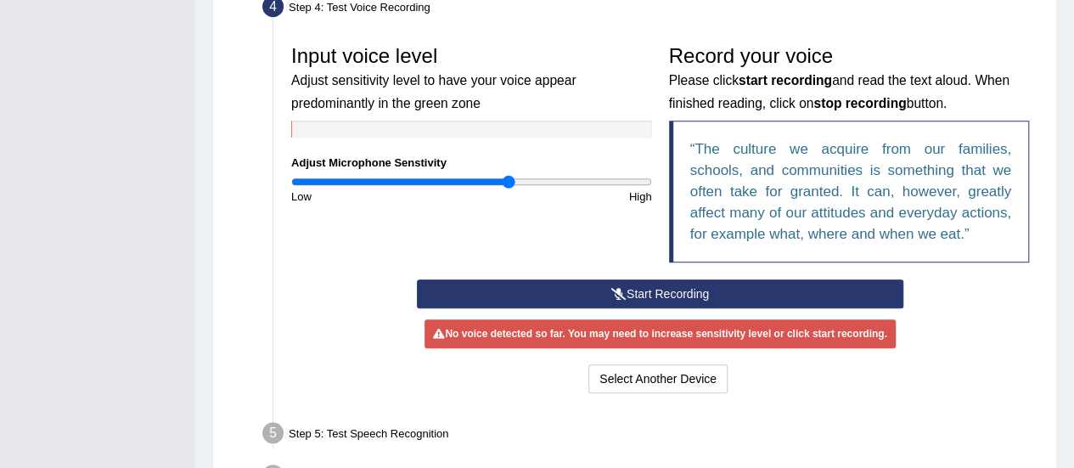
scroll to position [489, 0]
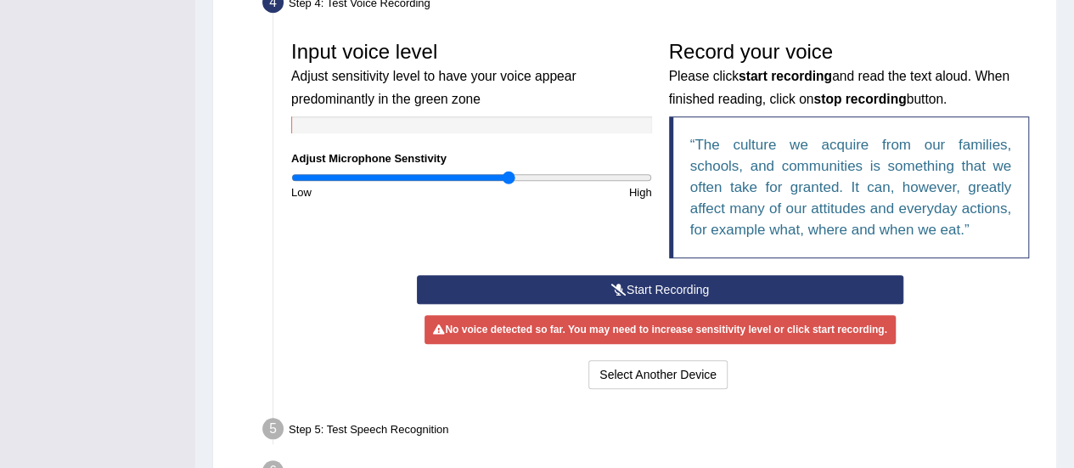
click at [742, 293] on button "Start Recording" at bounding box center [660, 289] width 487 height 29
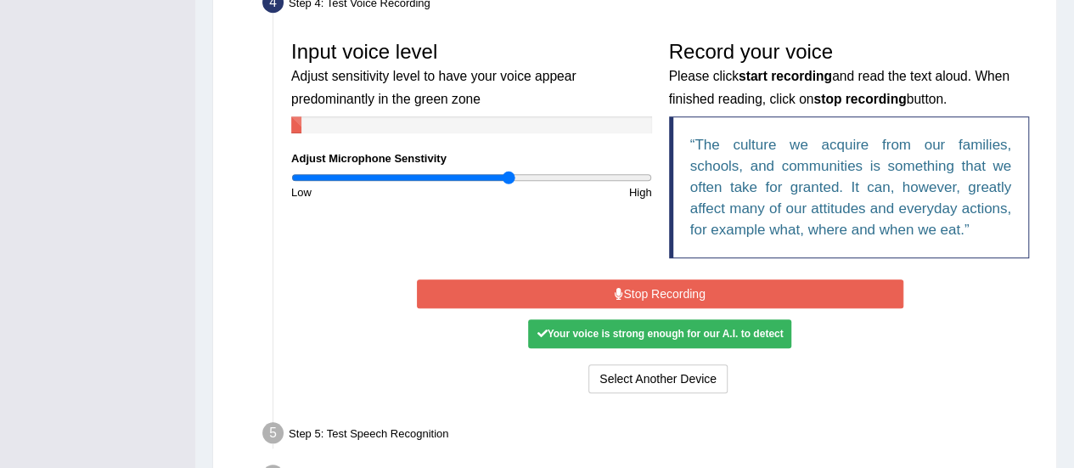
click at [670, 290] on button "Stop Recording" at bounding box center [660, 293] width 487 height 29
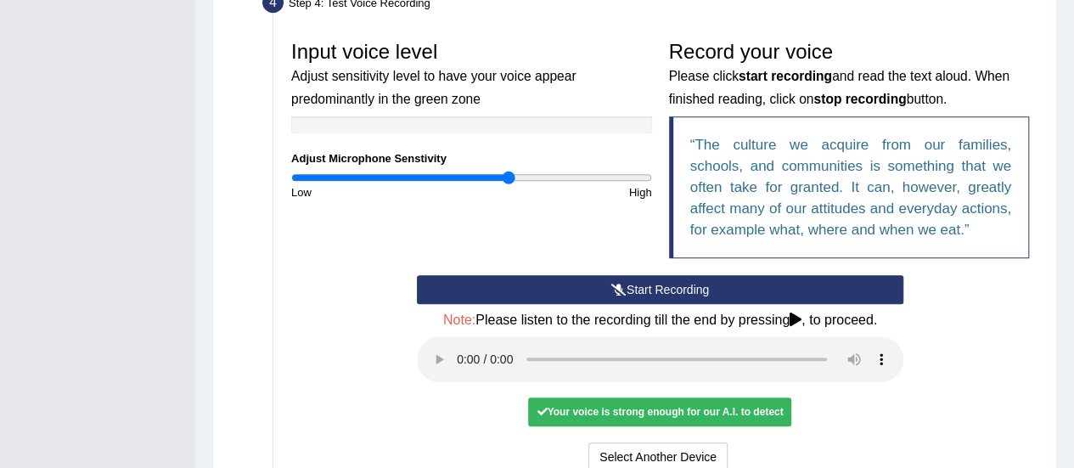
scroll to position [679, 0]
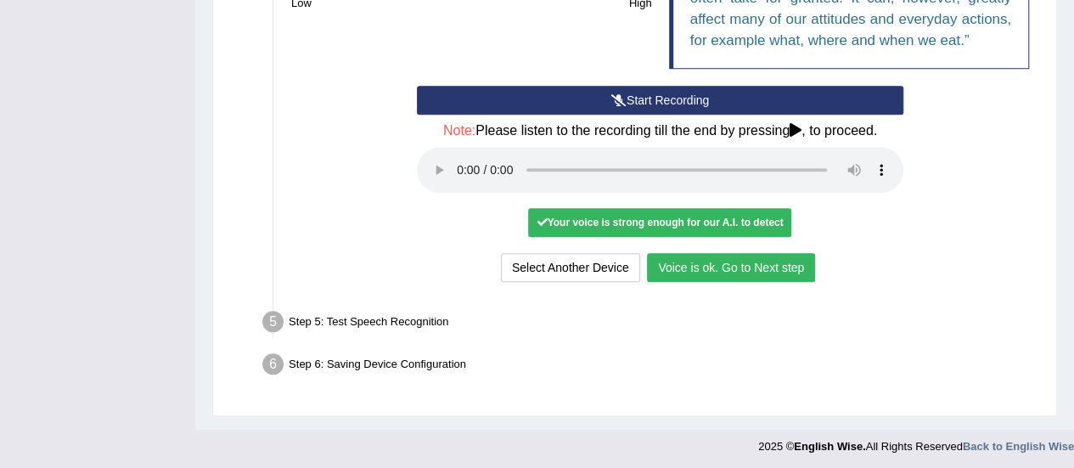
click at [693, 261] on button "Voice is ok. Go to Next step" at bounding box center [731, 267] width 168 height 29
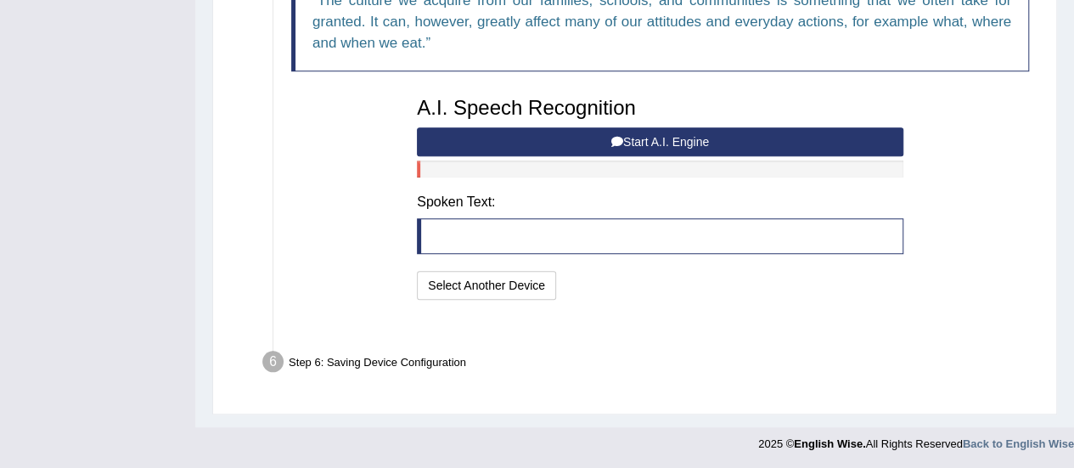
scroll to position [611, 0]
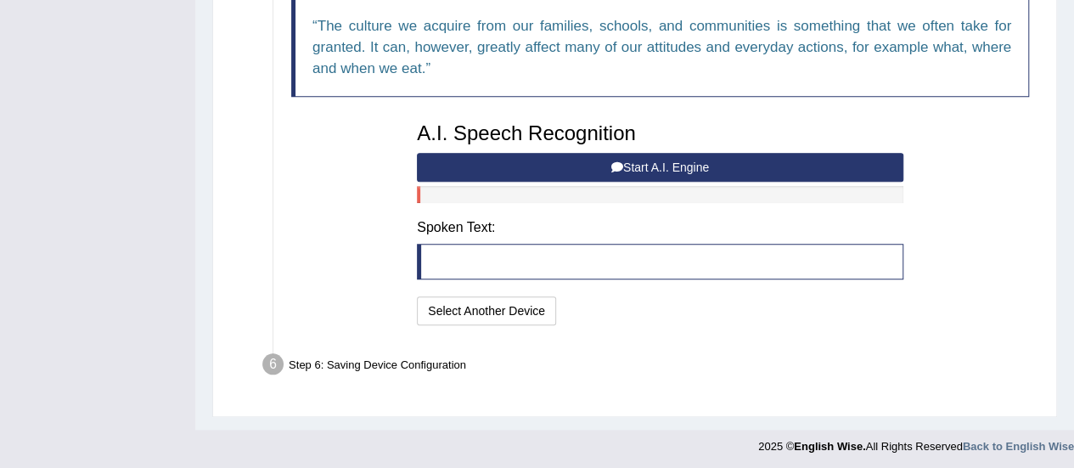
click at [654, 169] on button "Start A.I. Engine" at bounding box center [660, 167] width 487 height 29
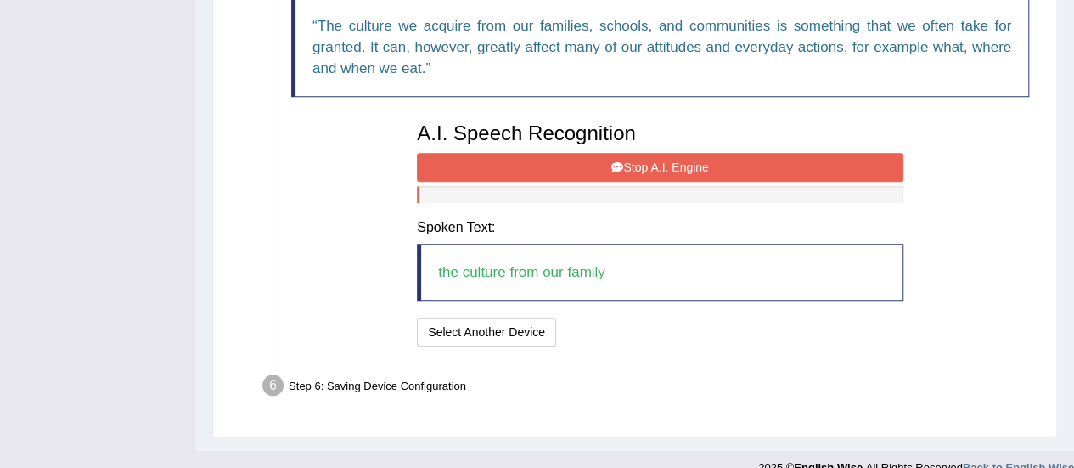
click at [654, 169] on button "Stop A.I. Engine" at bounding box center [660, 167] width 487 height 29
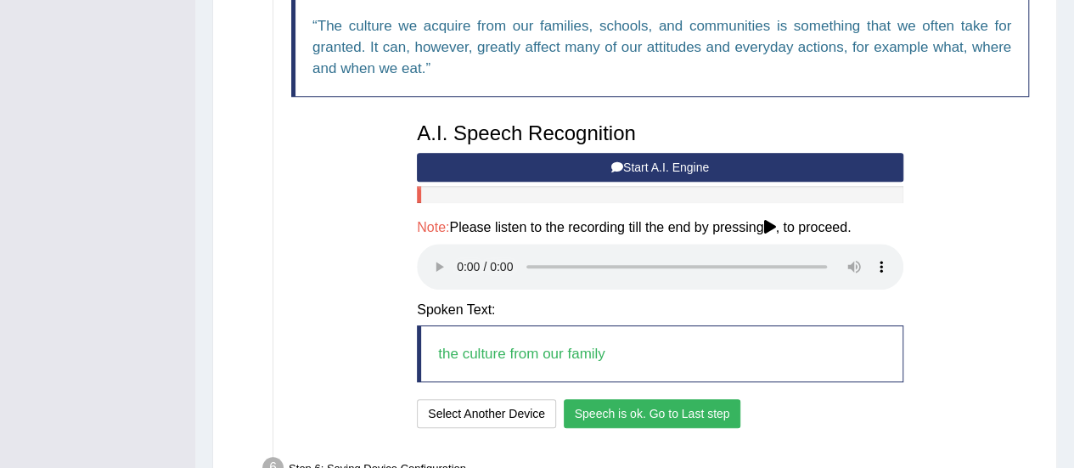
click at [694, 410] on button "Speech is ok. Go to Last step" at bounding box center [653, 413] width 178 height 29
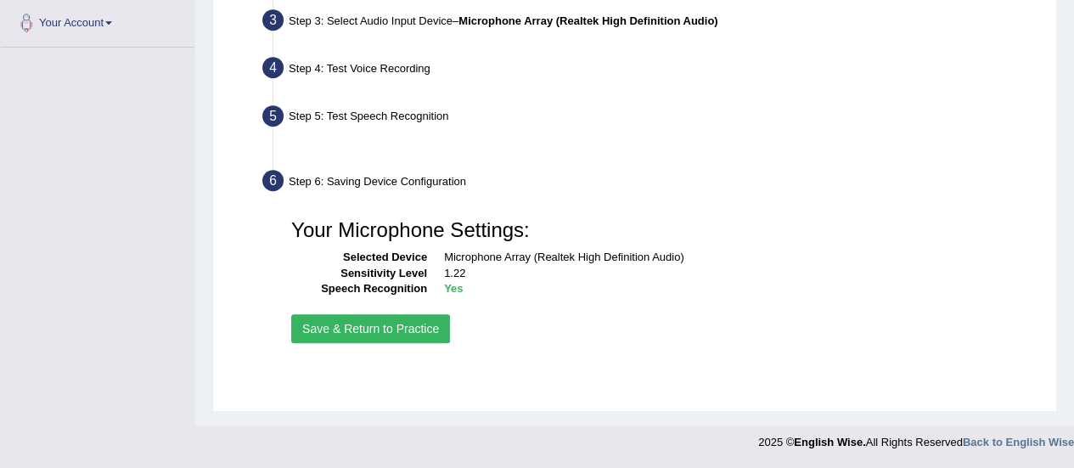
scroll to position [423, 0]
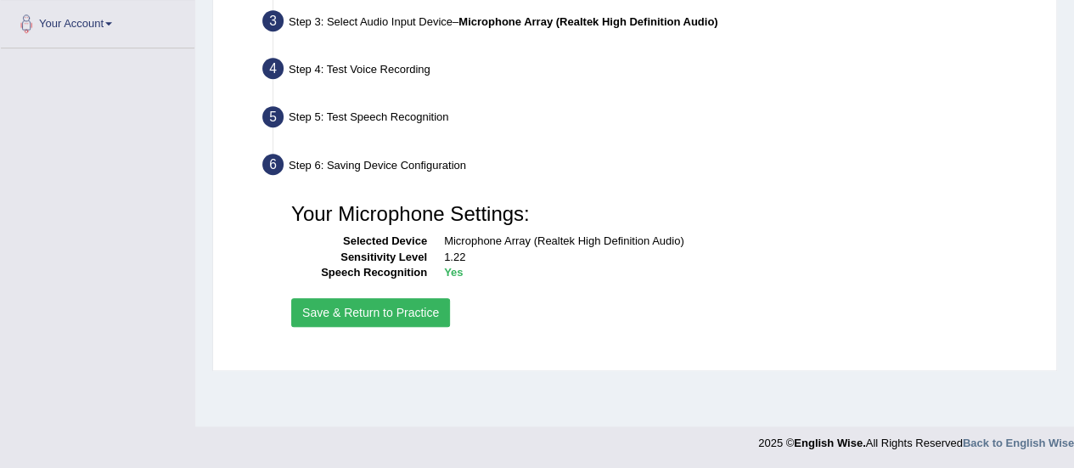
click at [379, 310] on button "Save & Return to Practice" at bounding box center [370, 312] width 159 height 29
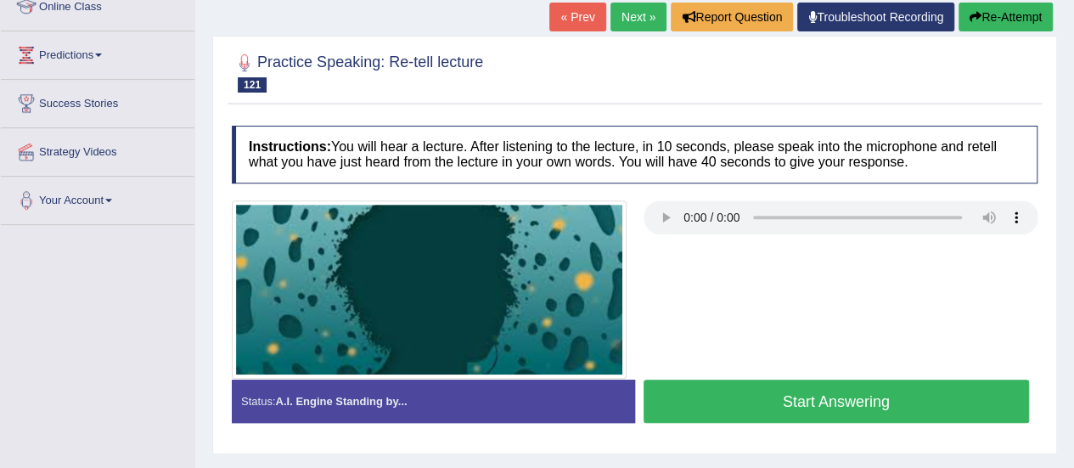
scroll to position [258, 0]
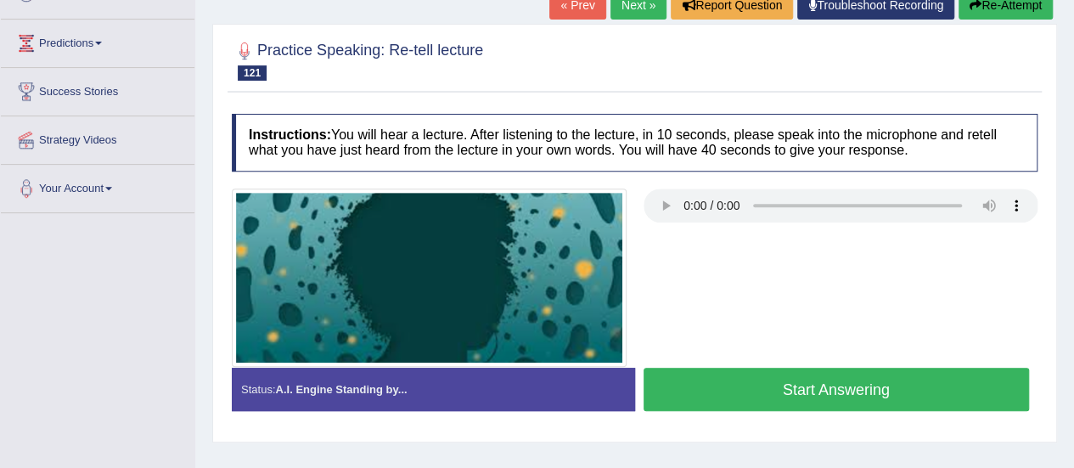
click at [852, 376] on button "Start Answering" at bounding box center [837, 389] width 386 height 43
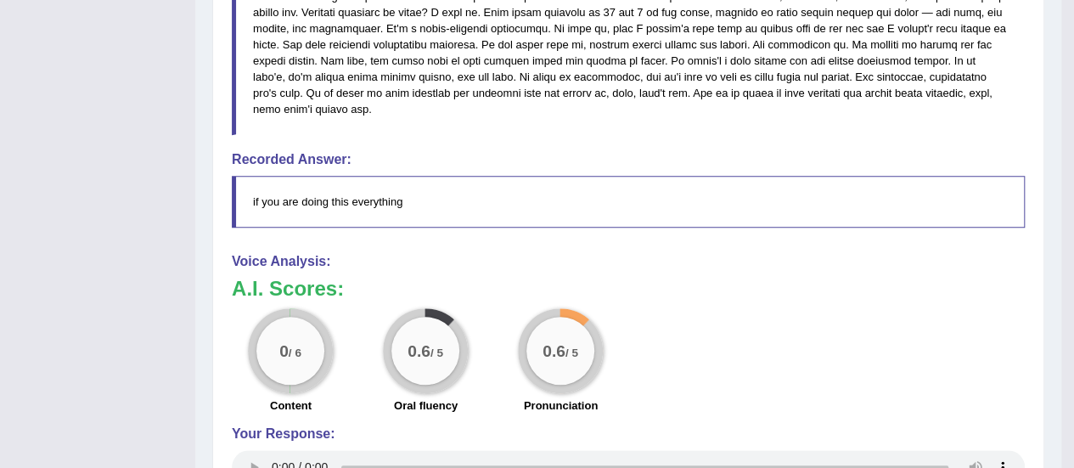
scroll to position [653, 0]
drag, startPoint x: 904, startPoint y: 307, endPoint x: 617, endPoint y: 164, distance: 320.6
click at [617, 164] on div "Instructions: You will hear a lecture. After listening to the lecture, in 10 se…" at bounding box center [629, 168] width 802 height 1007
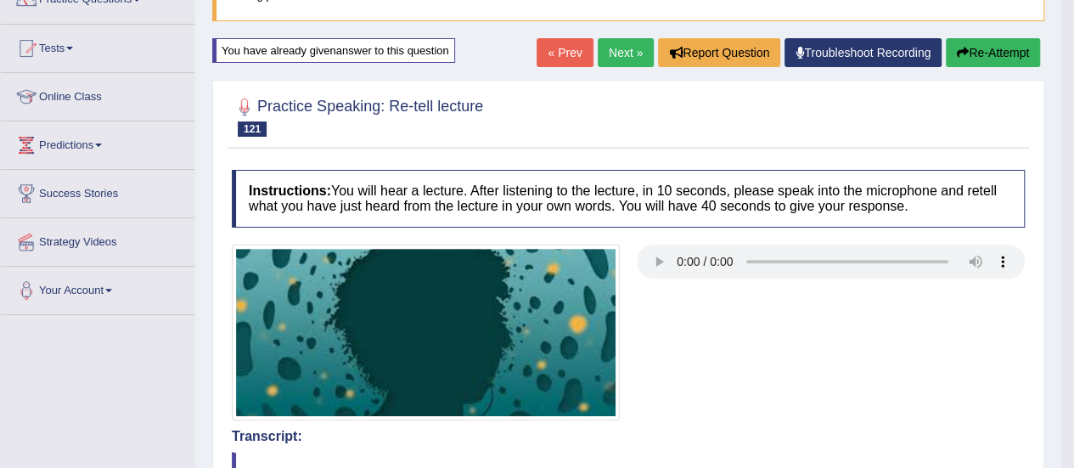
scroll to position [138, 0]
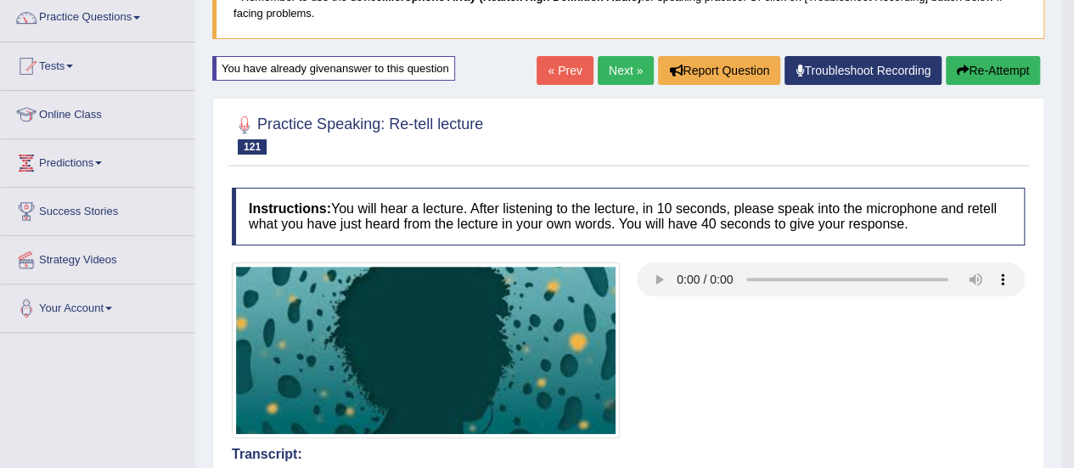
click at [985, 66] on button "Re-Attempt" at bounding box center [993, 70] width 94 height 29
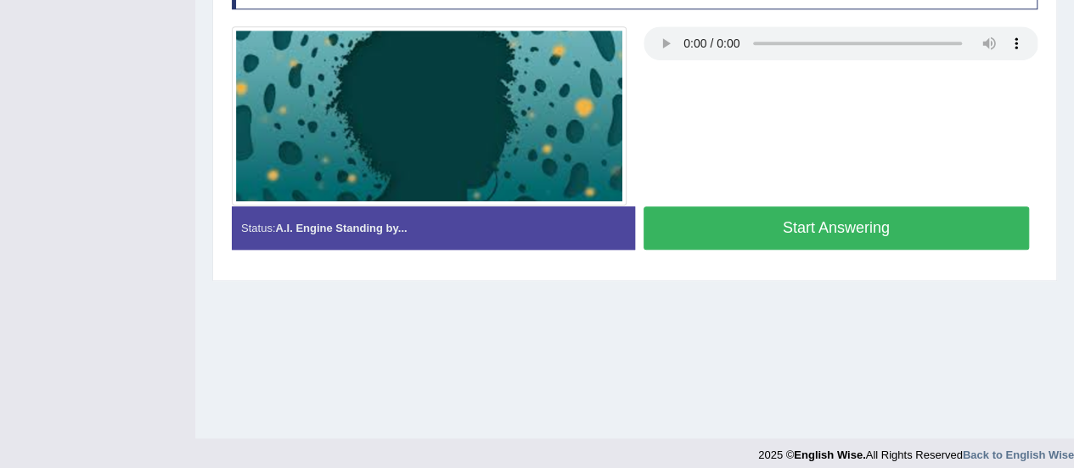
scroll to position [423, 0]
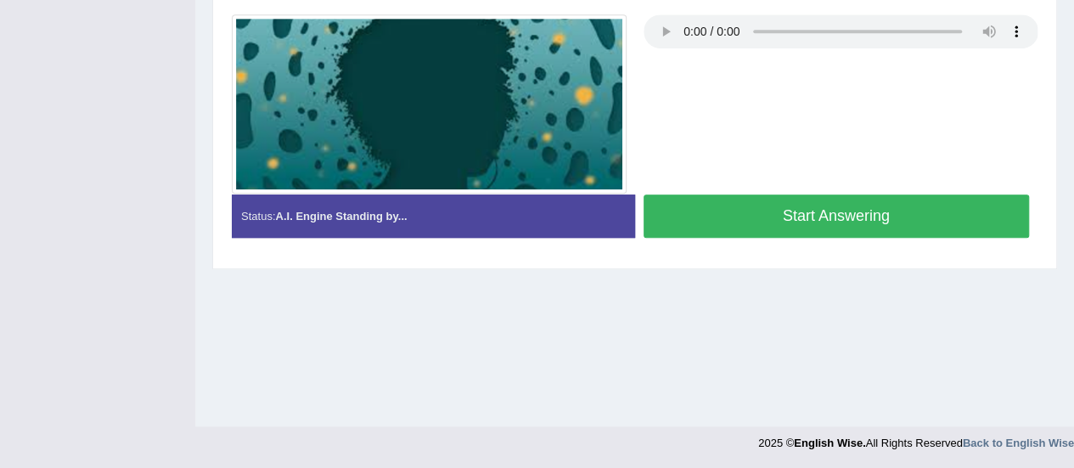
click at [900, 207] on button "Start Answering" at bounding box center [837, 215] width 386 height 43
click at [854, 201] on button "Start Answering" at bounding box center [837, 215] width 386 height 43
click at [832, 217] on button "Start Answering" at bounding box center [837, 215] width 386 height 43
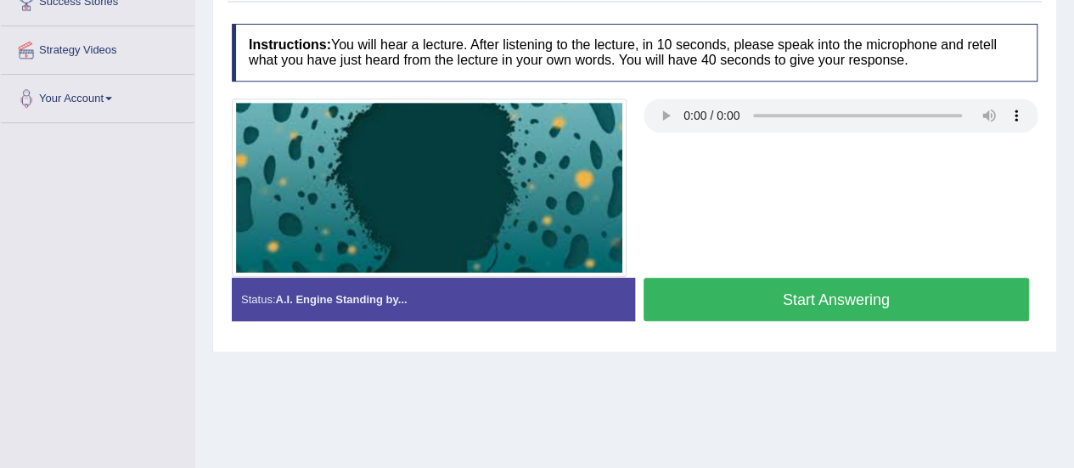
scroll to position [349, 0]
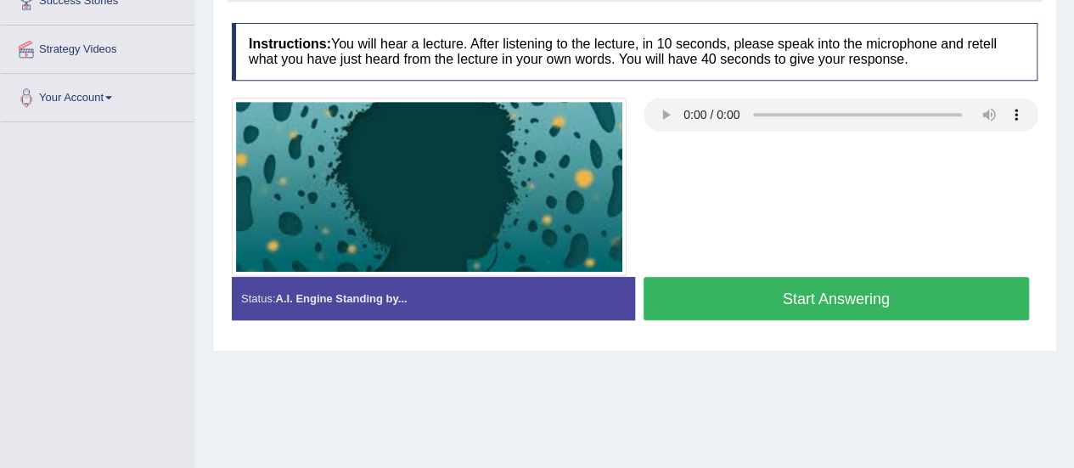
click at [853, 295] on button "Start Answering" at bounding box center [837, 298] width 386 height 43
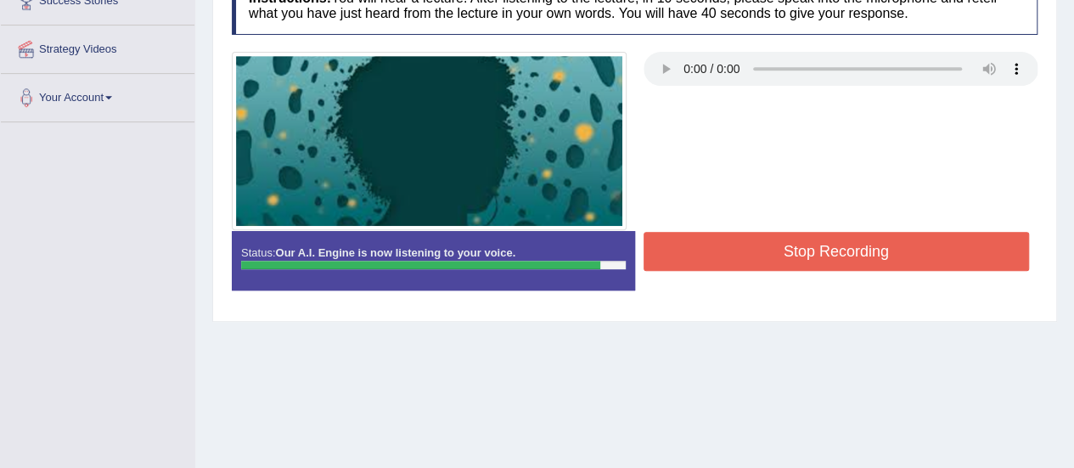
click at [841, 259] on button "Stop Recording" at bounding box center [837, 251] width 386 height 39
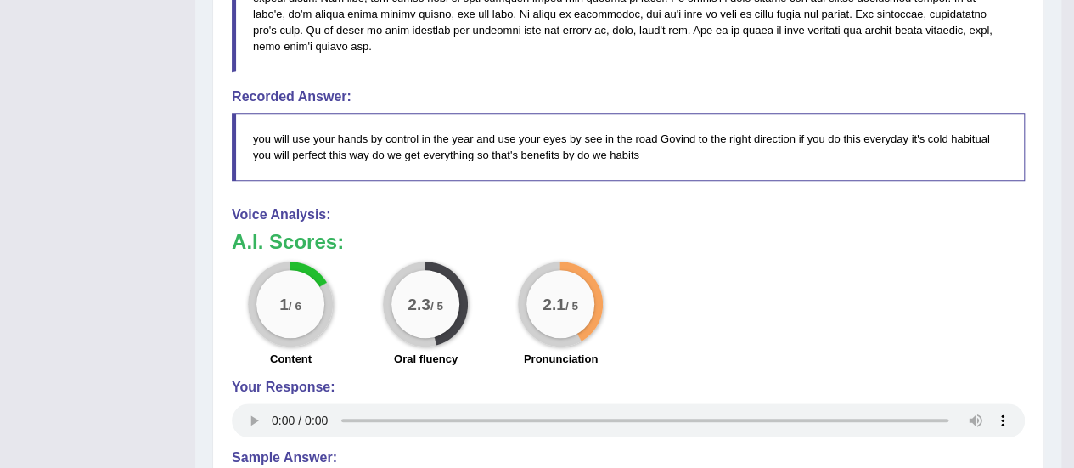
scroll to position [642, 0]
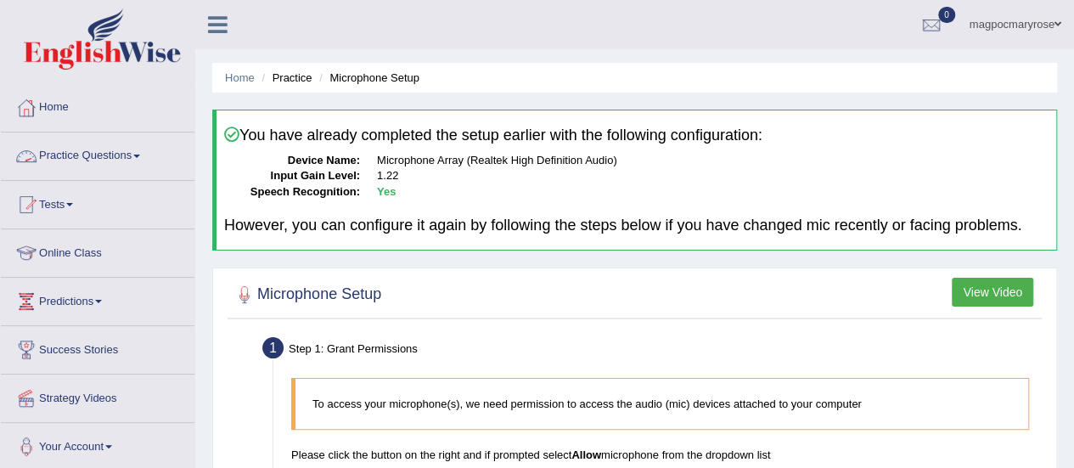
click at [104, 155] on link "Practice Questions" at bounding box center [98, 153] width 194 height 42
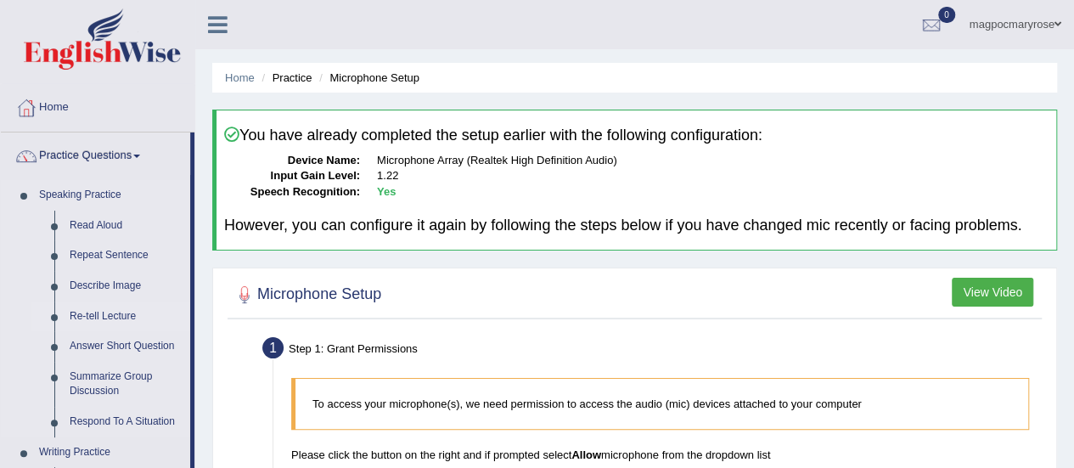
click at [99, 315] on link "Re-tell Lecture" at bounding box center [126, 316] width 128 height 31
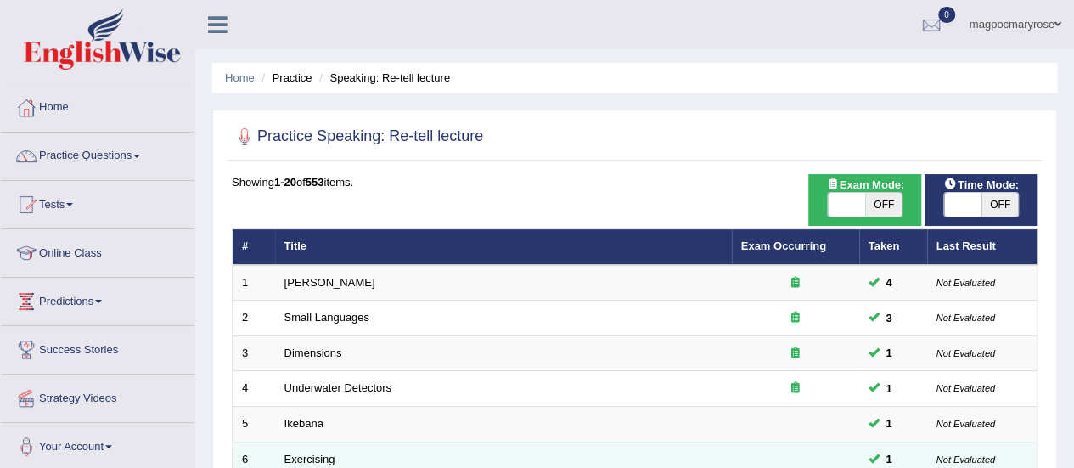
click at [961, 459] on small "Not Evaluated" at bounding box center [966, 459] width 59 height 10
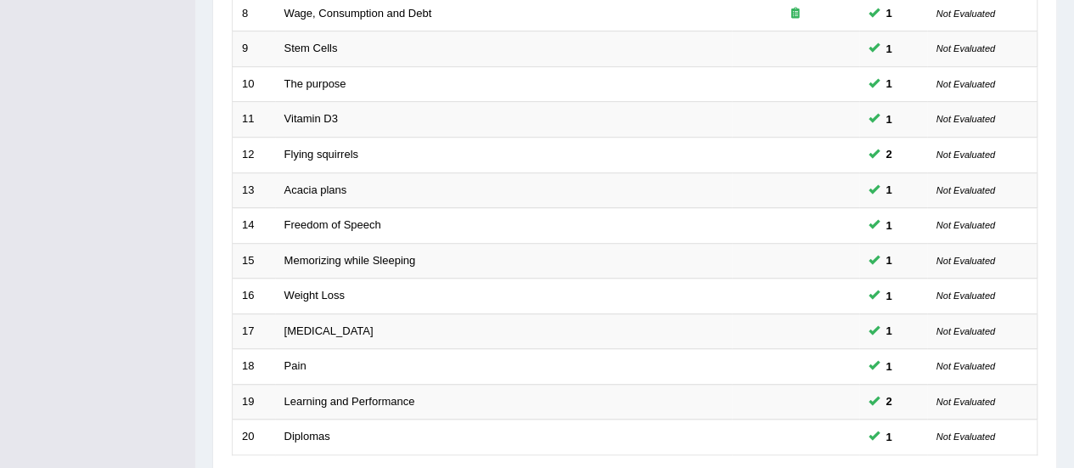
scroll to position [648, 0]
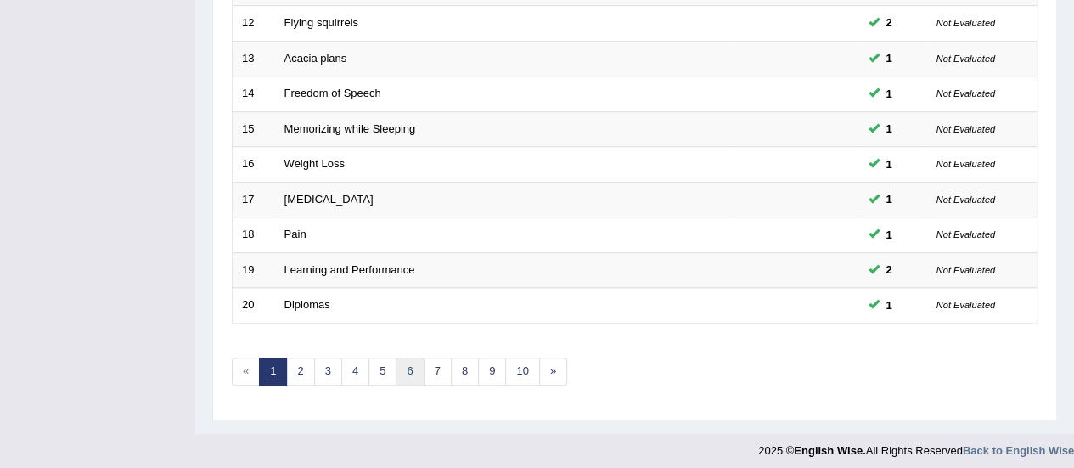
click at [406, 364] on link "6" at bounding box center [410, 372] width 28 height 28
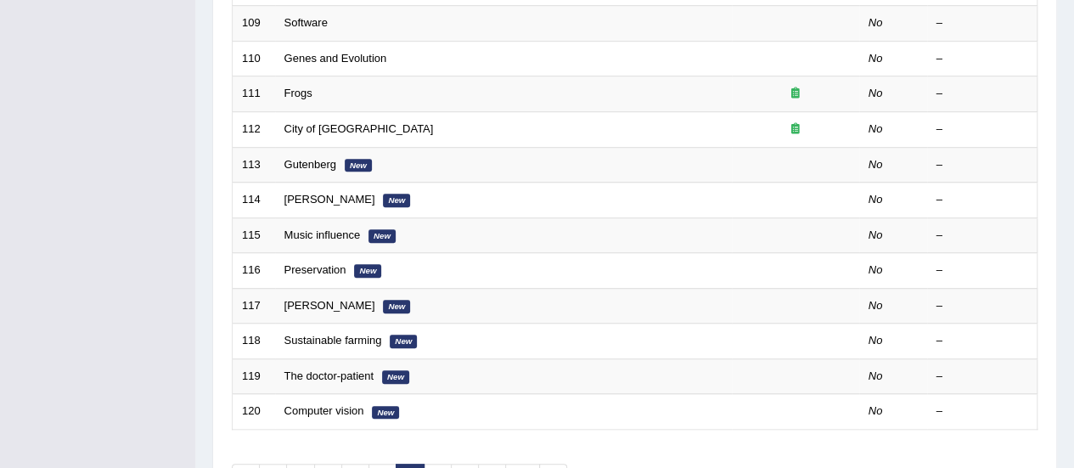
scroll to position [627, 0]
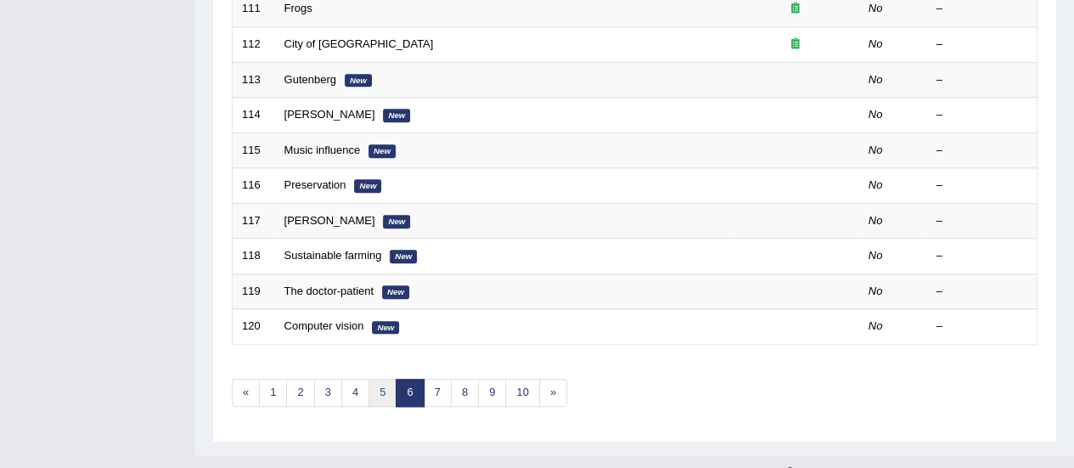
click at [381, 383] on link "5" at bounding box center [383, 393] width 28 height 28
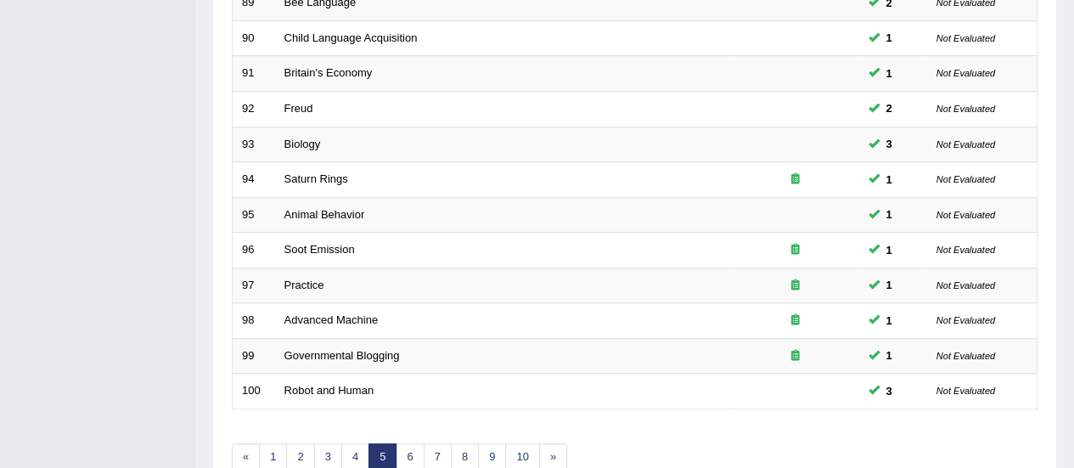
scroll to position [648, 0]
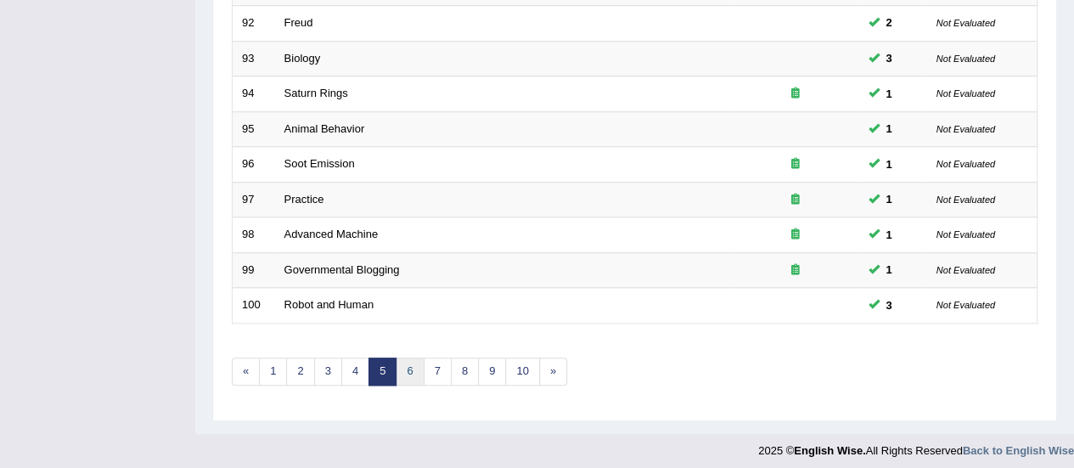
click at [409, 365] on link "6" at bounding box center [410, 372] width 28 height 28
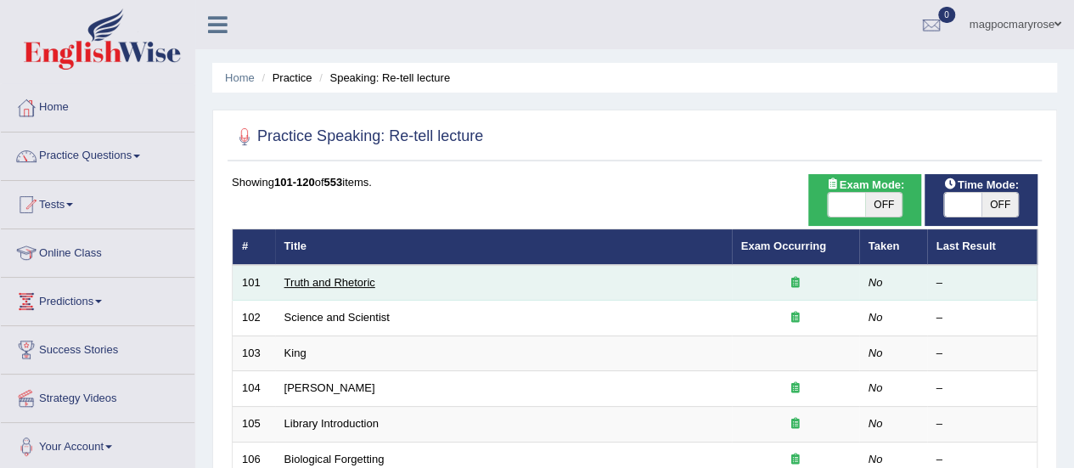
click at [340, 283] on link "Truth and Rhetoric" at bounding box center [330, 282] width 91 height 13
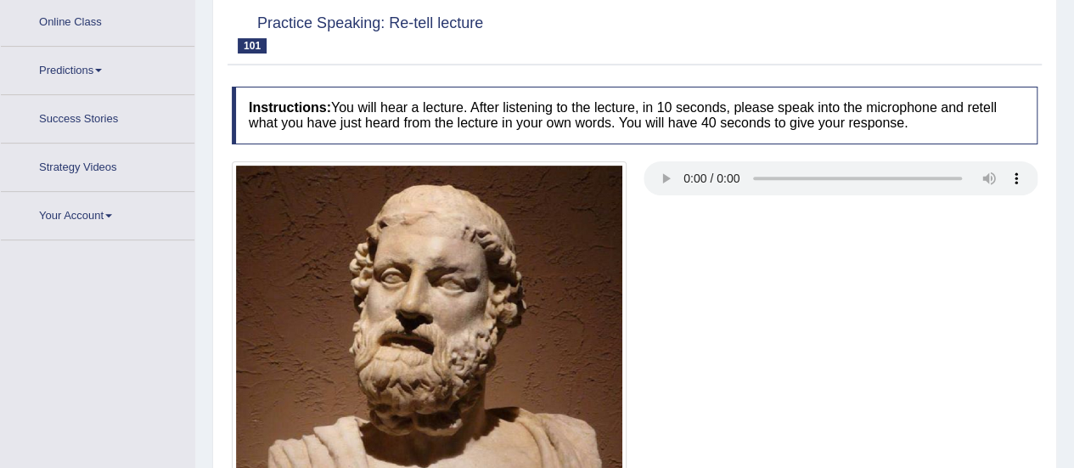
scroll to position [259, 0]
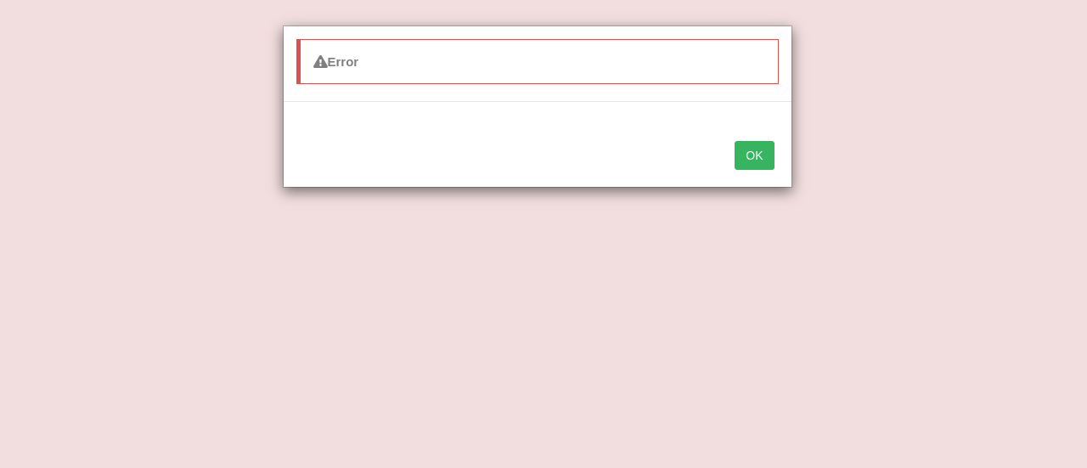
click at [749, 157] on button "OK" at bounding box center [754, 155] width 39 height 29
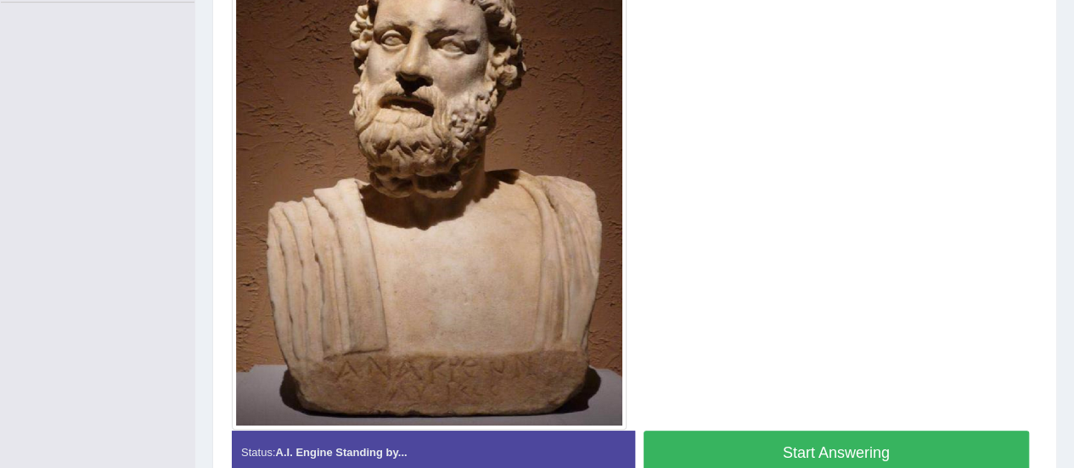
scroll to position [519, 0]
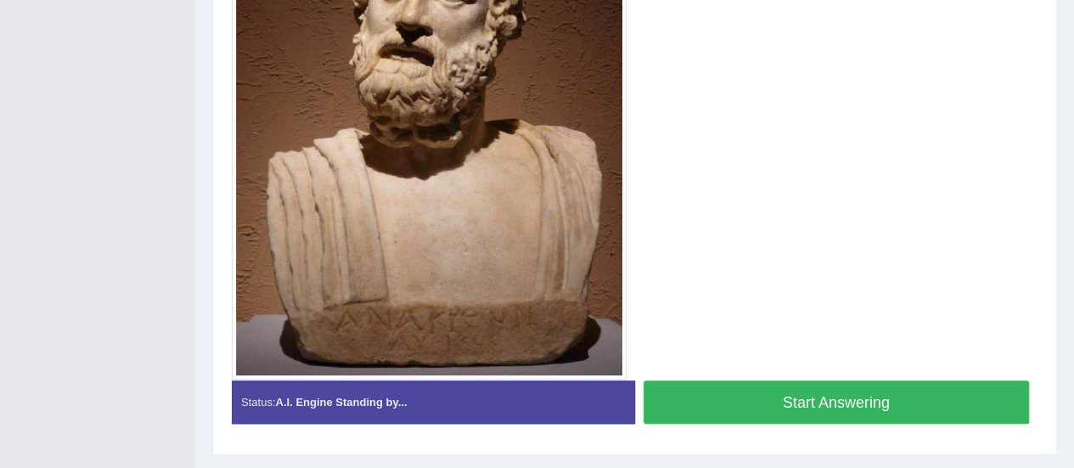
click at [824, 395] on button "Start Answering" at bounding box center [837, 401] width 386 height 43
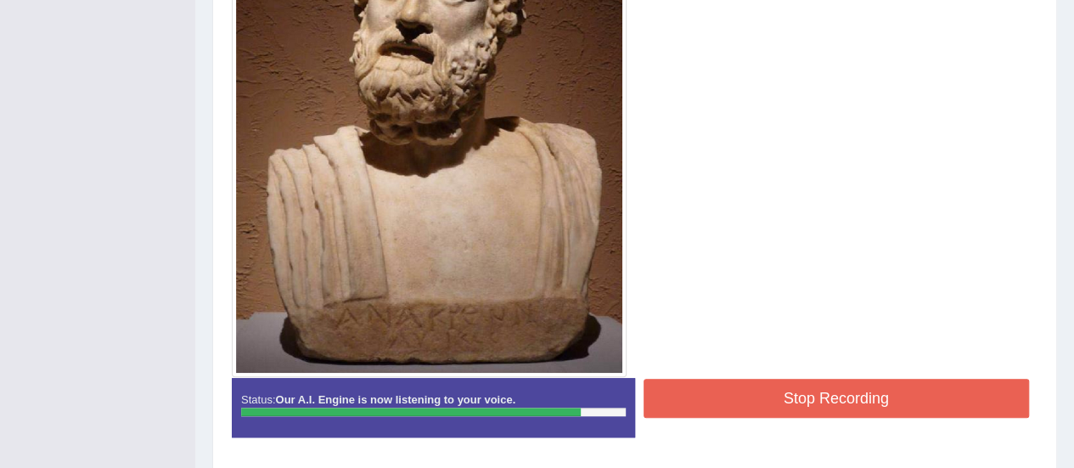
scroll to position [524, 0]
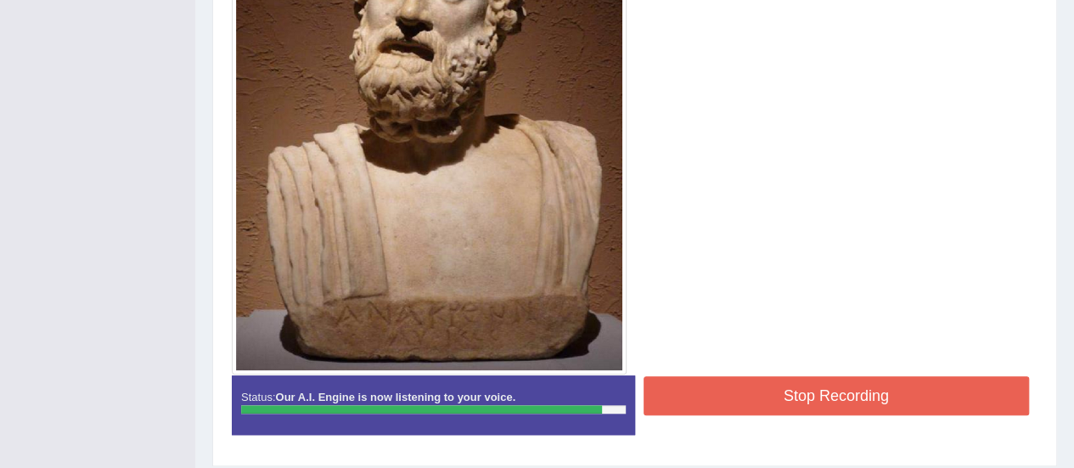
click at [849, 399] on button "Stop Recording" at bounding box center [837, 395] width 386 height 39
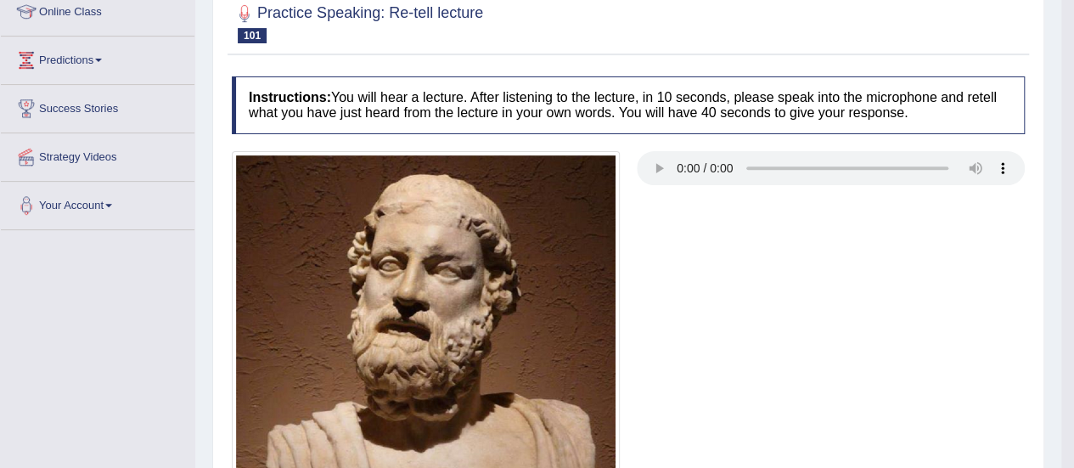
scroll to position [250, 0]
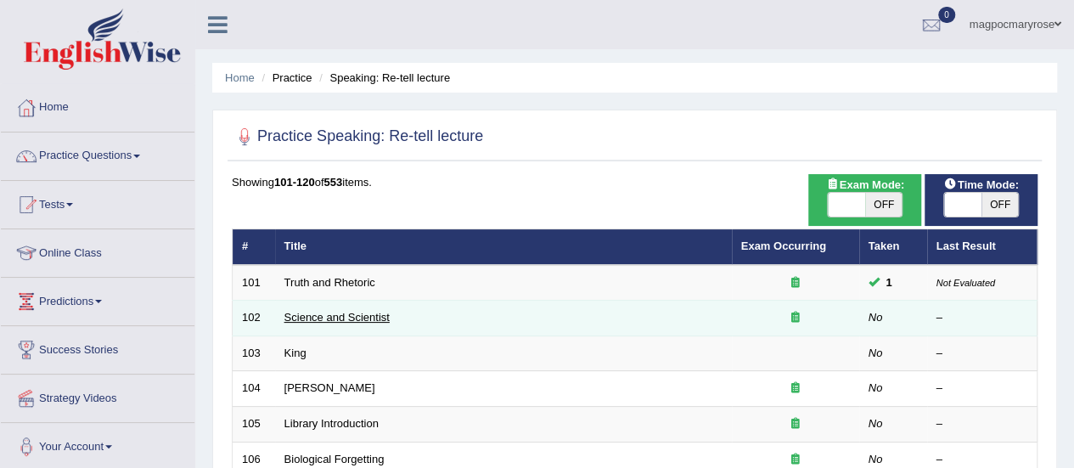
click at [362, 317] on link "Science and Scientist" at bounding box center [337, 317] width 105 height 13
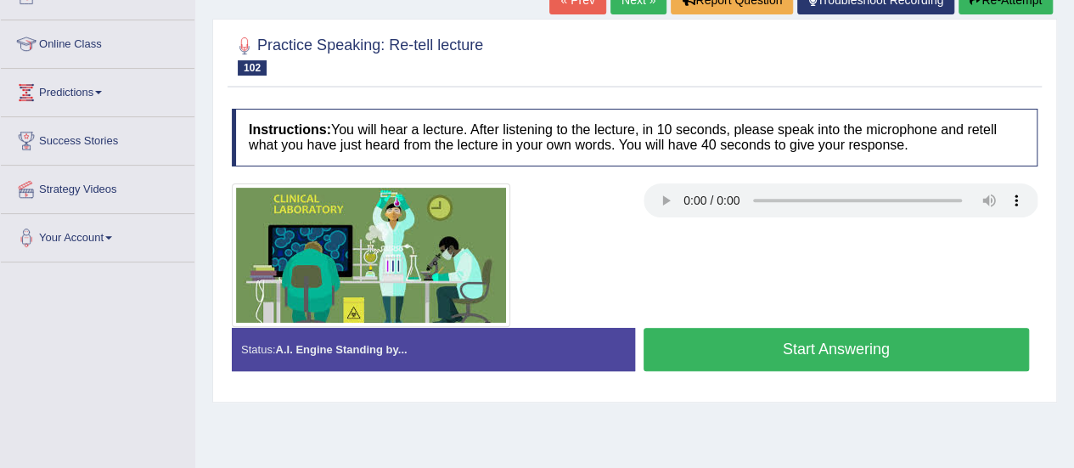
scroll to position [211, 0]
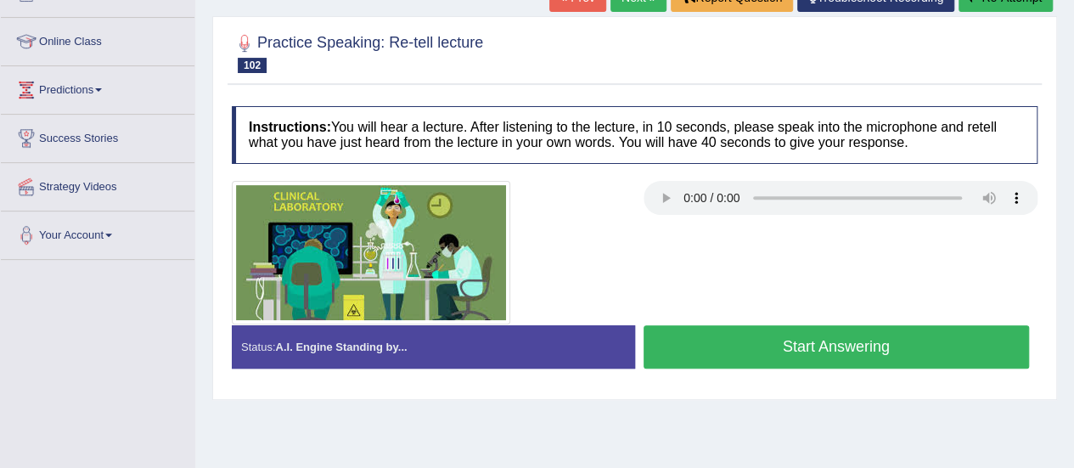
click at [895, 339] on button "Start Answering" at bounding box center [837, 346] width 386 height 43
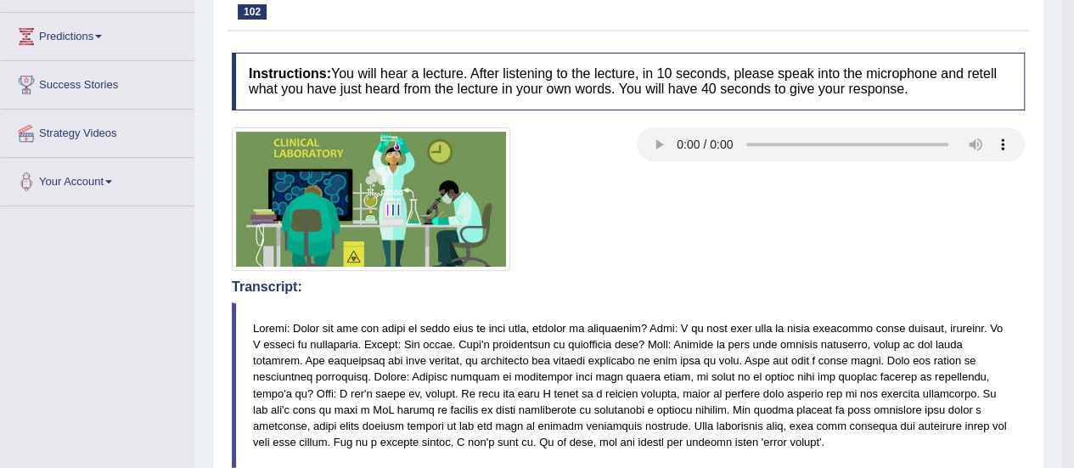
scroll to position [167, 0]
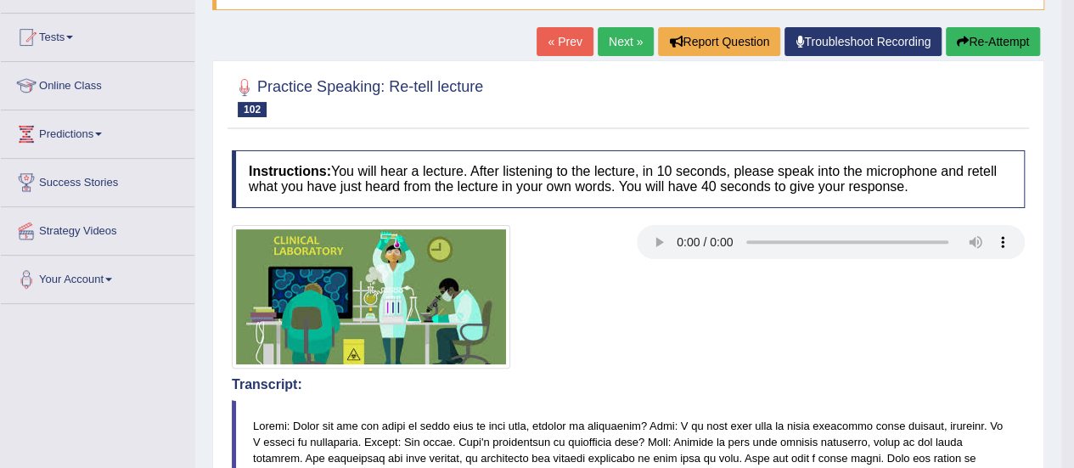
click at [987, 38] on button "Re-Attempt" at bounding box center [993, 41] width 94 height 29
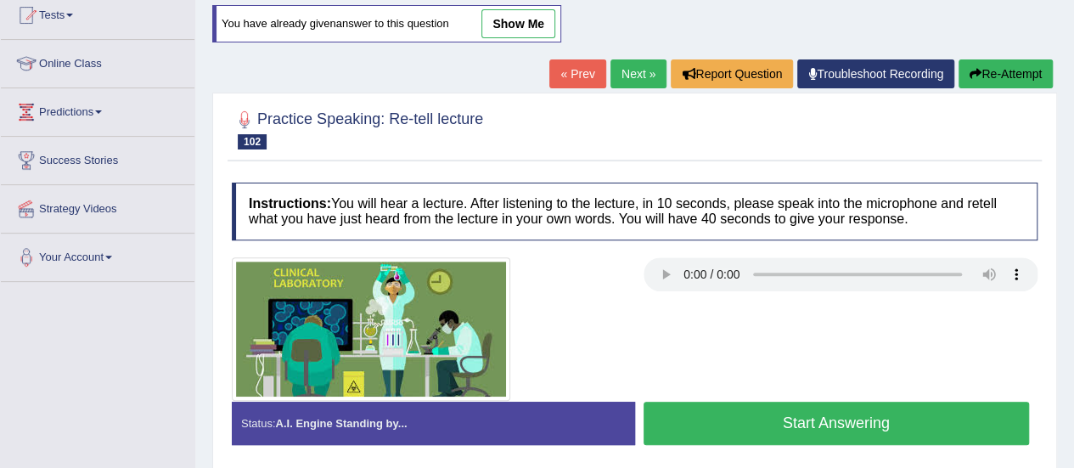
scroll to position [167, 0]
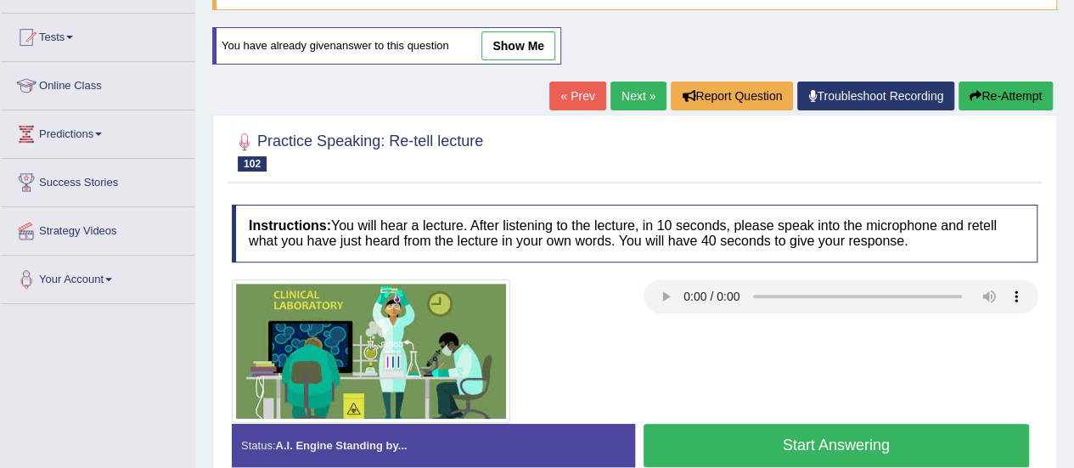
click at [910, 448] on button "Start Answering" at bounding box center [837, 445] width 386 height 43
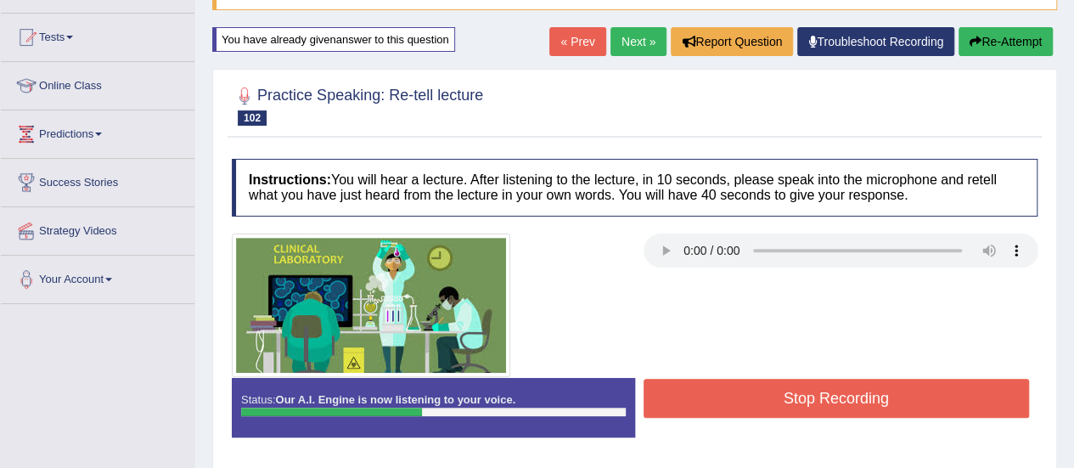
click at [849, 395] on button "Stop Recording" at bounding box center [837, 398] width 386 height 39
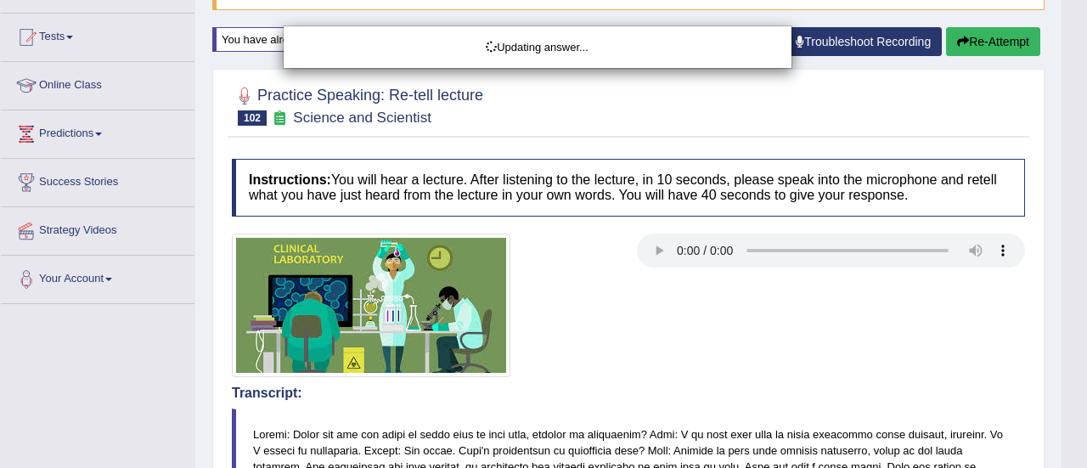
drag, startPoint x: 1078, startPoint y: 266, endPoint x: 1078, endPoint y: 234, distance: 32.3
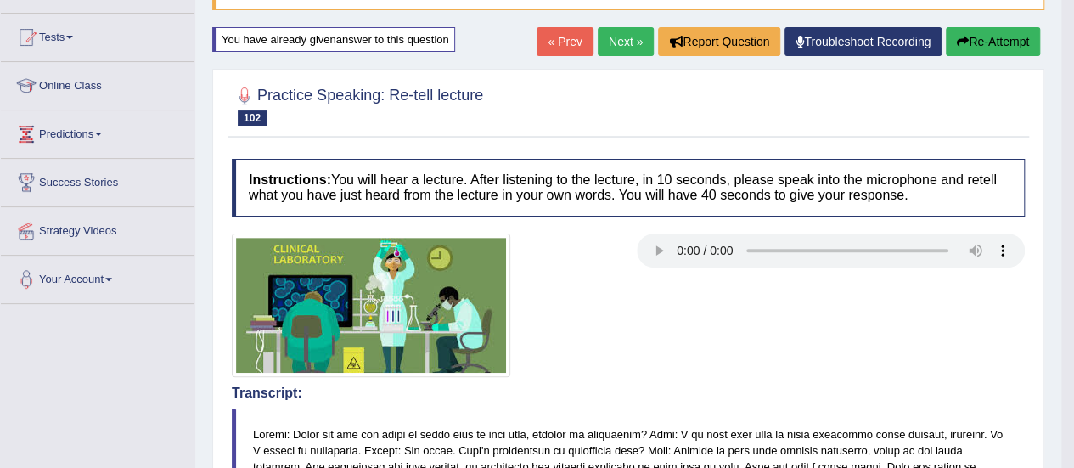
click at [1068, 239] on body "Toggle navigation Home Practice Questions Speaking Practice Read Aloud Repeat S…" at bounding box center [537, 67] width 1074 height 468
drag, startPoint x: 1058, startPoint y: 235, endPoint x: 1060, endPoint y: 256, distance: 21.3
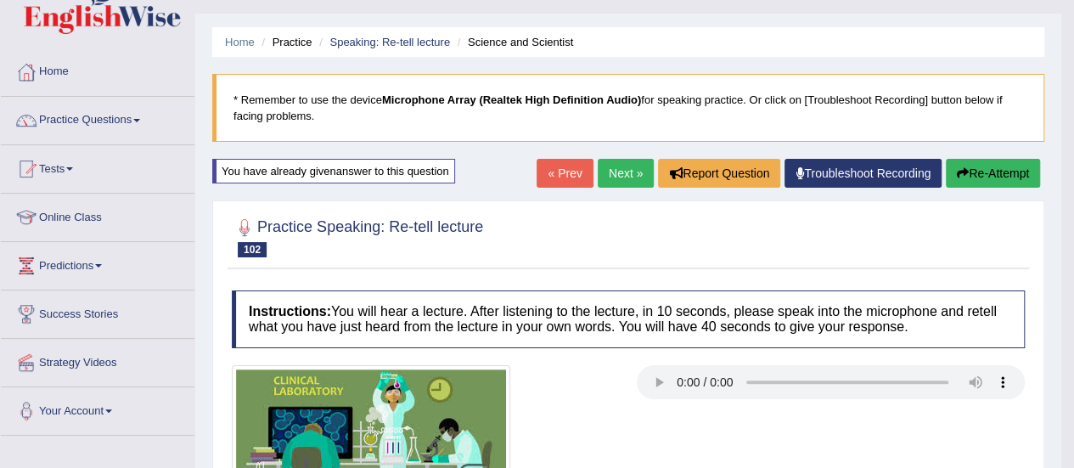
scroll to position [0, 0]
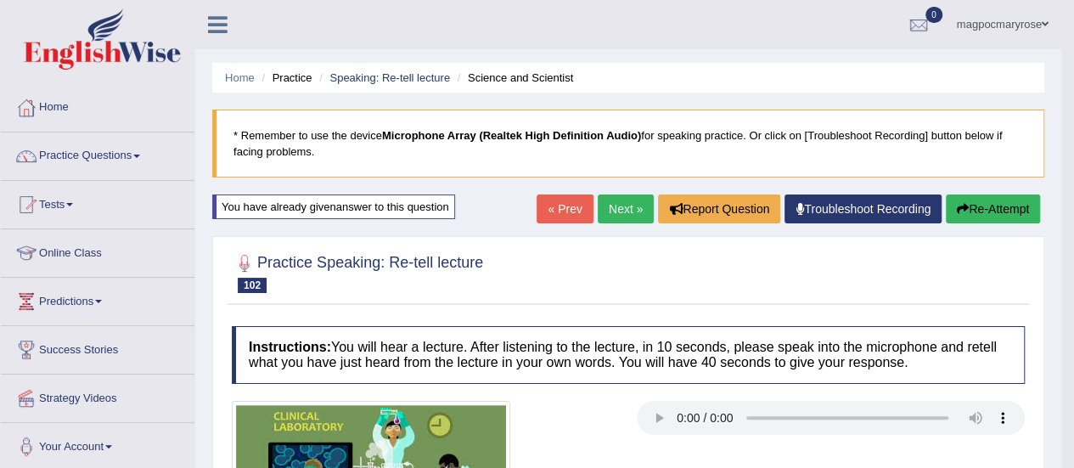
click at [985, 203] on button "Re-Attempt" at bounding box center [993, 208] width 94 height 29
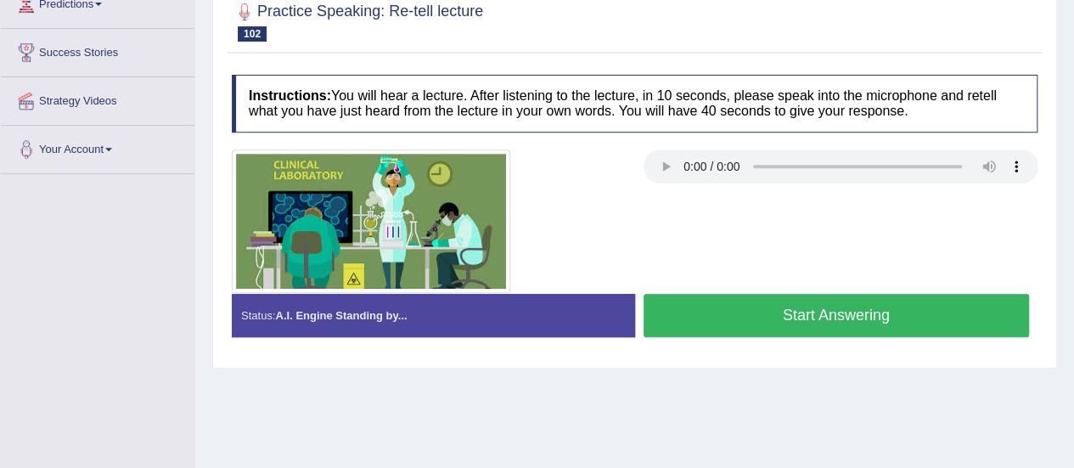
click at [831, 313] on button "Start Answering" at bounding box center [837, 315] width 386 height 43
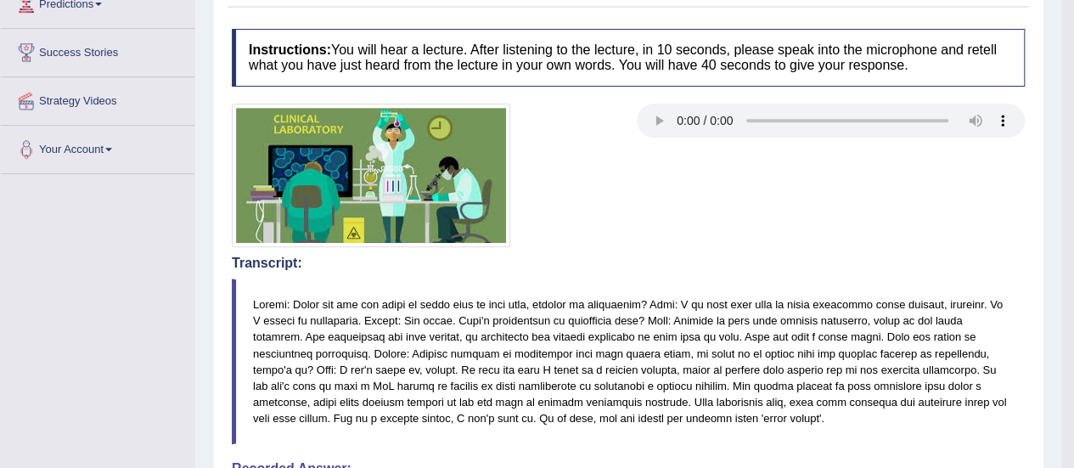
drag, startPoint x: 1080, startPoint y: 144, endPoint x: 1071, endPoint y: 225, distance: 82.1
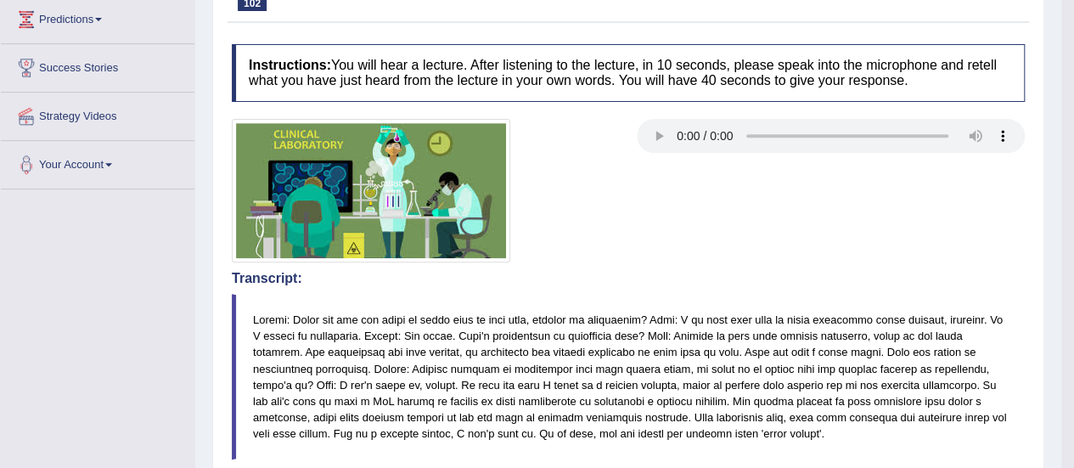
scroll to position [25, 0]
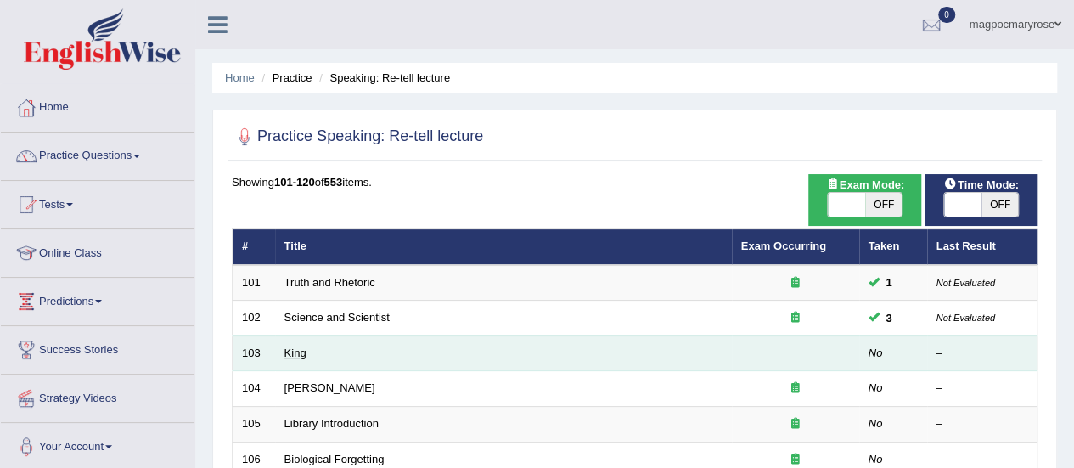
click at [288, 350] on link "King" at bounding box center [296, 353] width 22 height 13
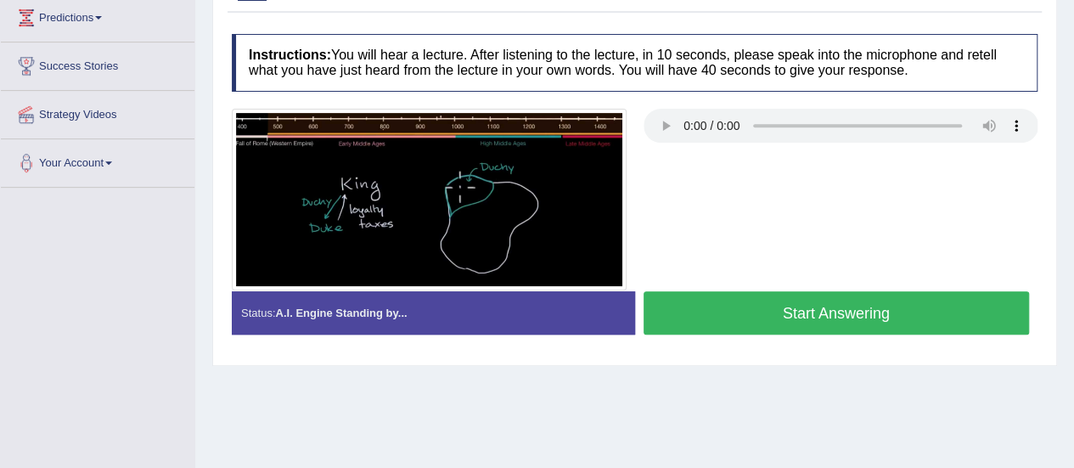
scroll to position [286, 0]
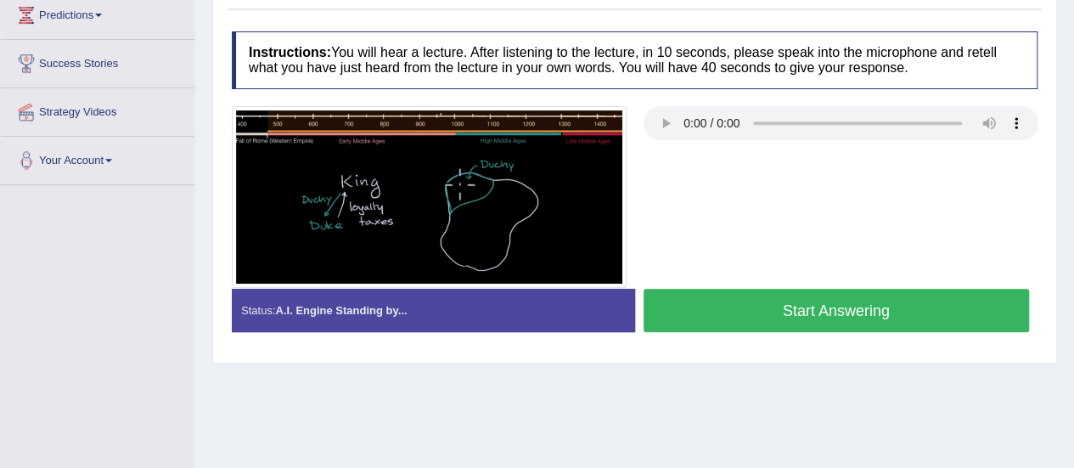
click at [824, 311] on button "Start Answering" at bounding box center [837, 310] width 386 height 43
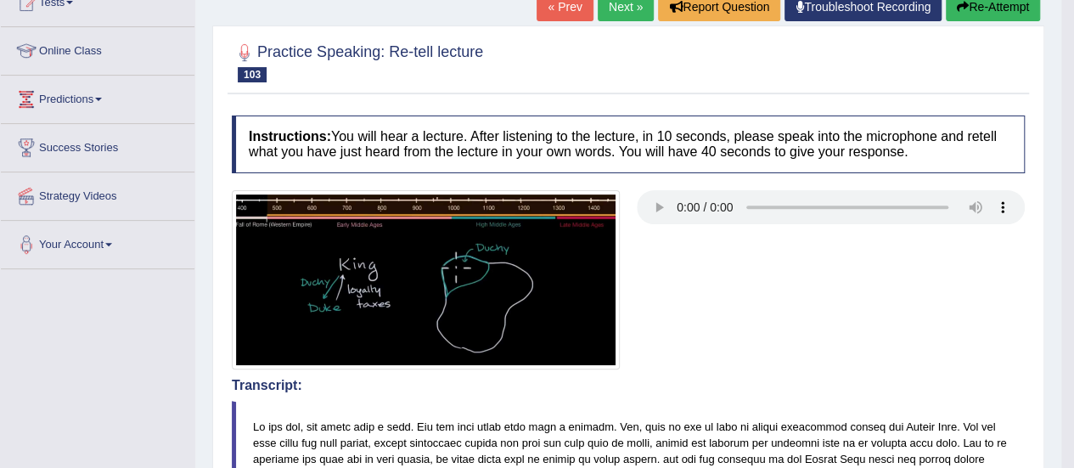
scroll to position [0, 0]
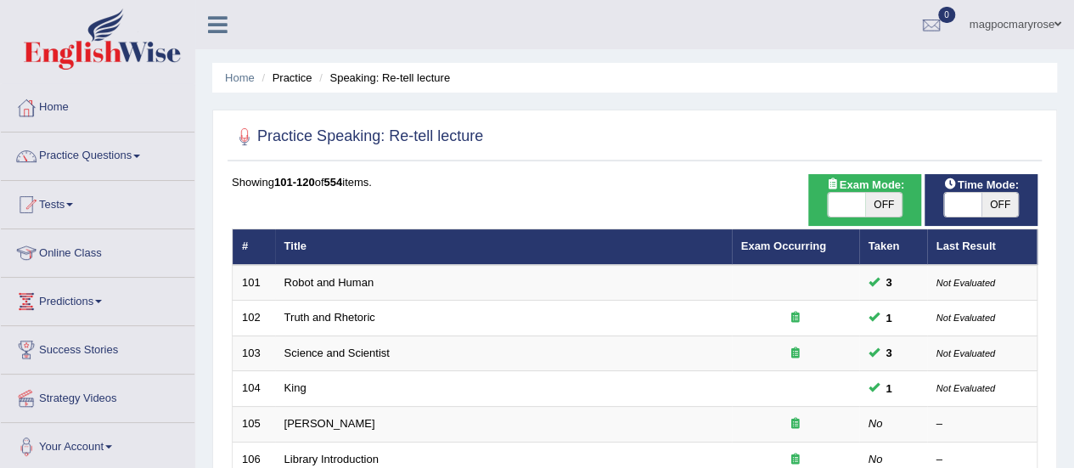
scroll to position [185, 0]
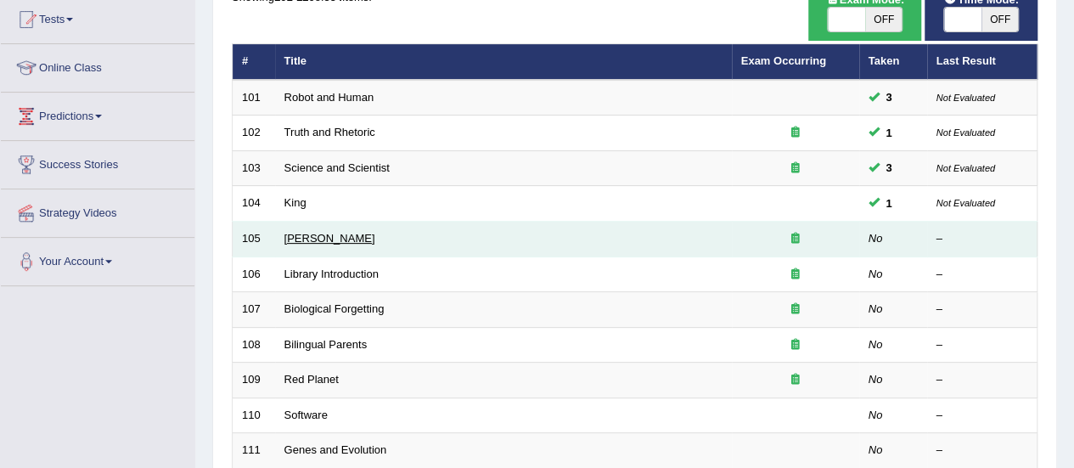
click at [340, 240] on link "[PERSON_NAME]" at bounding box center [330, 238] width 91 height 13
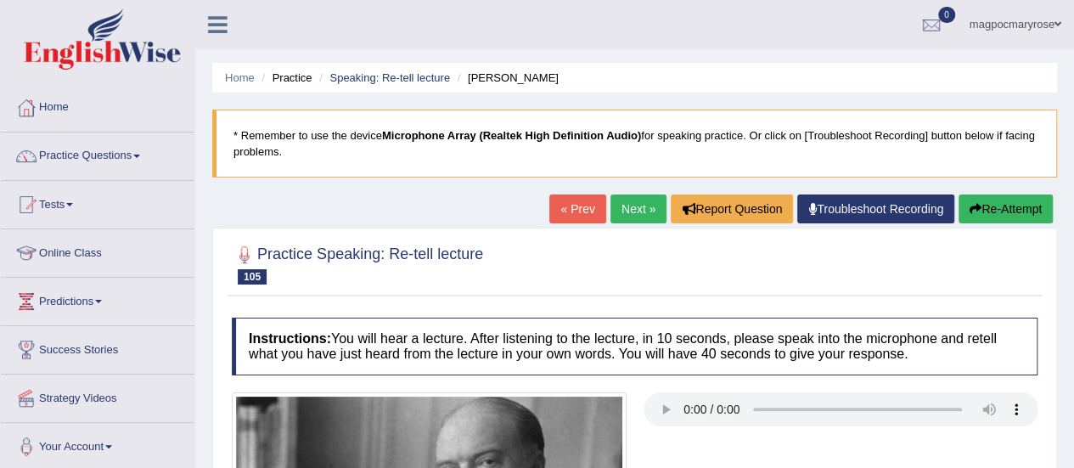
scroll to position [290, 0]
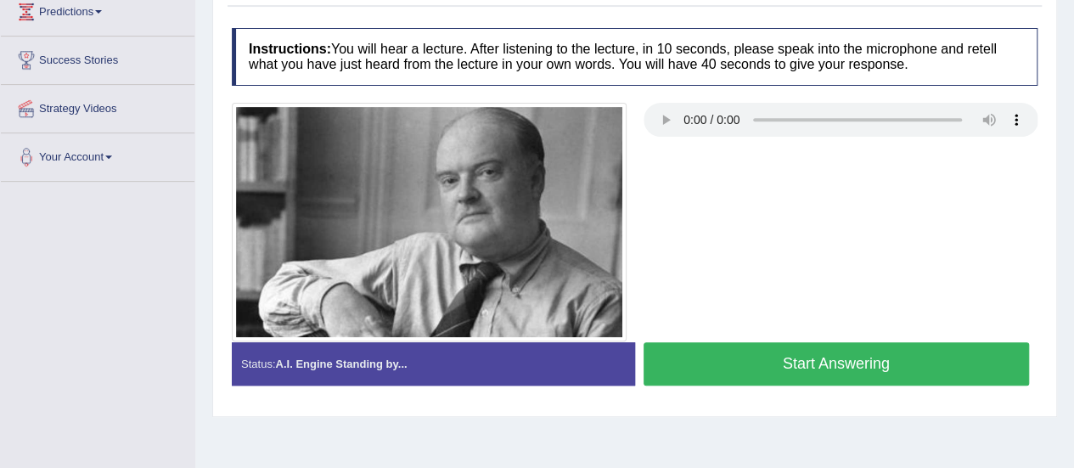
drag, startPoint x: 1086, startPoint y: 171, endPoint x: 1058, endPoint y: 316, distance: 147.9
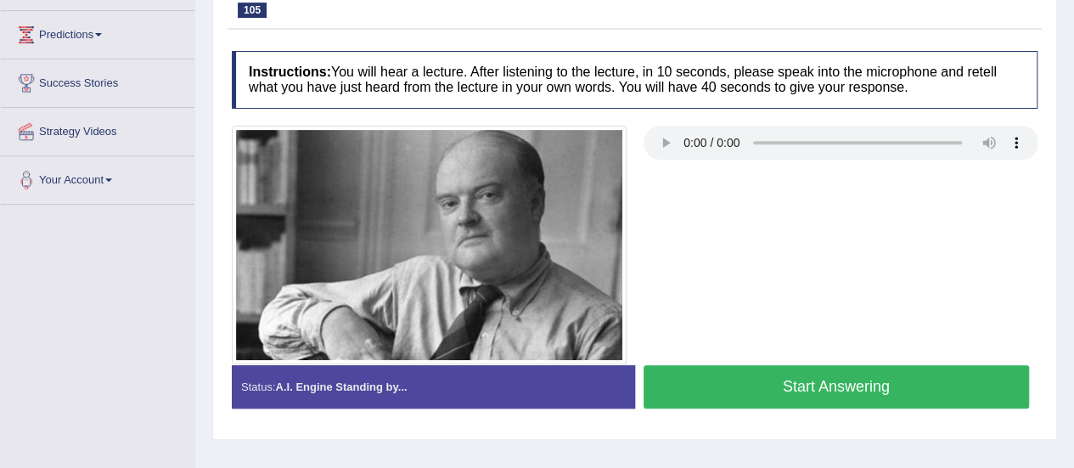
scroll to position [240, 0]
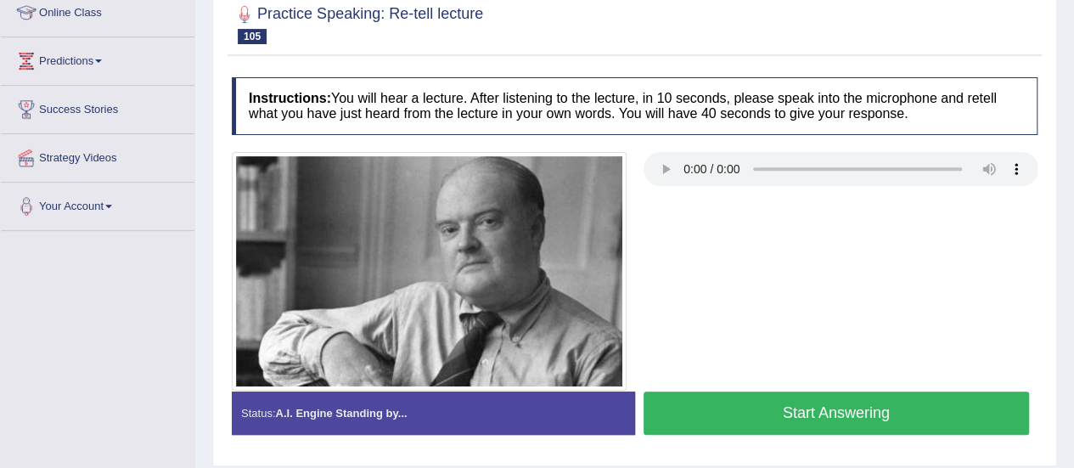
click at [856, 414] on button "Start Answering" at bounding box center [837, 413] width 386 height 43
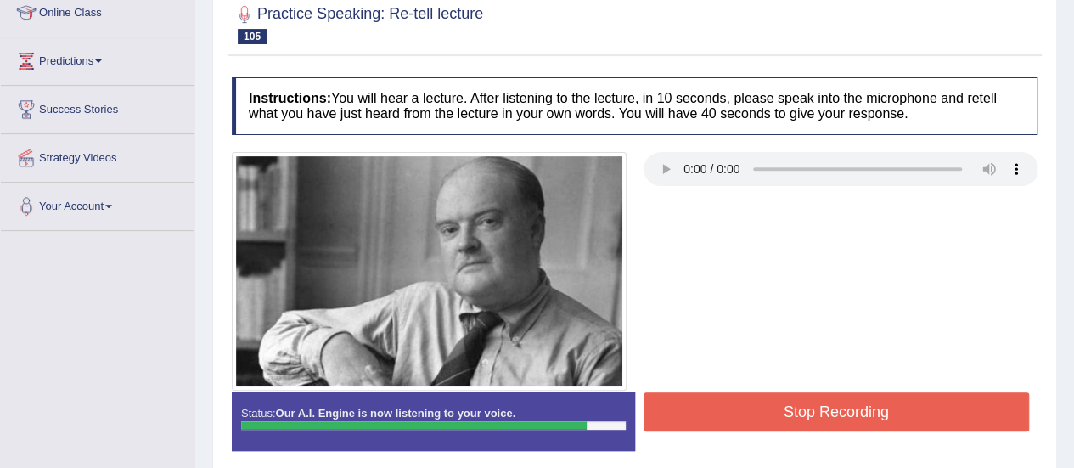
click at [856, 414] on button "Stop Recording" at bounding box center [837, 411] width 386 height 39
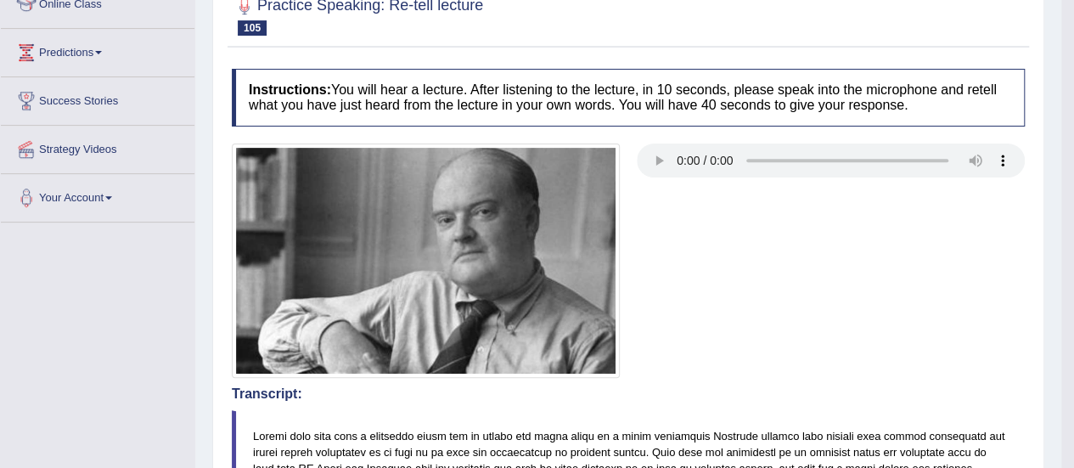
scroll to position [210, 0]
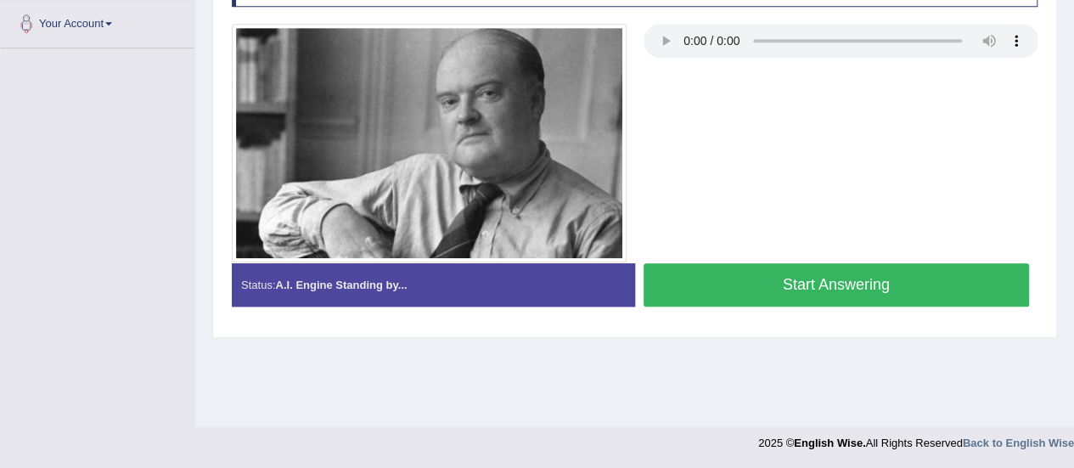
scroll to position [423, 0]
click at [888, 280] on button "Start Answering" at bounding box center [837, 284] width 386 height 43
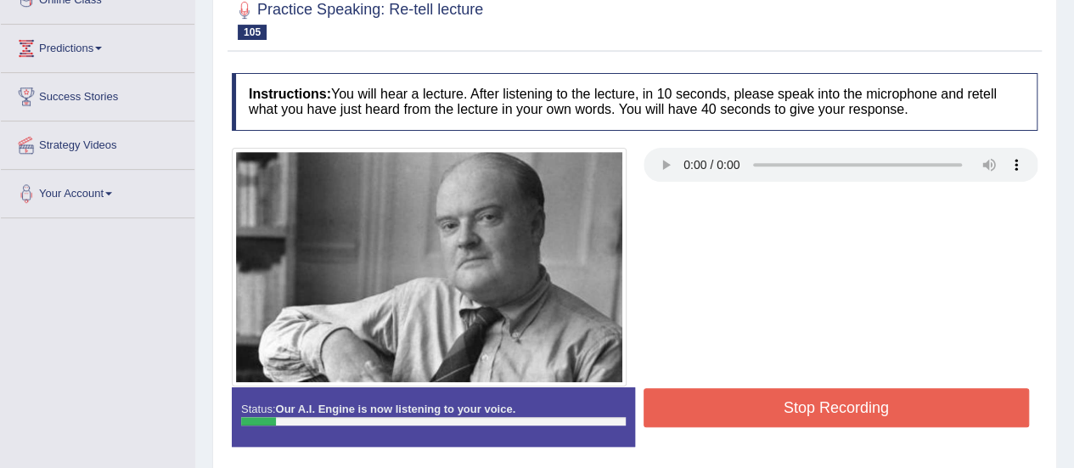
scroll to position [251, 0]
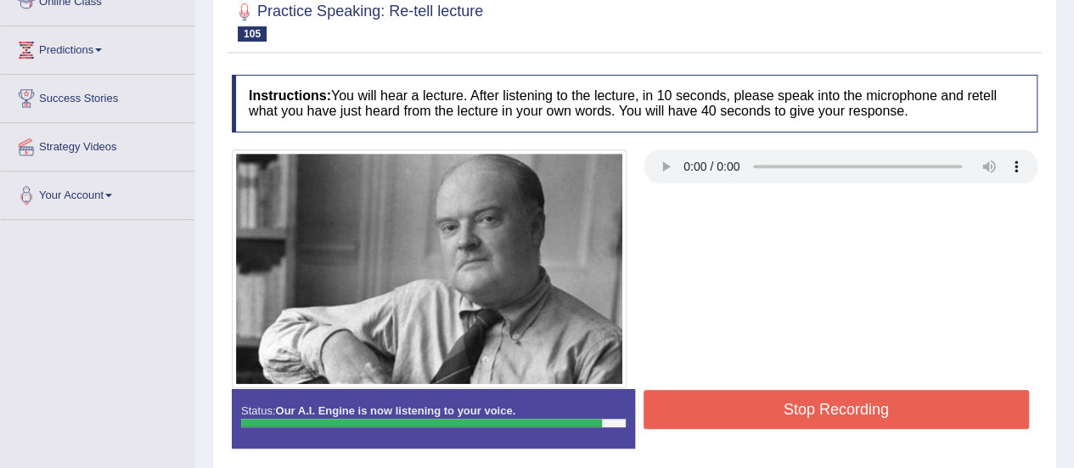
click at [876, 394] on button "Stop Recording" at bounding box center [837, 409] width 386 height 39
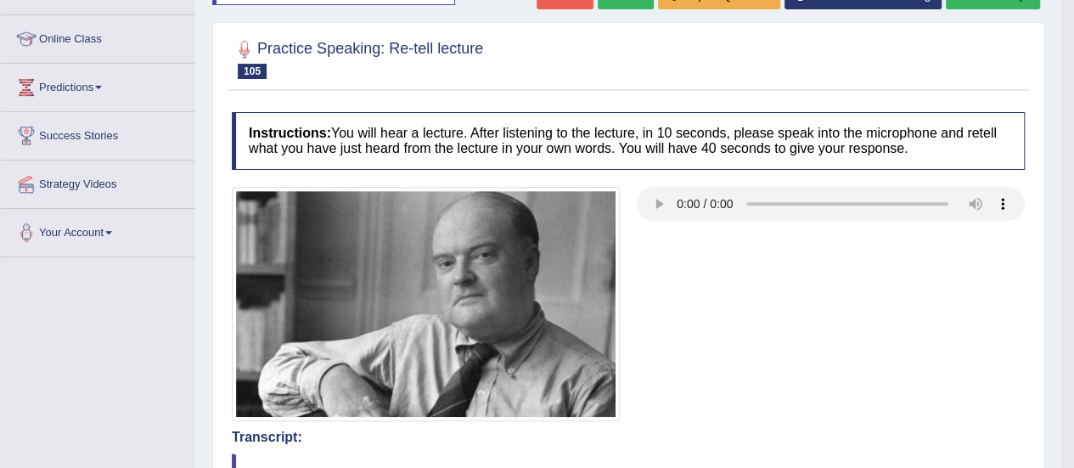
scroll to position [152, 0]
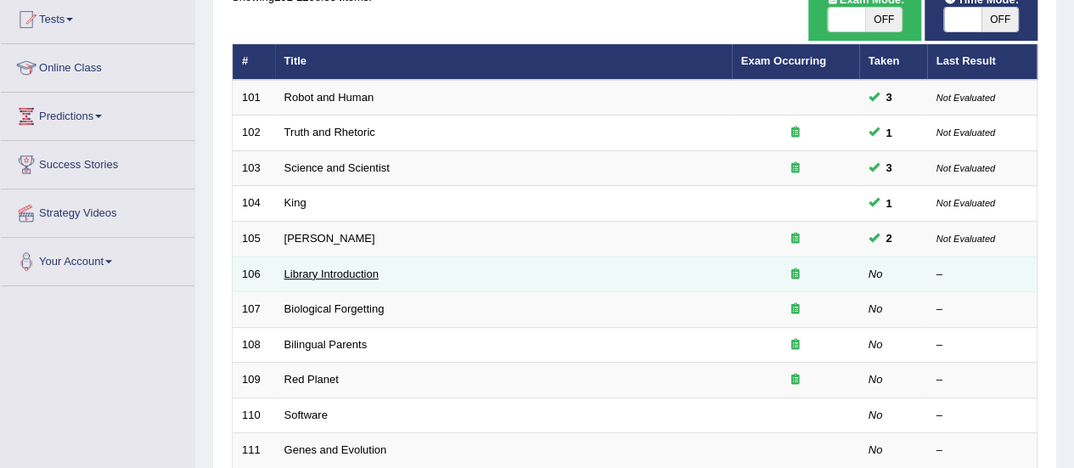
click at [343, 275] on link "Library Introduction" at bounding box center [332, 274] width 94 height 13
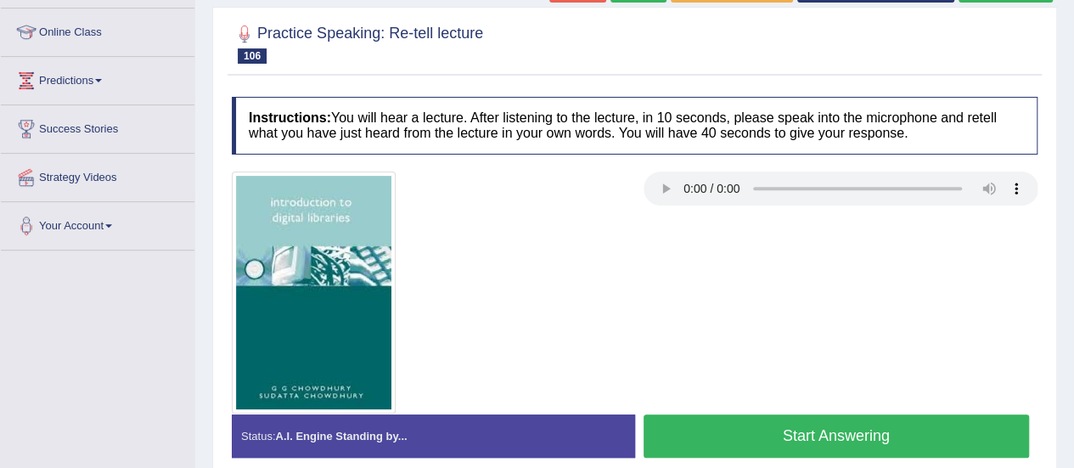
scroll to position [236, 0]
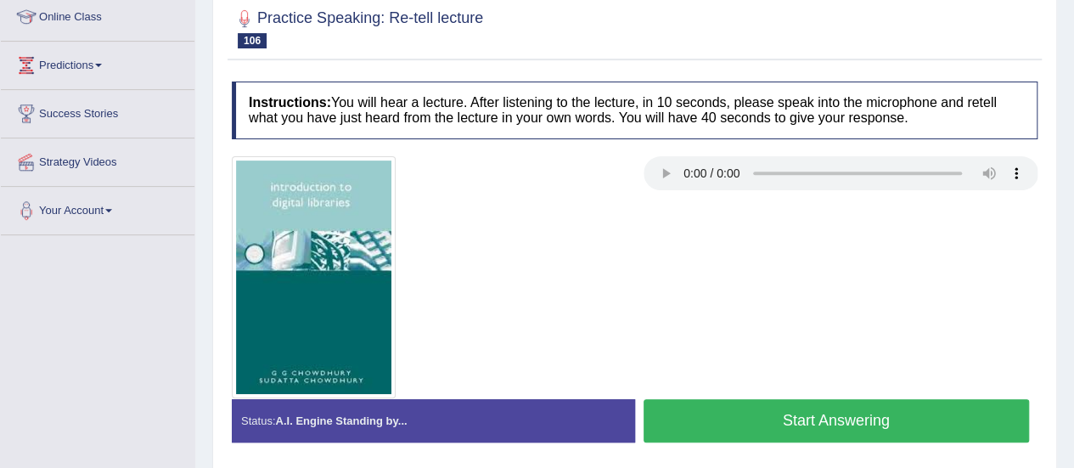
click at [792, 419] on button "Start Answering" at bounding box center [837, 420] width 386 height 43
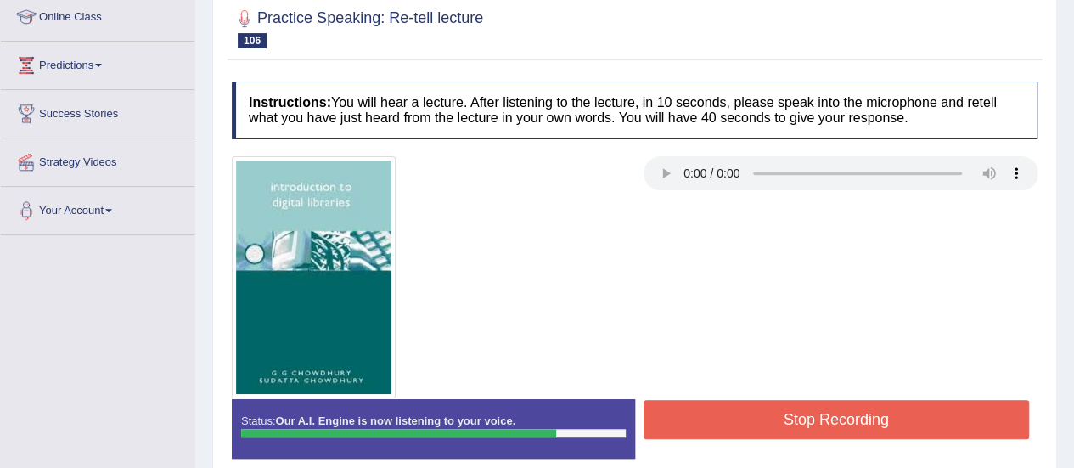
click at [792, 419] on button "Stop Recording" at bounding box center [837, 419] width 386 height 39
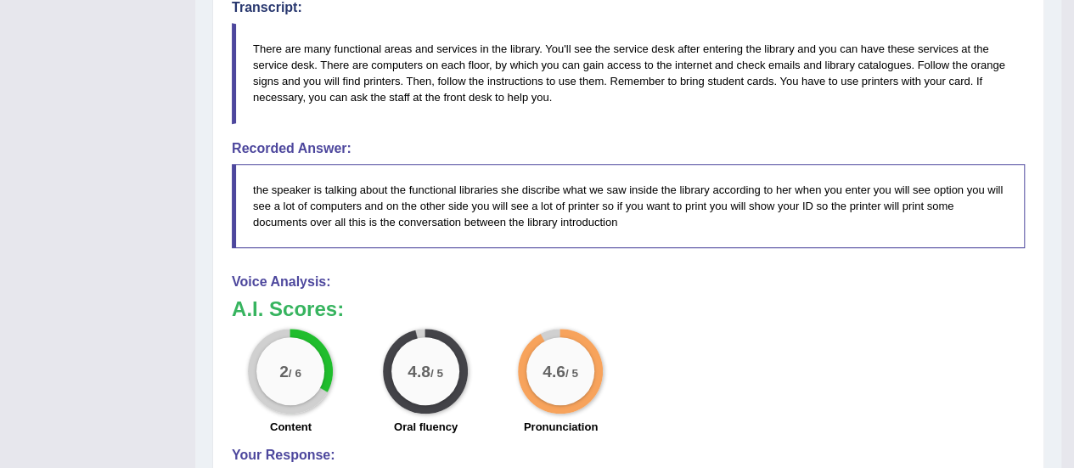
scroll to position [697, 0]
